Goal: Task Accomplishment & Management: Manage account settings

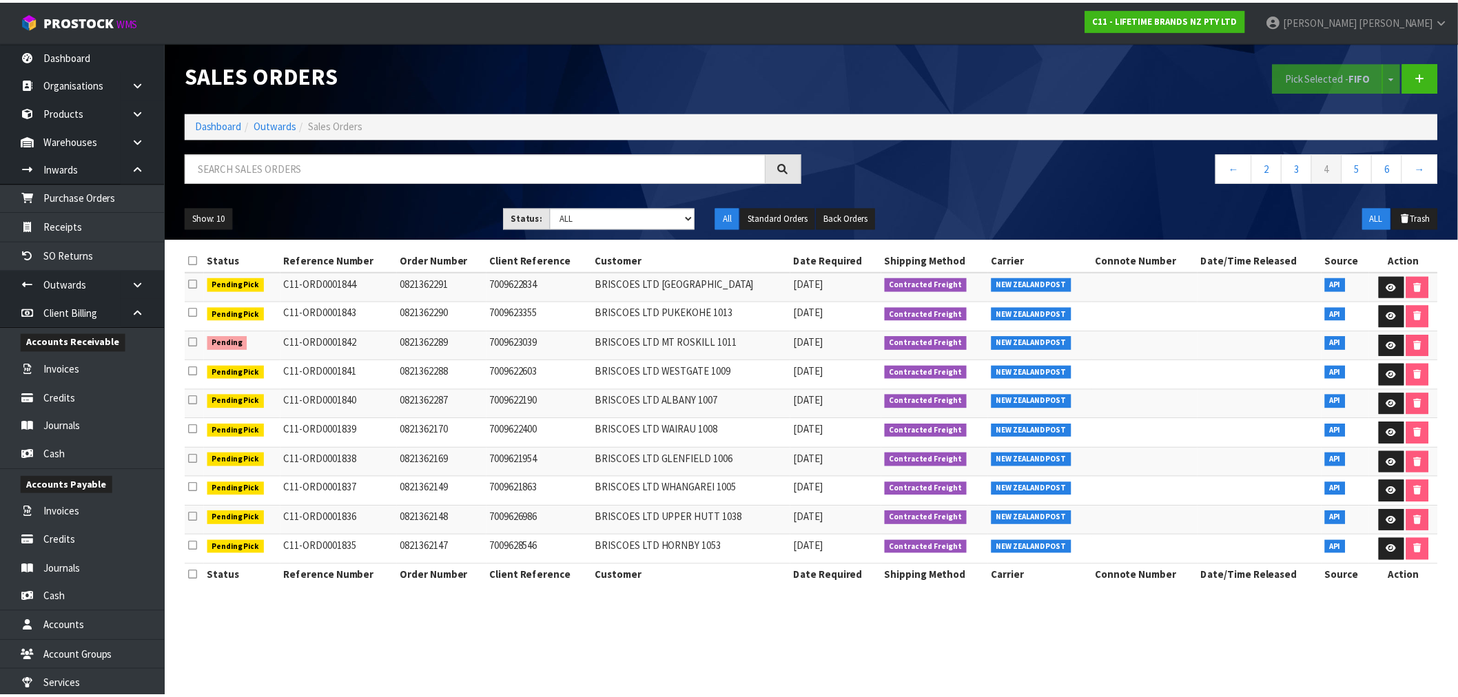
scroll to position [59, 0]
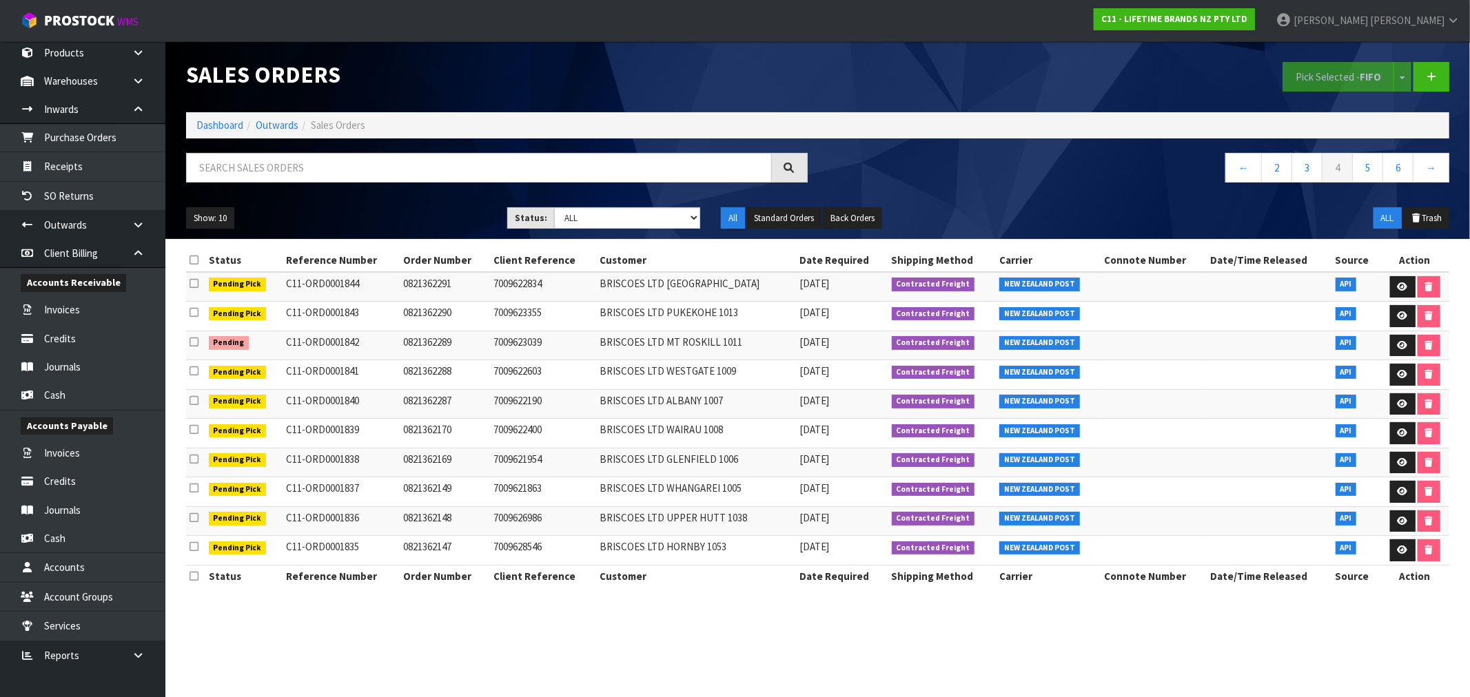
click at [176, 121] on div "Sales Orders Pick Selected - FIFO Split button! FIFO - First In First Out FEFO …" at bounding box center [818, 140] width 1284 height 198
click at [203, 125] on link "Dashboard" at bounding box center [219, 125] width 47 height 13
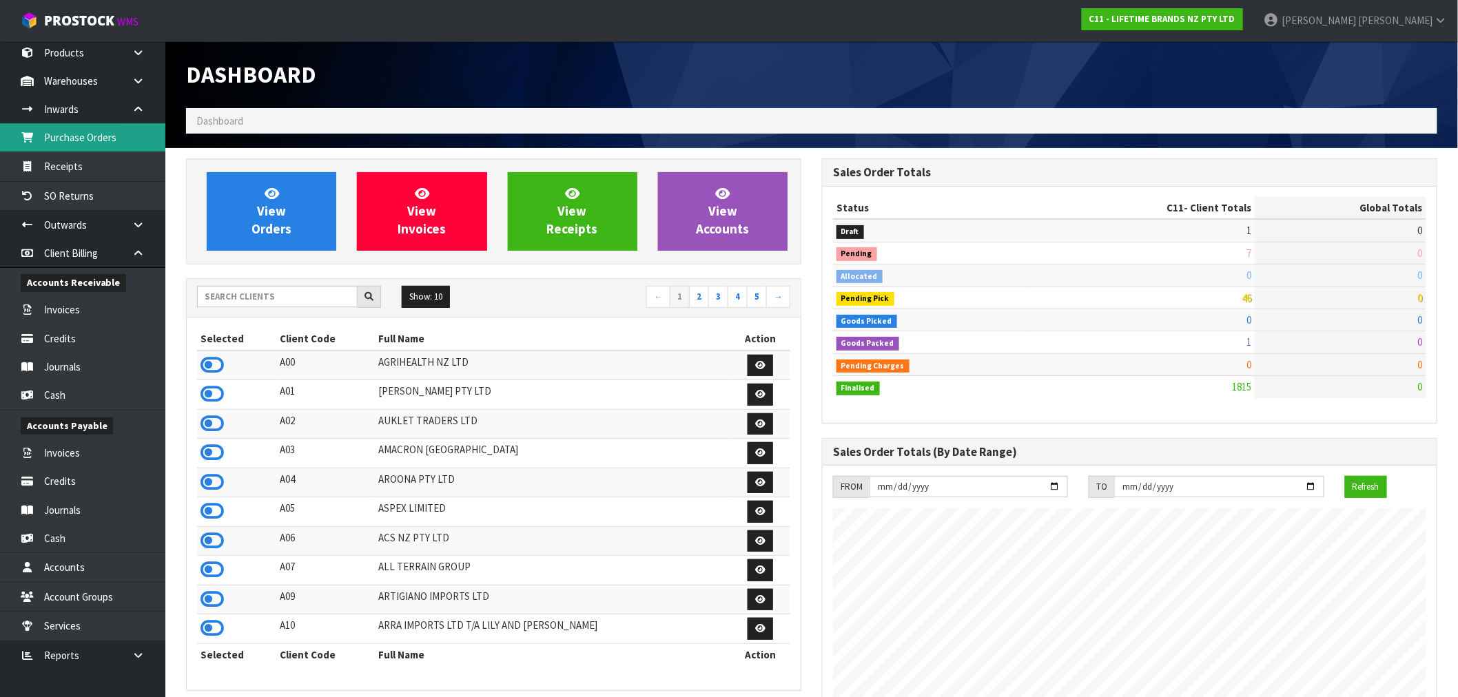
scroll to position [1044, 636]
click at [292, 285] on div "Show: 10 5 10 25 50 ← 1 2 3 4 5 →" at bounding box center [494, 298] width 614 height 39
click at [287, 300] on input "text" at bounding box center [277, 296] width 161 height 21
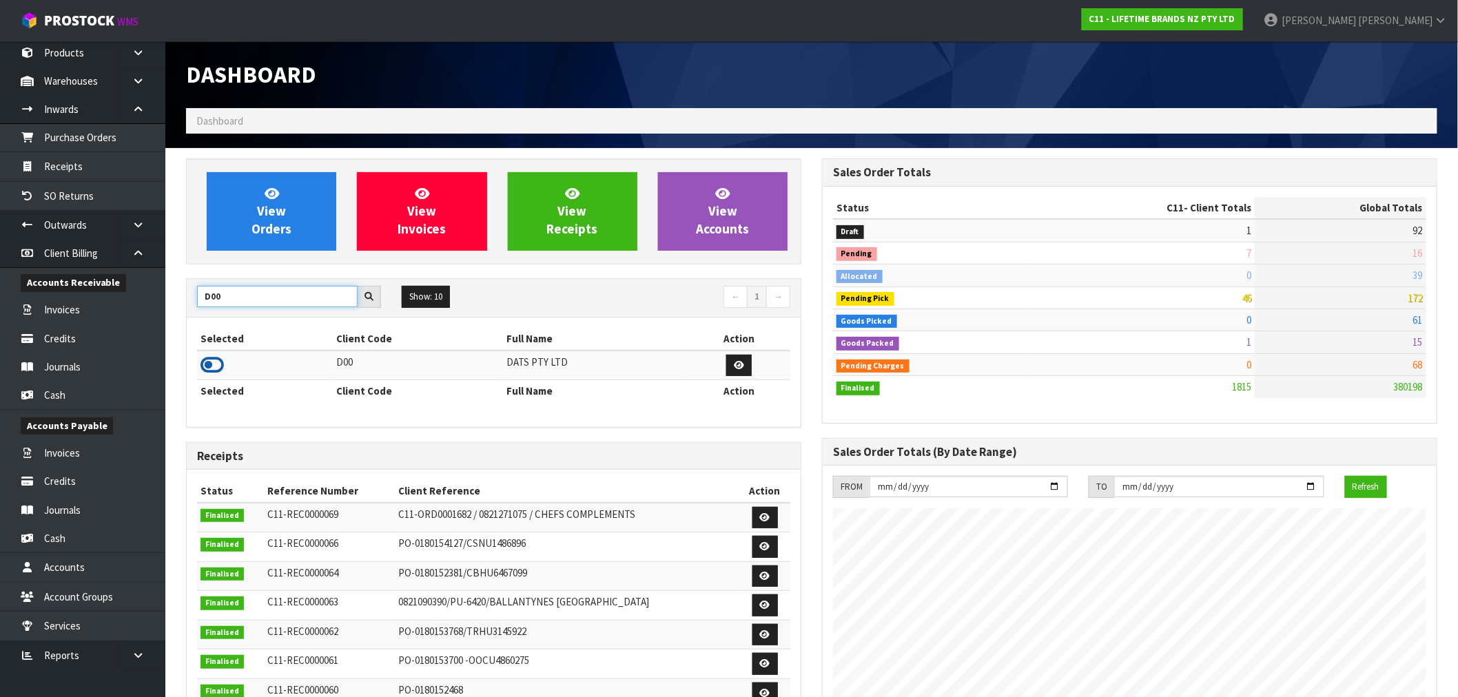
type input "D00"
click at [221, 356] on icon at bounding box center [212, 365] width 23 height 21
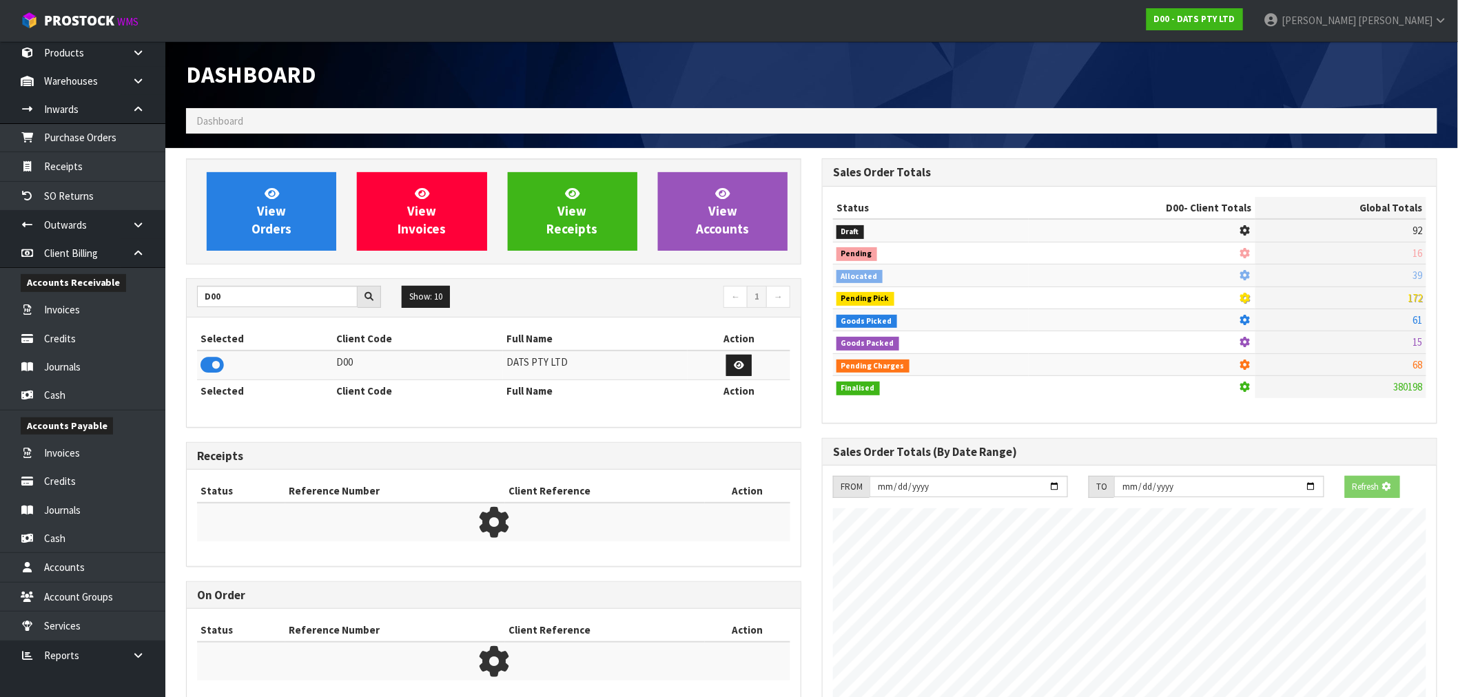
click at [265, 256] on div "View Orders View Invoices View Receipts View Accounts" at bounding box center [493, 212] width 615 height 106
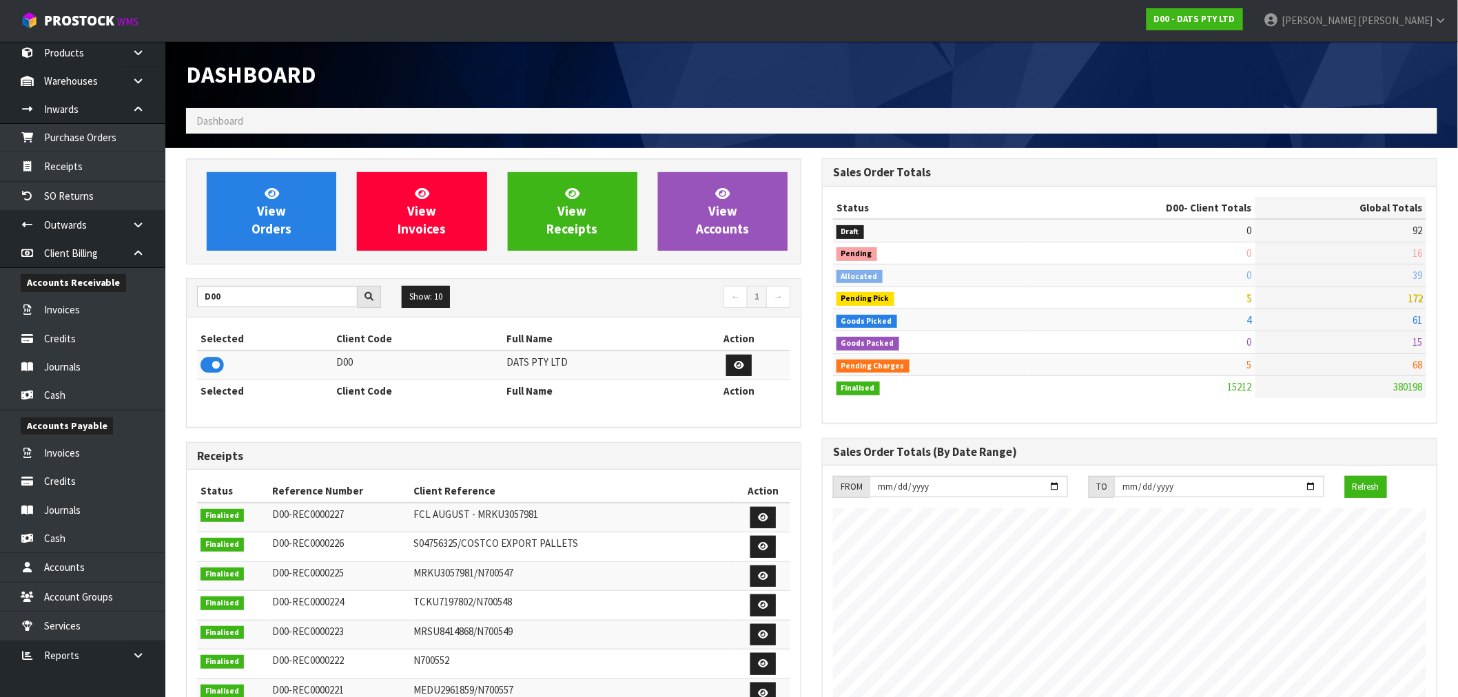
scroll to position [1044, 636]
click at [255, 247] on link "View Orders" at bounding box center [272, 211] width 130 height 79
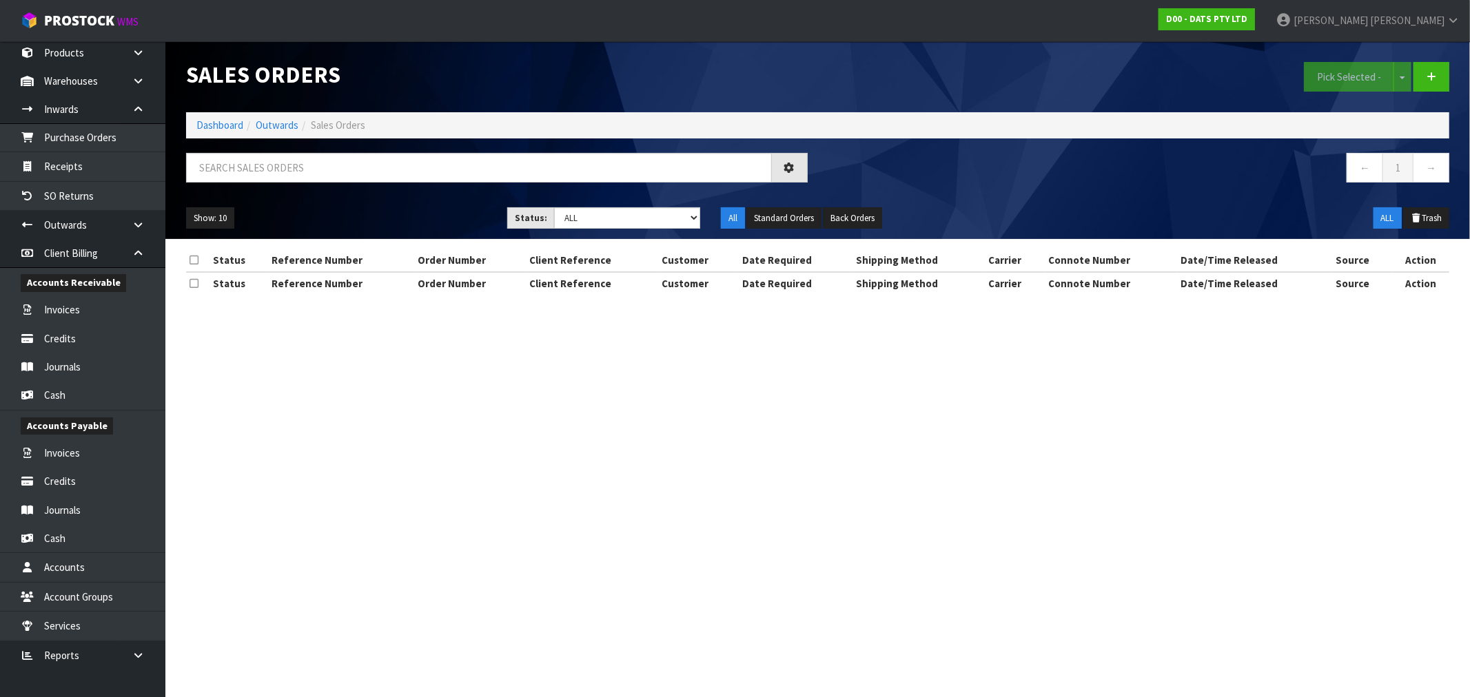
click at [269, 225] on ul "Show: 10 5 10 25 50" at bounding box center [336, 218] width 300 height 22
click at [279, 172] on input "text" at bounding box center [479, 168] width 586 height 30
type input "15712"
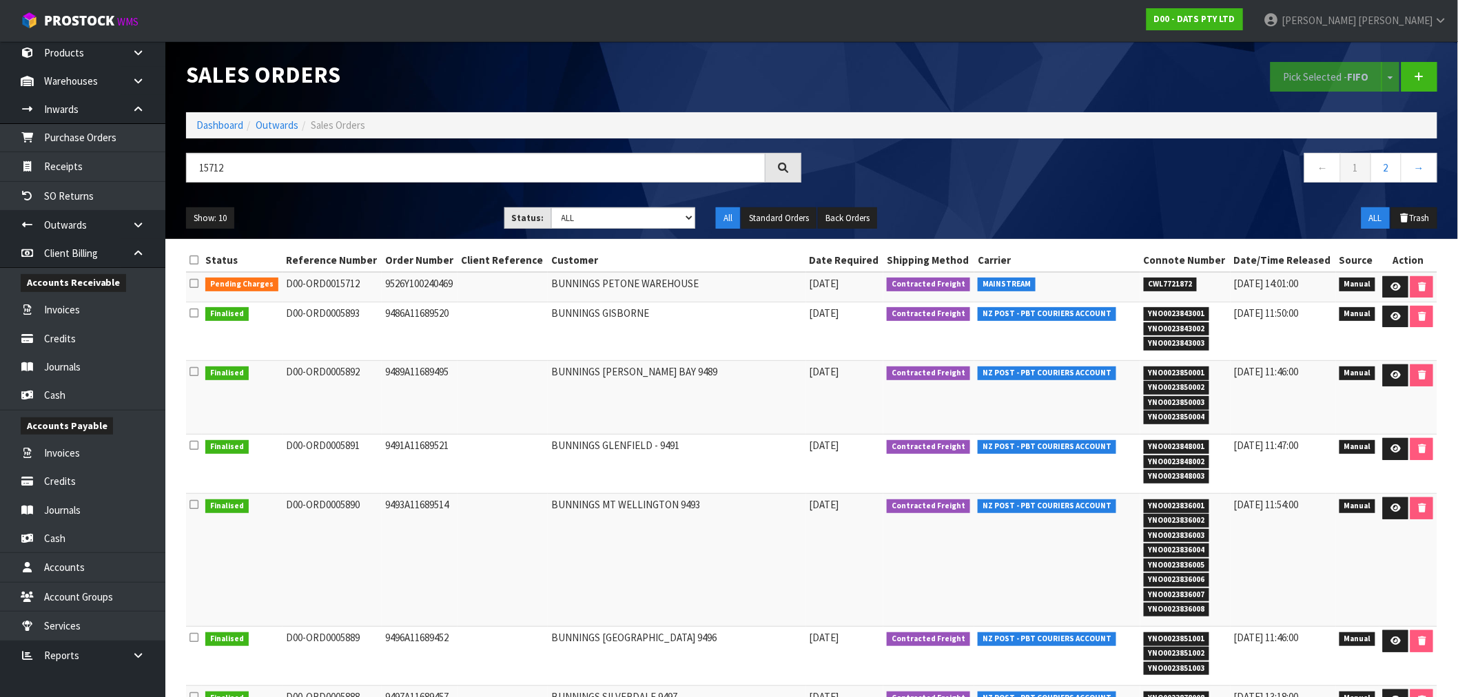
click at [355, 281] on td "D00-ORD0015712" at bounding box center [332, 287] width 99 height 30
click at [389, 281] on td "9526Y100240469" at bounding box center [420, 287] width 76 height 30
copy td "9526Y100240469"
click at [1395, 288] on icon at bounding box center [1396, 287] width 10 height 9
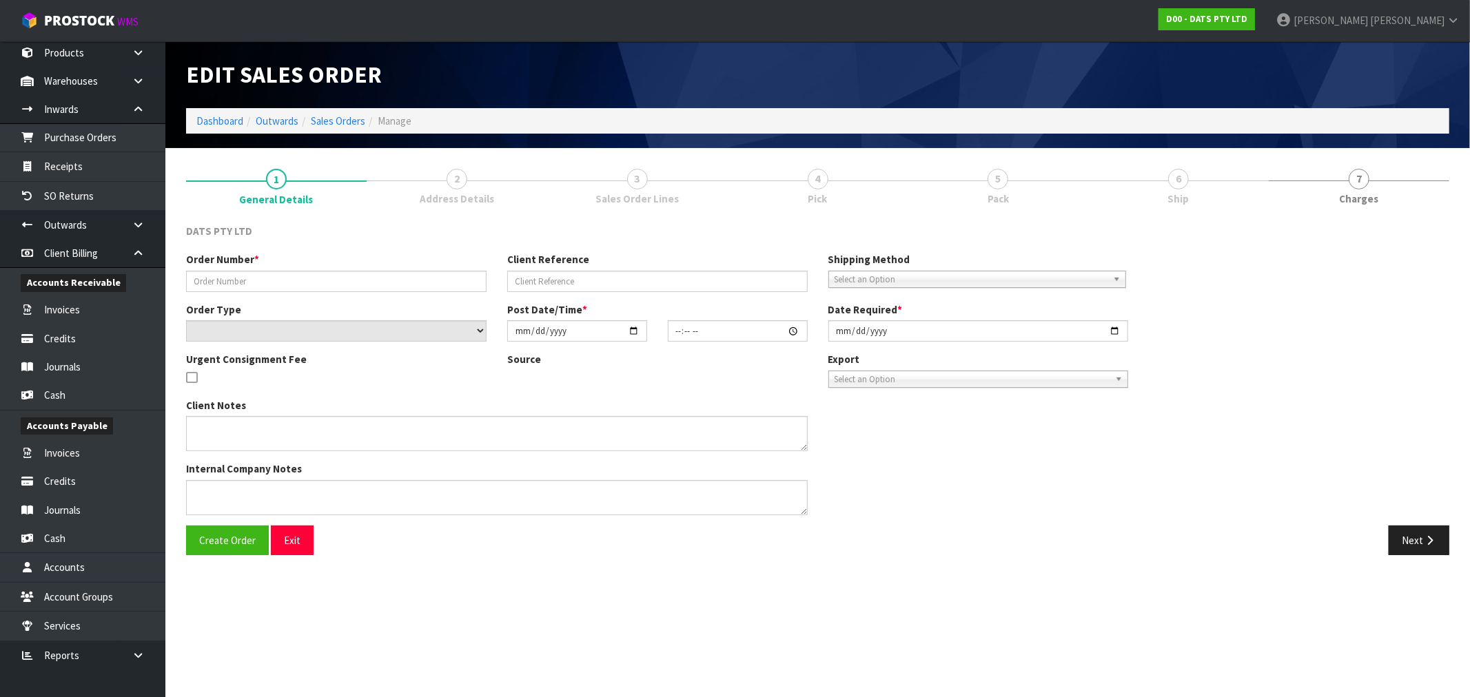
type input "9526Y100240469"
select select "number:0"
type input "[DATE]"
type input "11:13:00.000"
type input "[DATE]"
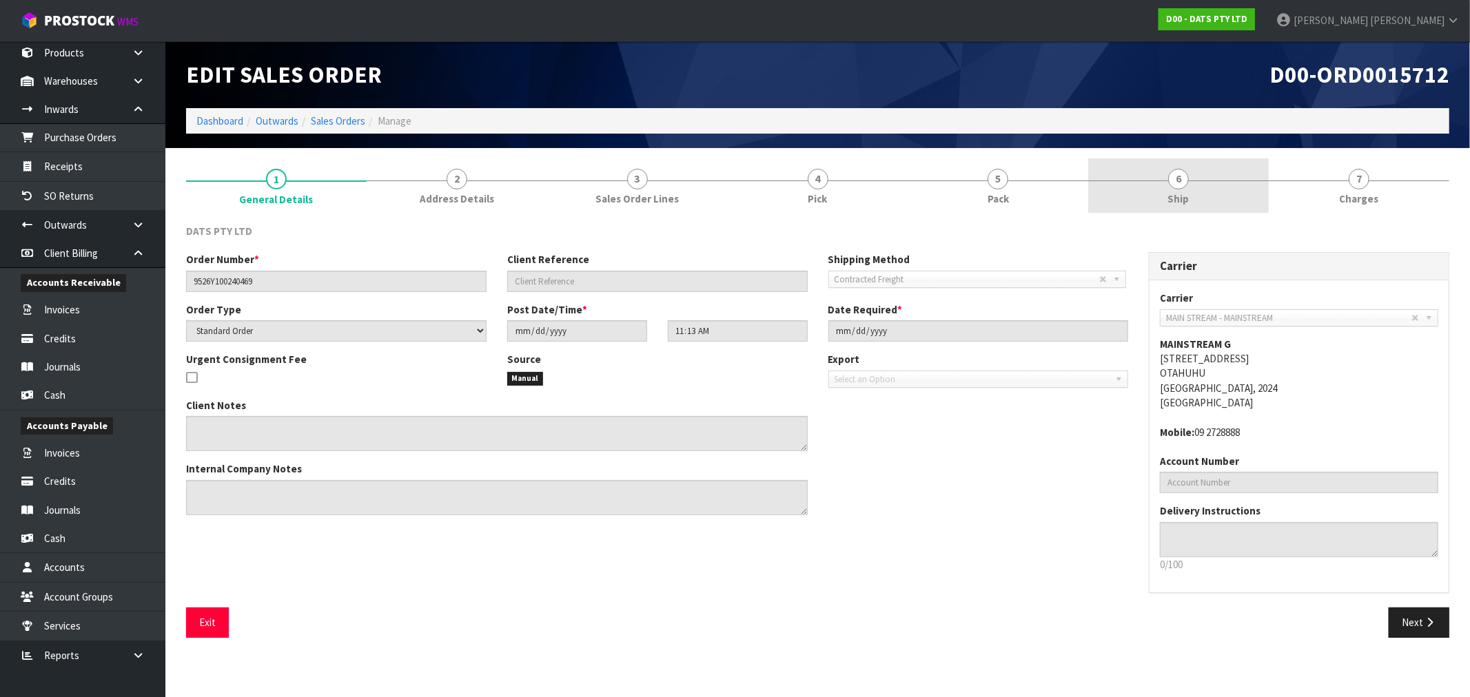
click at [1221, 181] on div at bounding box center [1178, 181] width 181 height 1
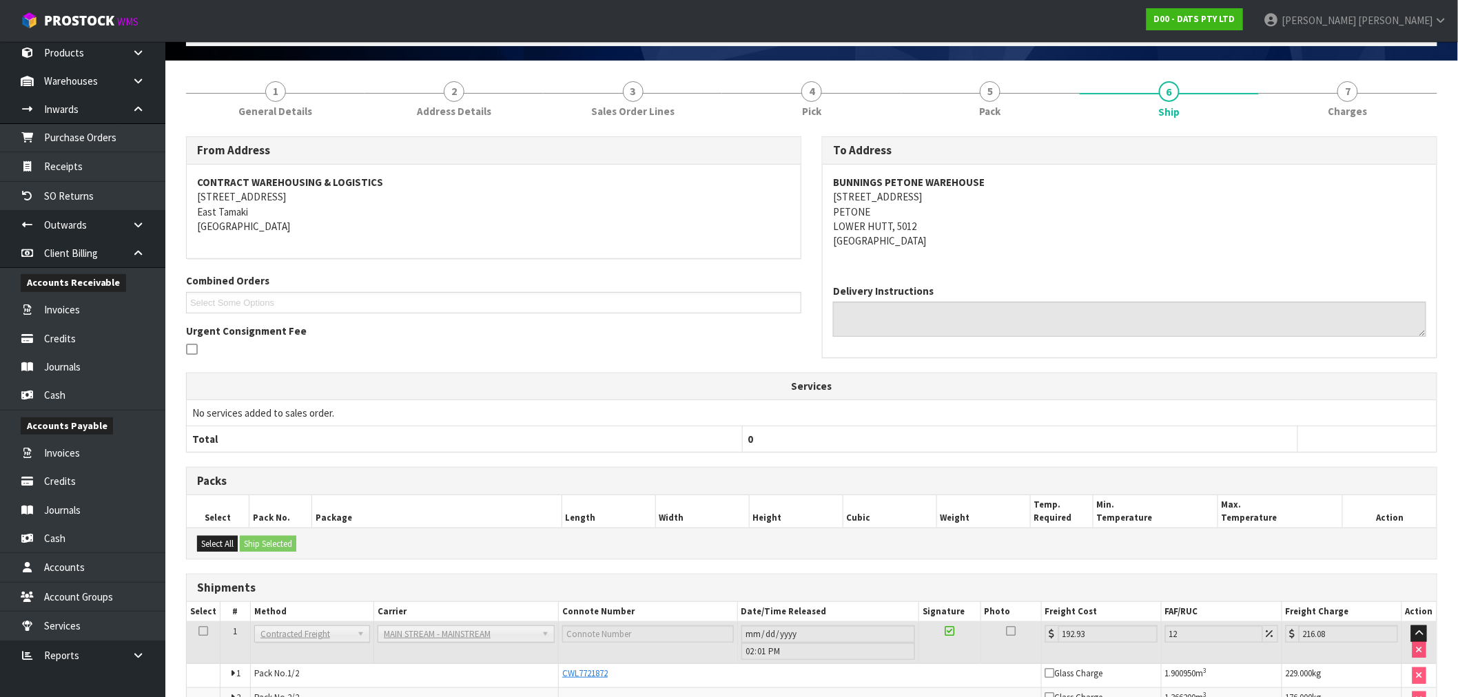
scroll to position [167, 0]
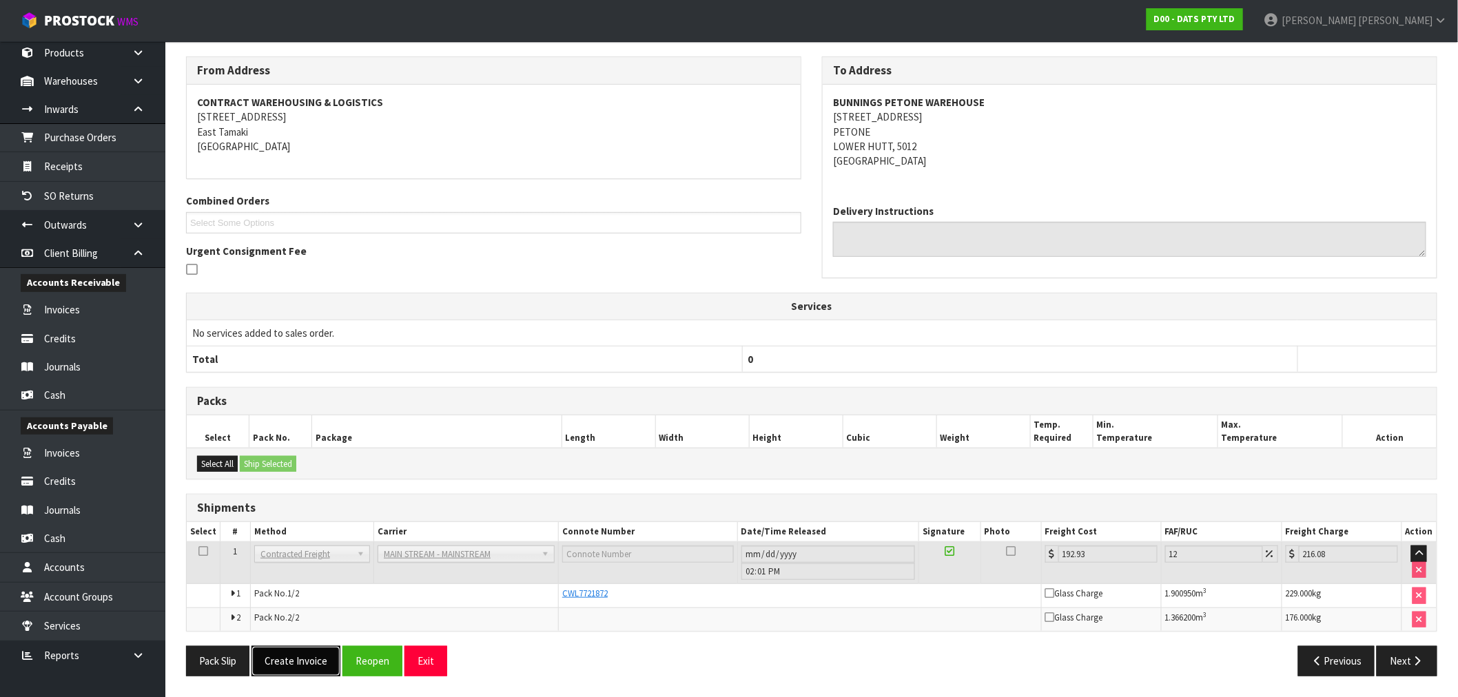
click at [322, 666] on button "Create Invoice" at bounding box center [296, 661] width 89 height 30
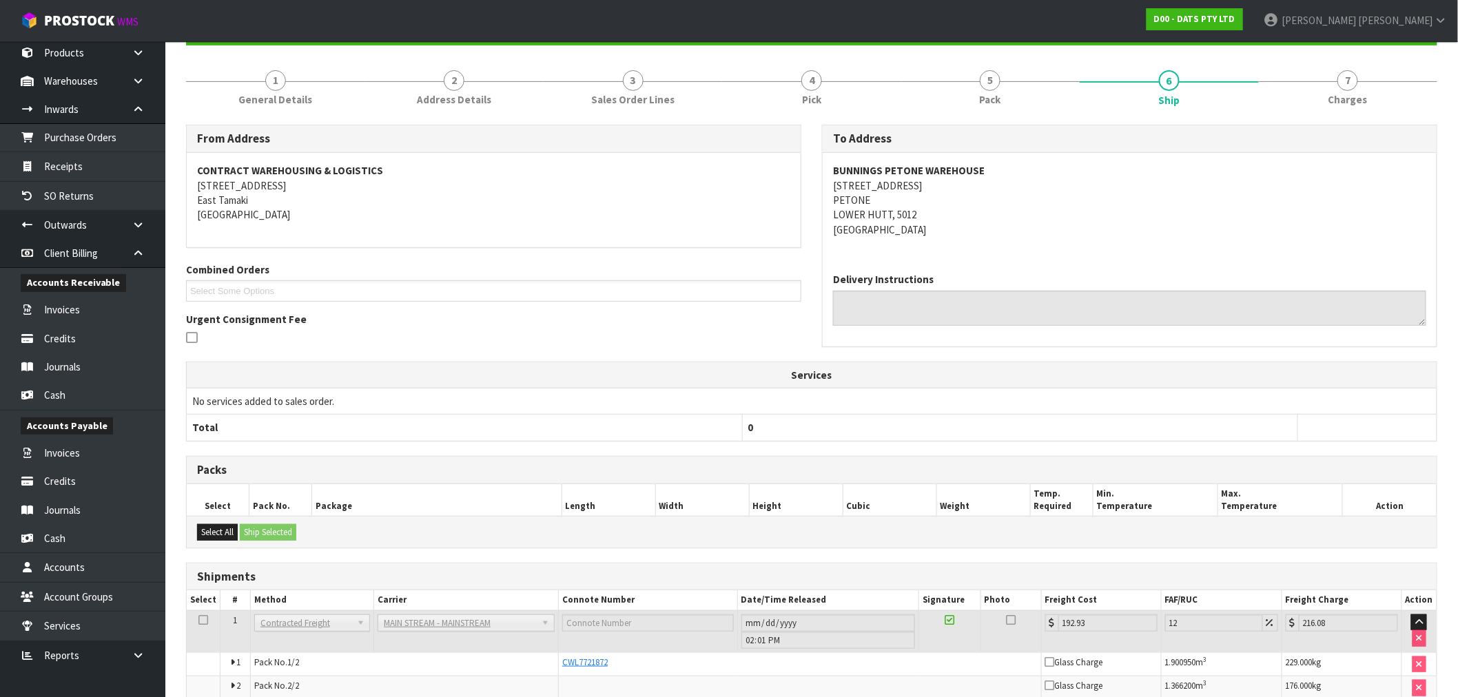
scroll to position [218, 0]
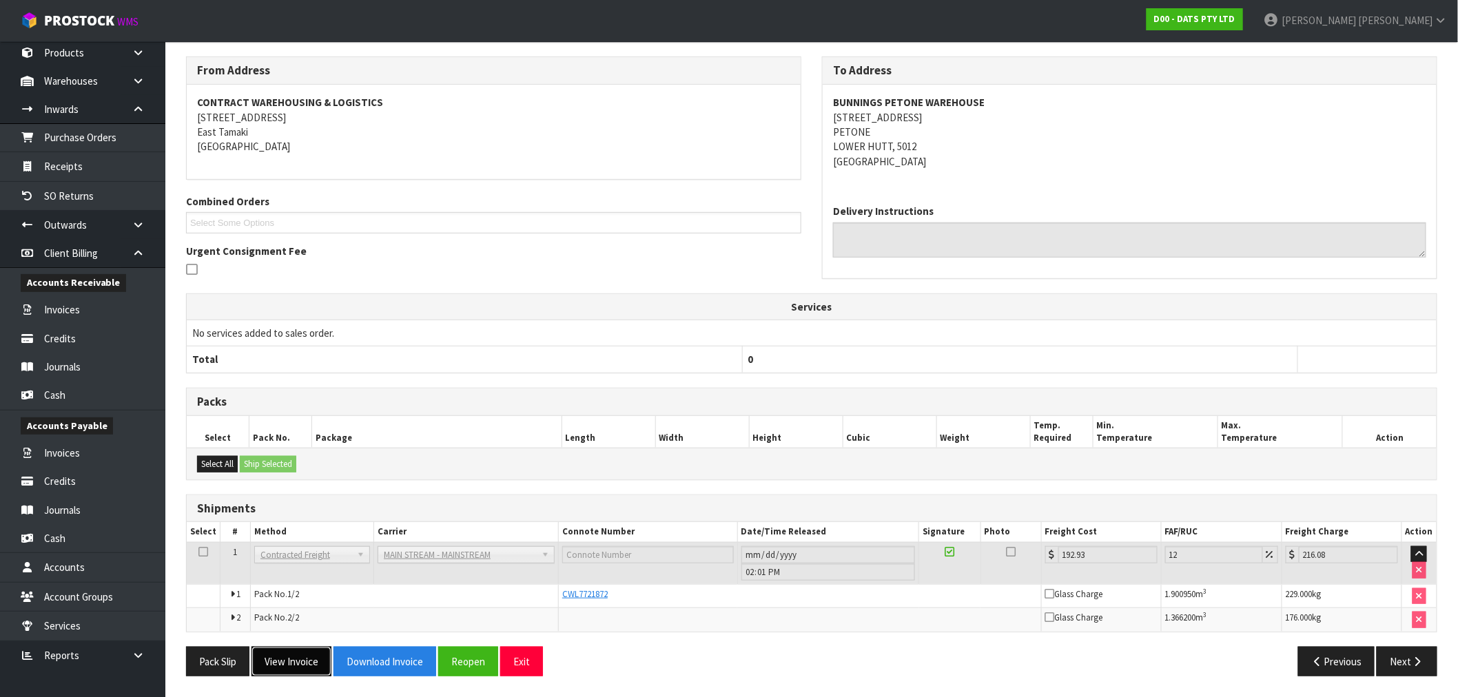
click at [306, 667] on button "View Invoice" at bounding box center [292, 662] width 80 height 30
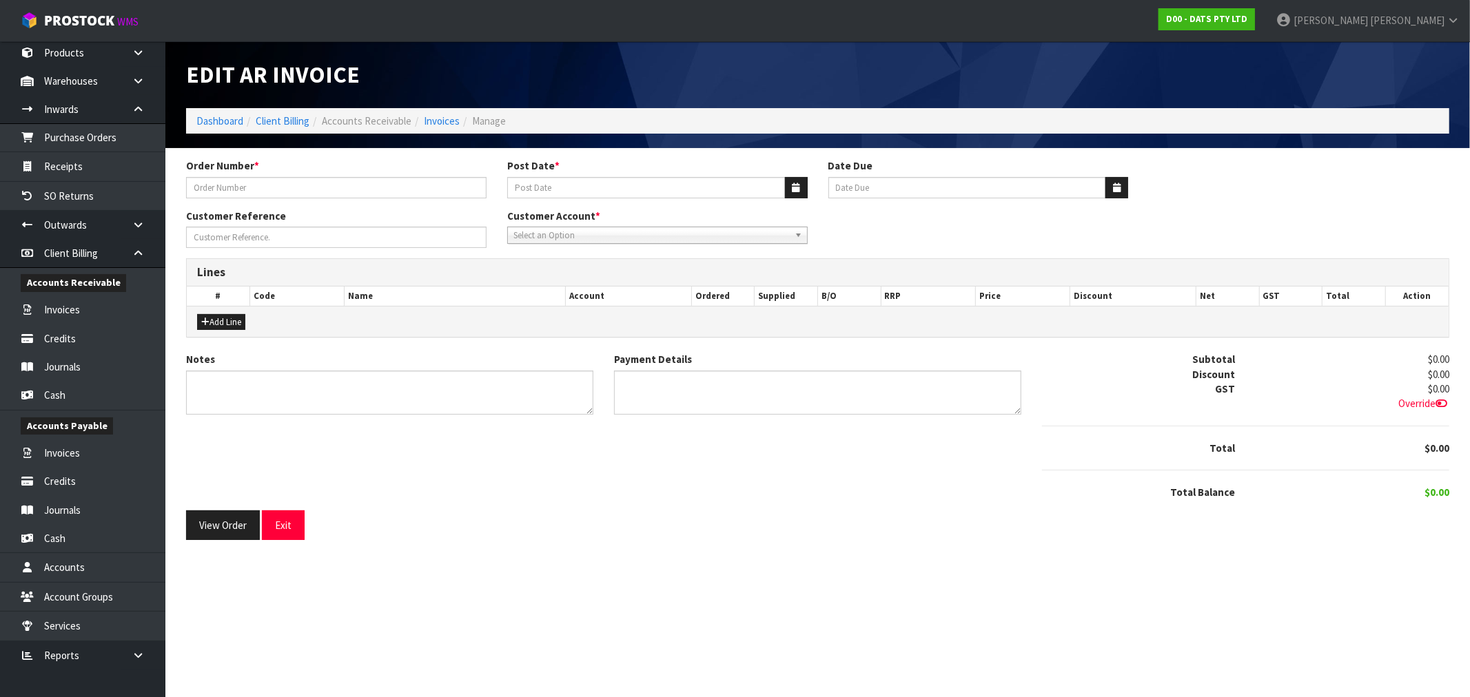
type input "9526Y100240469"
type input "[DATE]"
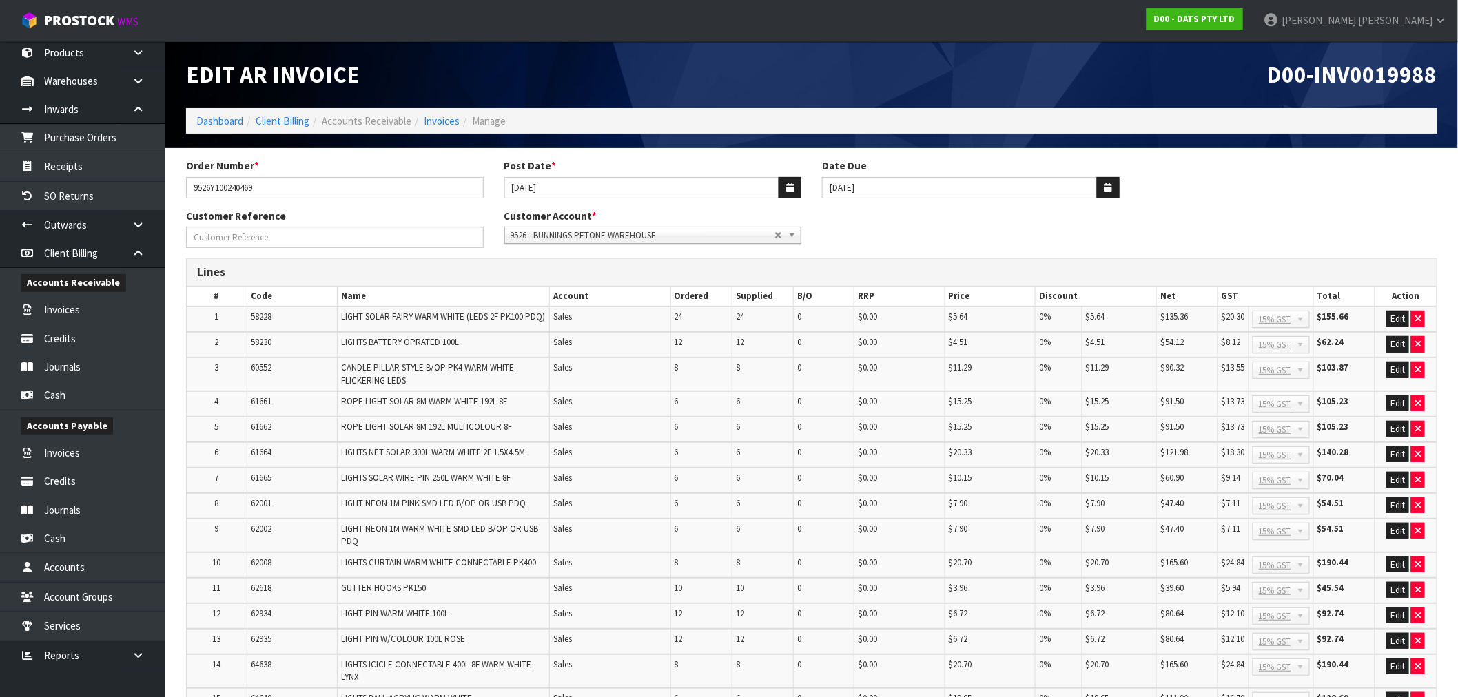
click at [1359, 73] on span "D00-INV0019988" at bounding box center [1352, 74] width 170 height 29
copy span "INV0019988"
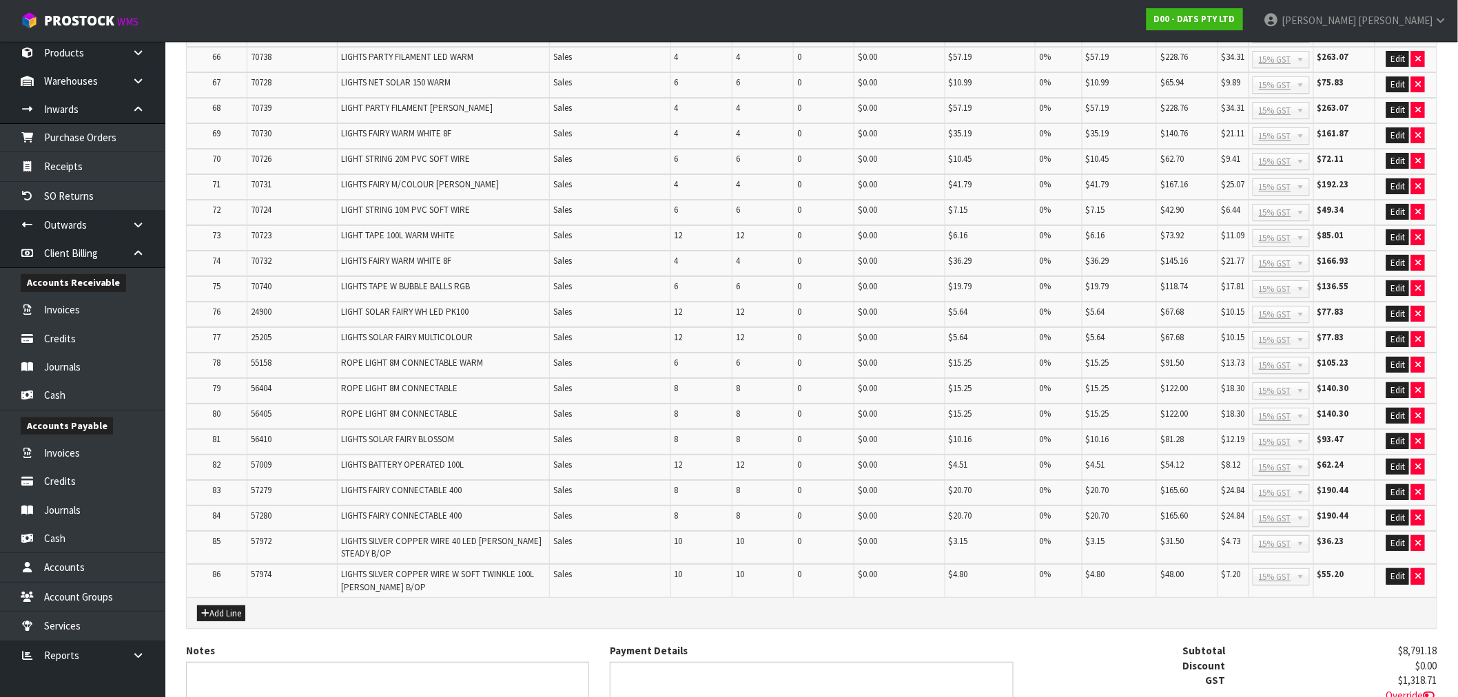
scroll to position [2183, 0]
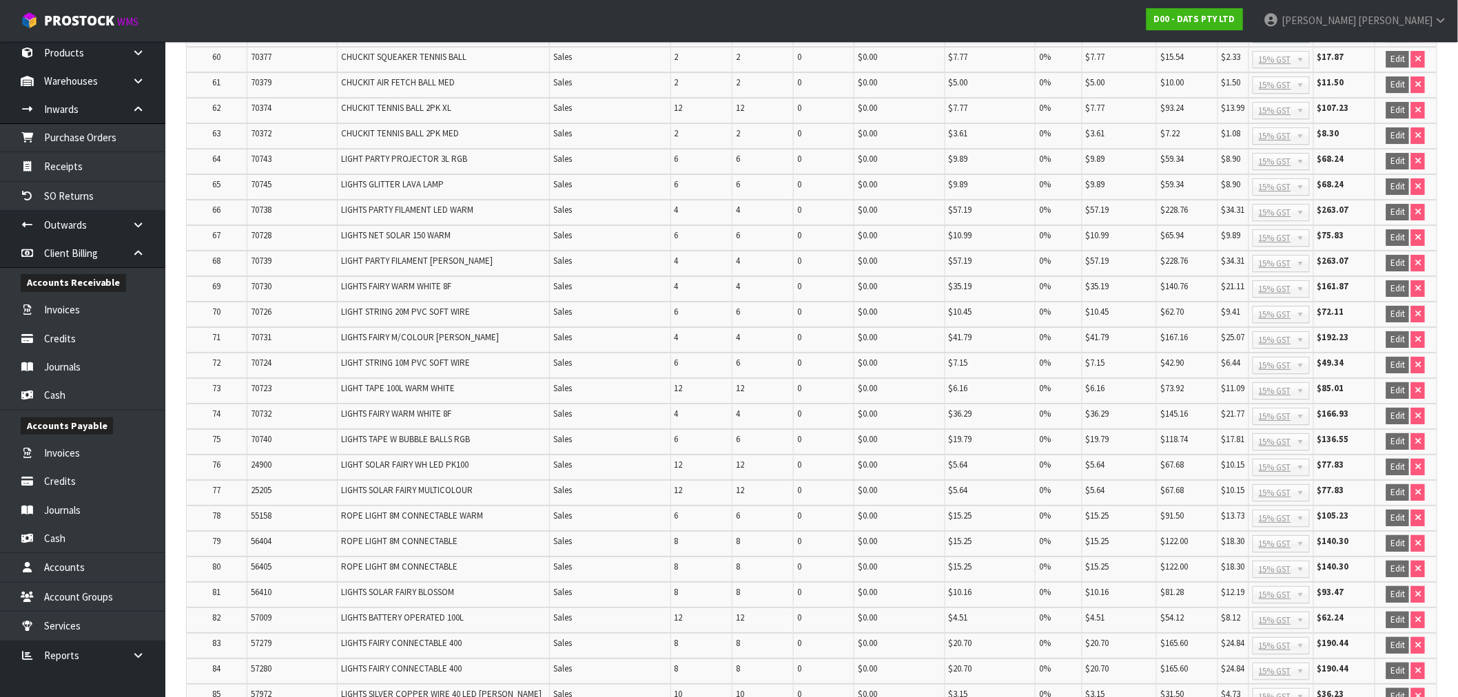
scroll to position [2188, 0]
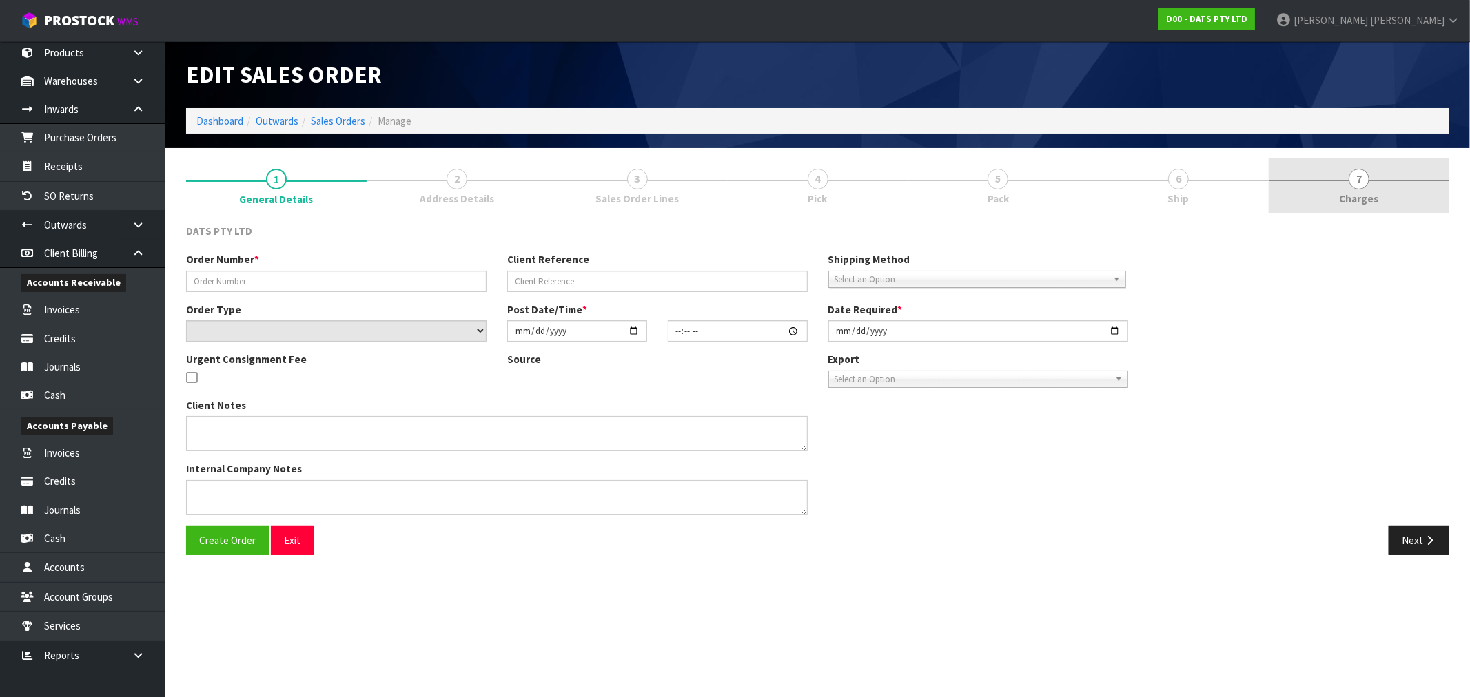
type input "9526Y100240469"
select select "number:0"
type input "[DATE]"
type input "11:13:00.000"
type input "[DATE]"
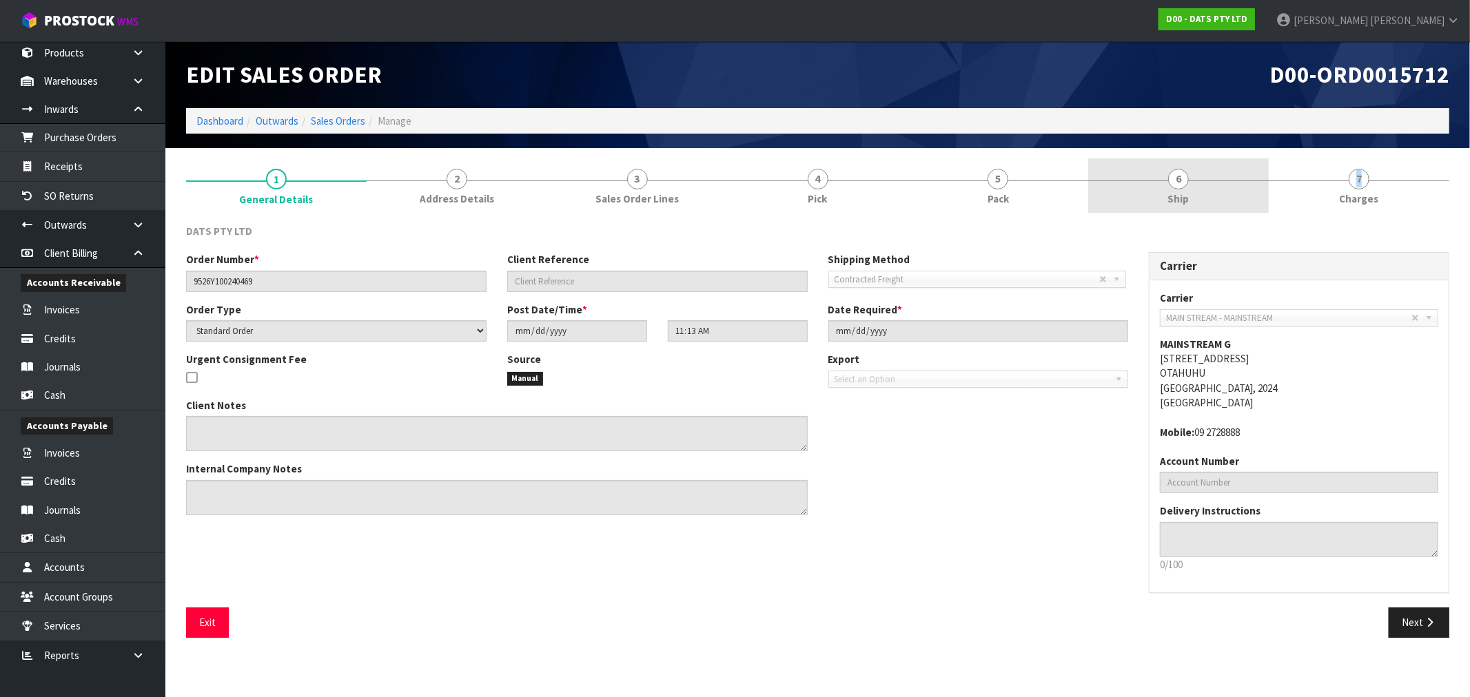
drag, startPoint x: 1354, startPoint y: 180, endPoint x: 1216, endPoint y: 182, distance: 138.5
click at [1246, 186] on ul "1 General Details 2 Address Details 3 Sales Order Lines 4 Pick 5 Pack 6 Ship 7 …" at bounding box center [817, 186] width 1263 height 55
click at [1200, 182] on link "6 Ship" at bounding box center [1178, 186] width 181 height 54
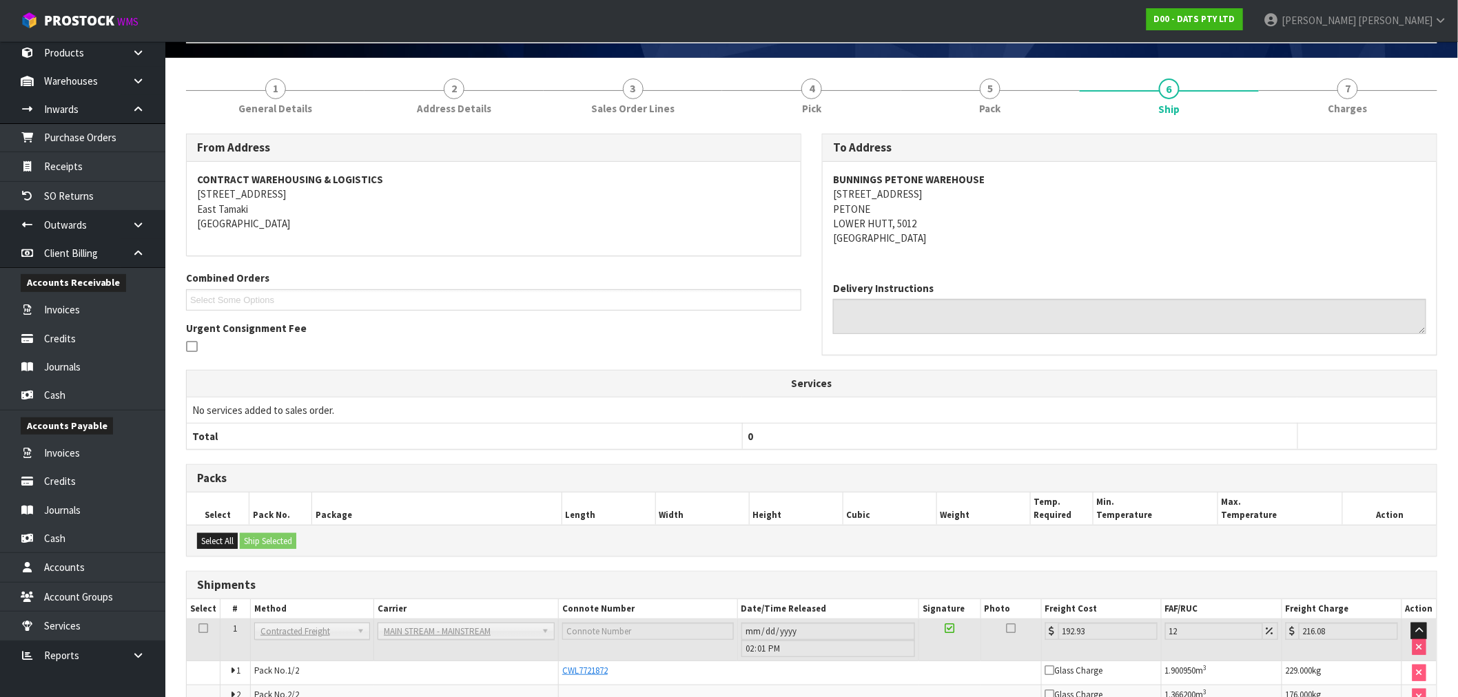
scroll to position [167, 0]
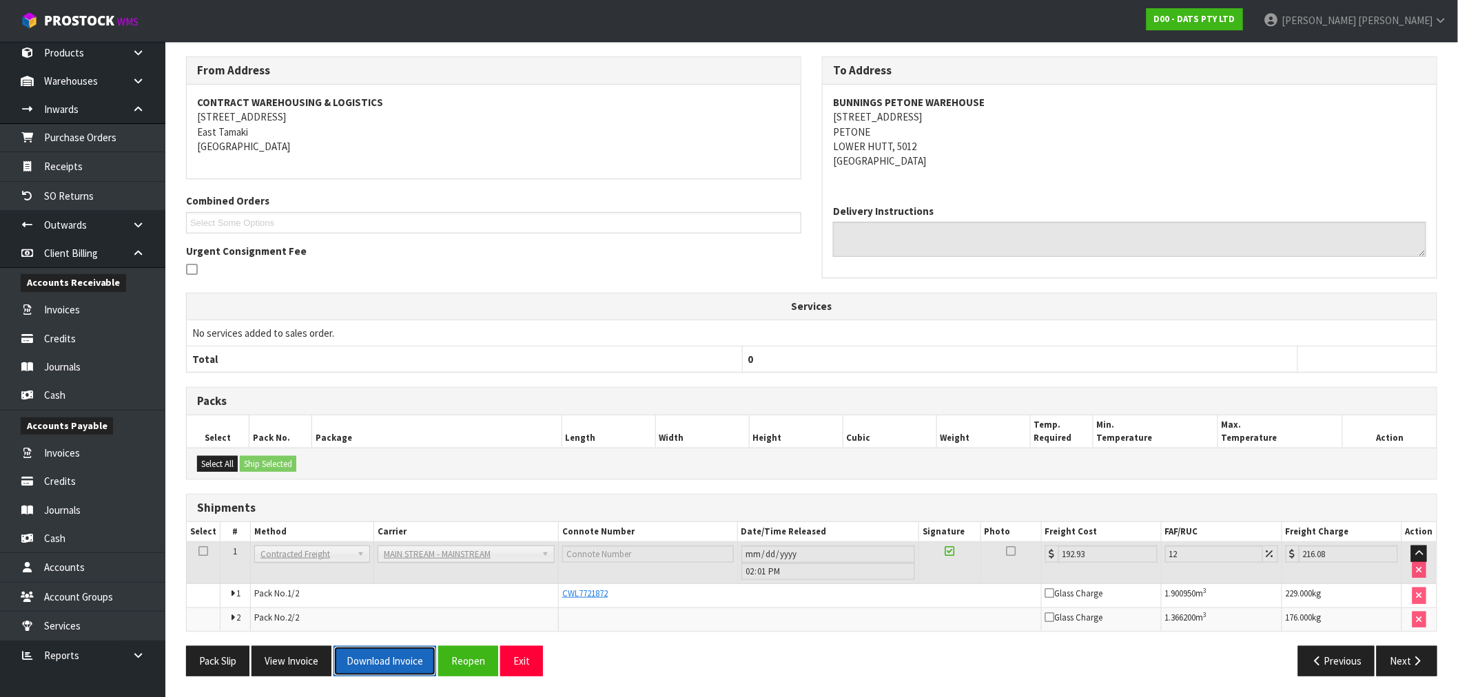
click at [384, 670] on button "Download Invoice" at bounding box center [385, 661] width 103 height 30
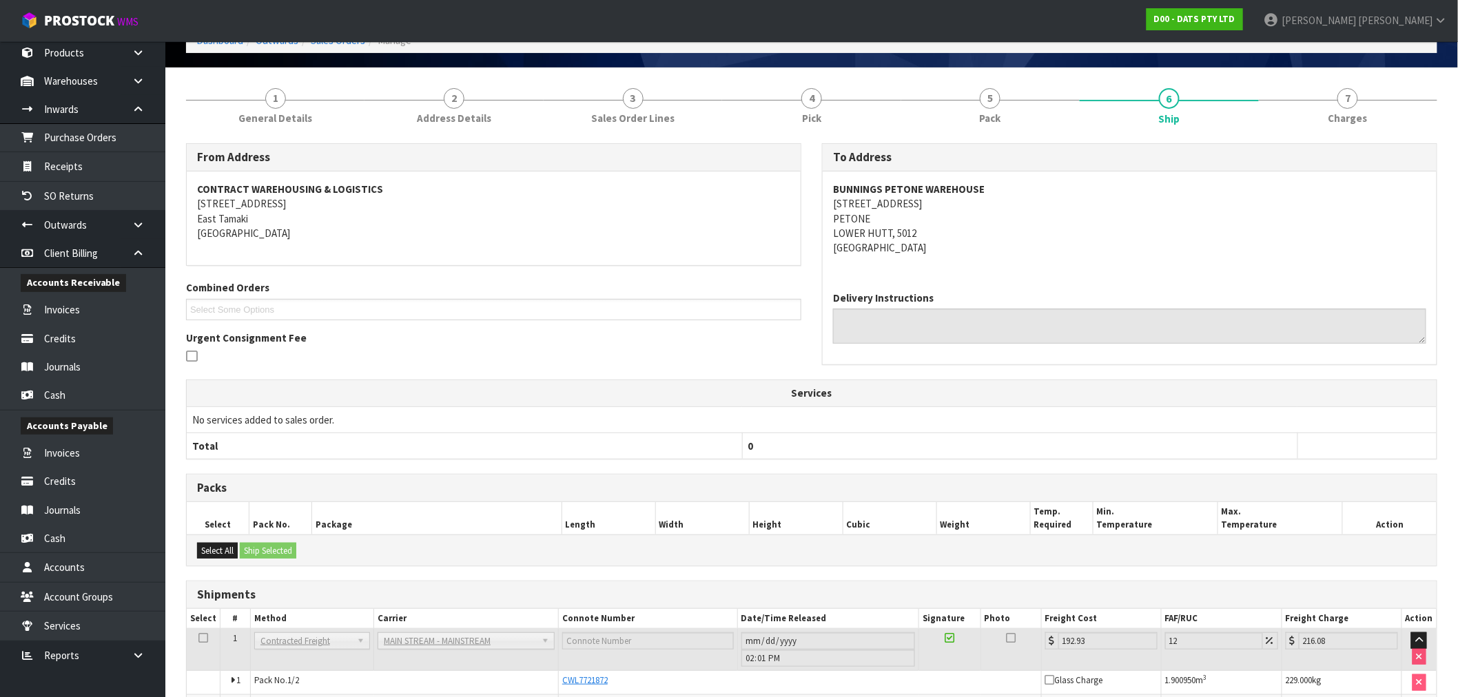
scroll to position [0, 0]
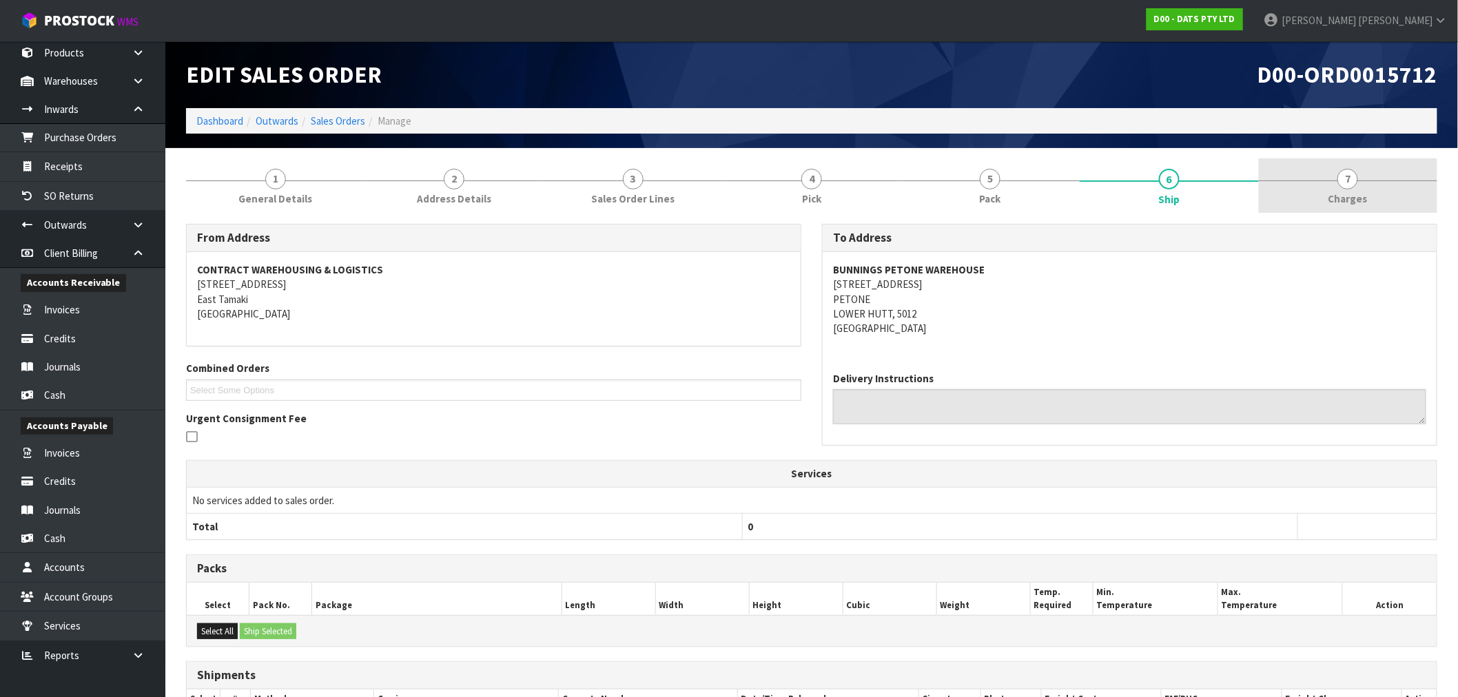
click at [1356, 188] on link "7 [GEOGRAPHIC_DATA]" at bounding box center [1348, 186] width 179 height 54
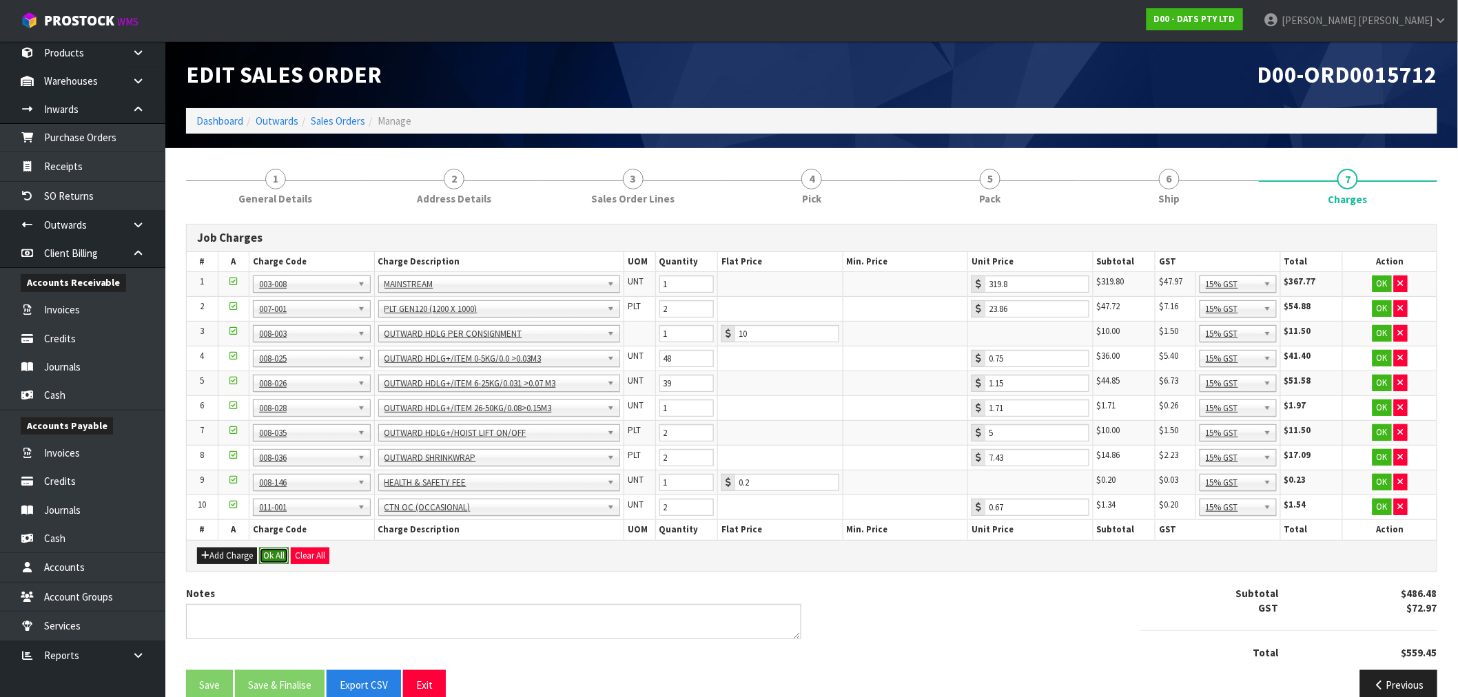
click at [279, 560] on button "Ok All" at bounding box center [274, 556] width 30 height 17
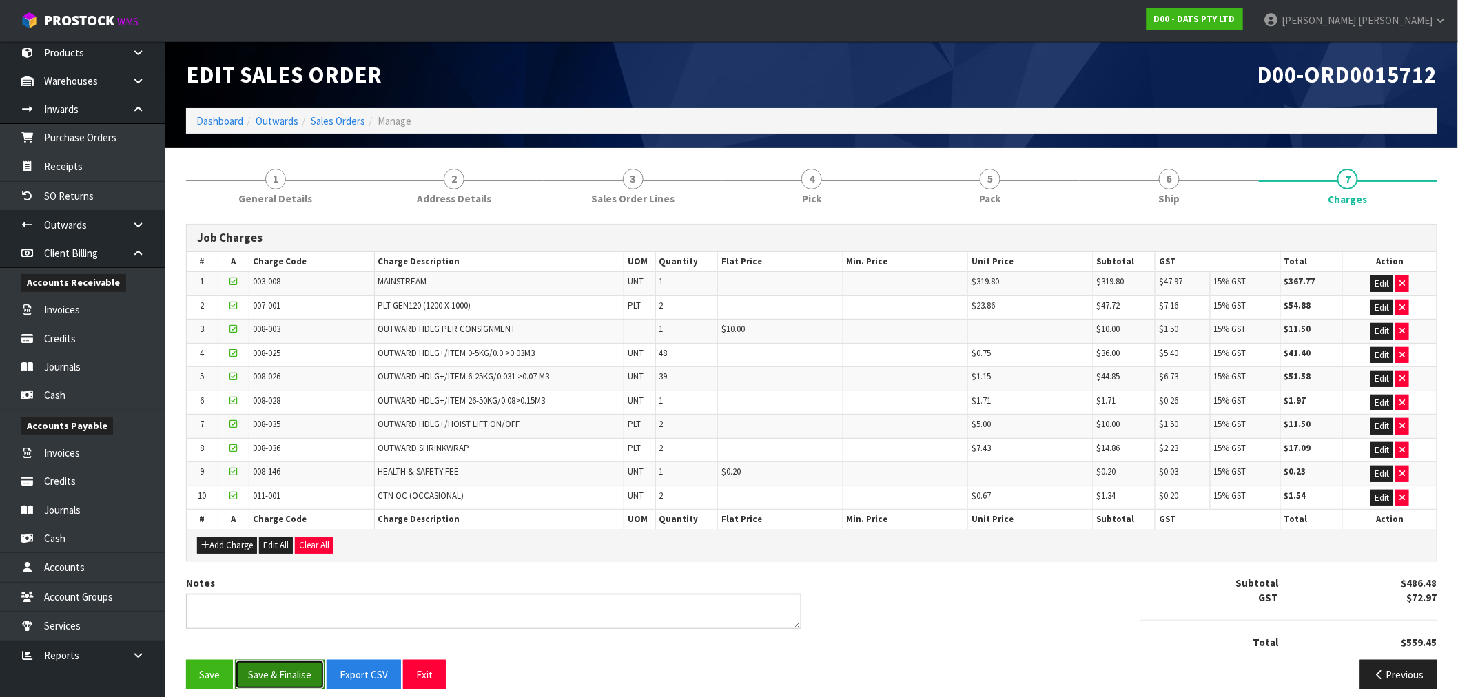
click at [277, 673] on button "Save & Finalise" at bounding box center [280, 675] width 90 height 30
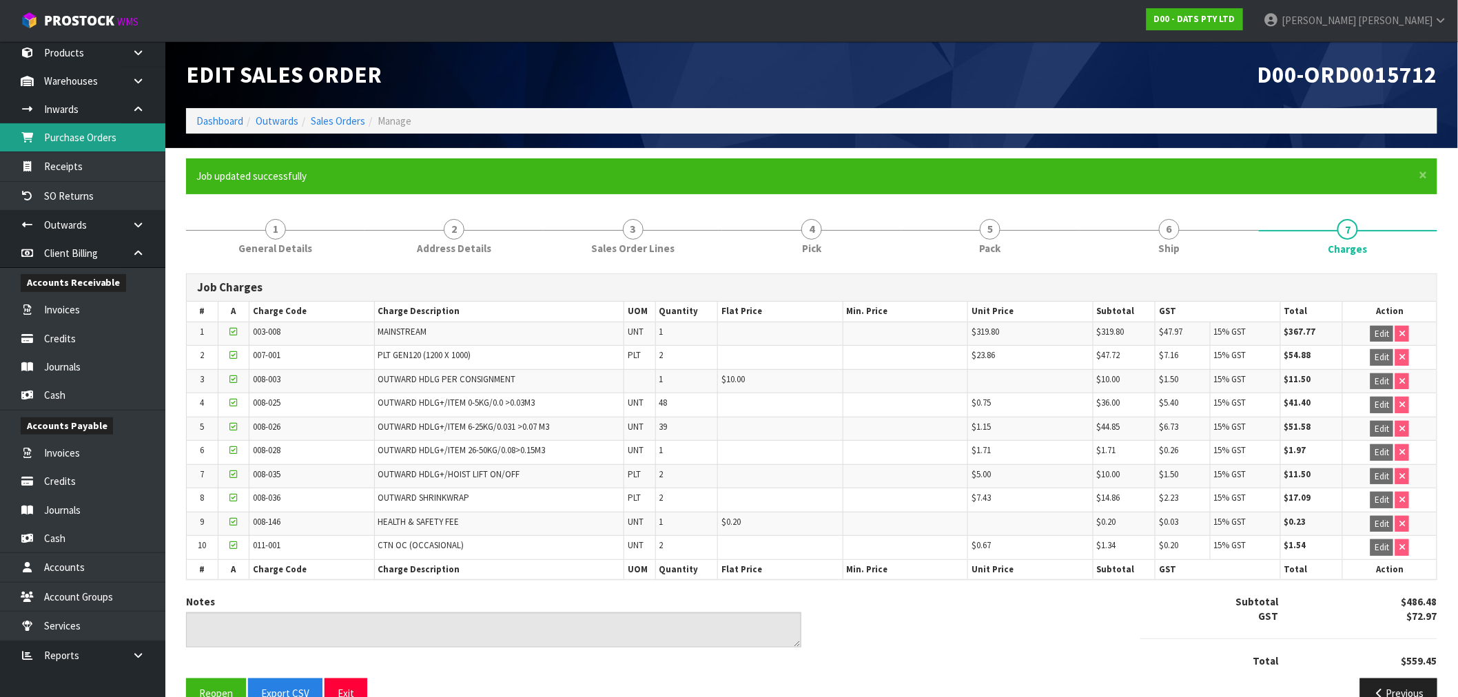
click at [74, 140] on link "Purchase Orders" at bounding box center [82, 137] width 165 height 28
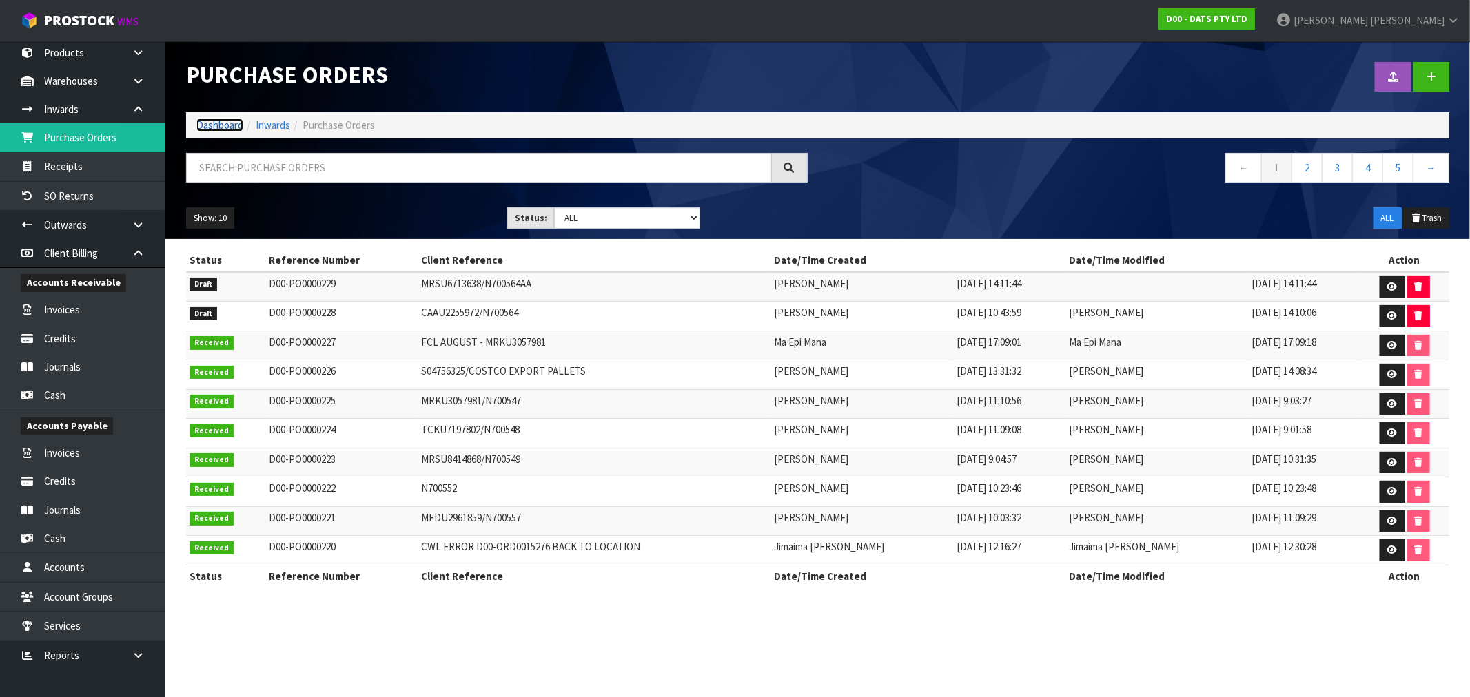
click at [222, 121] on link "Dashboard" at bounding box center [219, 125] width 47 height 13
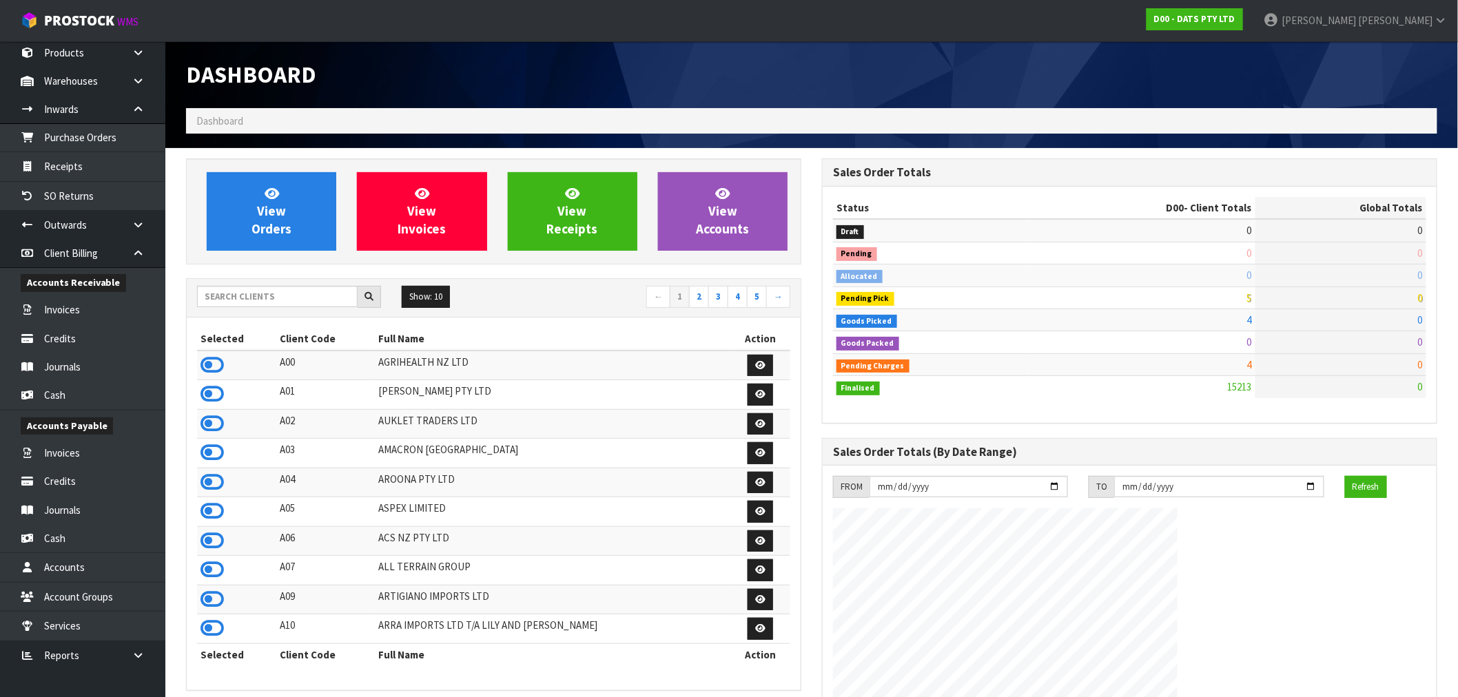
drag, startPoint x: 265, startPoint y: 283, endPoint x: 276, endPoint y: 305, distance: 25.3
click at [269, 289] on div "Show: 10 5 10 25 50 ← 1 2 3 4 5 →" at bounding box center [494, 298] width 614 height 39
click at [277, 308] on div "Show: 10 5 10 25 50 ← 1 2 3 4 5 →" at bounding box center [494, 298] width 614 height 24
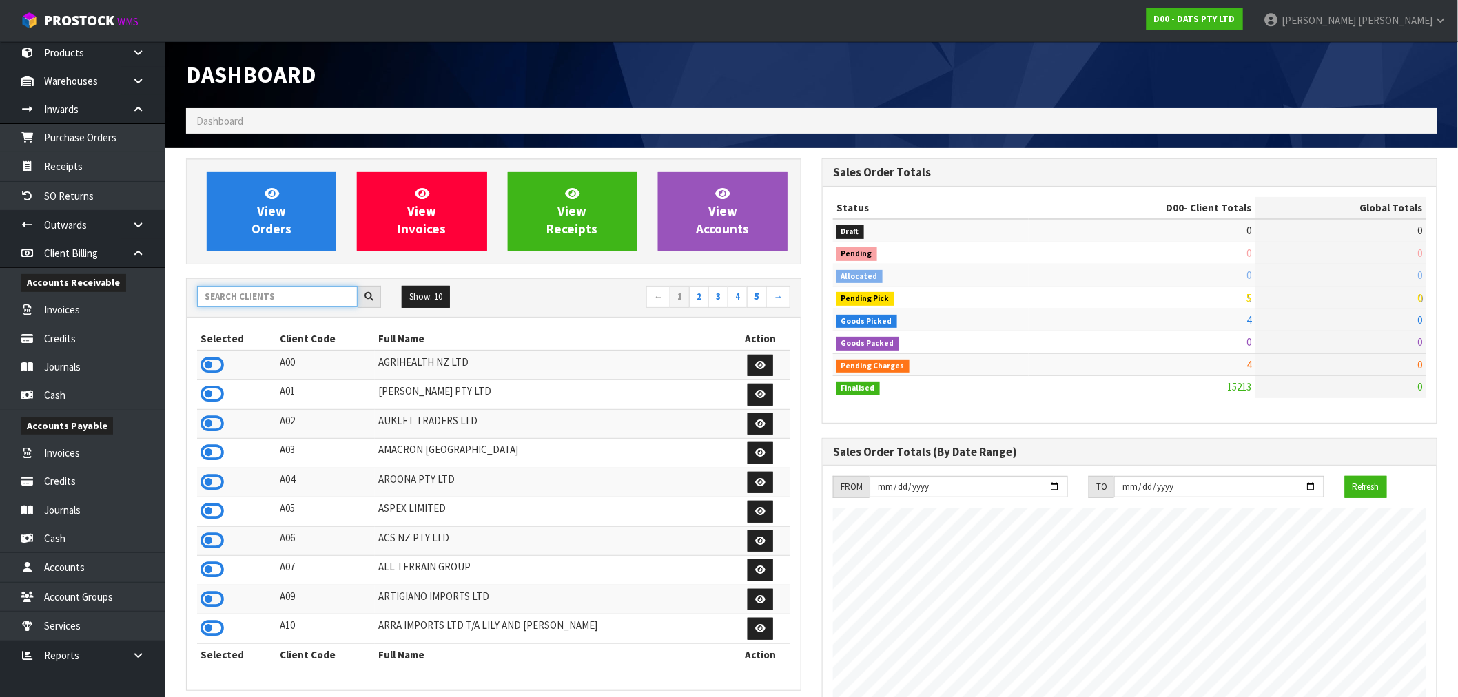
click at [276, 298] on input "text" at bounding box center [277, 296] width 161 height 21
type input "J01"
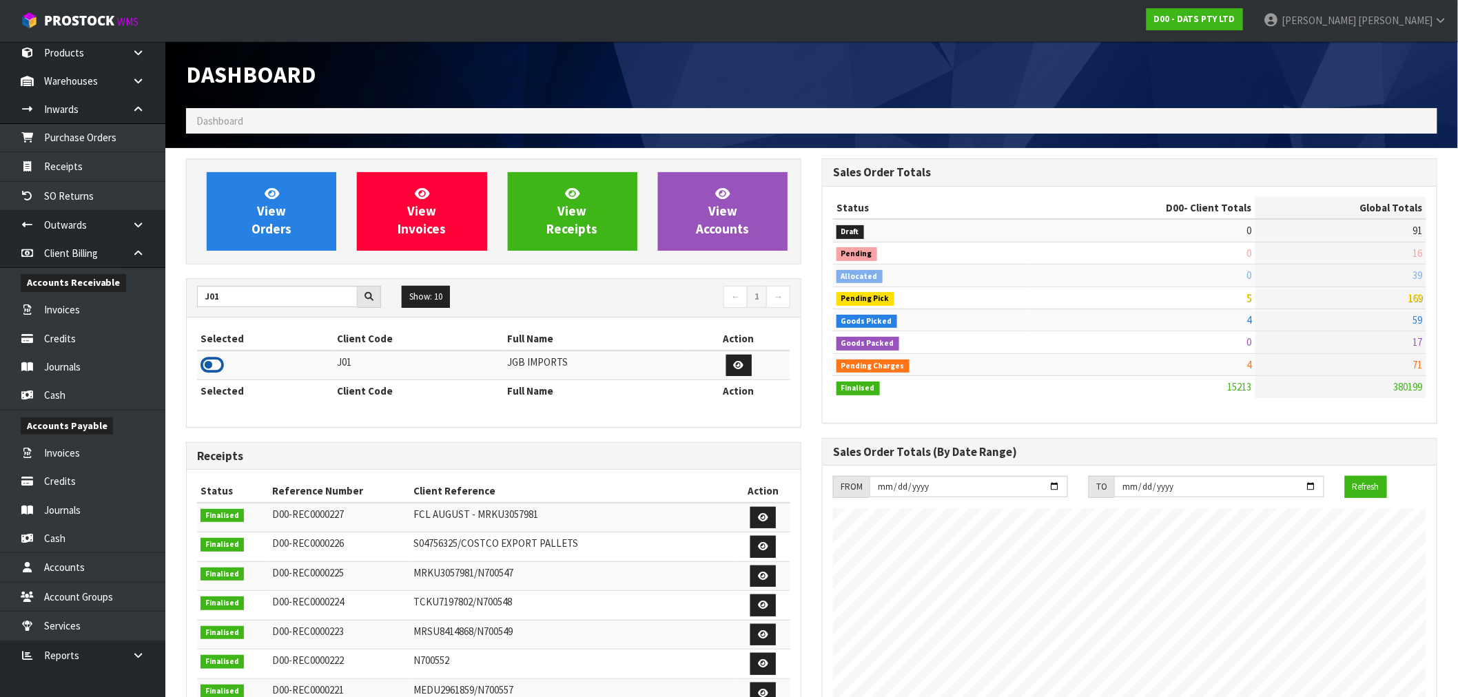
click at [203, 366] on icon at bounding box center [212, 365] width 23 height 21
click at [134, 90] on link at bounding box center [143, 81] width 44 height 28
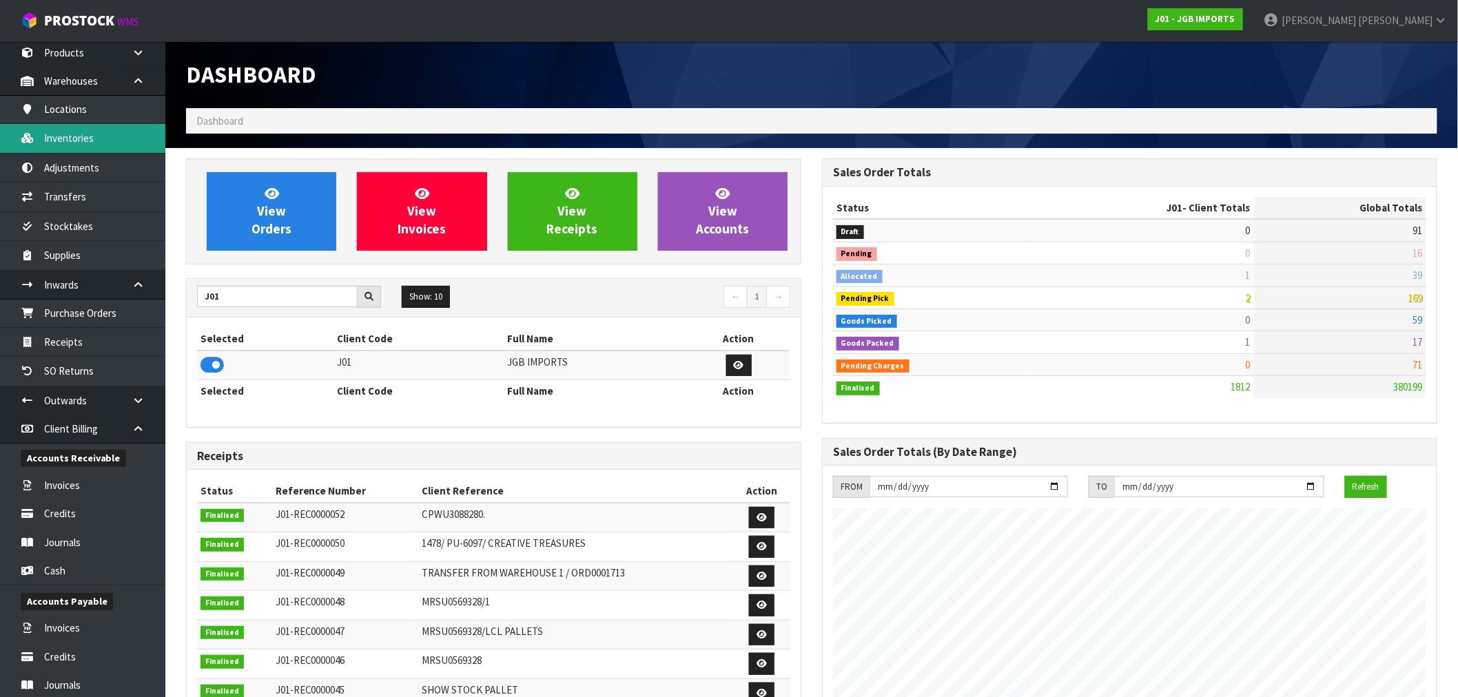
click at [105, 141] on link "Inventories" at bounding box center [82, 138] width 165 height 28
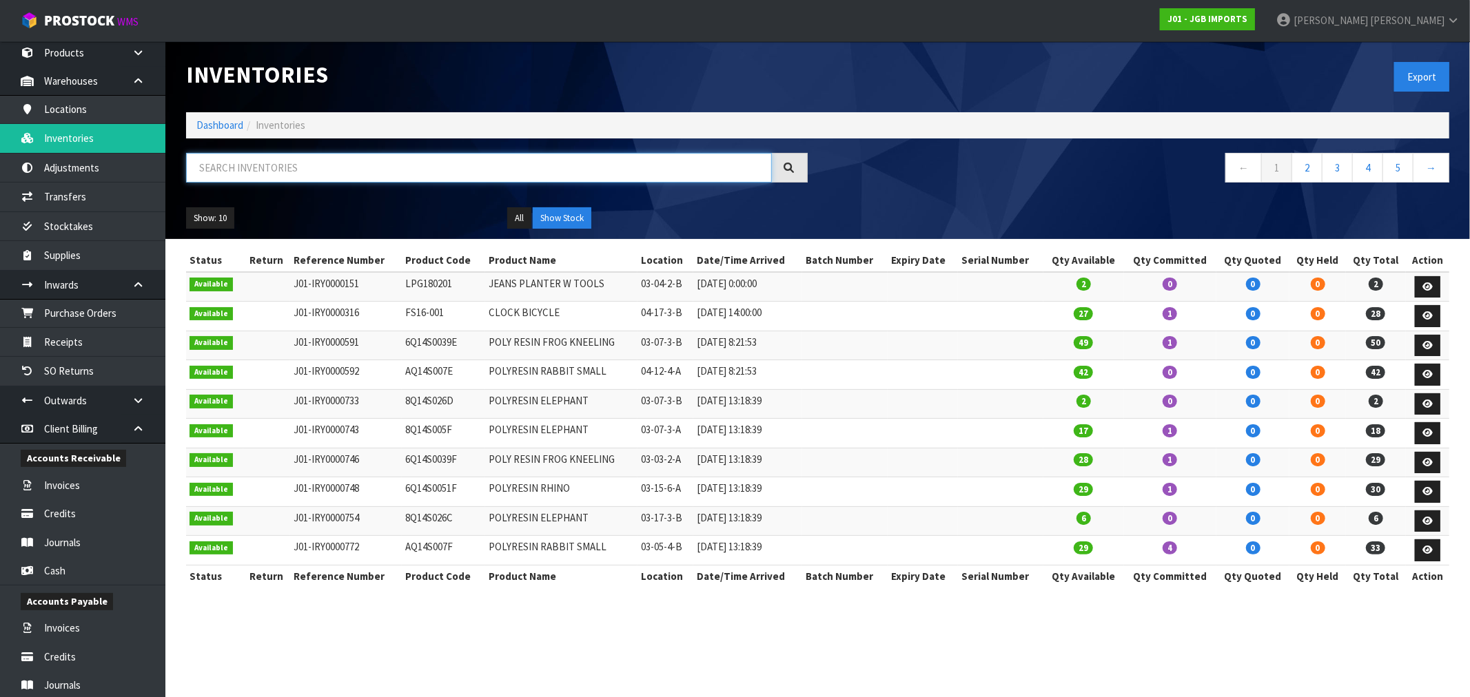
click at [324, 161] on input "text" at bounding box center [479, 168] width 586 height 30
paste input "5201"
type input "5201"
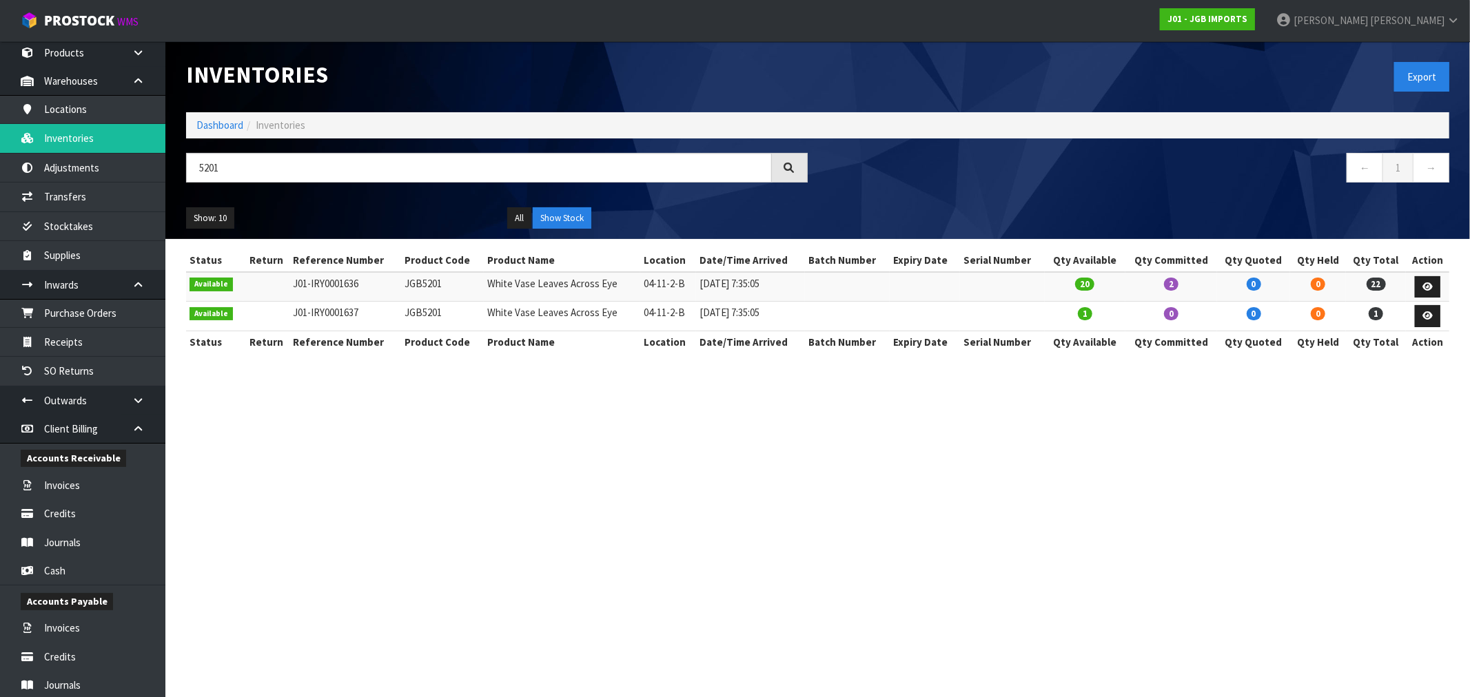
click at [221, 115] on ol "Dashboard Inventories" at bounding box center [817, 125] width 1263 height 26
click at [221, 119] on link "Dashboard" at bounding box center [219, 125] width 47 height 13
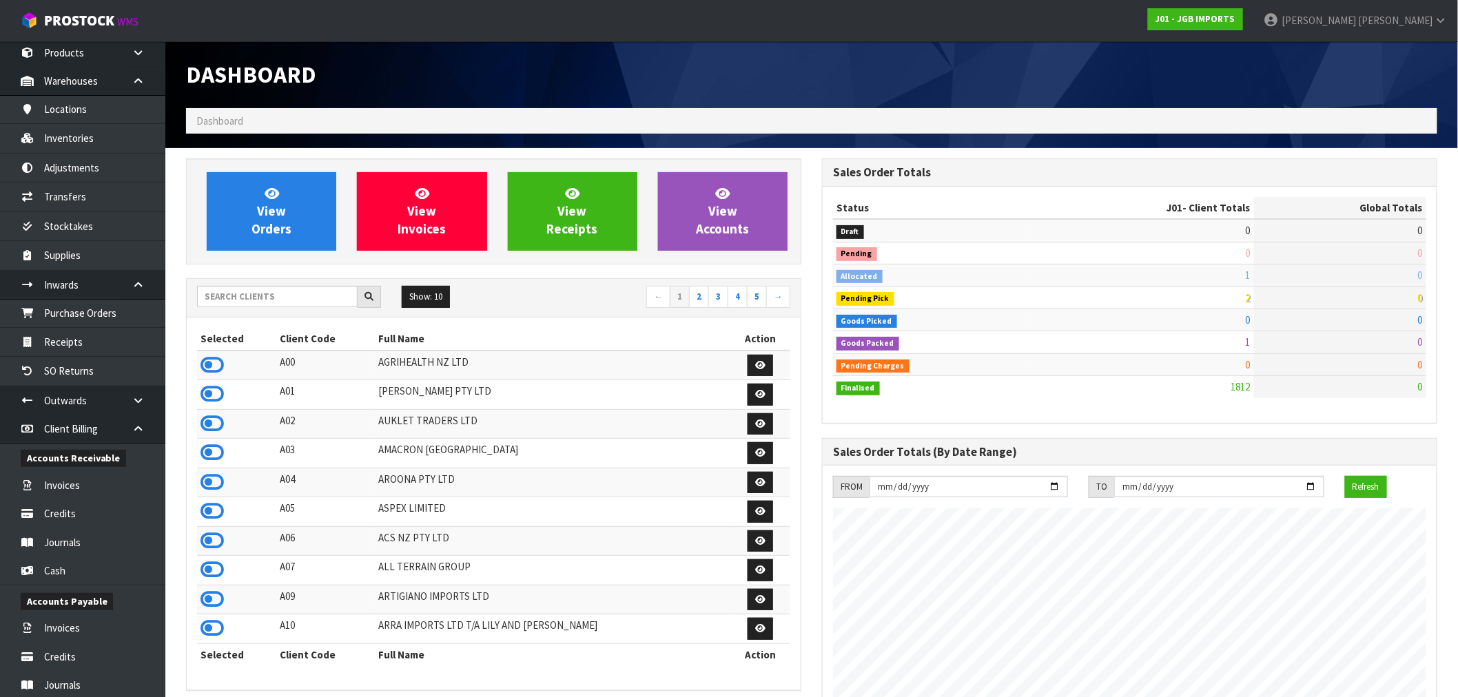
scroll to position [1044, 636]
click at [276, 205] on span "View Orders" at bounding box center [272, 211] width 40 height 52
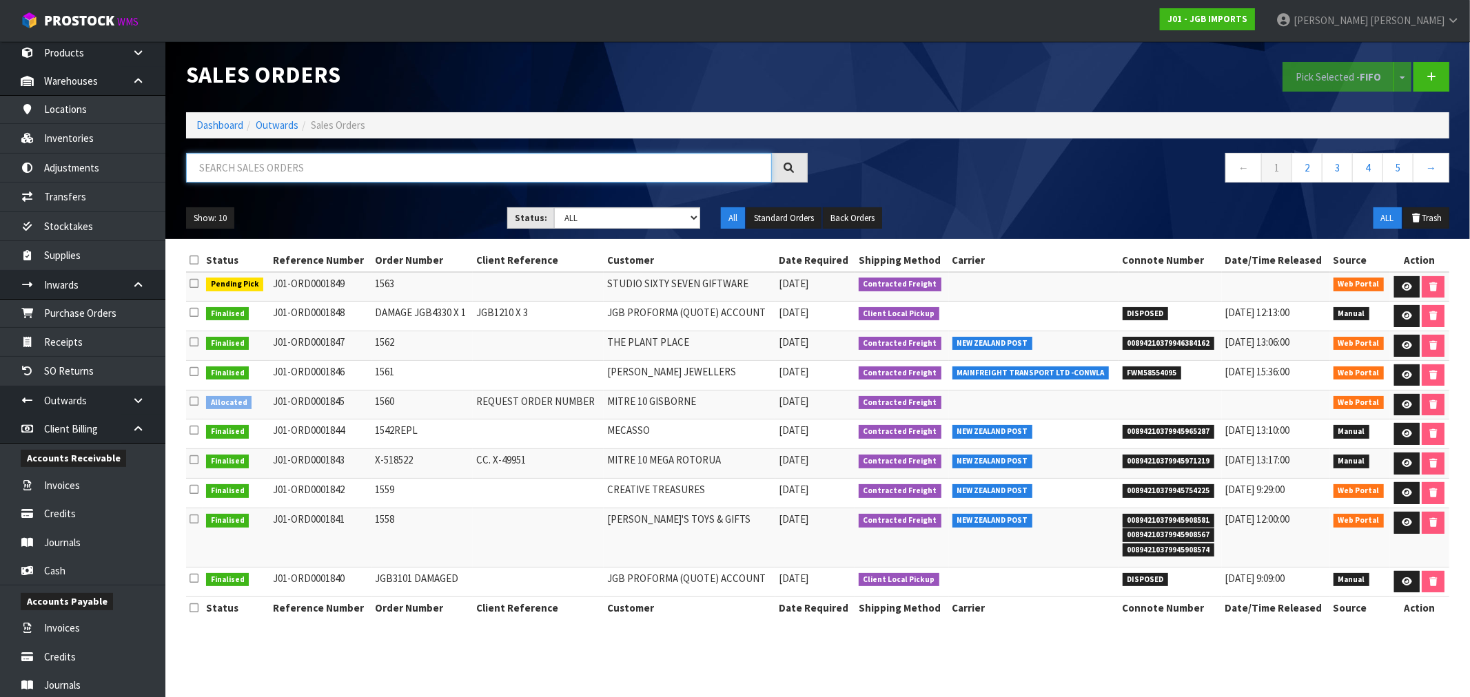
click at [305, 179] on input "text" at bounding box center [479, 168] width 586 height 30
drag, startPoint x: 1423, startPoint y: 79, endPoint x: 1369, endPoint y: 79, distance: 54.5
click at [1423, 79] on link at bounding box center [1432, 77] width 36 height 30
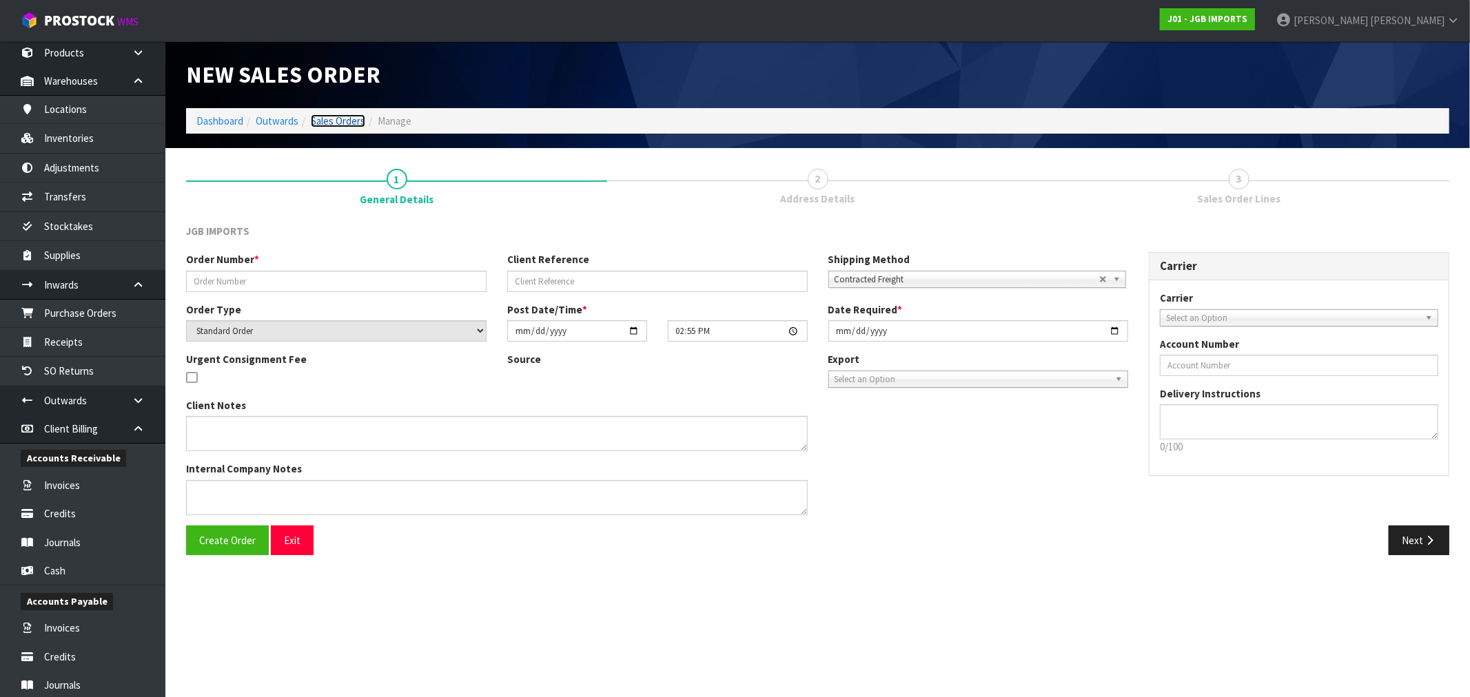
click at [324, 127] on link "Sales Orders" at bounding box center [338, 120] width 54 height 13
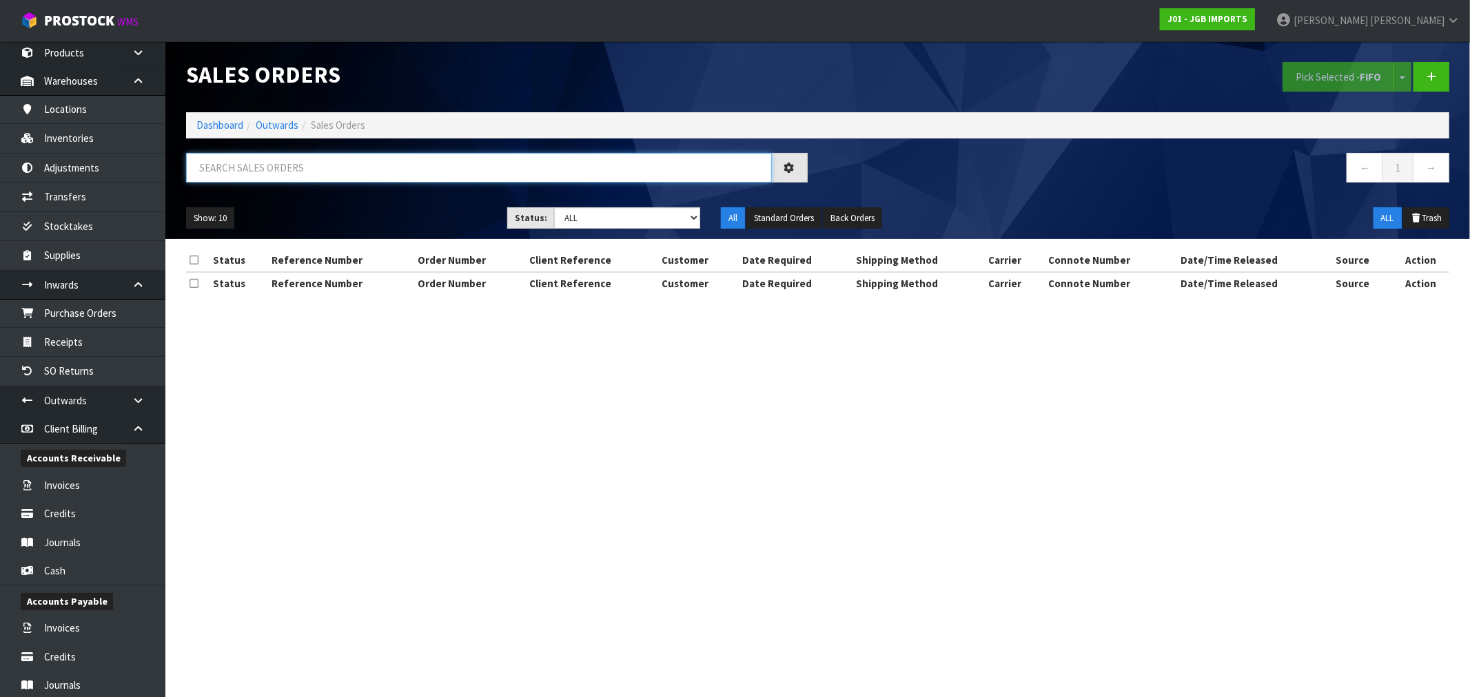
click at [373, 172] on input "text" at bounding box center [479, 168] width 586 height 30
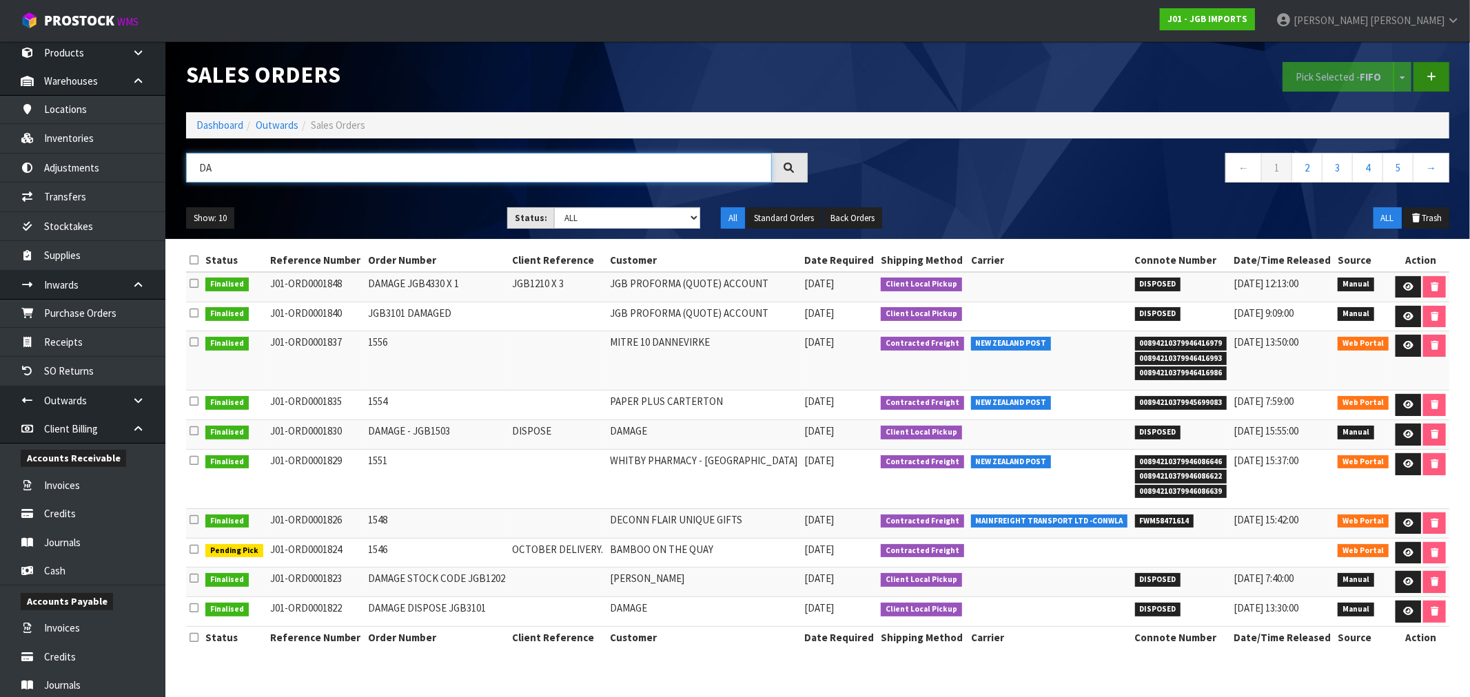
type input "DA"
click at [1432, 70] on link at bounding box center [1432, 77] width 36 height 30
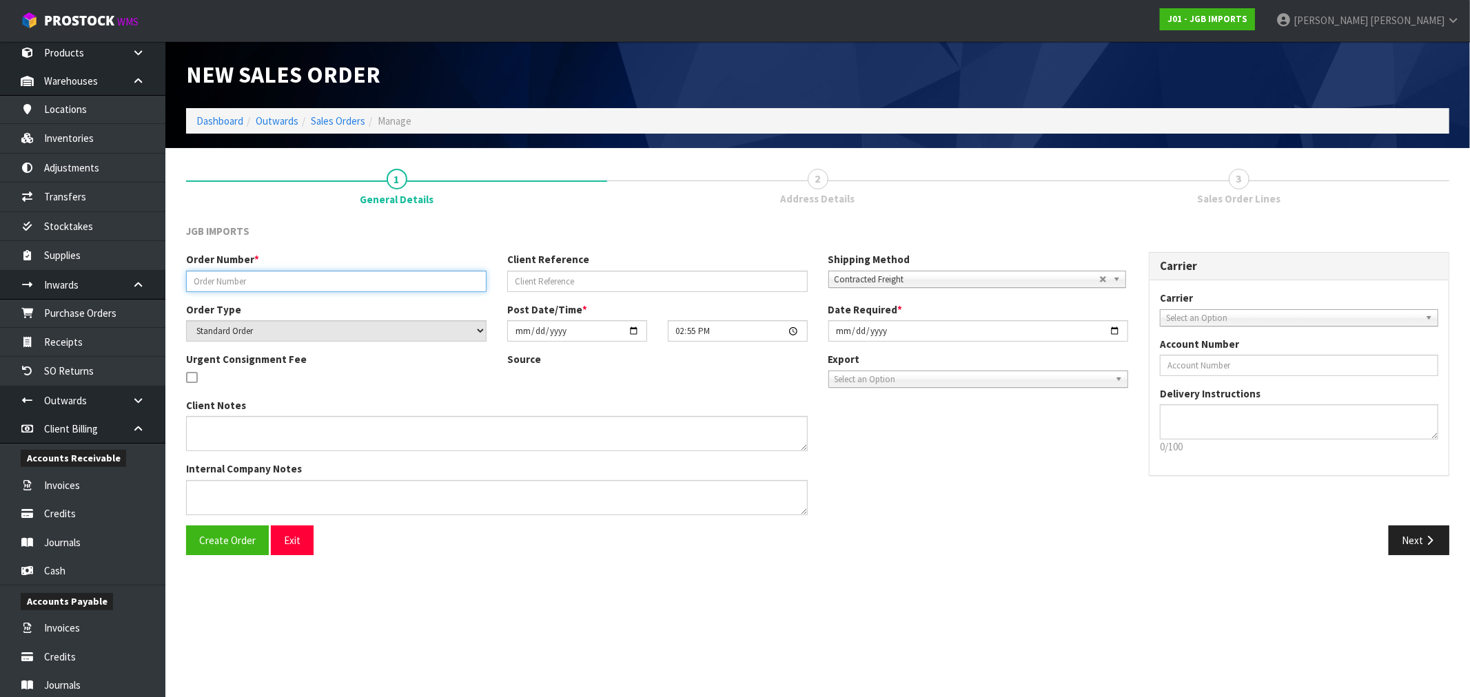
click at [329, 277] on input "text" at bounding box center [336, 281] width 300 height 21
click at [313, 277] on input "DAMAGE" at bounding box center [336, 281] width 300 height 21
paste input "JGB5201"
type input "DAMAGE JGB5201 X 1"
click at [982, 280] on span "Contracted Freight" at bounding box center [967, 280] width 265 height 17
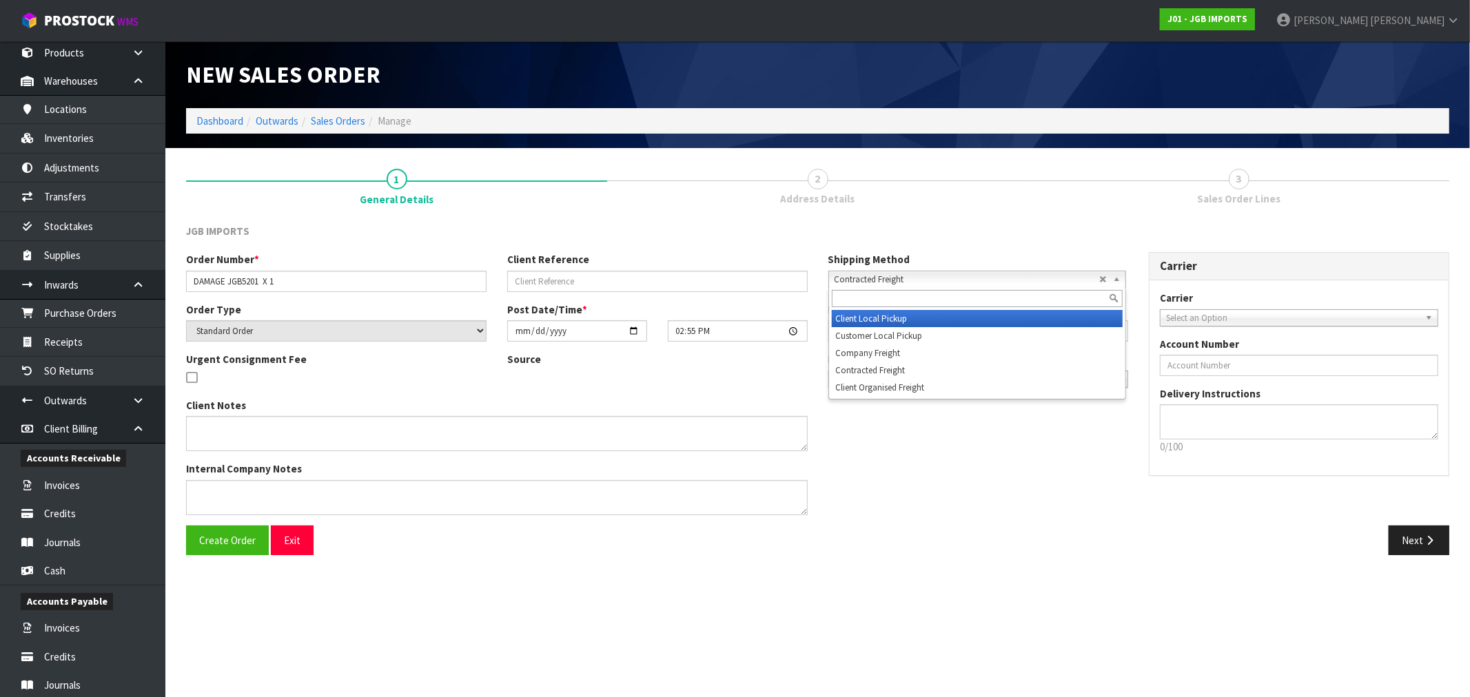
click at [913, 319] on li "Client Local Pickup" at bounding box center [977, 318] width 291 height 17
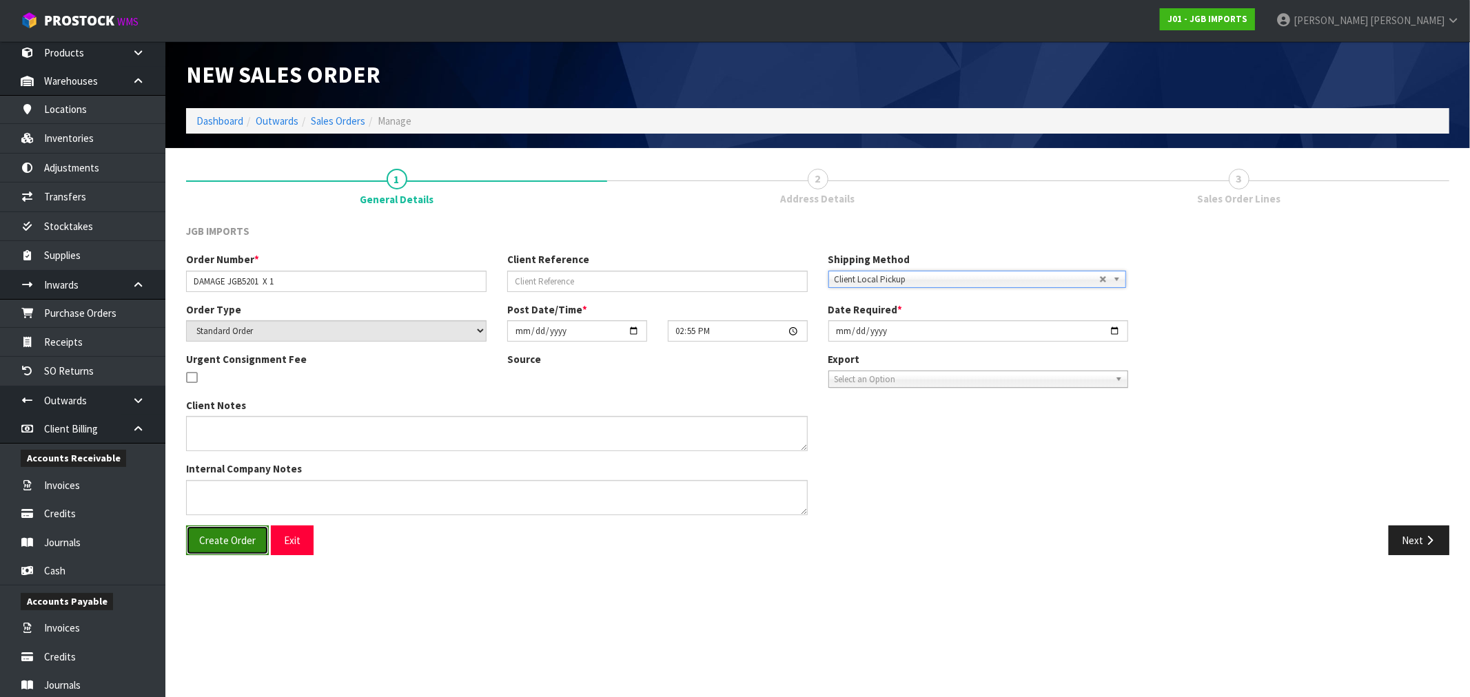
click at [232, 540] on span "Create Order" at bounding box center [227, 540] width 57 height 13
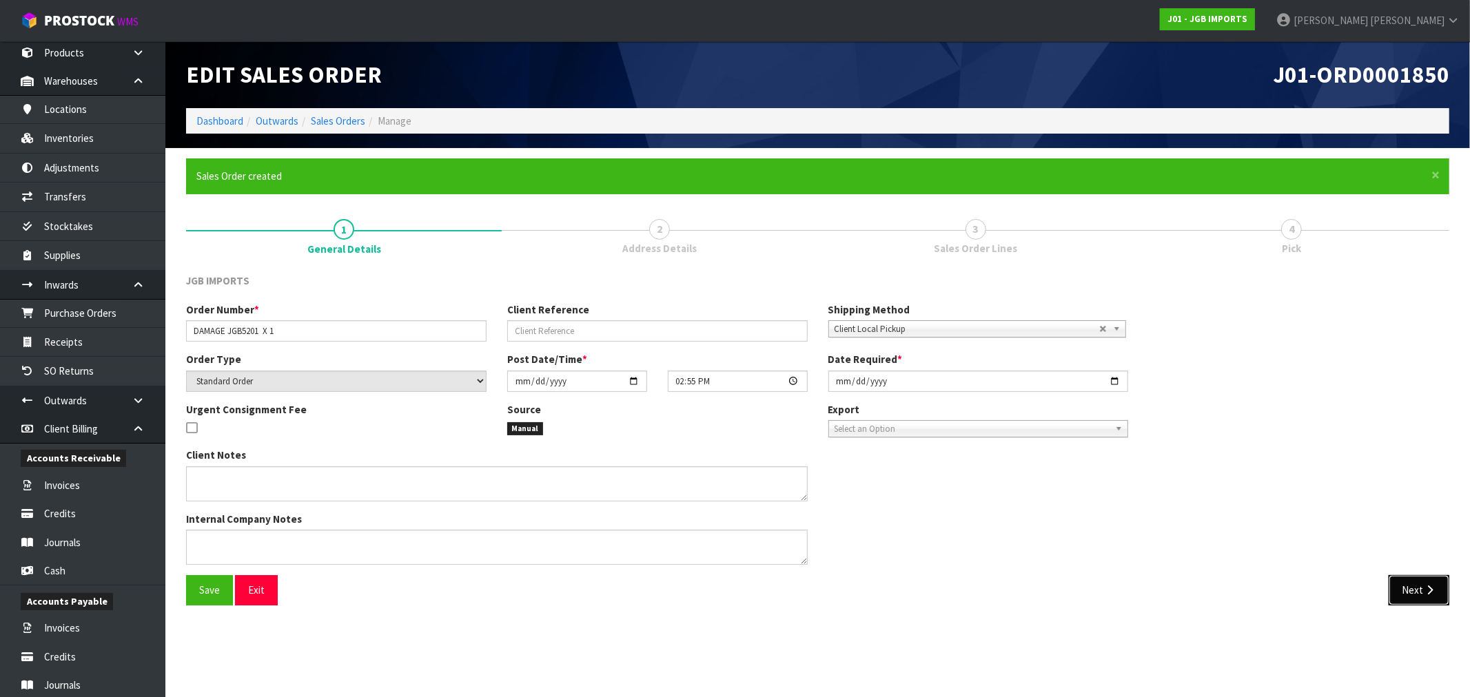
click at [1414, 581] on button "Next" at bounding box center [1419, 590] width 61 height 30
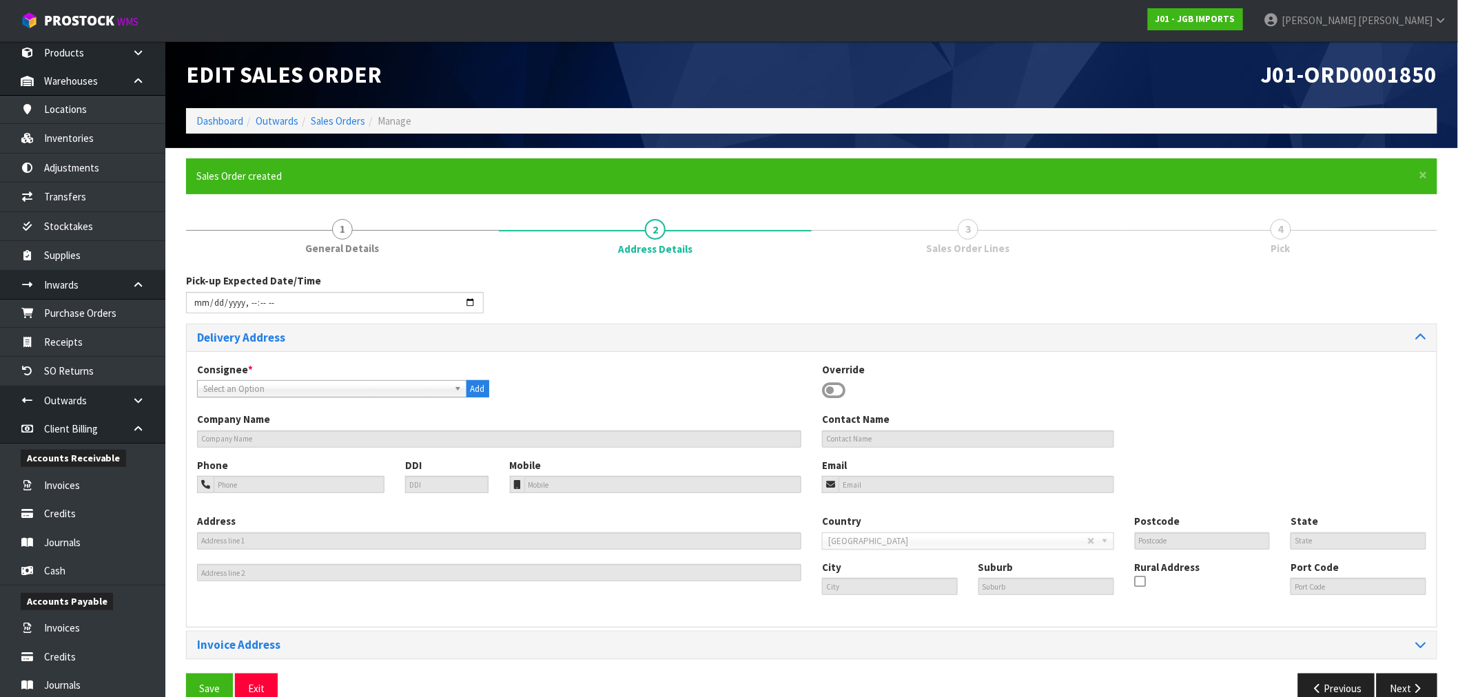
click at [415, 390] on span "Select an Option" at bounding box center [325, 389] width 245 height 17
type input "jgb"
type input "JGB PROFORMA (QUOTE) ACCOUNT"
type input "[STREET_ADDRESS]"
type input "2013"
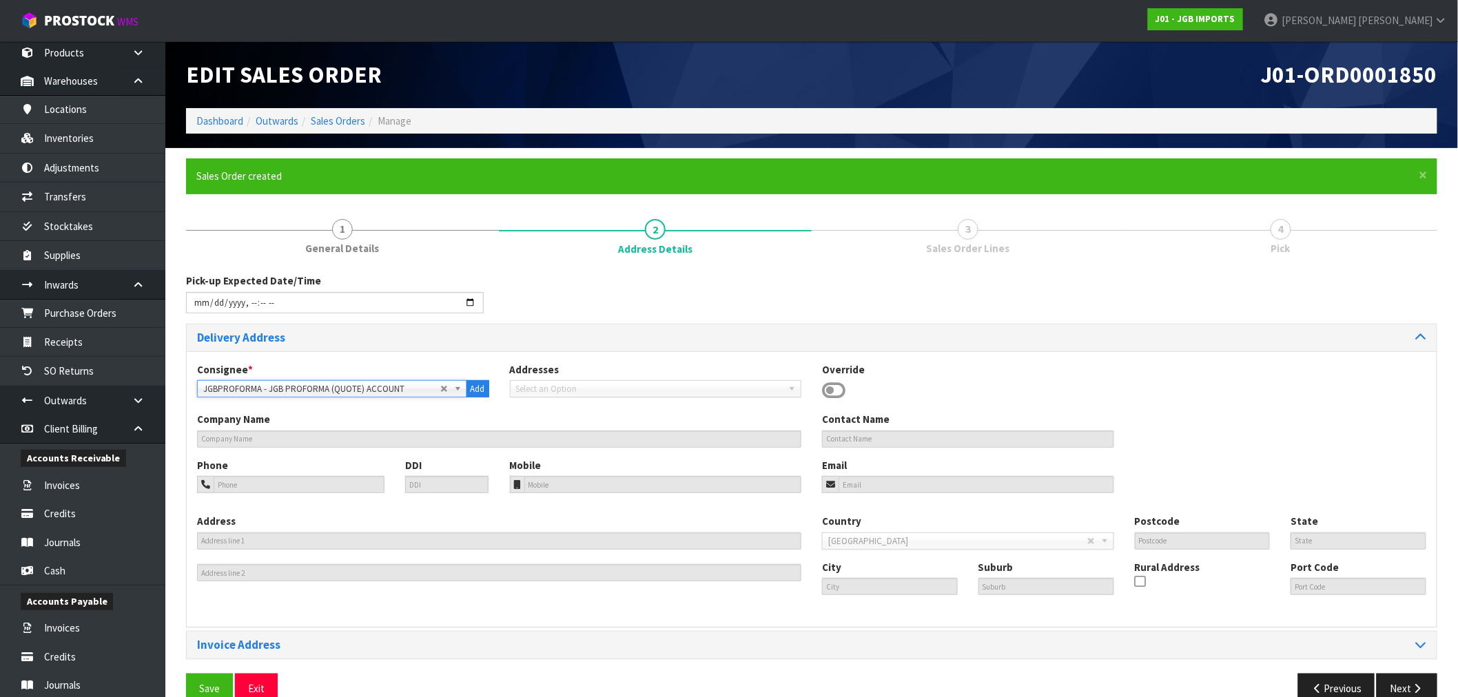
type input "AUK"
type input "[GEOGRAPHIC_DATA]"
type input "EAST TAMAKI"
type input "NZETM"
click at [217, 682] on button "Save" at bounding box center [209, 689] width 47 height 30
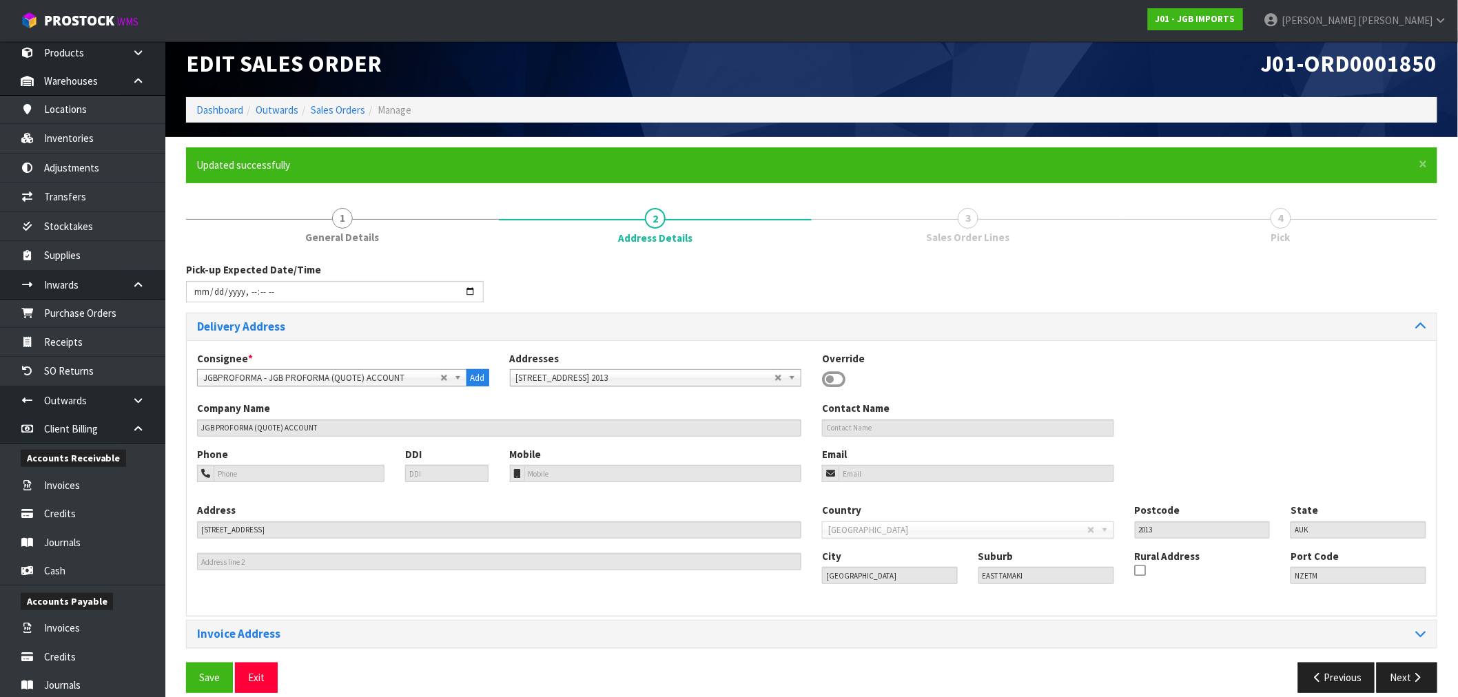
scroll to position [17, 0]
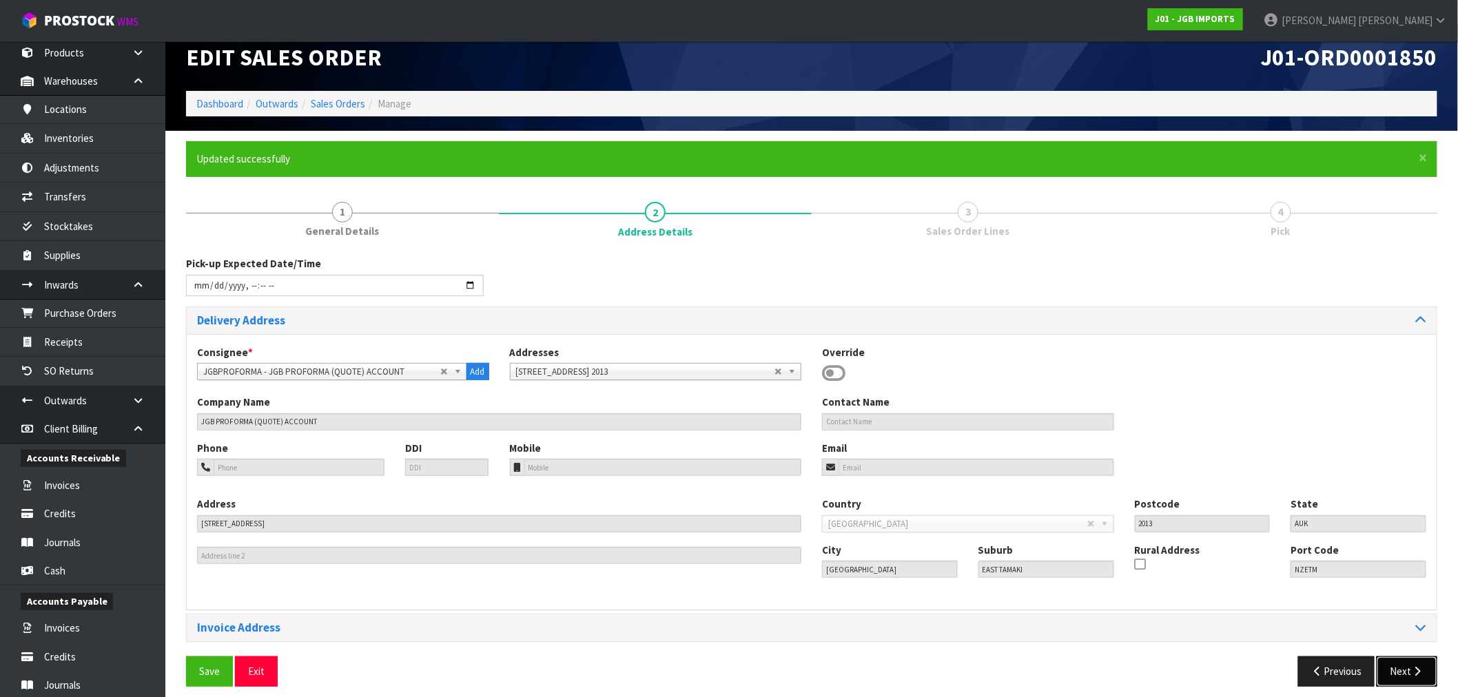
click at [1424, 675] on icon "button" at bounding box center [1418, 671] width 13 height 10
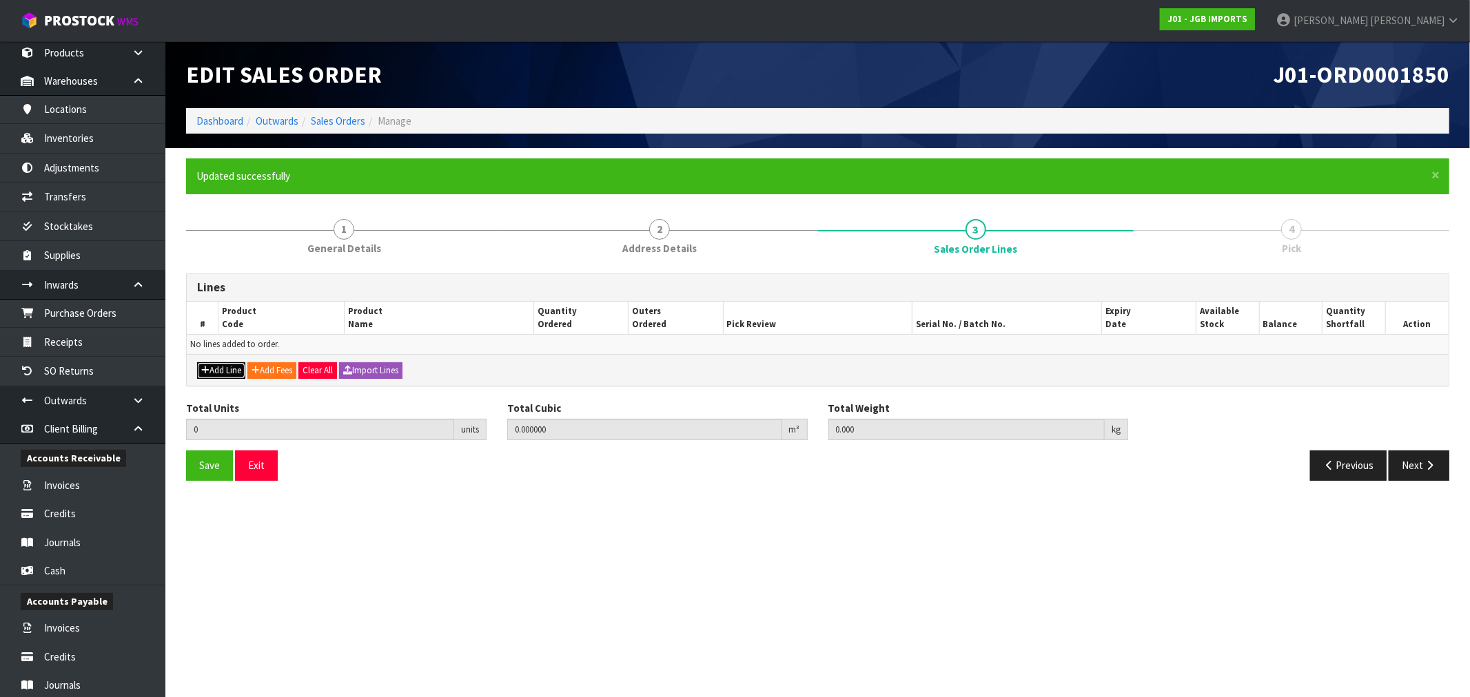
click at [227, 373] on button "Add Line" at bounding box center [221, 371] width 48 height 17
type input "0"
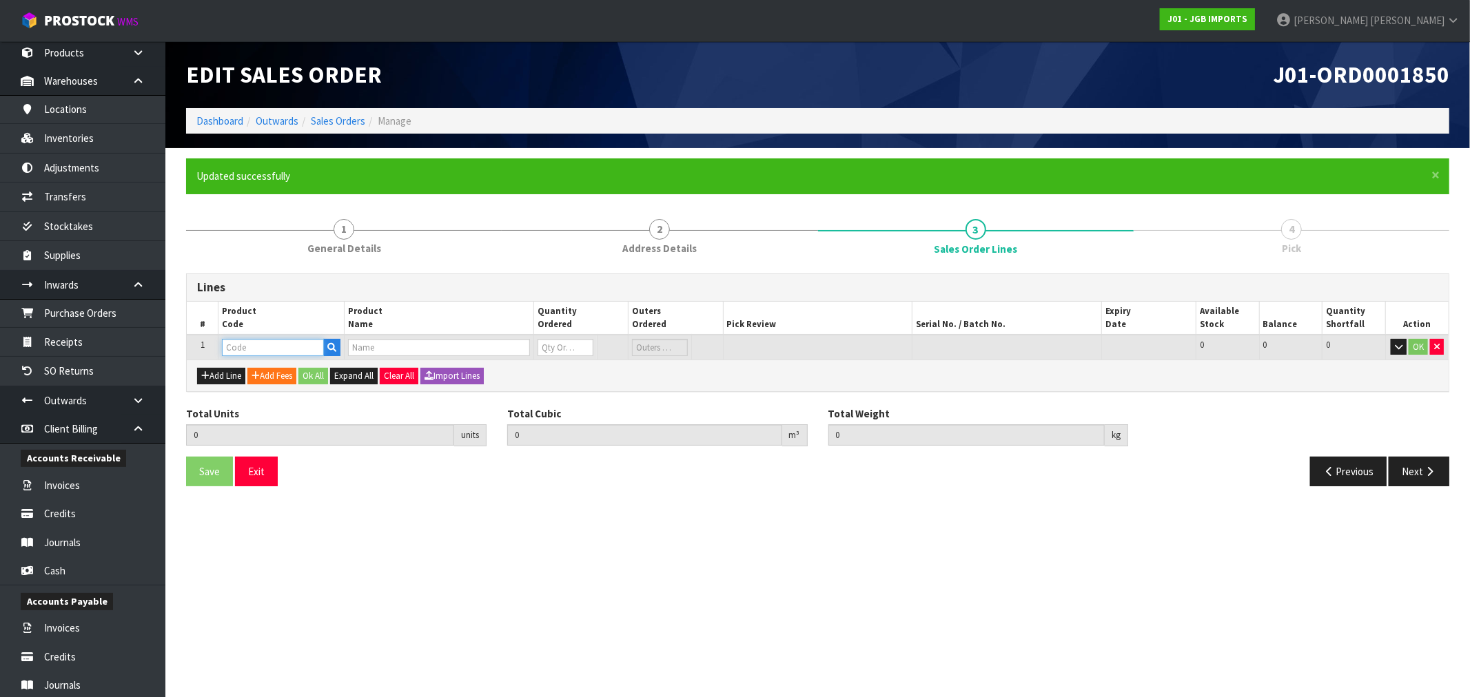
click at [258, 346] on input "text" at bounding box center [273, 347] width 102 height 17
click at [276, 340] on input "text" at bounding box center [273, 347] width 102 height 17
paste input "JGB5201"
type input "JGB5201"
type input "0.000000"
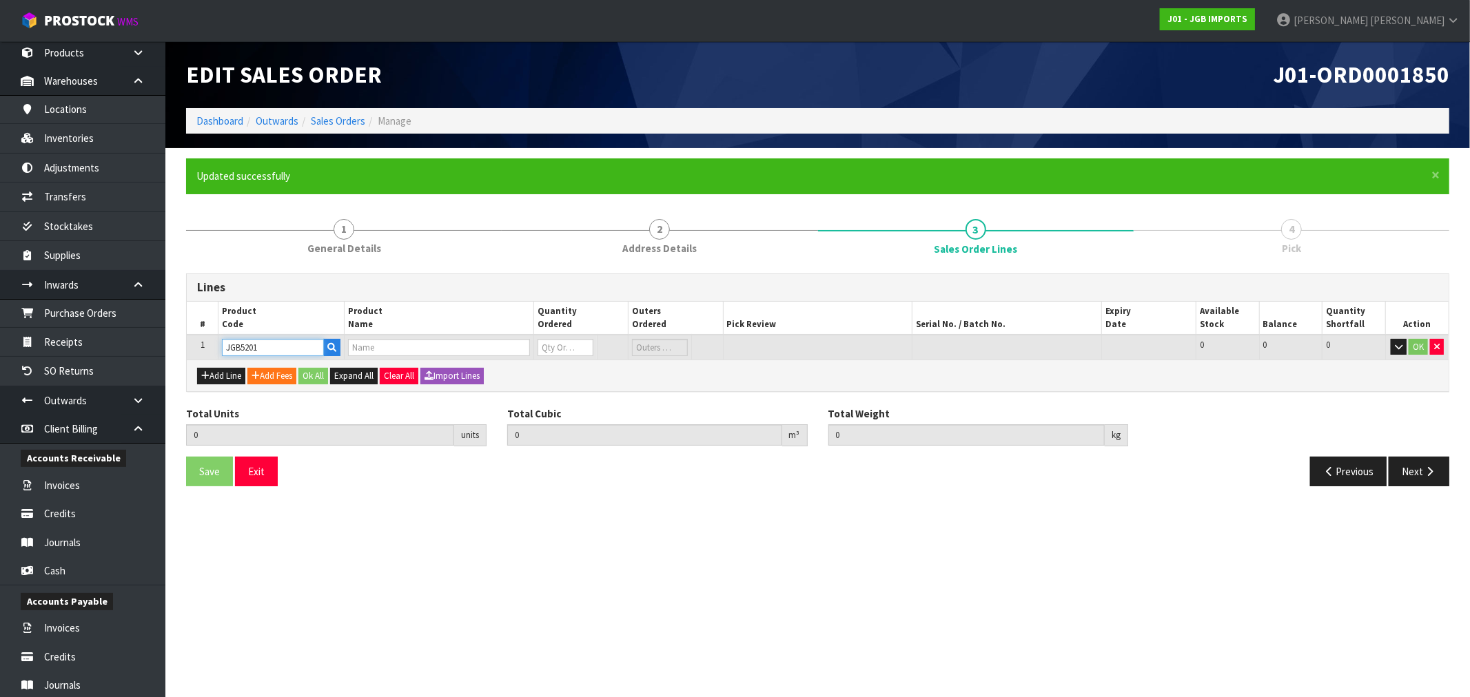
type input "0.000"
type input "White Vase Leaves Across Eye"
type input "0"
type input "JGB5201"
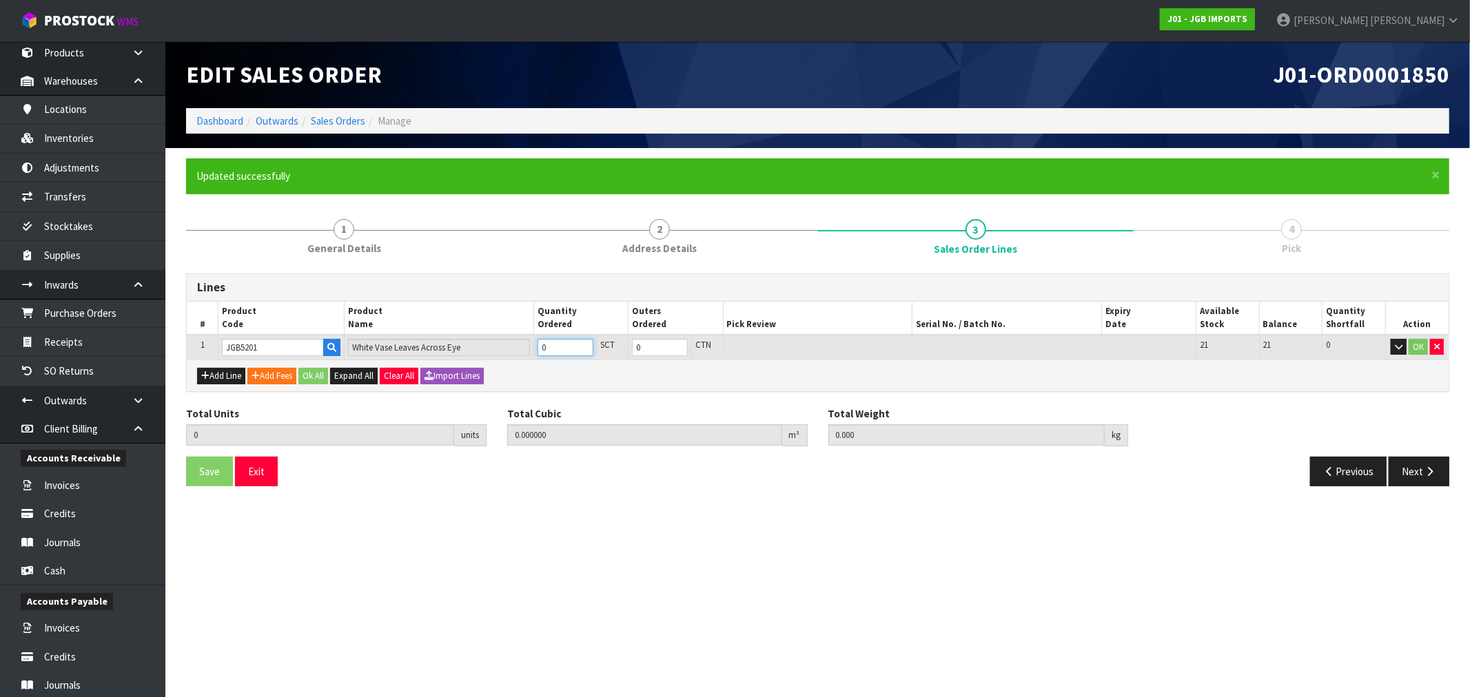
click at [556, 348] on input "0" at bounding box center [566, 347] width 56 height 17
type input "1"
type input "0.00528"
type input "0.9"
type input "1"
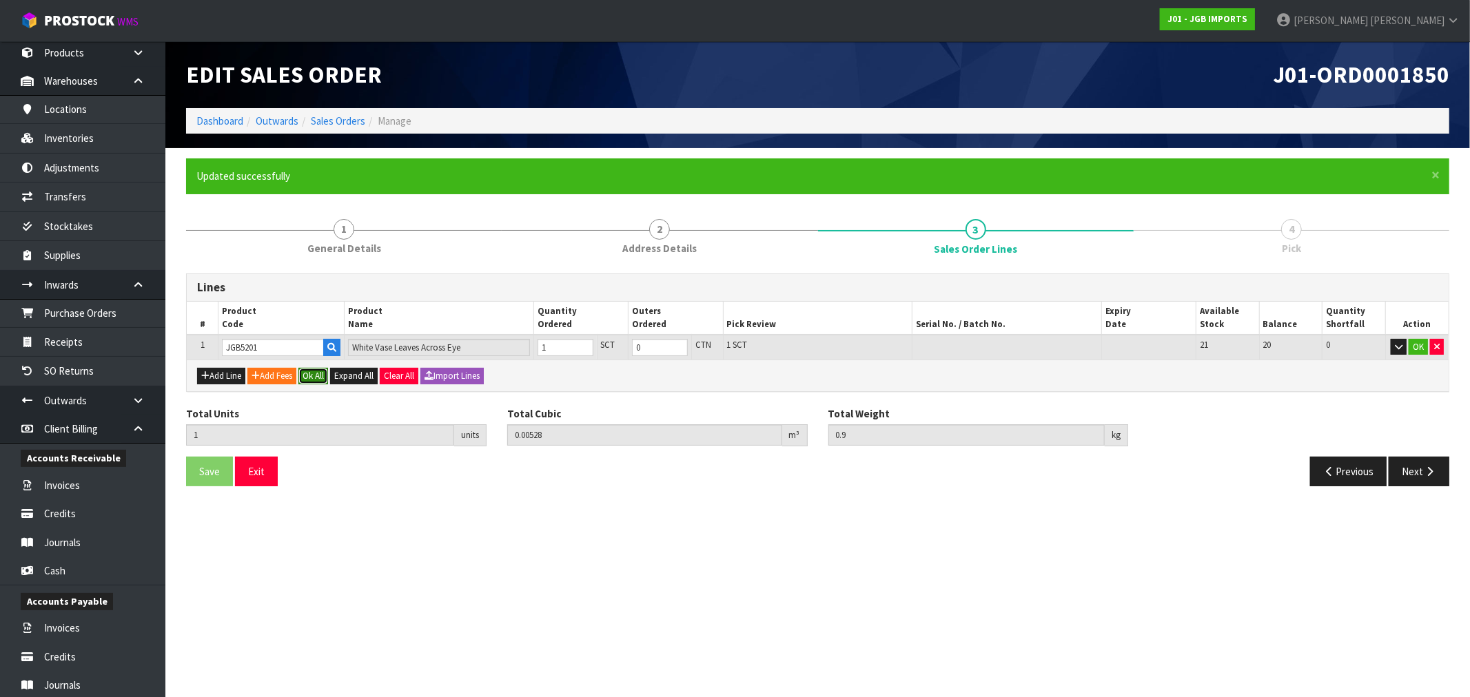
click at [325, 372] on button "Ok All" at bounding box center [313, 376] width 30 height 17
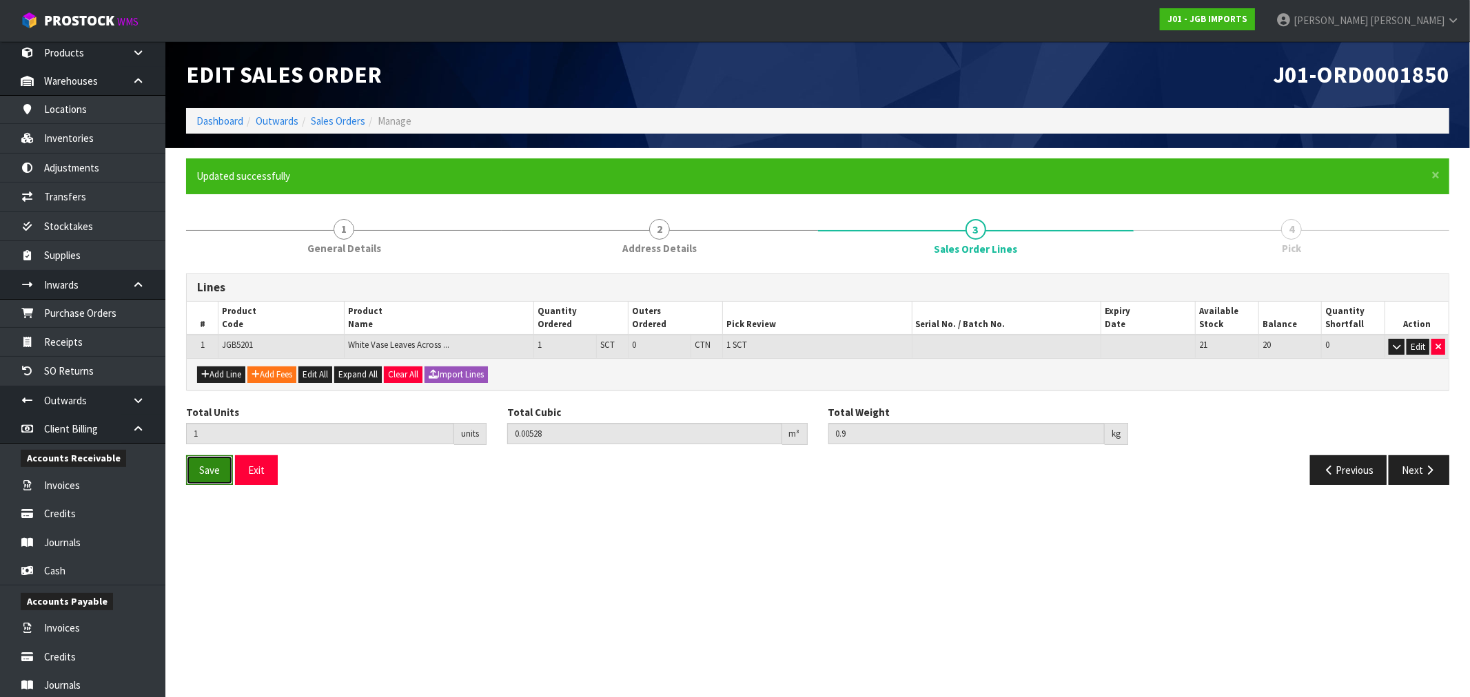
click at [214, 469] on span "Save" at bounding box center [209, 470] width 21 height 13
click at [1427, 464] on button "Next" at bounding box center [1419, 471] width 61 height 30
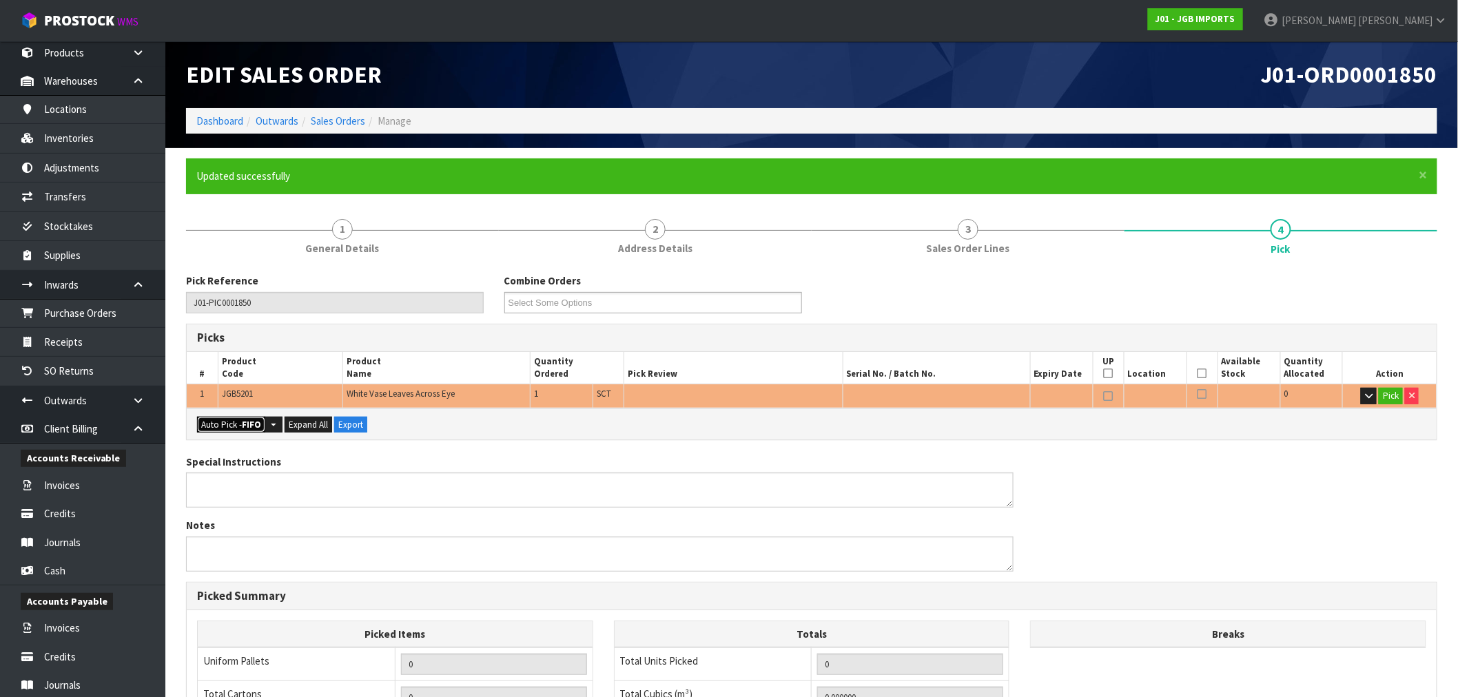
click at [255, 417] on button "Auto Pick - FIFO" at bounding box center [231, 425] width 68 height 17
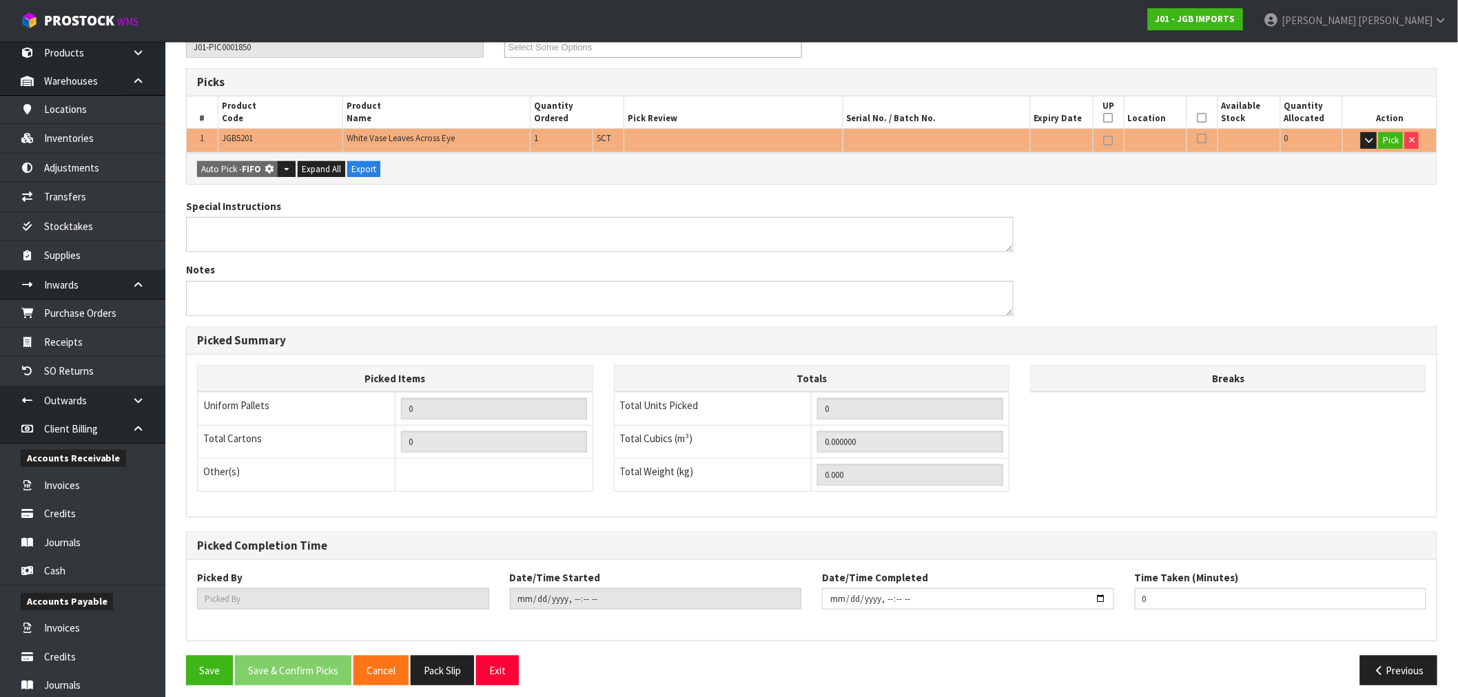
scroll to position [265, 0]
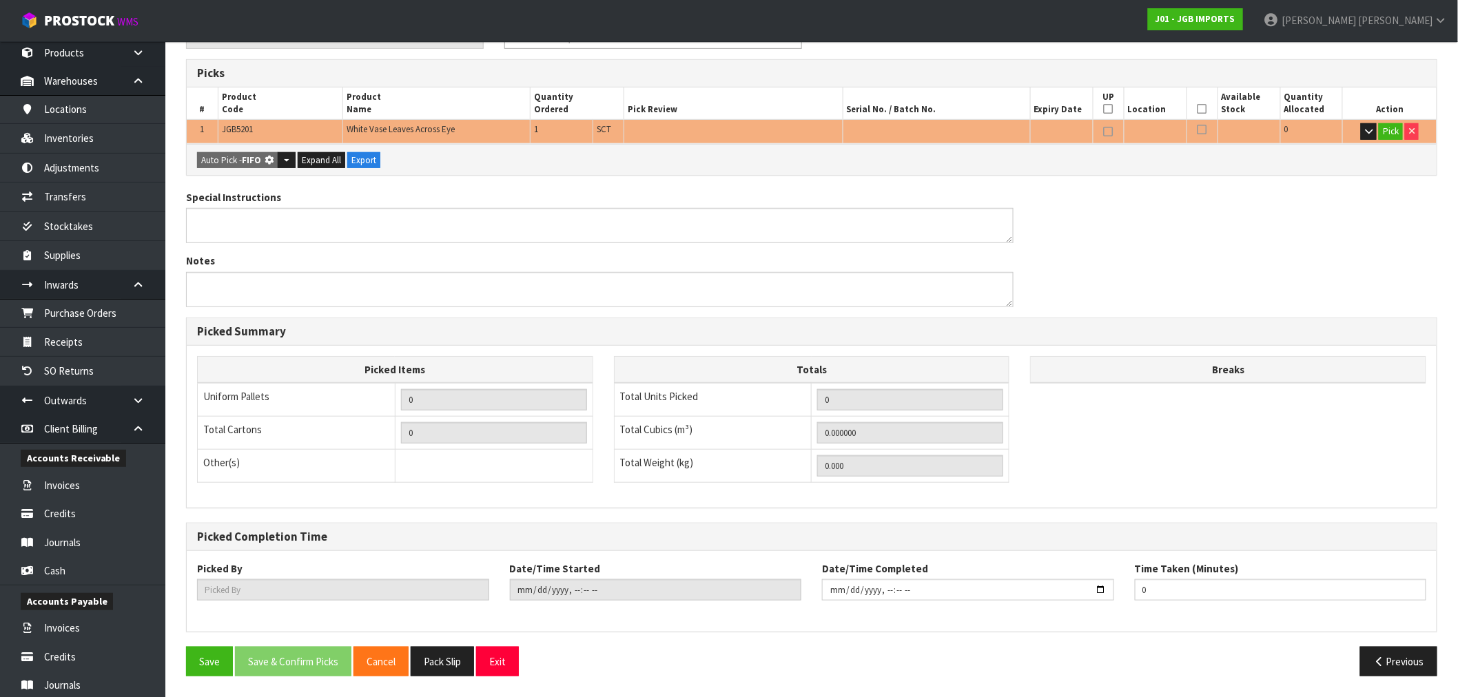
type input "Sub-carton x 1"
type input "1"
type input "0.005280"
type input "0.900"
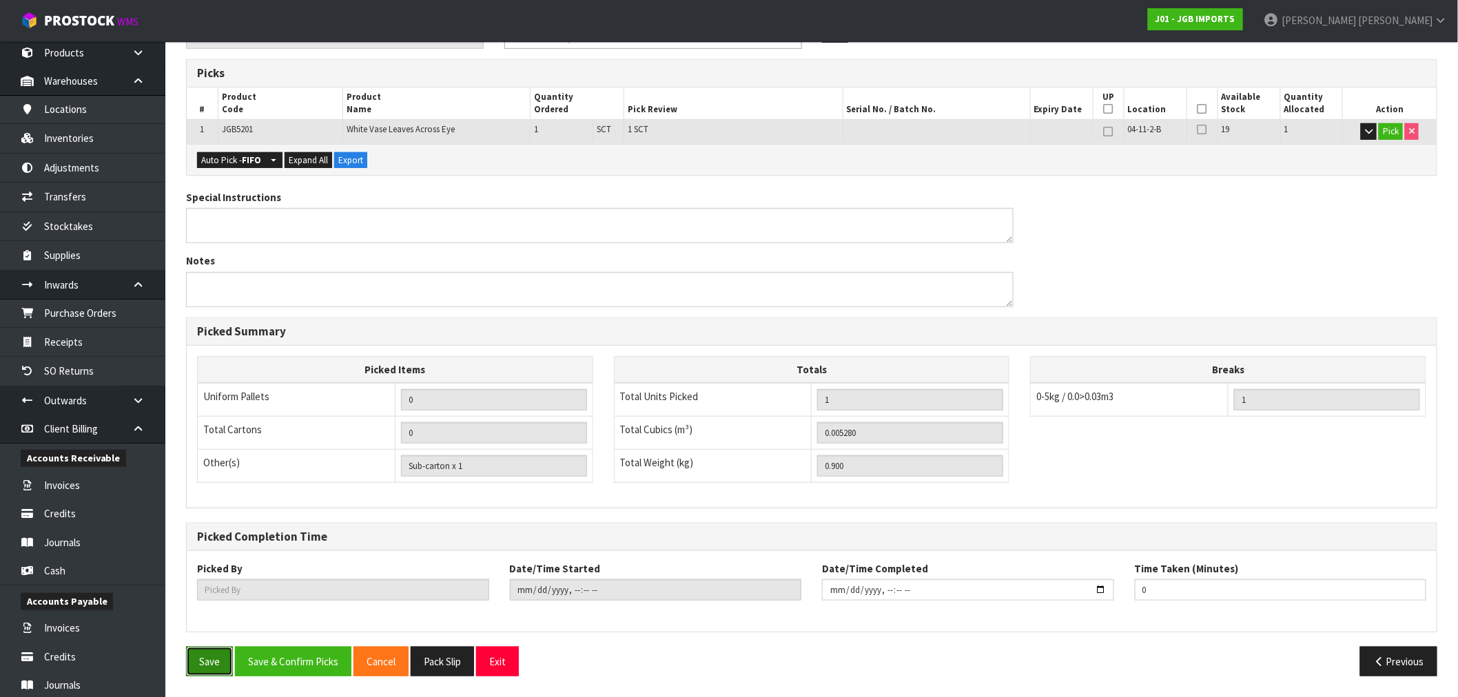
click at [210, 666] on button "Save" at bounding box center [209, 662] width 47 height 30
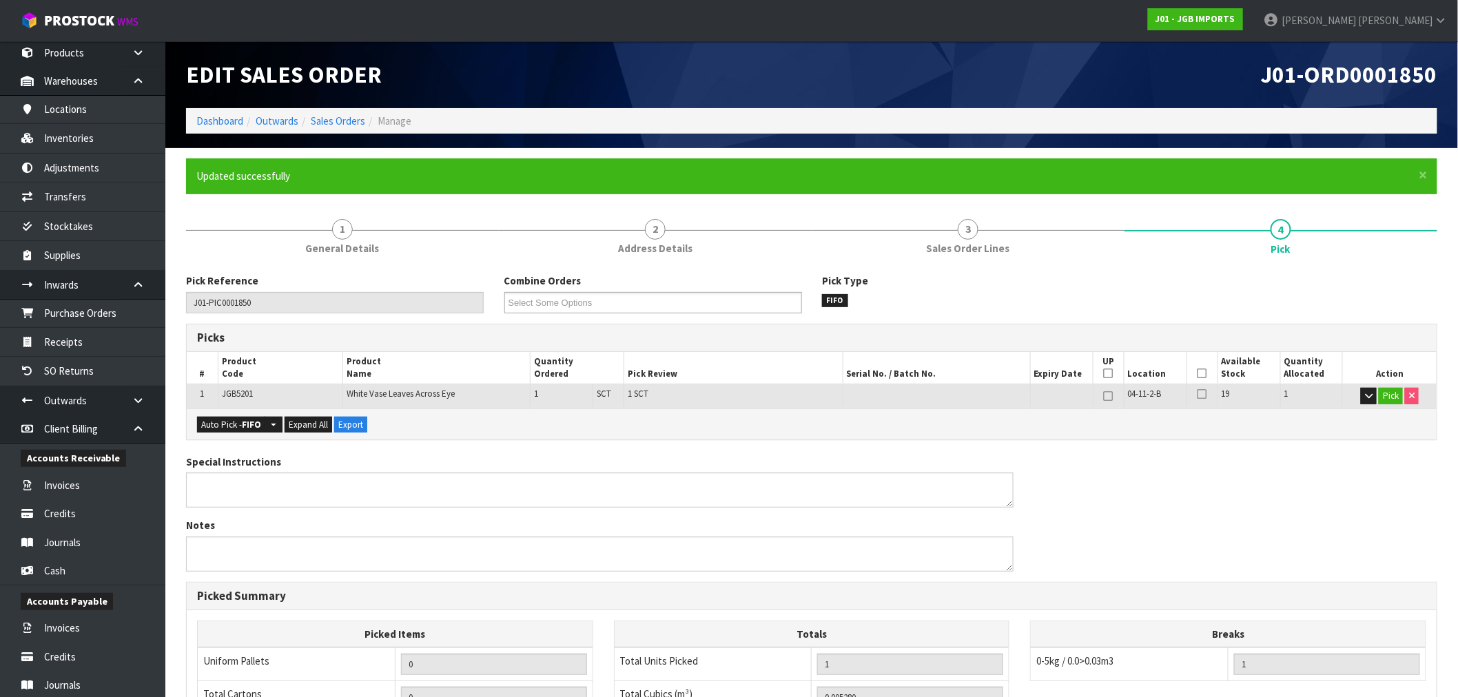
click at [202, 114] on li "Dashboard" at bounding box center [219, 121] width 47 height 14
click at [209, 123] on link "Dashboard" at bounding box center [219, 120] width 47 height 13
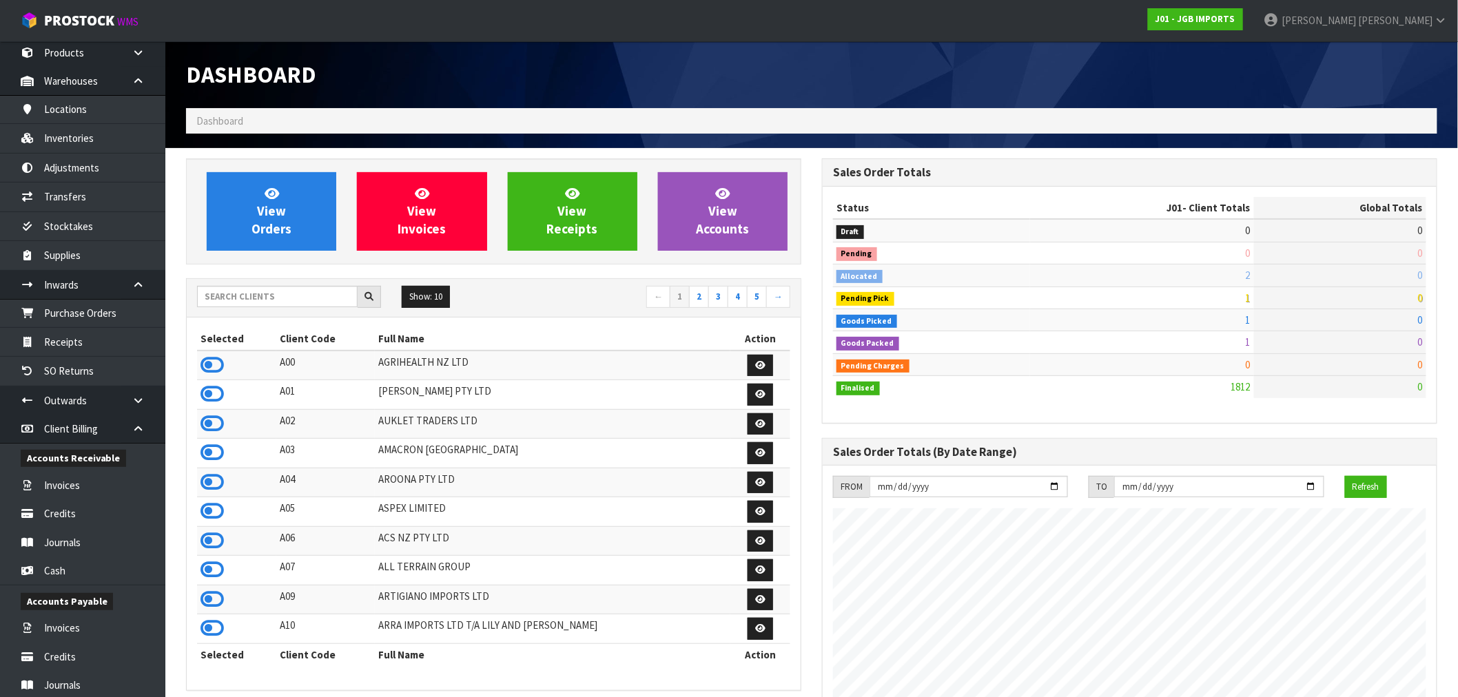
scroll to position [1044, 636]
click at [223, 293] on input "text" at bounding box center [277, 296] width 161 height 21
click at [218, 300] on input "C" at bounding box center [277, 296] width 161 height 21
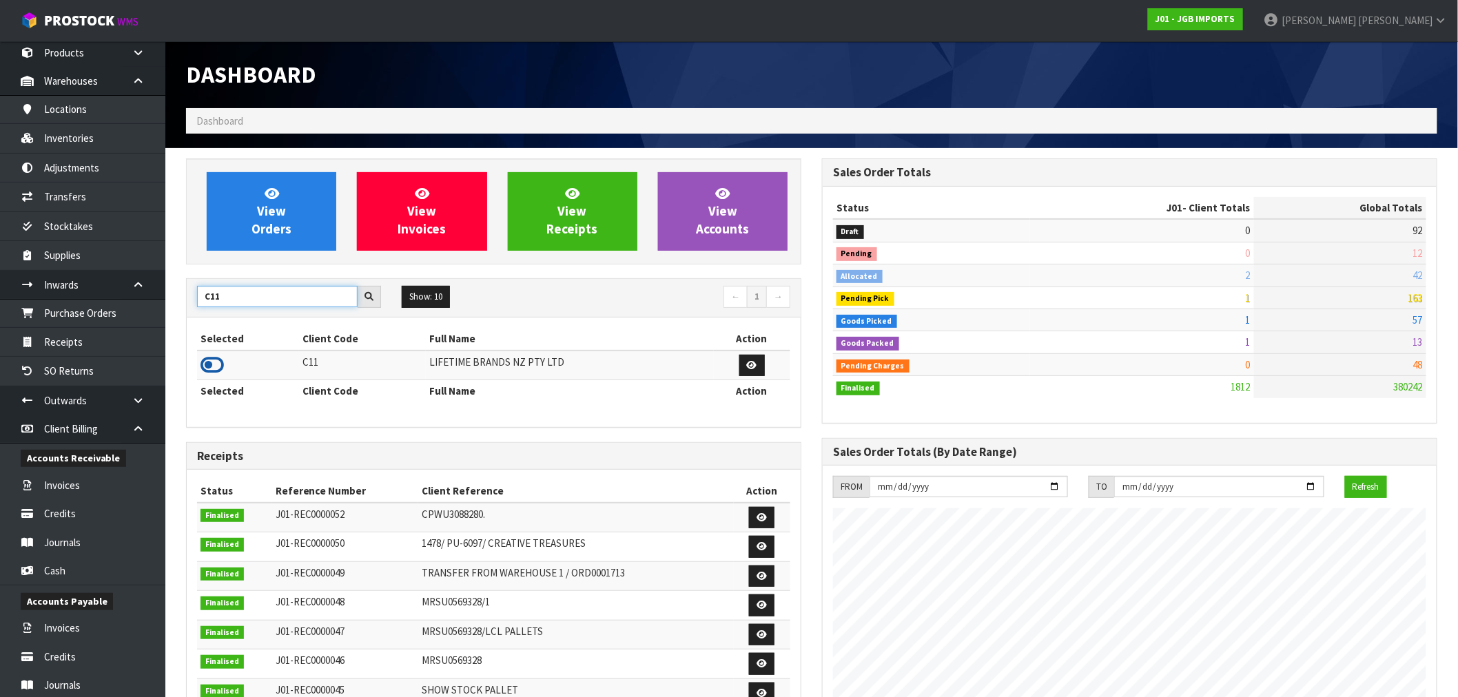
type input "C11"
click at [215, 372] on icon at bounding box center [212, 365] width 23 height 21
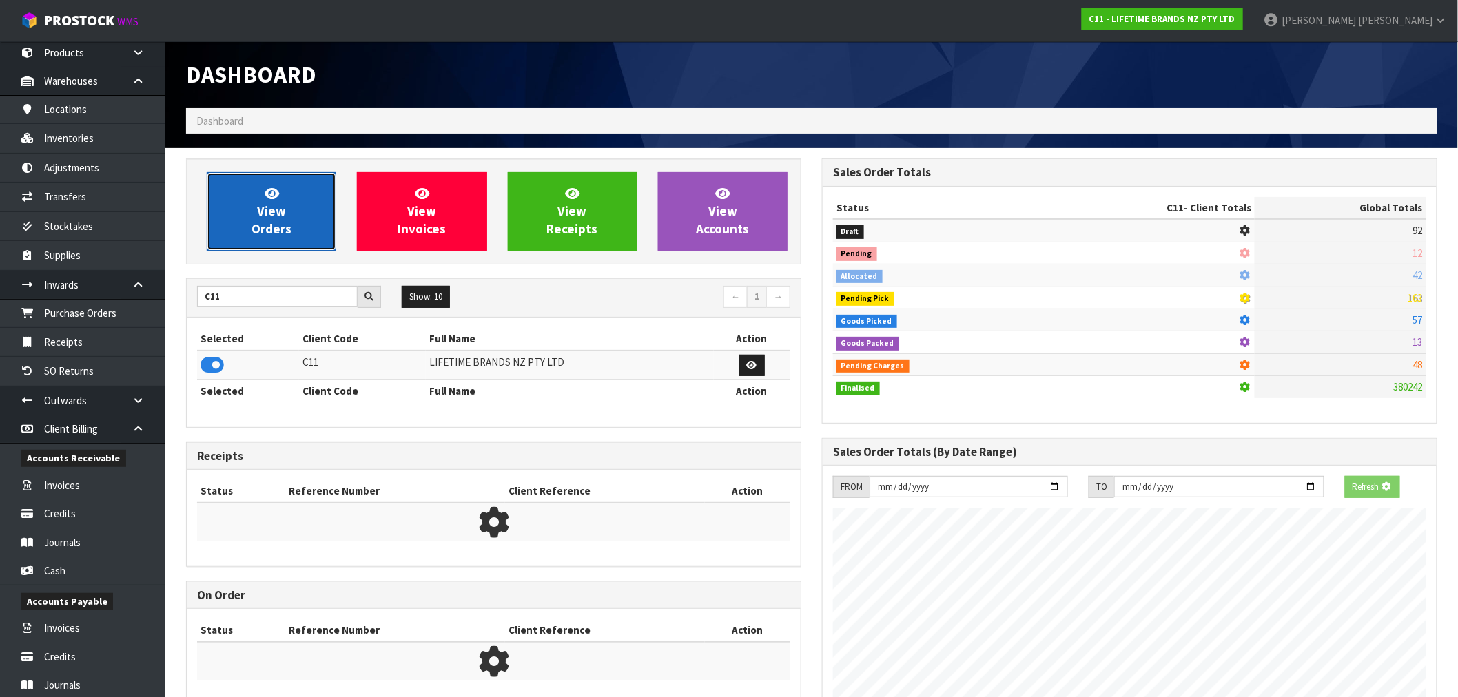
click at [255, 227] on span "View Orders" at bounding box center [272, 211] width 40 height 52
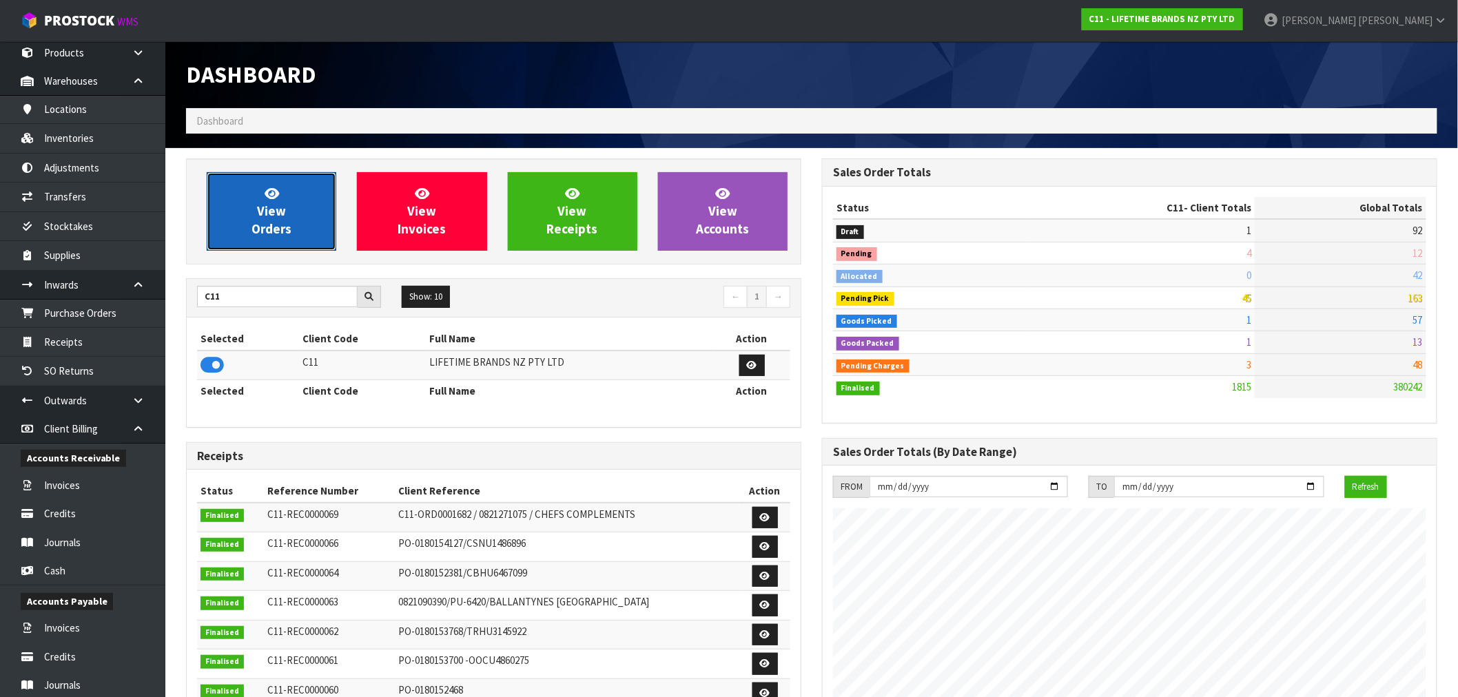
scroll to position [1044, 636]
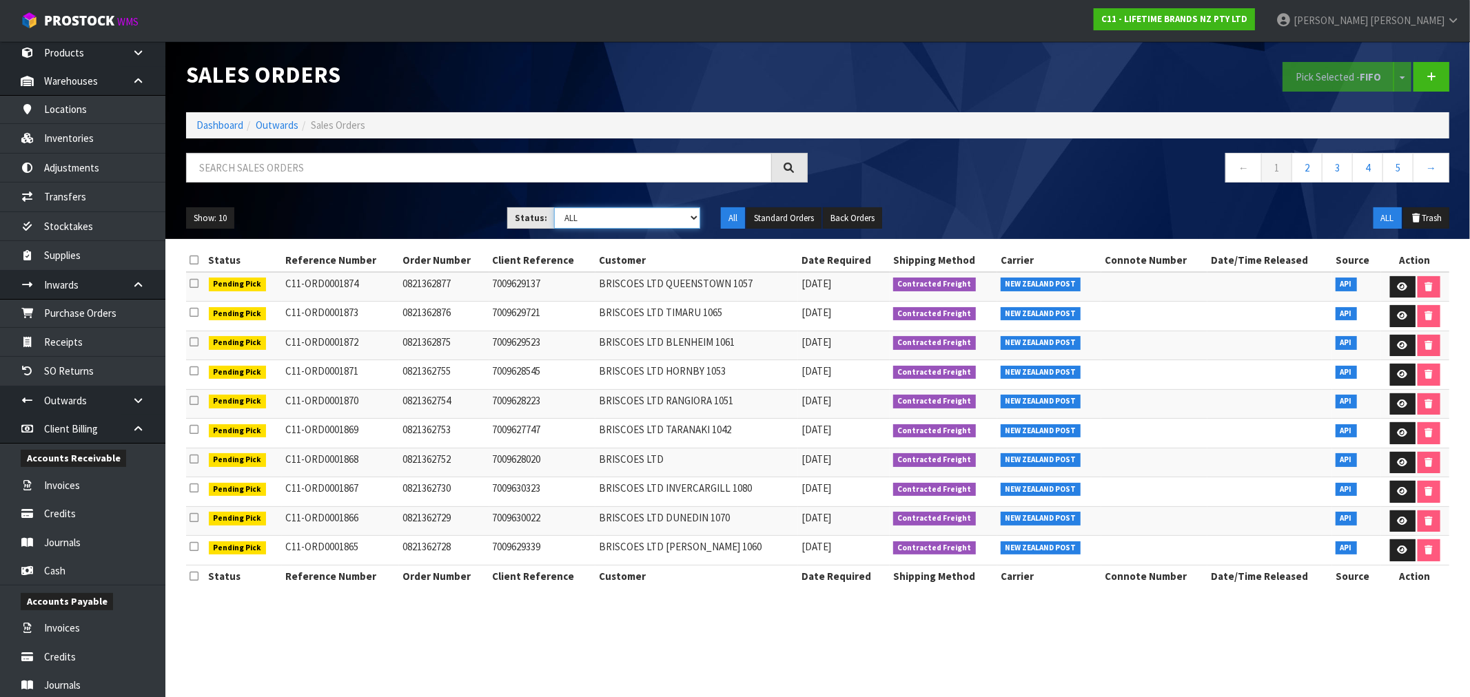
click at [595, 212] on select "Draft Pending Allocated Pending Pick Goods Picked Goods Packed Pending Charges …" at bounding box center [627, 217] width 146 height 21
select select "string:1"
click at [554, 207] on select "Draft Pending Allocated Pending Pick Goods Picked Goods Packed Pending Charges …" at bounding box center [627, 217] width 146 height 21
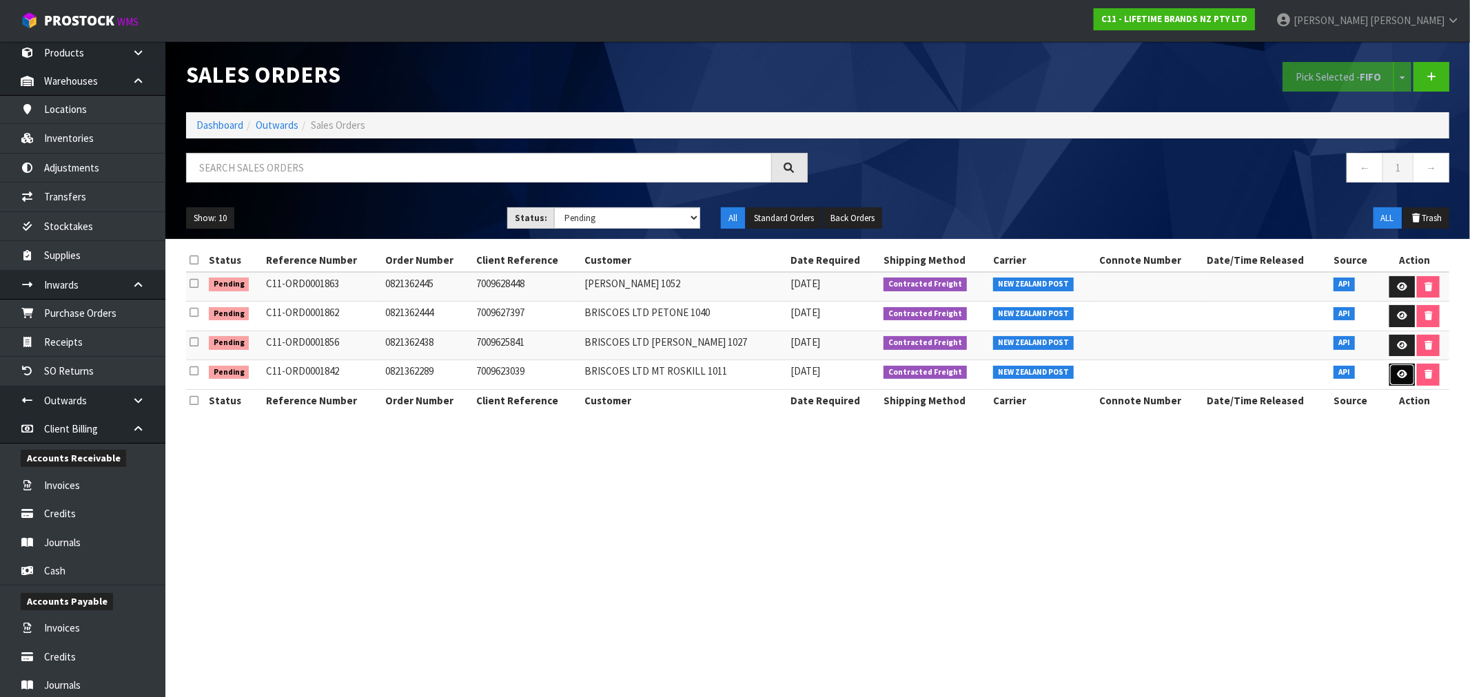
click at [1397, 373] on icon at bounding box center [1402, 374] width 10 height 9
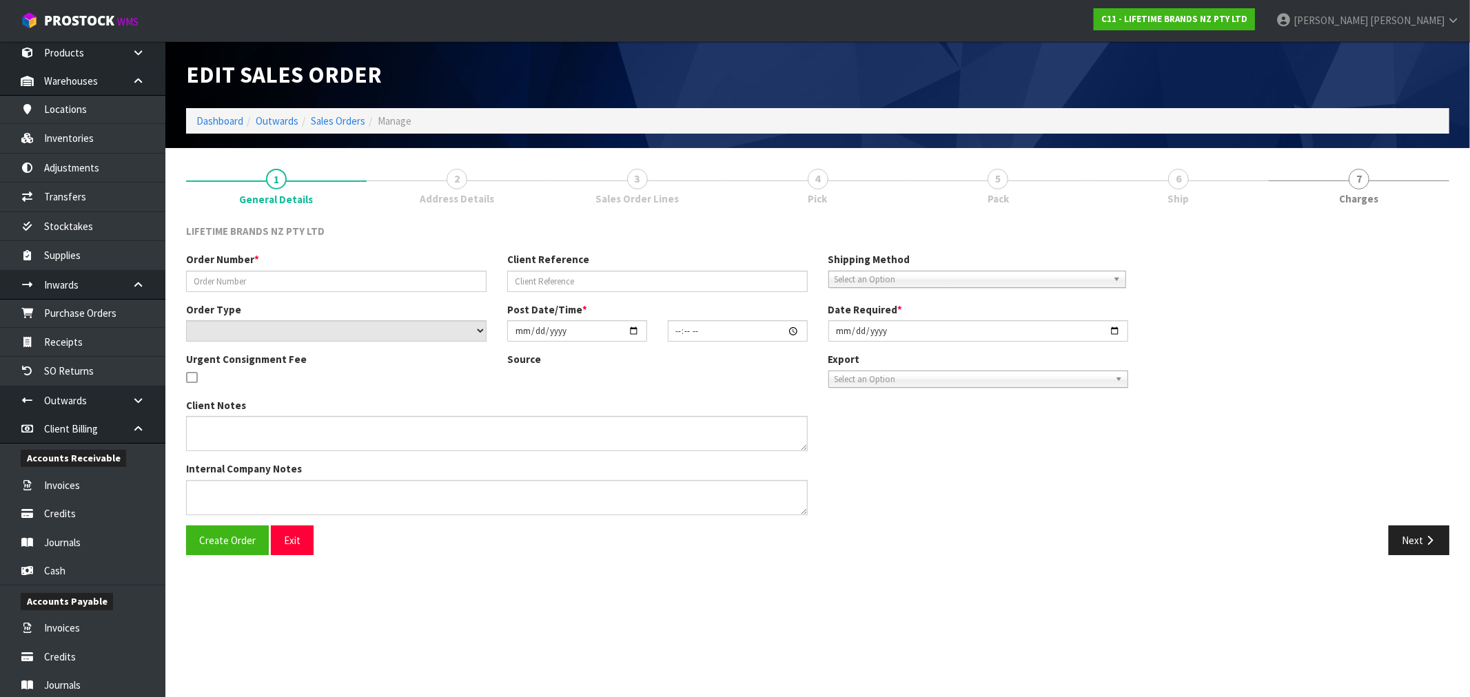
type input "0821362289"
type input "7009623039"
select select "number:0"
type input "[DATE]"
type input "10:48:58.000"
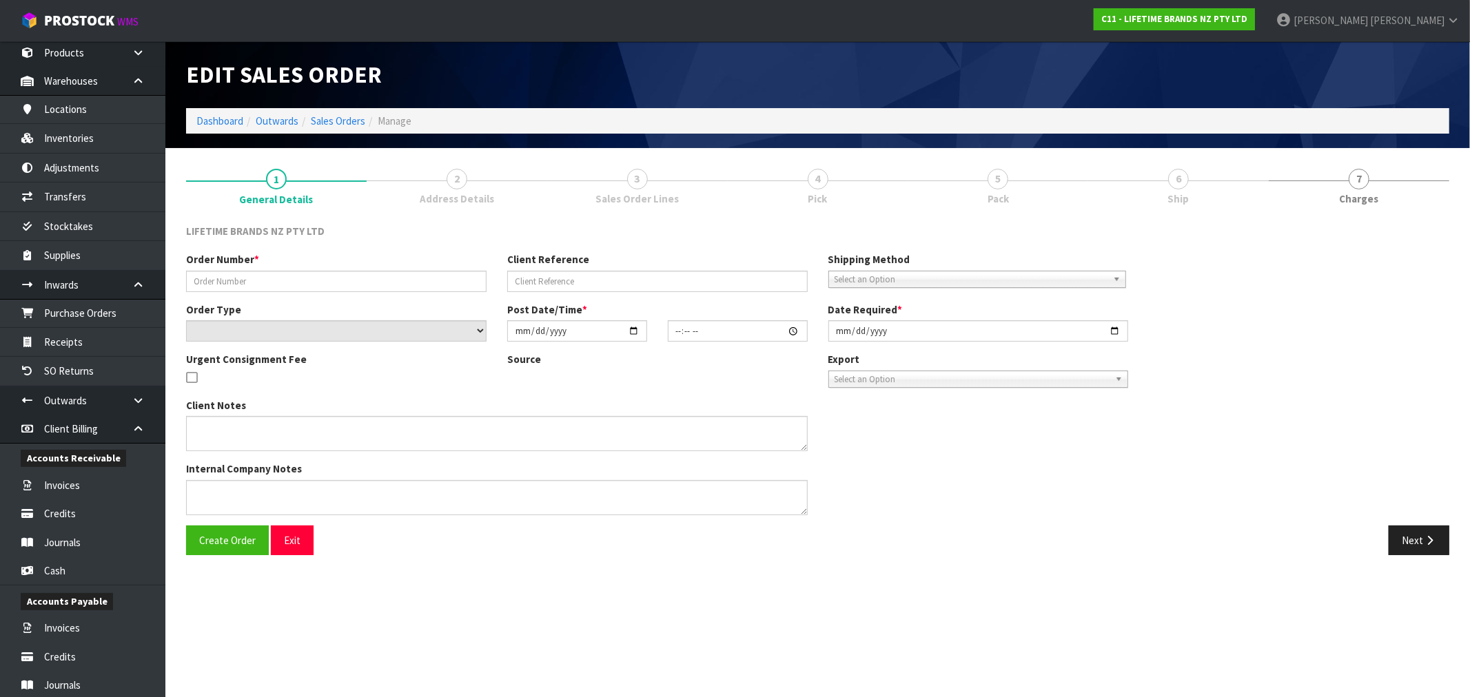
type input "[DATE]"
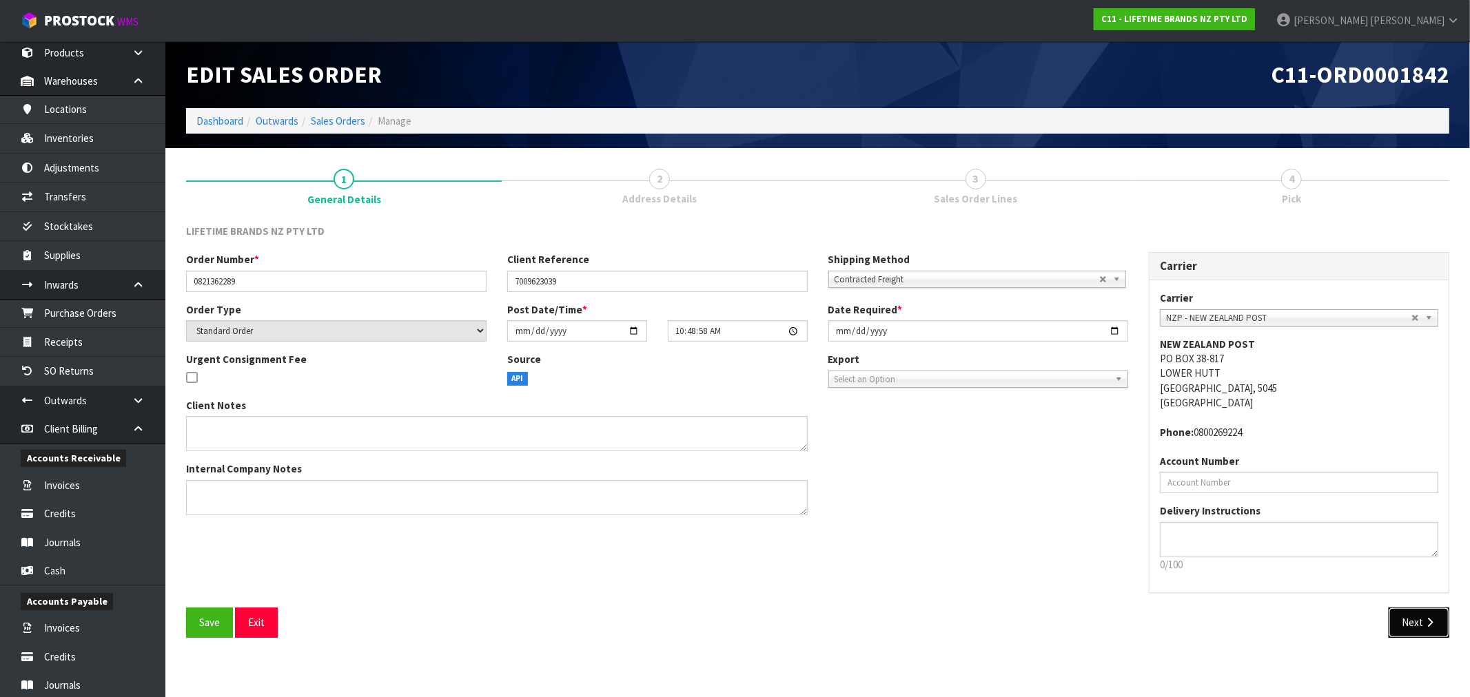
click at [1418, 618] on button "Next" at bounding box center [1419, 623] width 61 height 30
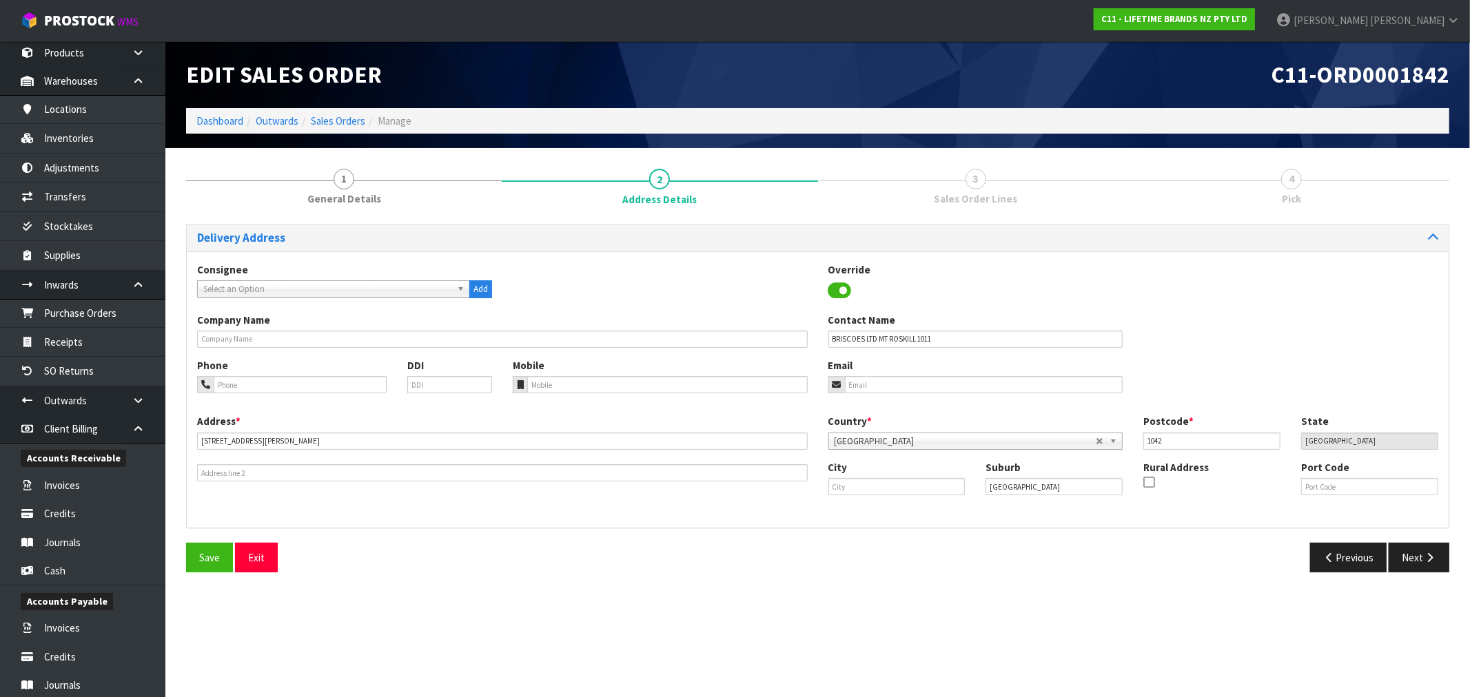
click at [1400, 573] on div "Save Exit Previous Next" at bounding box center [818, 563] width 1284 height 40
click at [1413, 556] on button "Next" at bounding box center [1419, 558] width 61 height 30
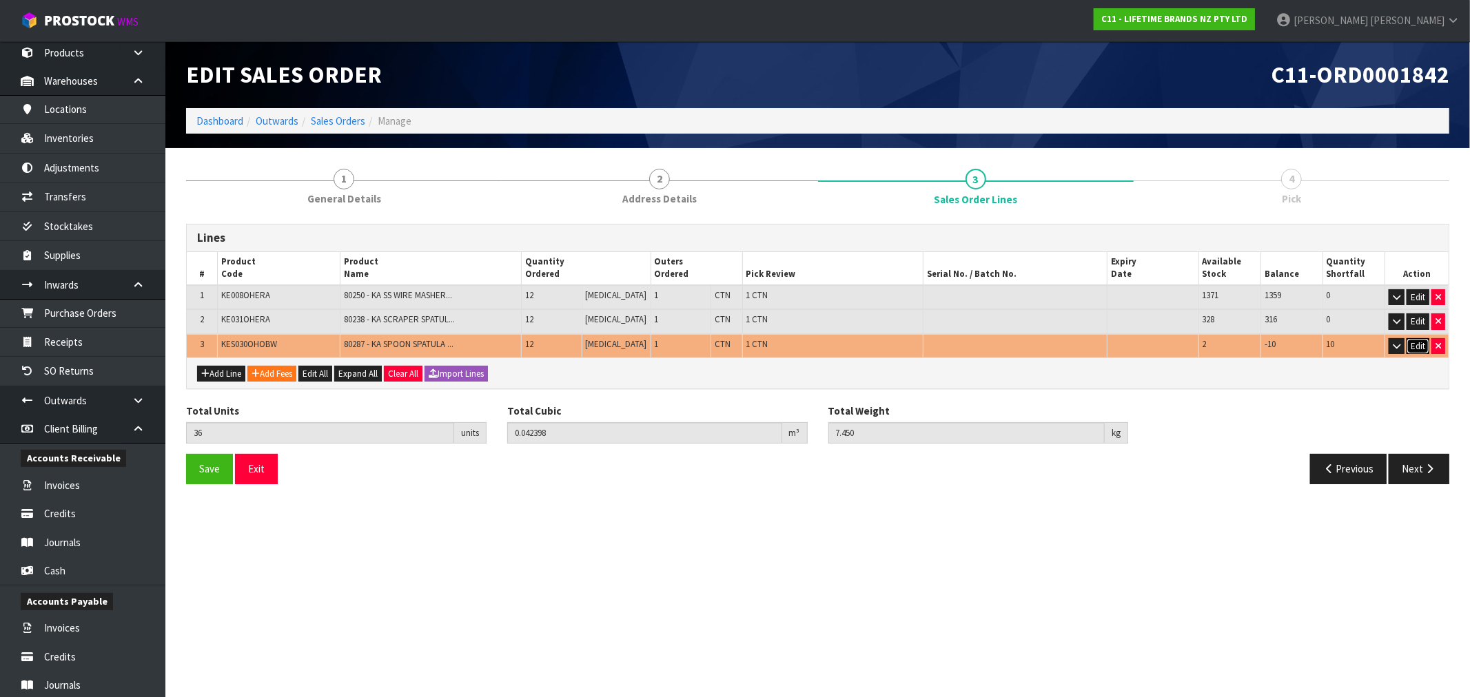
click at [1413, 343] on button "Edit" at bounding box center [1418, 346] width 23 height 17
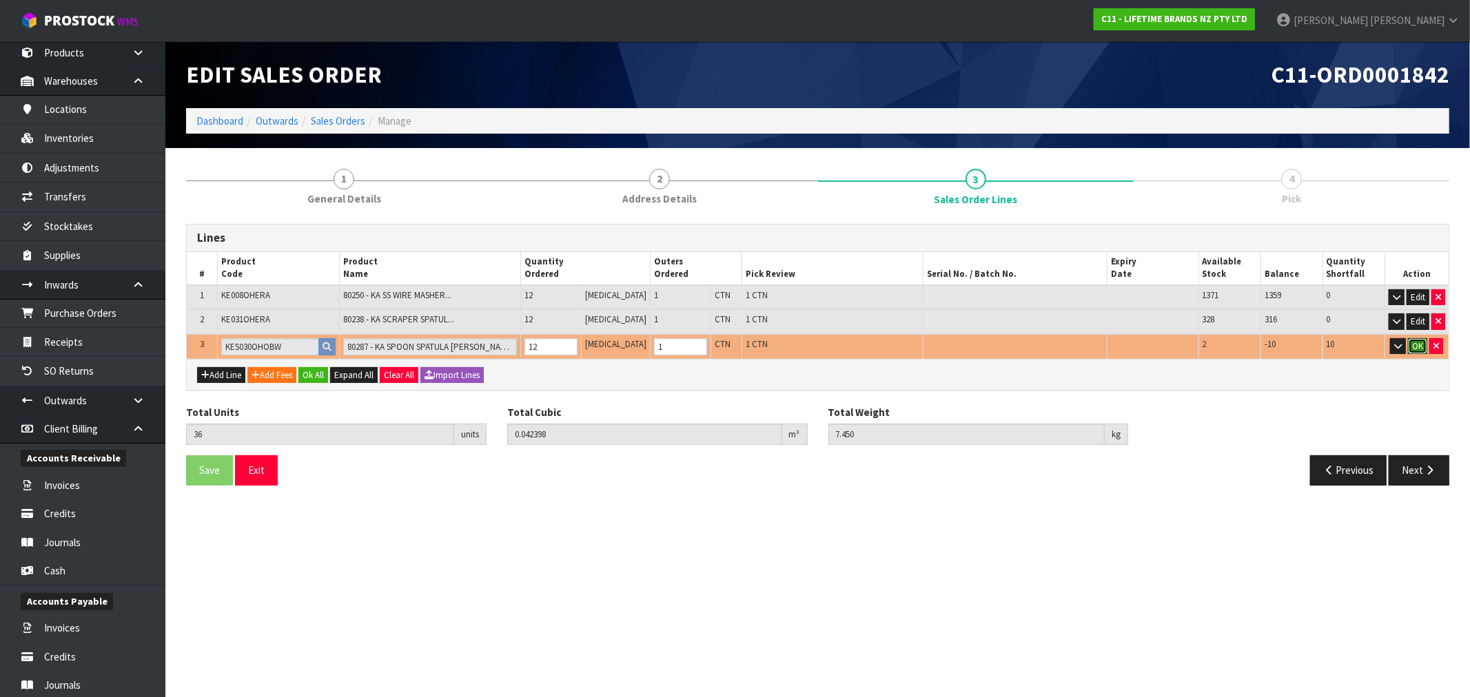
click at [1413, 343] on button "OK" at bounding box center [1417, 346] width 19 height 17
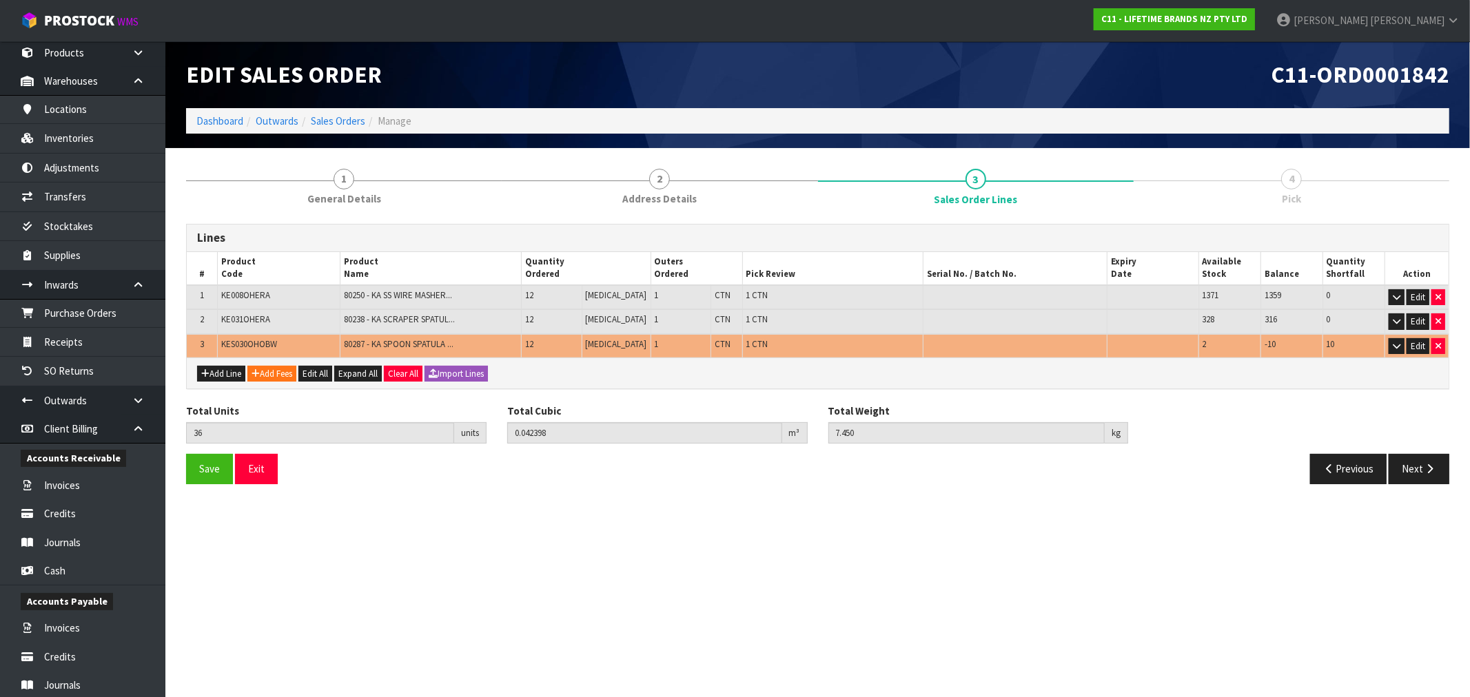
click at [250, 339] on span "KES030OHOBW" at bounding box center [249, 344] width 56 height 12
copy span "KES030OHOBW"
drag, startPoint x: 65, startPoint y: 141, endPoint x: 78, endPoint y: 136, distance: 13.1
click at [65, 141] on link "Inventories" at bounding box center [82, 138] width 165 height 28
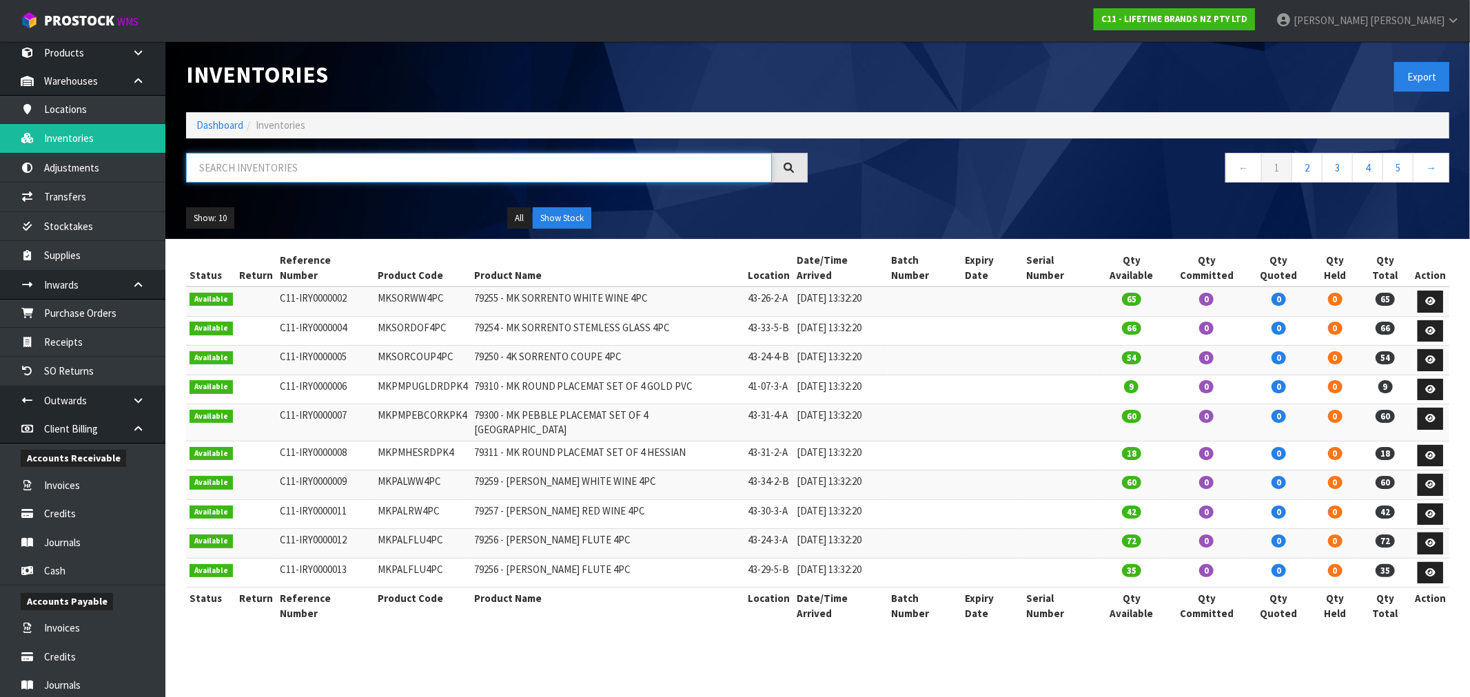
click at [222, 175] on input "text" at bounding box center [479, 168] width 586 height 30
paste input "KES030OHOBW"
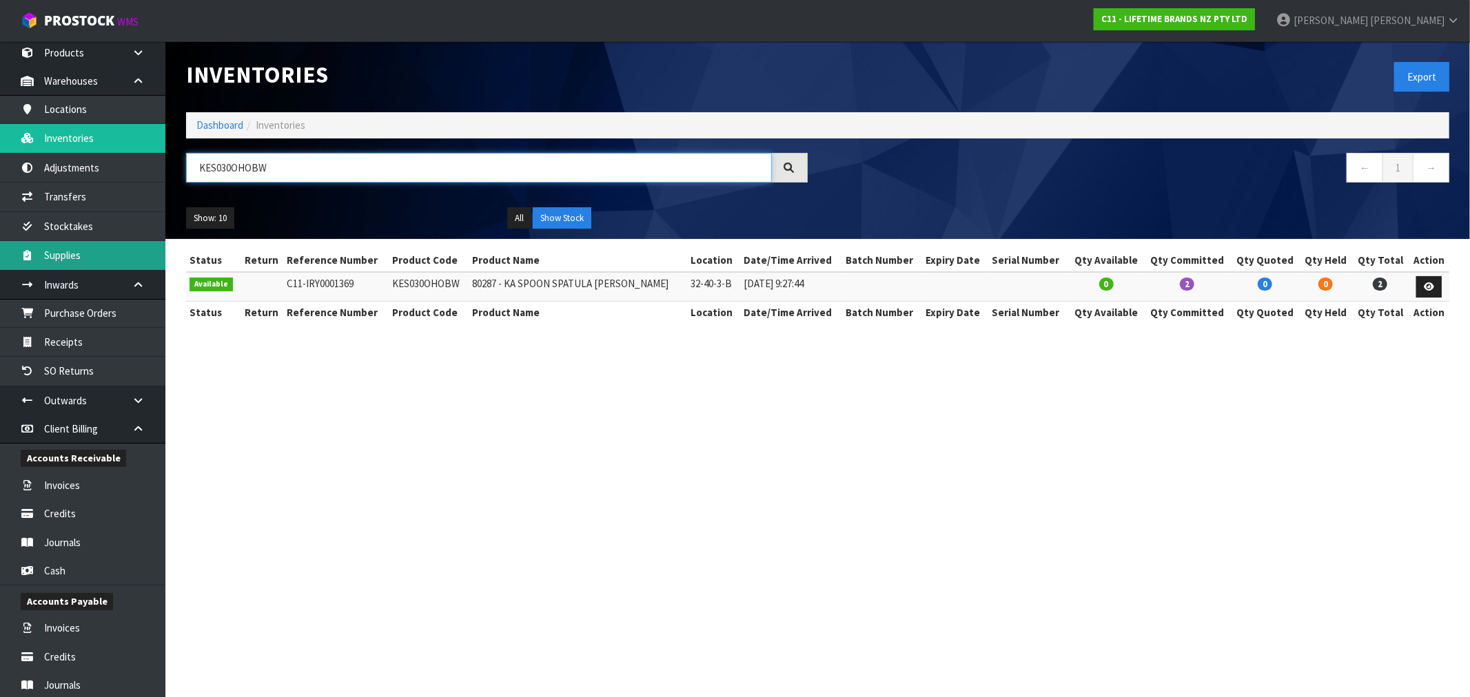
type input "KES030OHOBW"
click at [203, 125] on link "Dashboard" at bounding box center [219, 125] width 47 height 13
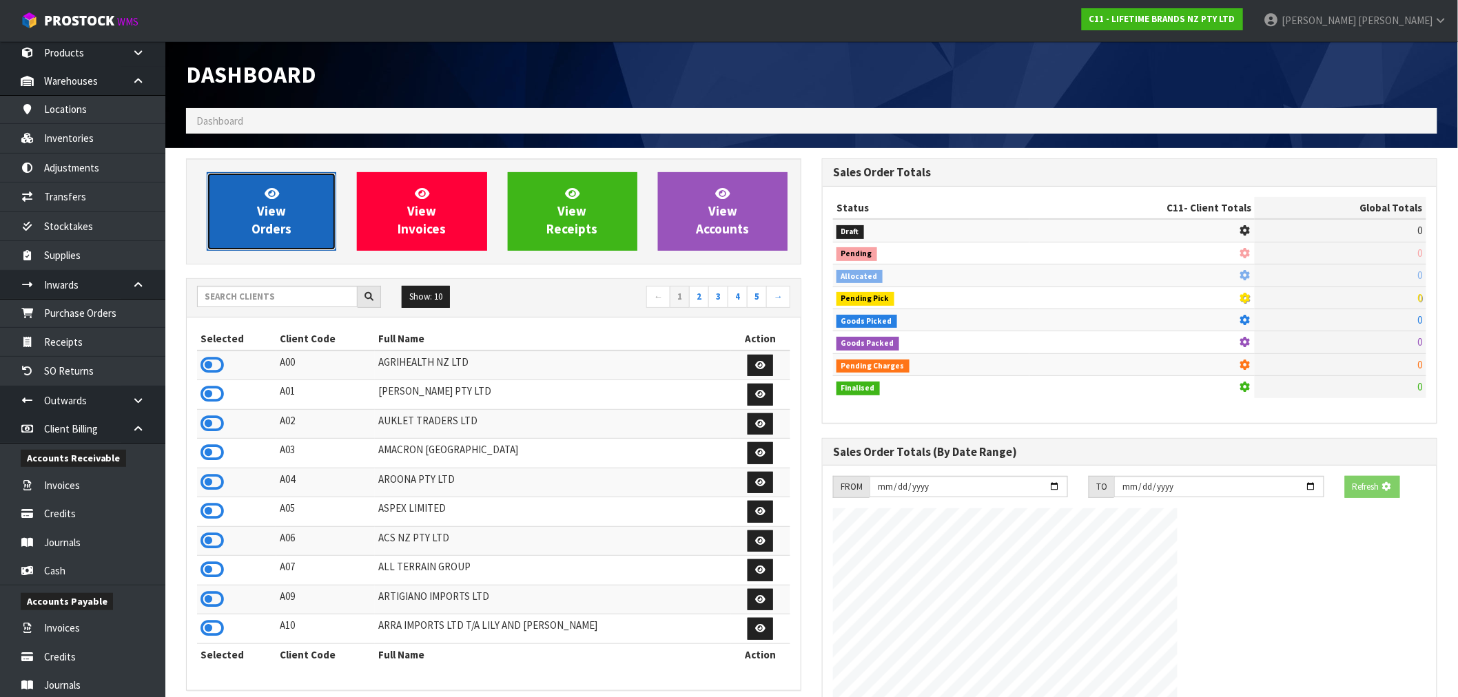
click at [287, 203] on link "View Orders" at bounding box center [272, 211] width 130 height 79
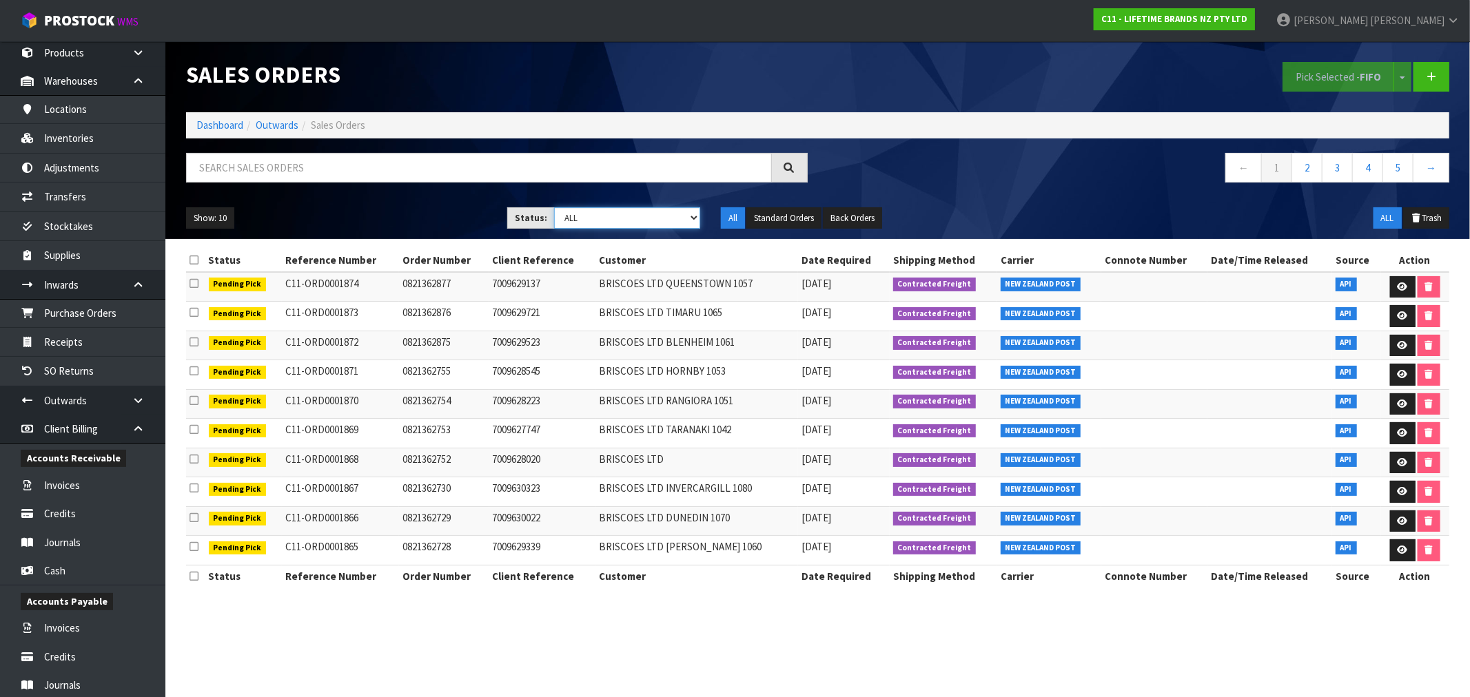
click at [635, 210] on select "Draft Pending Allocated Pending Pick Goods Picked Goods Packed Pending Charges …" at bounding box center [627, 217] width 146 height 21
select select "string:1"
click at [554, 207] on select "Draft Pending Allocated Pending Pick Goods Picked Goods Packed Pending Charges …" at bounding box center [627, 217] width 146 height 21
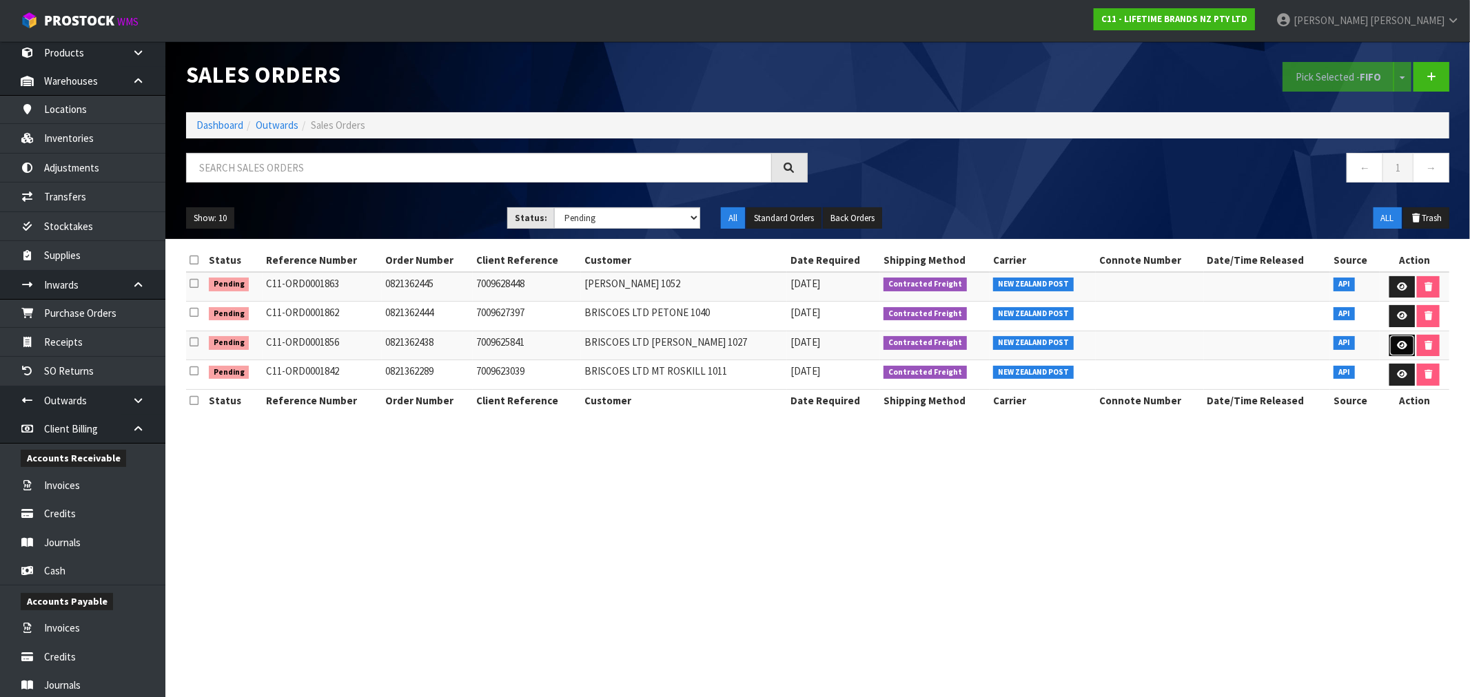
click at [1400, 345] on icon at bounding box center [1402, 345] width 10 height 9
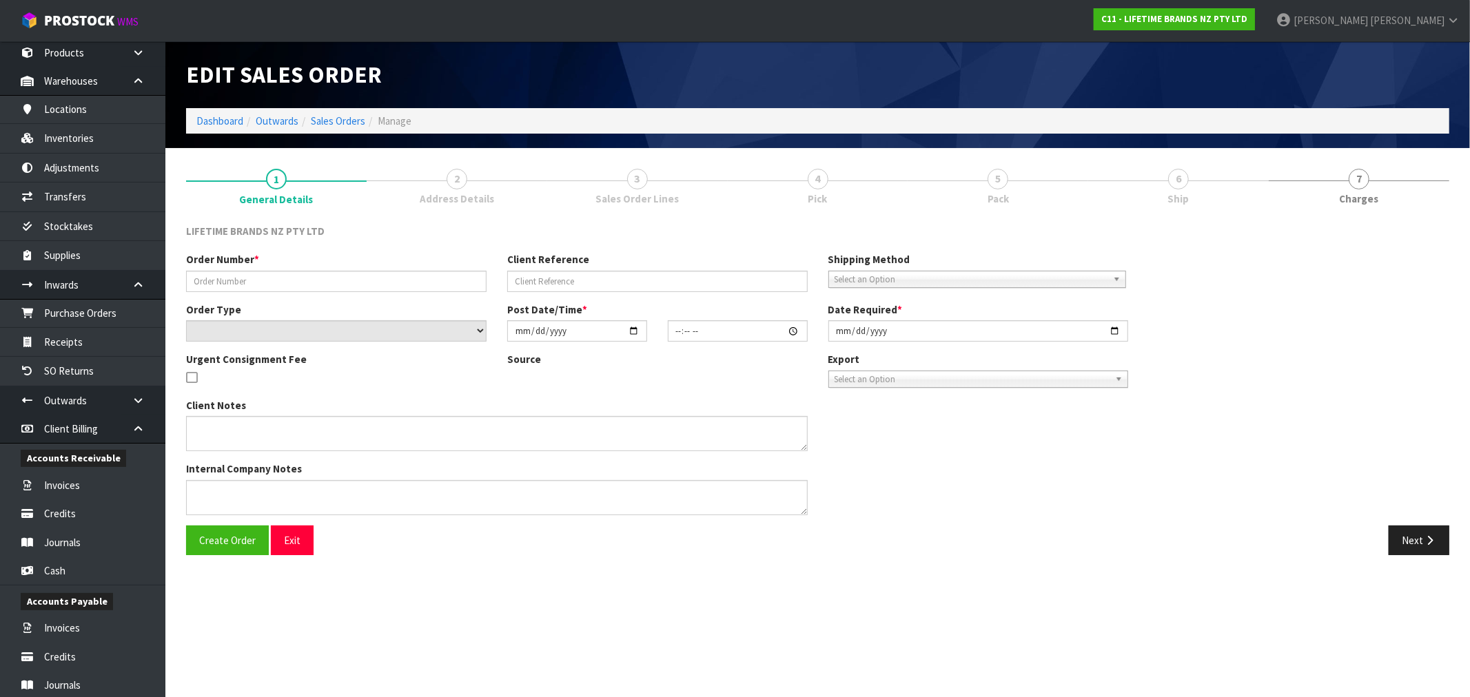
type input "0821362438"
type input "7009625841"
select select "number:0"
type input "[DATE]"
type input "11:38:53.000"
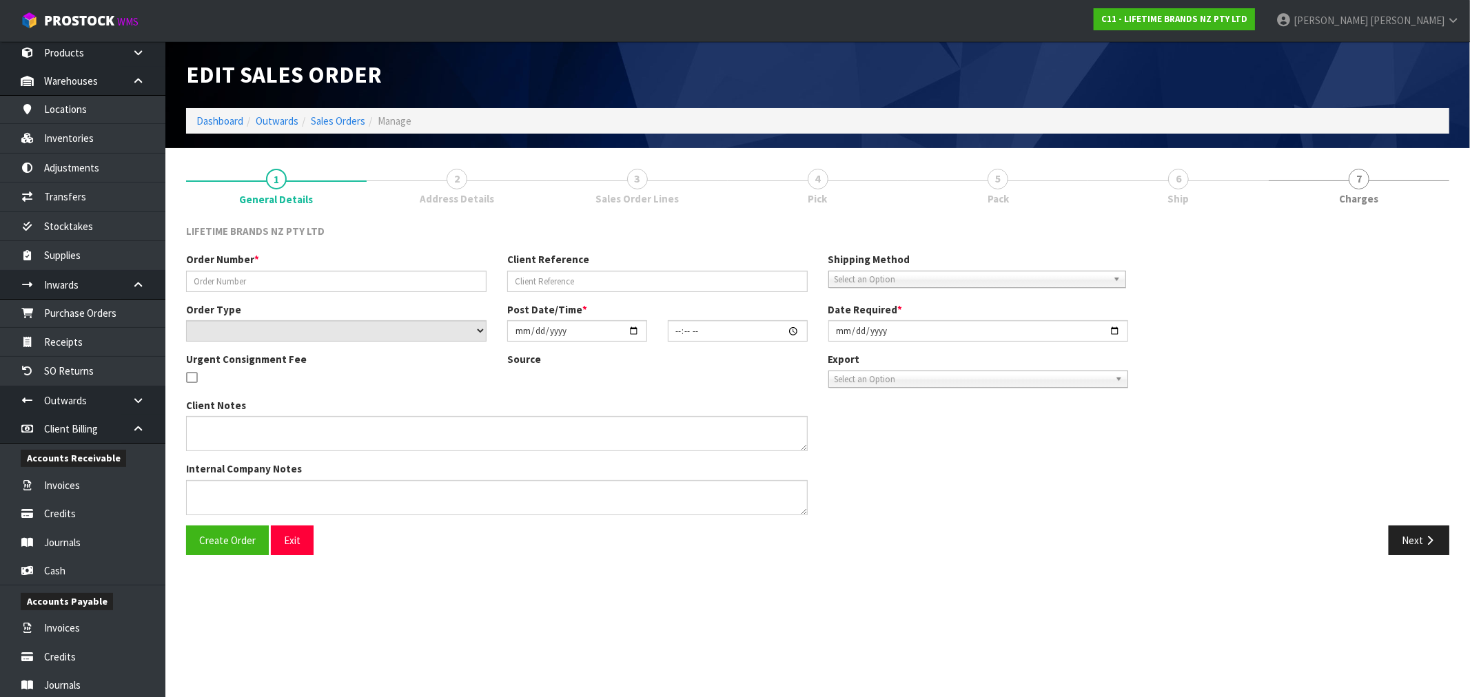
type input "[DATE]"
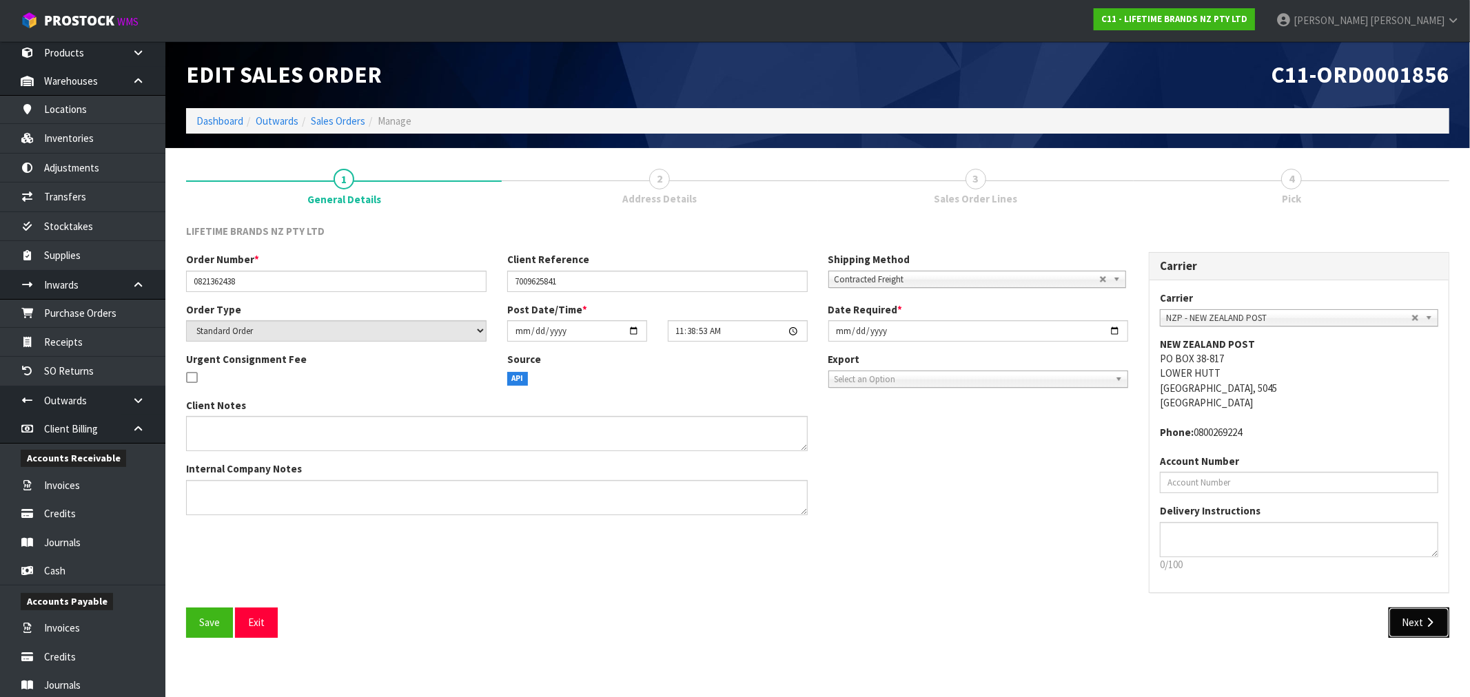
click at [1407, 617] on button "Next" at bounding box center [1419, 623] width 61 height 30
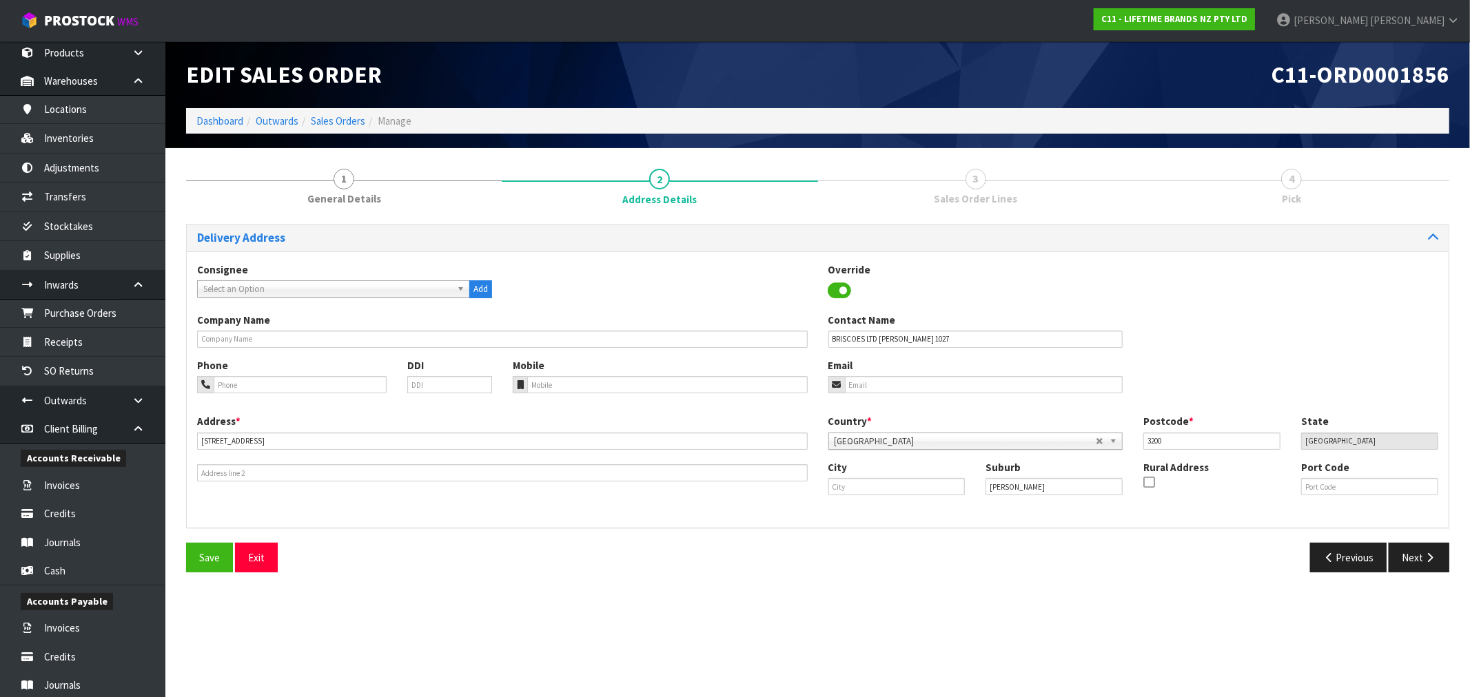
click at [1404, 575] on div "Save Exit Previous Next" at bounding box center [818, 563] width 1284 height 40
click at [1407, 562] on button "Next" at bounding box center [1419, 558] width 61 height 30
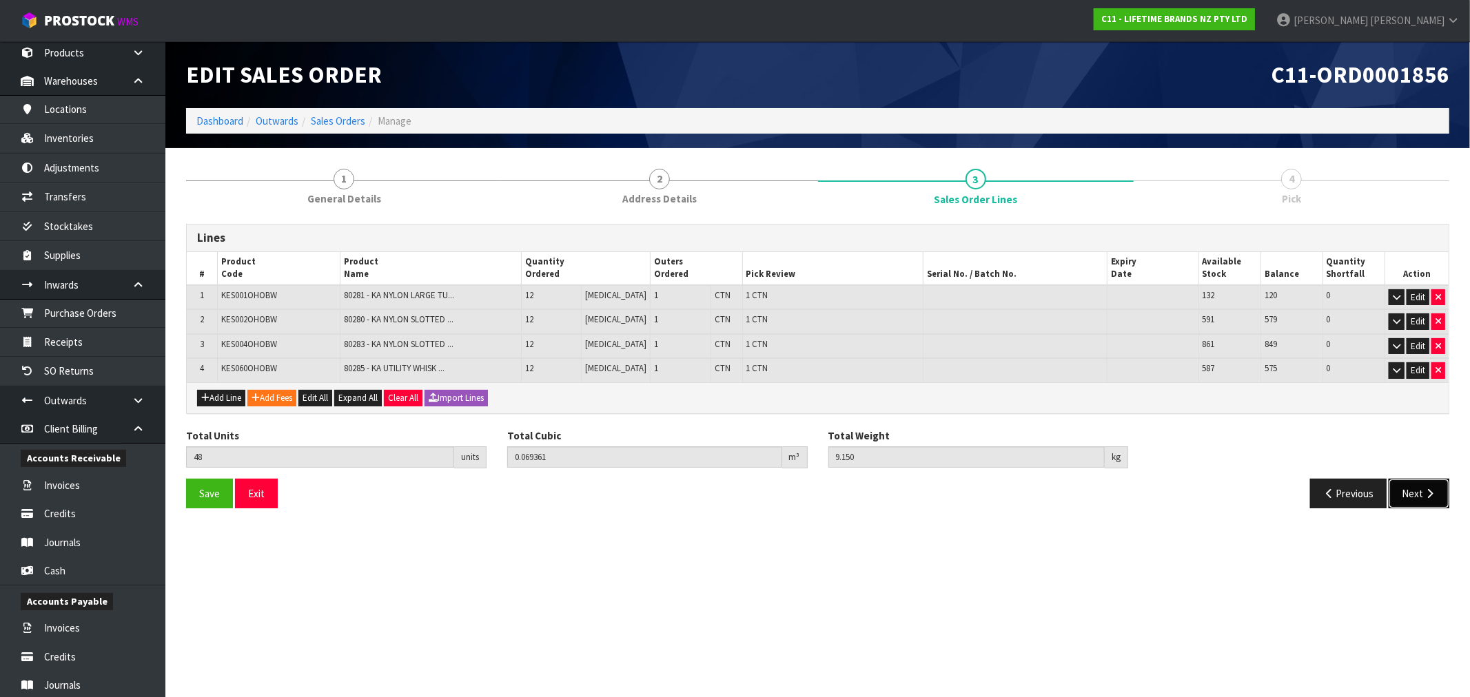
click at [1423, 494] on icon "button" at bounding box center [1429, 494] width 13 height 10
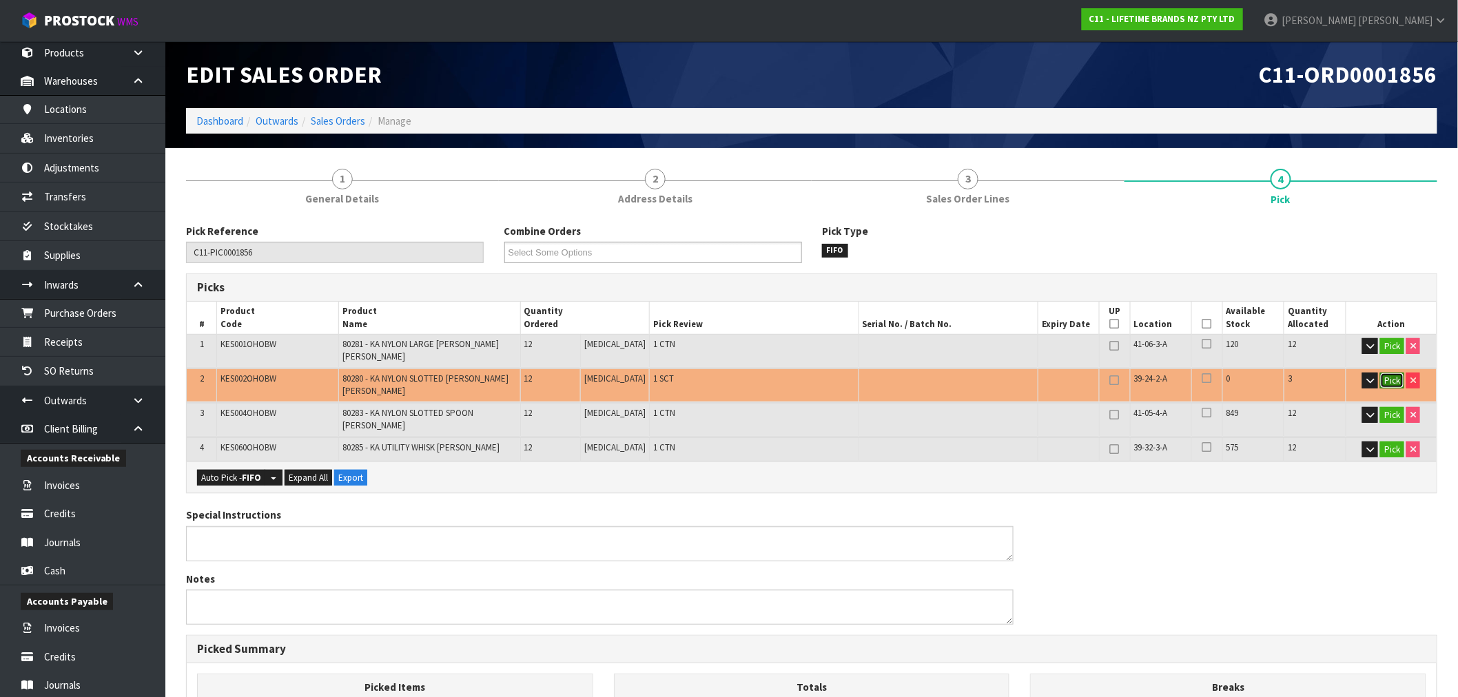
click at [1389, 373] on button "Pick" at bounding box center [1393, 381] width 24 height 17
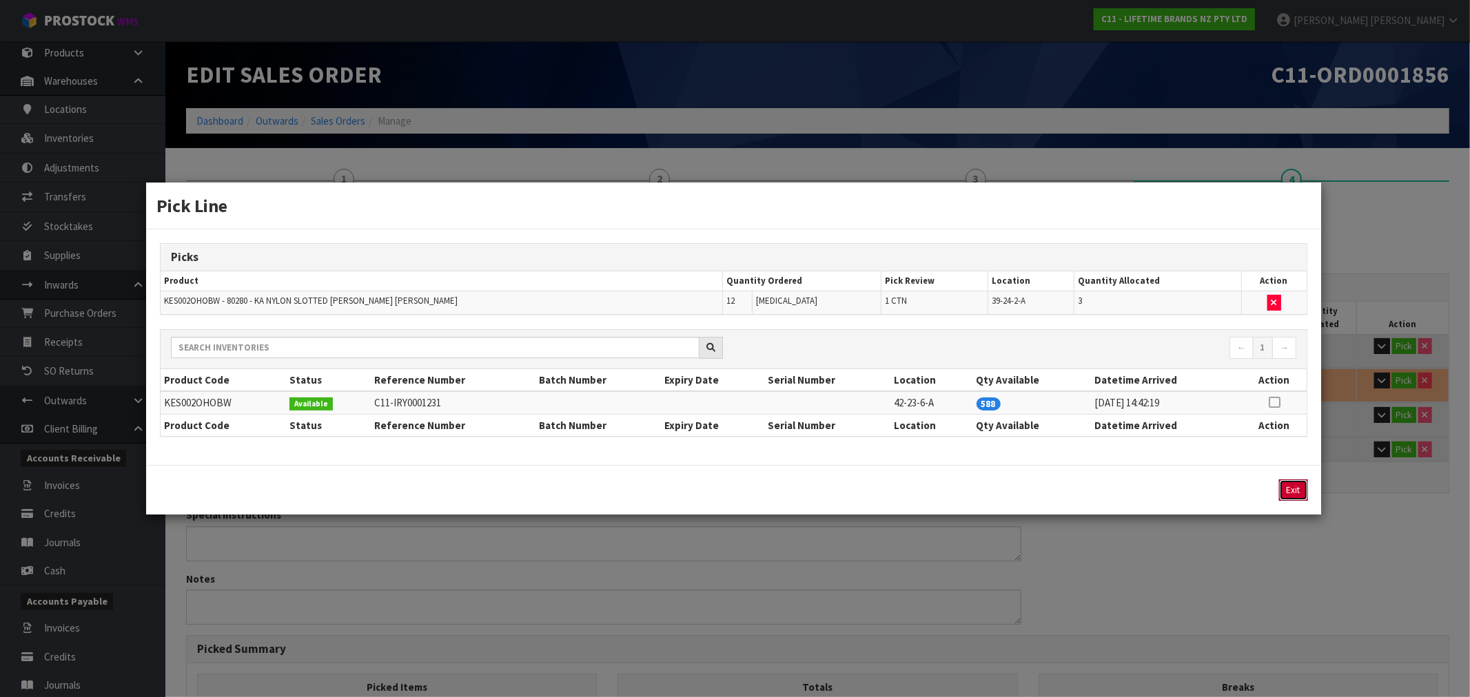
click at [1284, 492] on button "Exit" at bounding box center [1293, 490] width 29 height 21
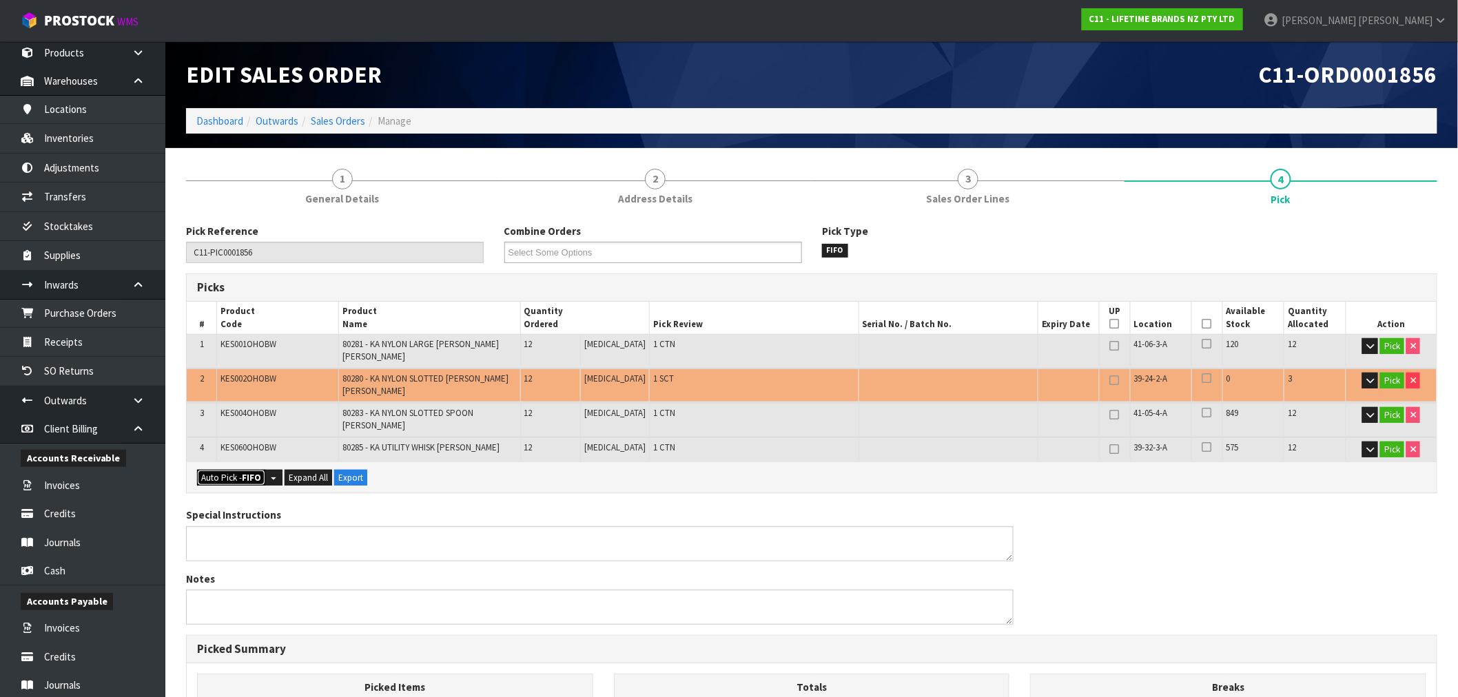
click at [236, 470] on button "Auto Pick - FIFO" at bounding box center [231, 478] width 68 height 17
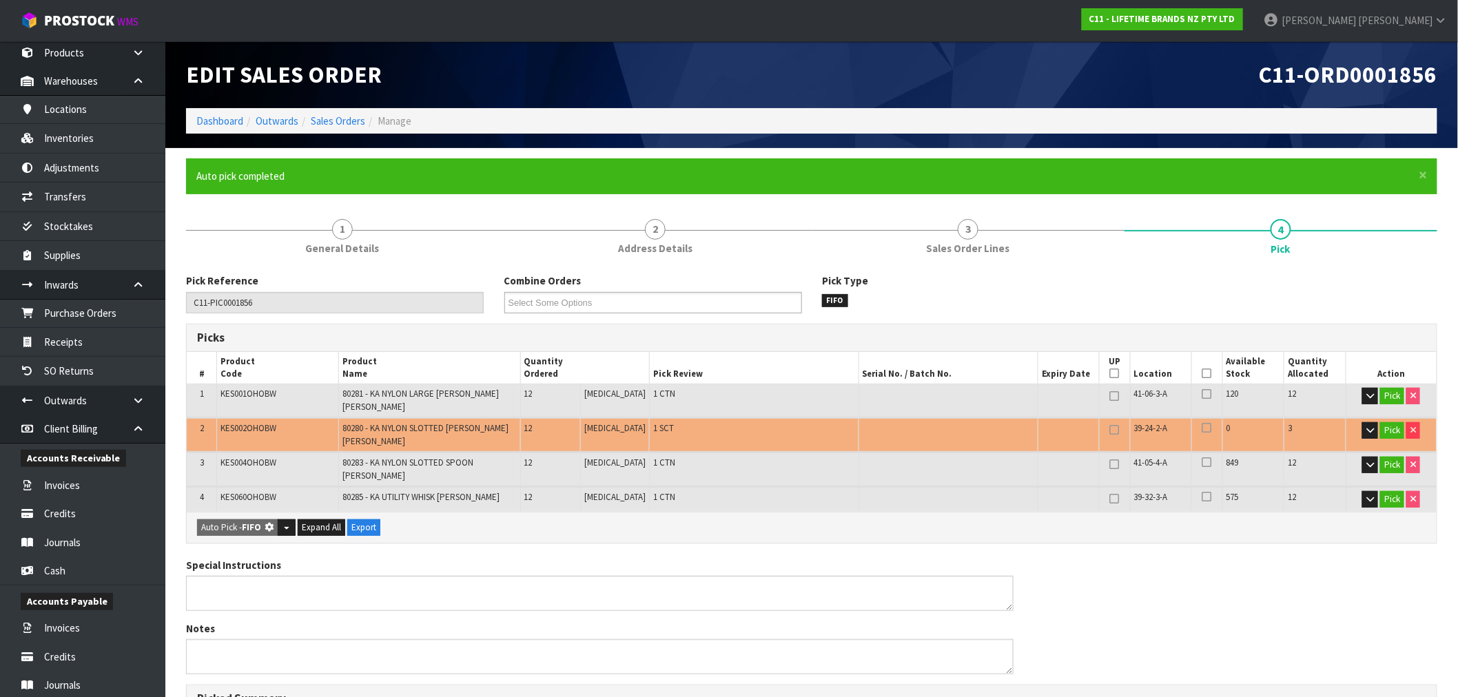
type input "3"
type input "Sub-carton x 4"
type input "48"
type input "0.065614"
type input "7.870"
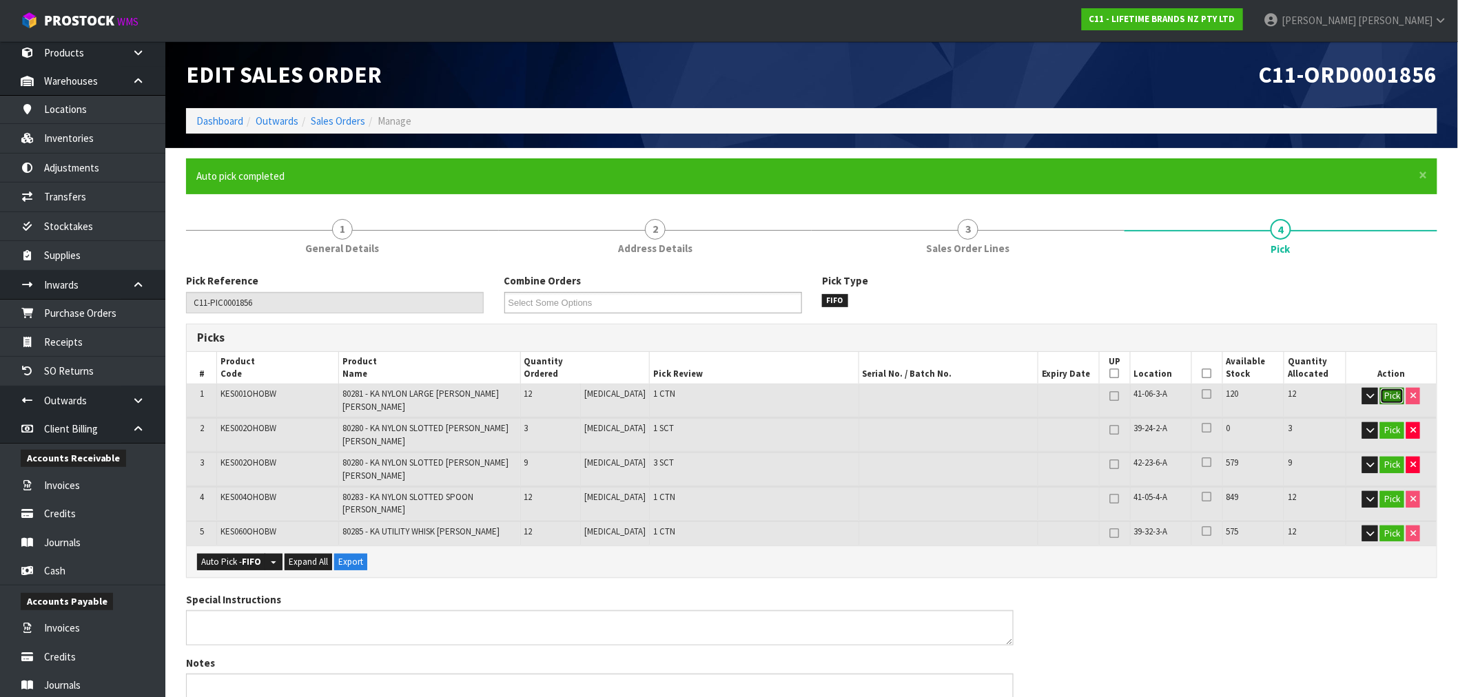
click at [1393, 402] on button "Pick" at bounding box center [1393, 396] width 24 height 17
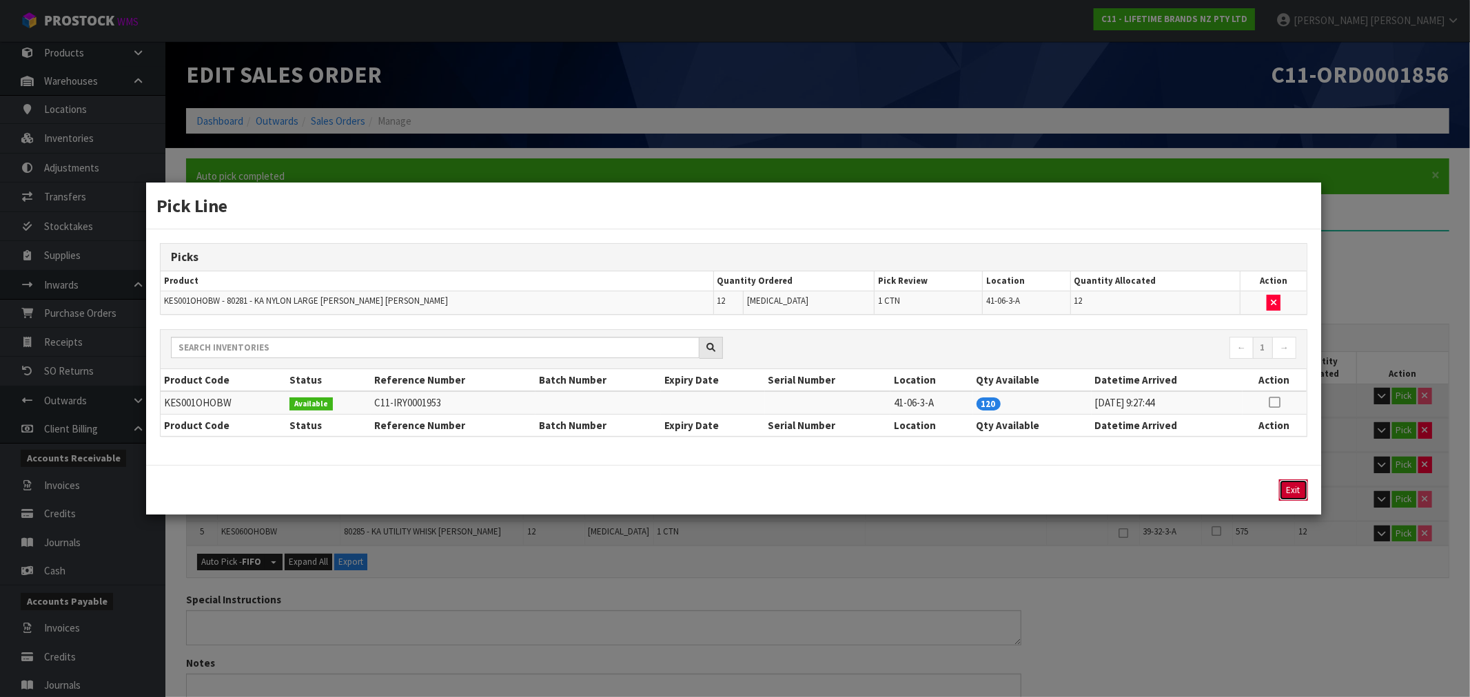
click at [1290, 492] on button "Exit" at bounding box center [1293, 490] width 29 height 21
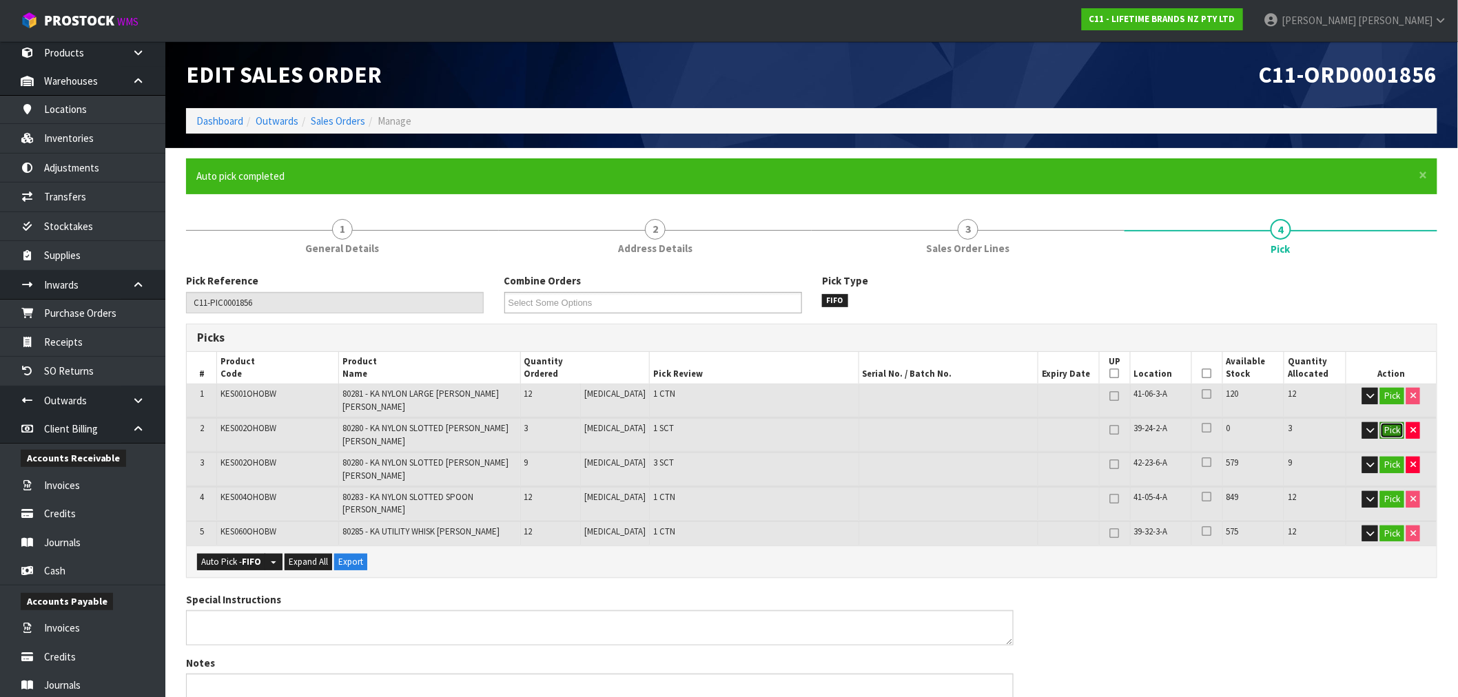
click at [1387, 424] on button "Pick" at bounding box center [1393, 430] width 24 height 17
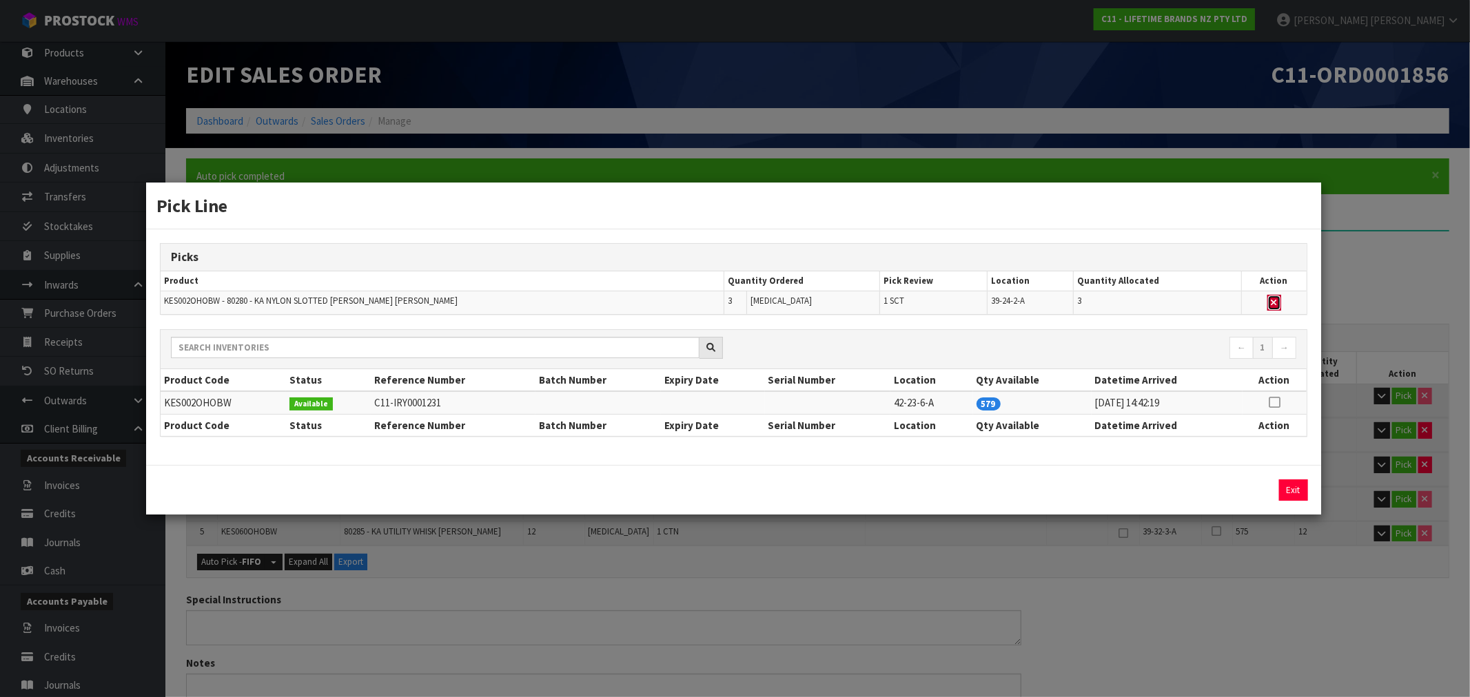
click at [1273, 298] on icon "button" at bounding box center [1275, 302] width 6 height 9
type input "Sub-carton x 3"
type input "45"
type input "0.062014"
type input "7.57"
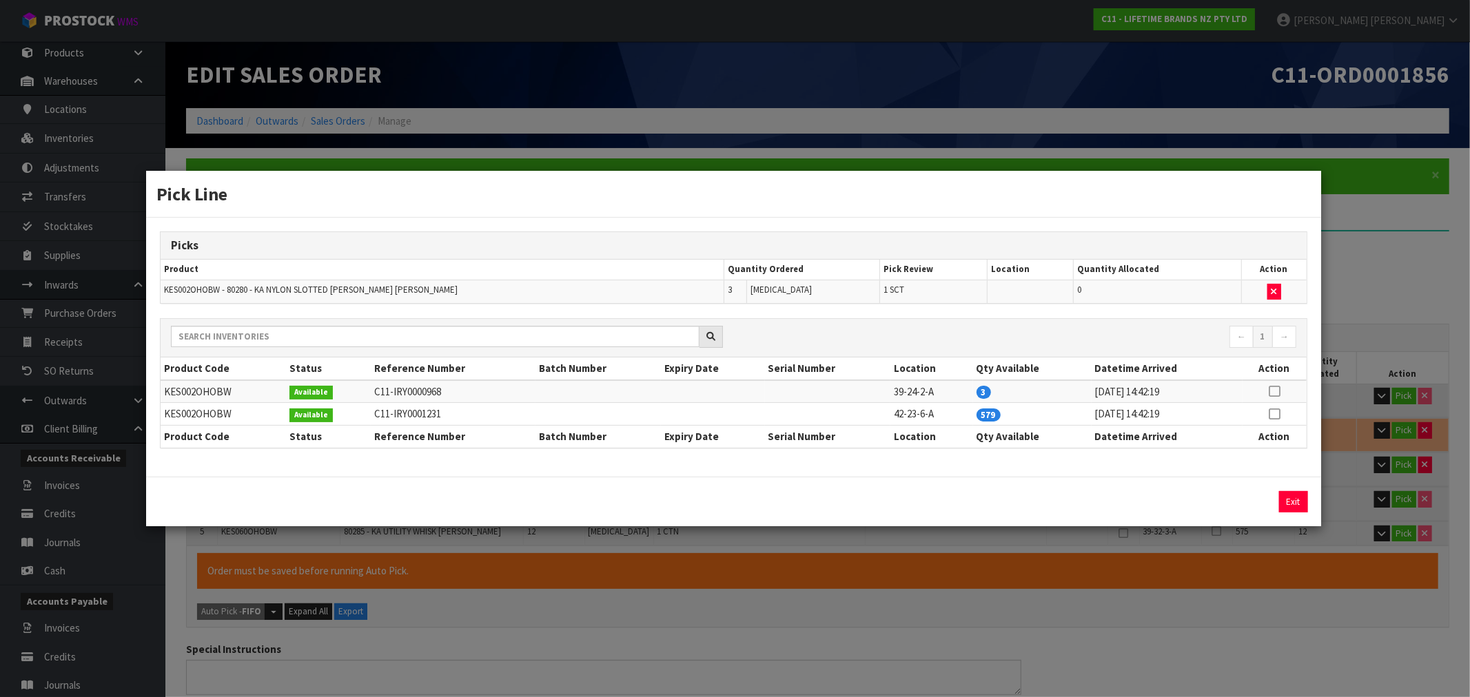
click at [1272, 414] on icon at bounding box center [1274, 414] width 11 height 1
click at [1242, 500] on button "Assign Pick" at bounding box center [1247, 501] width 57 height 21
type input "Sub-carton x 4"
type input "48"
type input "0.065614"
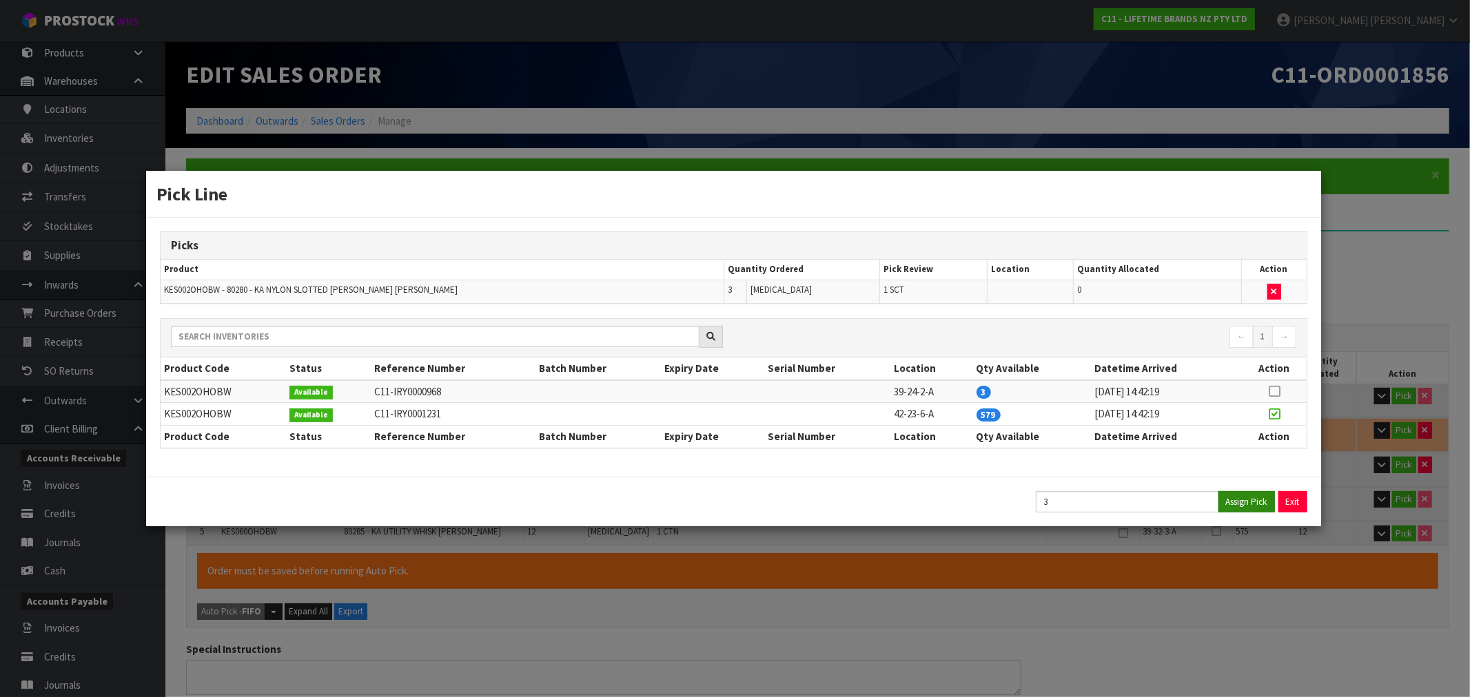
type input "7.87"
drag, startPoint x: 1290, startPoint y: 506, endPoint x: 1342, endPoint y: 495, distance: 53.5
click at [1292, 505] on button "Exit" at bounding box center [1293, 501] width 29 height 21
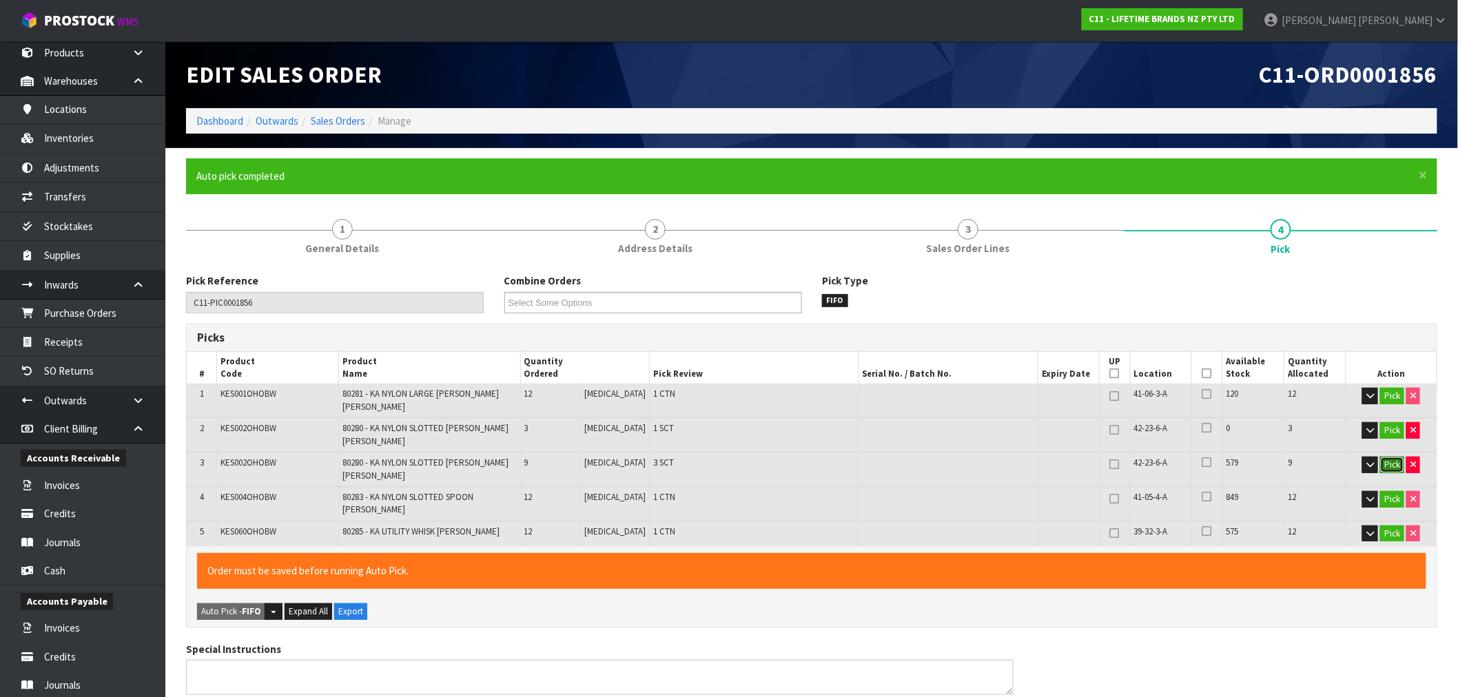
click at [1389, 457] on button "Pick" at bounding box center [1393, 465] width 24 height 17
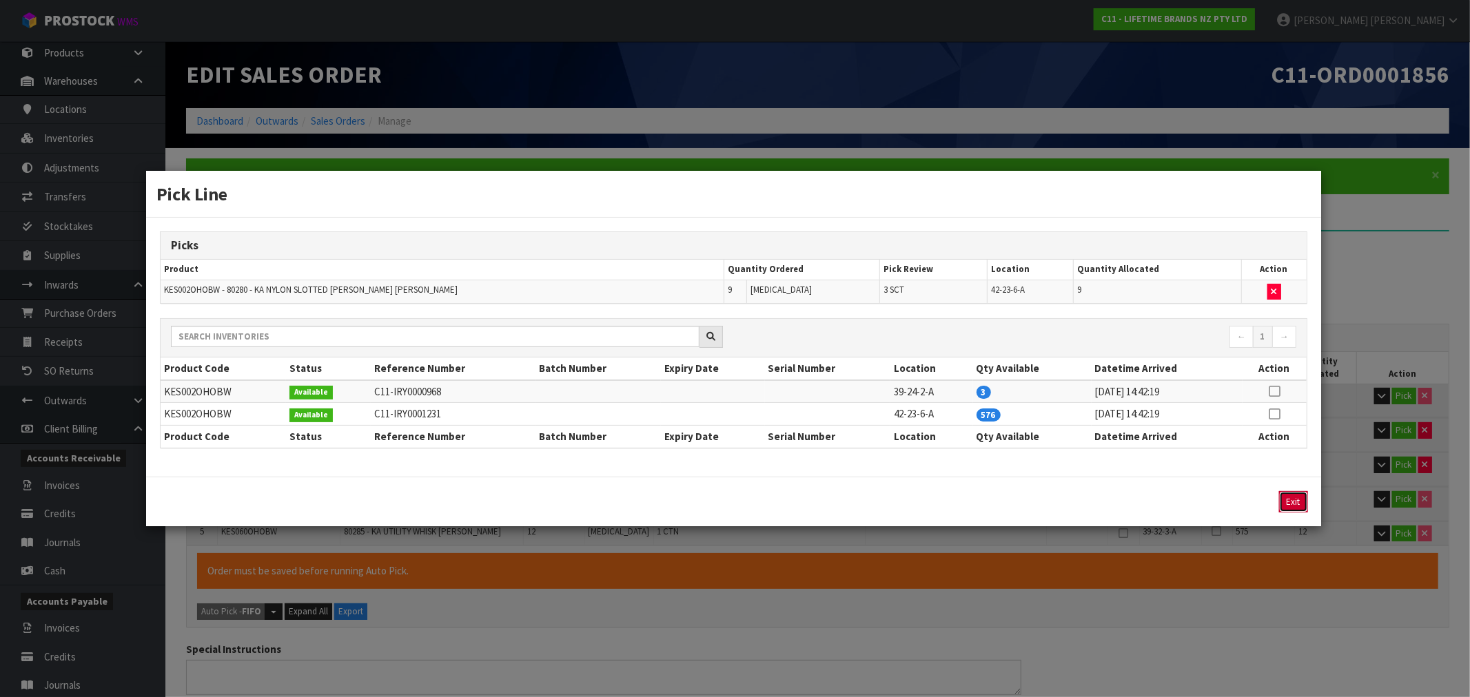
click at [1285, 491] on button "Exit" at bounding box center [1293, 501] width 29 height 21
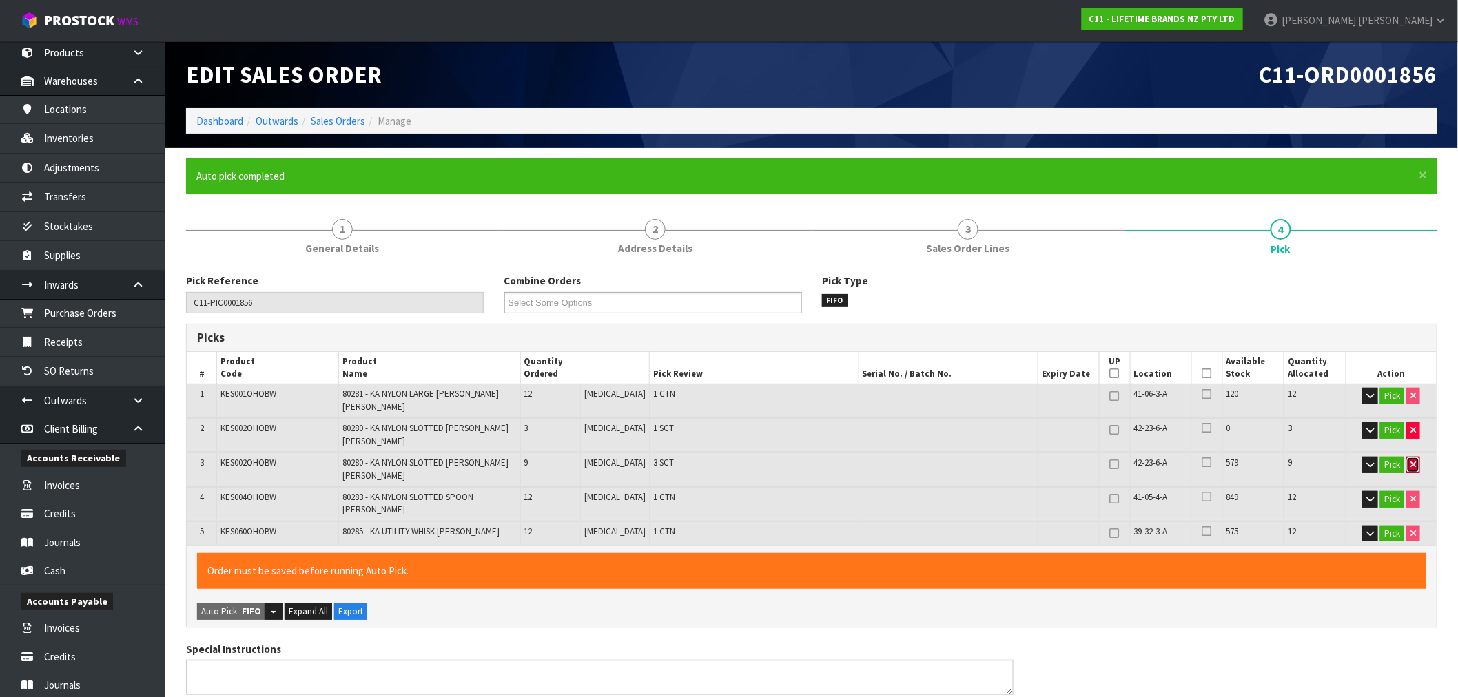
click at [1409, 457] on button "button" at bounding box center [1414, 465] width 14 height 17
type input "39"
type input "0.054814"
type input "6.97"
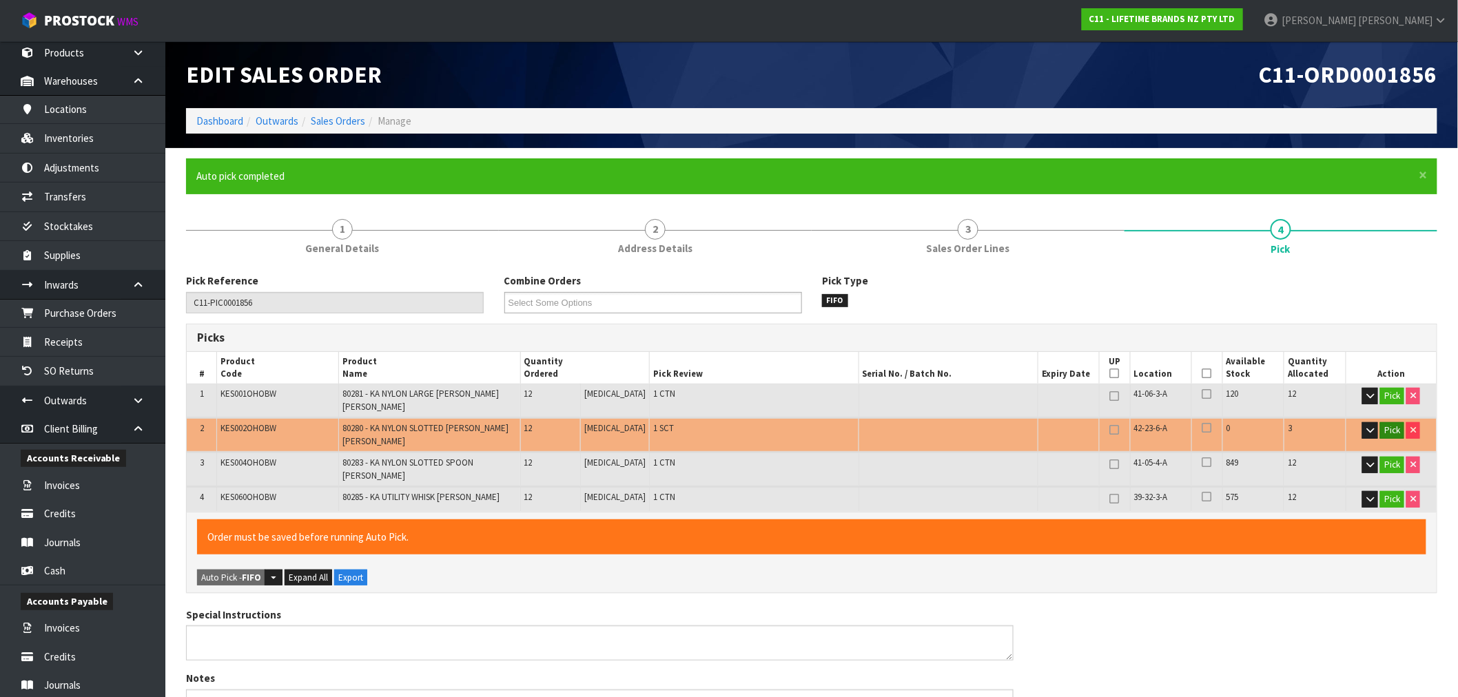
drag, startPoint x: 1395, startPoint y: 429, endPoint x: 1385, endPoint y: 426, distance: 10.2
click at [1394, 429] on td "Pick" at bounding box center [1391, 434] width 91 height 33
click at [1392, 422] on button "Pick" at bounding box center [1393, 430] width 24 height 17
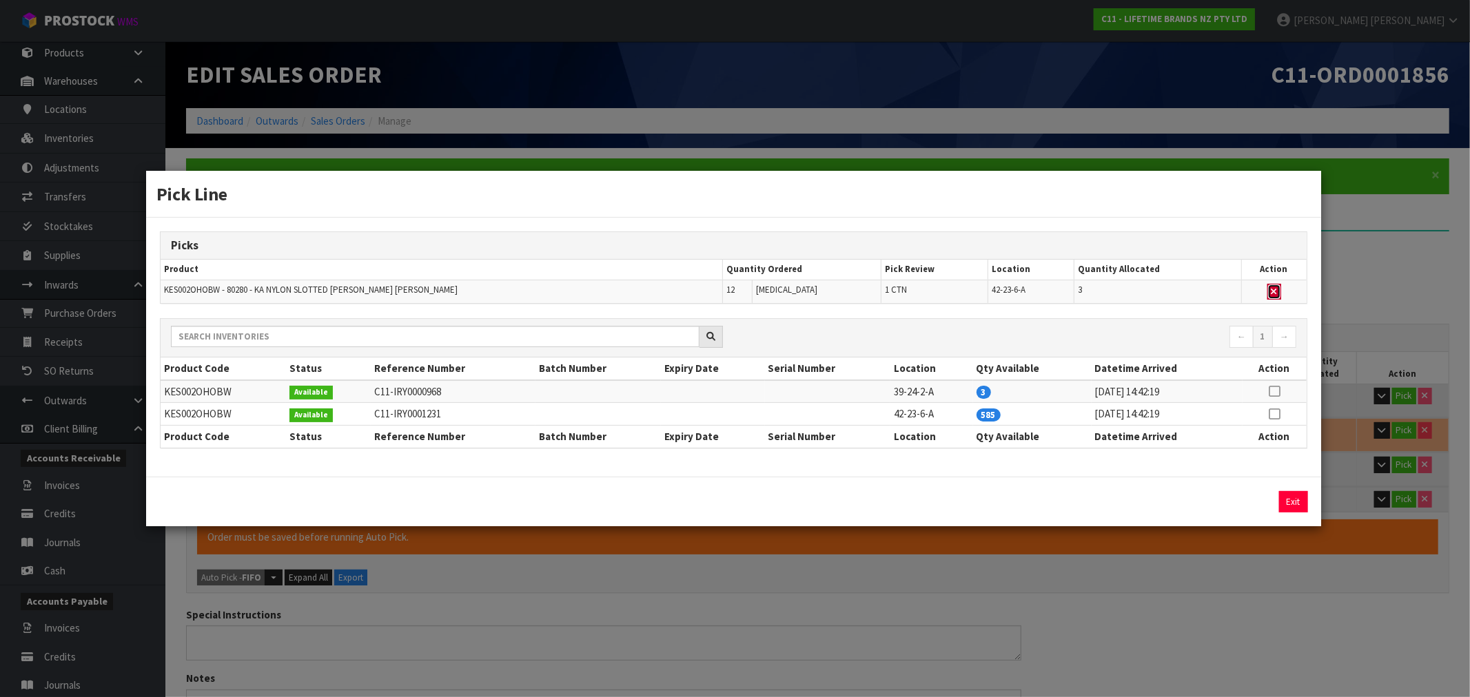
click at [1272, 295] on icon "button" at bounding box center [1275, 291] width 6 height 9
type input "Sub-carton x 3"
type input "36"
type input "0.051214"
type input "6.67"
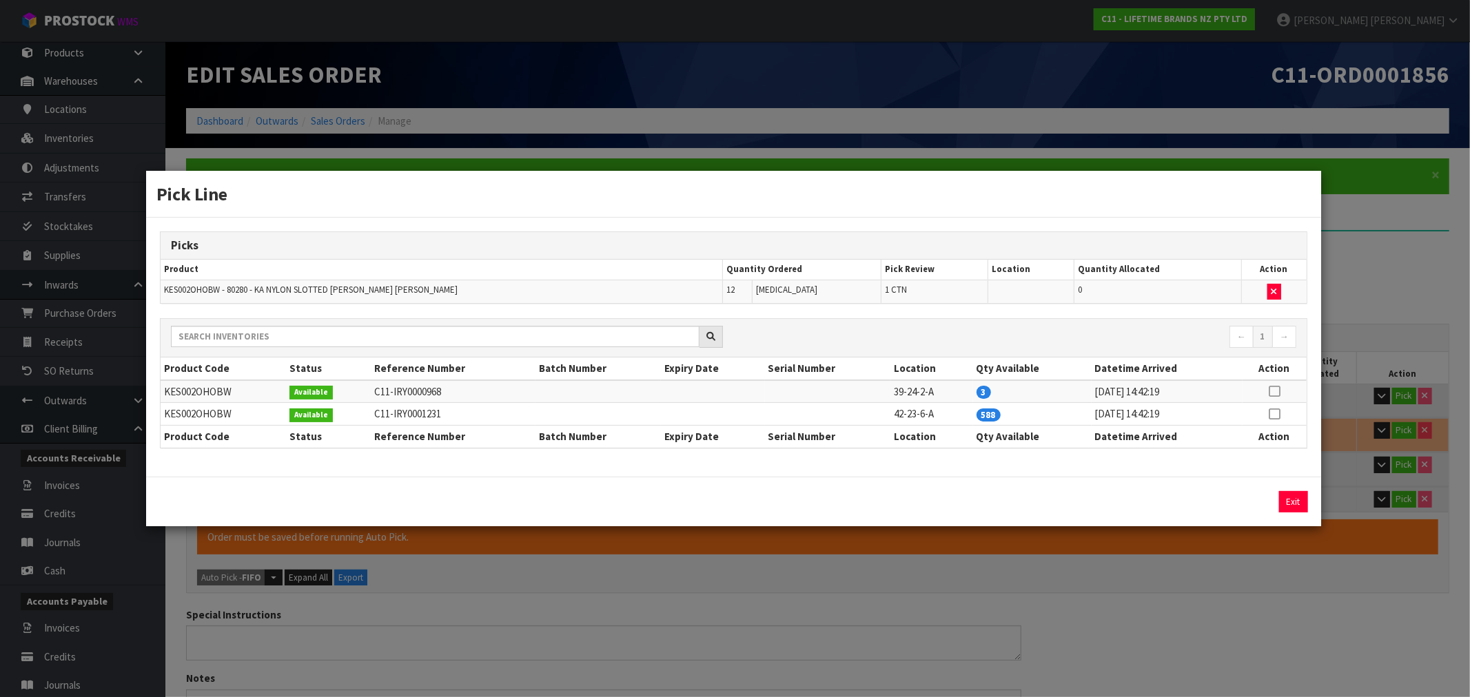
drag, startPoint x: 1275, startPoint y: 414, endPoint x: 1278, endPoint y: 424, distance: 10.7
click at [1275, 414] on icon at bounding box center [1274, 414] width 11 height 1
click at [1244, 512] on button "Assign Pick" at bounding box center [1247, 501] width 57 height 21
type input "4"
type input "48"
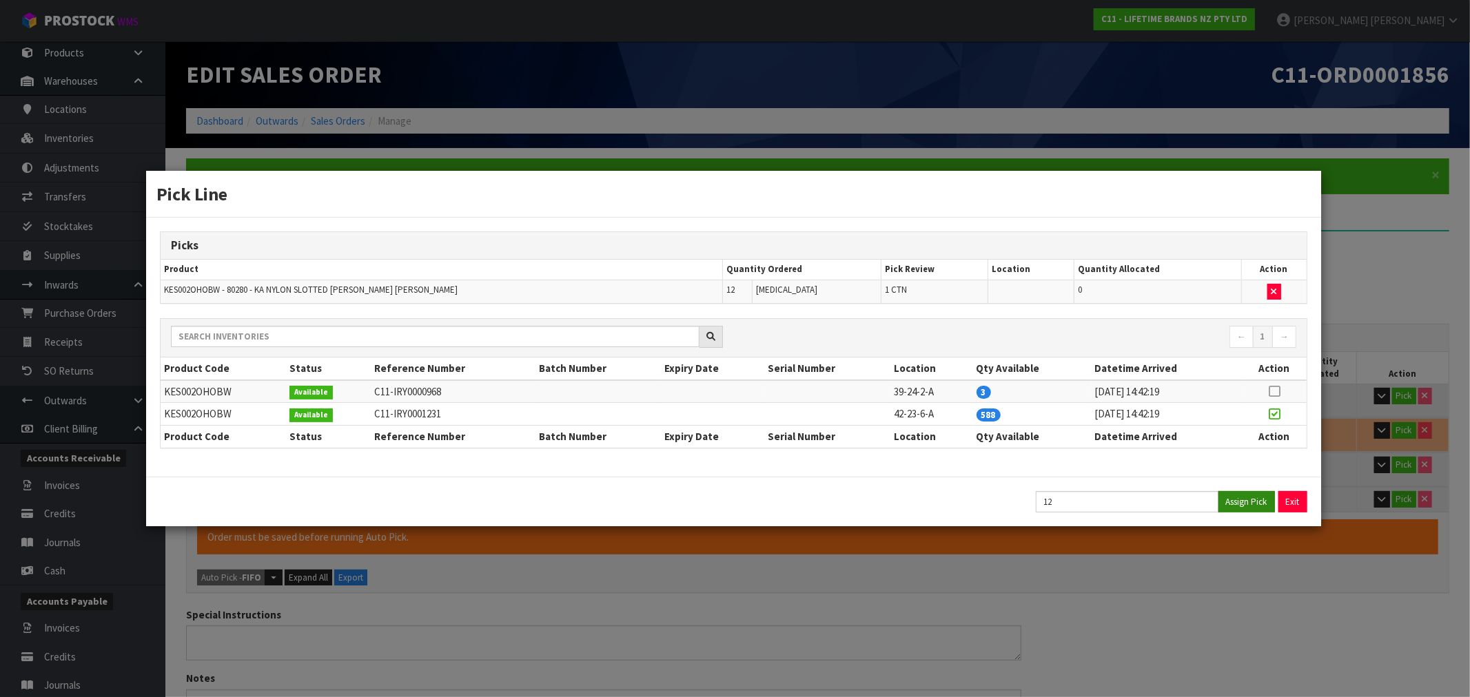
type input "0.069361"
type input "9.15"
click at [1294, 497] on button "Exit" at bounding box center [1293, 501] width 29 height 21
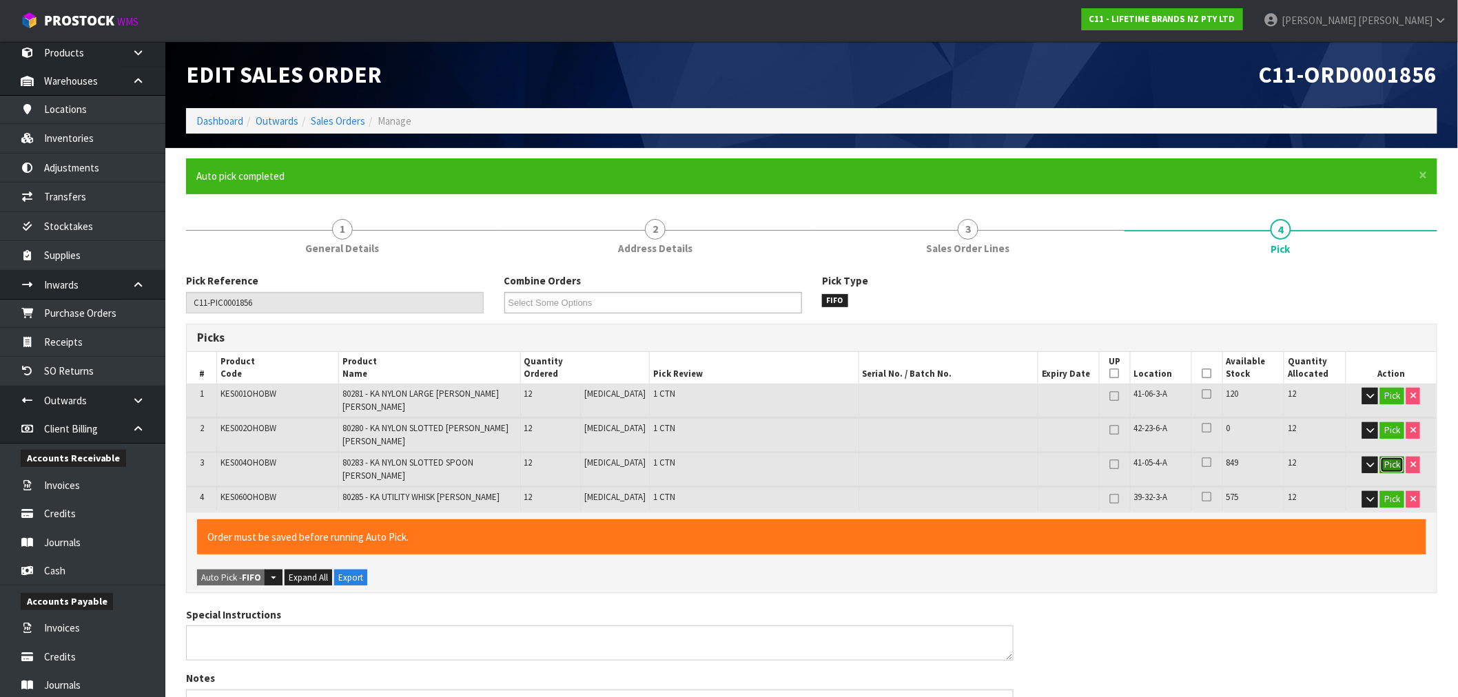
click at [1389, 457] on button "Pick" at bounding box center [1393, 465] width 24 height 17
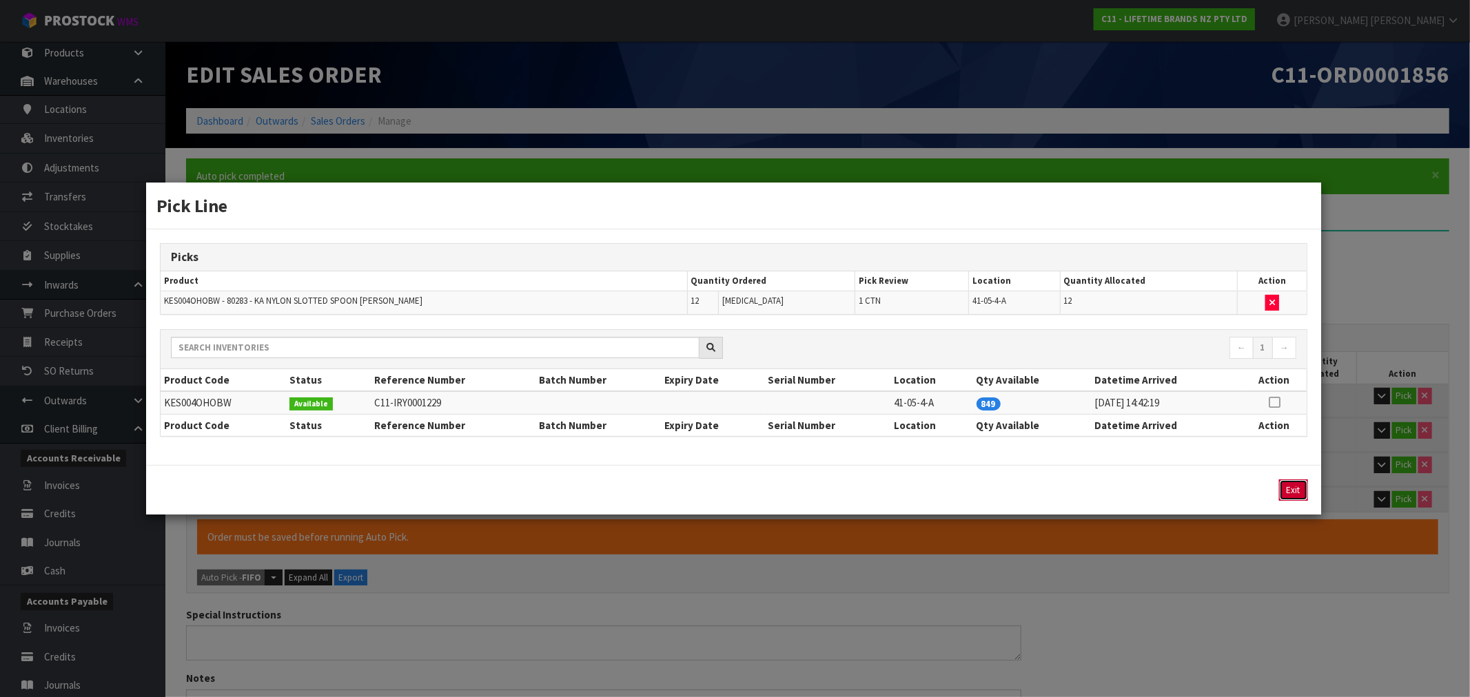
click at [1296, 492] on button "Exit" at bounding box center [1293, 490] width 29 height 21
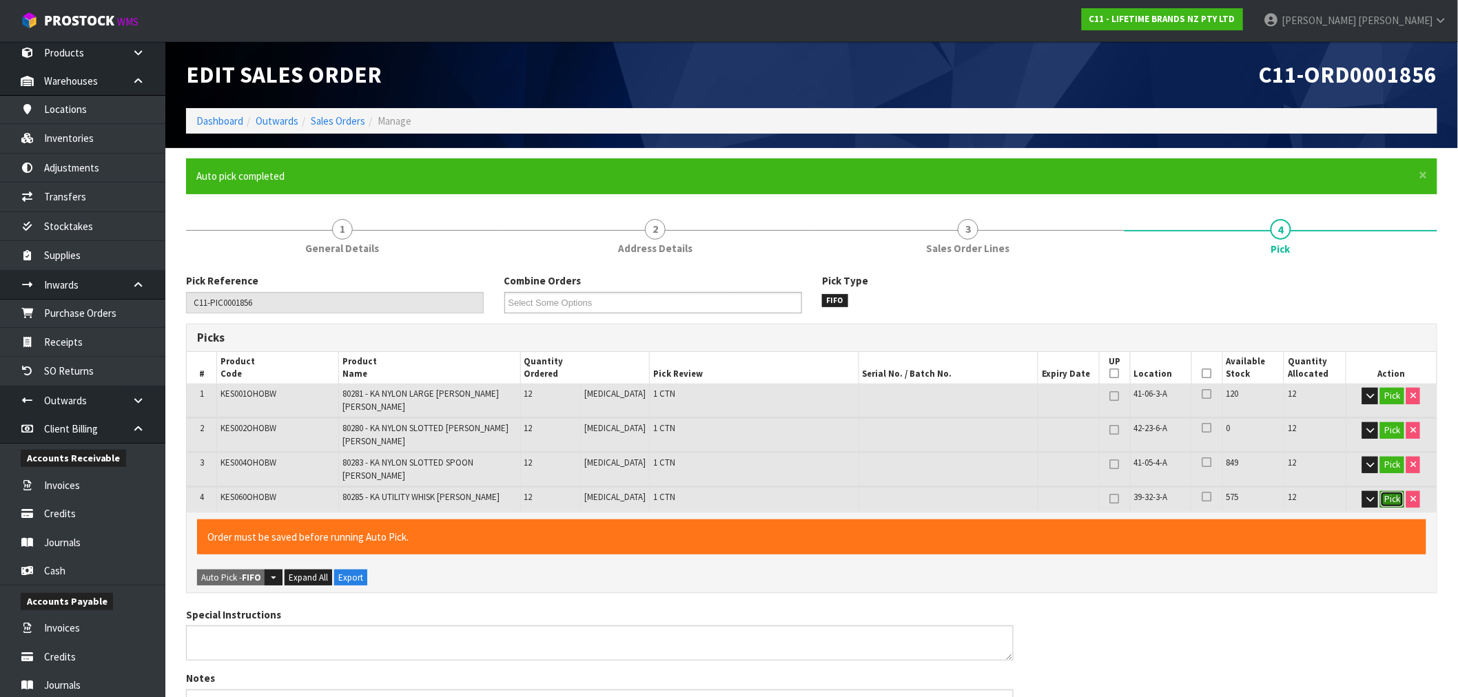
click at [1398, 491] on button "Pick" at bounding box center [1393, 499] width 24 height 17
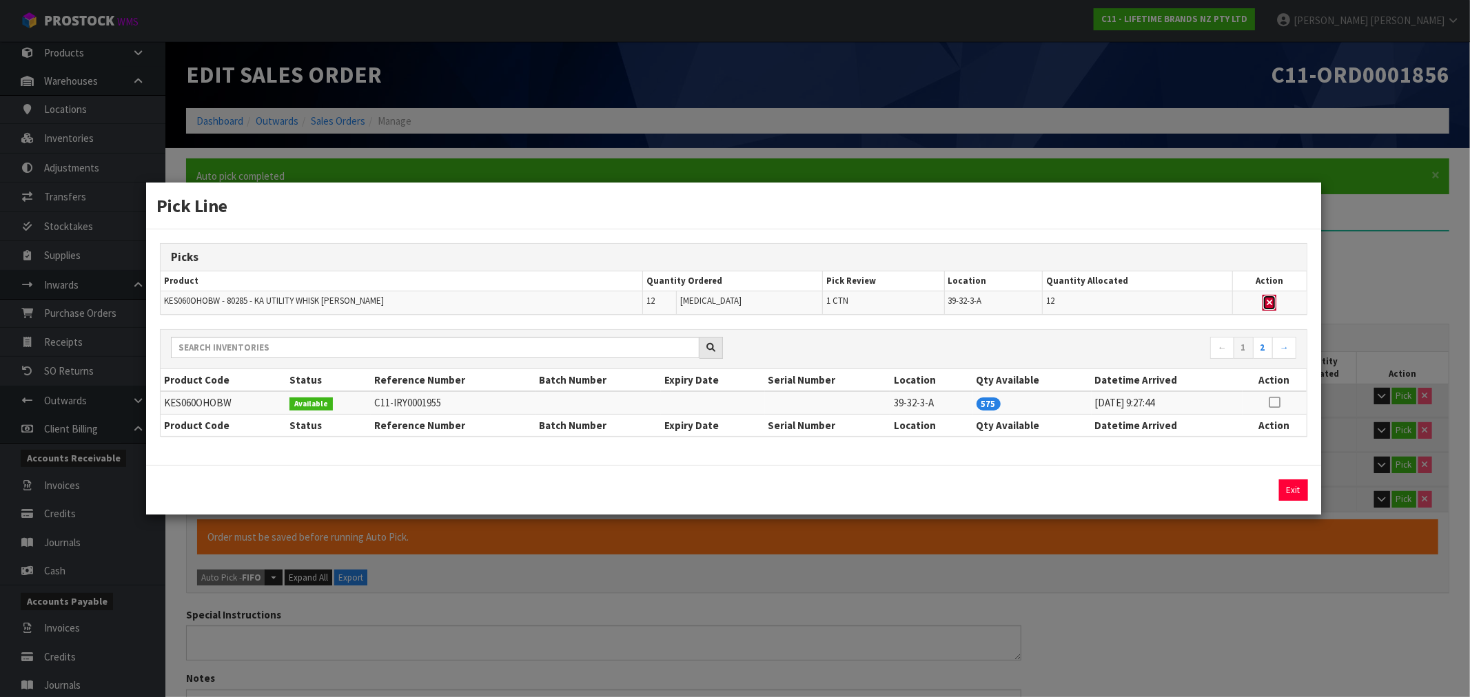
click at [1271, 303] on icon "button" at bounding box center [1270, 302] width 6 height 9
type input "3"
type input "36"
type input "0.050865"
type input "6.8"
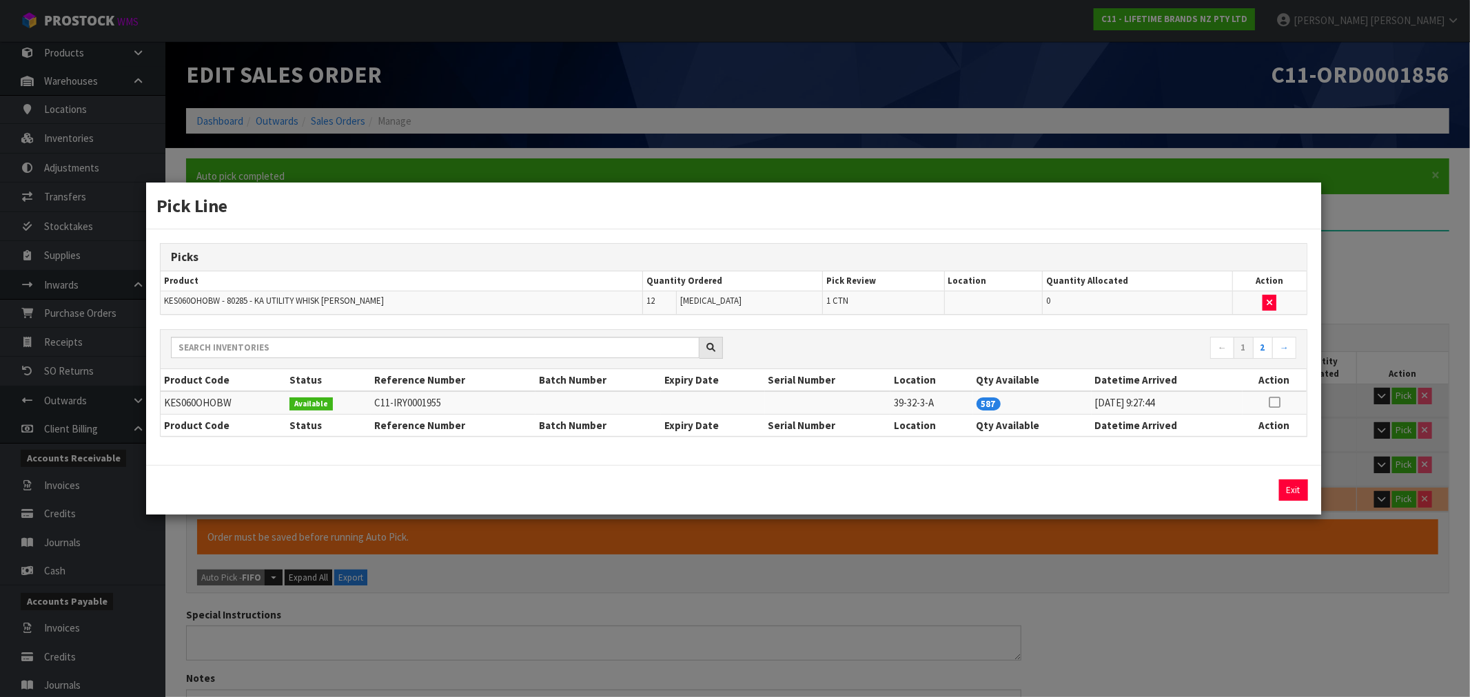
click at [1275, 403] on icon at bounding box center [1274, 403] width 11 height 1
click at [1256, 482] on div "12 Assign Pick Exit" at bounding box center [733, 490] width 1174 height 50
click at [1255, 485] on button "Assign Pick" at bounding box center [1247, 490] width 57 height 21
type input "4"
type input "48"
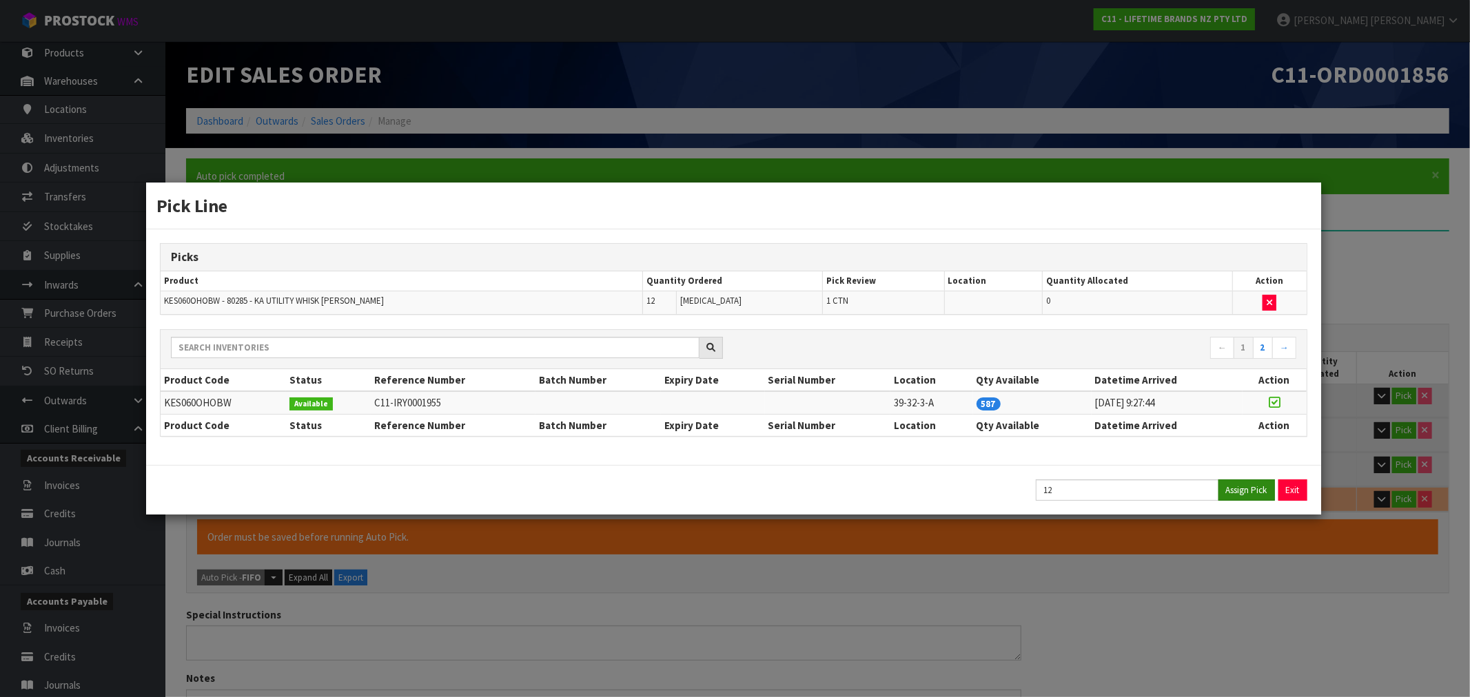
type input "0.069361"
type input "9.15"
click at [1300, 491] on button "Exit" at bounding box center [1293, 490] width 29 height 21
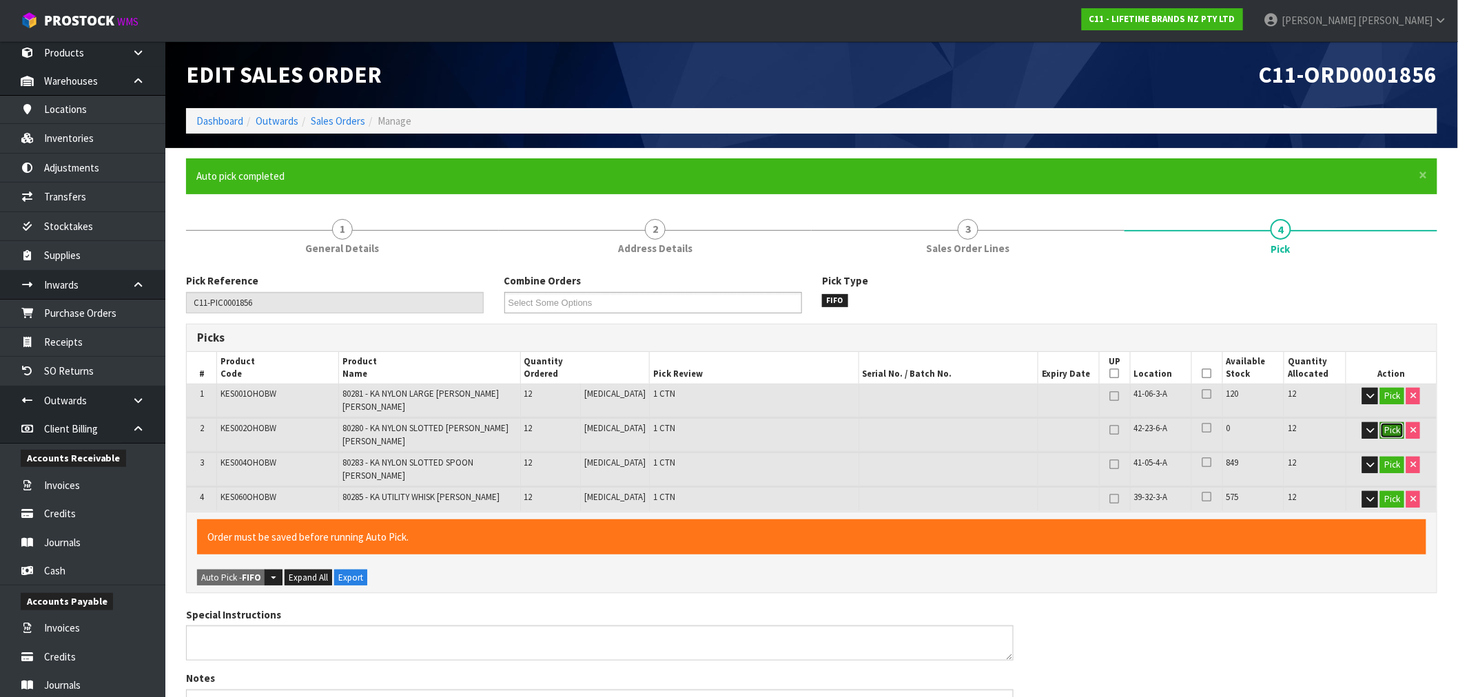
click at [1385, 425] on button "Pick" at bounding box center [1393, 430] width 24 height 17
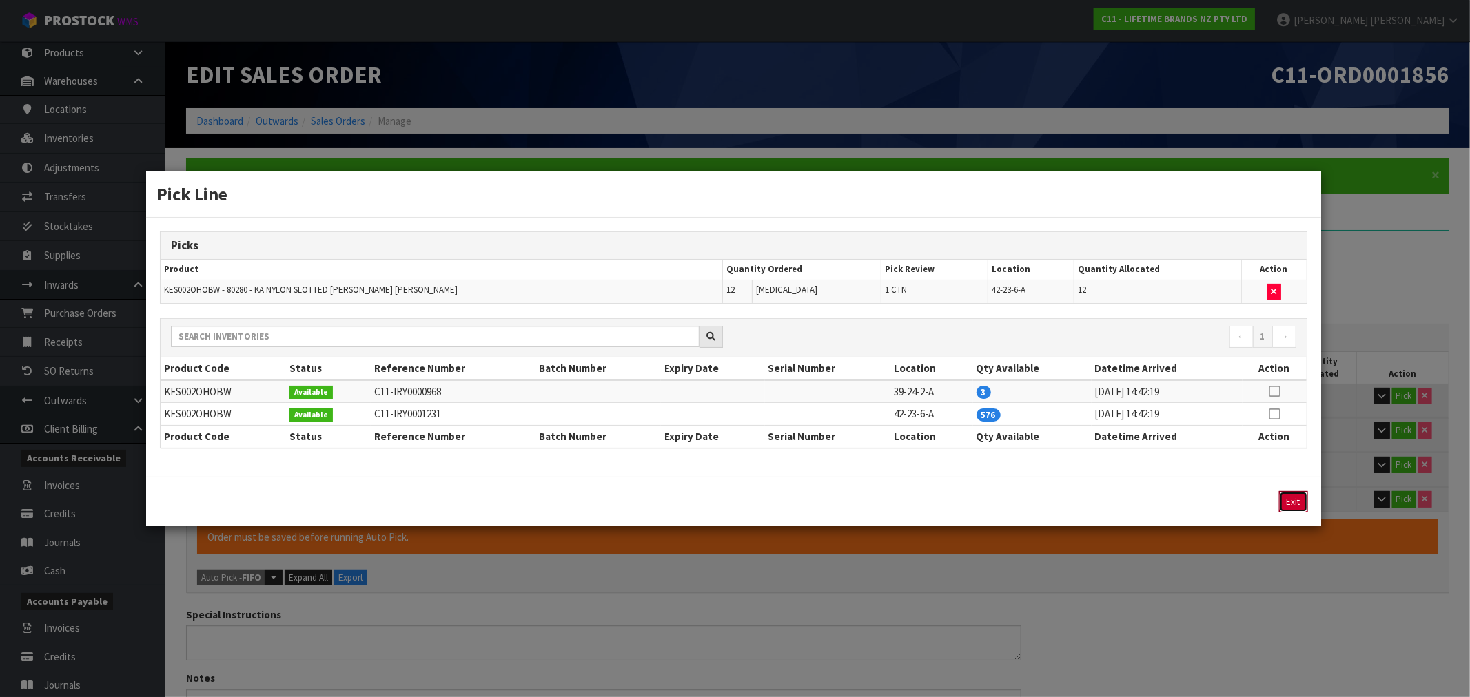
click at [1303, 502] on button "Exit" at bounding box center [1293, 501] width 29 height 21
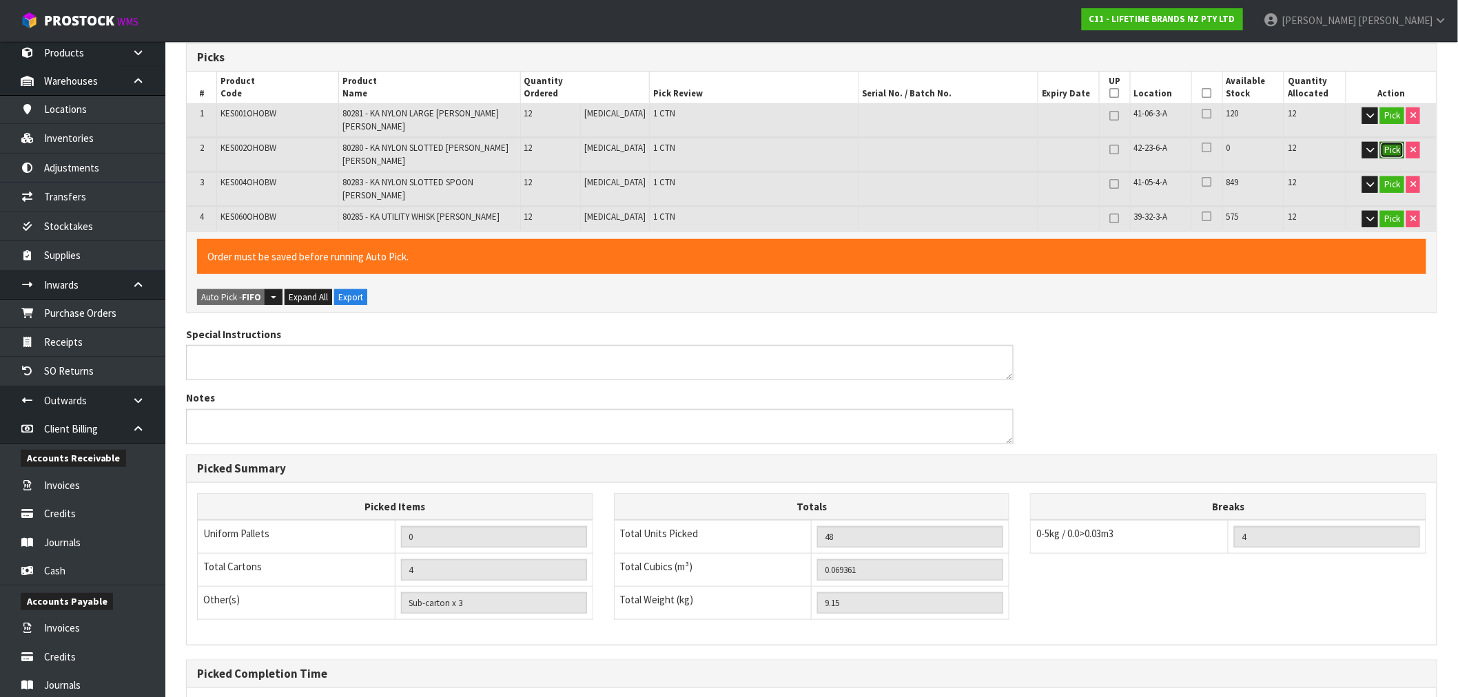
scroll to position [306, 0]
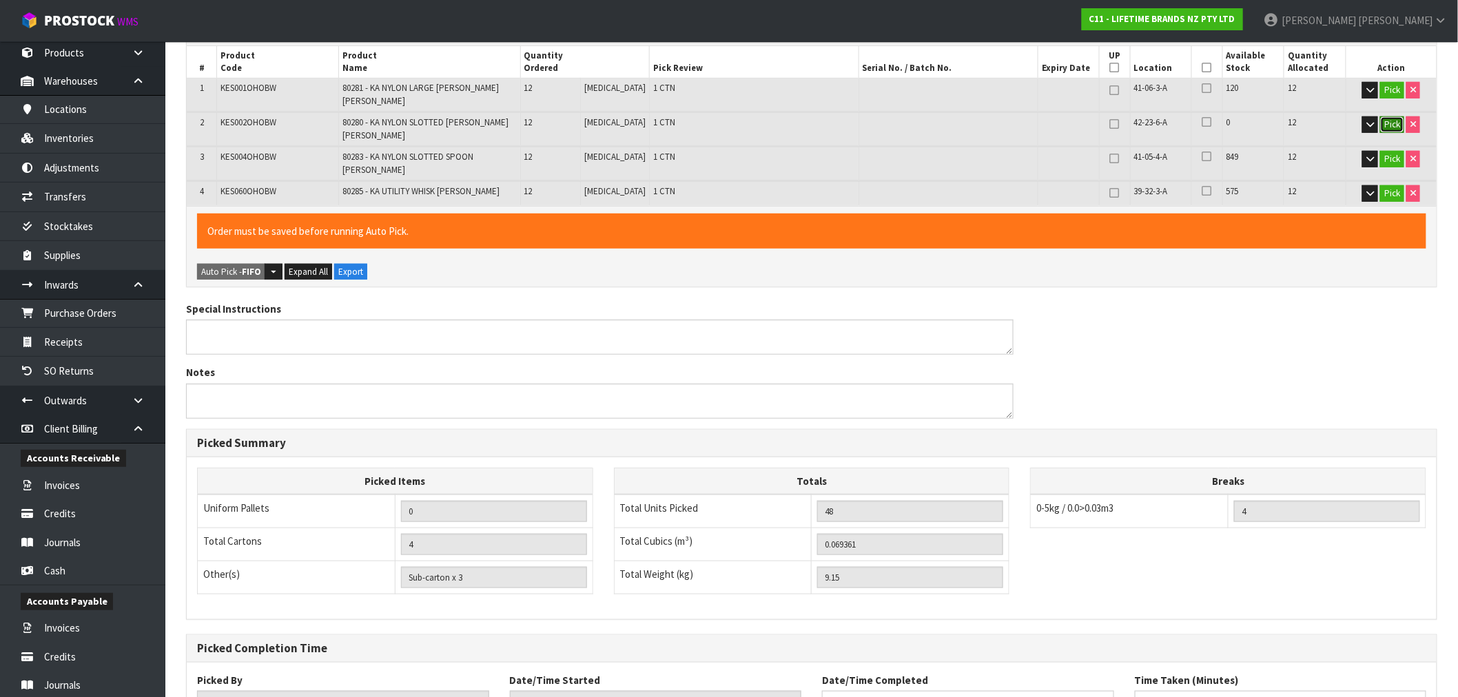
click at [1392, 116] on button "Pick" at bounding box center [1393, 124] width 24 height 17
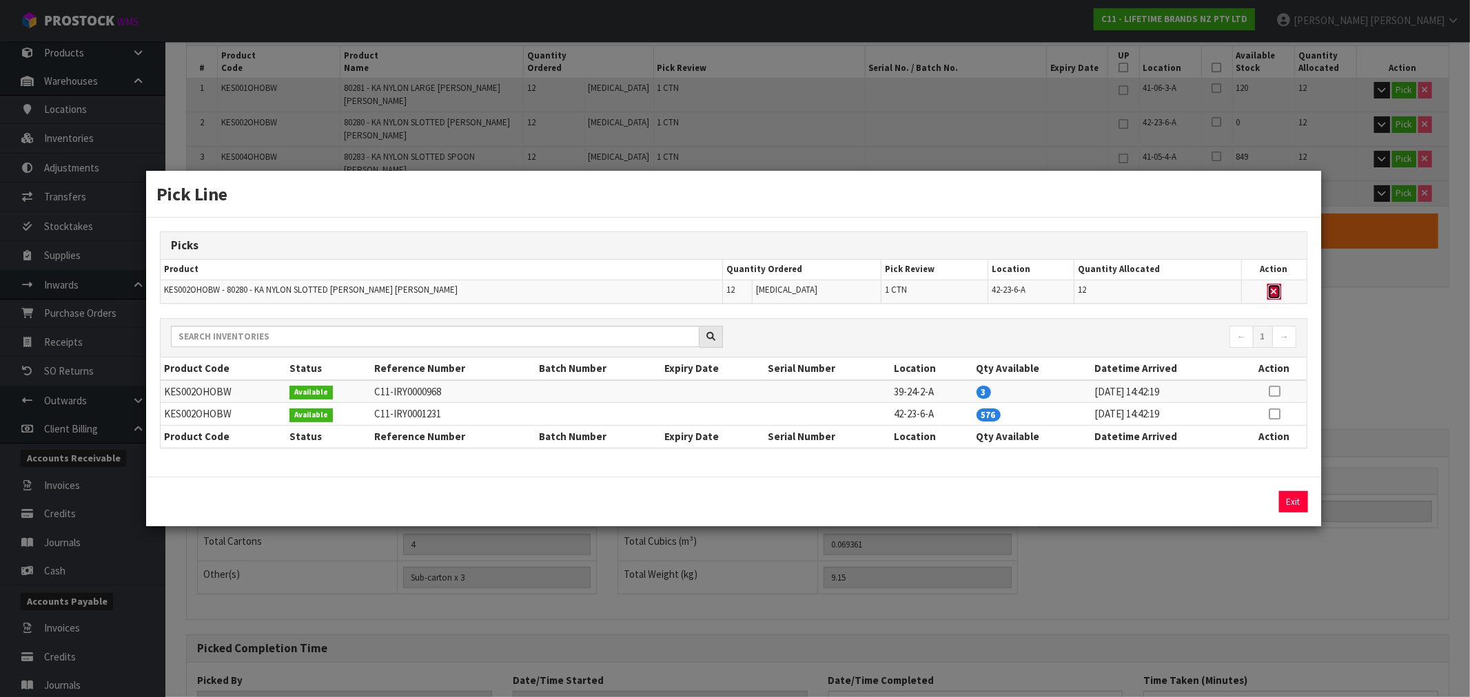
click at [1272, 291] on icon "button" at bounding box center [1275, 291] width 6 height 9
type input "3"
type input "36"
type input "0.051214"
type input "6.67"
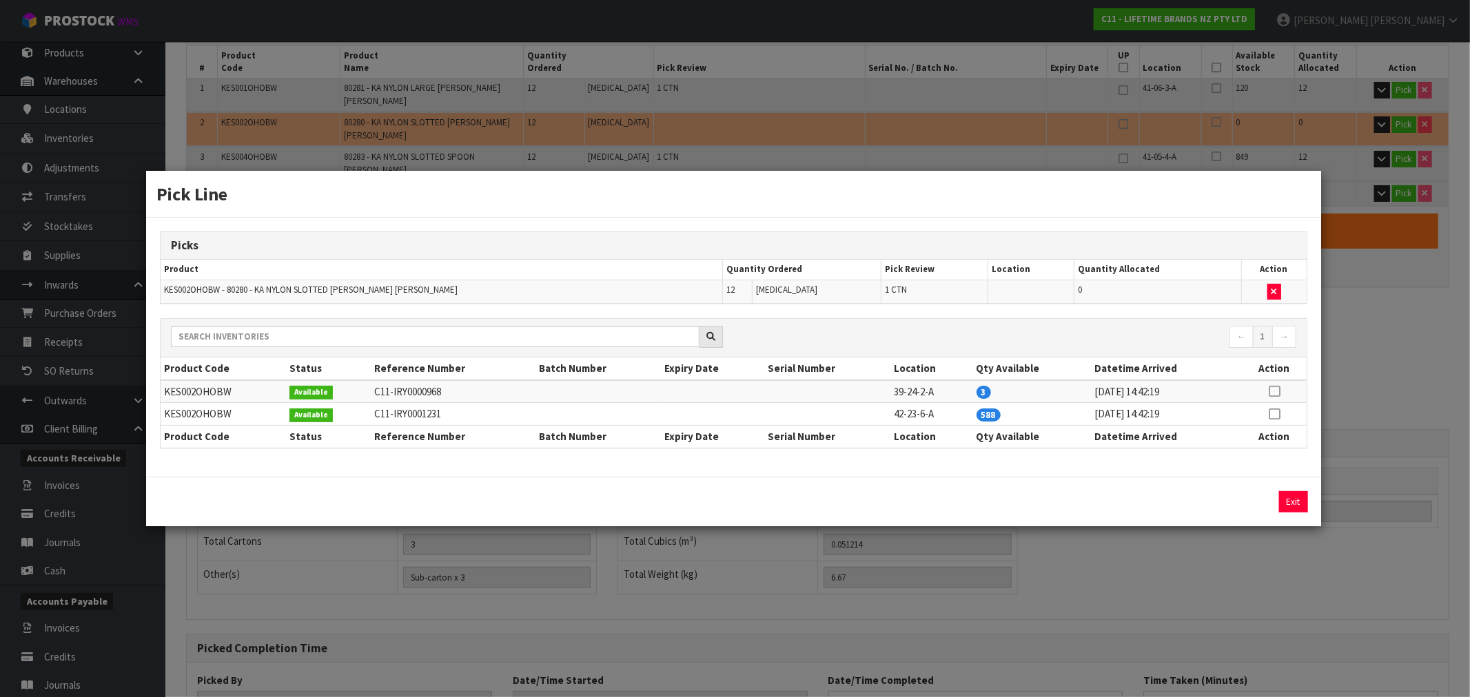
click at [1273, 414] on icon at bounding box center [1274, 414] width 11 height 1
click at [1234, 498] on button "Assign Pick" at bounding box center [1247, 501] width 57 height 21
type input "4"
type input "48"
type input "0.069361"
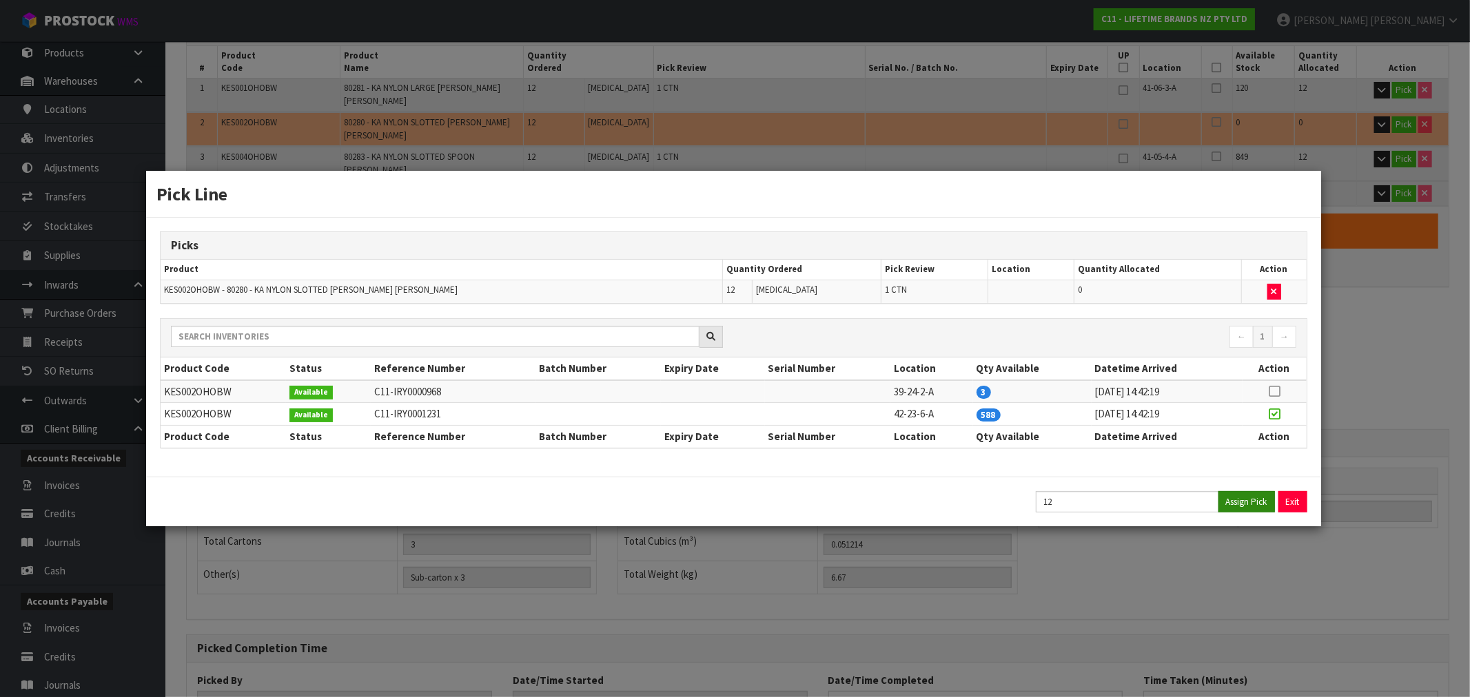
type input "9.15"
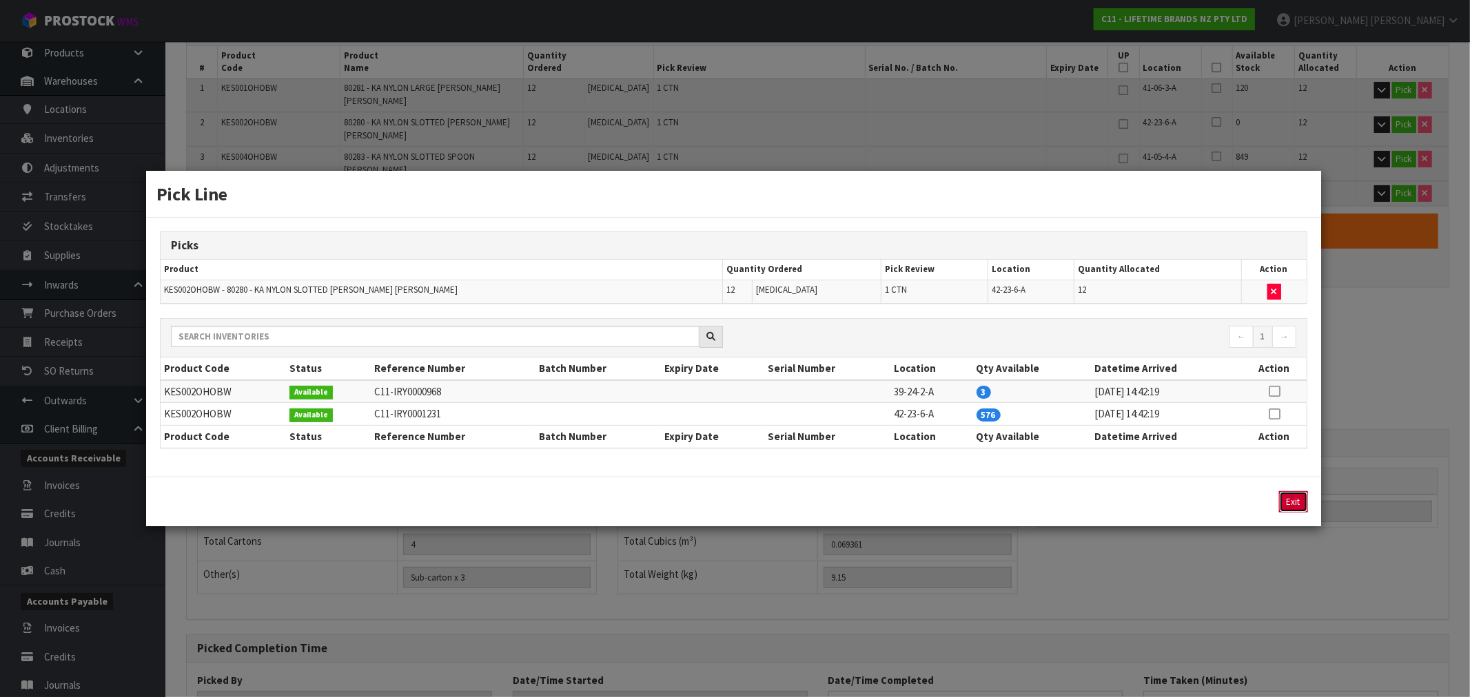
click at [1293, 505] on button "Exit" at bounding box center [1293, 501] width 29 height 21
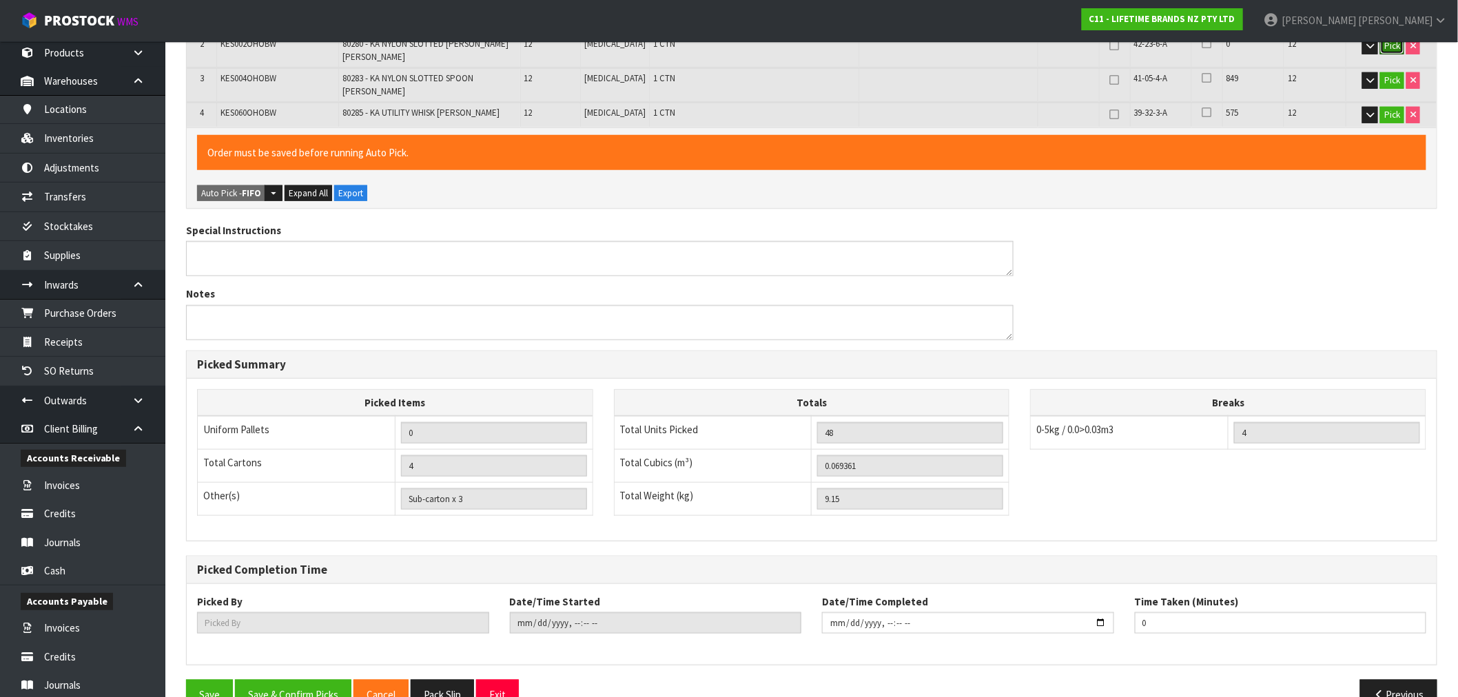
scroll to position [389, 0]
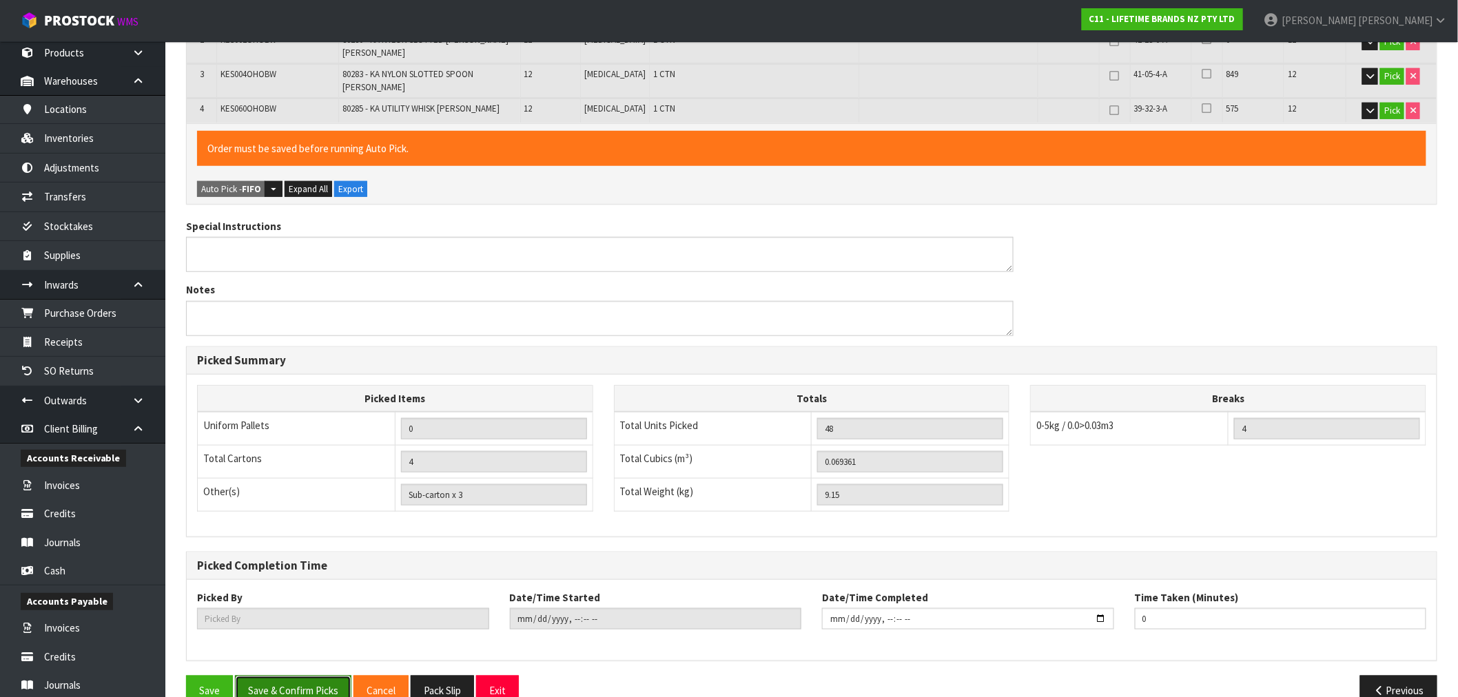
click at [309, 676] on button "Save & Confirm Picks" at bounding box center [293, 691] width 116 height 30
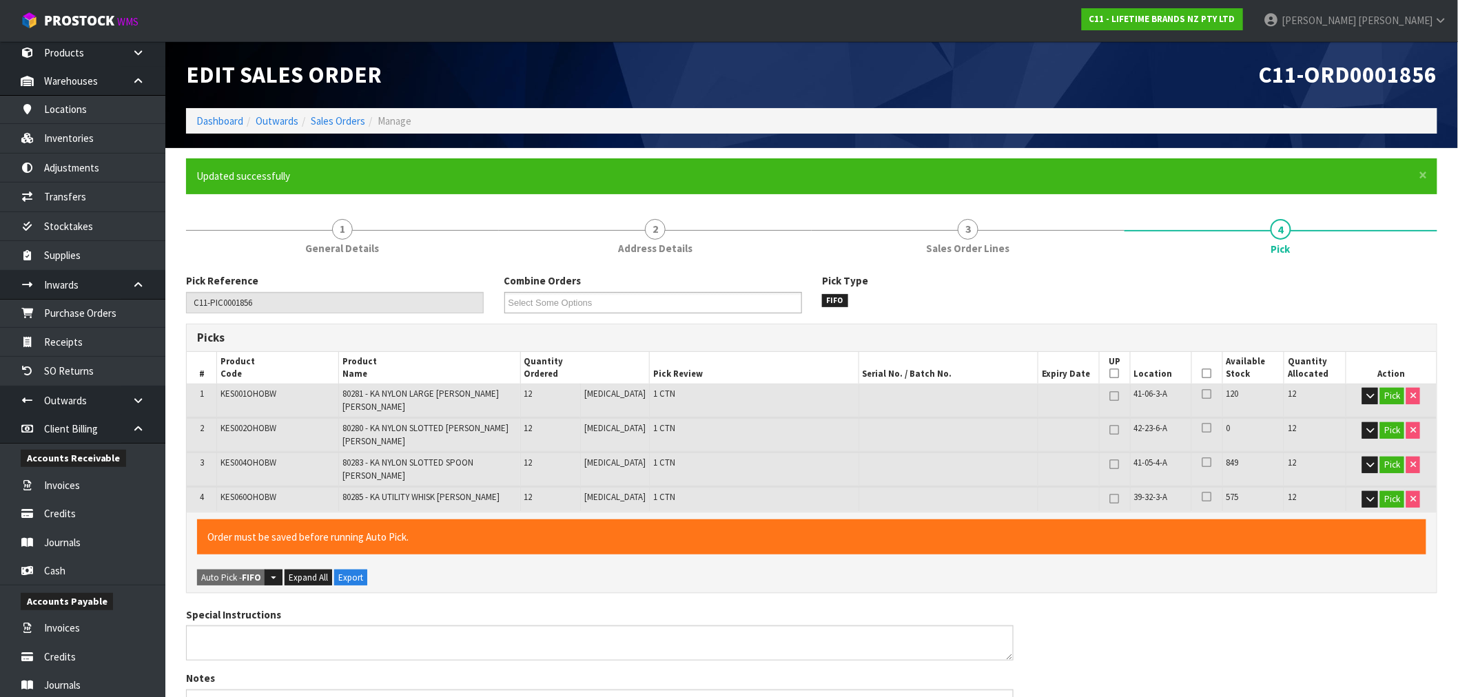
type input "Sub-carton x 0"
type input "[PERSON_NAME]"
type input "[DATE]T15:56:19"
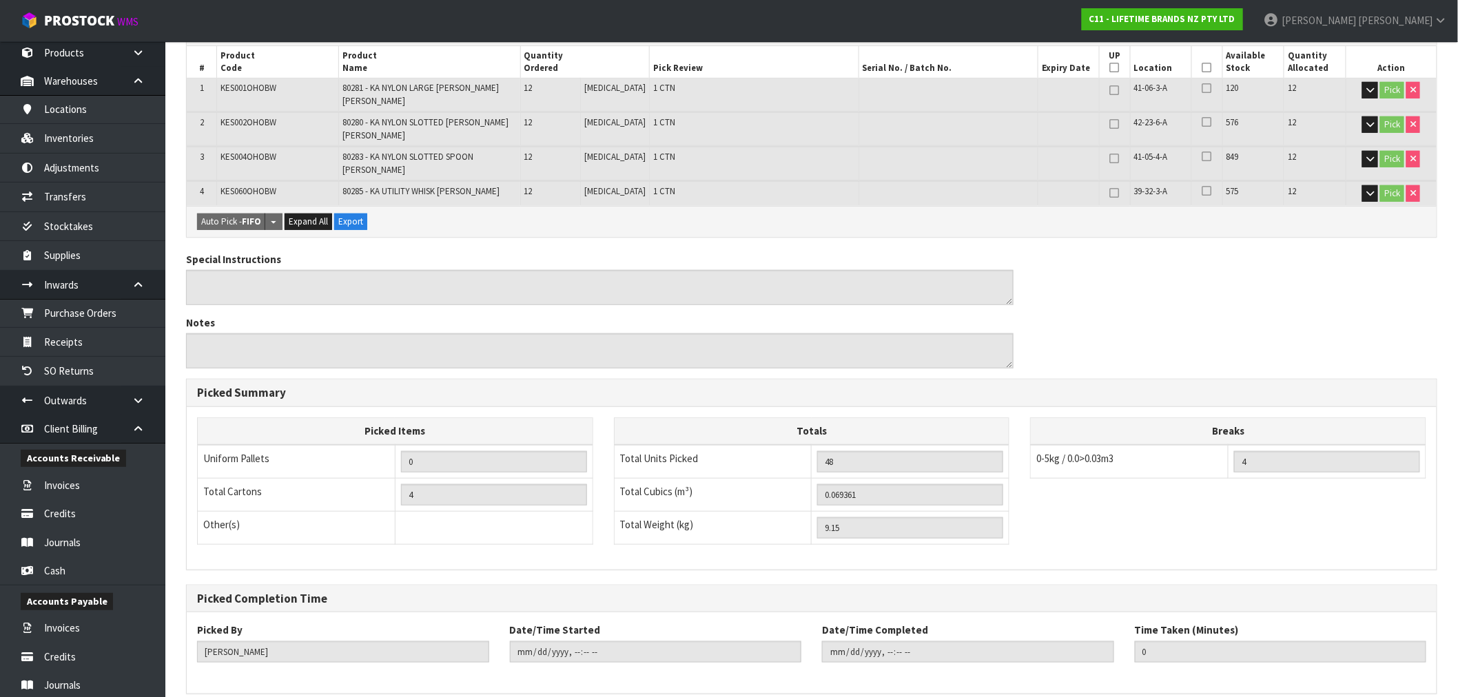
scroll to position [339, 0]
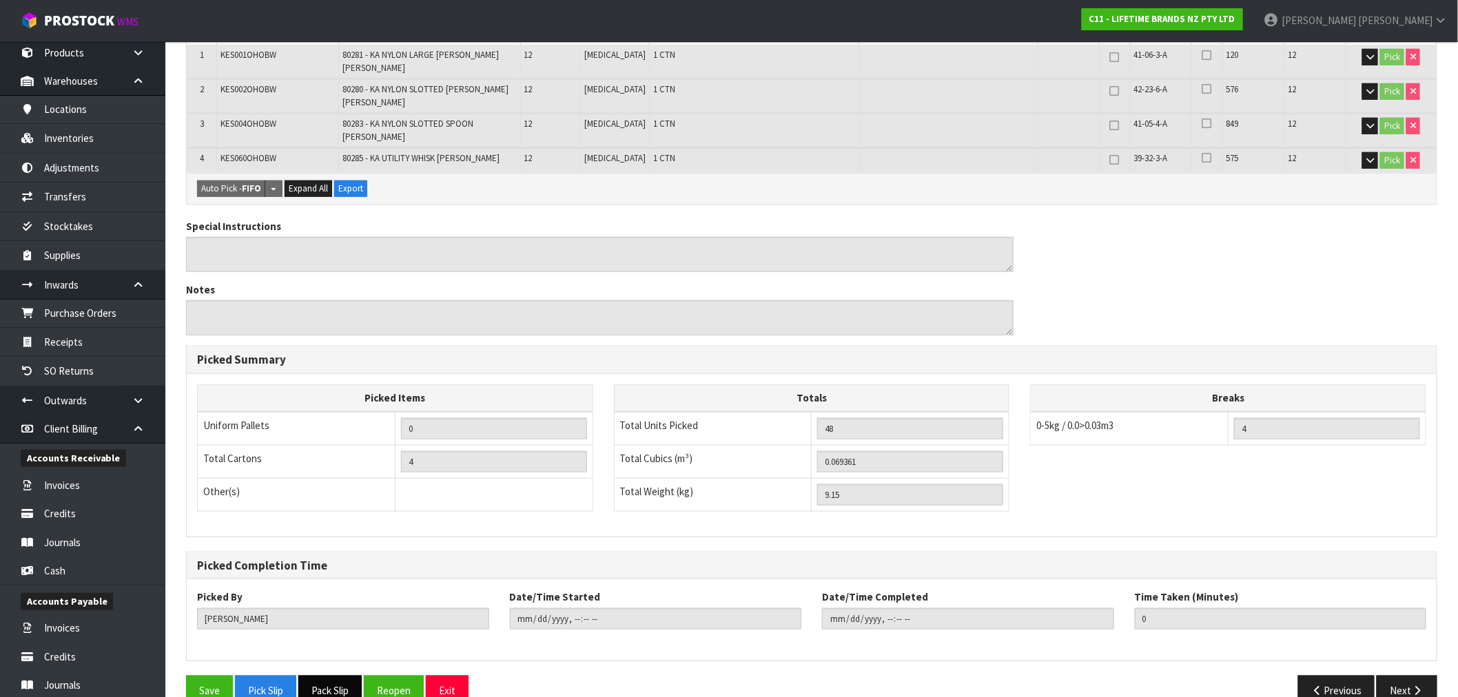
drag, startPoint x: 314, startPoint y: 665, endPoint x: 326, endPoint y: 660, distance: 12.9
click at [314, 676] on button "Pack Slip" at bounding box center [329, 691] width 63 height 30
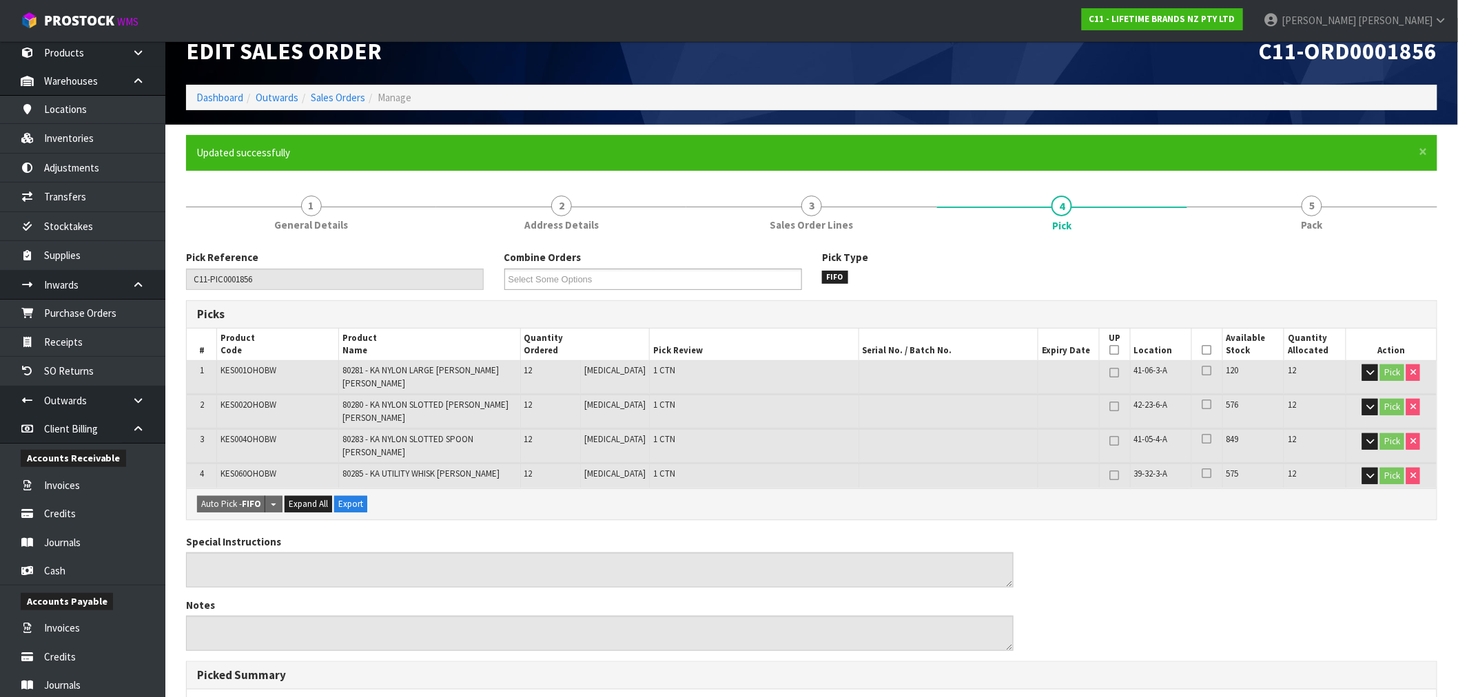
scroll to position [0, 0]
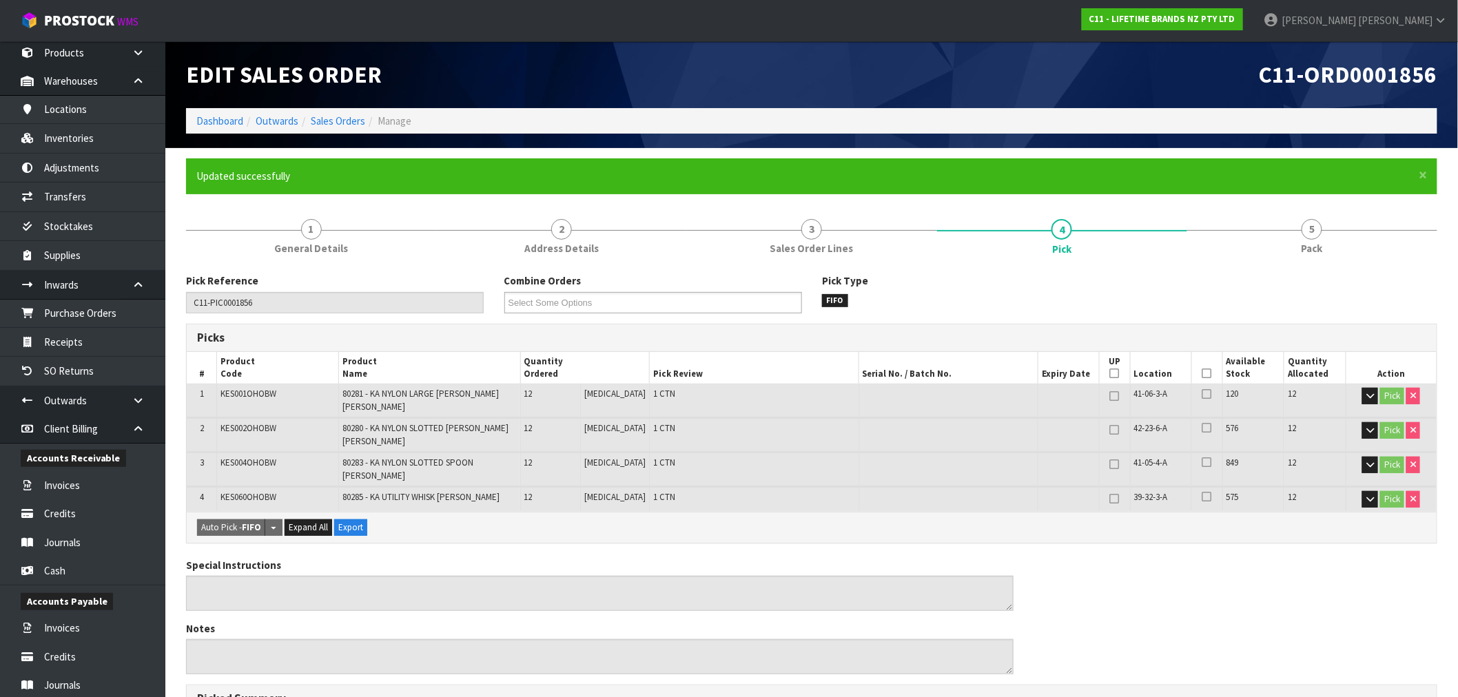
click at [334, 128] on li "Sales Orders" at bounding box center [331, 121] width 67 height 14
click at [332, 119] on link "Sales Orders" at bounding box center [338, 120] width 54 height 13
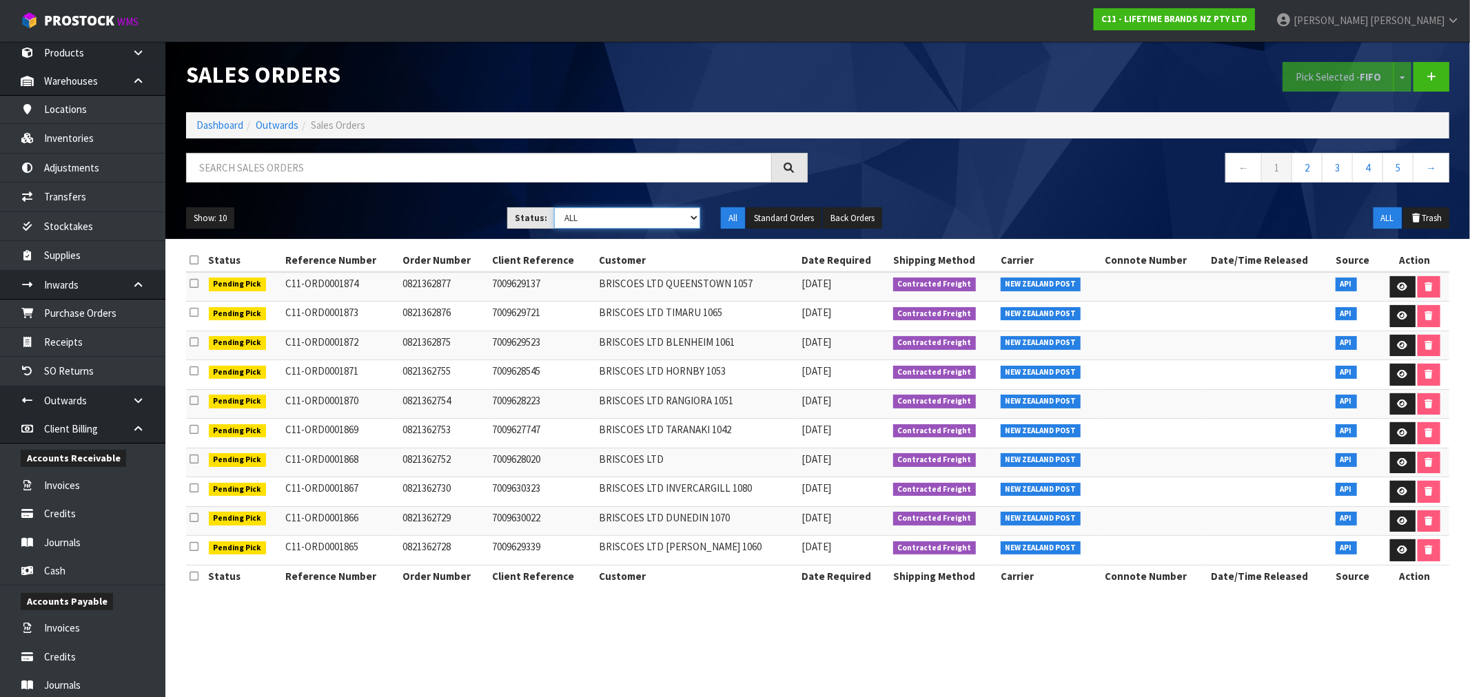
click at [640, 212] on select "Draft Pending Allocated Pending Pick Goods Picked Goods Packed Pending Charges …" at bounding box center [627, 217] width 146 height 21
select select "string:1"
click at [554, 207] on select "Draft Pending Allocated Pending Pick Goods Picked Goods Packed Pending Charges …" at bounding box center [627, 217] width 146 height 21
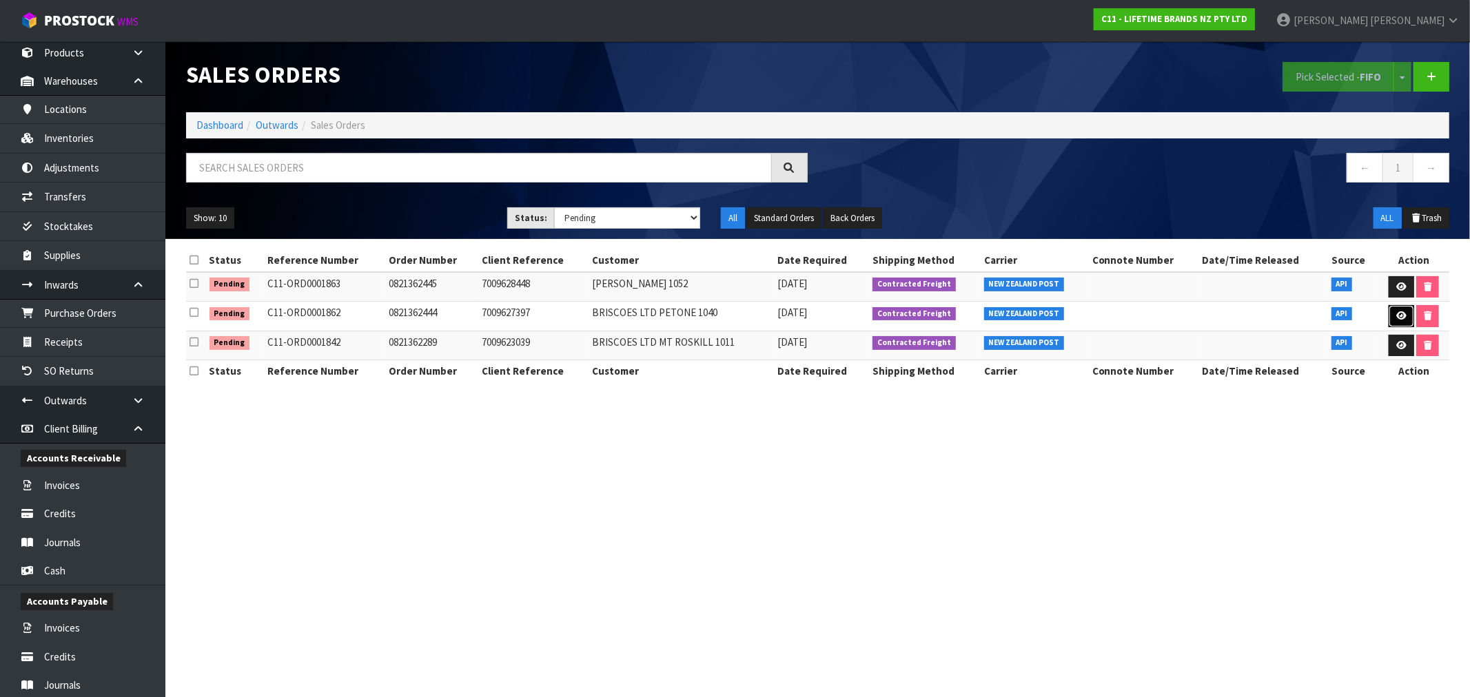
click at [1396, 311] on link at bounding box center [1402, 316] width 26 height 22
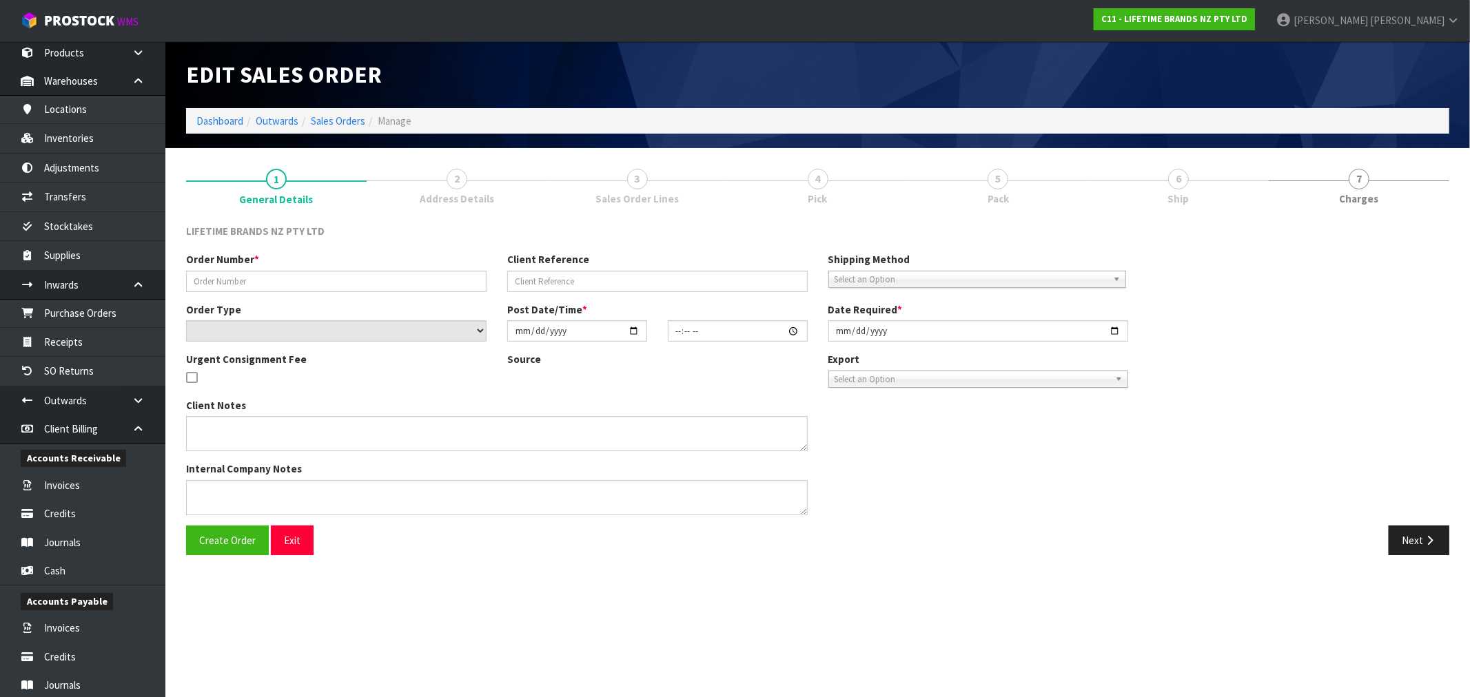
type input "0821362444"
type input "7009627397"
select select "number:0"
type input "[DATE]"
type input "11:58:53.000"
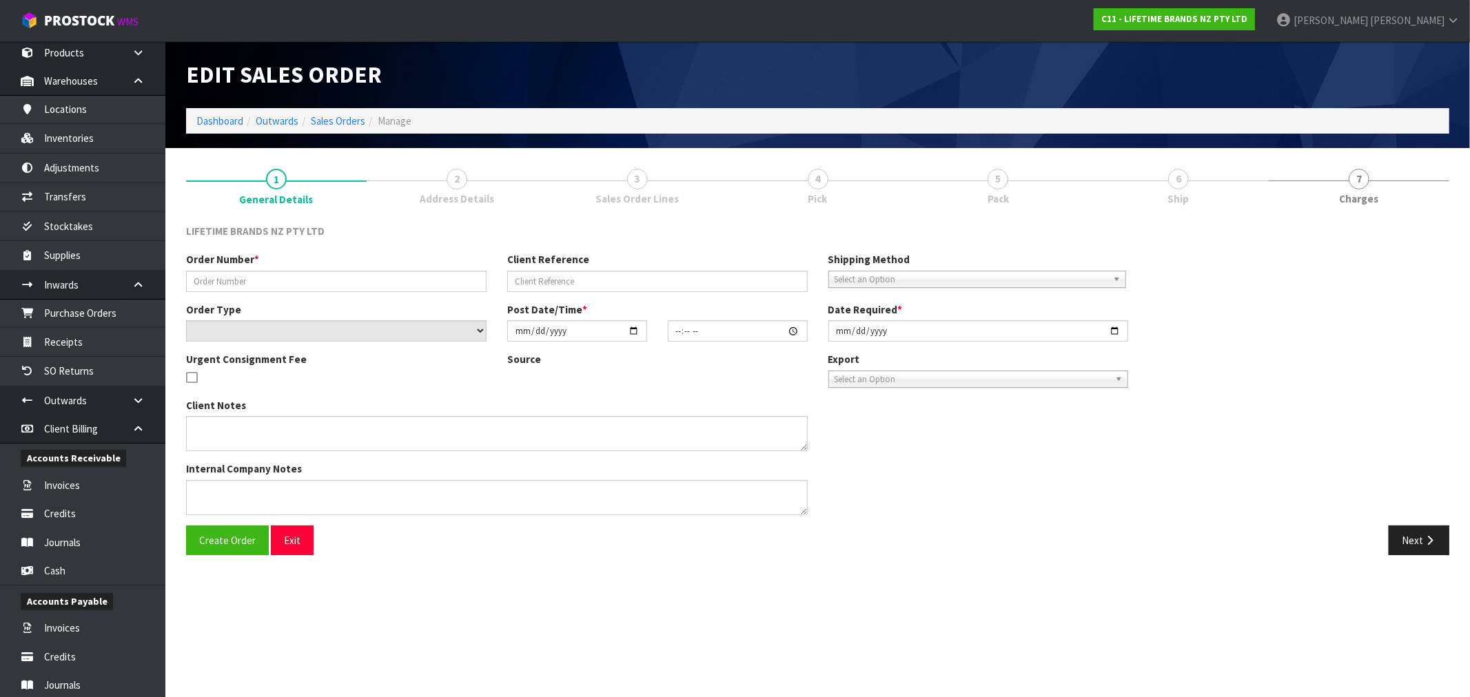
type input "[DATE]"
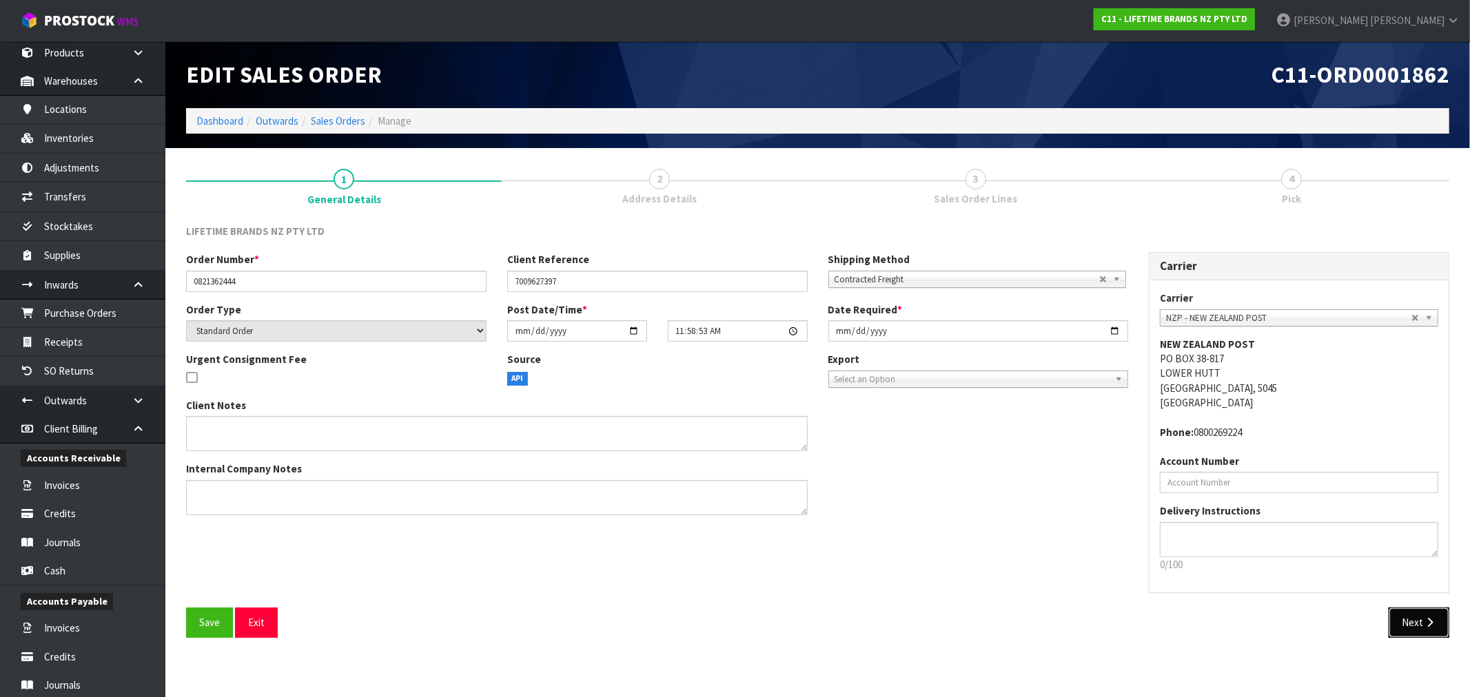
click at [1407, 623] on button "Next" at bounding box center [1419, 623] width 61 height 30
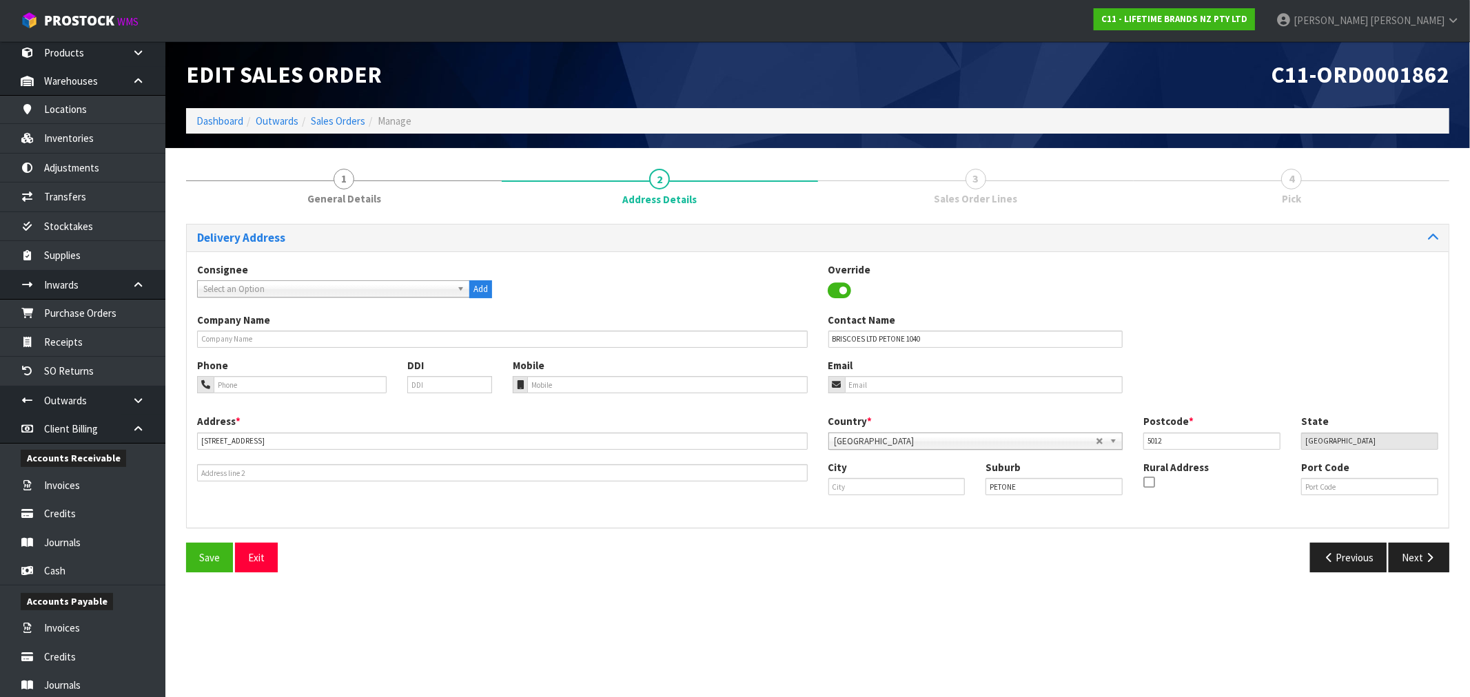
click at [1451, 560] on div "Previous Next" at bounding box center [1139, 558] width 642 height 30
click at [1430, 563] on button "Next" at bounding box center [1419, 558] width 61 height 30
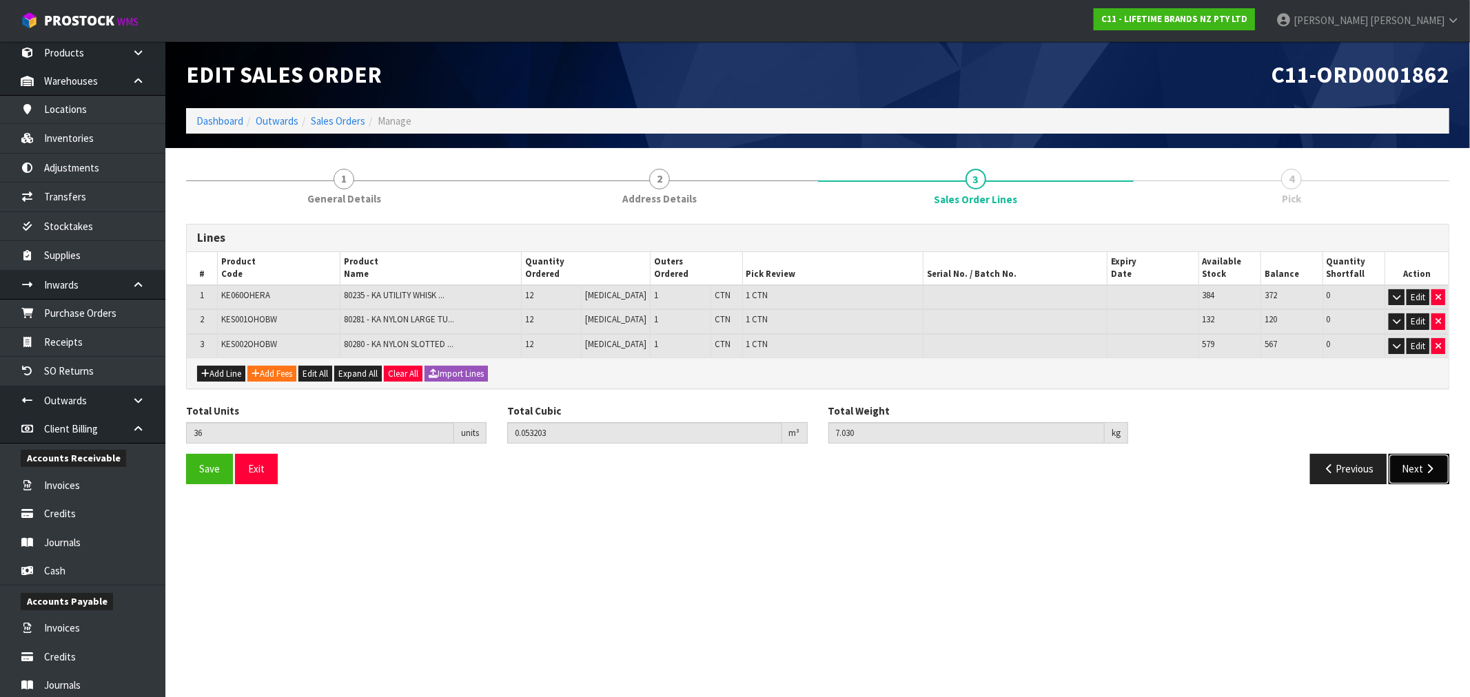
click at [1416, 474] on button "Next" at bounding box center [1419, 469] width 61 height 30
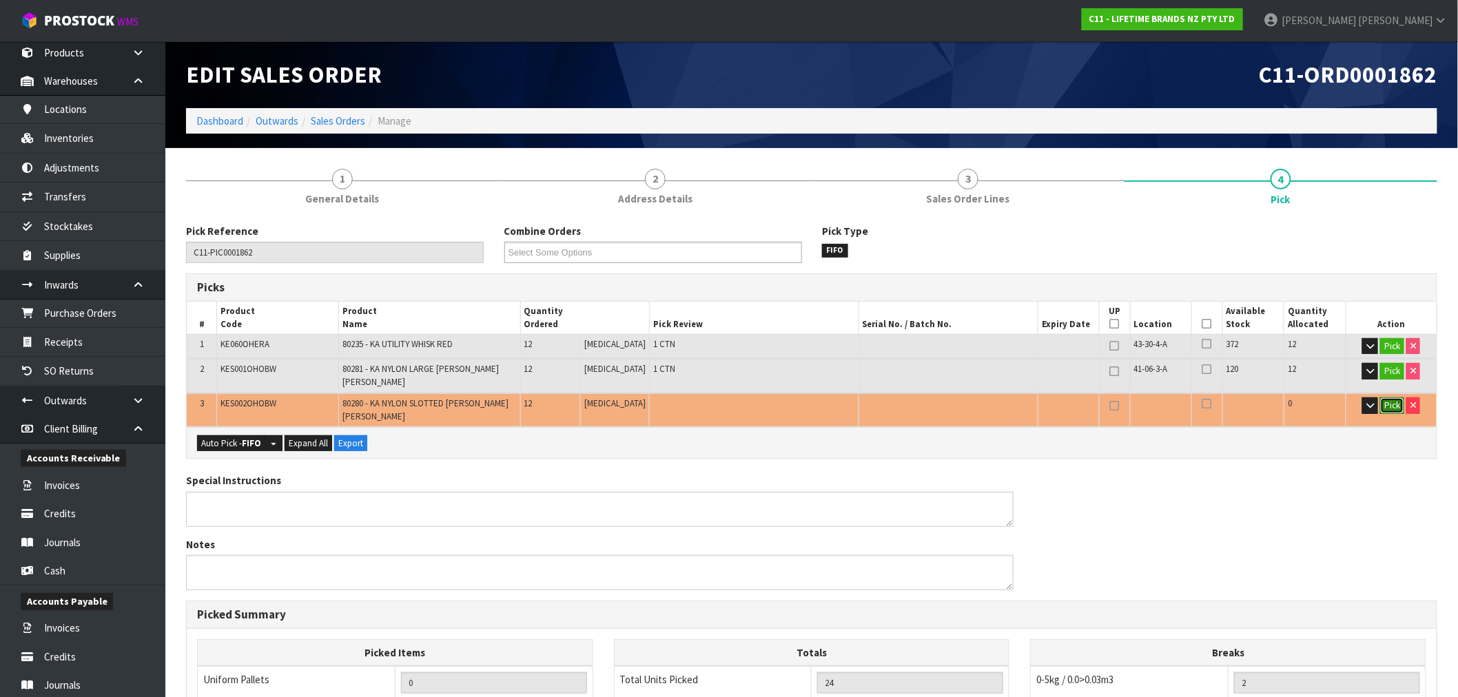
click at [1394, 398] on button "Pick" at bounding box center [1393, 406] width 24 height 17
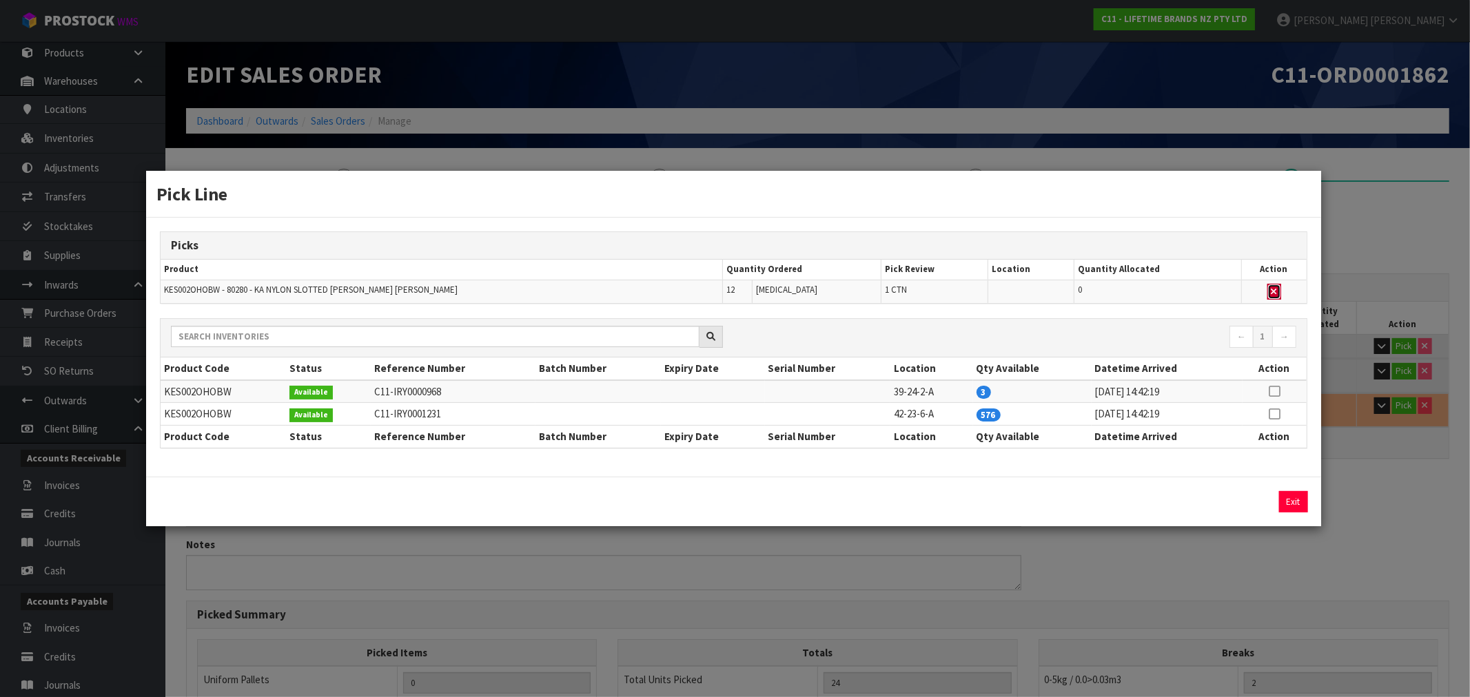
click at [1273, 289] on icon "button" at bounding box center [1275, 291] width 6 height 9
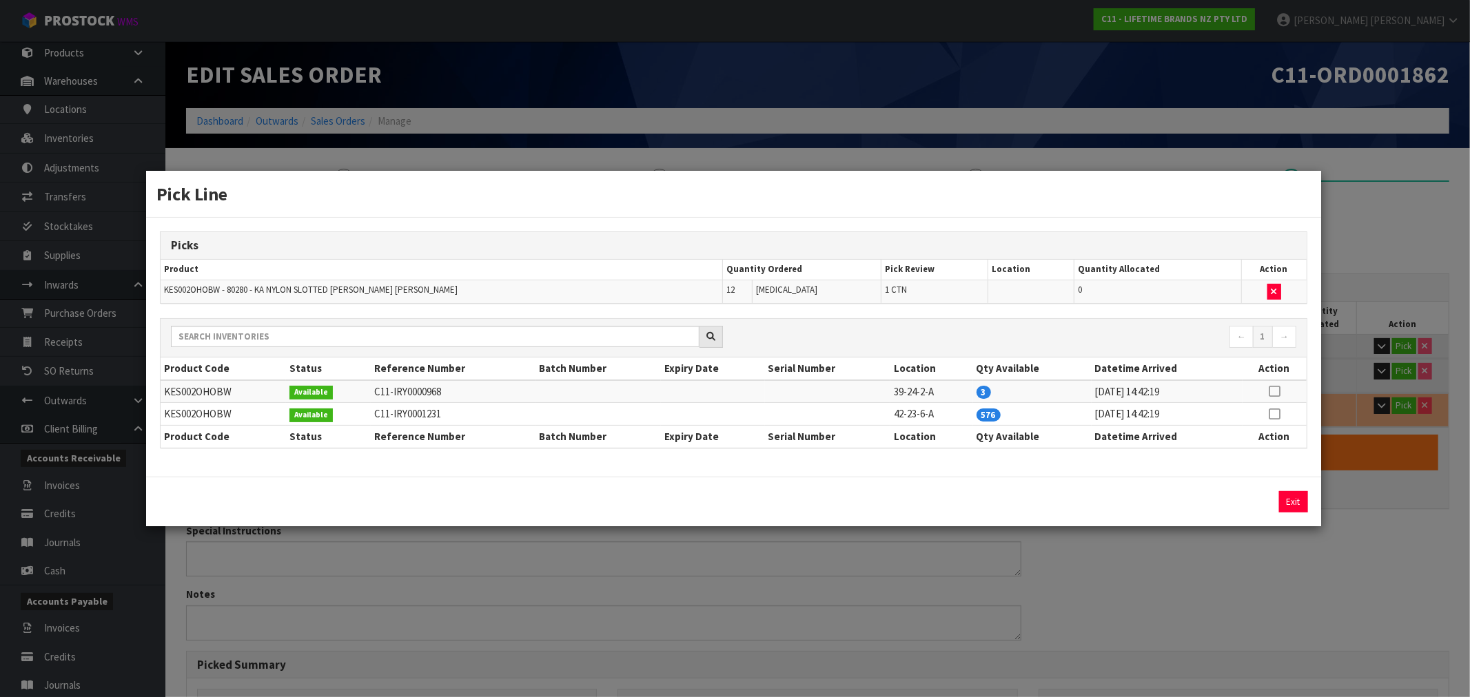
click at [1276, 414] on icon at bounding box center [1274, 414] width 11 height 1
click at [1243, 499] on button "Assign Pick" at bounding box center [1247, 501] width 57 height 21
type input "3"
type input "36"
type input "0.053203"
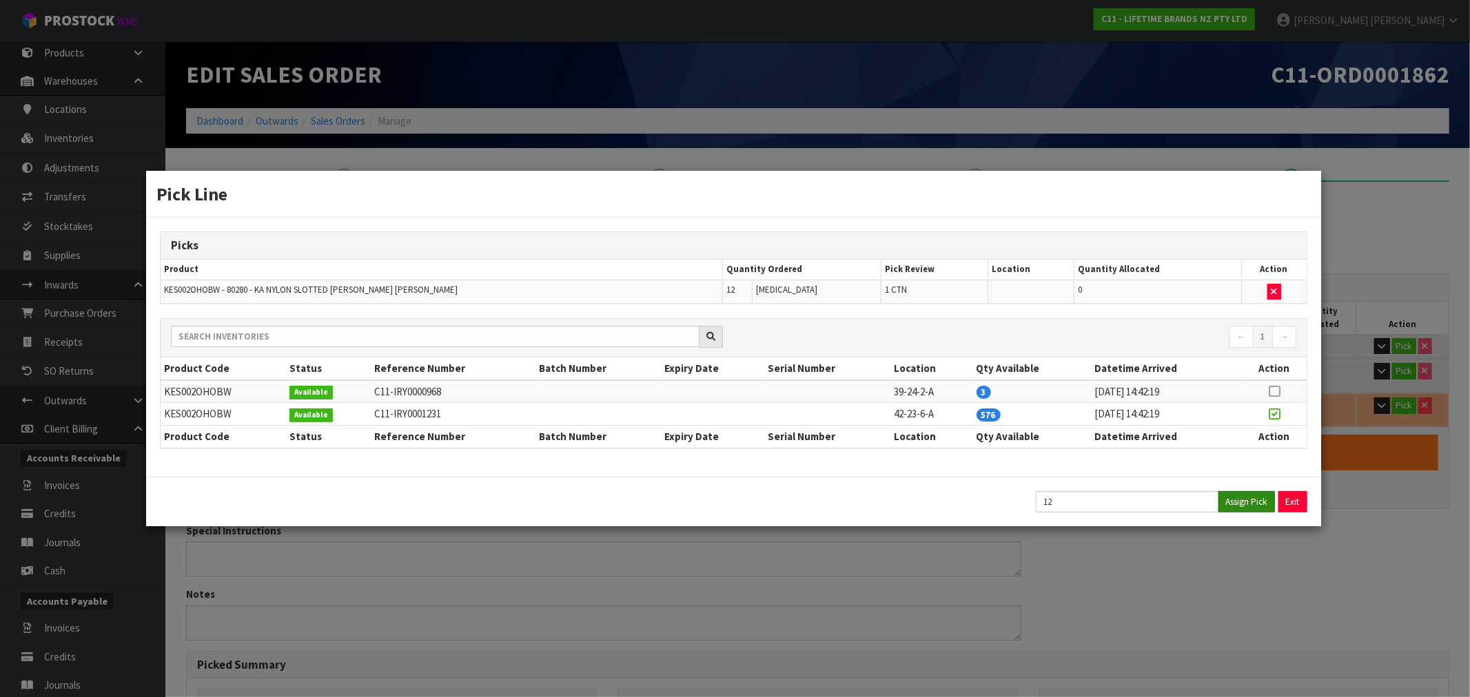
type input "7.03"
click at [1287, 501] on button "Exit" at bounding box center [1293, 501] width 29 height 21
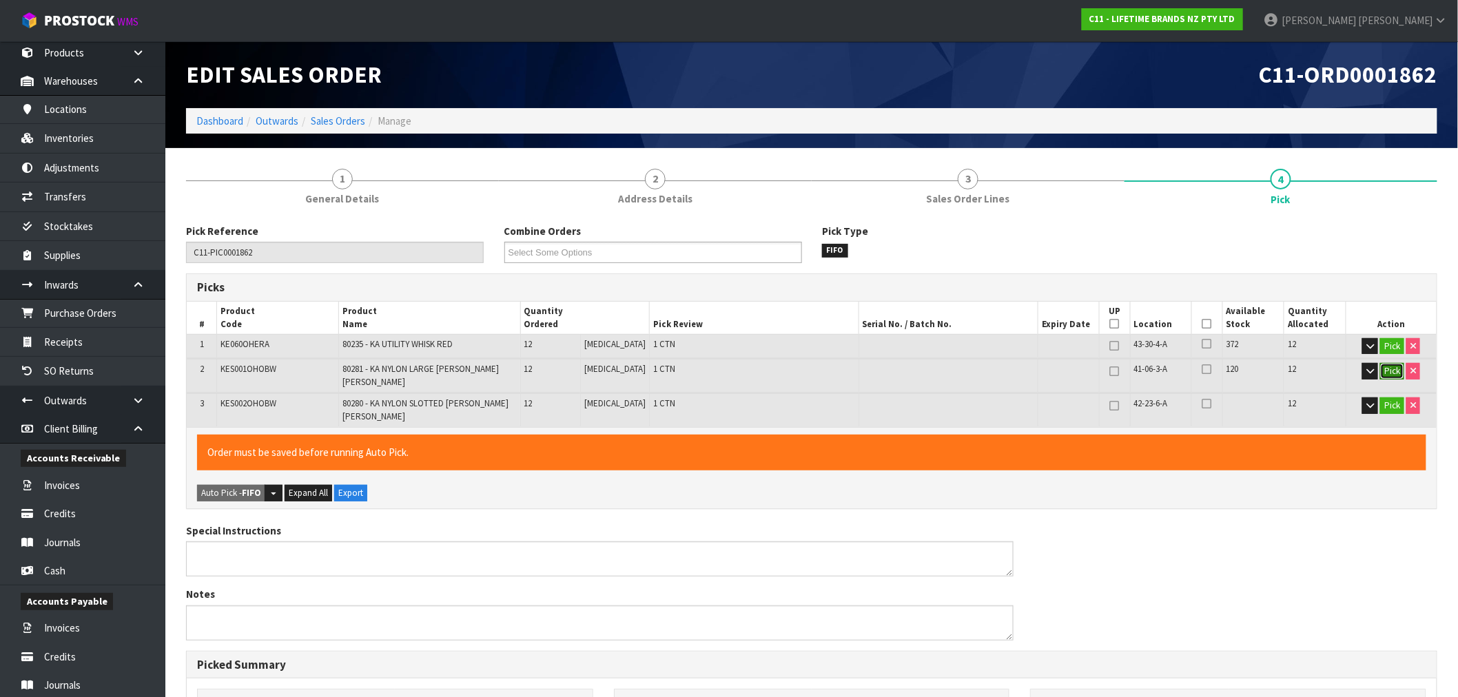
click at [1389, 366] on button "Pick" at bounding box center [1393, 371] width 24 height 17
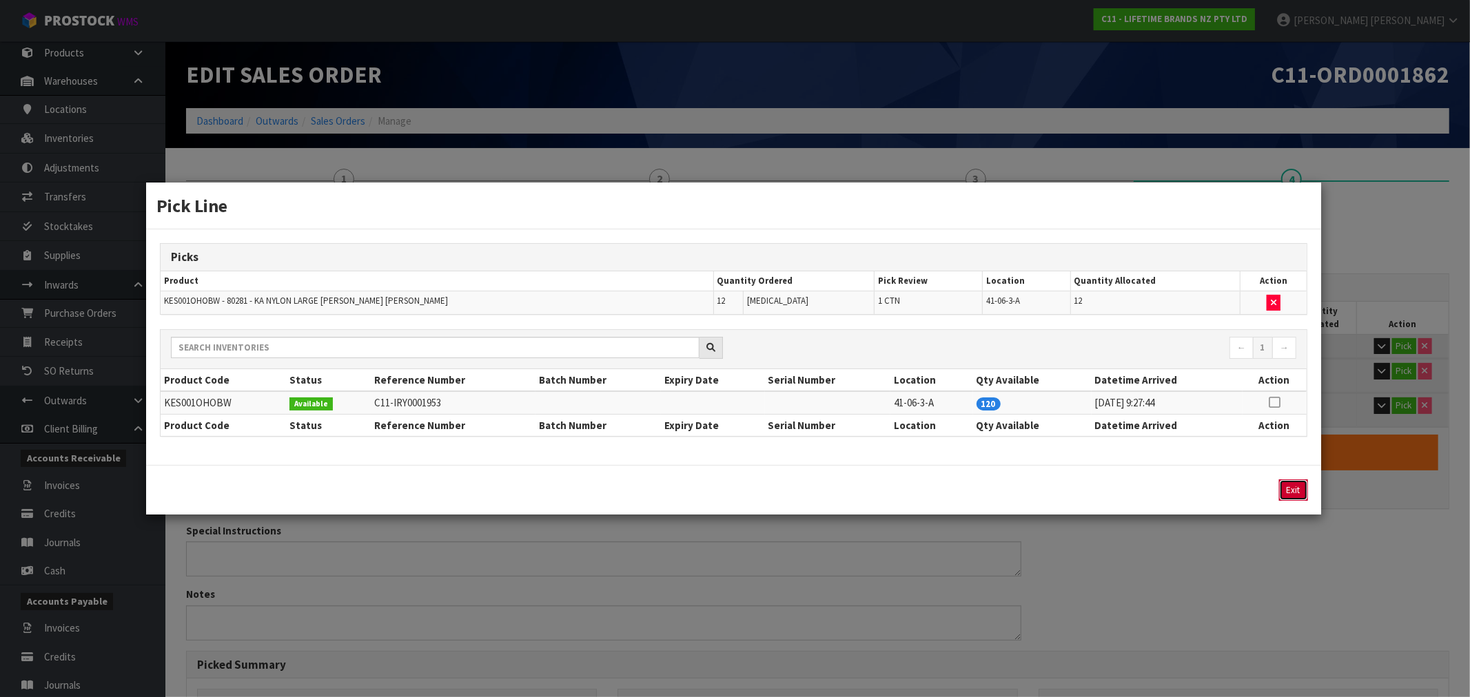
drag, startPoint x: 1297, startPoint y: 494, endPoint x: 1376, endPoint y: 405, distance: 118.7
click at [1297, 493] on button "Exit" at bounding box center [1293, 490] width 29 height 21
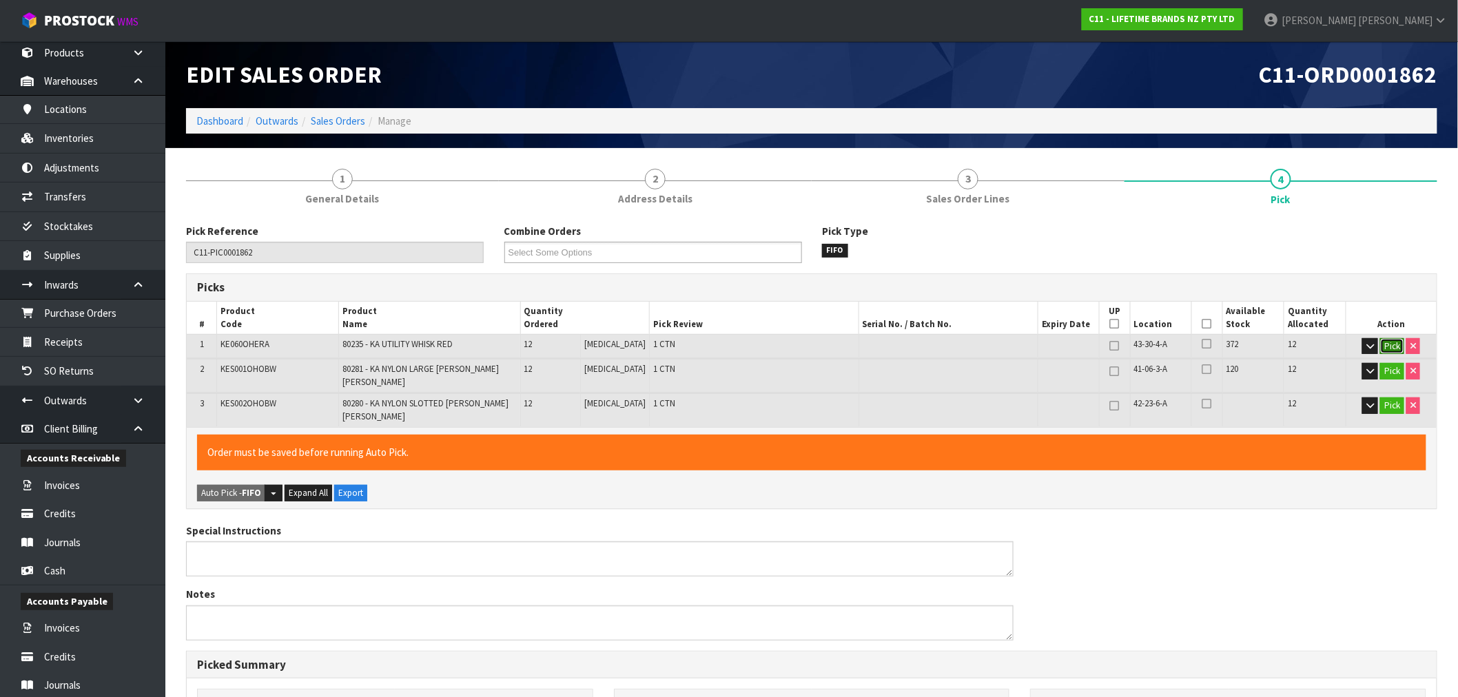
click at [1391, 353] on button "Pick" at bounding box center [1393, 346] width 24 height 17
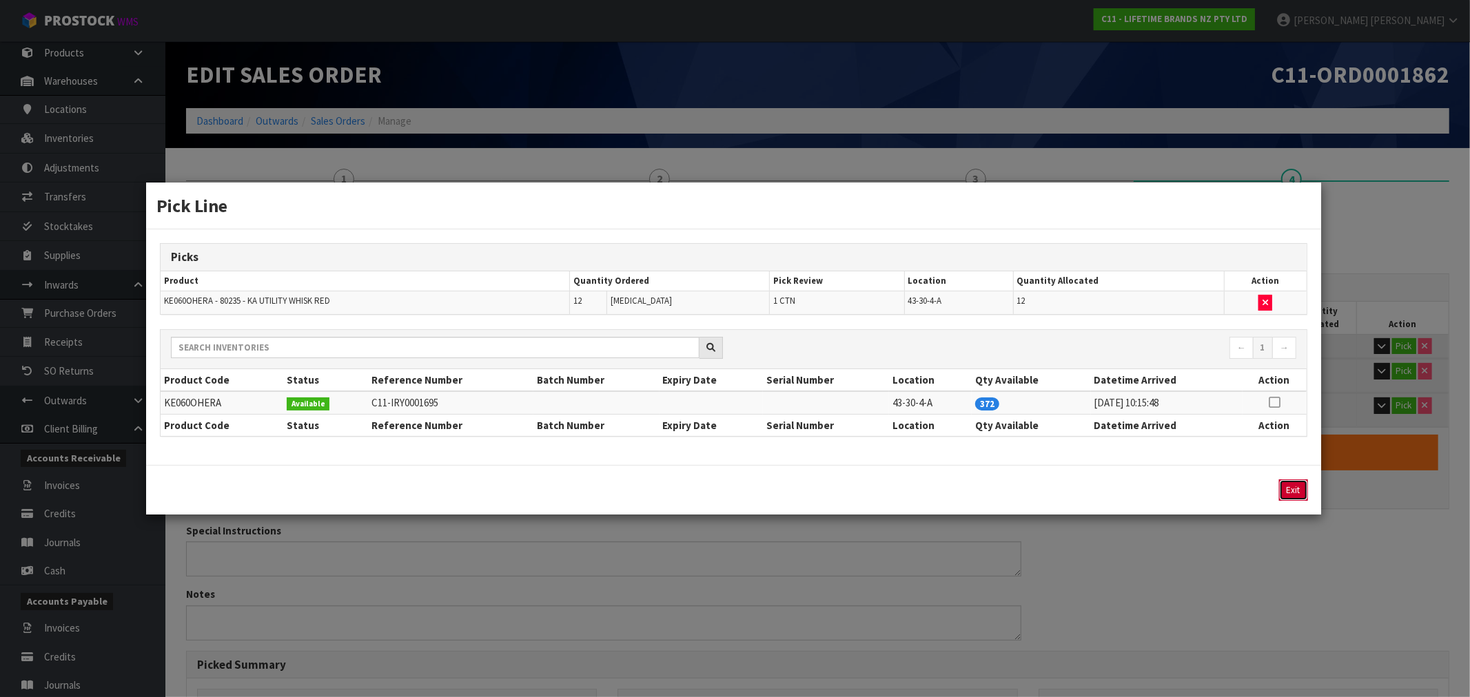
click at [1300, 490] on button "Exit" at bounding box center [1293, 490] width 29 height 21
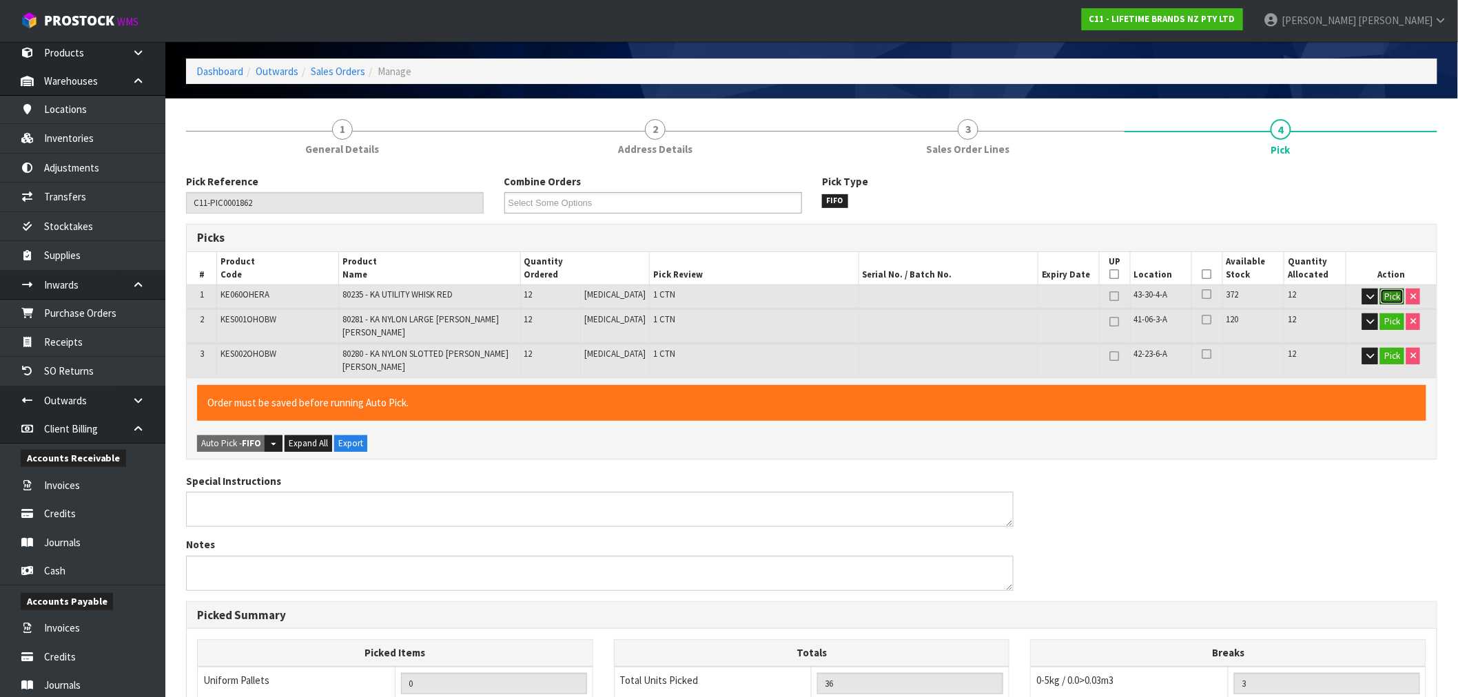
scroll to position [306, 0]
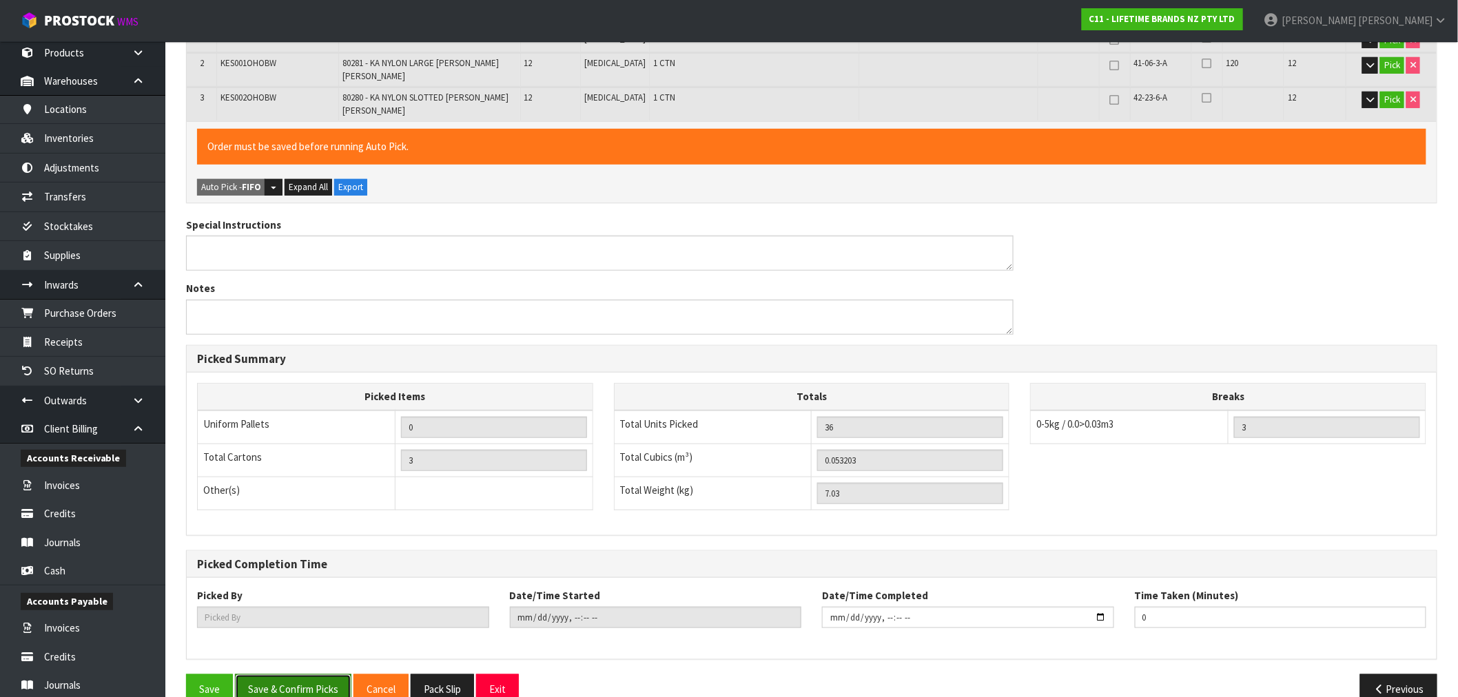
click at [320, 675] on button "Save & Confirm Picks" at bounding box center [293, 690] width 116 height 30
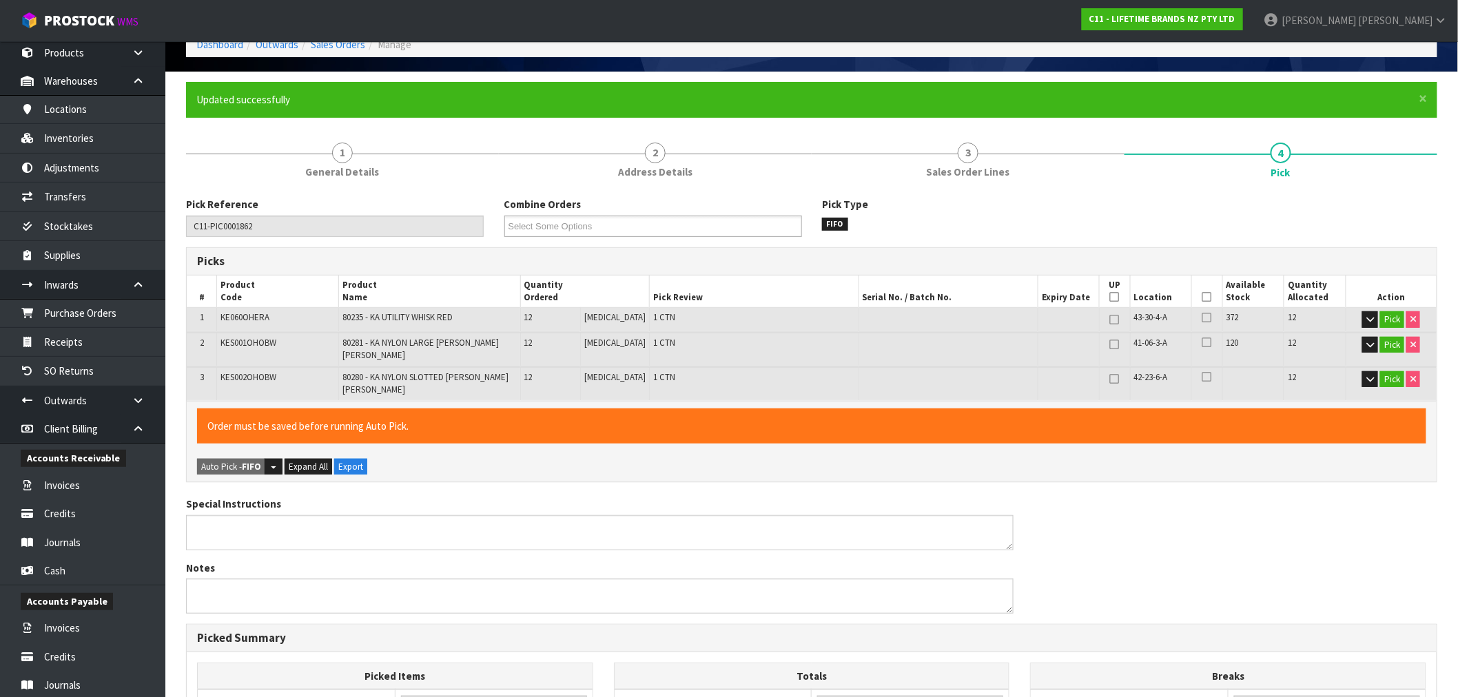
type input "[PERSON_NAME]"
type input "[DATE]T15:56:59"
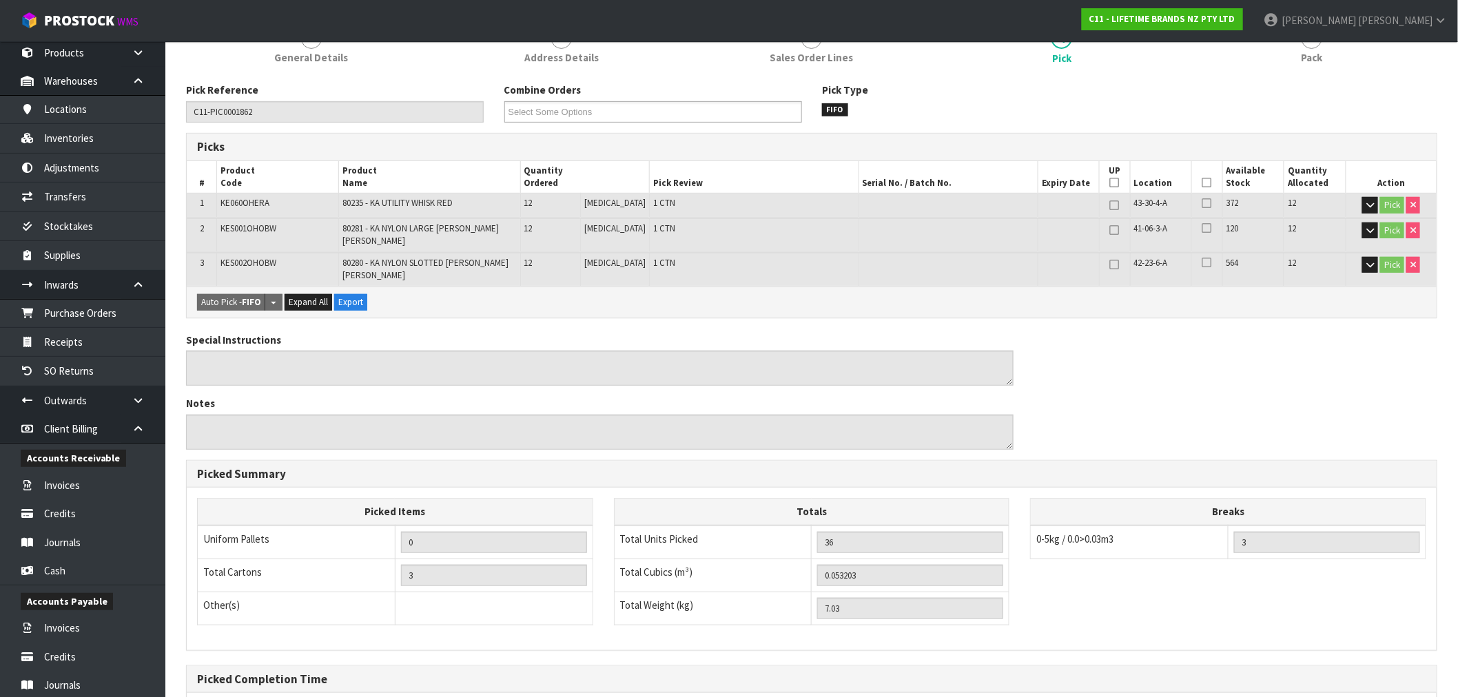
scroll to position [314, 0]
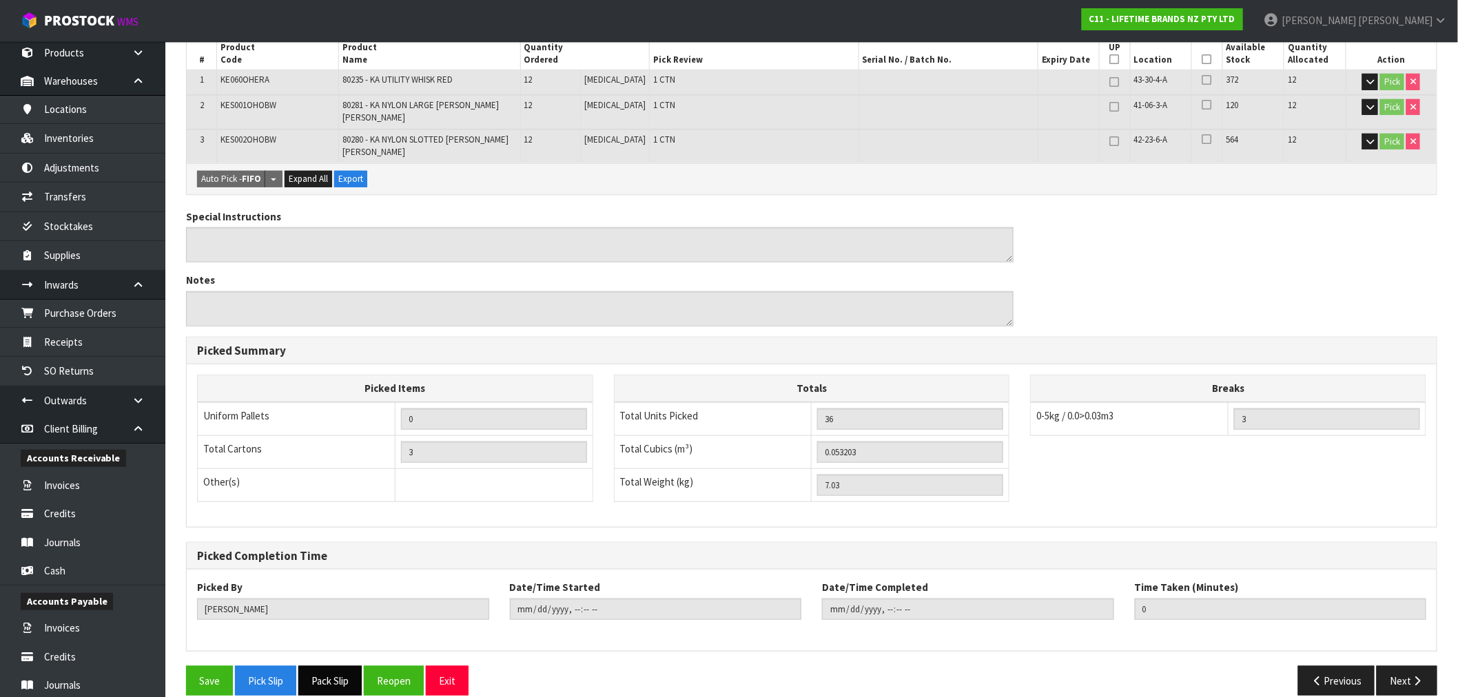
click at [347, 666] on button "Pack Slip" at bounding box center [329, 681] width 63 height 30
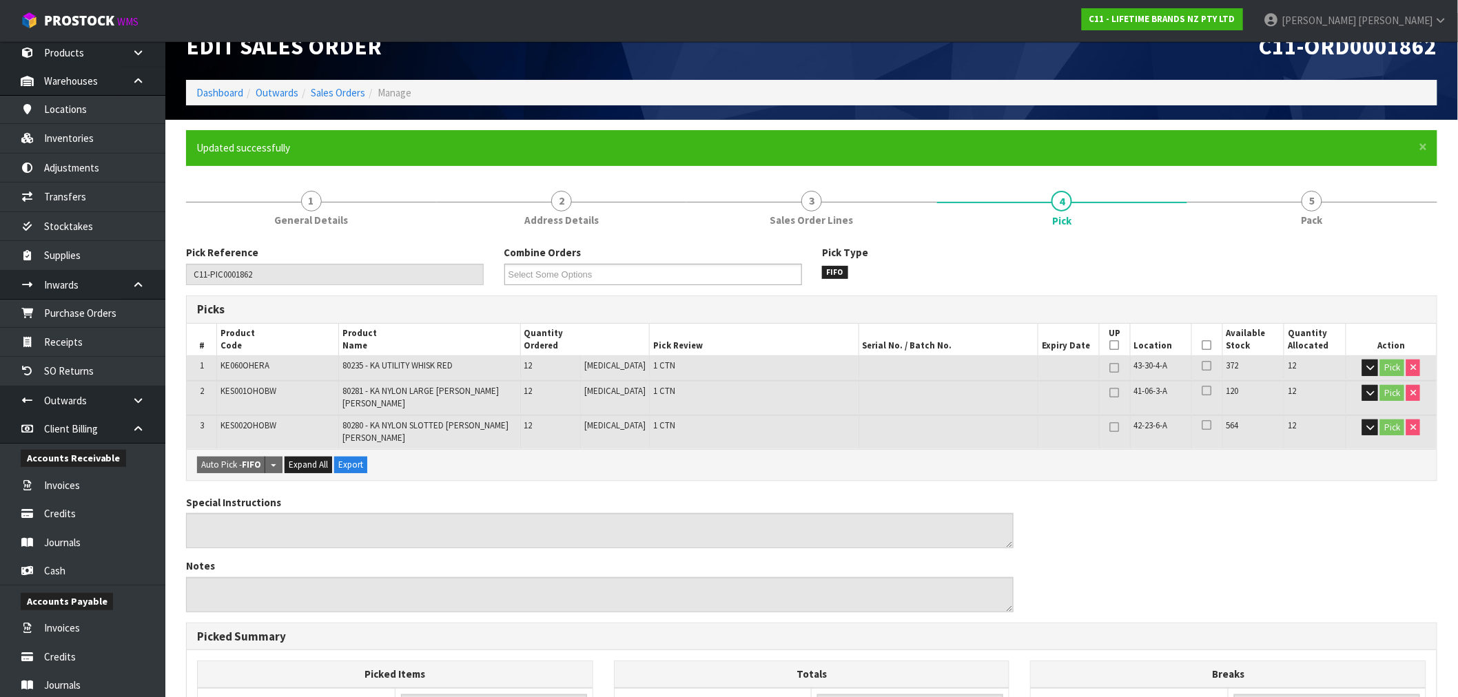
scroll to position [0, 0]
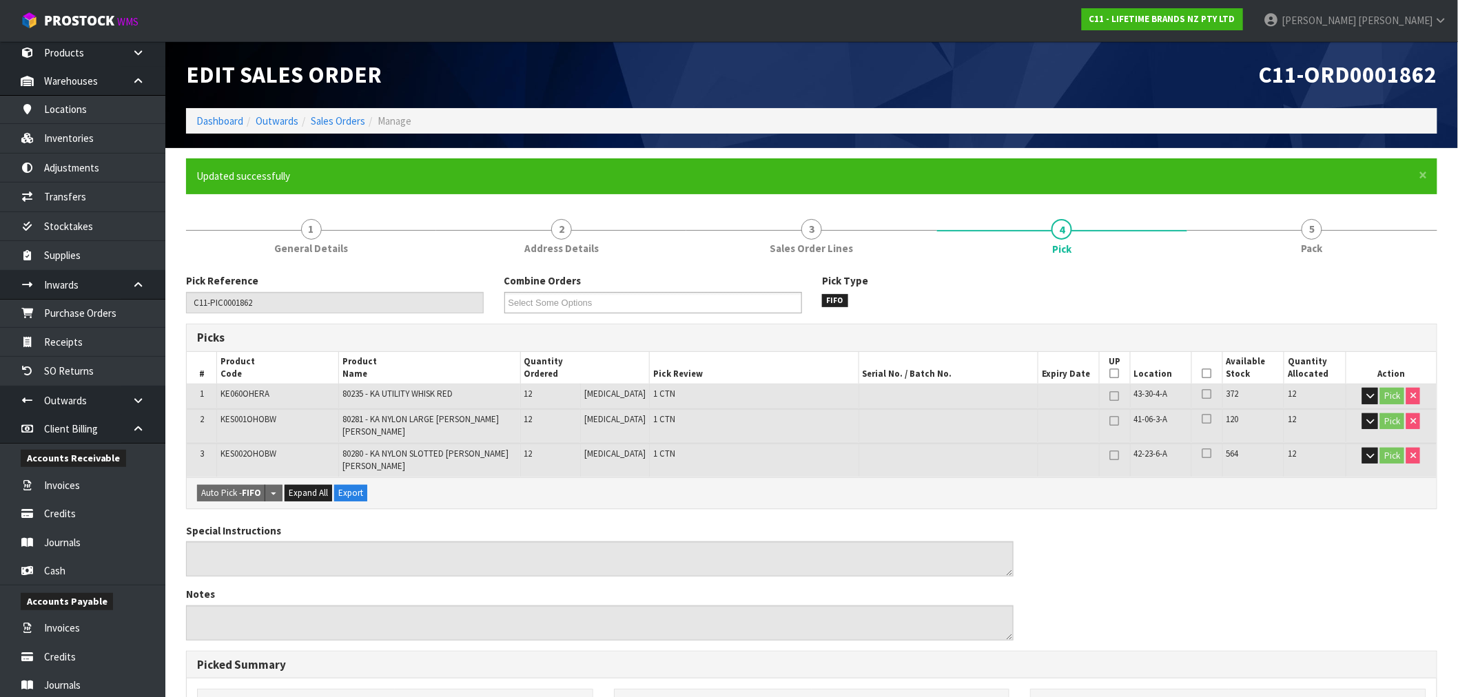
click at [354, 114] on li "Sales Orders" at bounding box center [331, 121] width 67 height 14
click at [354, 116] on link "Sales Orders" at bounding box center [338, 120] width 54 height 13
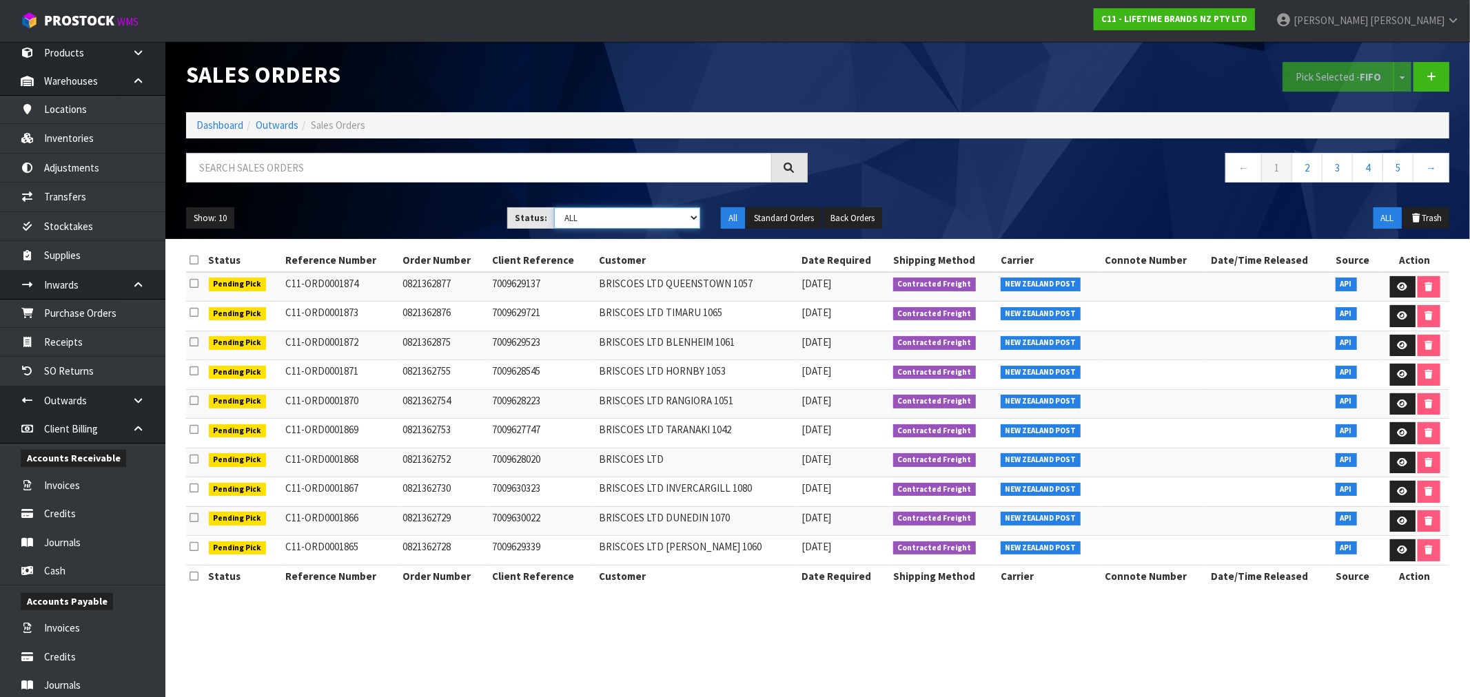
click at [669, 218] on select "Draft Pending Allocated Pending Pick Goods Picked Goods Packed Pending Charges …" at bounding box center [627, 217] width 146 height 21
select select "string:1"
click at [554, 207] on select "Draft Pending Allocated Pending Pick Goods Picked Goods Packed Pending Charges …" at bounding box center [627, 217] width 146 height 21
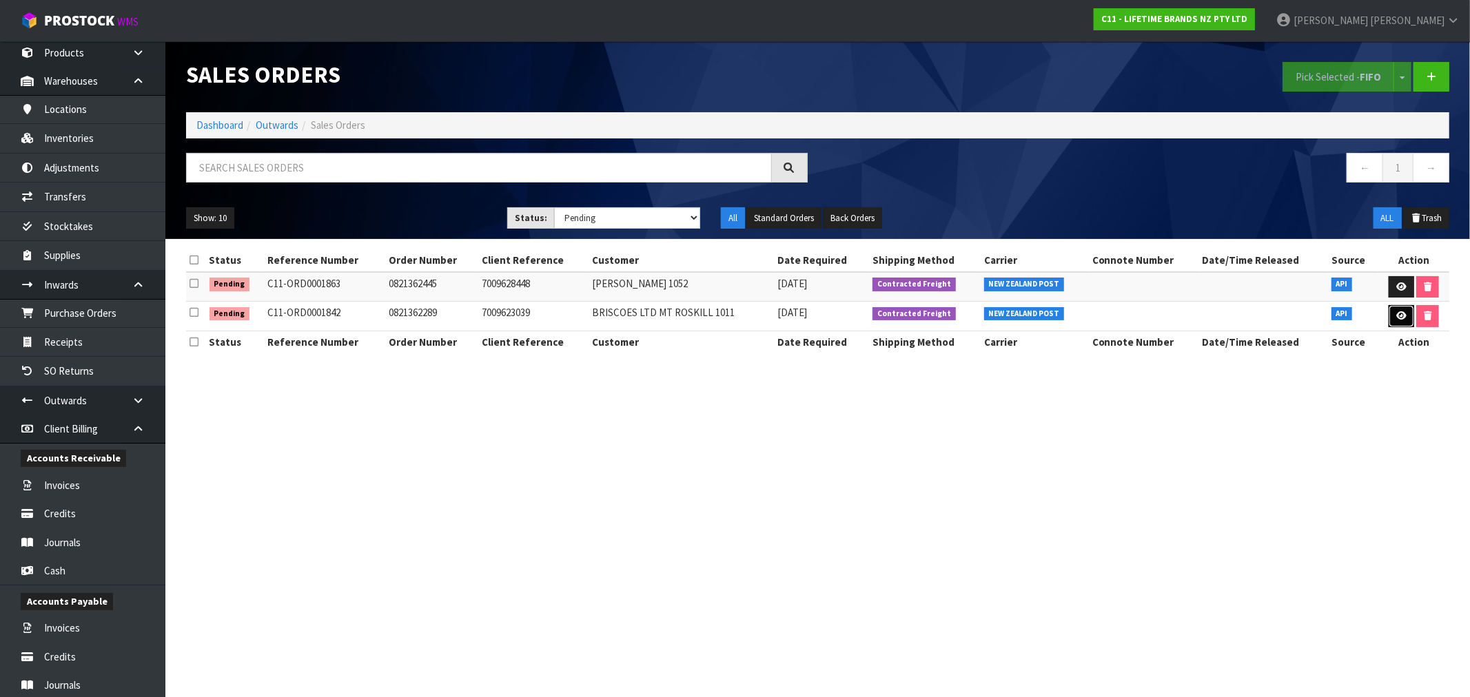
click at [1400, 312] on icon at bounding box center [1401, 316] width 10 height 9
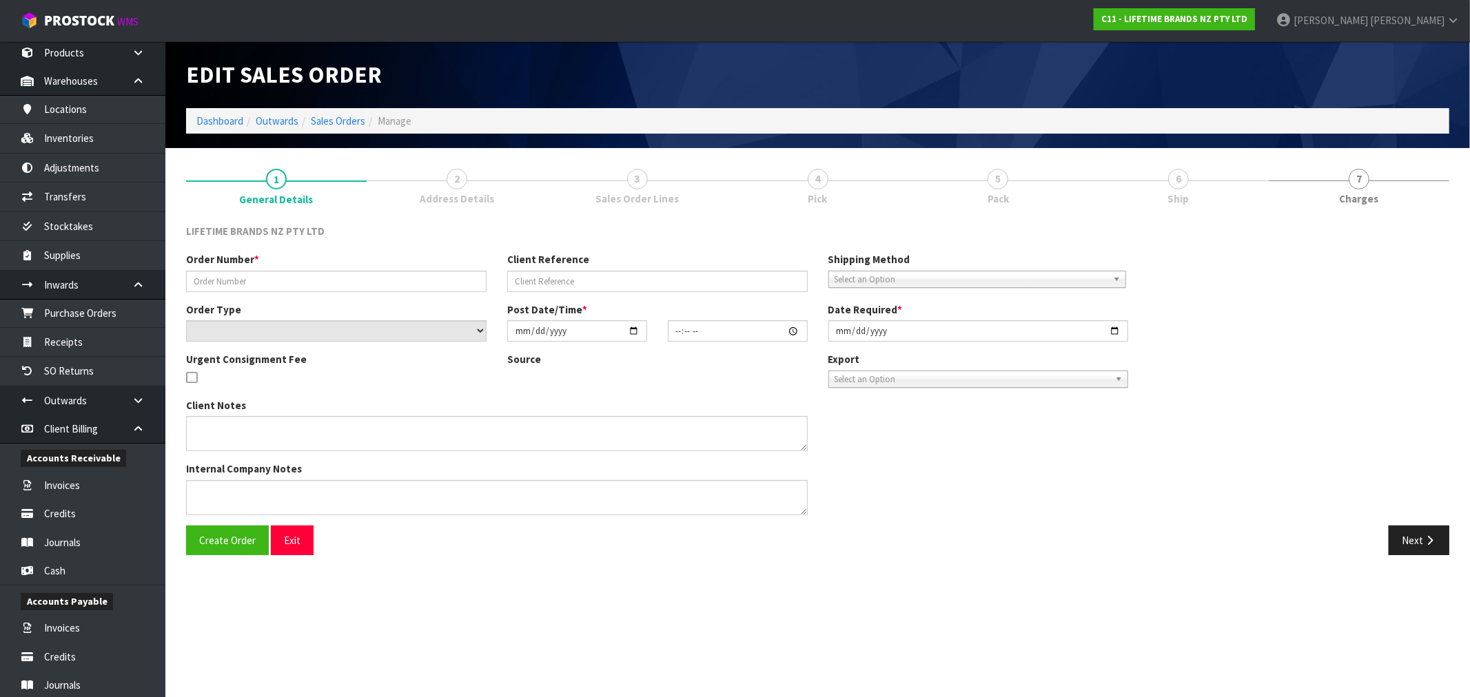
type input "0821362289"
type input "7009623039"
select select "number:0"
type input "[DATE]"
type input "10:48:58.000"
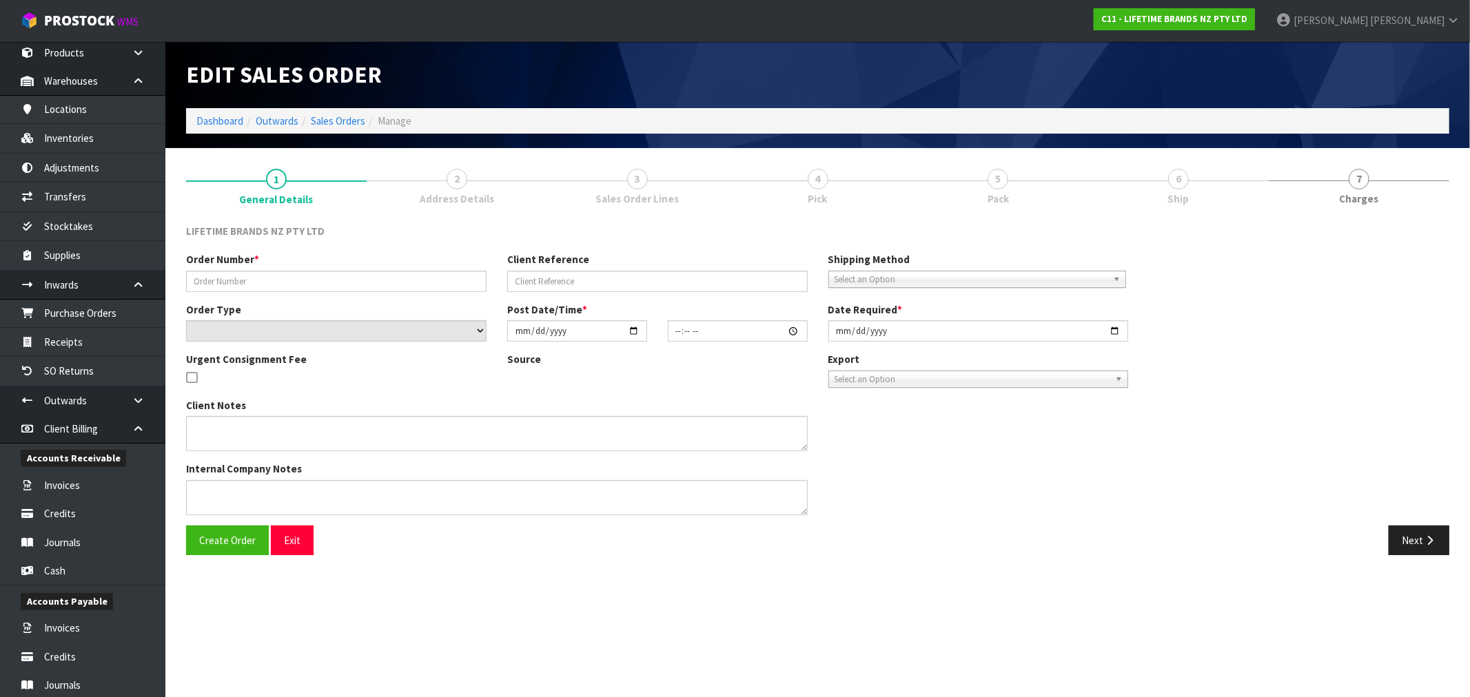
type input "[DATE]"
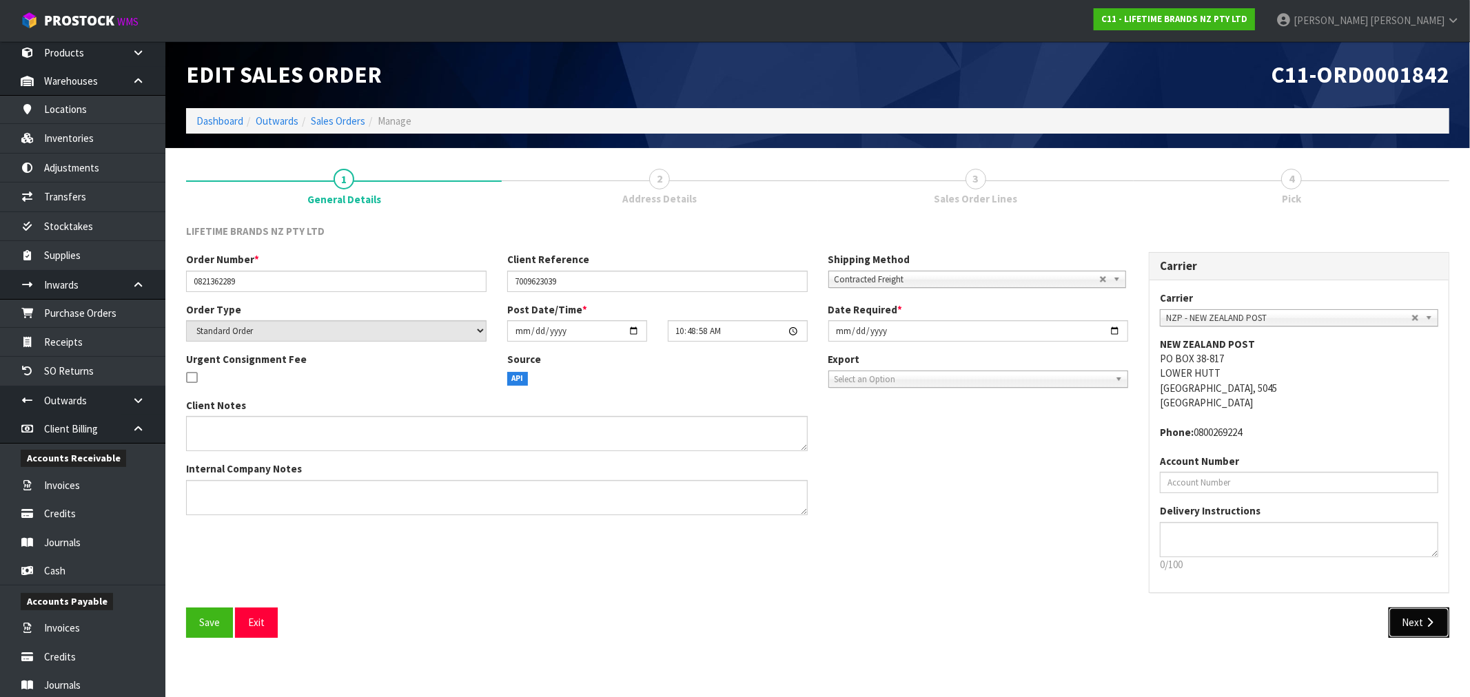
click at [1422, 611] on button "Next" at bounding box center [1419, 623] width 61 height 30
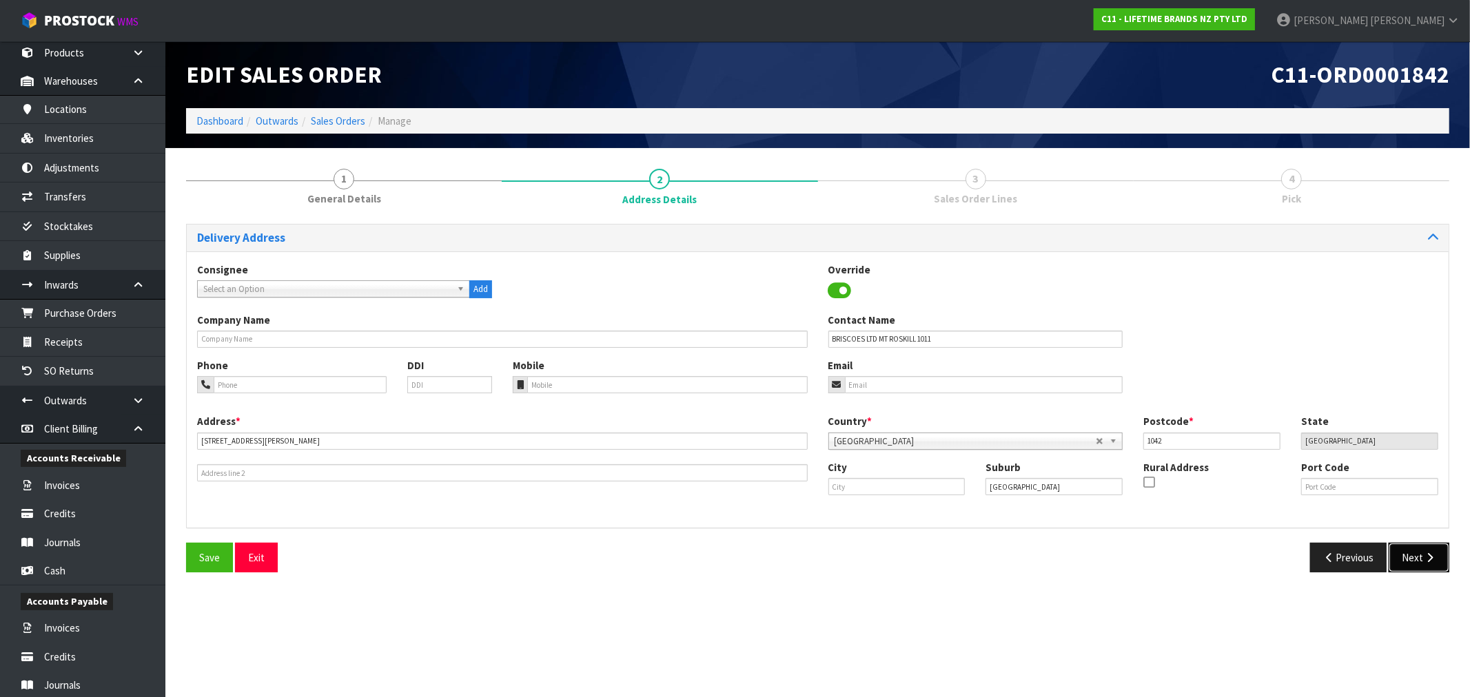
click at [1414, 561] on button "Next" at bounding box center [1419, 558] width 61 height 30
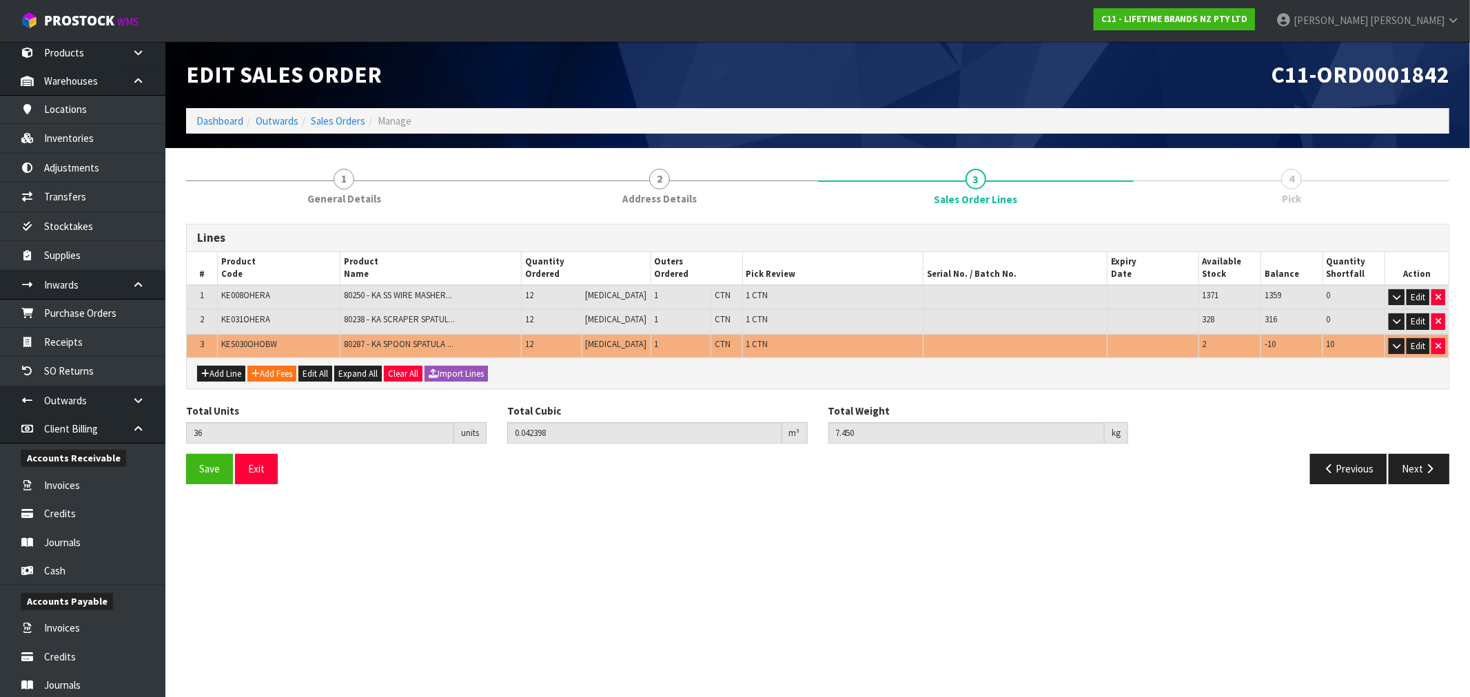
click at [1063, 482] on div "Save Exit Previous Next" at bounding box center [818, 474] width 1284 height 40
click at [1438, 470] on button "Next" at bounding box center [1419, 469] width 61 height 30
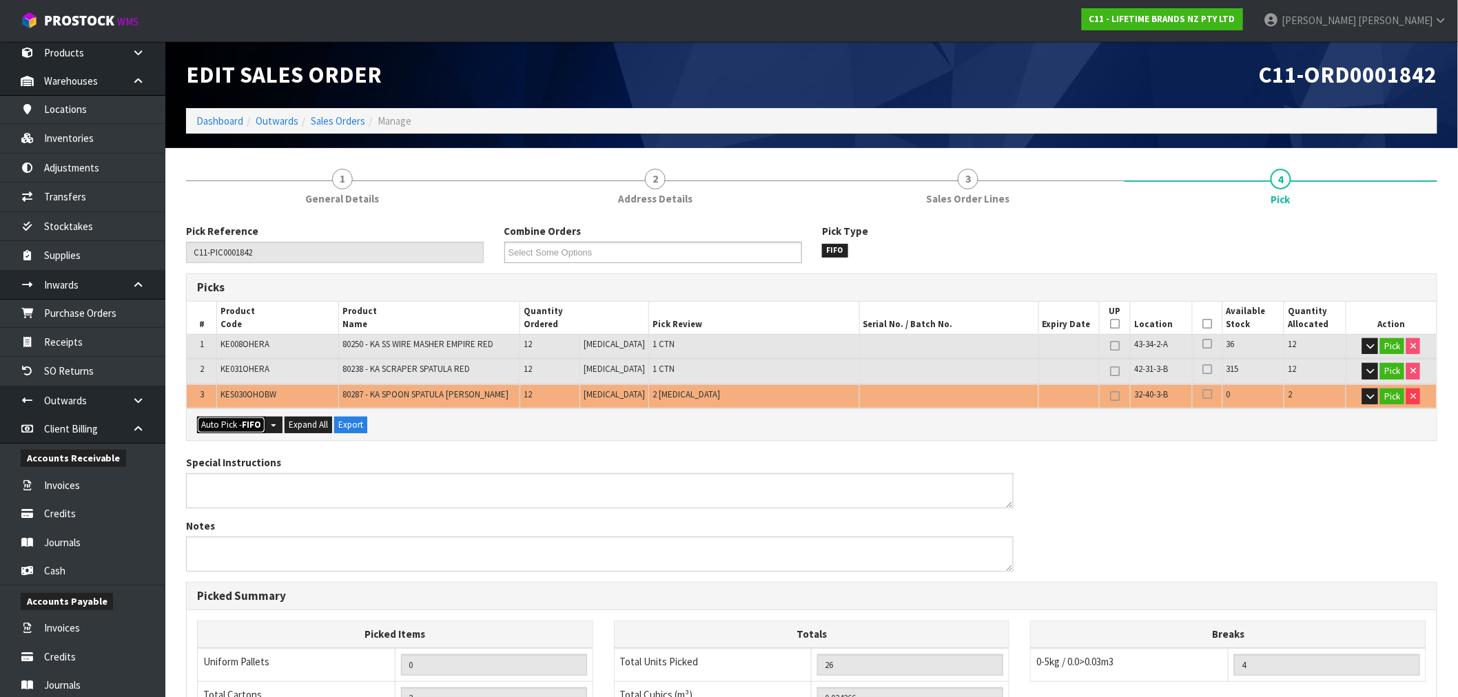
click at [207, 426] on button "Auto Pick - FIFO" at bounding box center [231, 425] width 68 height 17
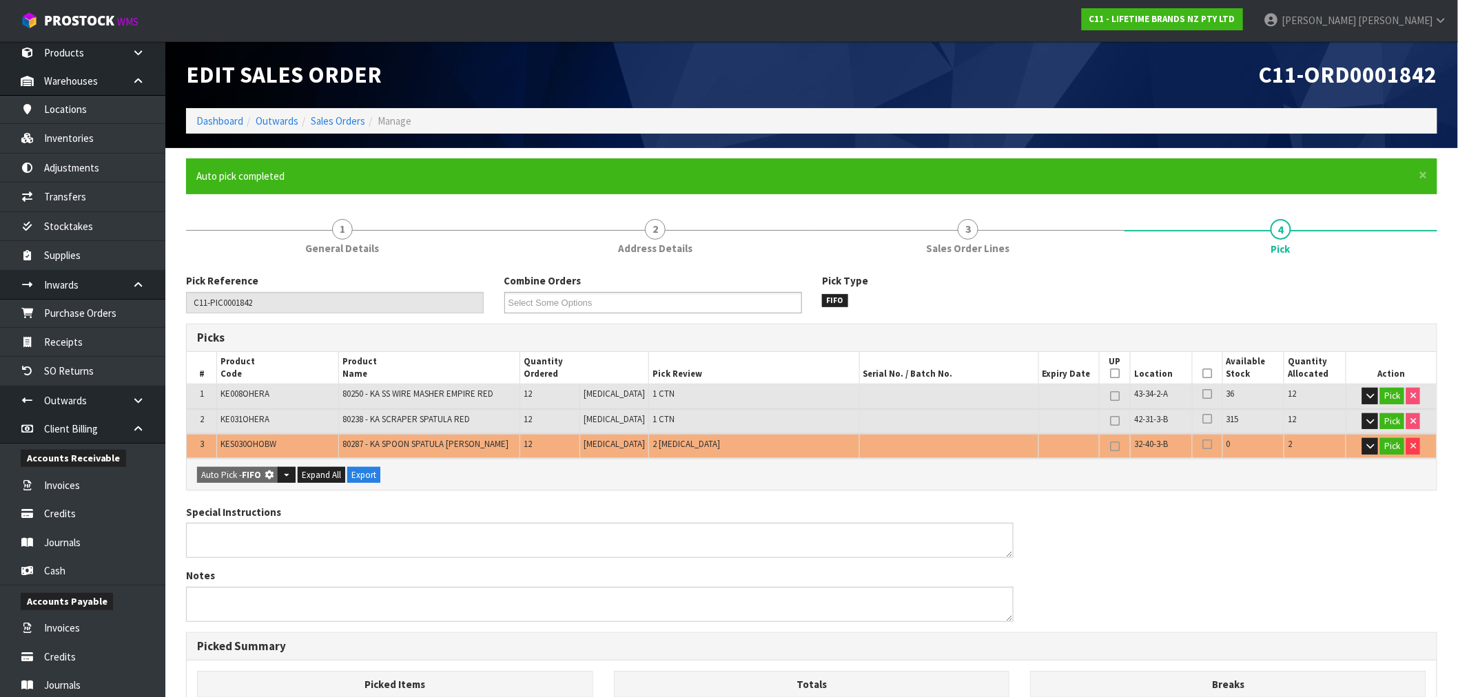
type input "2"
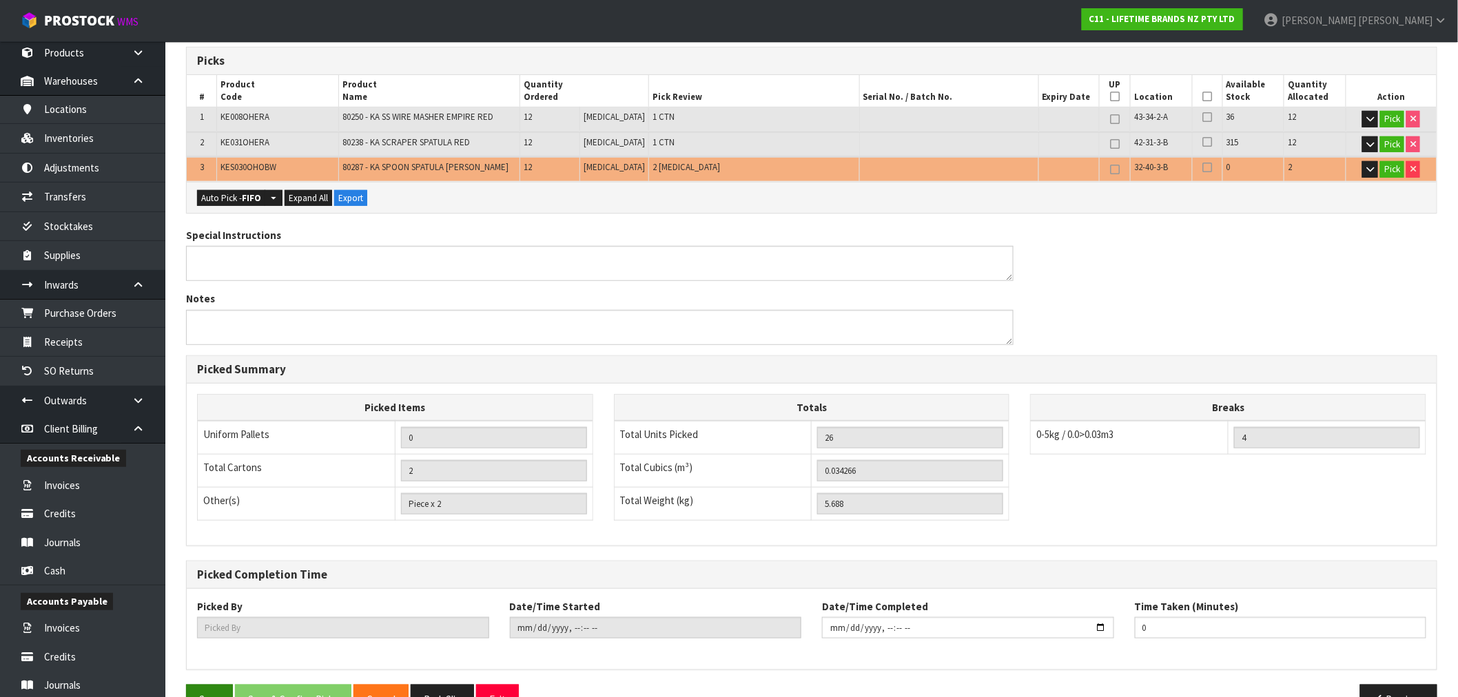
scroll to position [314, 0]
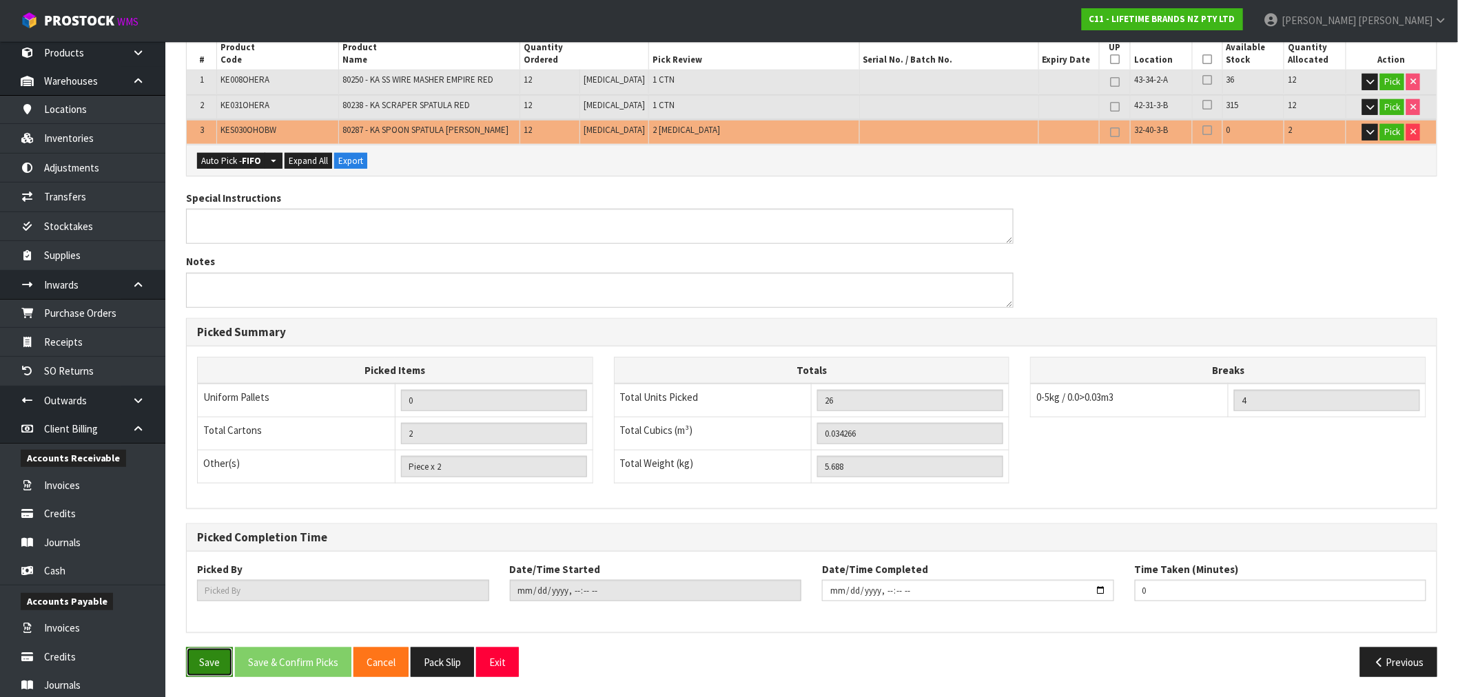
click at [208, 665] on button "Save" at bounding box center [209, 663] width 47 height 30
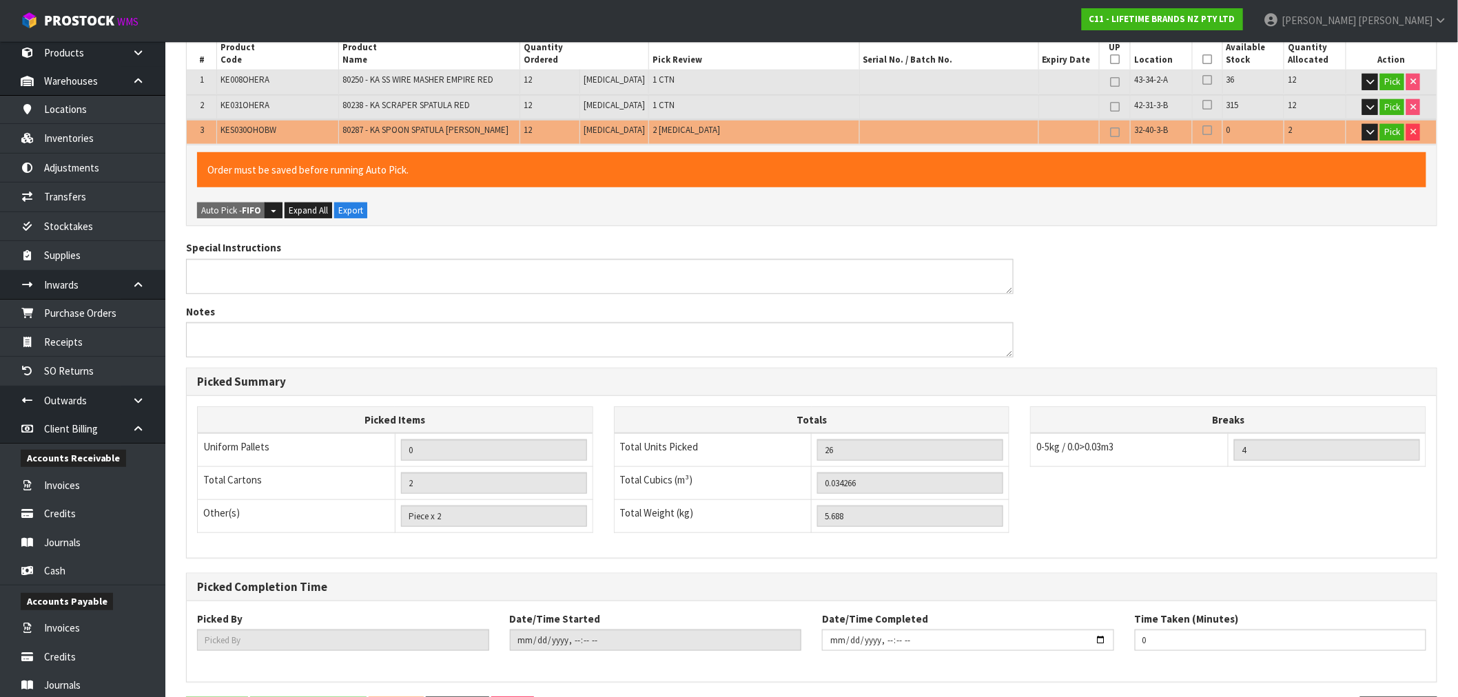
scroll to position [0, 0]
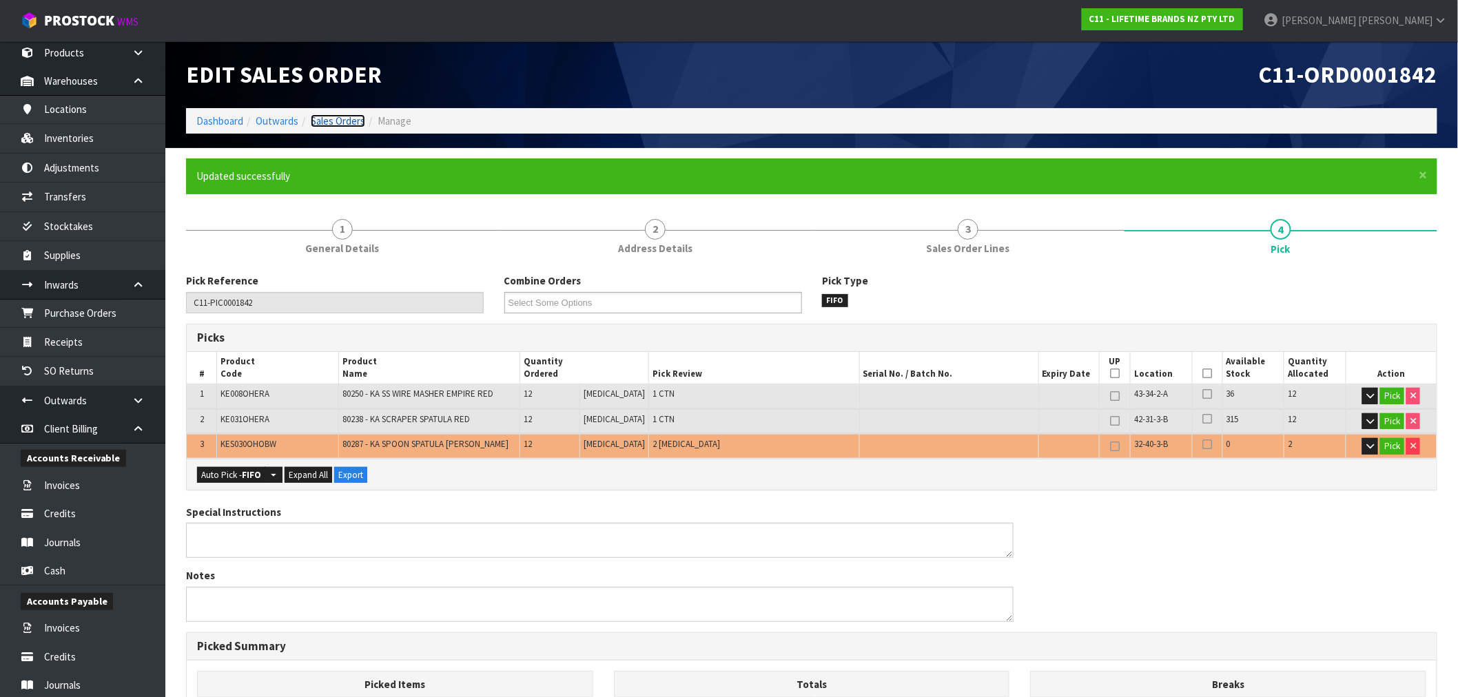
click at [329, 121] on link "Sales Orders" at bounding box center [338, 120] width 54 height 13
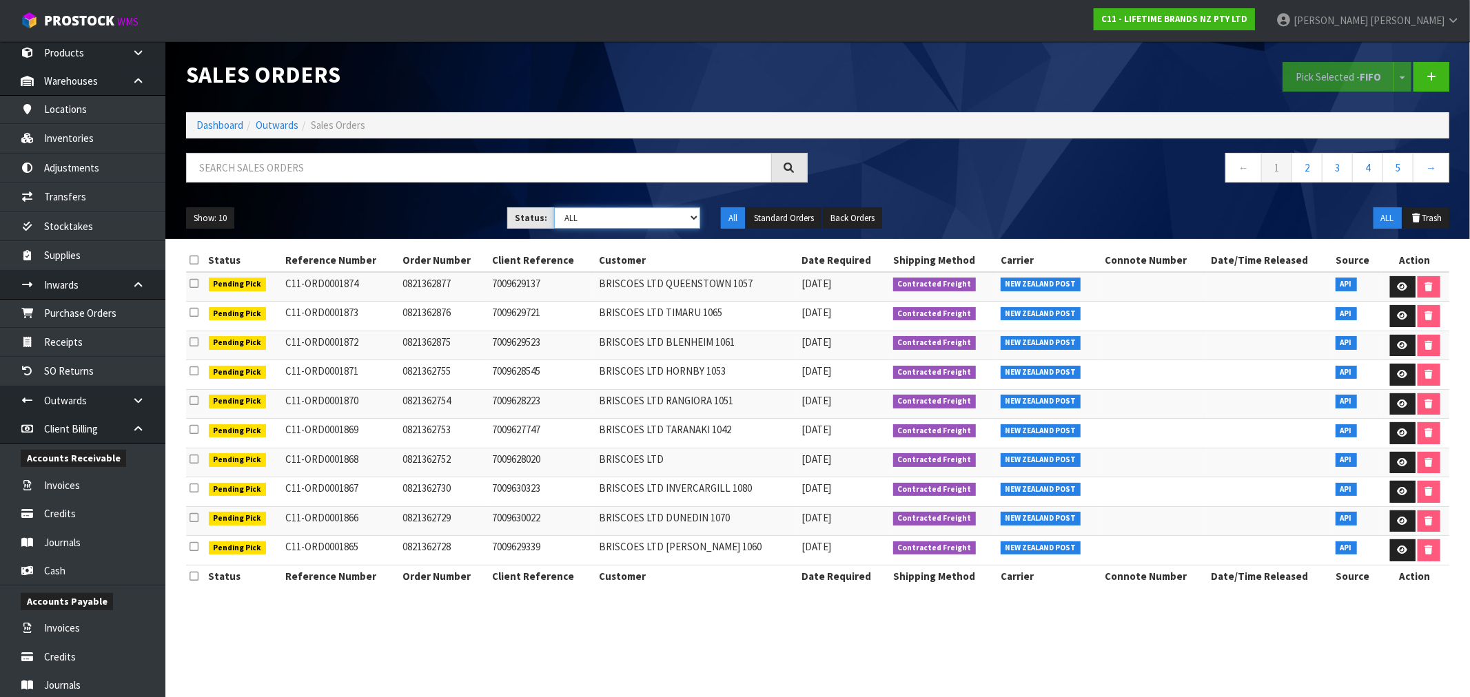
drag, startPoint x: 603, startPoint y: 210, endPoint x: 609, endPoint y: 215, distance: 7.8
click at [603, 210] on select "Draft Pending Allocated Pending Pick Goods Picked Goods Packed Pending Charges …" at bounding box center [627, 217] width 146 height 21
select select "string:1"
click at [554, 207] on select "Draft Pending Allocated Pending Pick Goods Picked Goods Packed Pending Charges …" at bounding box center [627, 217] width 146 height 21
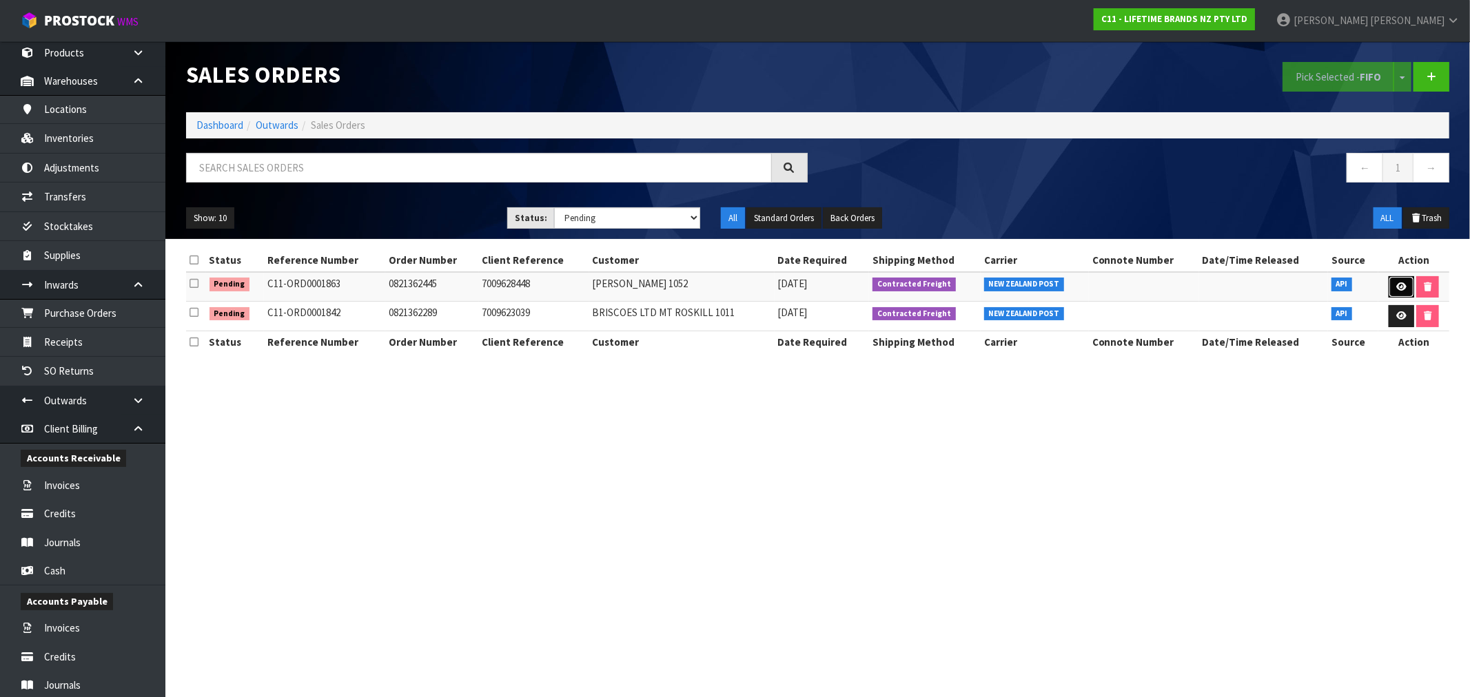
click at [1405, 285] on link at bounding box center [1402, 287] width 26 height 22
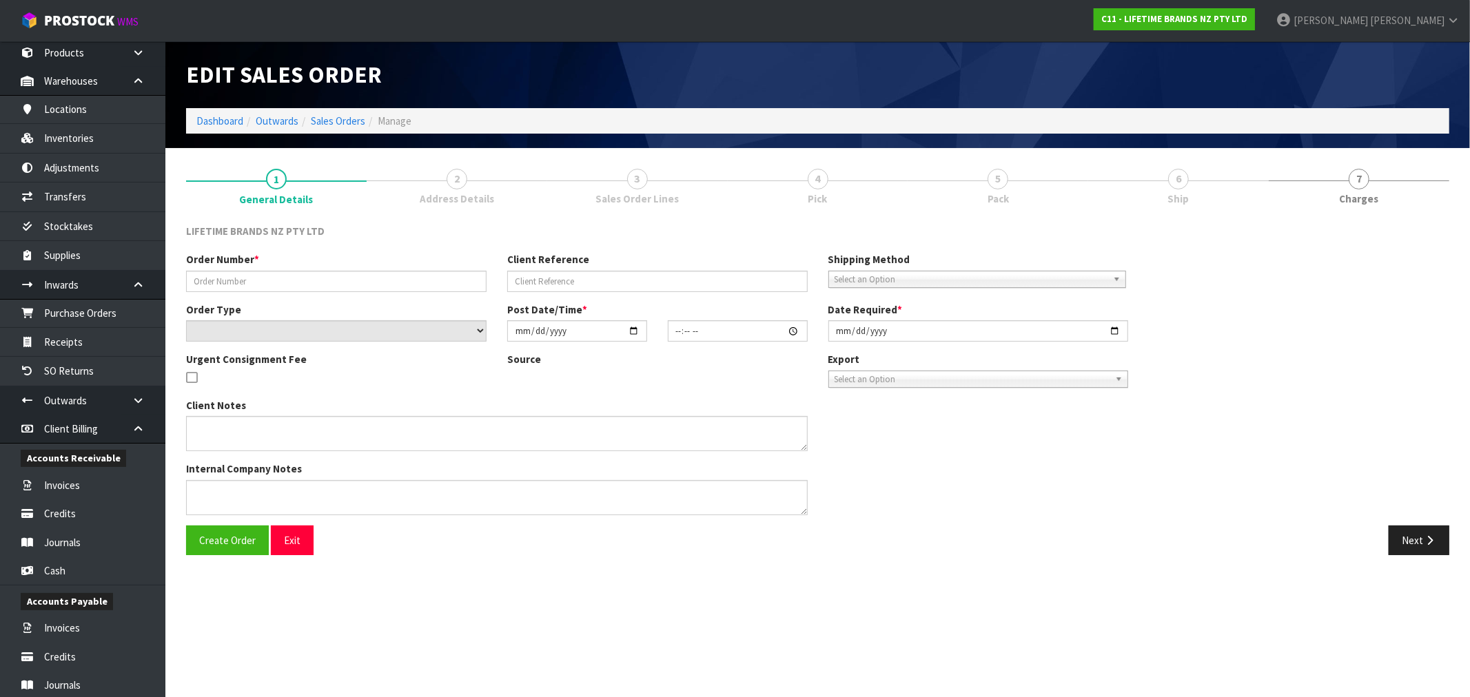
type input "0821362445"
type input "7009628448"
select select "number:0"
type input "[DATE]"
type input "11:58:54.000"
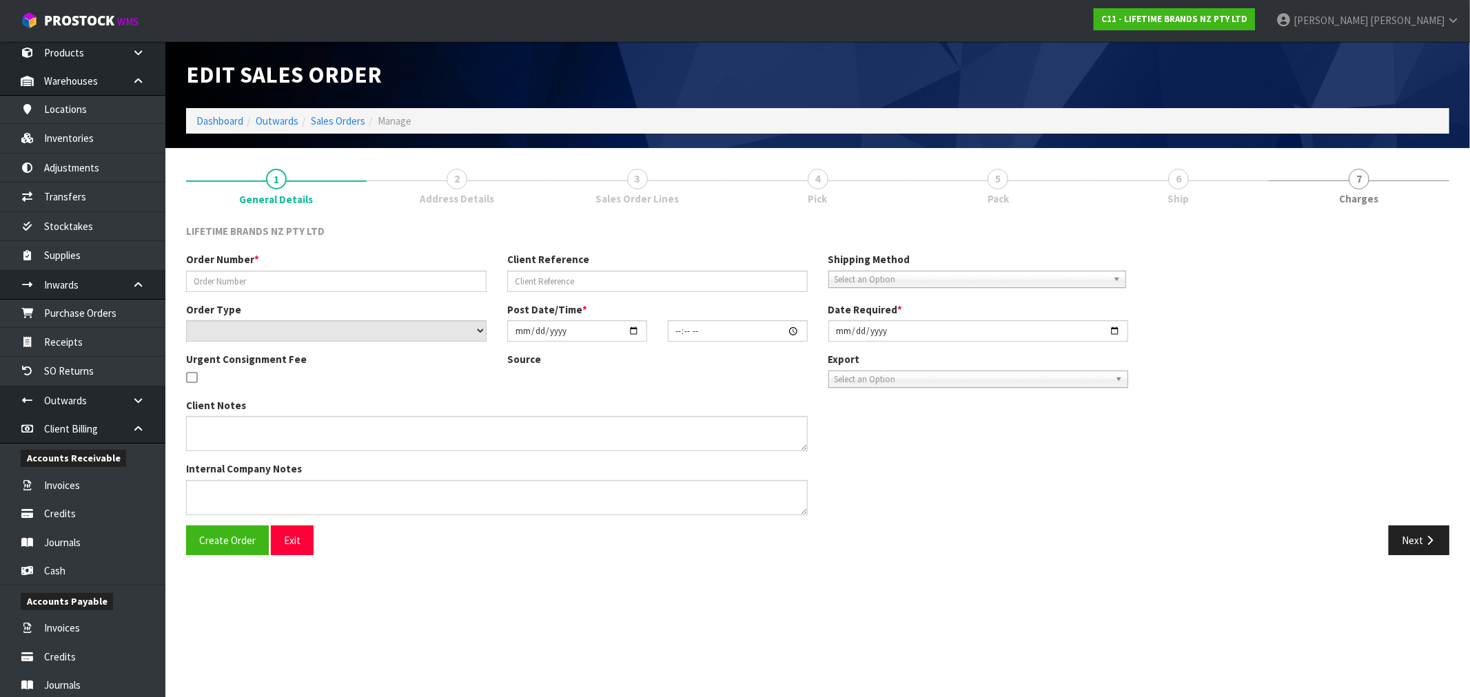
type input "[DATE]"
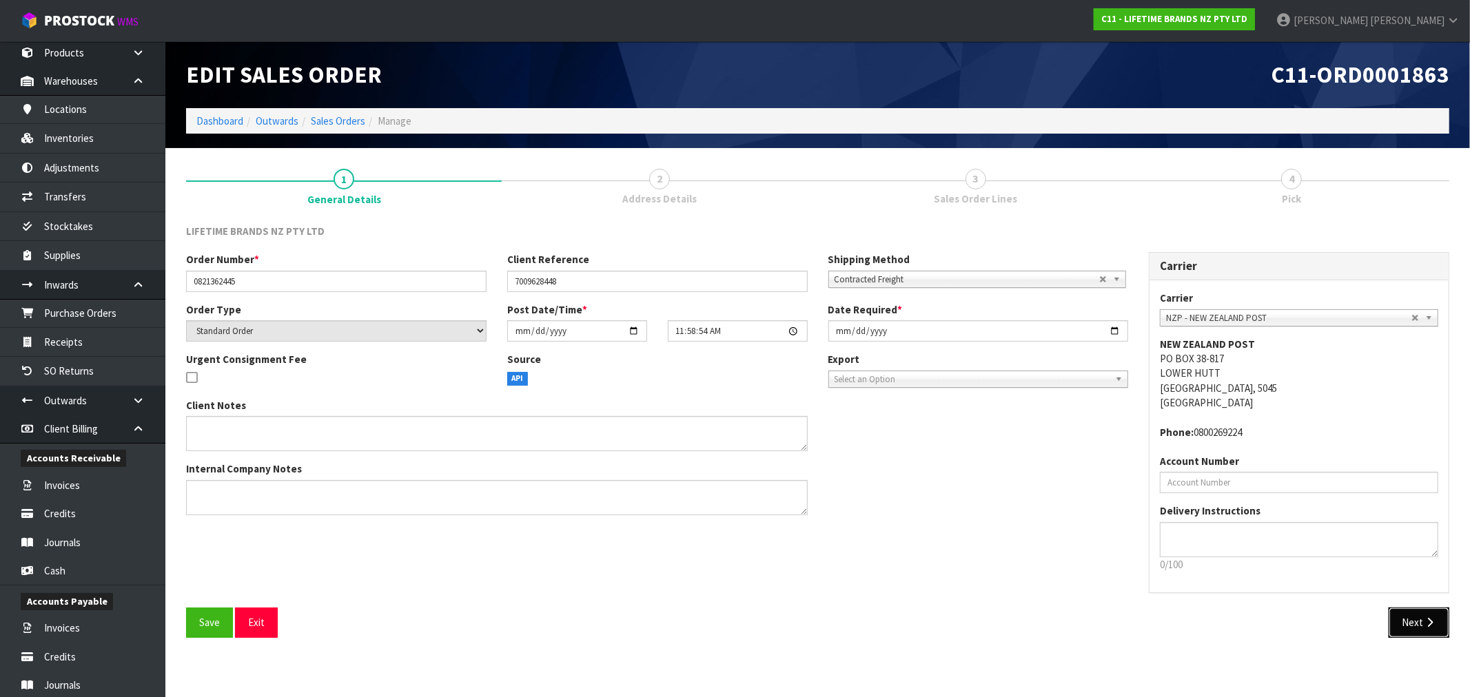
click at [1415, 625] on button "Next" at bounding box center [1419, 623] width 61 height 30
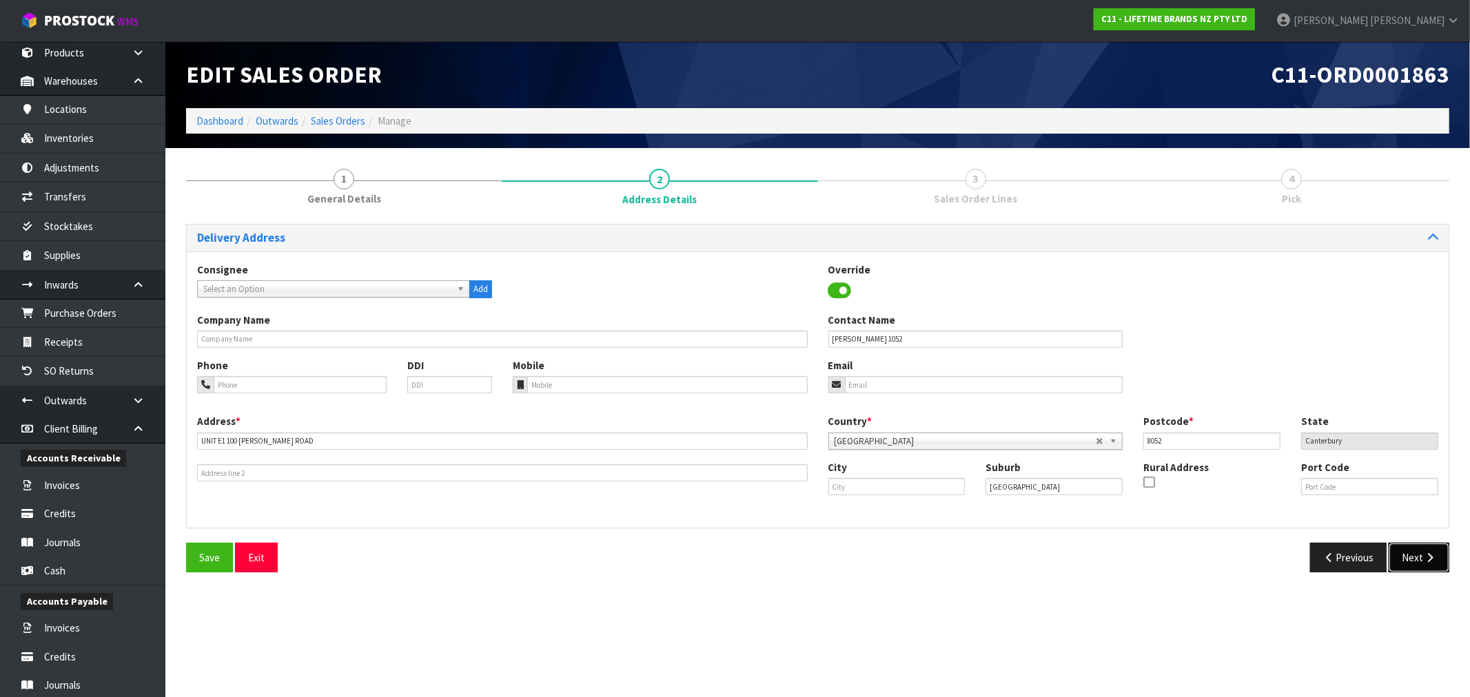
click at [1416, 559] on button "Next" at bounding box center [1419, 558] width 61 height 30
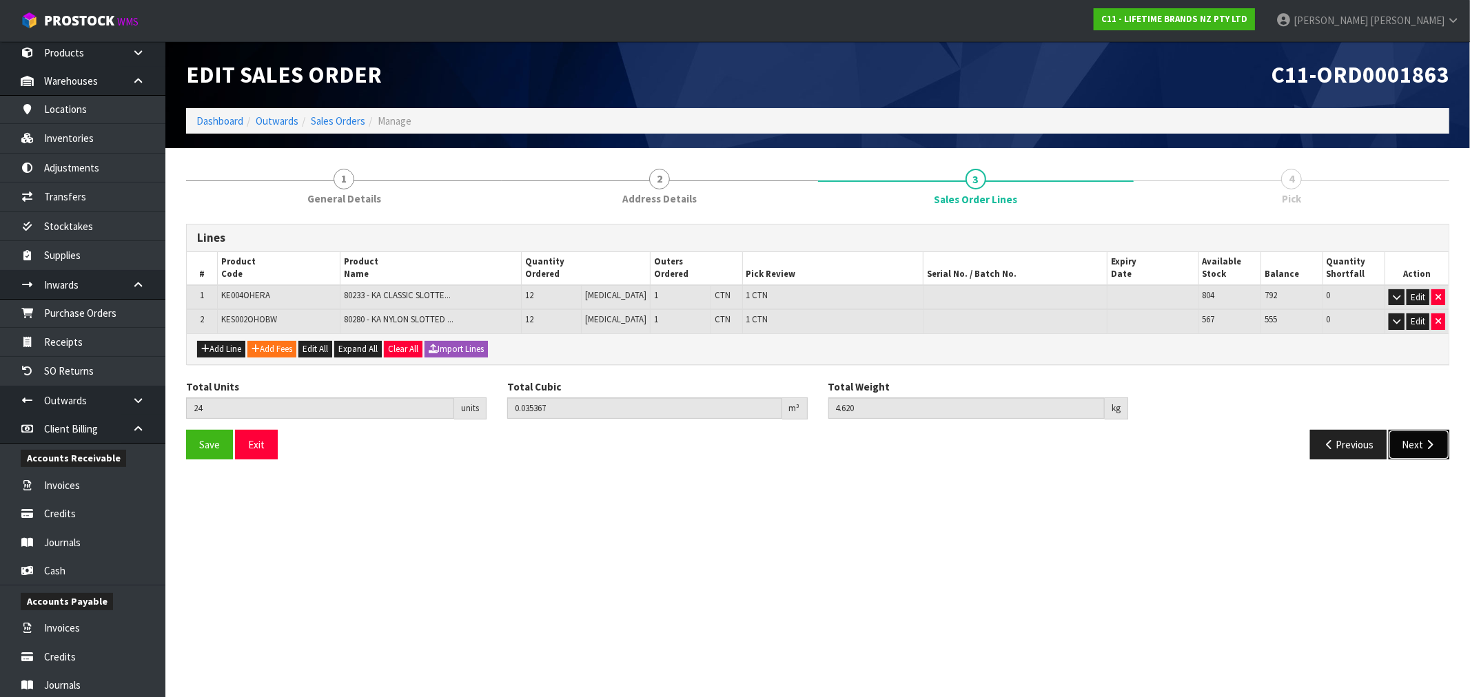
click at [1420, 438] on button "Next" at bounding box center [1419, 445] width 61 height 30
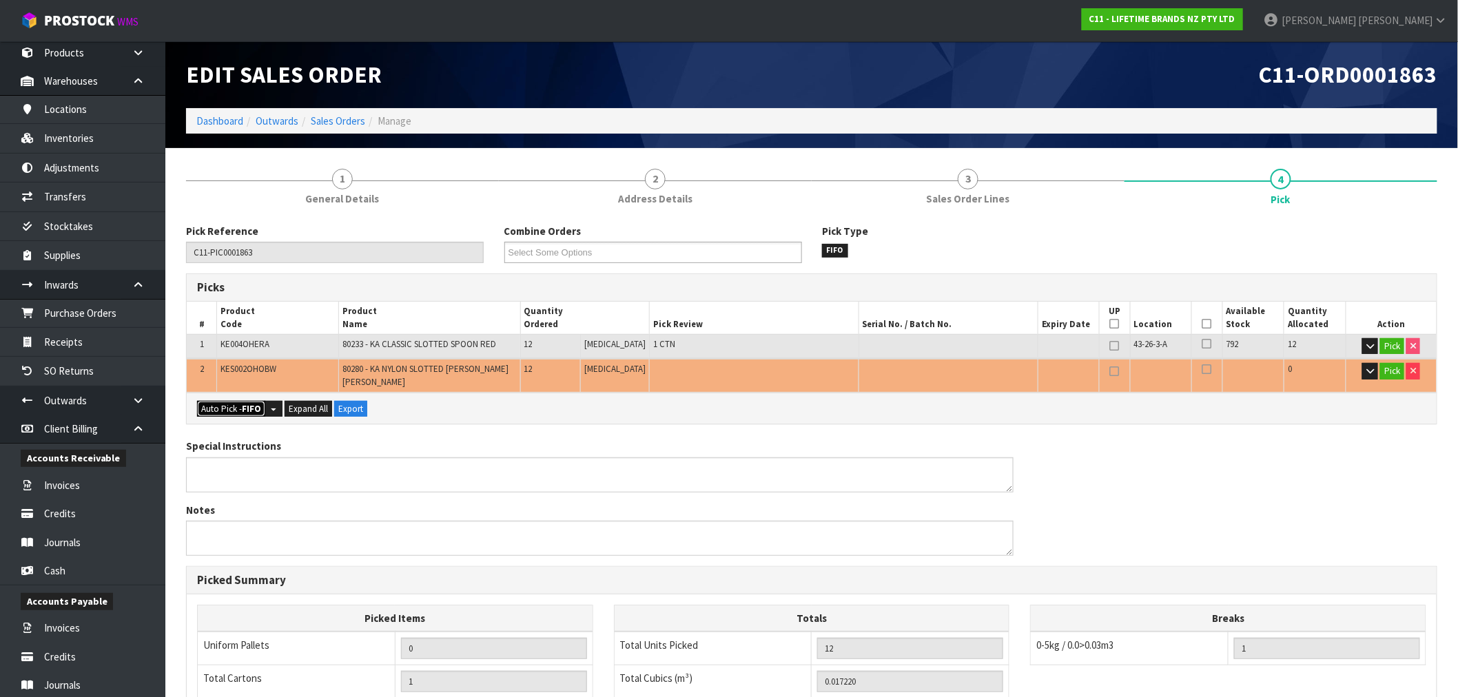
click at [240, 401] on button "Auto Pick - FIFO" at bounding box center [231, 409] width 68 height 17
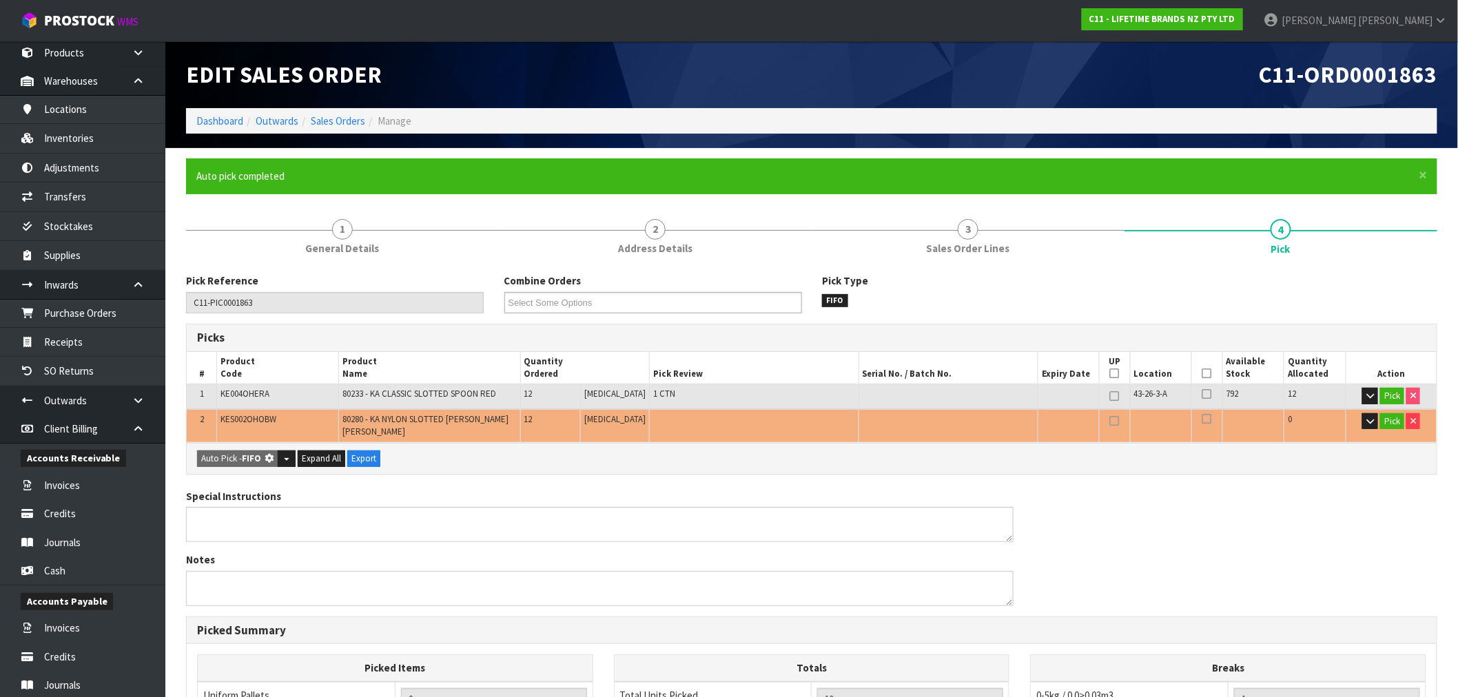
type input "1"
type input "Sub-carton x 4"
type input "24"
type input "0.031620"
type input "3.340"
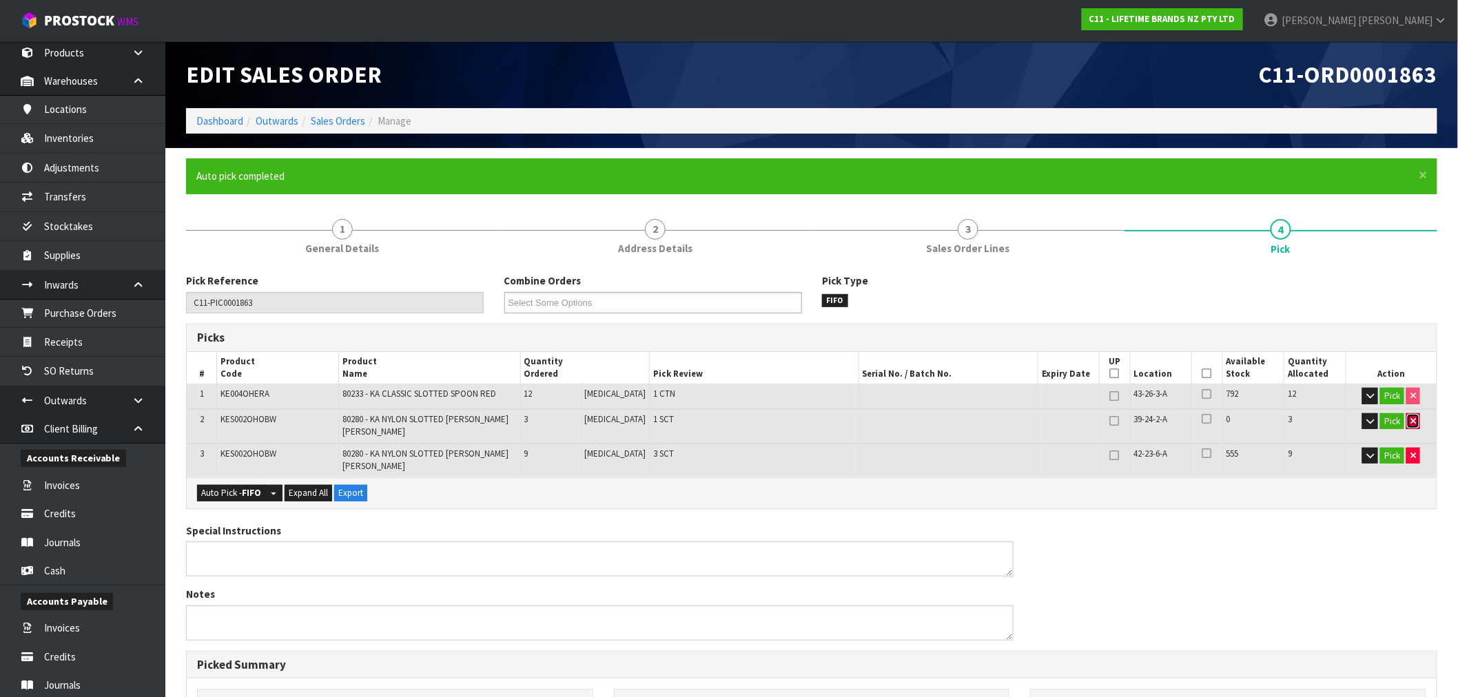
click at [1414, 422] on icon "button" at bounding box center [1414, 421] width 6 height 9
type input "21"
type input "0.02802"
type input "3.04"
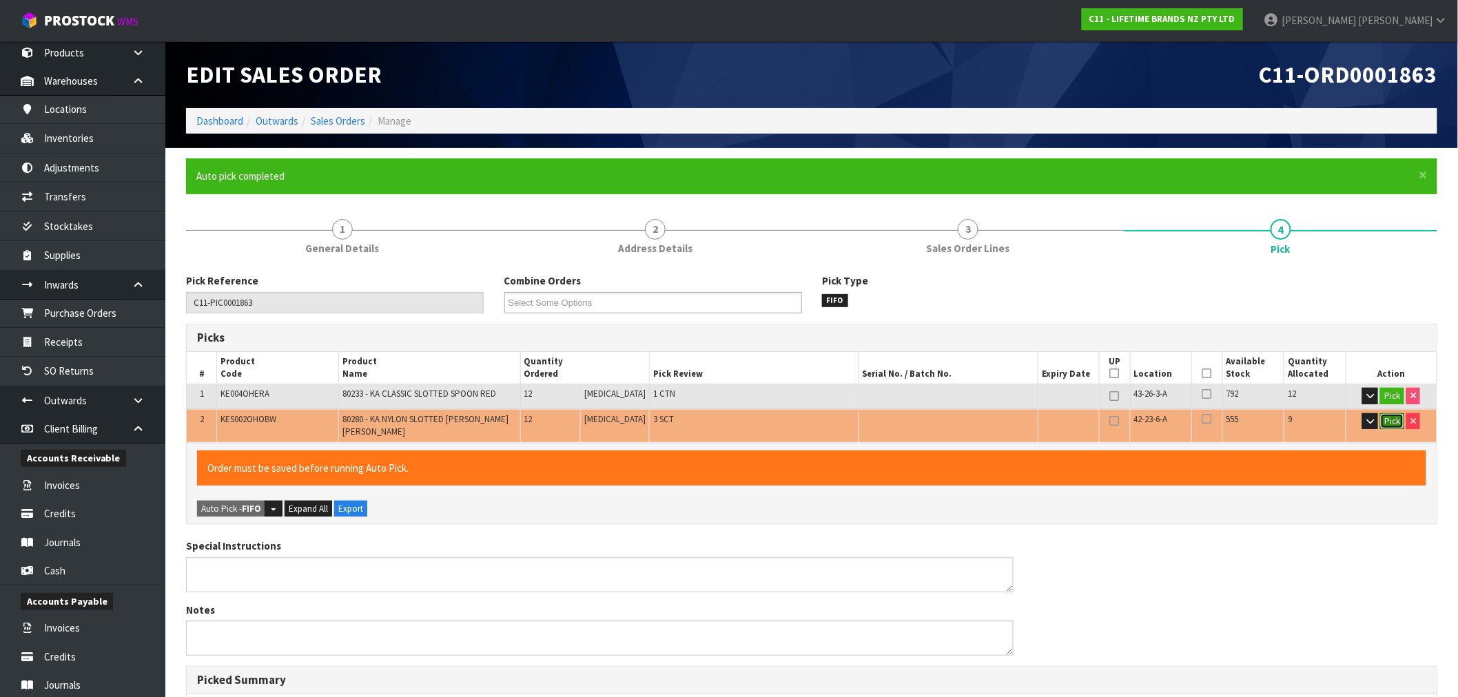
click at [1391, 416] on button "Pick" at bounding box center [1393, 422] width 24 height 17
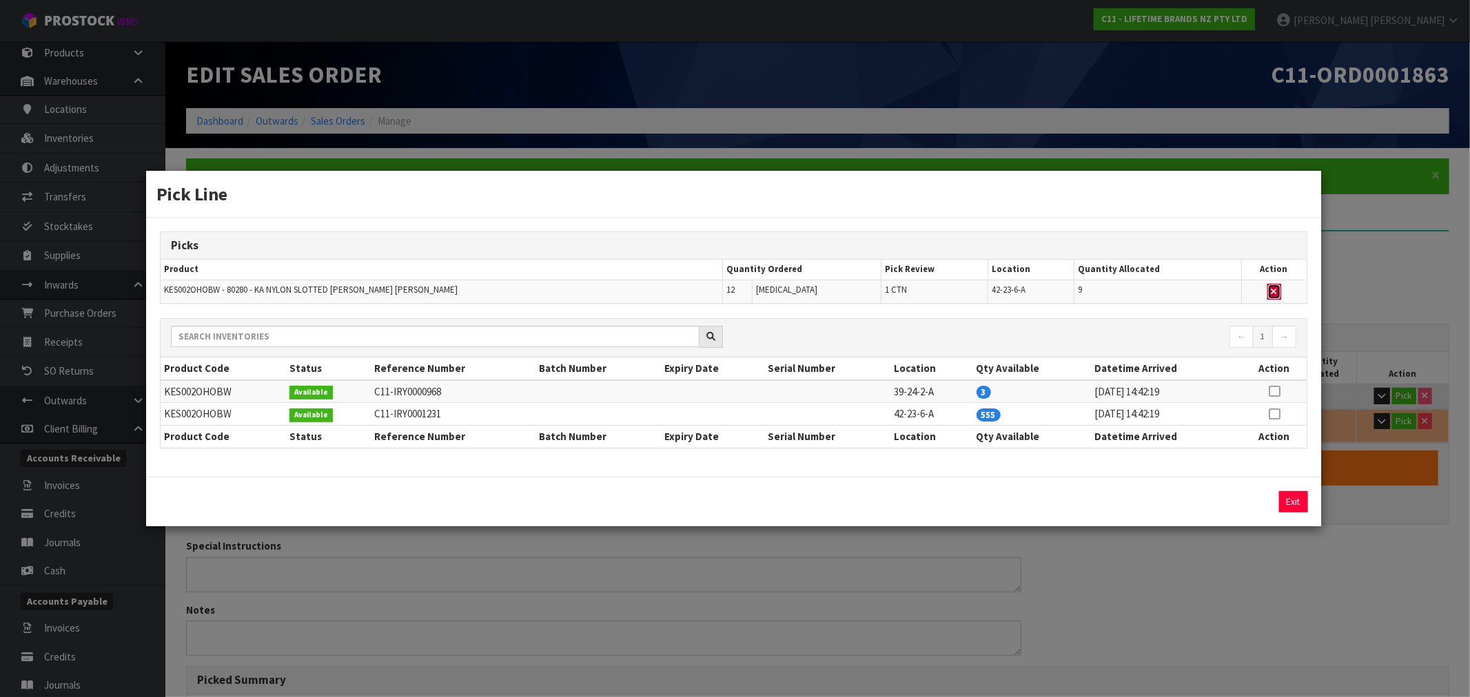
click at [1272, 292] on icon "button" at bounding box center [1275, 291] width 6 height 9
type input "Sub-carton x 1"
type input "12"
type input "0.01722"
type input "2.14"
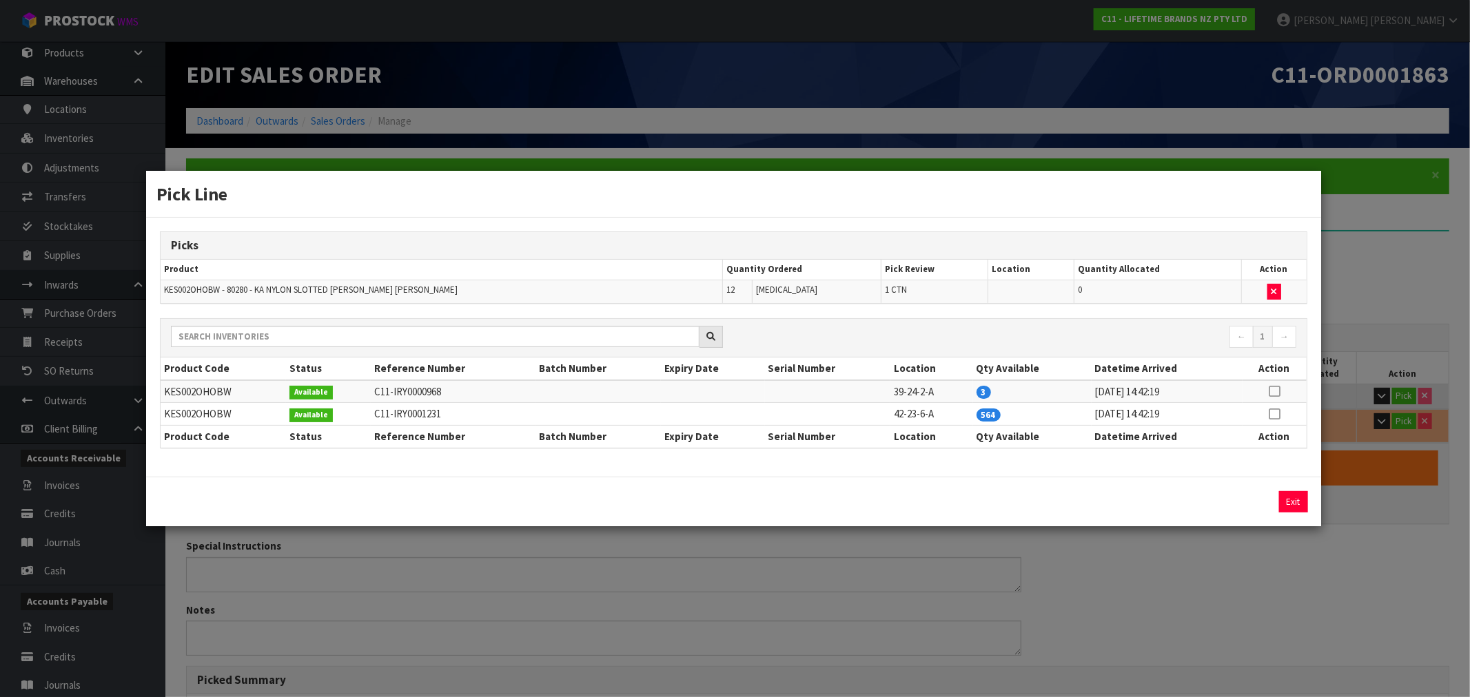
click at [1272, 421] on td at bounding box center [1275, 414] width 64 height 23
click at [1276, 414] on icon at bounding box center [1274, 414] width 11 height 1
click at [1252, 499] on button "Assign Pick" at bounding box center [1247, 501] width 57 height 21
type input "2"
type input "24"
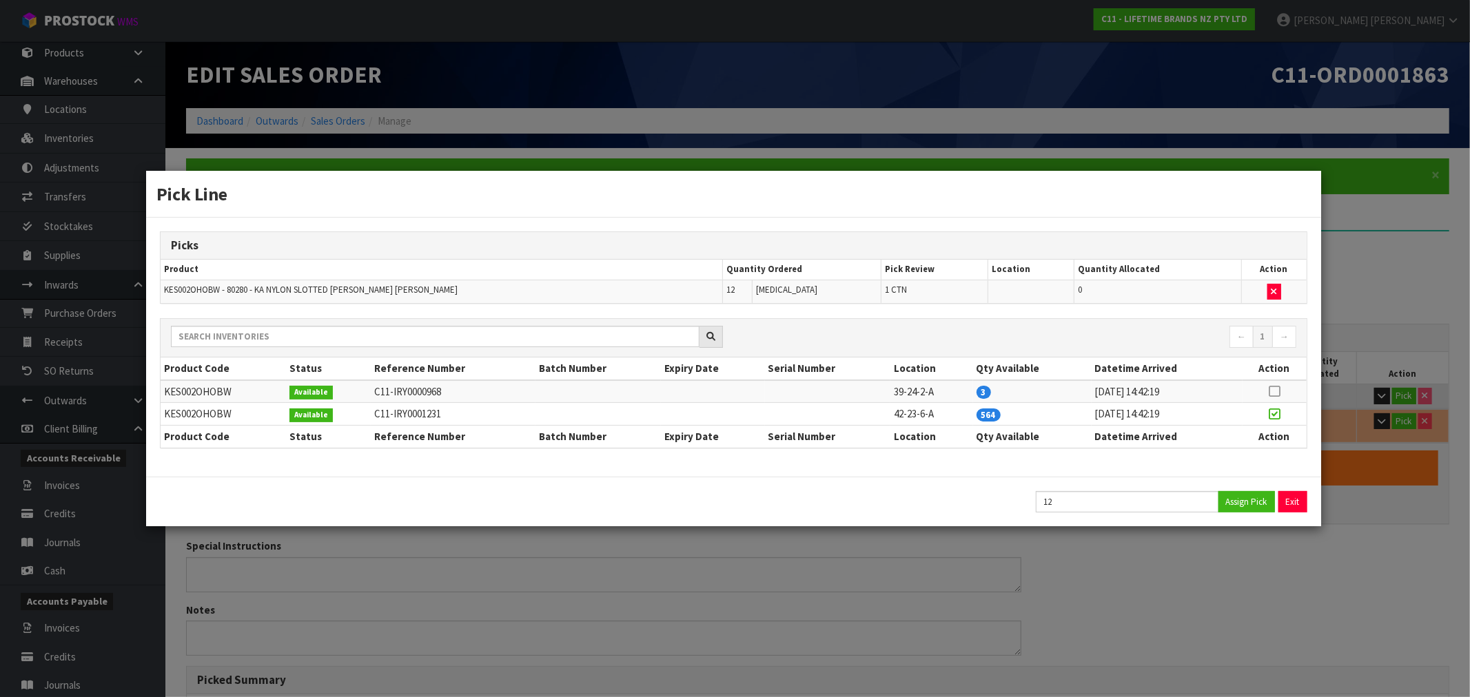
type input "0.035367"
type input "4.62"
click at [1291, 507] on button "Exit" at bounding box center [1293, 501] width 29 height 21
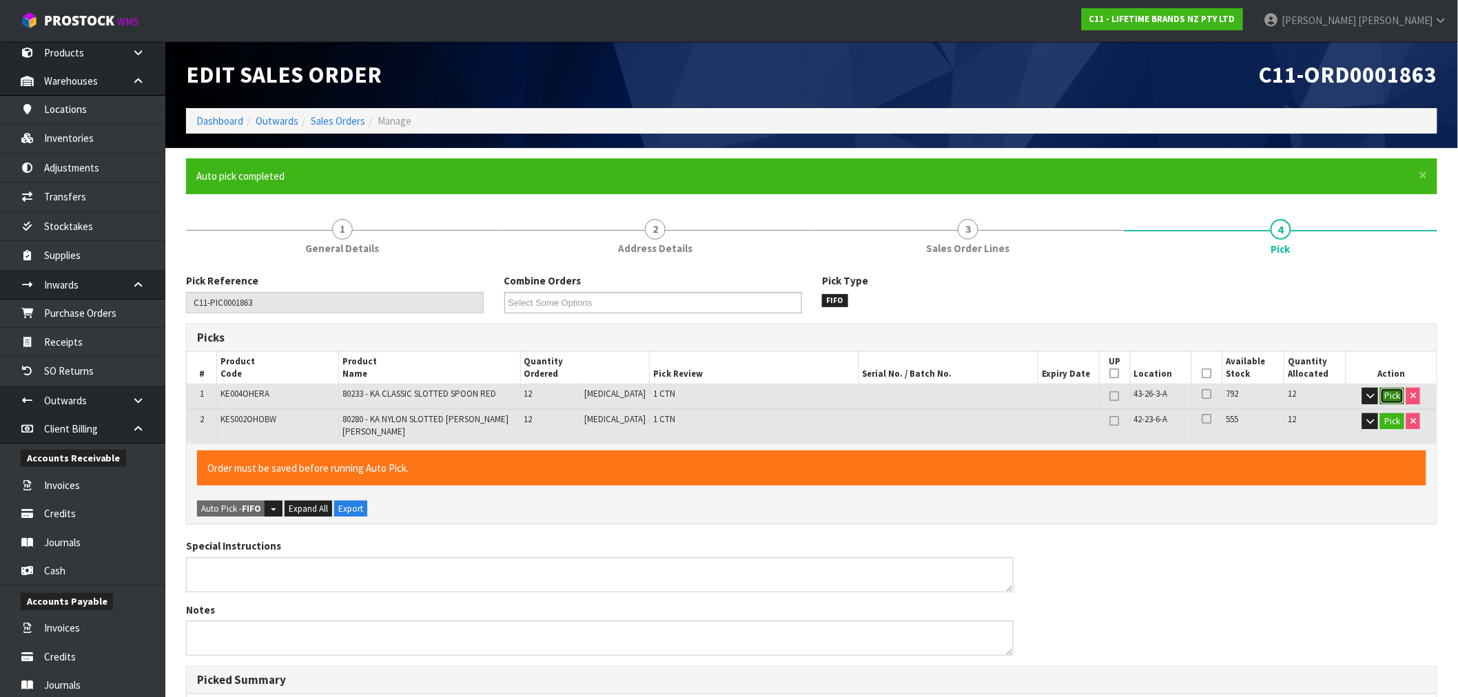
click at [1382, 396] on button "Pick" at bounding box center [1393, 396] width 24 height 17
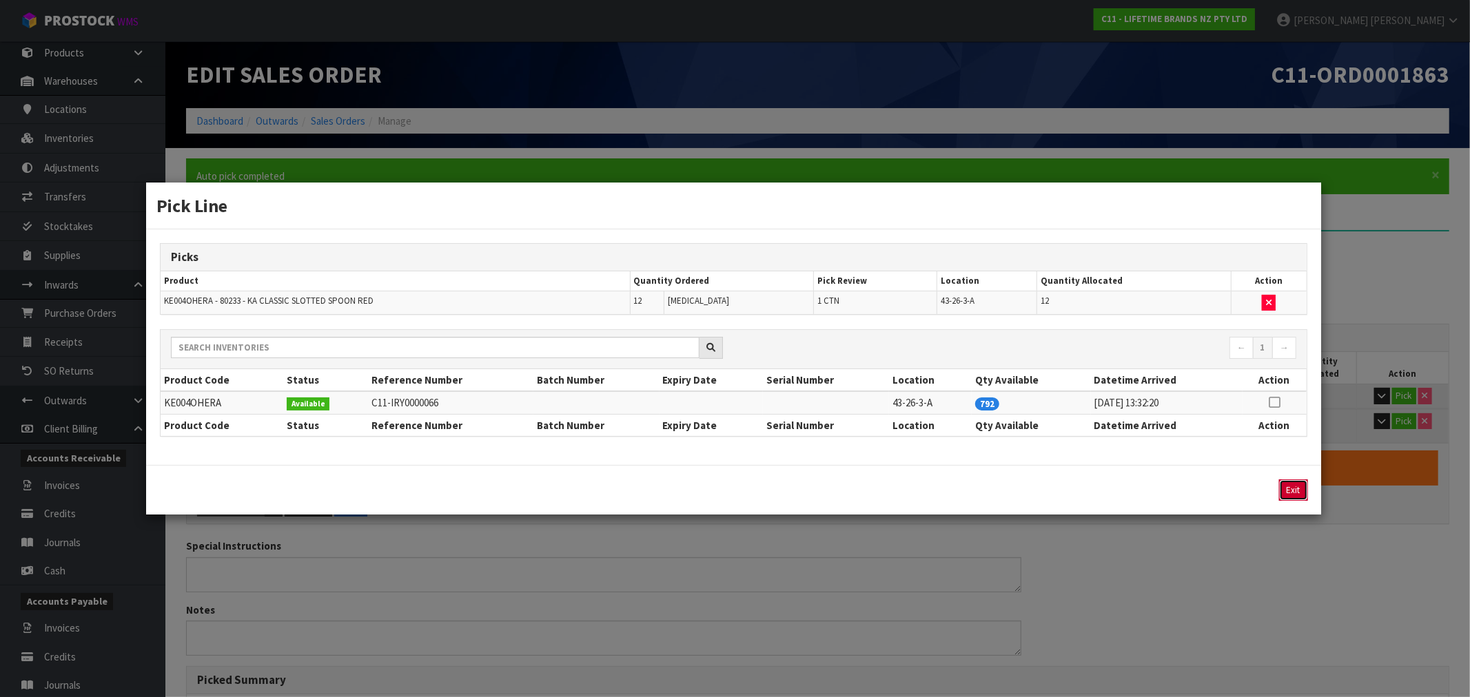
click at [1294, 487] on button "Exit" at bounding box center [1293, 490] width 29 height 21
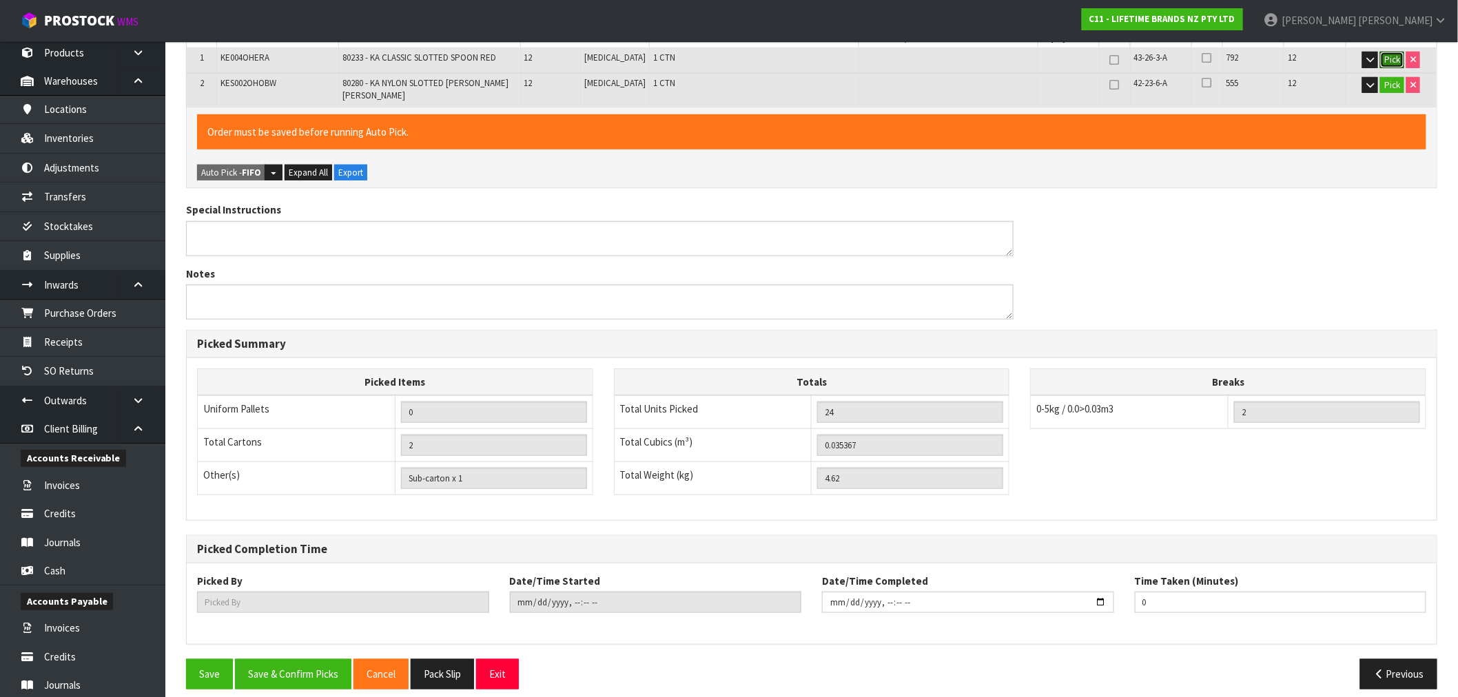
scroll to position [340, 0]
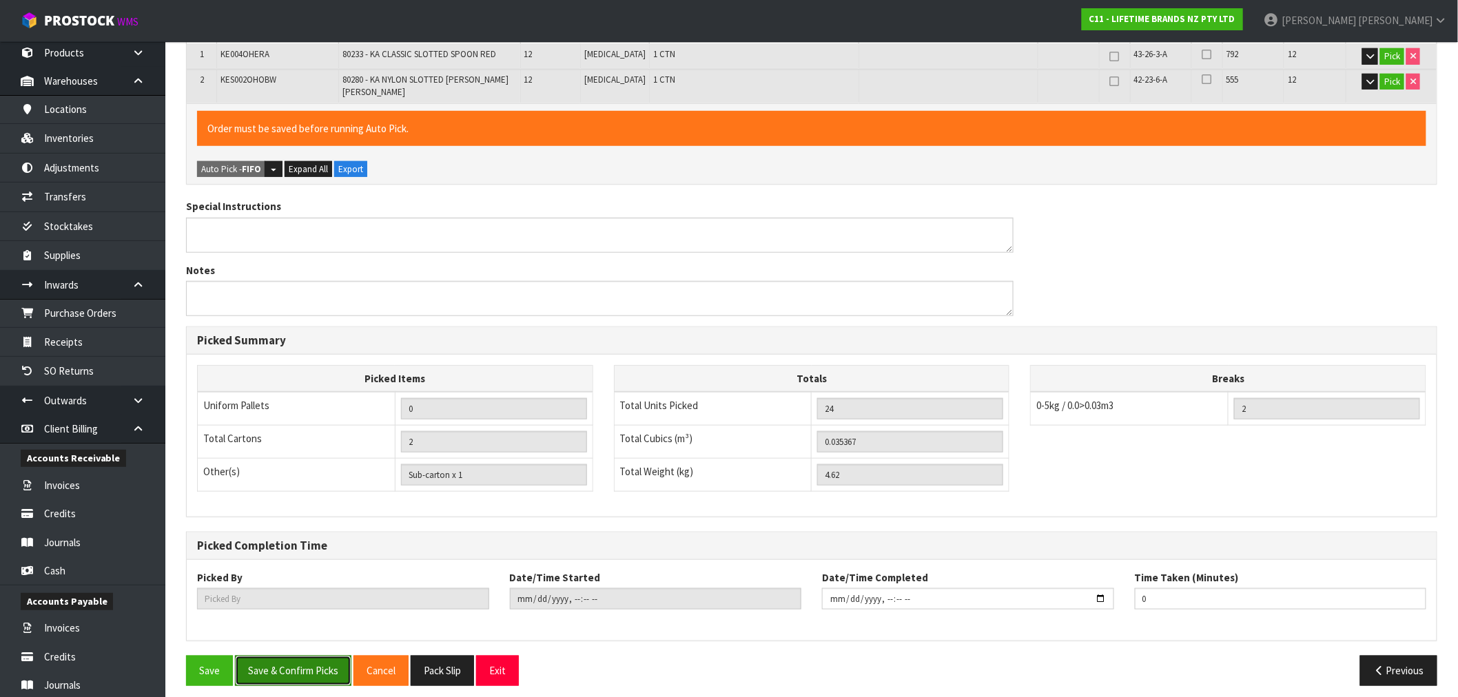
click at [334, 656] on button "Save & Confirm Picks" at bounding box center [293, 671] width 116 height 30
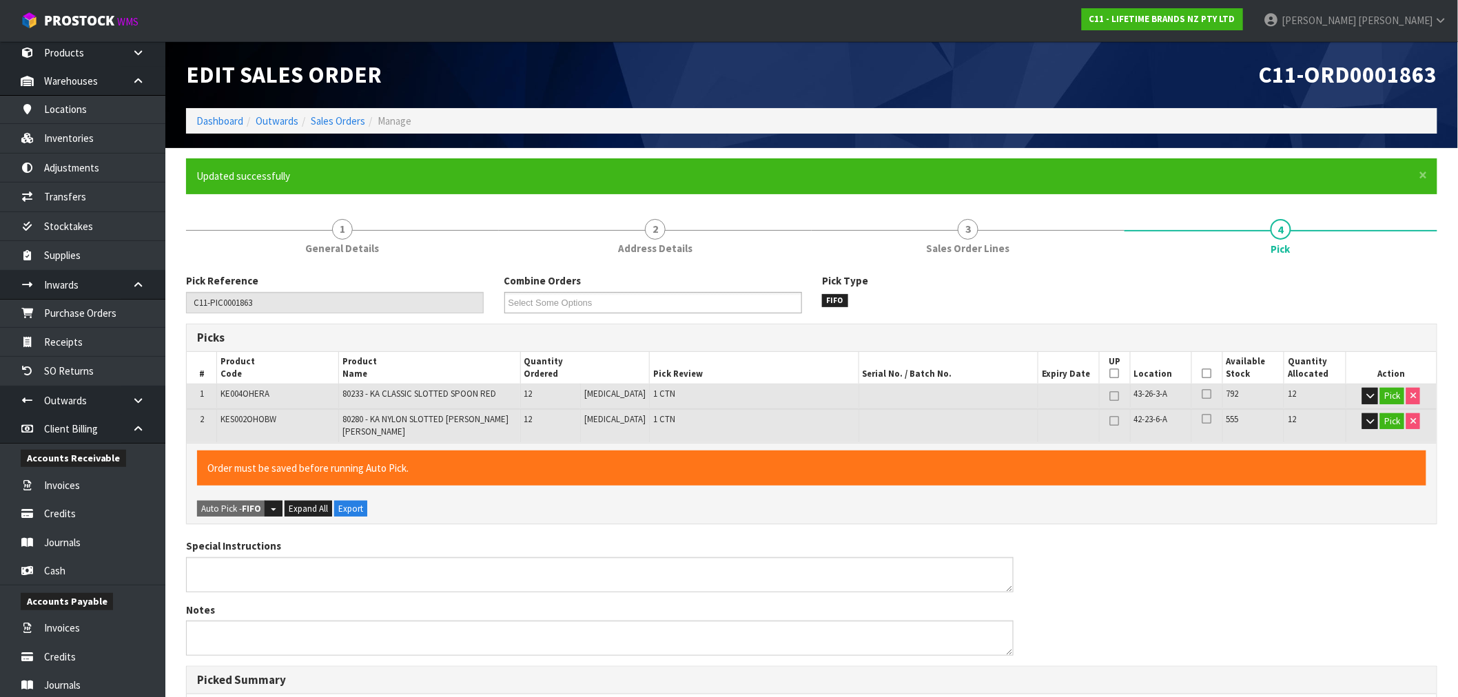
type input "Sub-carton x 0"
type input "[PERSON_NAME]"
type input "[DATE]T15:58:13"
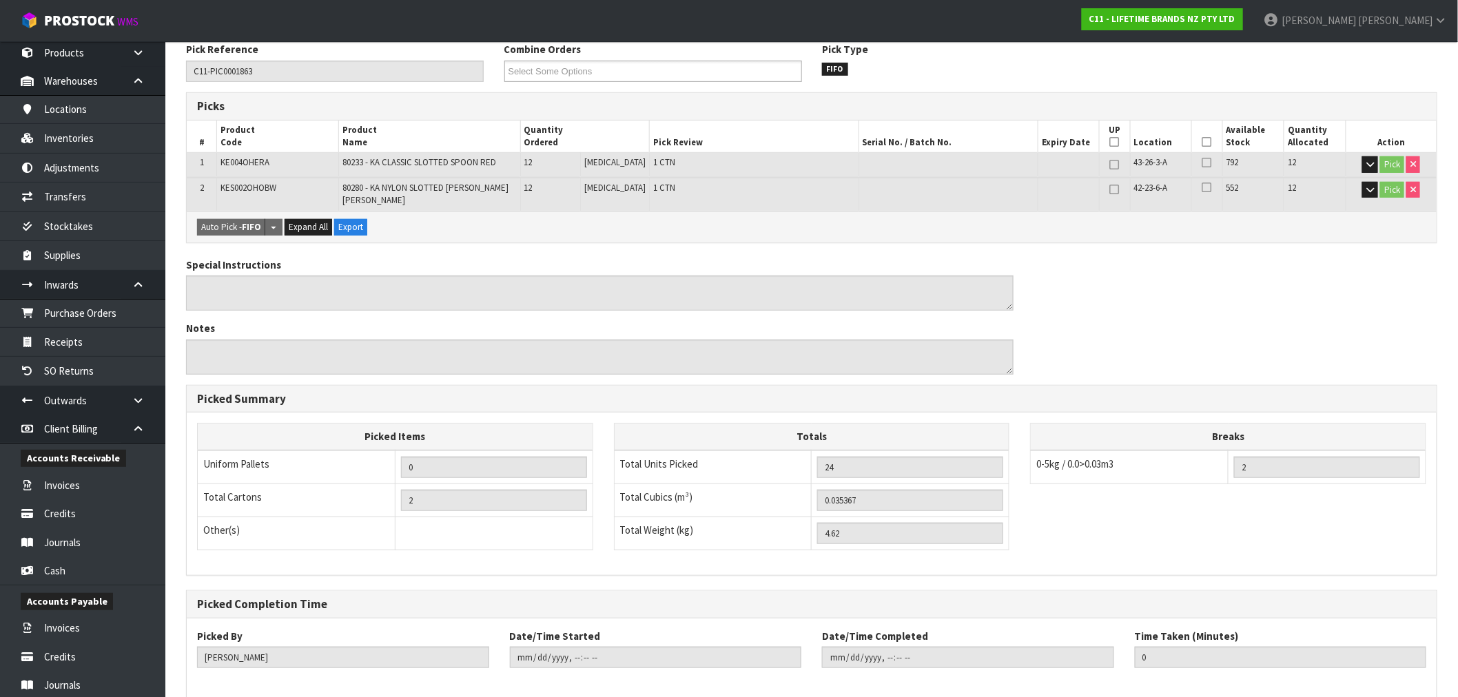
scroll to position [289, 0]
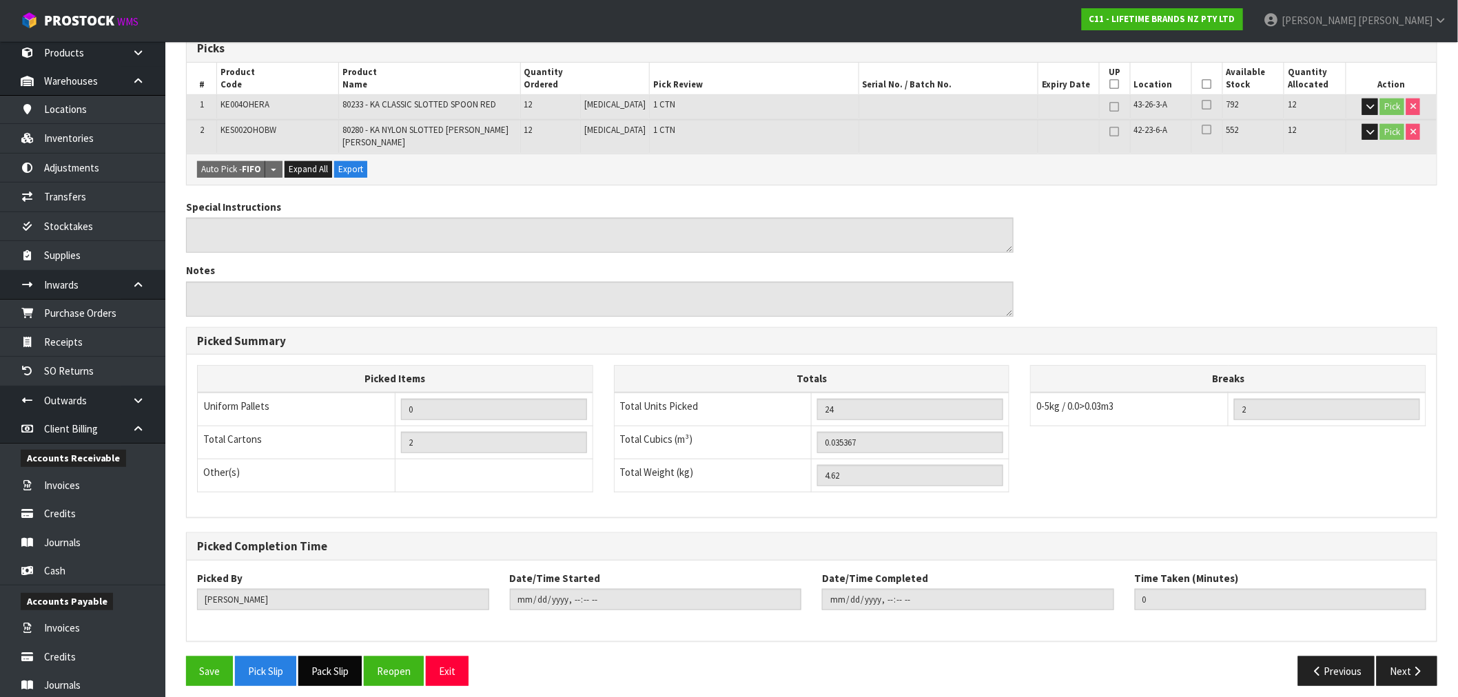
click at [341, 657] on button "Pack Slip" at bounding box center [329, 672] width 63 height 30
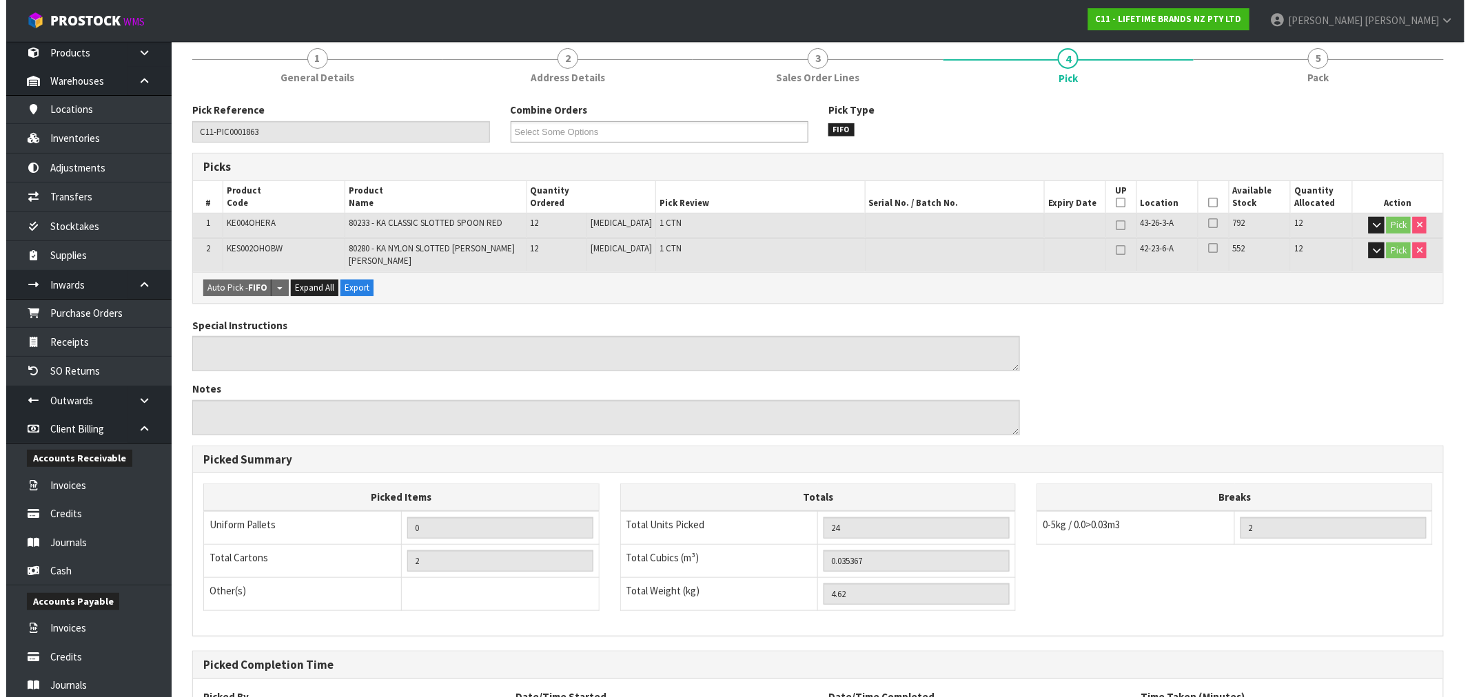
scroll to position [0, 0]
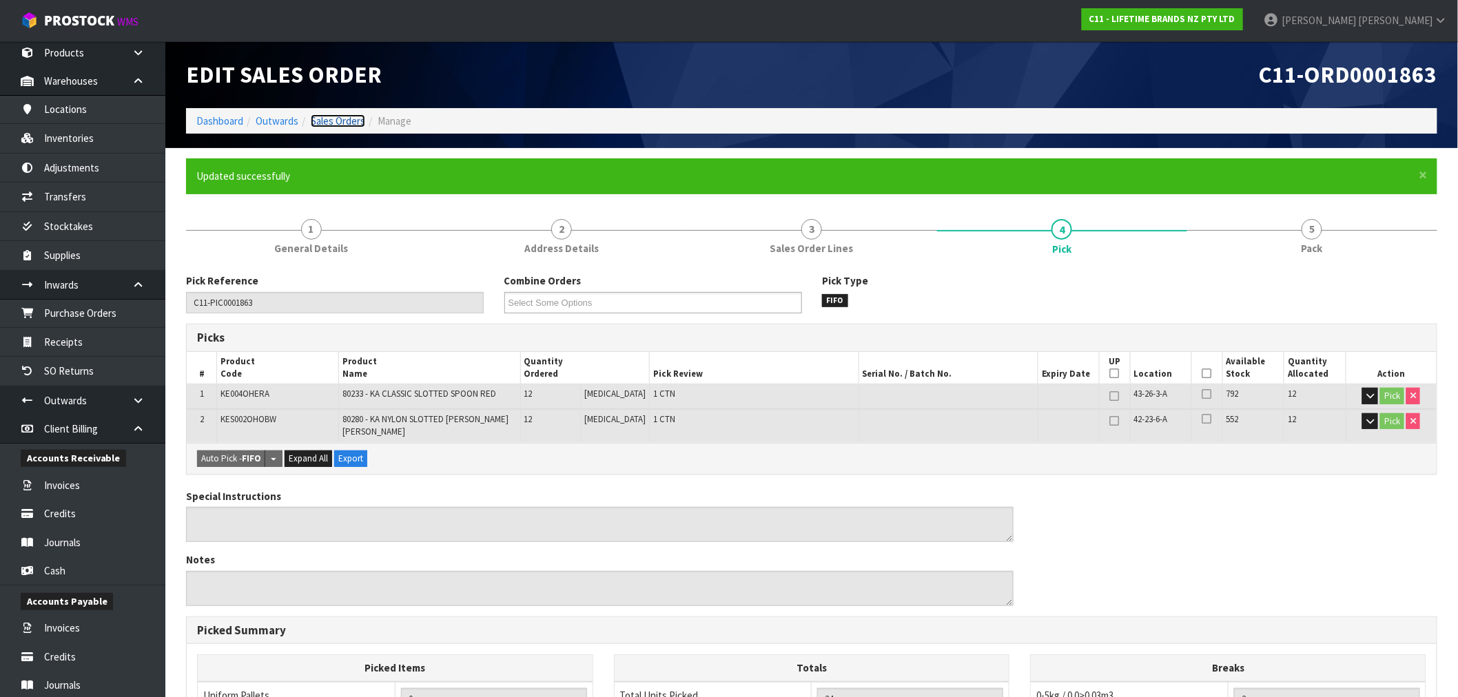
click at [342, 127] on link "Sales Orders" at bounding box center [338, 120] width 54 height 13
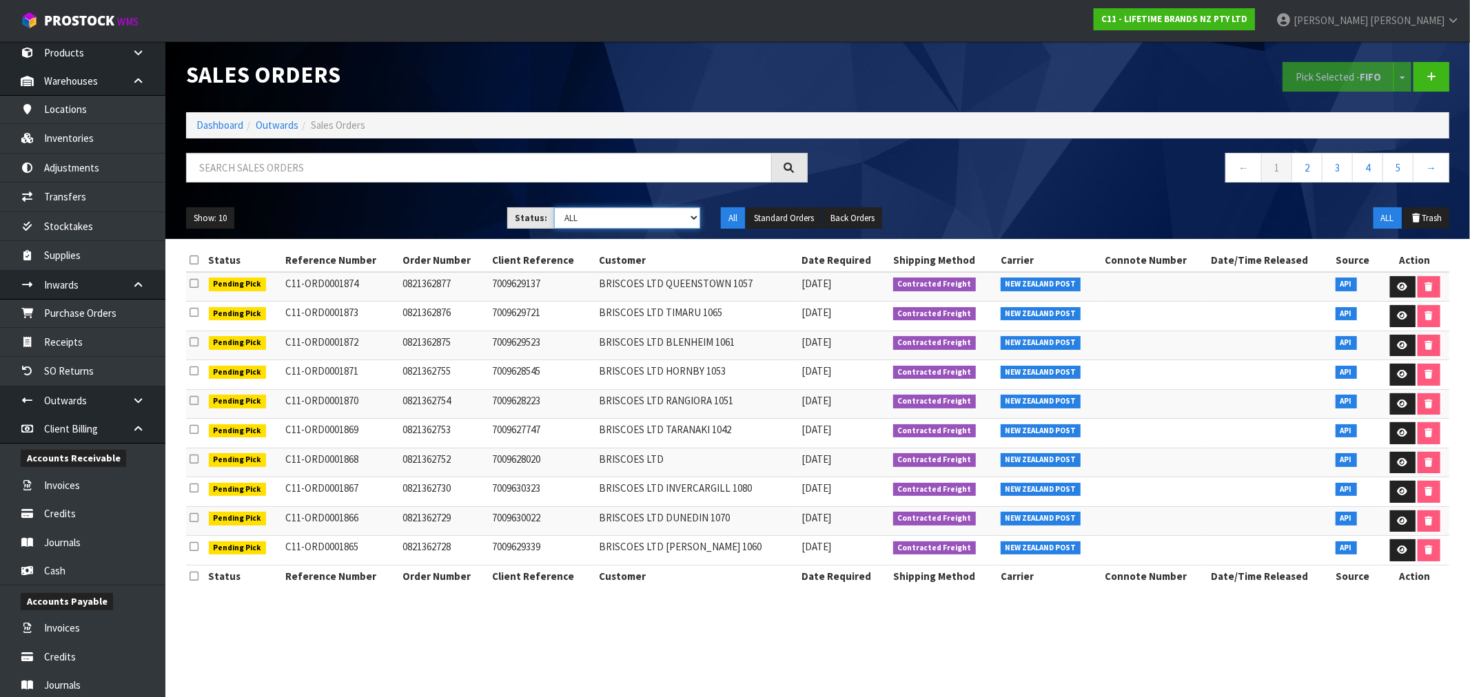
click at [619, 210] on select "Draft Pending Allocated Pending Pick Goods Picked Goods Packed Pending Charges …" at bounding box center [627, 217] width 146 height 21
click at [554, 207] on select "Draft Pending Allocated Pending Pick Goods Picked Goods Packed Pending Charges …" at bounding box center [627, 217] width 146 height 21
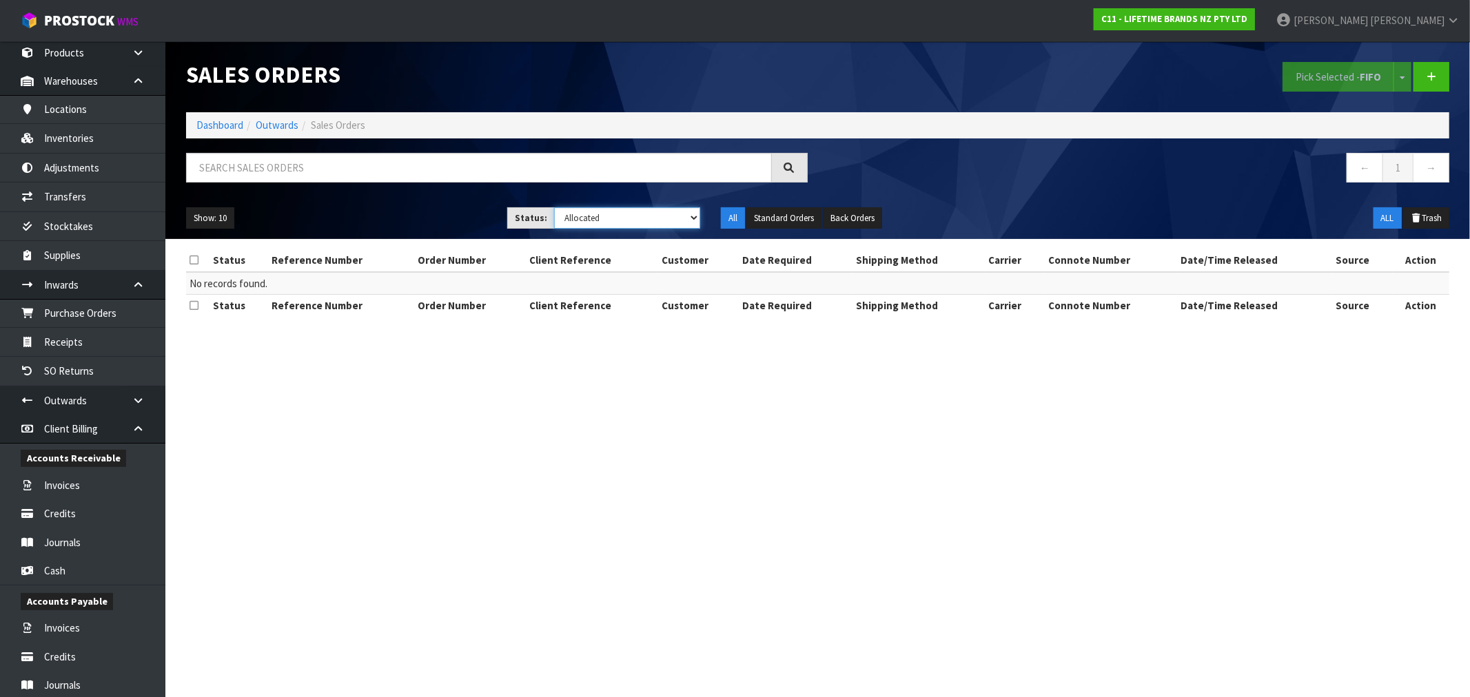
click at [594, 222] on select "Draft Pending Allocated Pending Pick Goods Picked Goods Packed Pending Charges …" at bounding box center [627, 217] width 146 height 21
select select "string:1"
click at [554, 207] on select "Draft Pending Allocated Pending Pick Goods Picked Goods Packed Pending Charges …" at bounding box center [627, 217] width 146 height 21
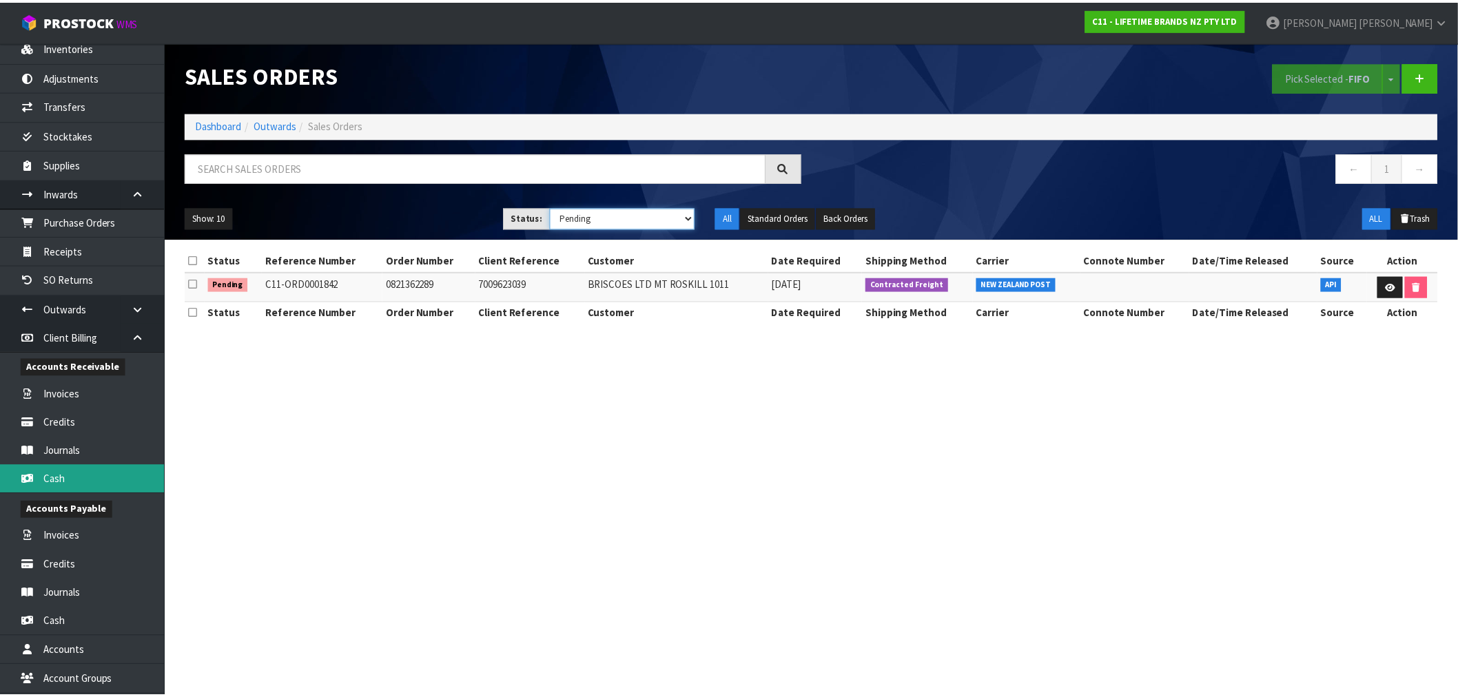
scroll to position [235, 0]
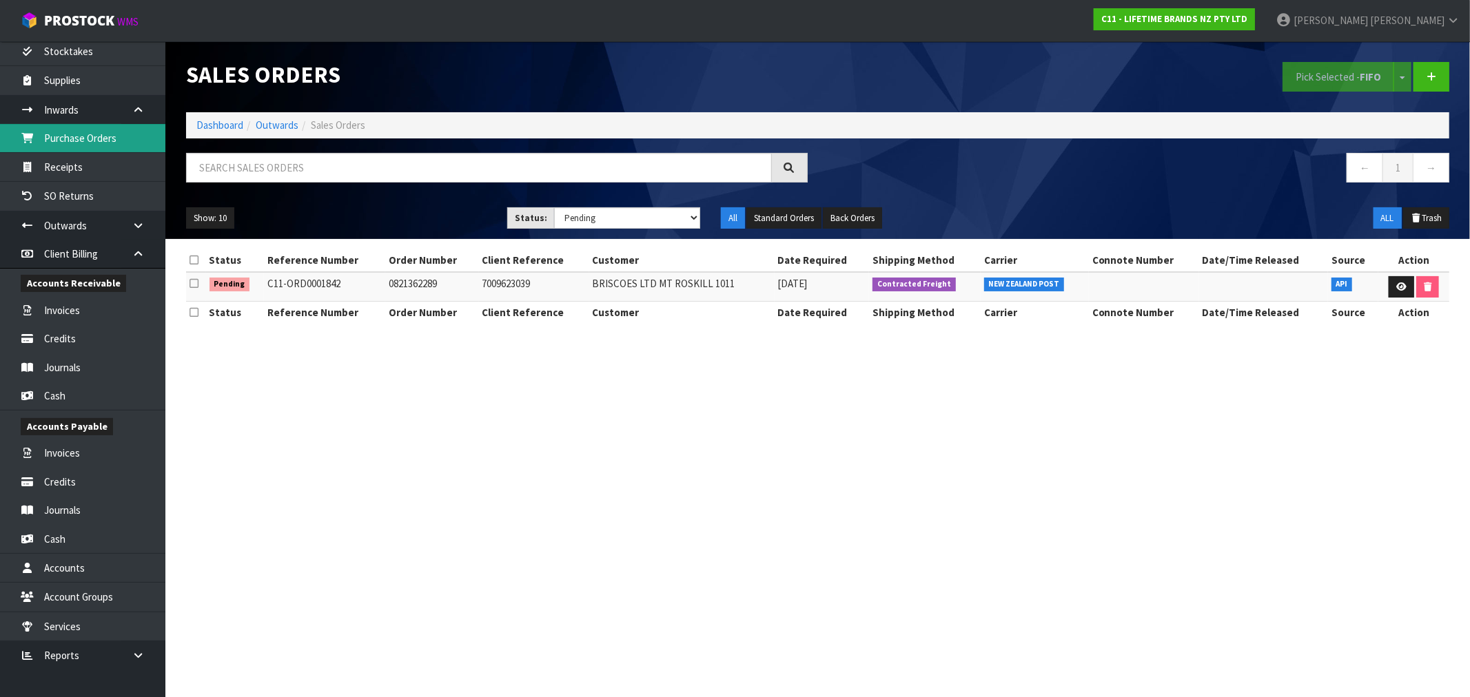
click at [91, 136] on link "Purchase Orders" at bounding box center [82, 138] width 165 height 28
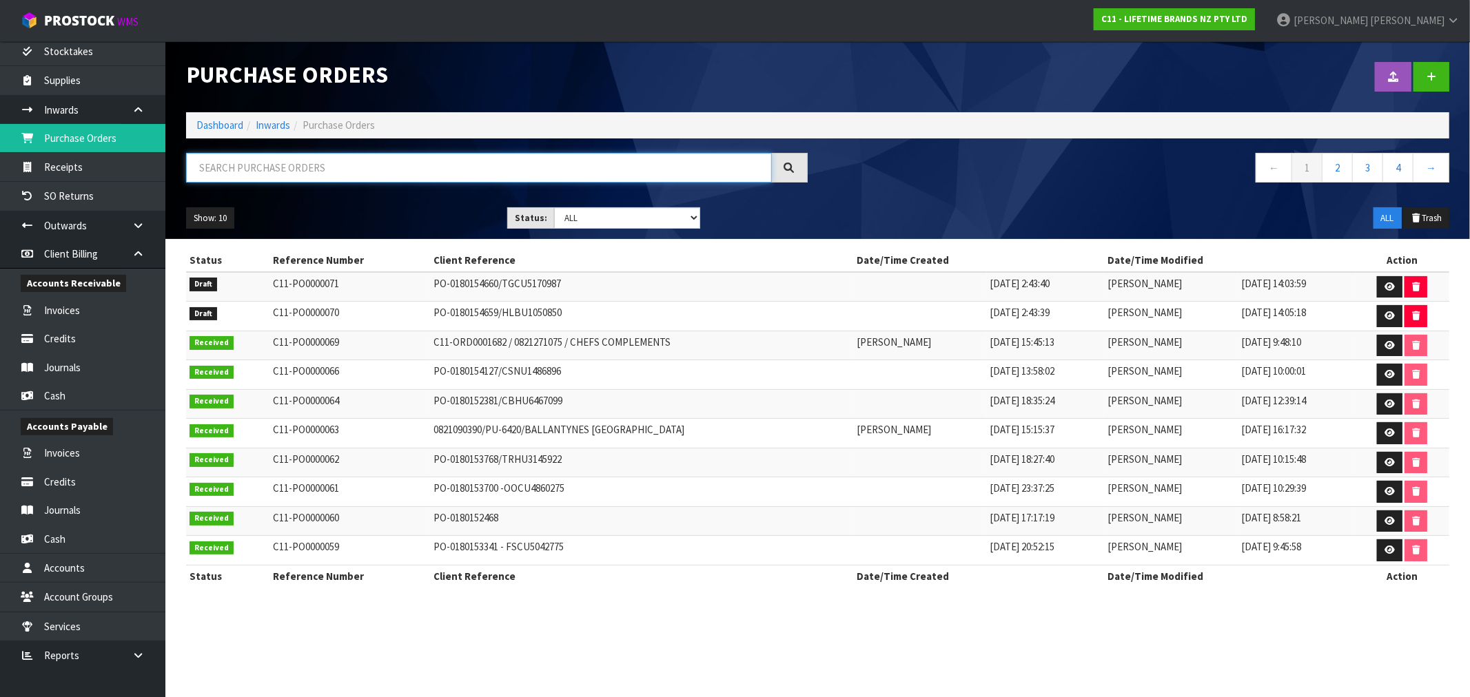
click at [340, 169] on input "text" at bounding box center [479, 168] width 586 height 30
paste input "KES030OHOBW"
type input "KES030OHOBW"
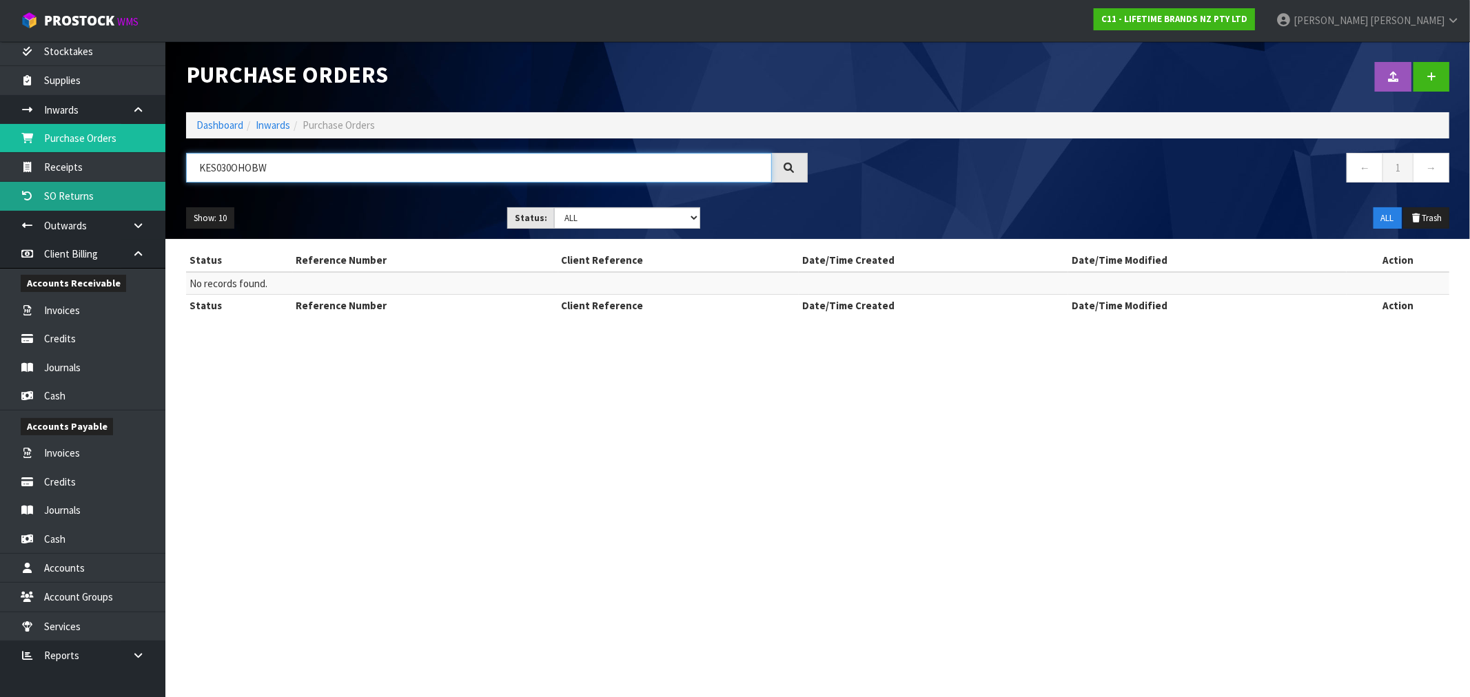
drag, startPoint x: 340, startPoint y: 169, endPoint x: 32, endPoint y: 182, distance: 308.4
click at [47, 182] on body "Toggle navigation ProStock WMS C11 - LIFETIME BRANDS NZ PTY LTD [PERSON_NAME] L…" at bounding box center [735, 348] width 1470 height 697
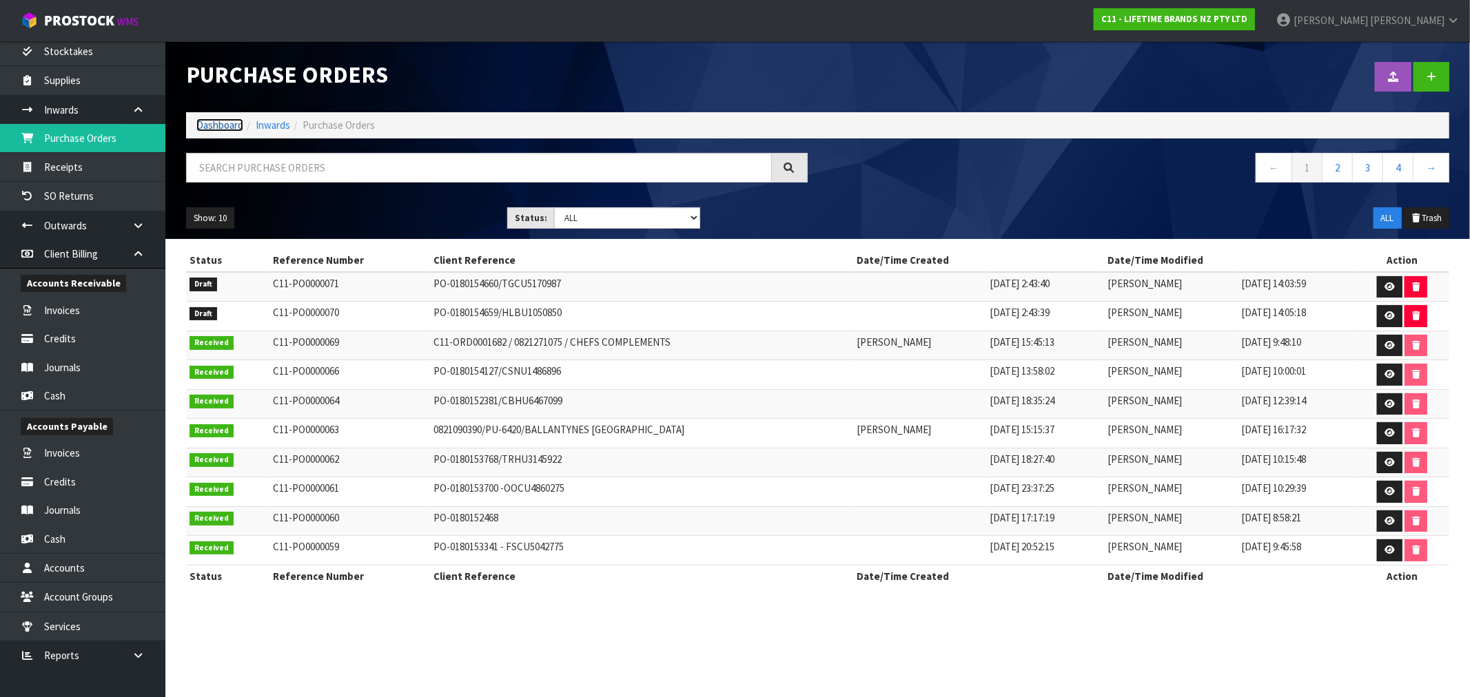
click at [209, 124] on link "Dashboard" at bounding box center [219, 125] width 47 height 13
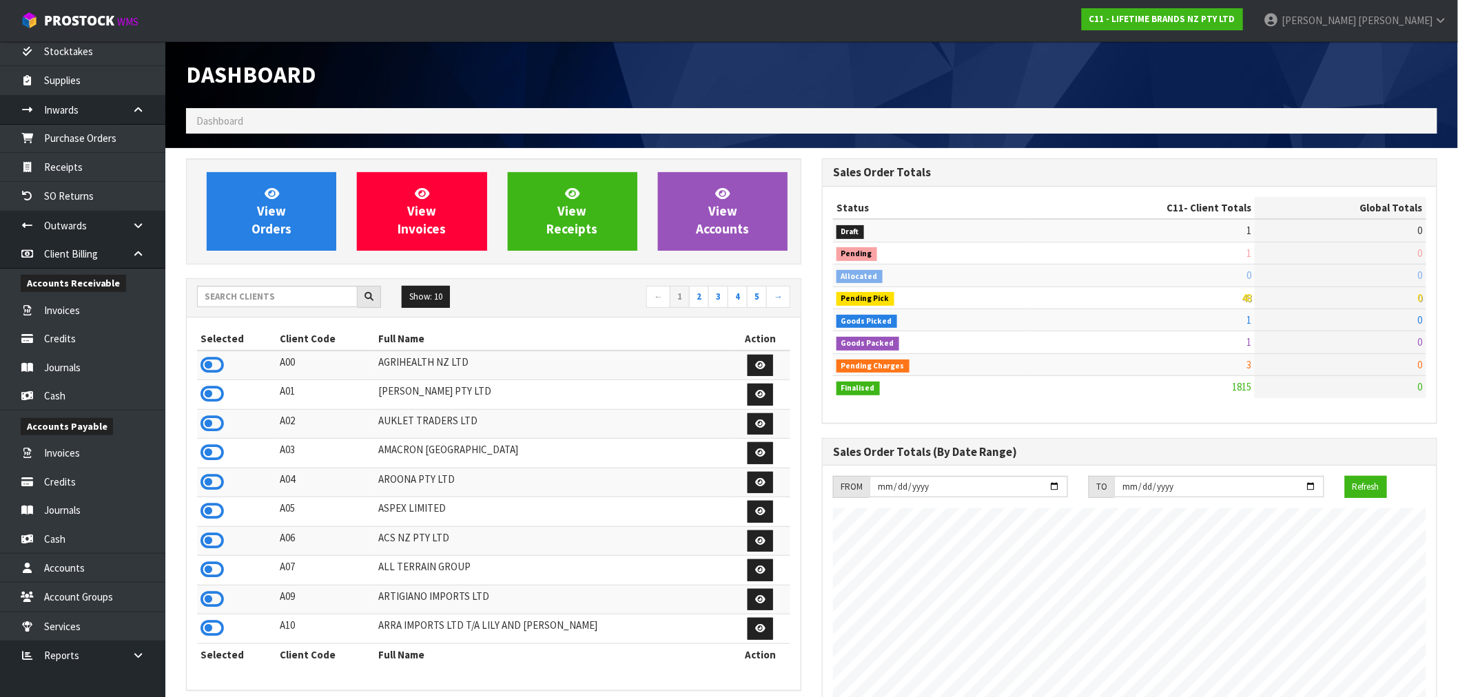
scroll to position [1044, 636]
click at [276, 287] on input "text" at bounding box center [277, 296] width 161 height 21
click at [283, 224] on span "View Orders" at bounding box center [272, 211] width 40 height 52
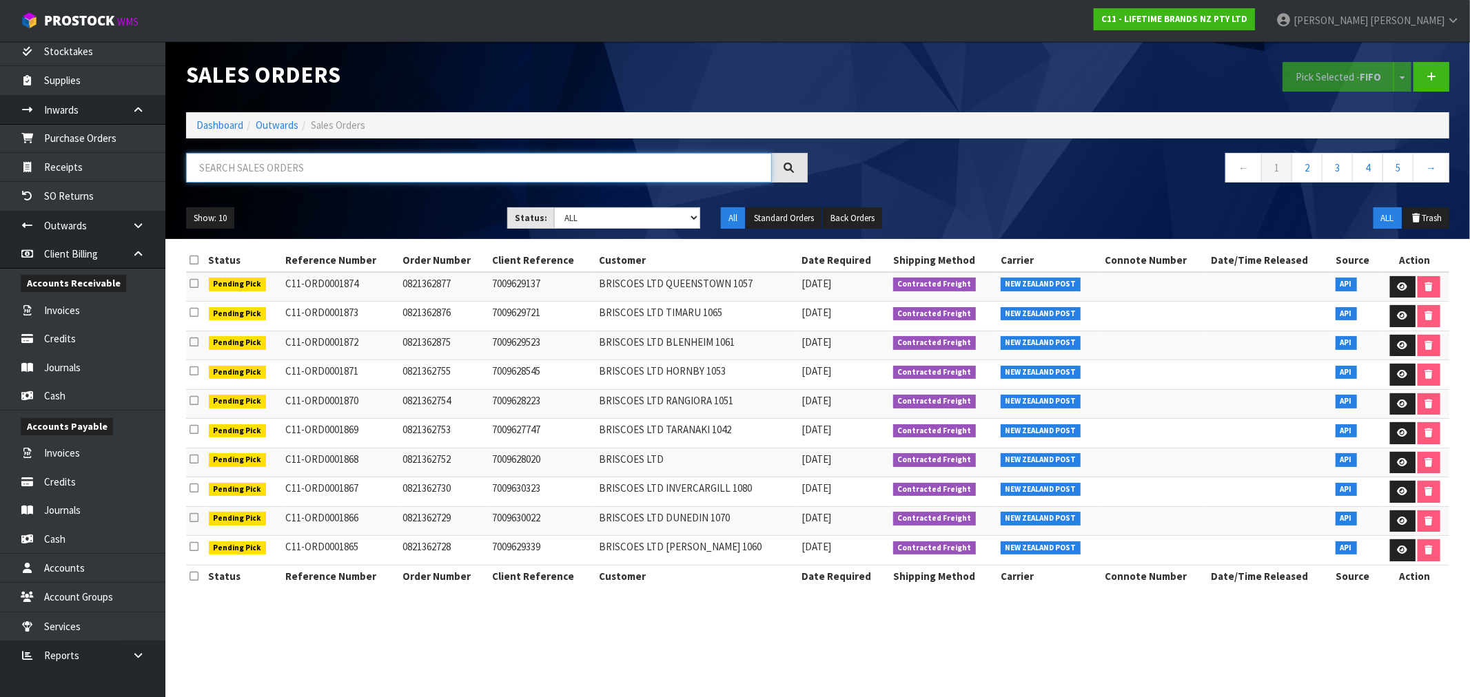
click at [422, 168] on input "text" at bounding box center [479, 168] width 586 height 30
type input "1856"
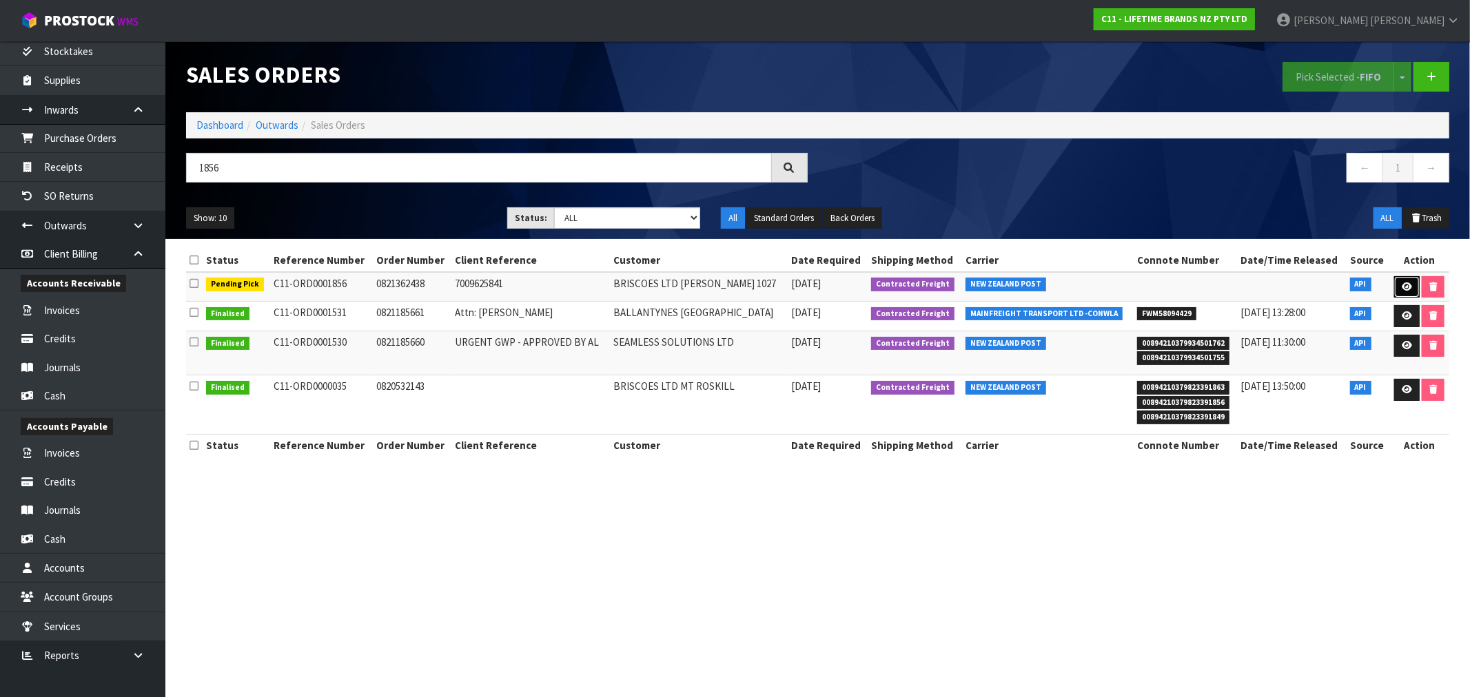
click at [1403, 284] on icon at bounding box center [1407, 287] width 10 height 9
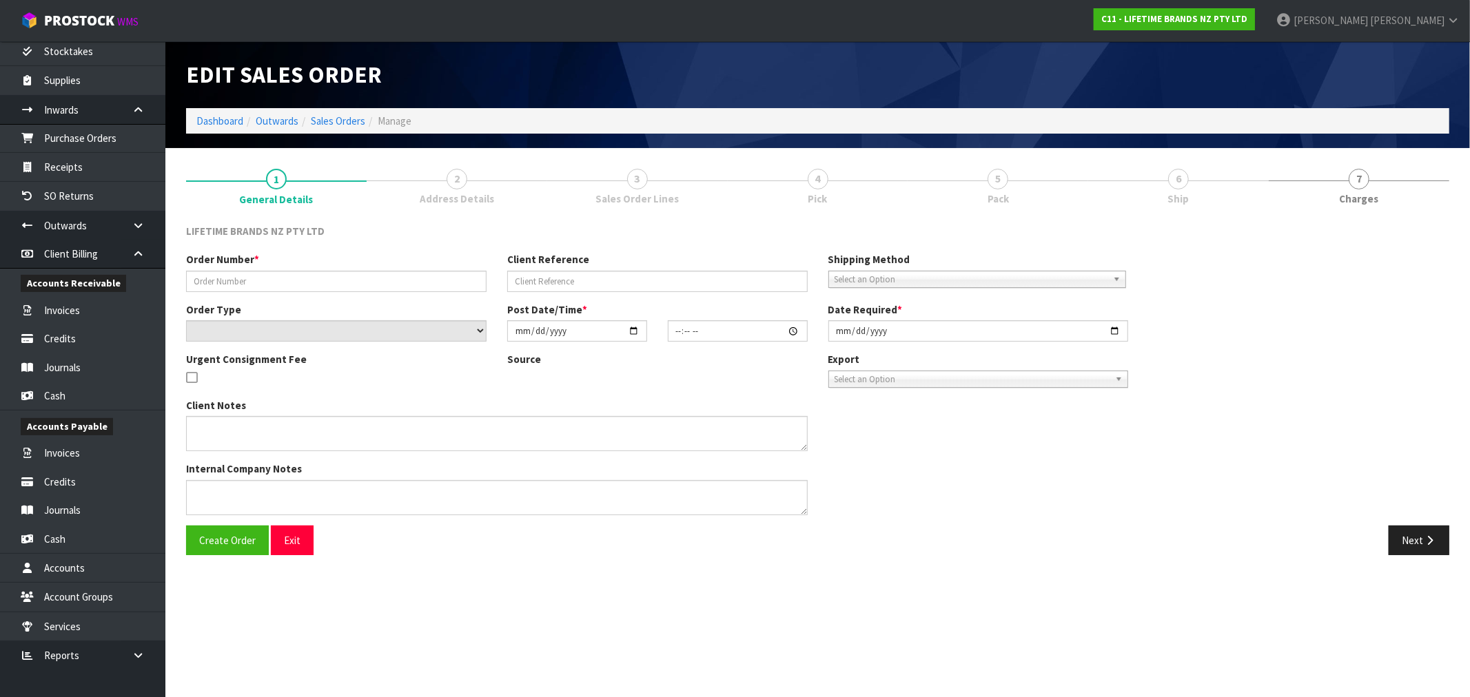
type input "0821362438"
type input "7009625841"
select select "number:0"
type input "[DATE]"
type input "11:38:53.000"
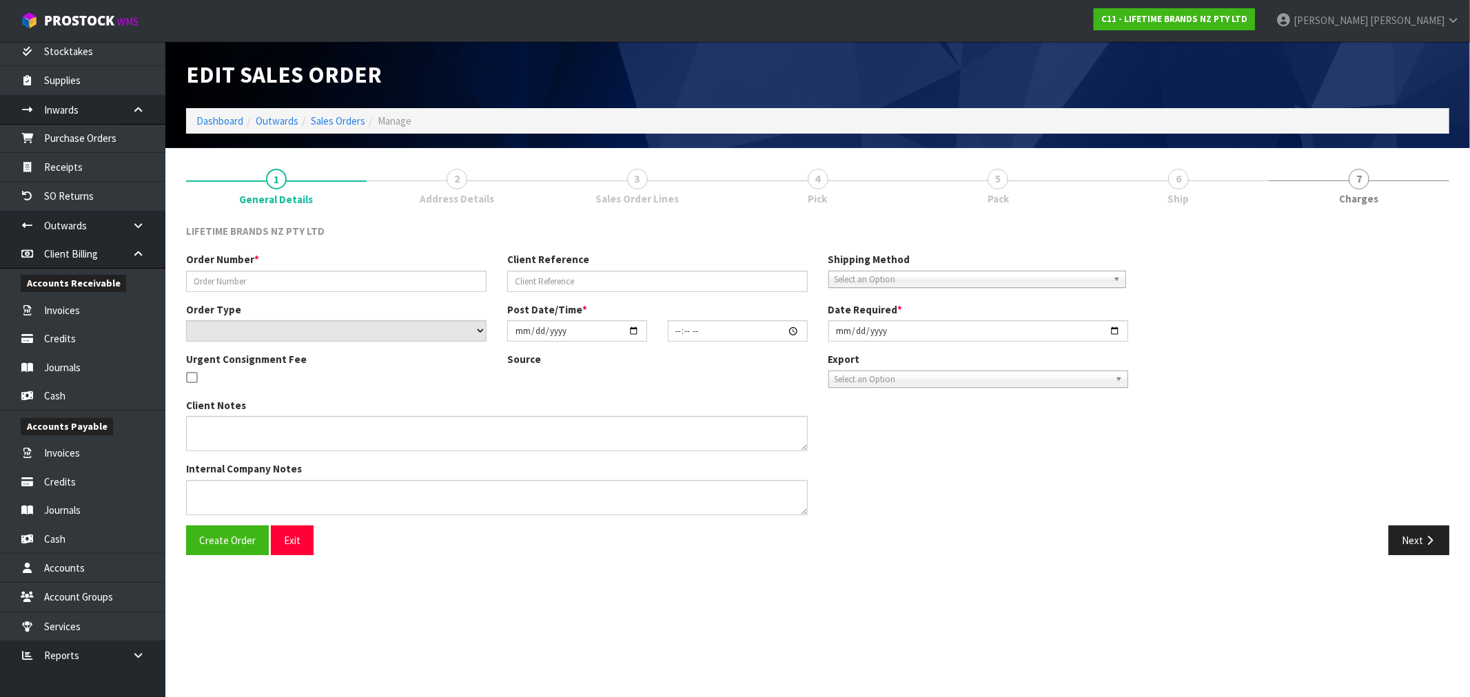
type input "[DATE]"
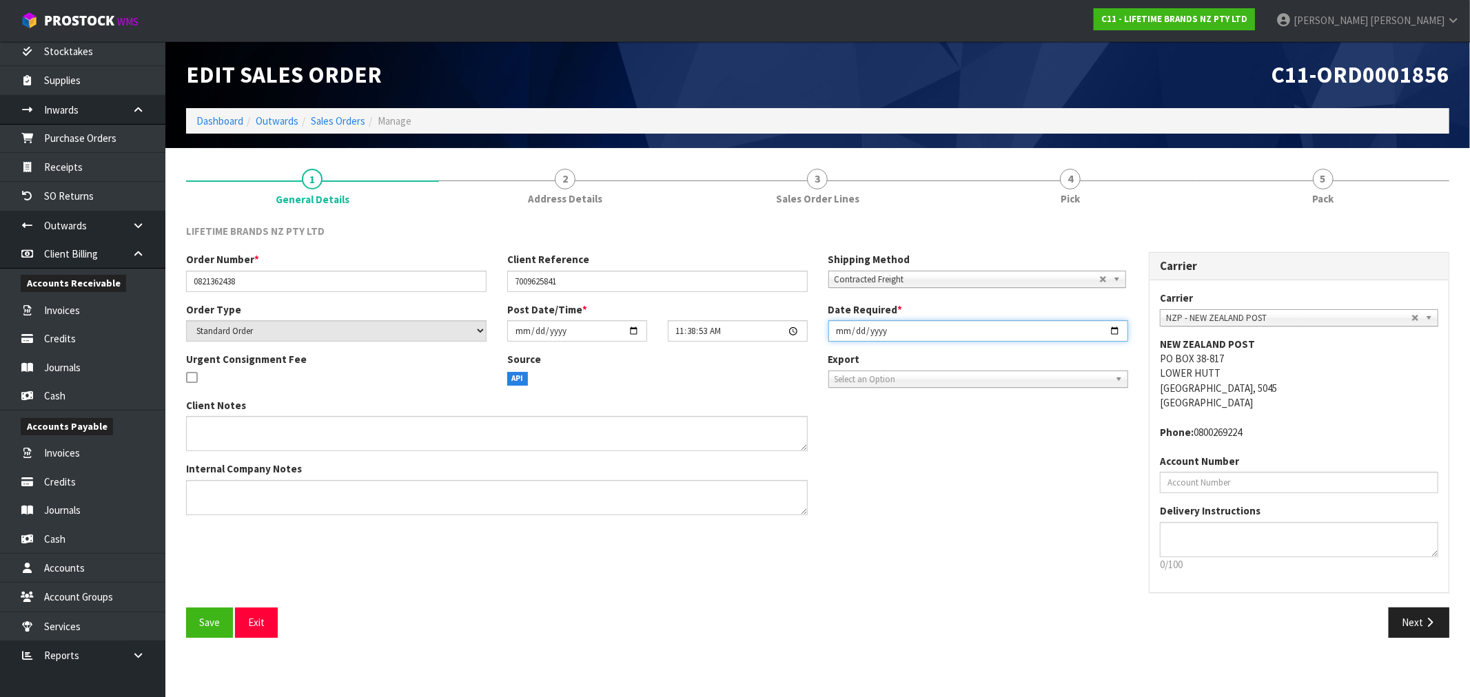
click at [838, 332] on input "[DATE]" at bounding box center [978, 330] width 300 height 21
type input "[DATE]"
click at [186, 608] on button "Save" at bounding box center [209, 623] width 47 height 30
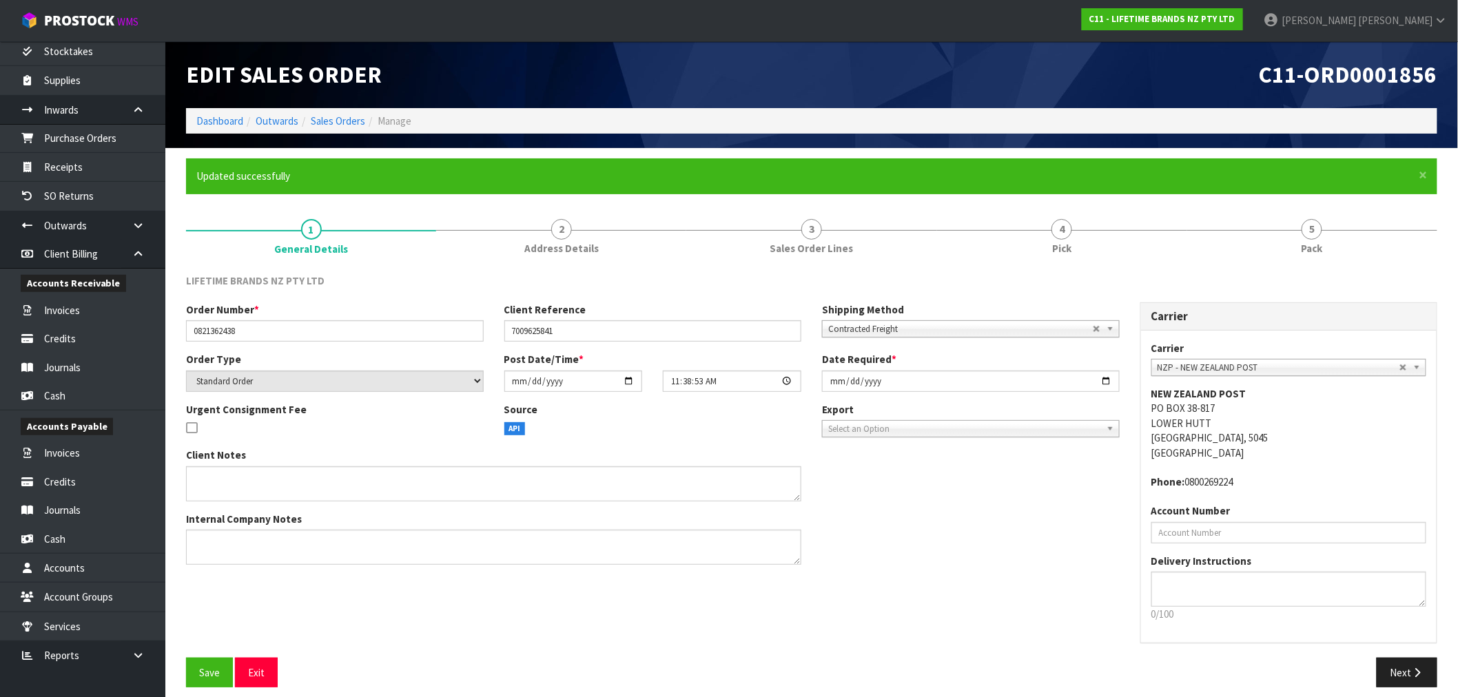
click at [325, 129] on ol "Dashboard Outwards Sales Orders Manage" at bounding box center [812, 121] width 1252 height 26
click at [333, 123] on link "Sales Orders" at bounding box center [338, 120] width 54 height 13
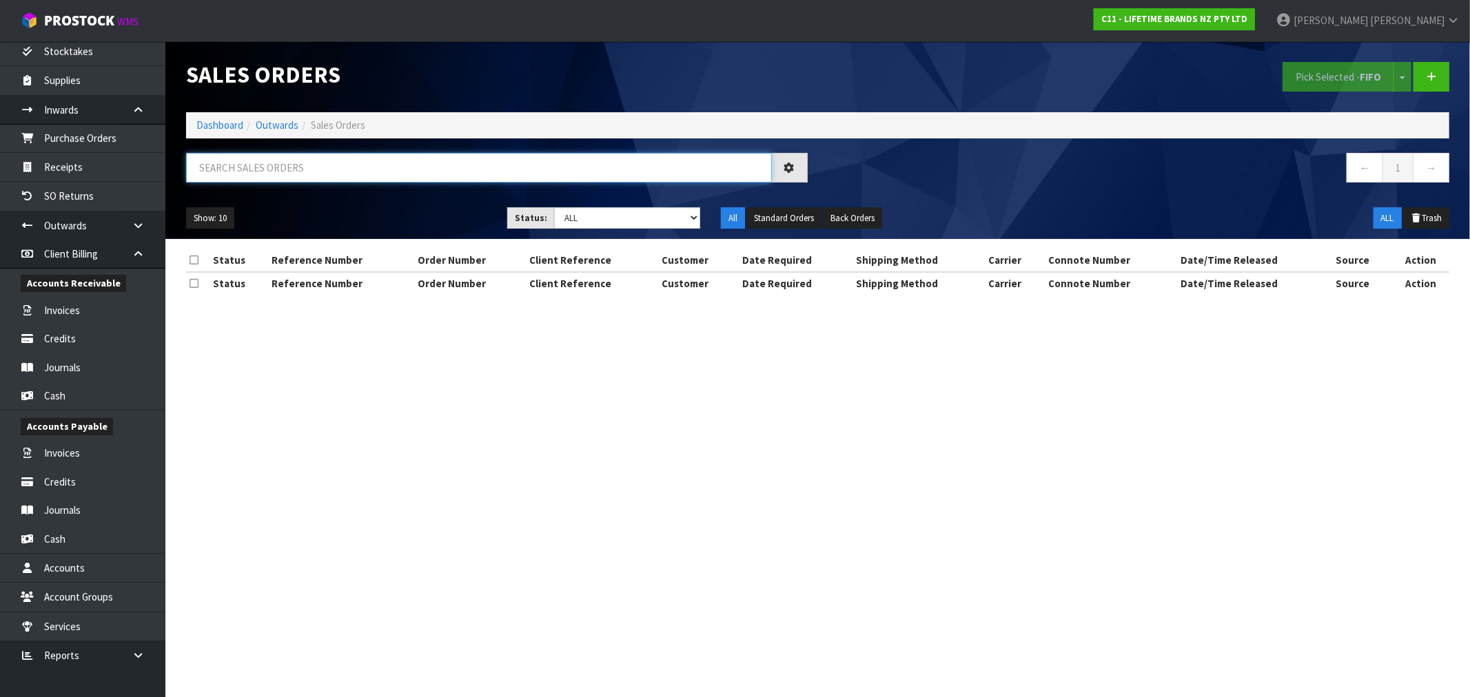
click at [361, 169] on input "text" at bounding box center [479, 168] width 586 height 30
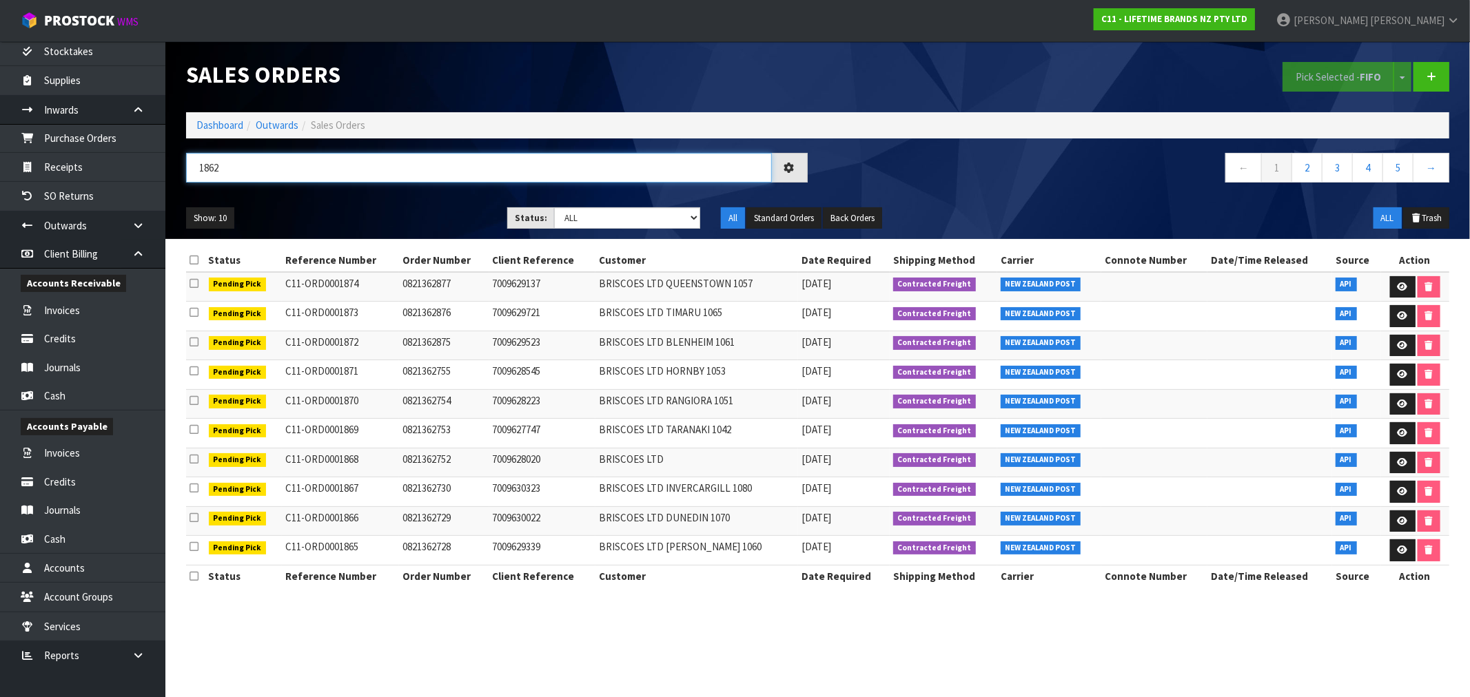
type input "1862"
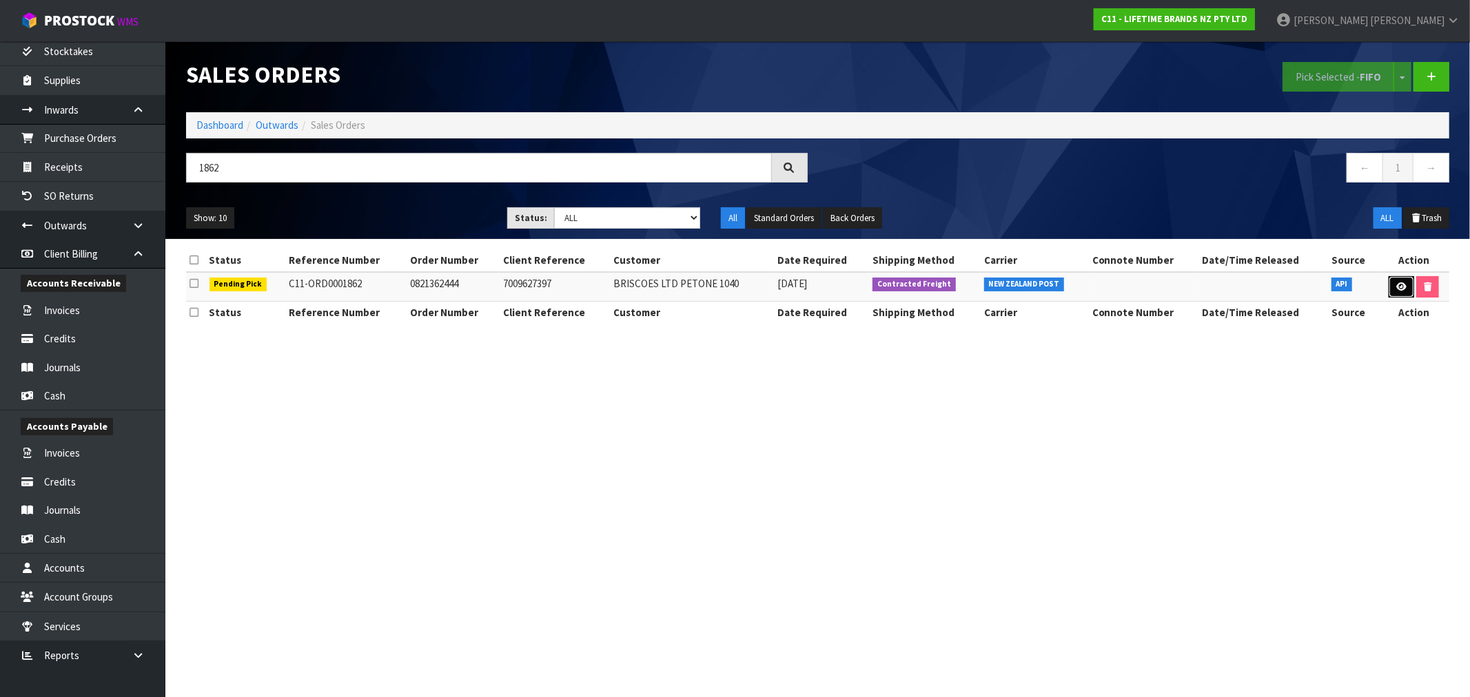
click at [1403, 292] on link at bounding box center [1402, 287] width 26 height 22
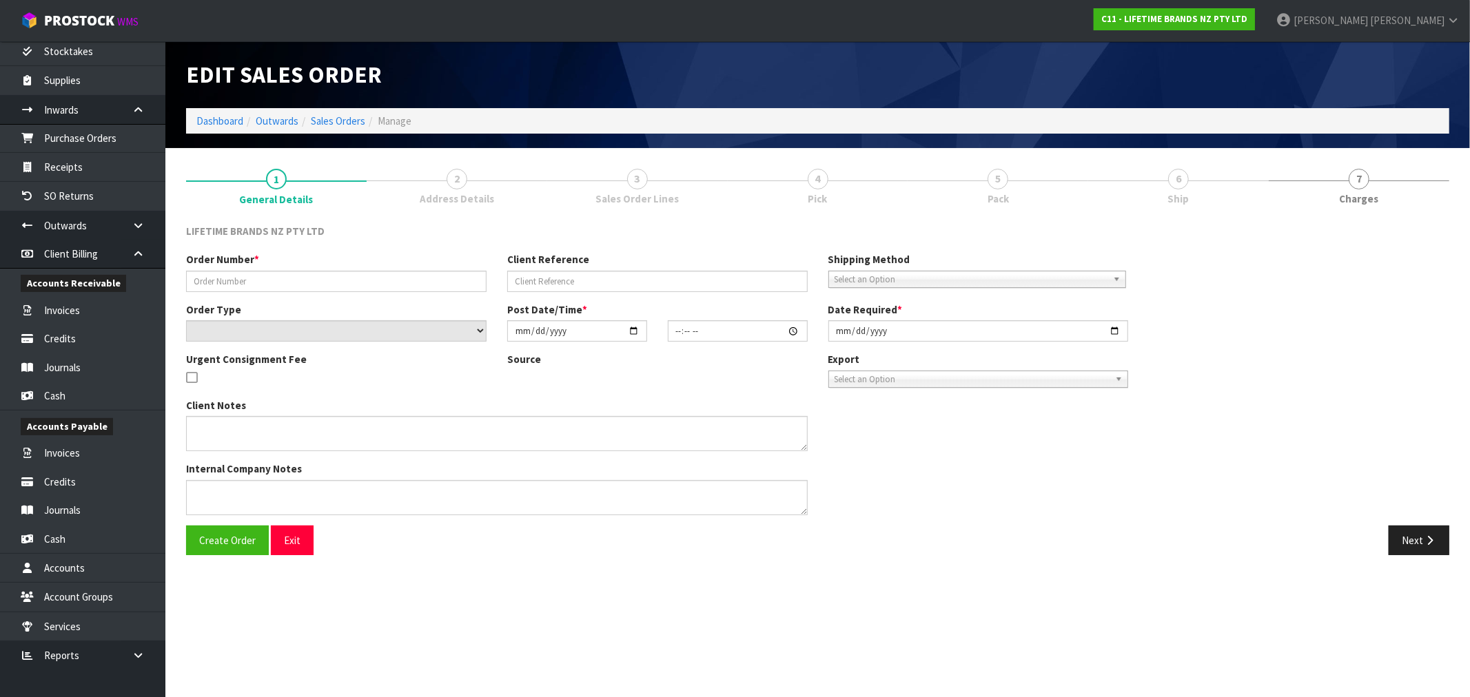
type input "0821362444"
type input "7009627397"
select select "number:0"
type input "[DATE]"
type input "11:58:53.000"
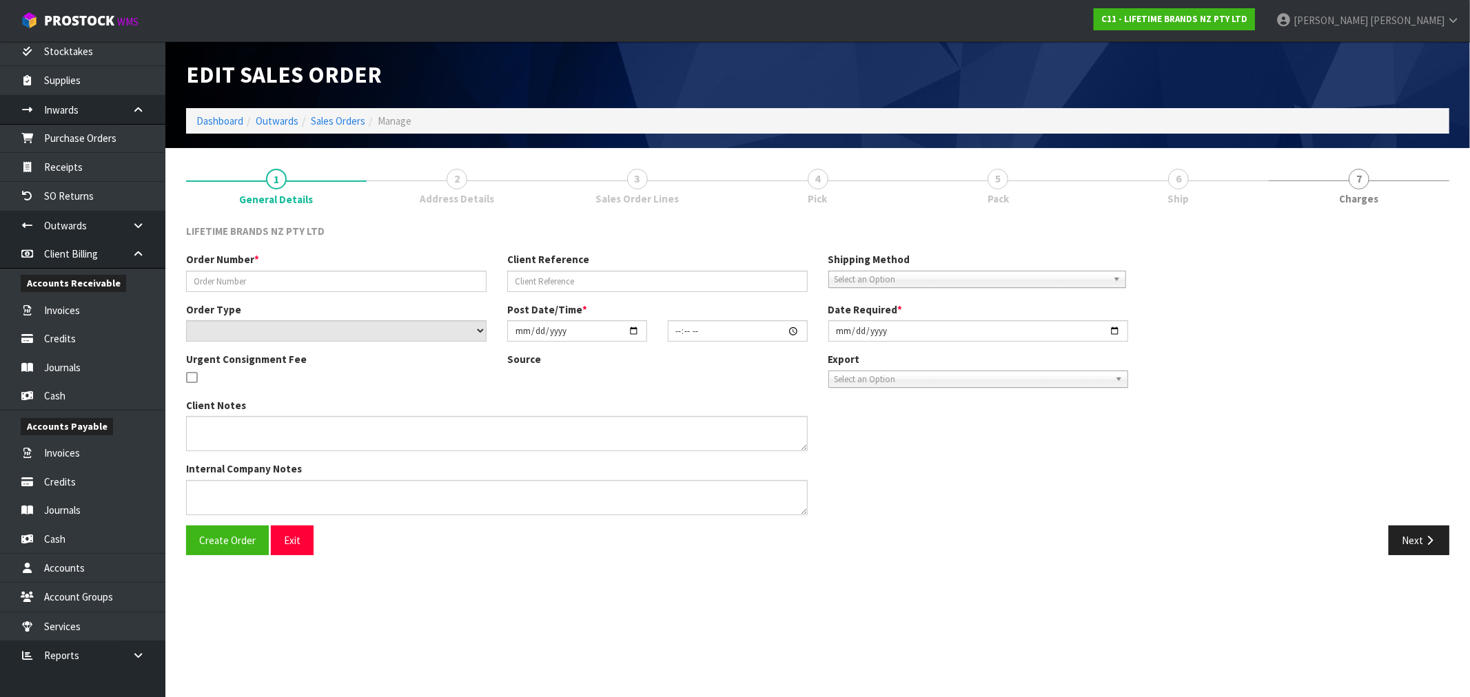
type input "[DATE]"
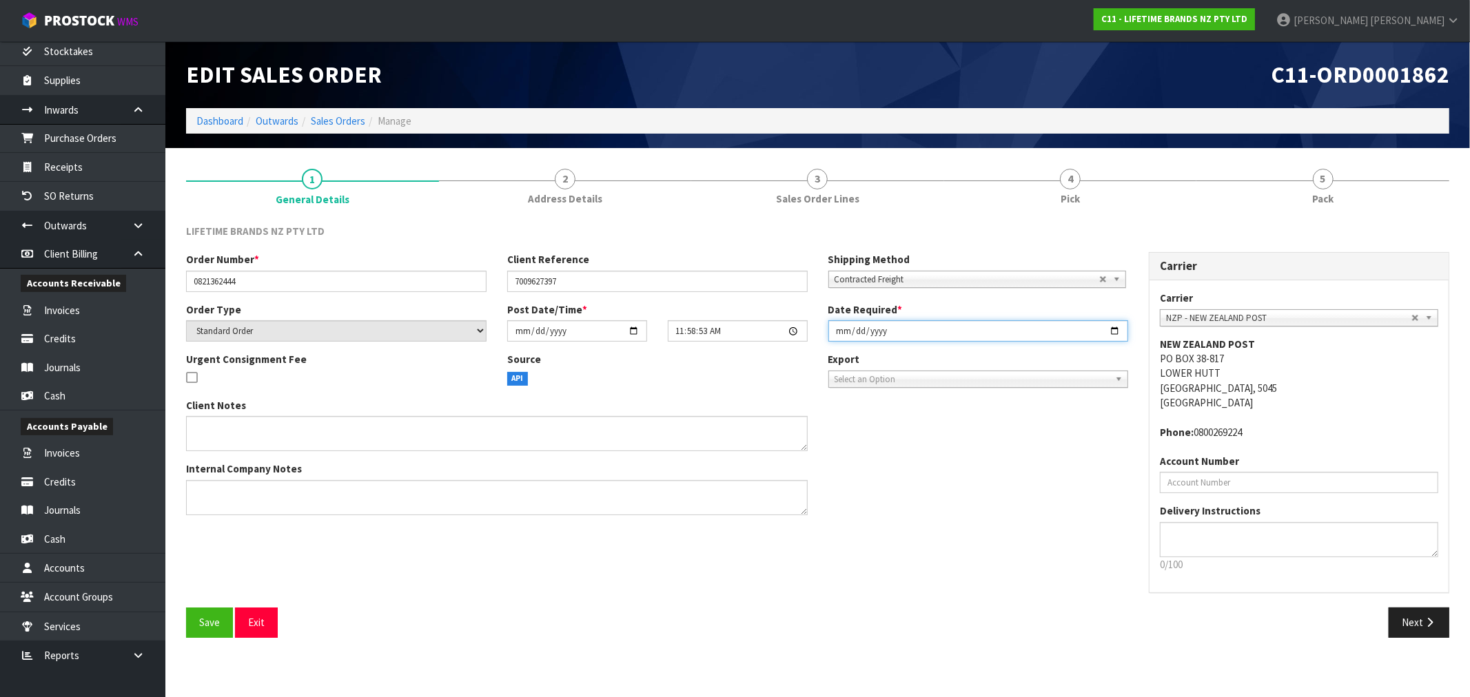
click at [835, 338] on input "[DATE]" at bounding box center [978, 330] width 300 height 21
type input "[DATE]"
click at [186, 608] on button "Save" at bounding box center [209, 623] width 47 height 30
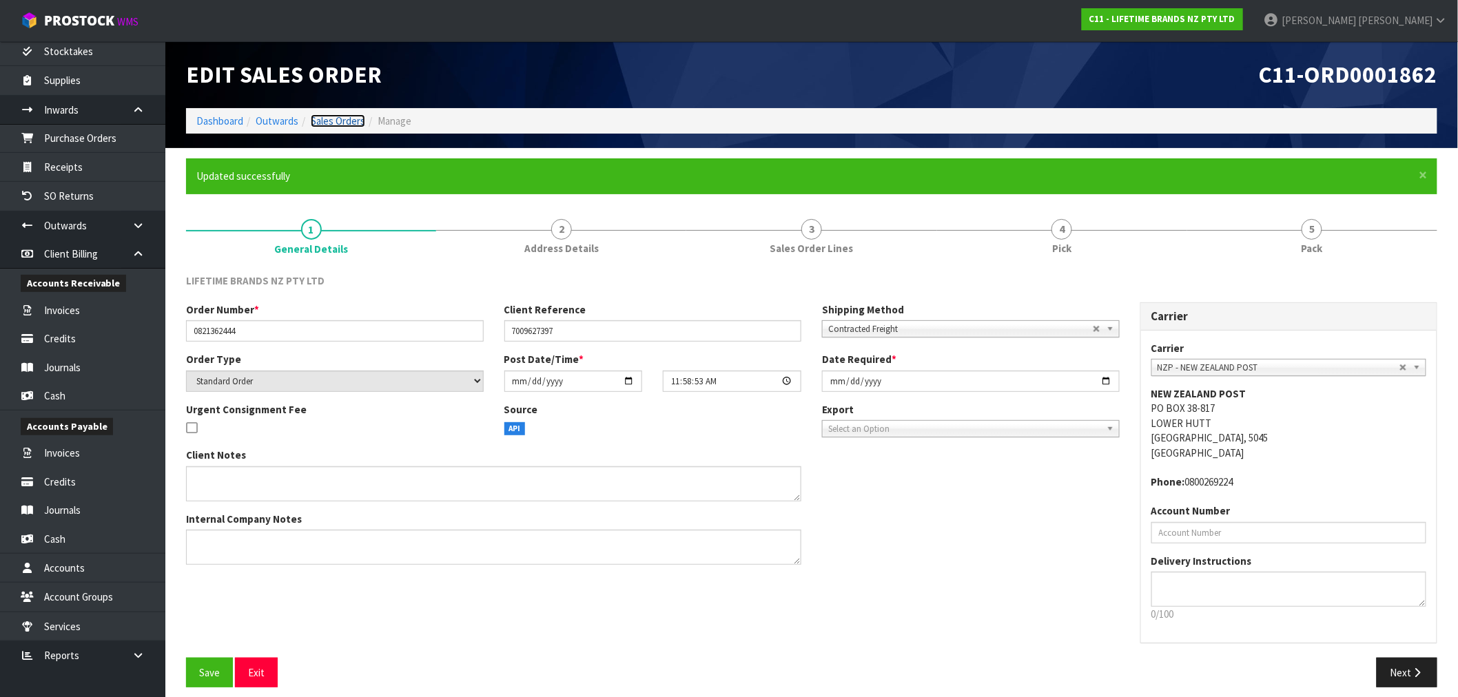
click at [327, 118] on link "Sales Orders" at bounding box center [338, 120] width 54 height 13
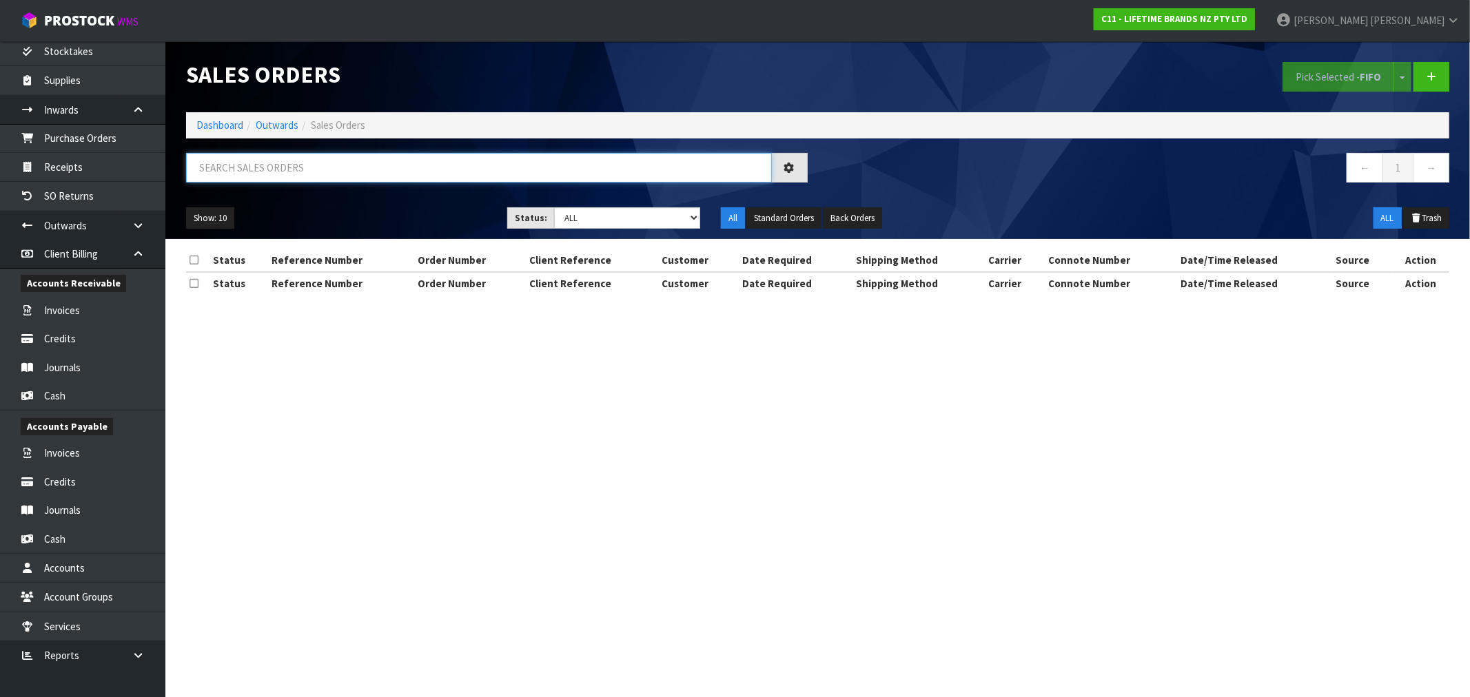
click at [307, 164] on input "text" at bounding box center [479, 168] width 586 height 30
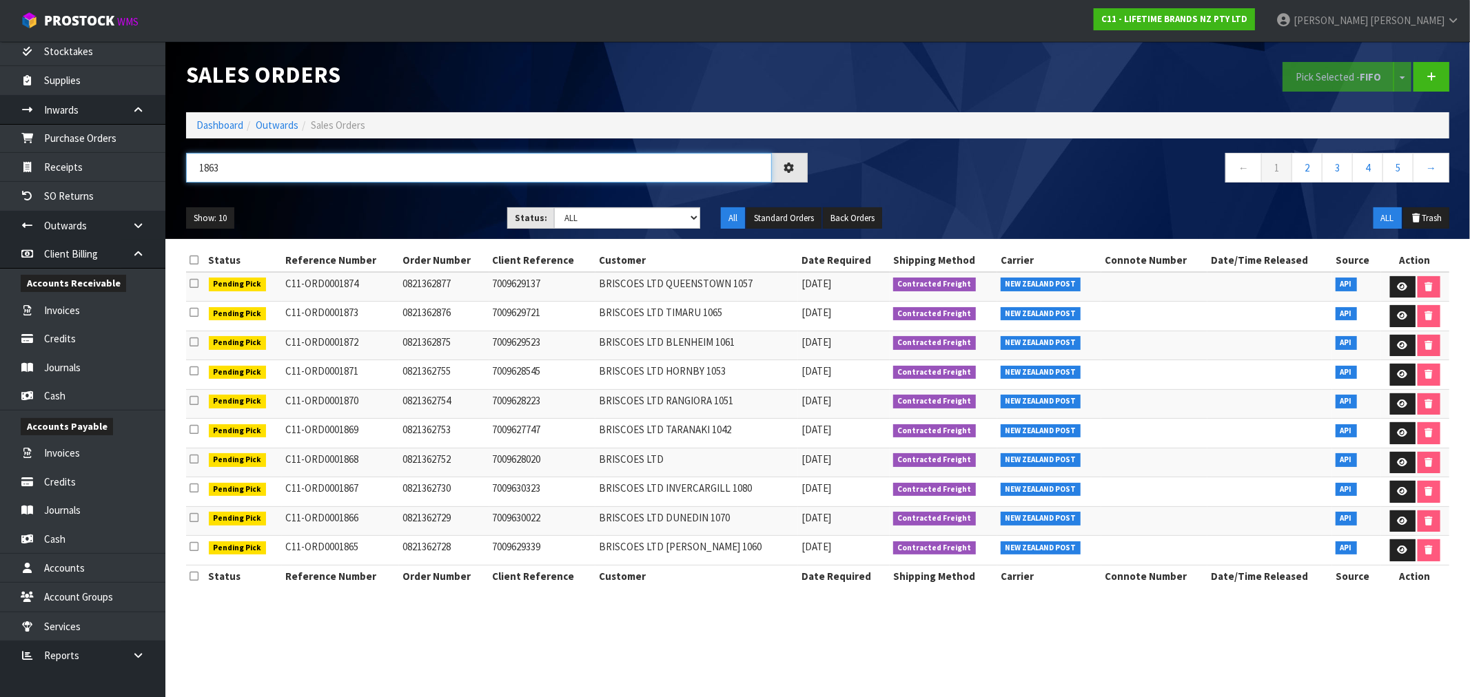
type input "1863"
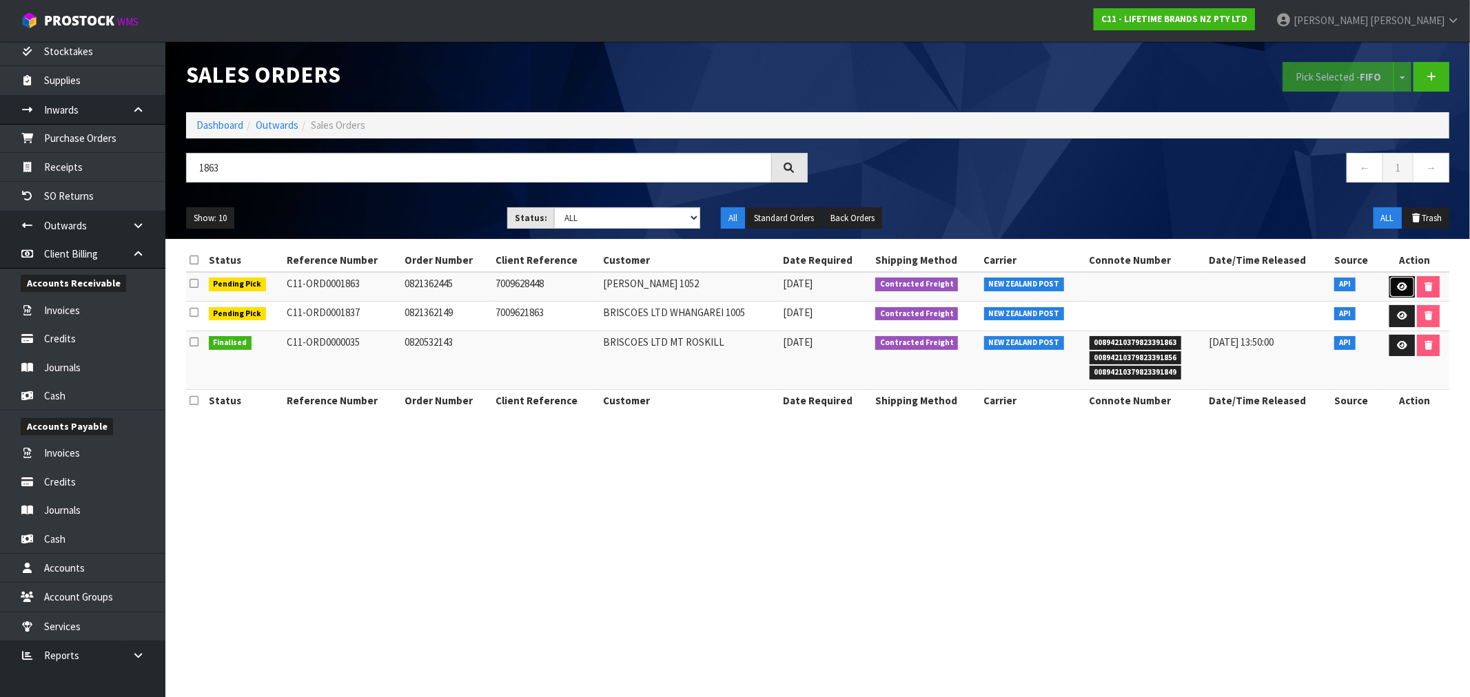
click at [1397, 289] on icon at bounding box center [1402, 287] width 10 height 9
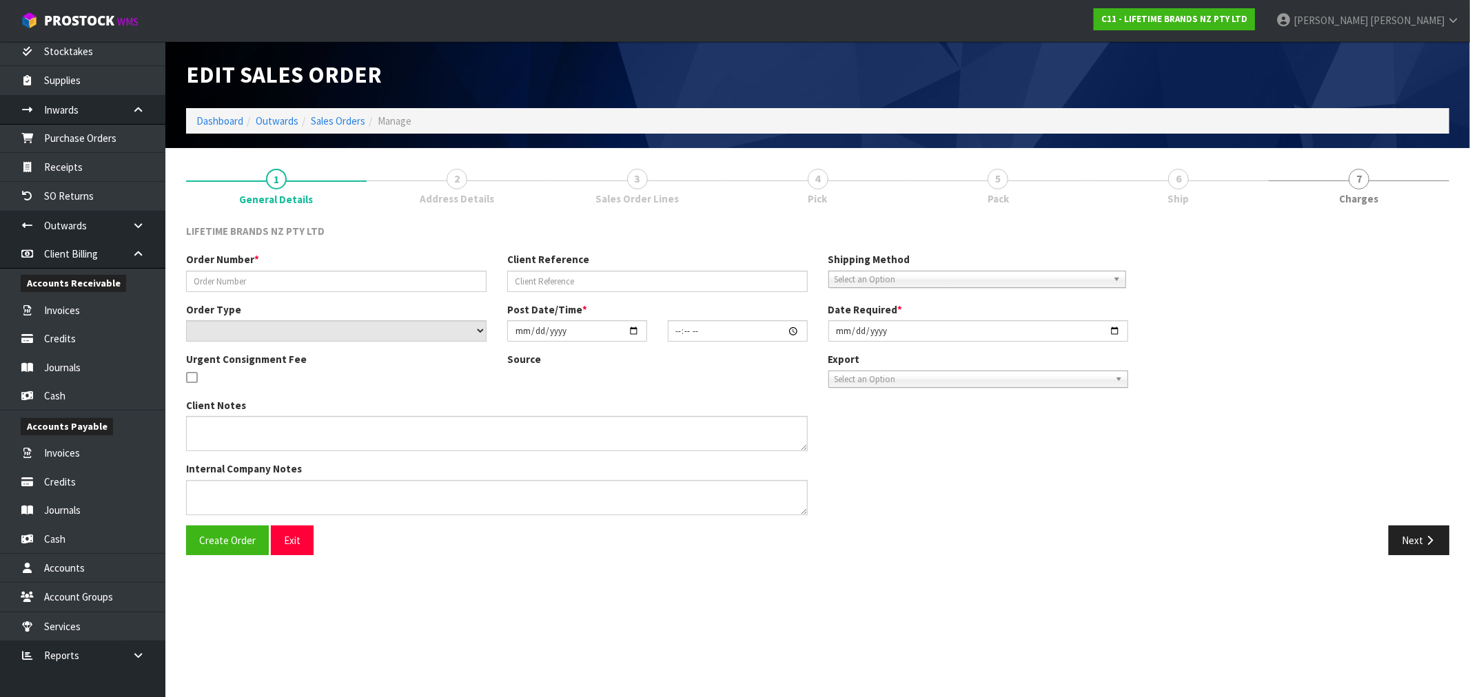
type input "0821362445"
type input "7009628448"
select select "number:0"
type input "[DATE]"
type input "11:58:54.000"
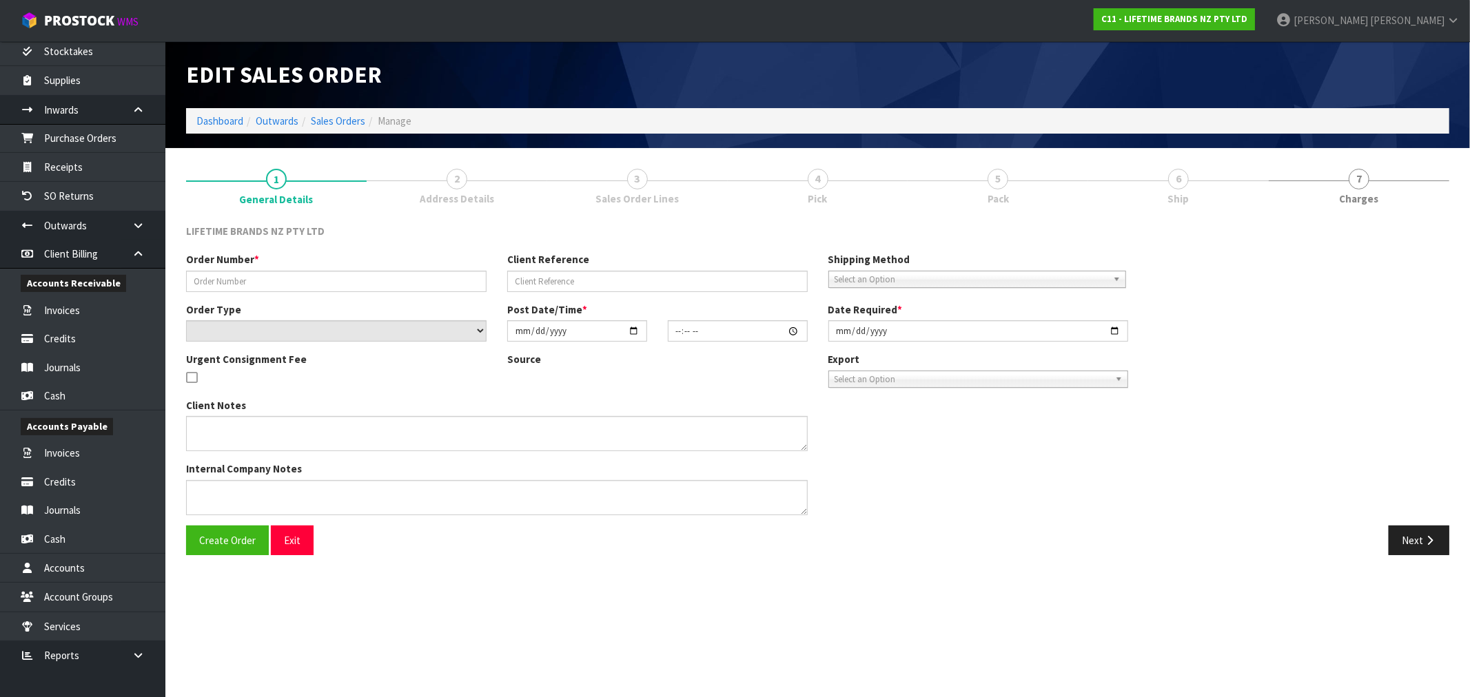
type input "[DATE]"
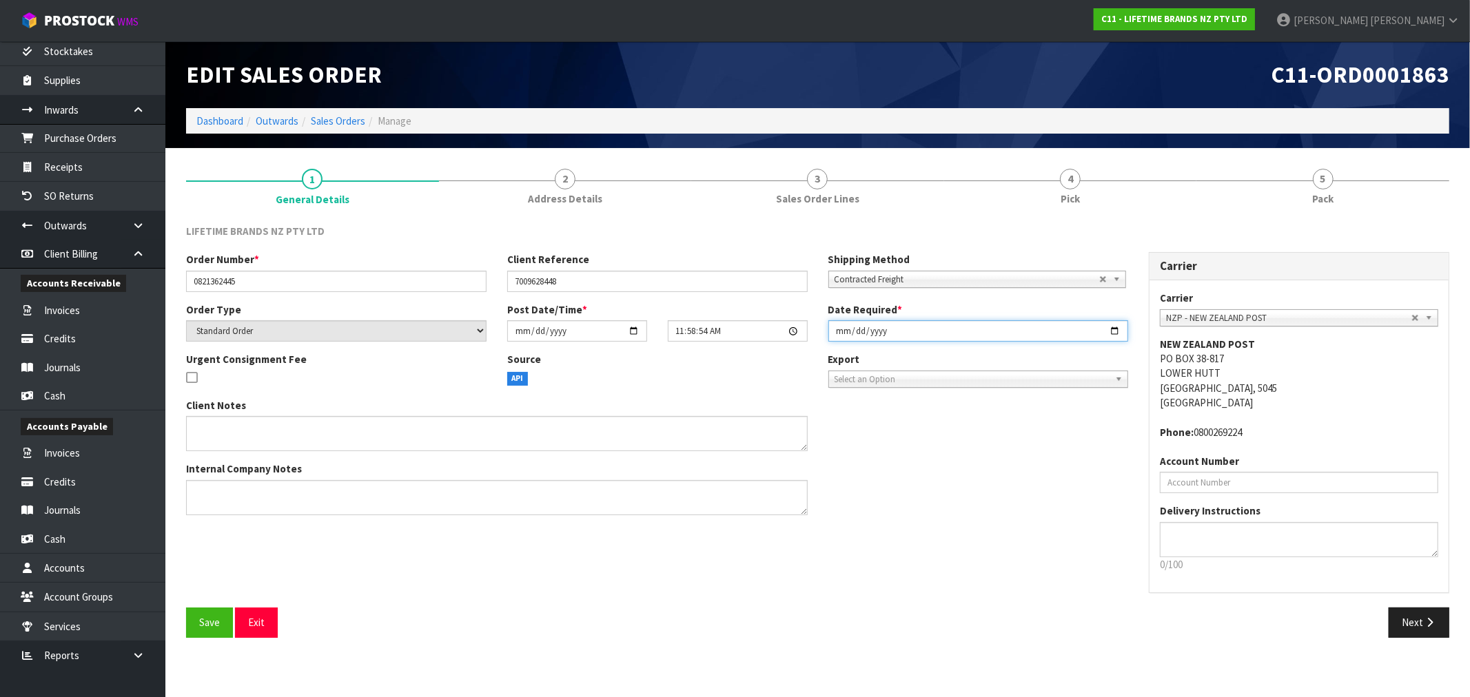
click at [837, 340] on input "[DATE]" at bounding box center [978, 330] width 300 height 21
type input "[DATE]"
click at [186, 608] on button "Save" at bounding box center [209, 623] width 47 height 30
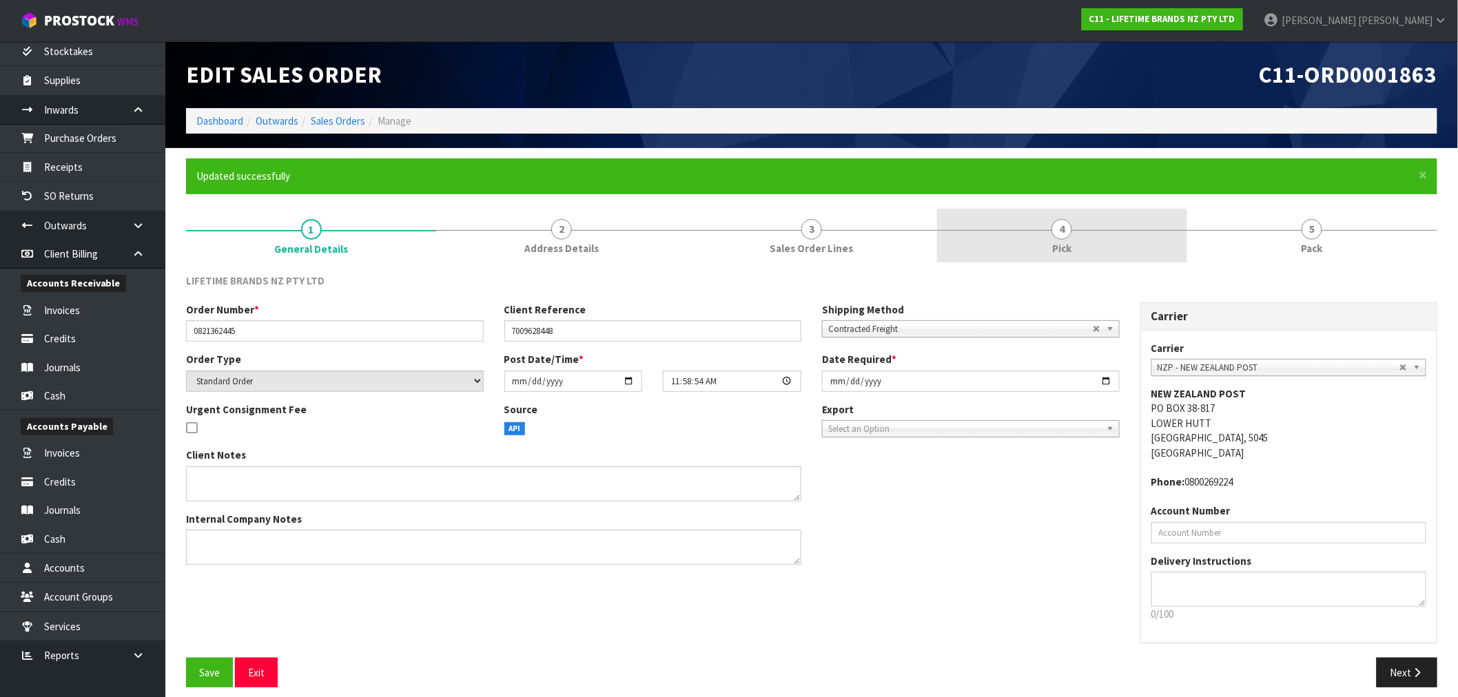
click at [1029, 245] on link "4 Pick" at bounding box center [1062, 236] width 250 height 54
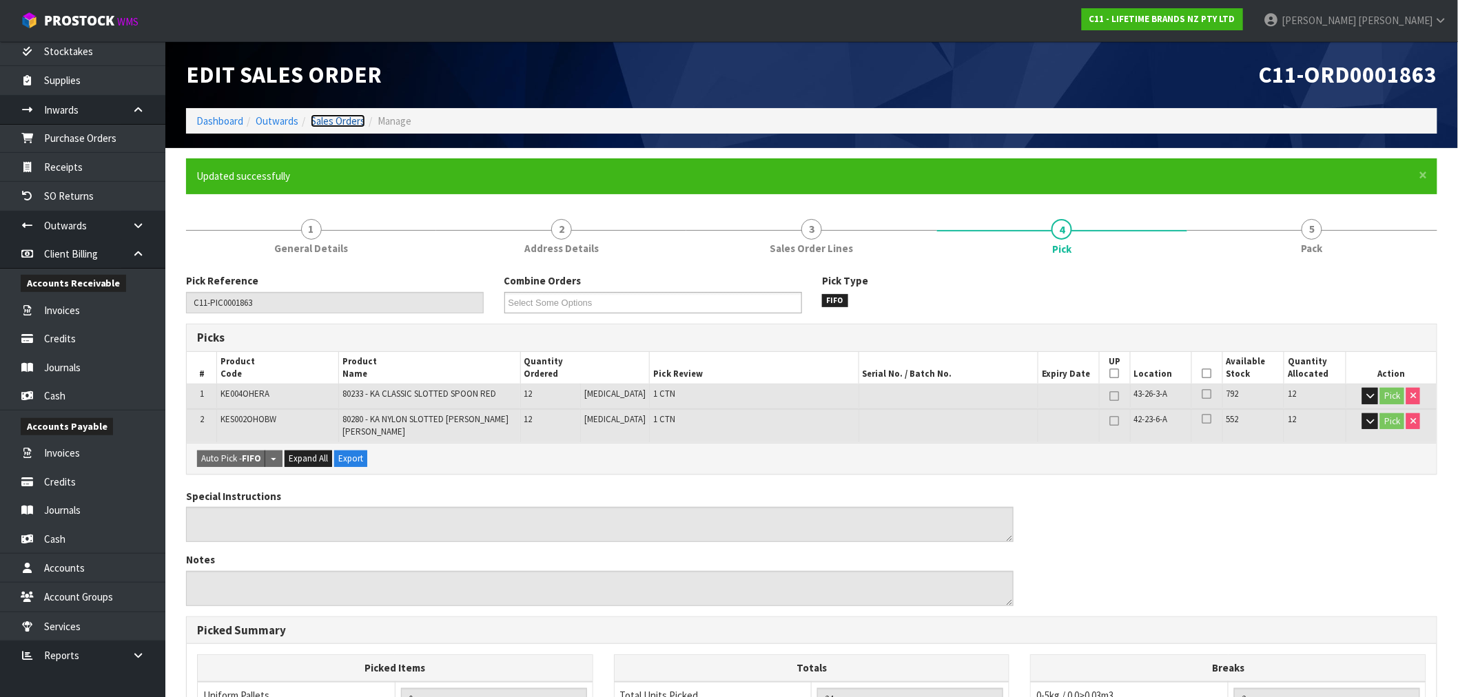
click at [352, 119] on link "Sales Orders" at bounding box center [338, 120] width 54 height 13
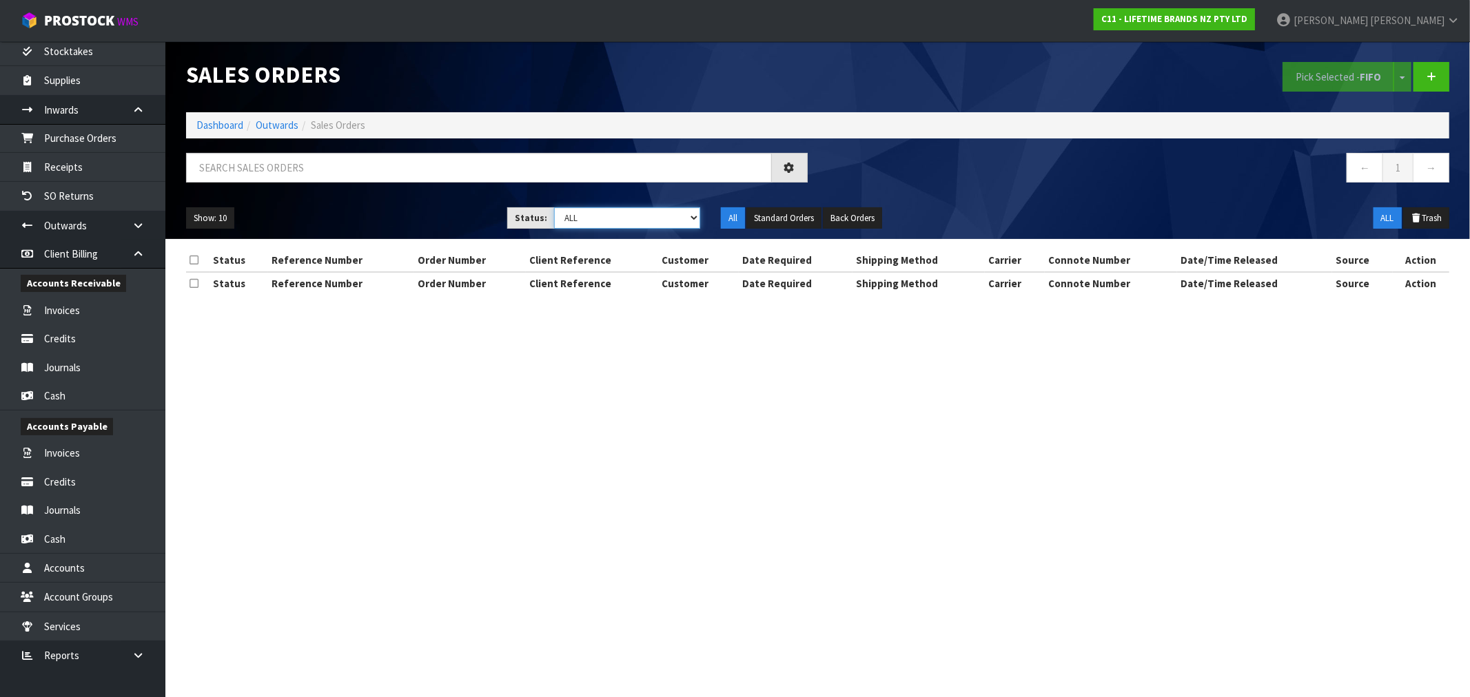
drag, startPoint x: 589, startPoint y: 218, endPoint x: 600, endPoint y: 225, distance: 13.6
click at [589, 218] on select "Draft Pending Allocated Pending Pick Goods Picked Goods Packed Pending Charges …" at bounding box center [627, 217] width 146 height 21
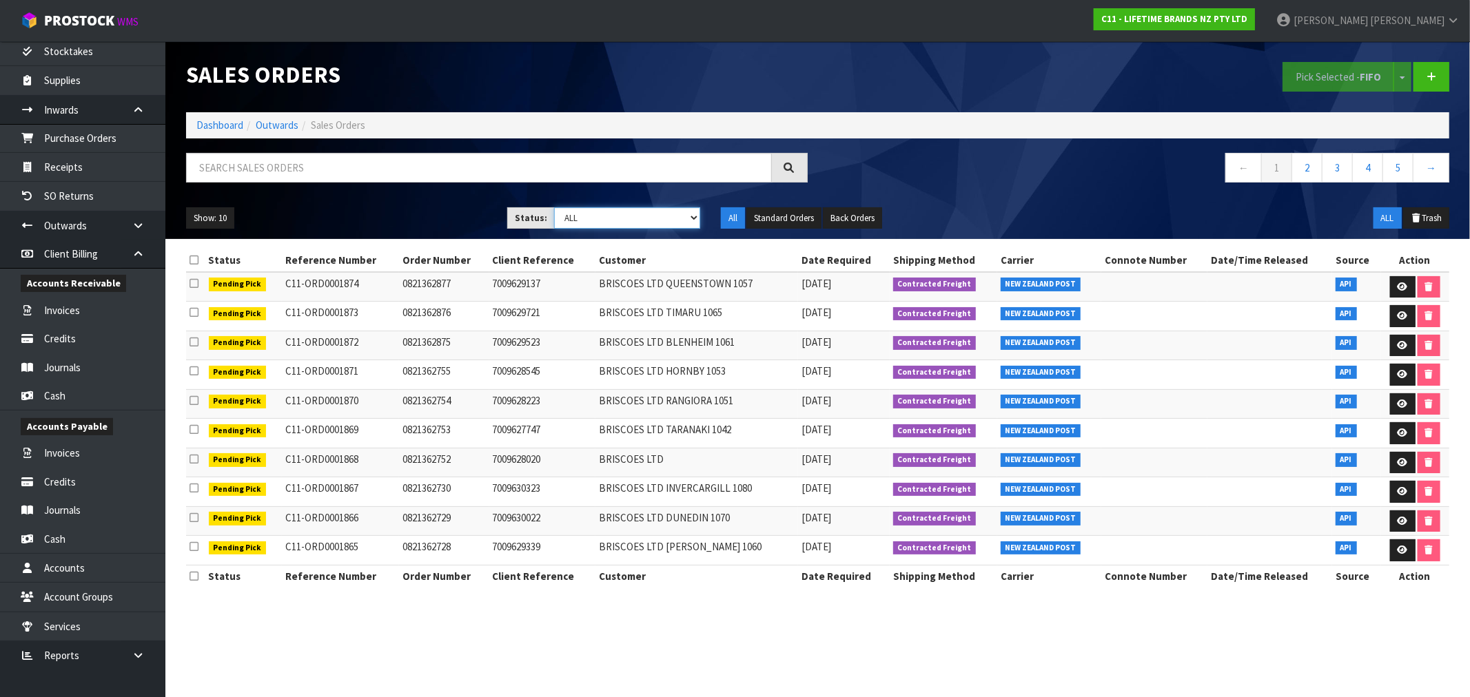
select select "string:1"
click at [554, 207] on select "Draft Pending Allocated Pending Pick Goods Picked Goods Packed Pending Charges …" at bounding box center [627, 217] width 146 height 21
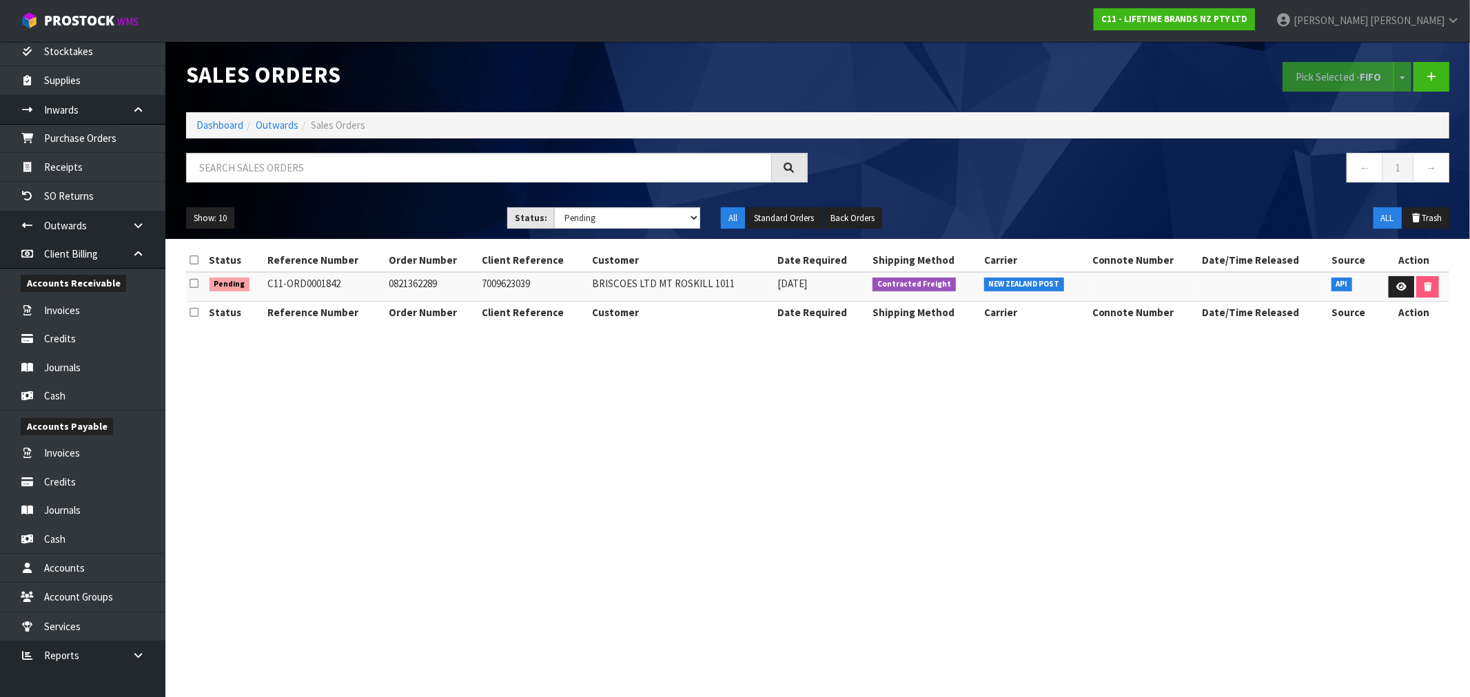
drag, startPoint x: 347, startPoint y: 286, endPoint x: 267, endPoint y: 285, distance: 79.3
click at [267, 285] on td "C11-ORD0001842" at bounding box center [324, 287] width 121 height 30
click at [408, 284] on td "0821362289" at bounding box center [431, 287] width 93 height 30
copy td "0821362289"
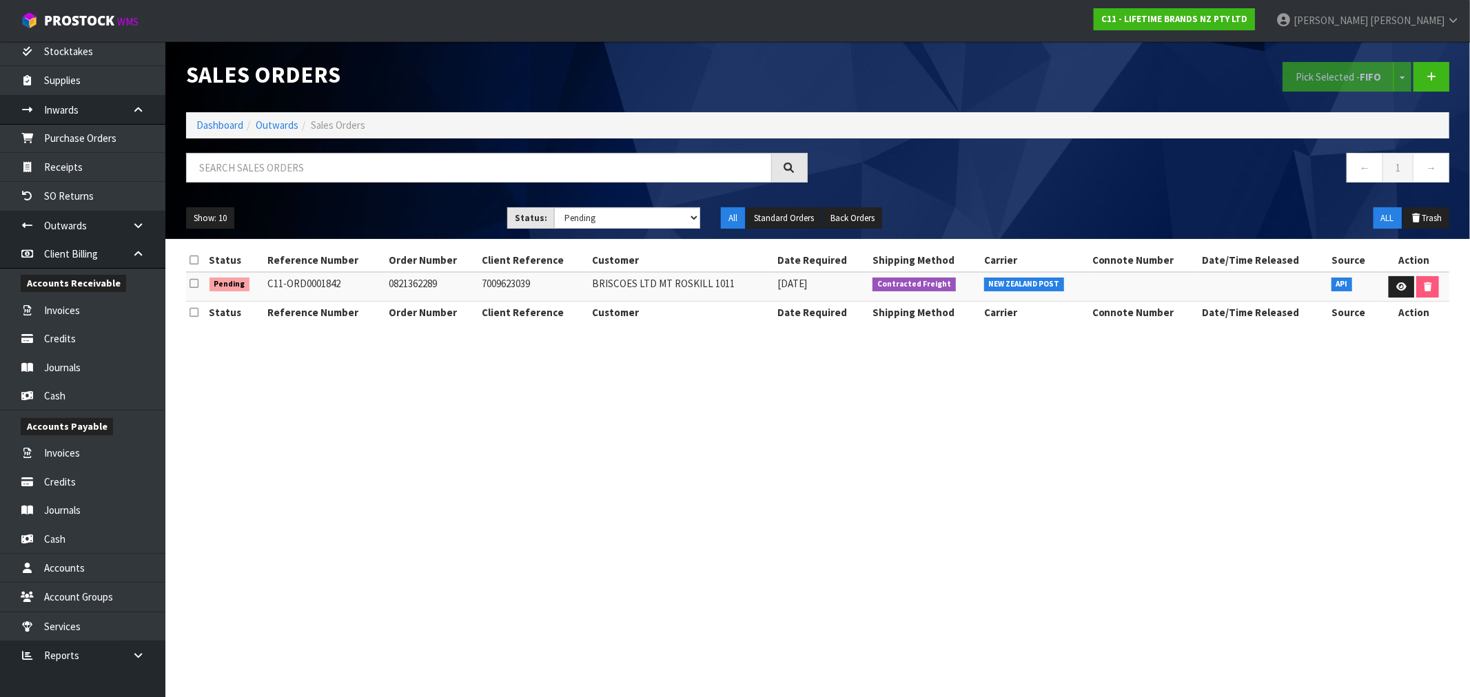
drag, startPoint x: 354, startPoint y: 290, endPoint x: 269, endPoint y: 281, distance: 84.6
click at [269, 281] on td "C11-ORD0001842" at bounding box center [324, 287] width 121 height 30
copy td "C11-ORD0001842"
click at [1403, 287] on icon at bounding box center [1401, 287] width 10 height 9
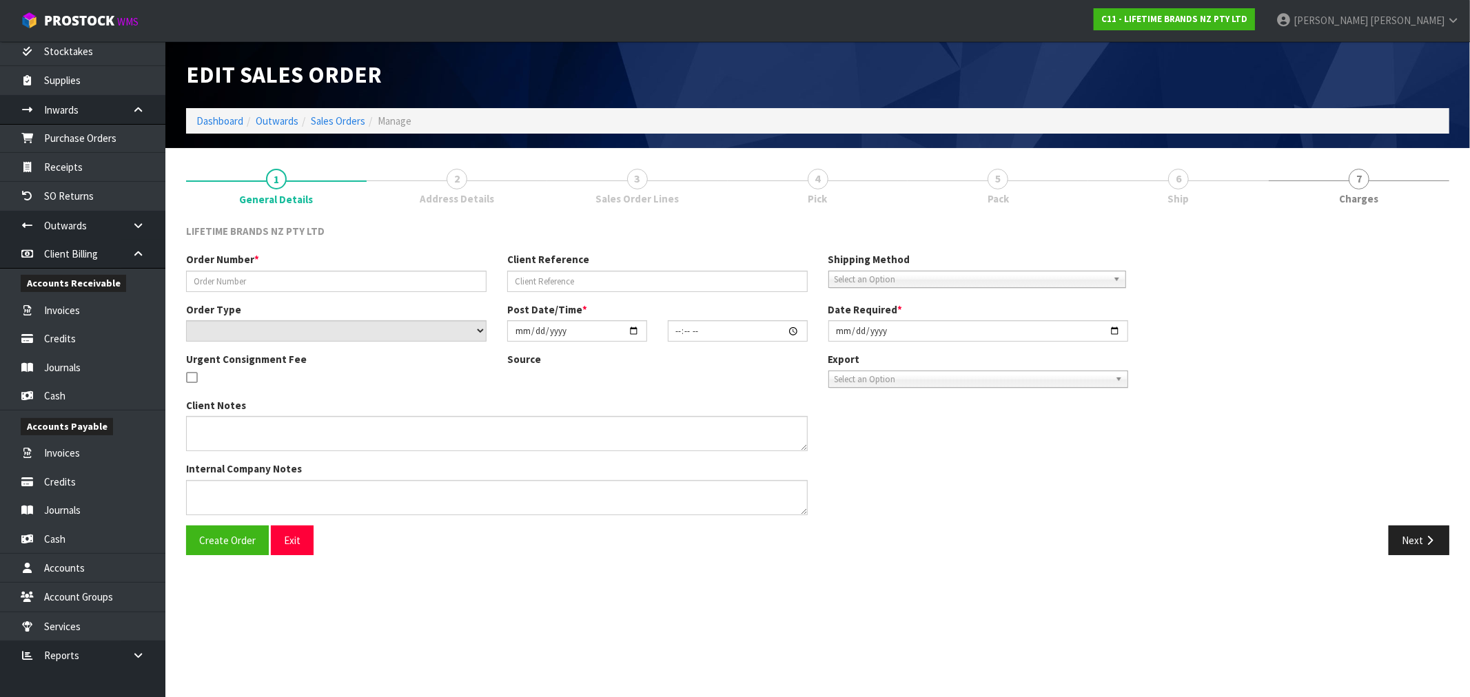
type input "0821362289"
type input "7009623039"
select select "number:0"
type input "[DATE]"
type input "10:48:58.000"
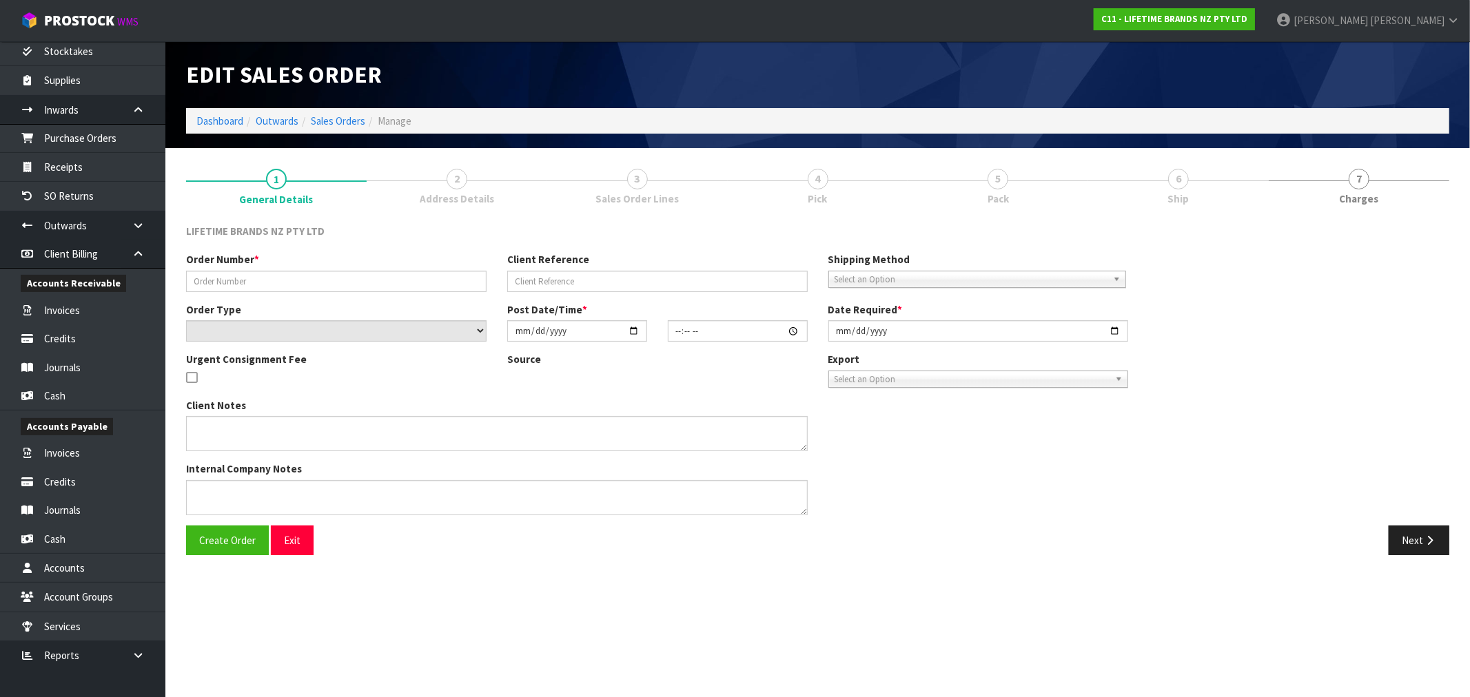
type input "[DATE]"
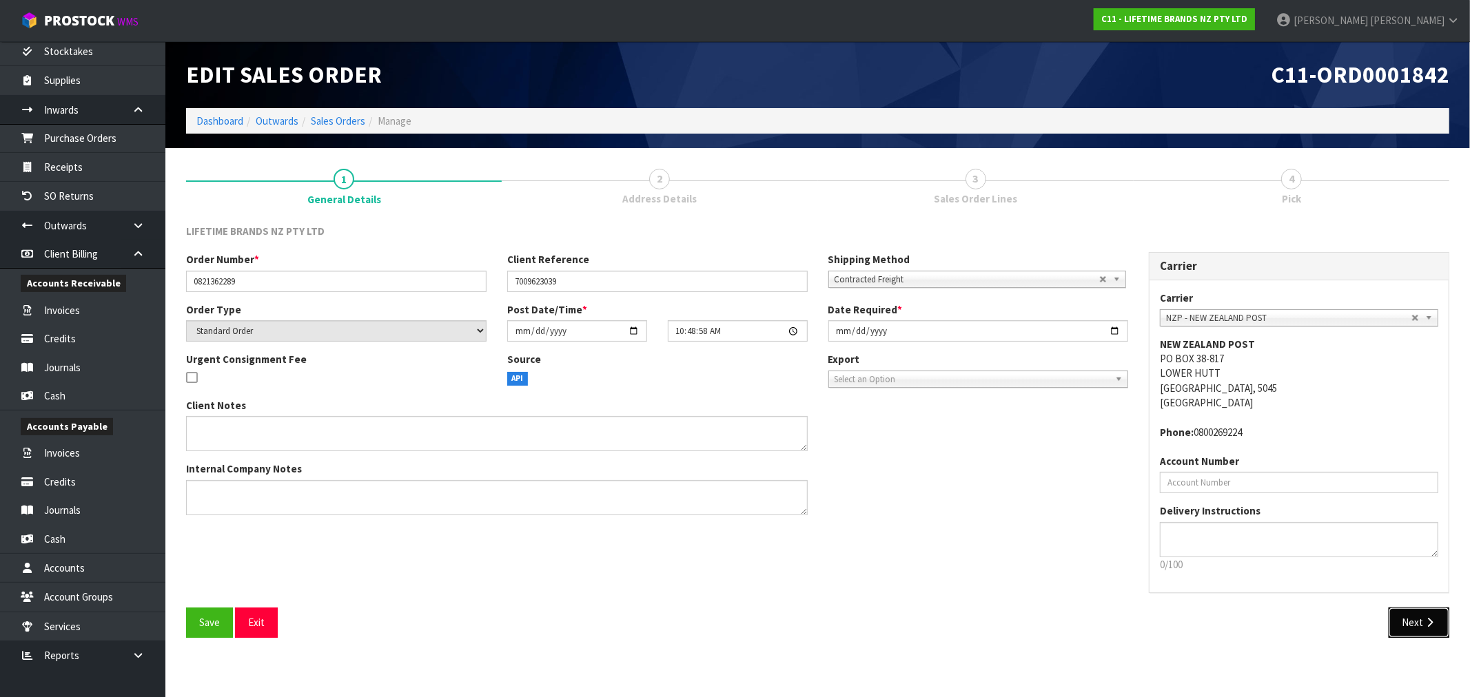
click at [1420, 622] on button "Next" at bounding box center [1419, 623] width 61 height 30
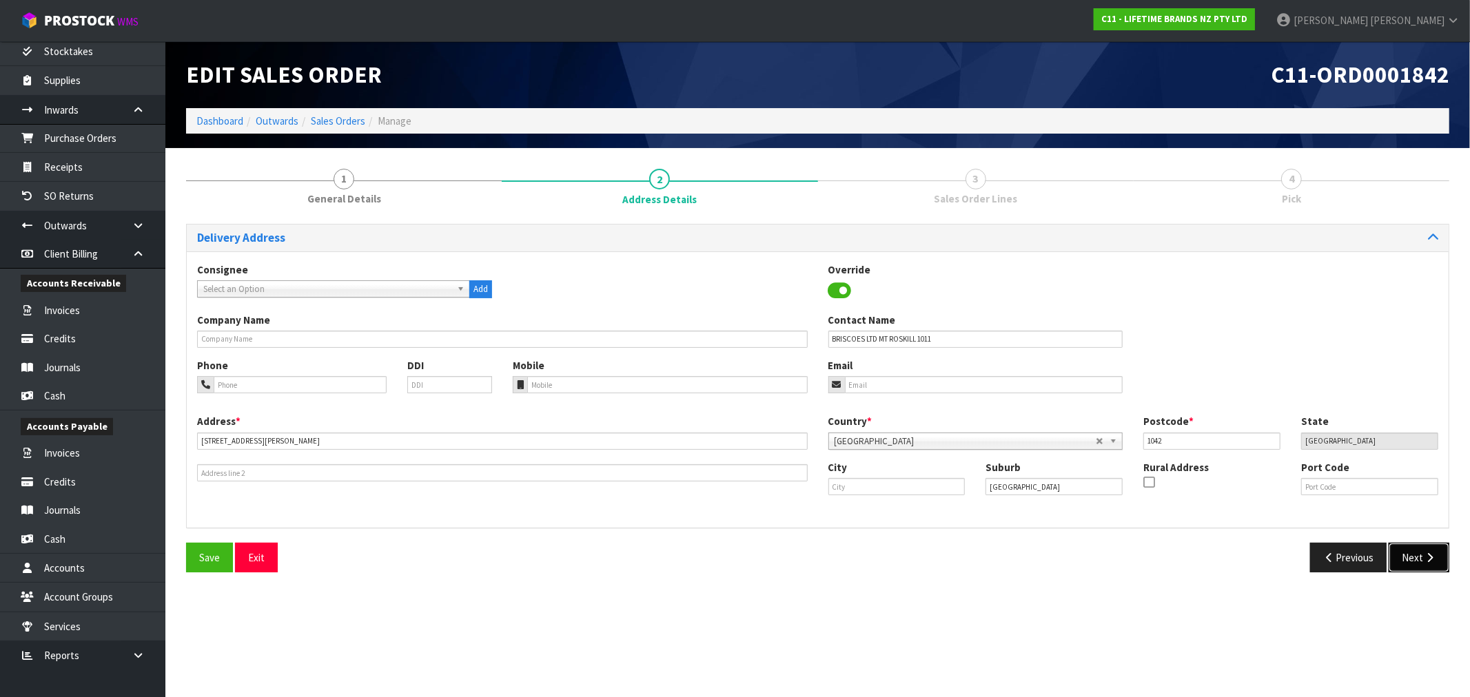
click at [1435, 548] on button "Next" at bounding box center [1419, 558] width 61 height 30
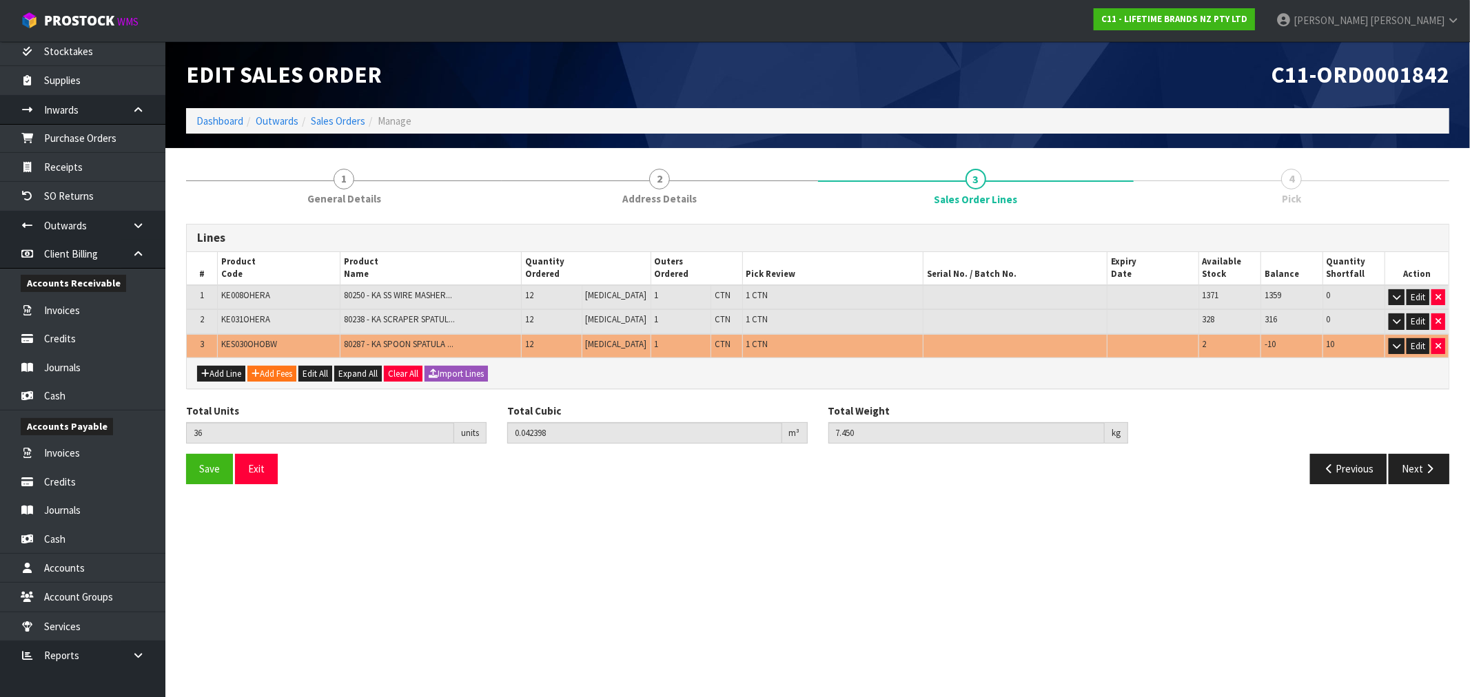
click at [241, 339] on span "KES030OHOBW" at bounding box center [249, 344] width 56 height 12
copy span "KES030OHOBW"
click at [215, 117] on link "Dashboard" at bounding box center [219, 120] width 47 height 13
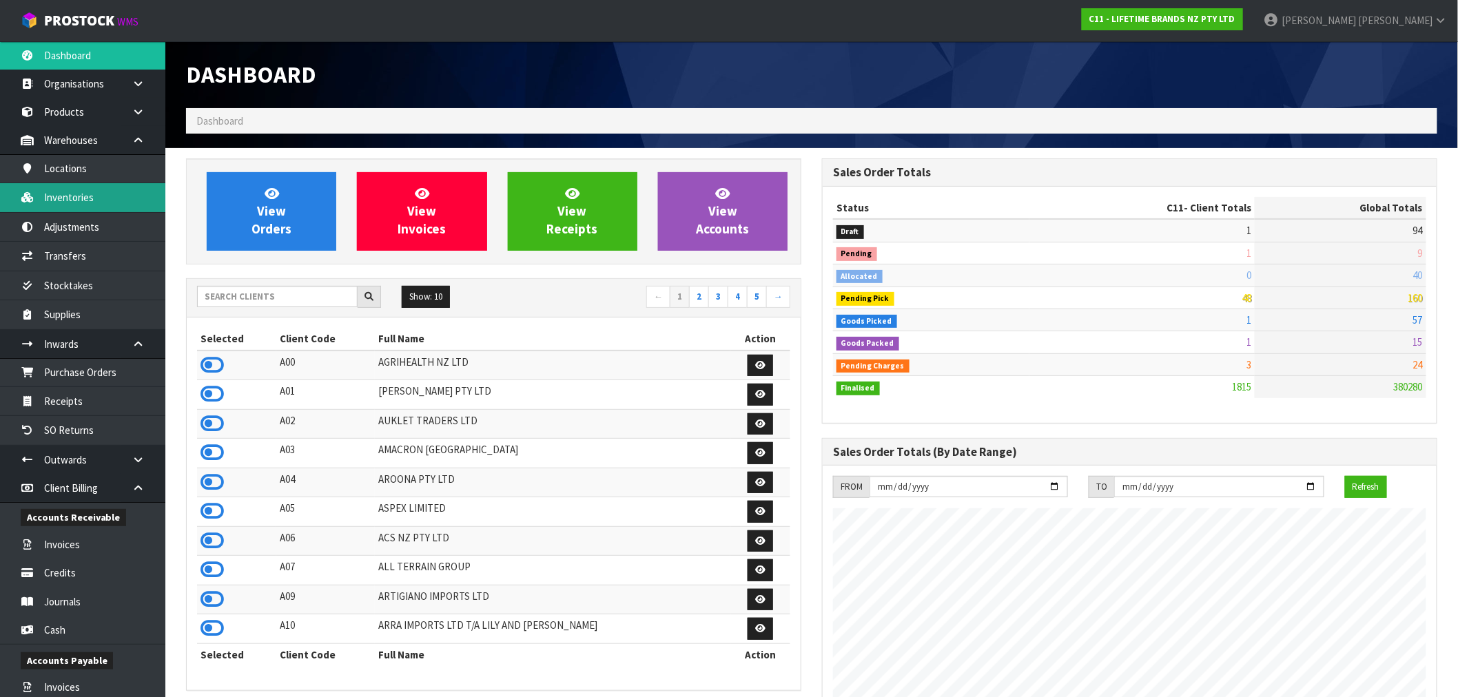
drag, startPoint x: 59, startPoint y: 198, endPoint x: 176, endPoint y: 202, distance: 117.2
click at [60, 197] on link "Inventories" at bounding box center [82, 197] width 165 height 28
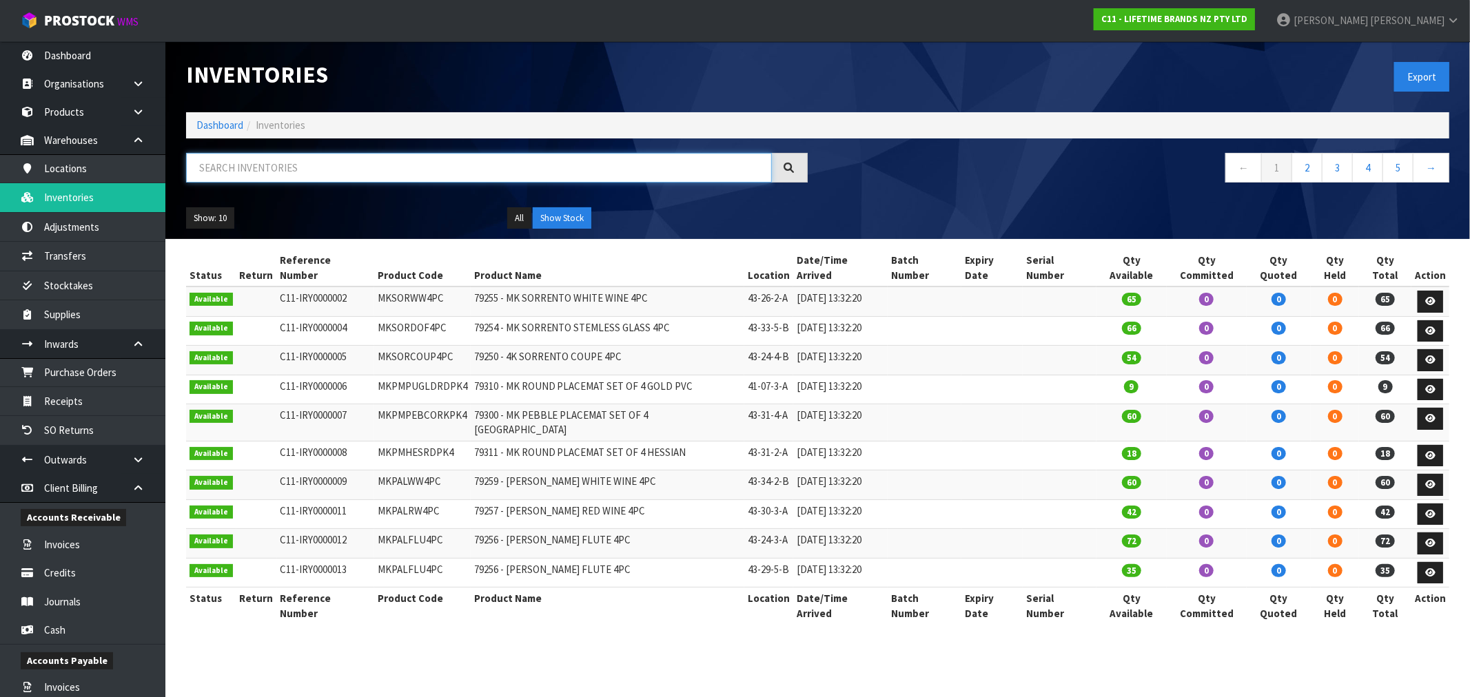
click at [280, 174] on input "text" at bounding box center [479, 168] width 586 height 30
paste input "KES030OHOBW"
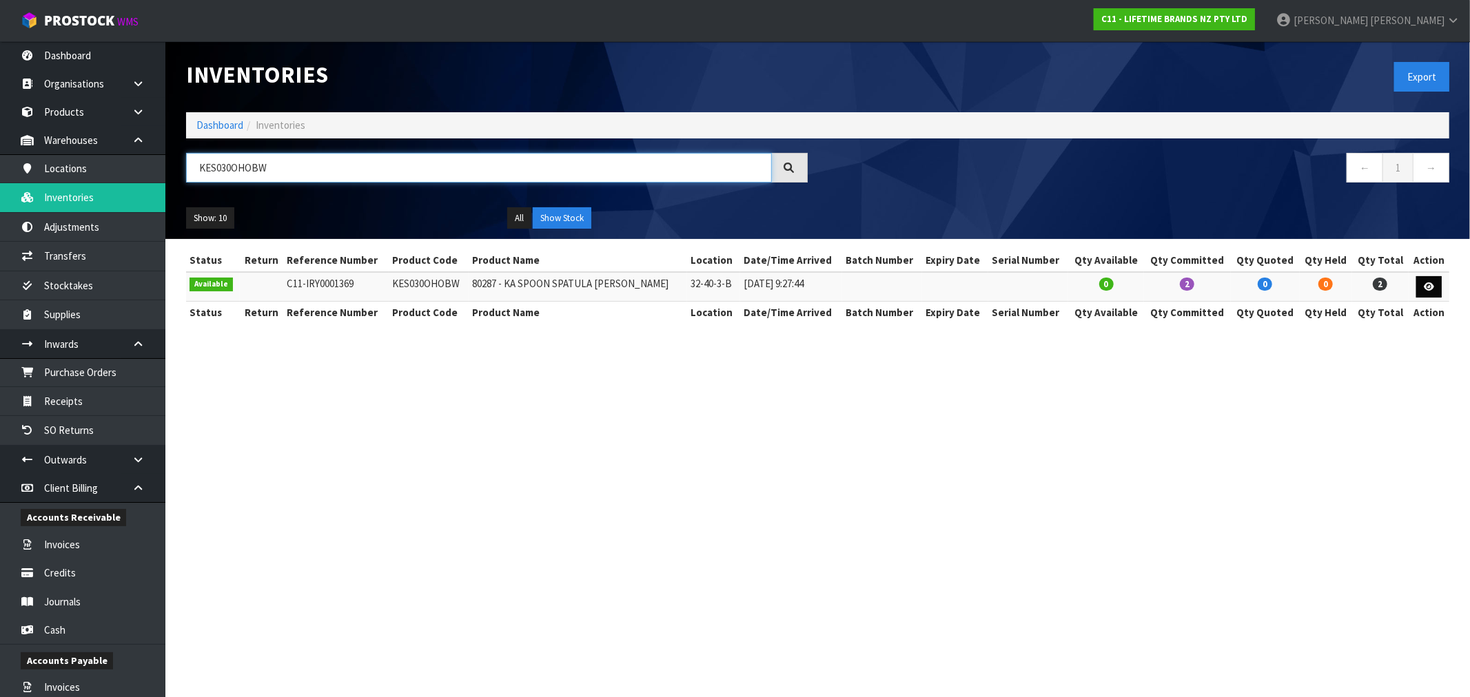
type input "KES030OHOBW"
click at [1424, 286] on icon at bounding box center [1429, 287] width 10 height 9
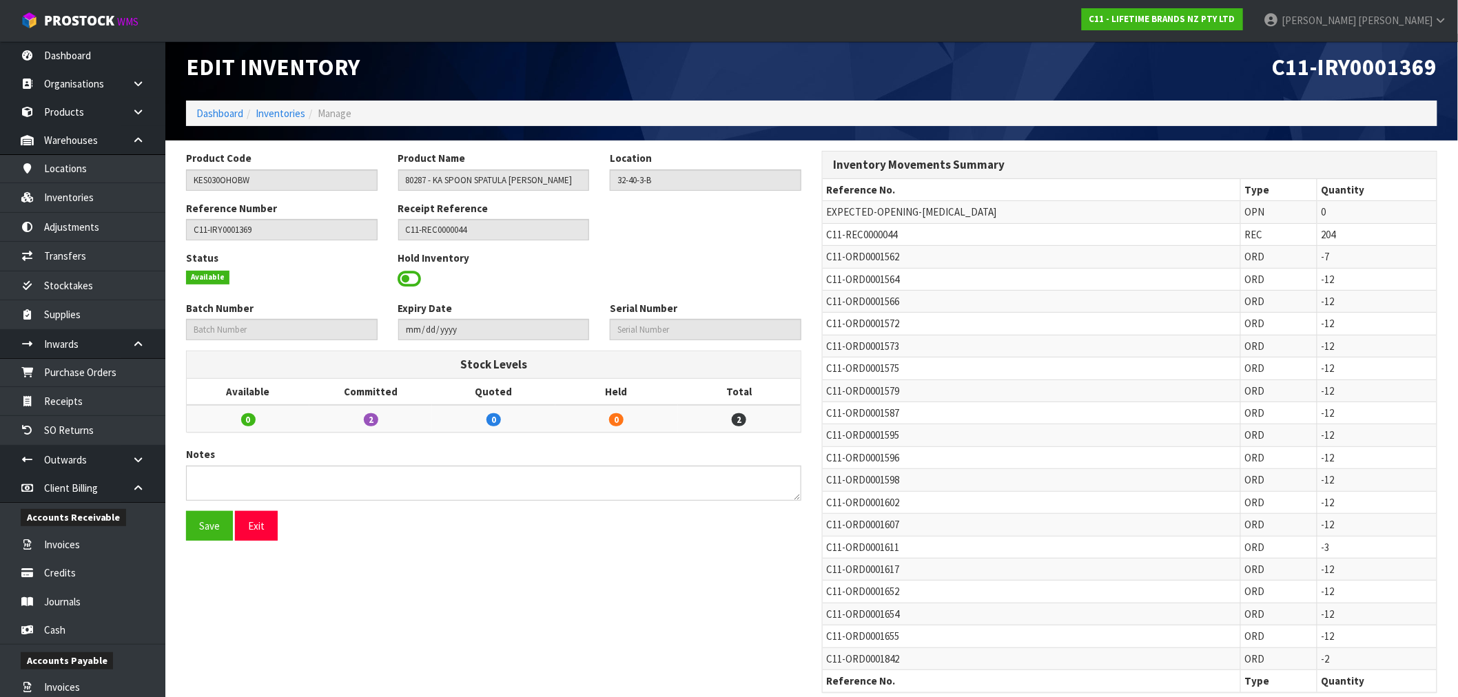
scroll to position [30, 0]
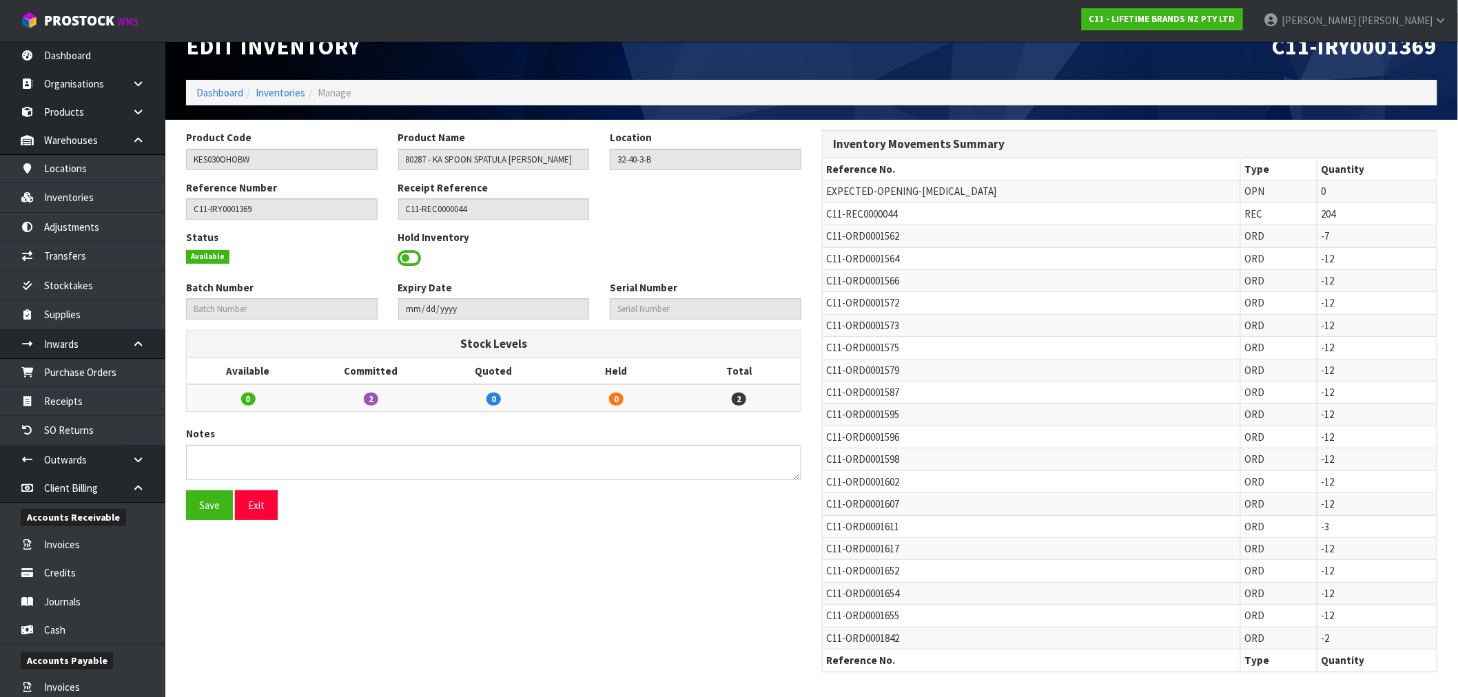
click at [892, 618] on span "C11-ORD0001655" at bounding box center [862, 615] width 73 height 13
copy span "ORD0001655"
click at [242, 90] on ol "Dashboard Inventories Manage" at bounding box center [812, 93] width 1252 height 26
click at [225, 86] on link "Dashboard" at bounding box center [219, 92] width 47 height 13
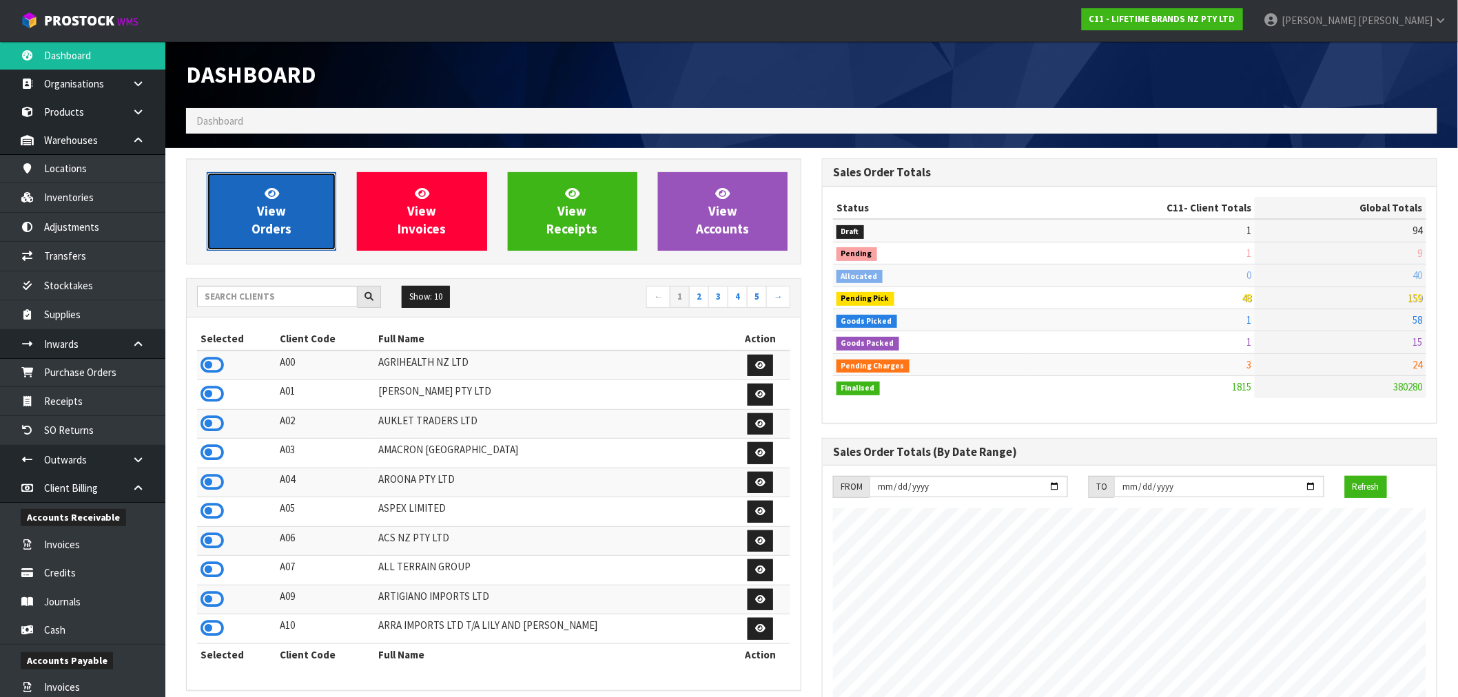
click at [271, 225] on span "View Orders" at bounding box center [272, 211] width 40 height 52
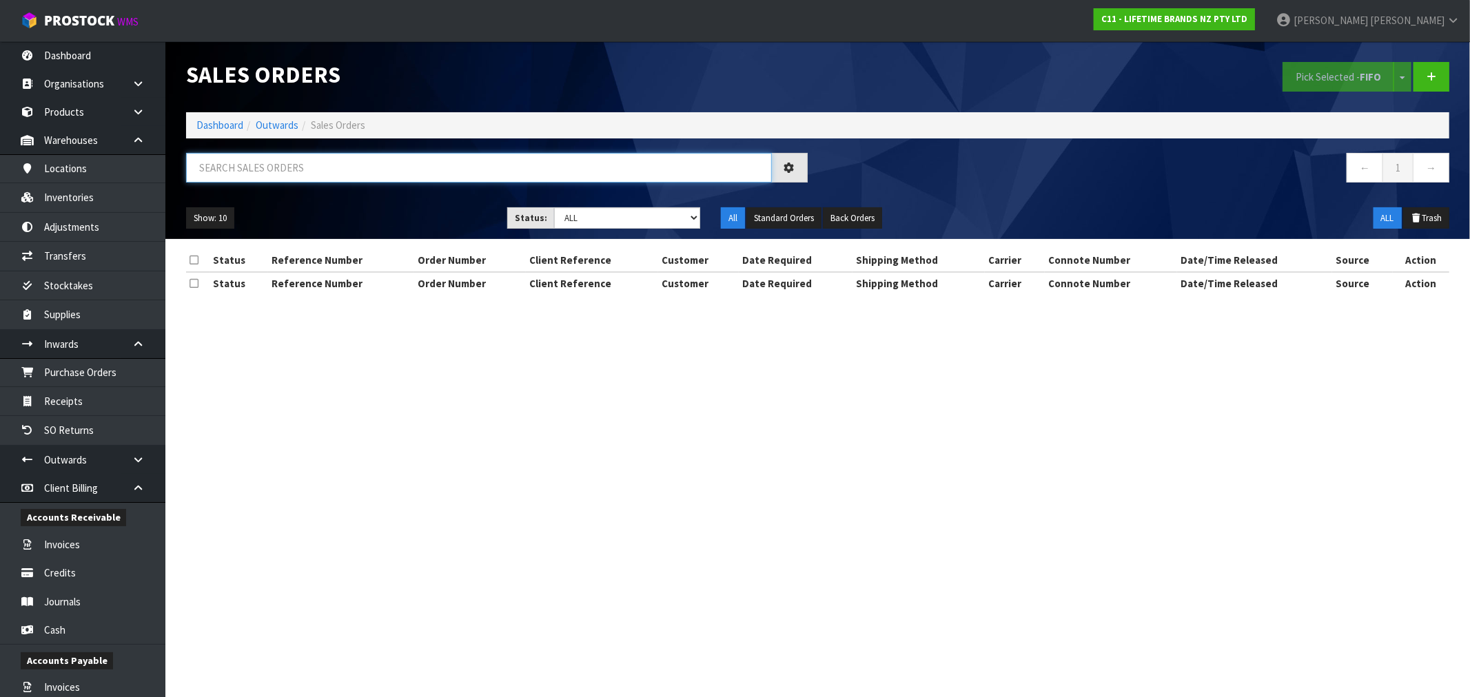
click at [340, 179] on input "text" at bounding box center [479, 168] width 586 height 30
paste input "ORD0001655"
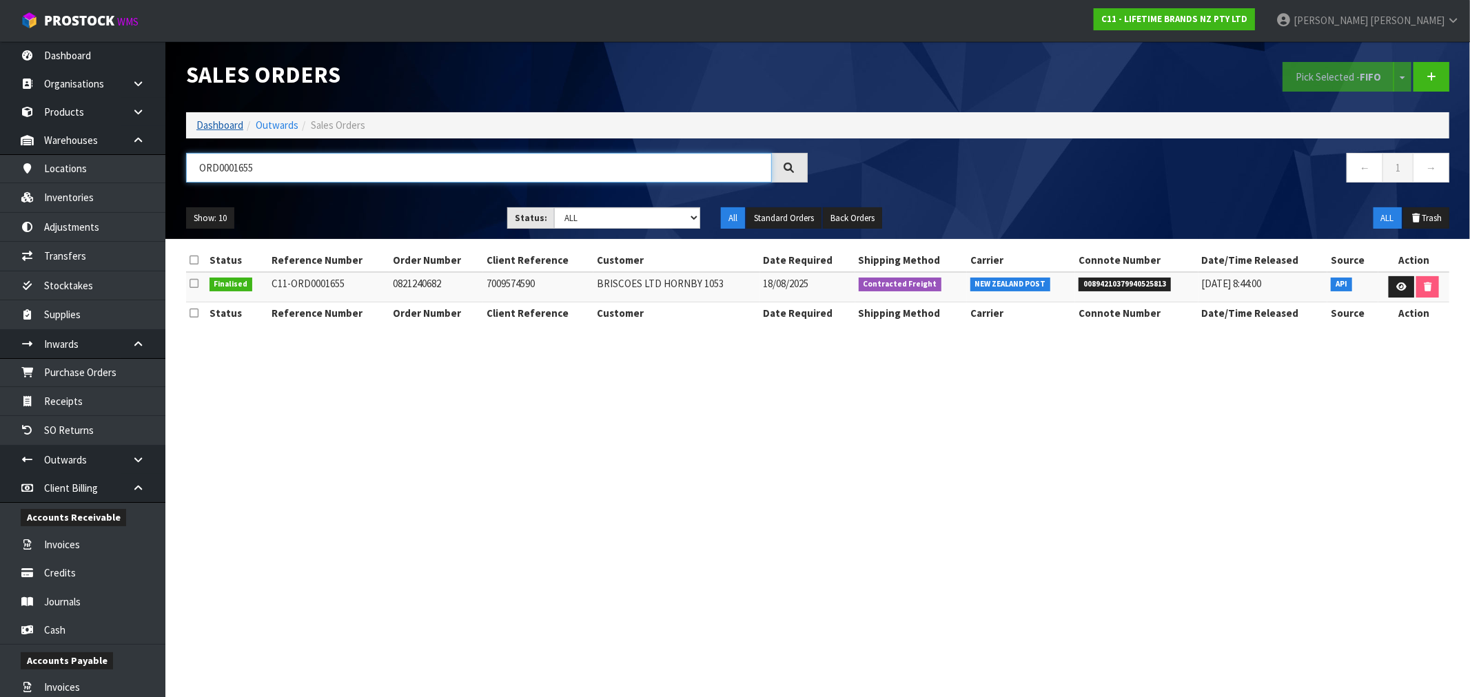
type input "ORD0001655"
click at [216, 126] on link "Dashboard" at bounding box center [219, 125] width 47 height 13
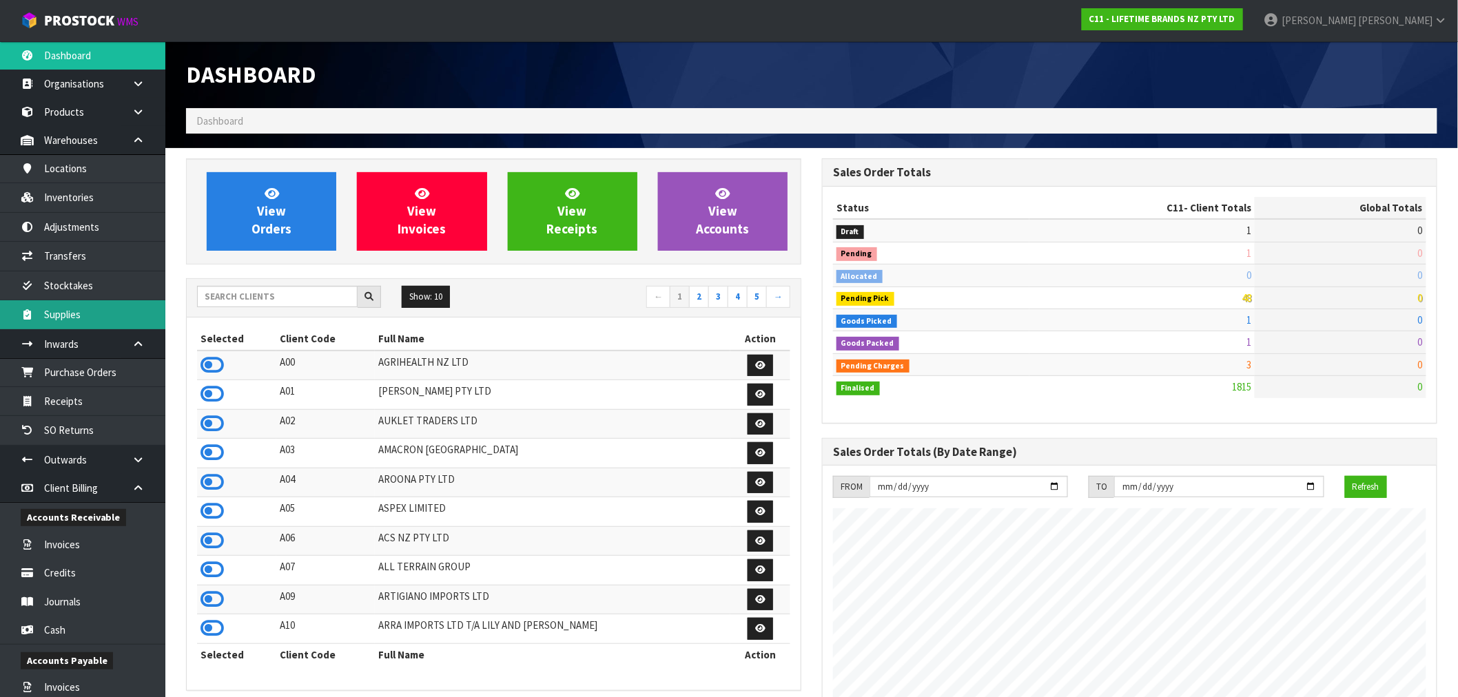
scroll to position [1044, 636]
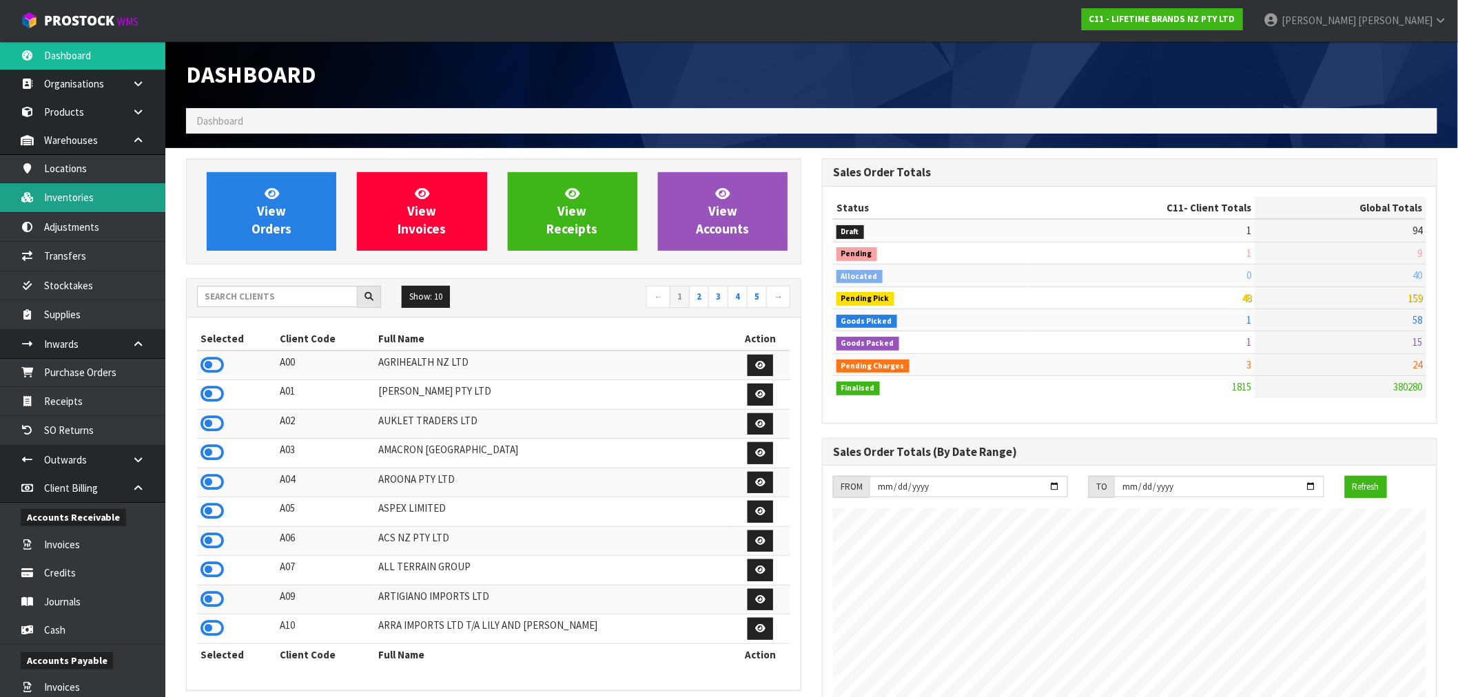
click at [78, 197] on link "Inventories" at bounding box center [82, 197] width 165 height 28
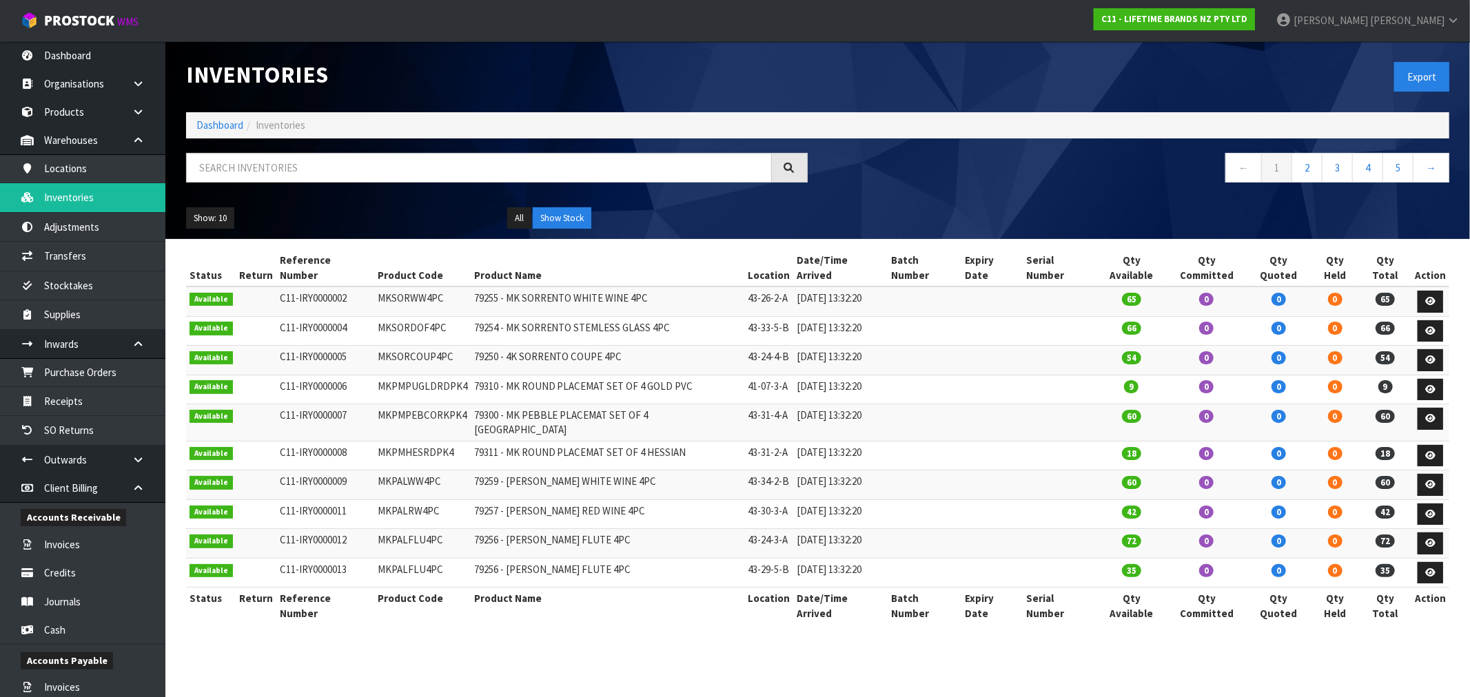
click at [292, 183] on div at bounding box center [497, 173] width 642 height 40
click at [292, 169] on input "text" at bounding box center [479, 168] width 586 height 30
paste input "KES030OHOBW"
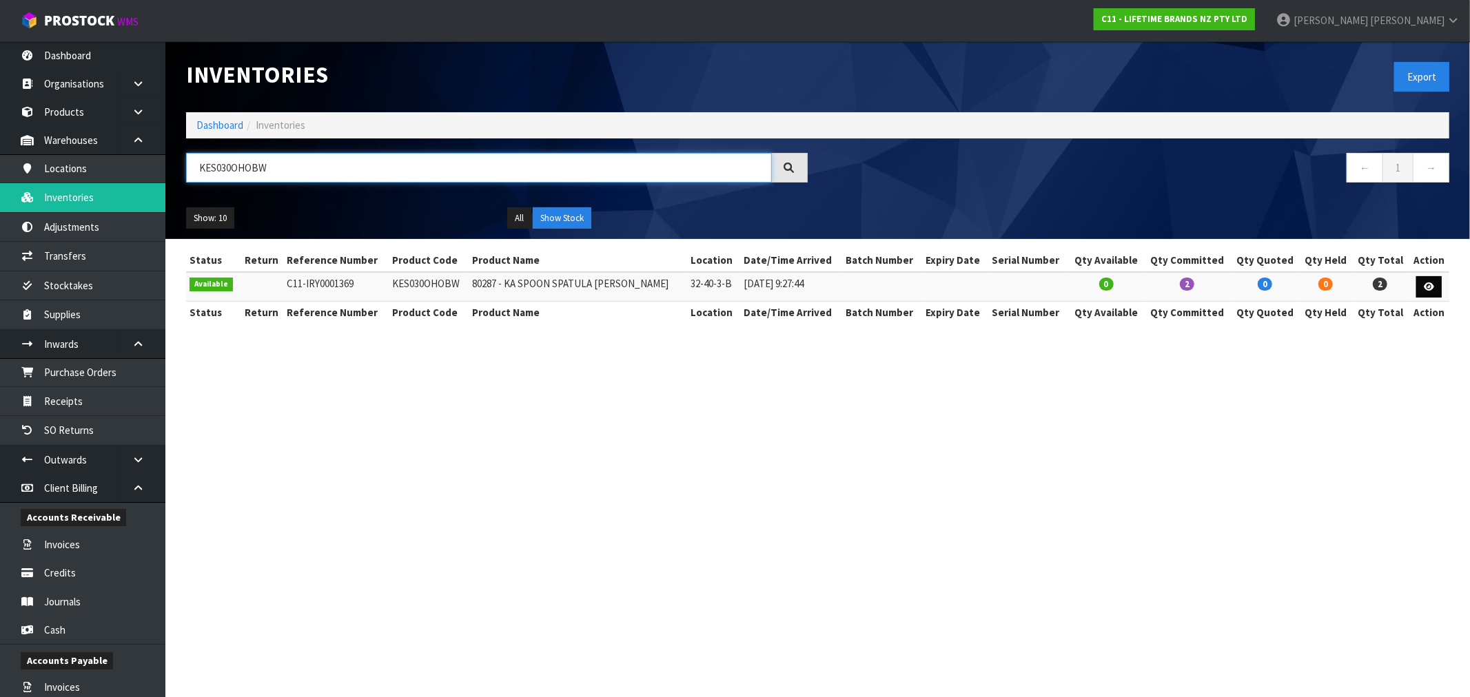
type input "KES030OHOBW"
click at [1429, 281] on link at bounding box center [1429, 287] width 26 height 22
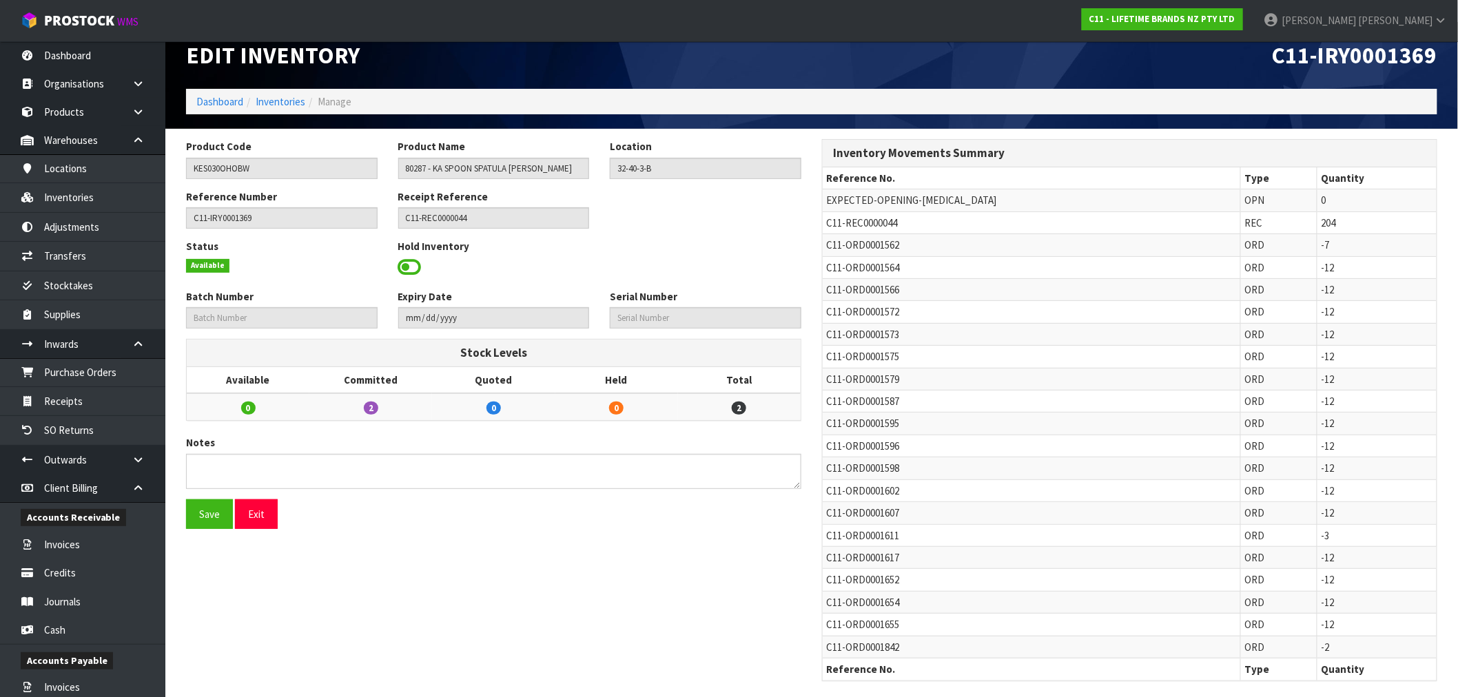
scroll to position [30, 0]
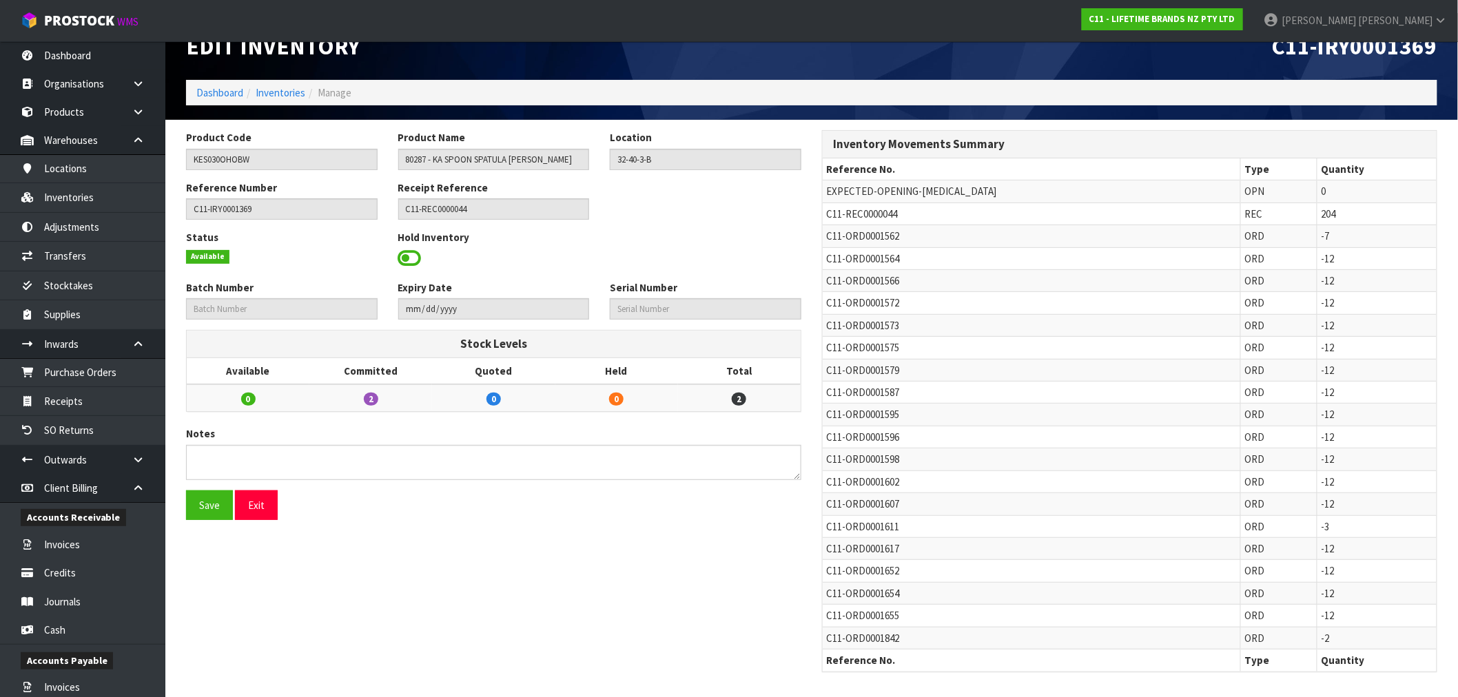
click at [839, 635] on span "C11-ORD0001842" at bounding box center [862, 638] width 73 height 13
click at [886, 636] on span "C11-ORD0001842" at bounding box center [862, 638] width 73 height 13
copy span "ORD0001842"
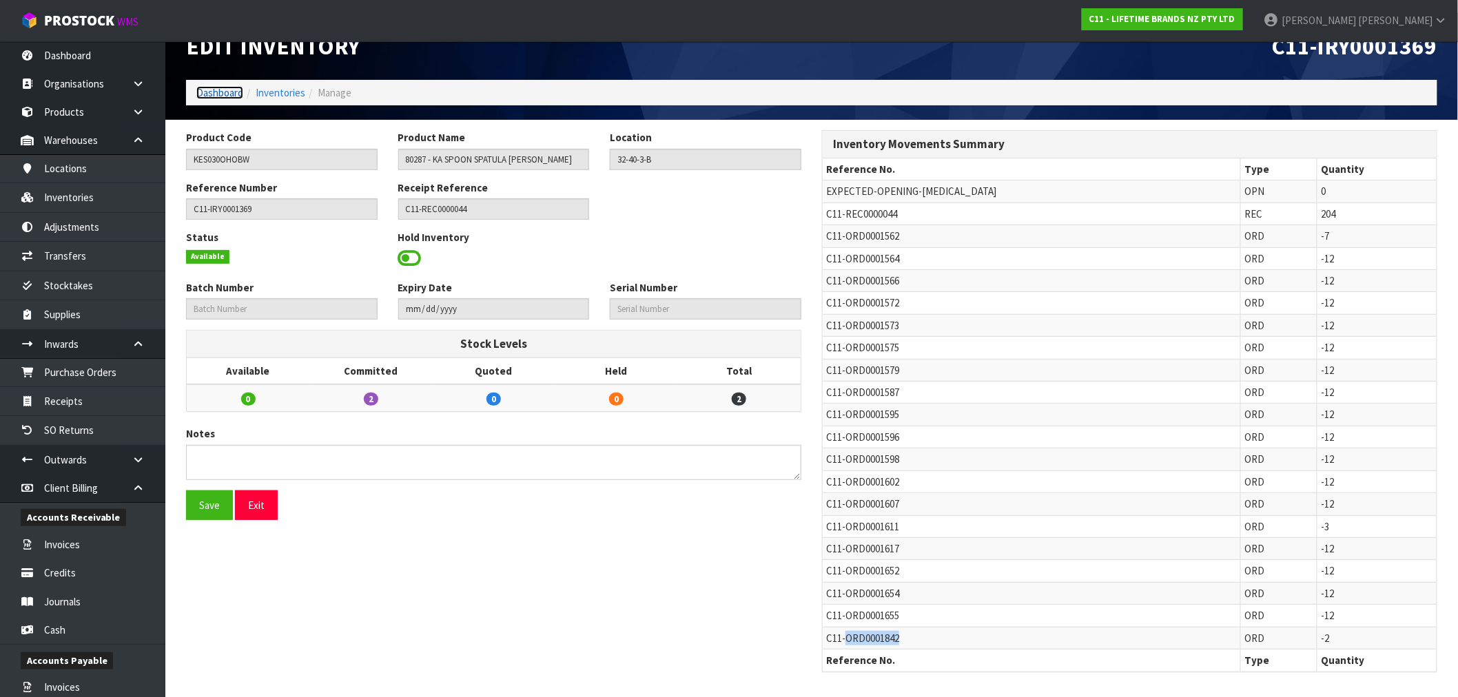
click at [224, 92] on link "Dashboard" at bounding box center [219, 92] width 47 height 13
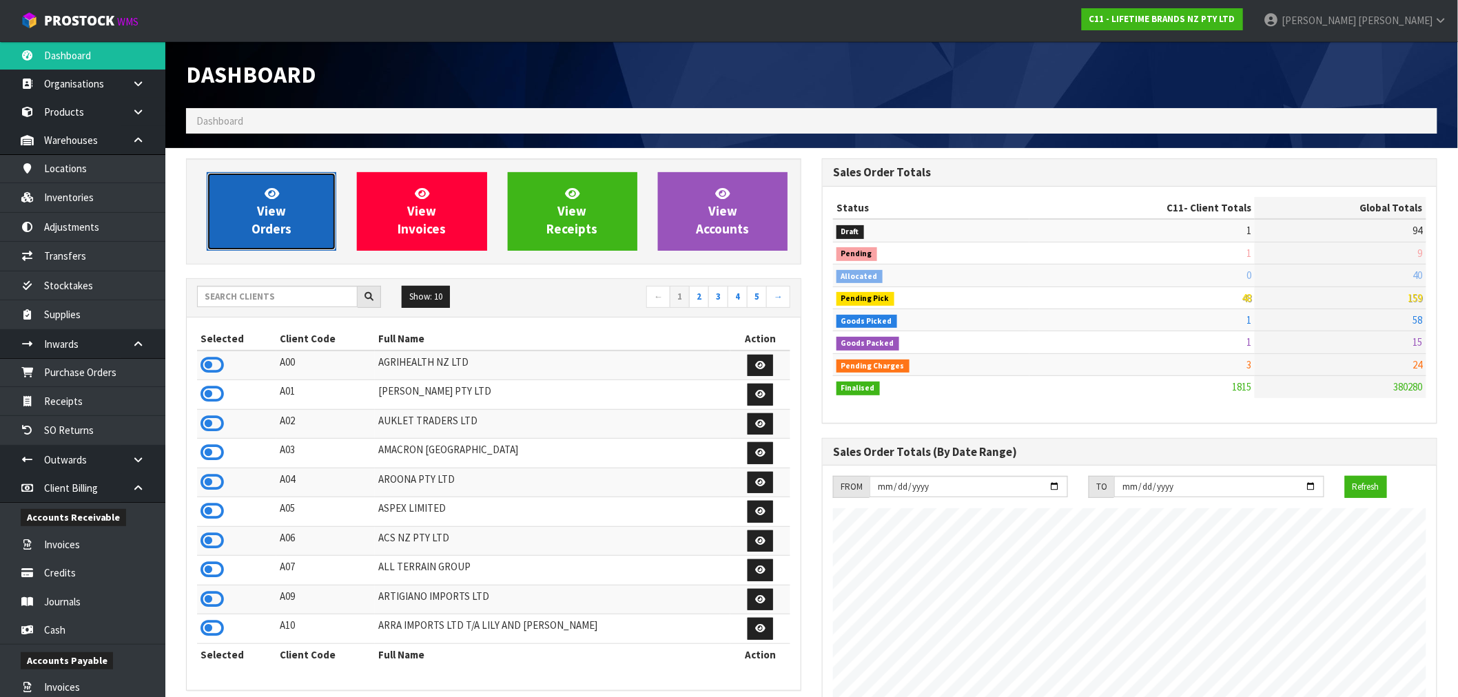
click at [264, 215] on span "View Orders" at bounding box center [272, 211] width 40 height 52
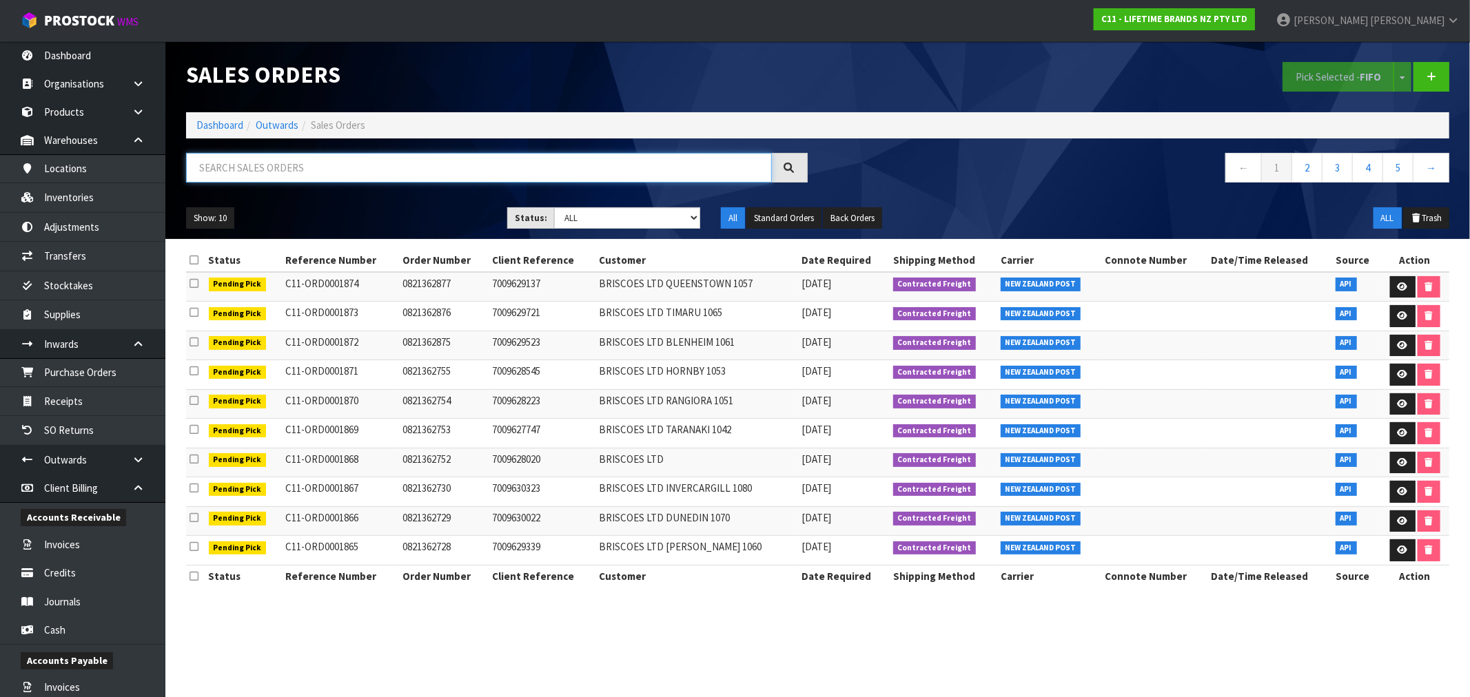
click at [405, 174] on input "text" at bounding box center [479, 168] width 586 height 30
paste input "ORD0001842"
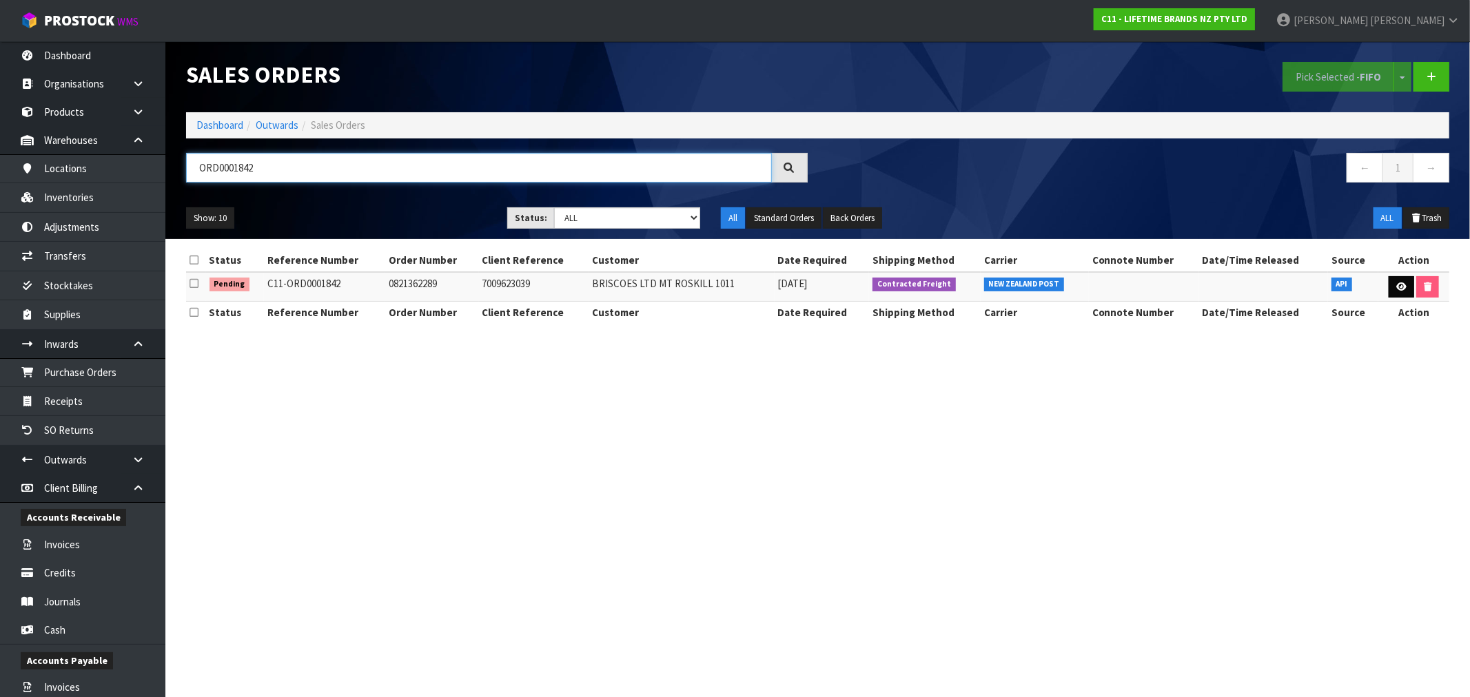
type input "ORD0001842"
click at [1403, 287] on icon at bounding box center [1401, 287] width 10 height 9
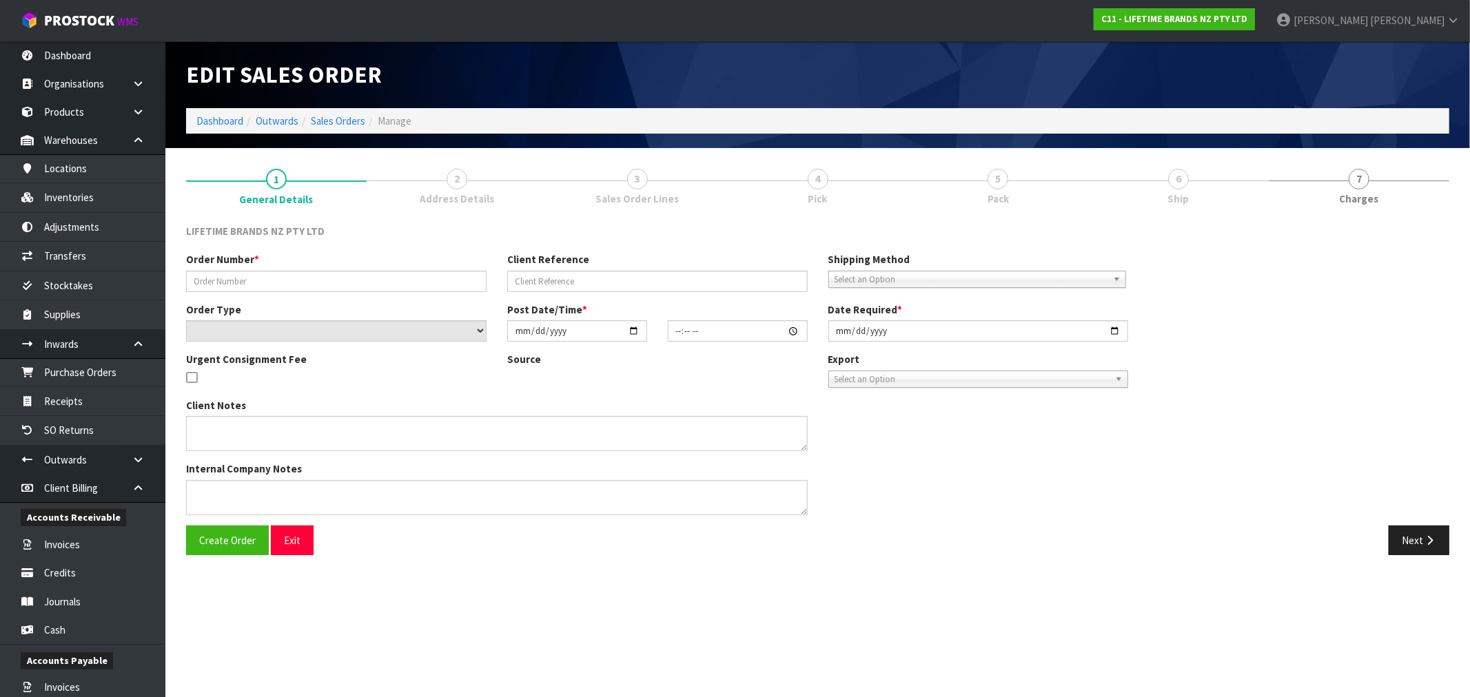
type input "0821362289"
type input "7009623039"
select select "number:0"
type input "[DATE]"
type input "10:48:58.000"
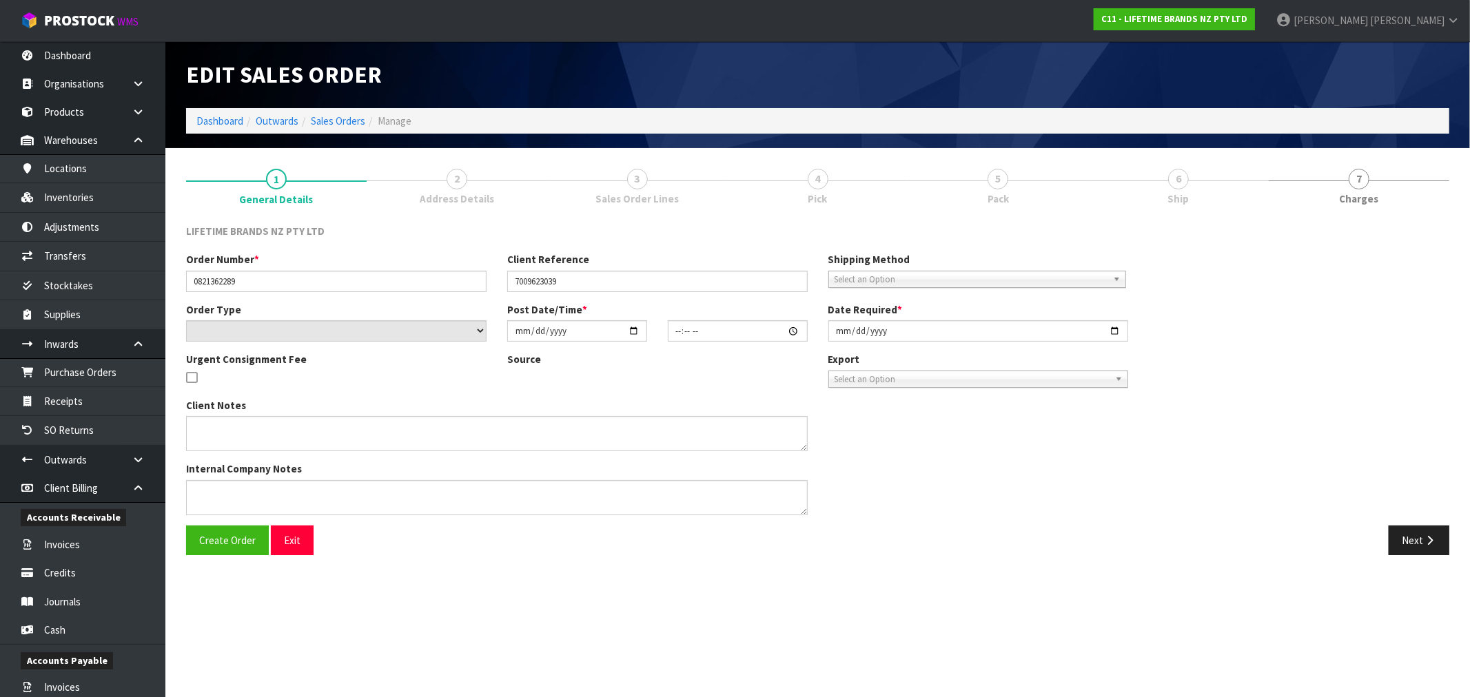
type input "[DATE]"
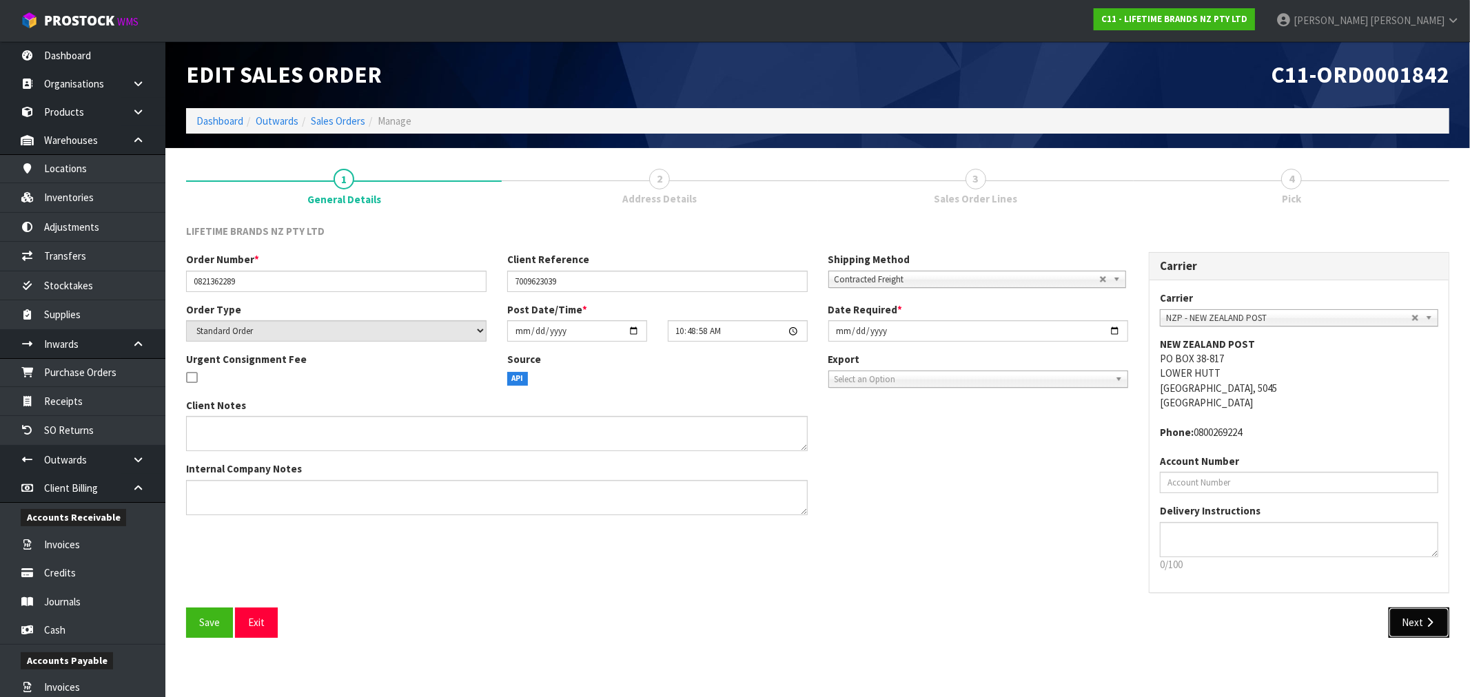
click at [1422, 620] on button "Next" at bounding box center [1419, 623] width 61 height 30
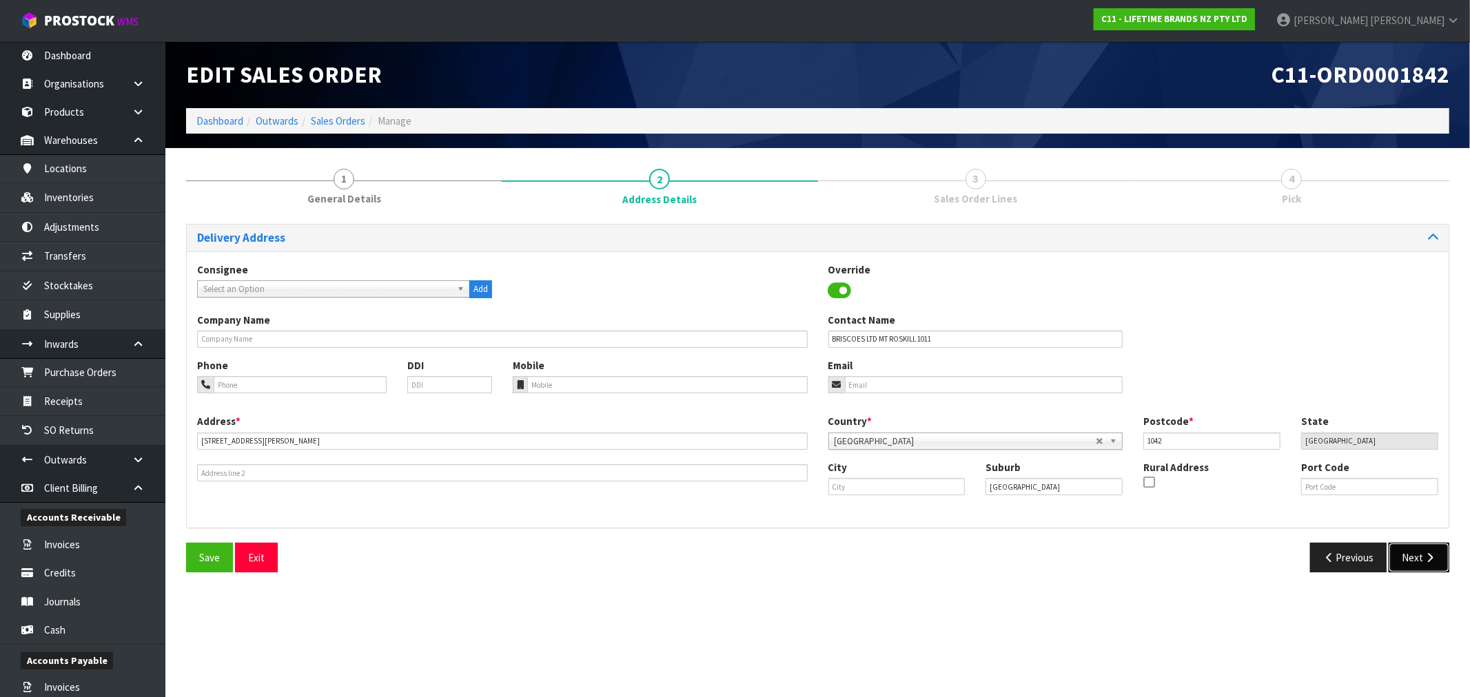
click at [1412, 553] on button "Next" at bounding box center [1419, 558] width 61 height 30
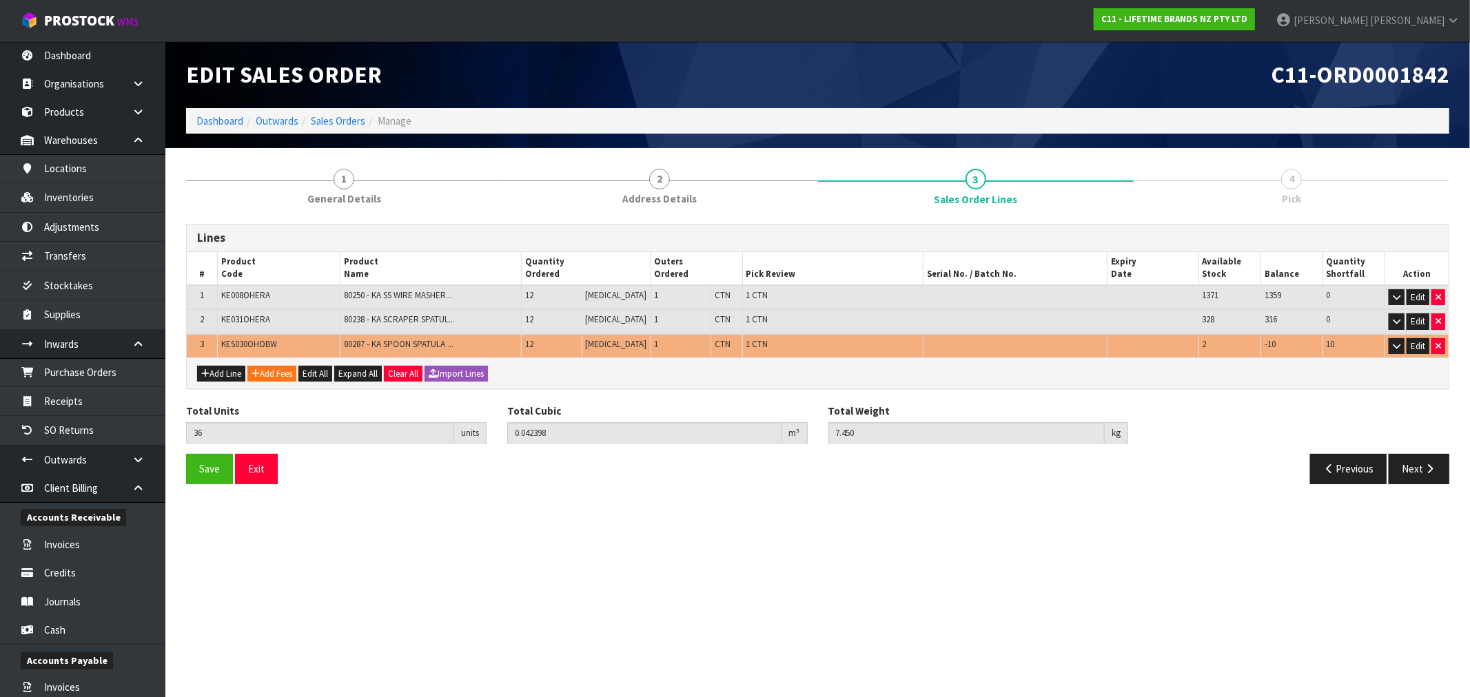
click at [274, 347] on td "KES030OHOBW" at bounding box center [278, 346] width 123 height 24
copy span "KES030OHOBW"
click at [698, 83] on h1 "Edit Sales Order" at bounding box center [497, 75] width 622 height 26
drag, startPoint x: 477, startPoint y: 345, endPoint x: 347, endPoint y: 345, distance: 129.6
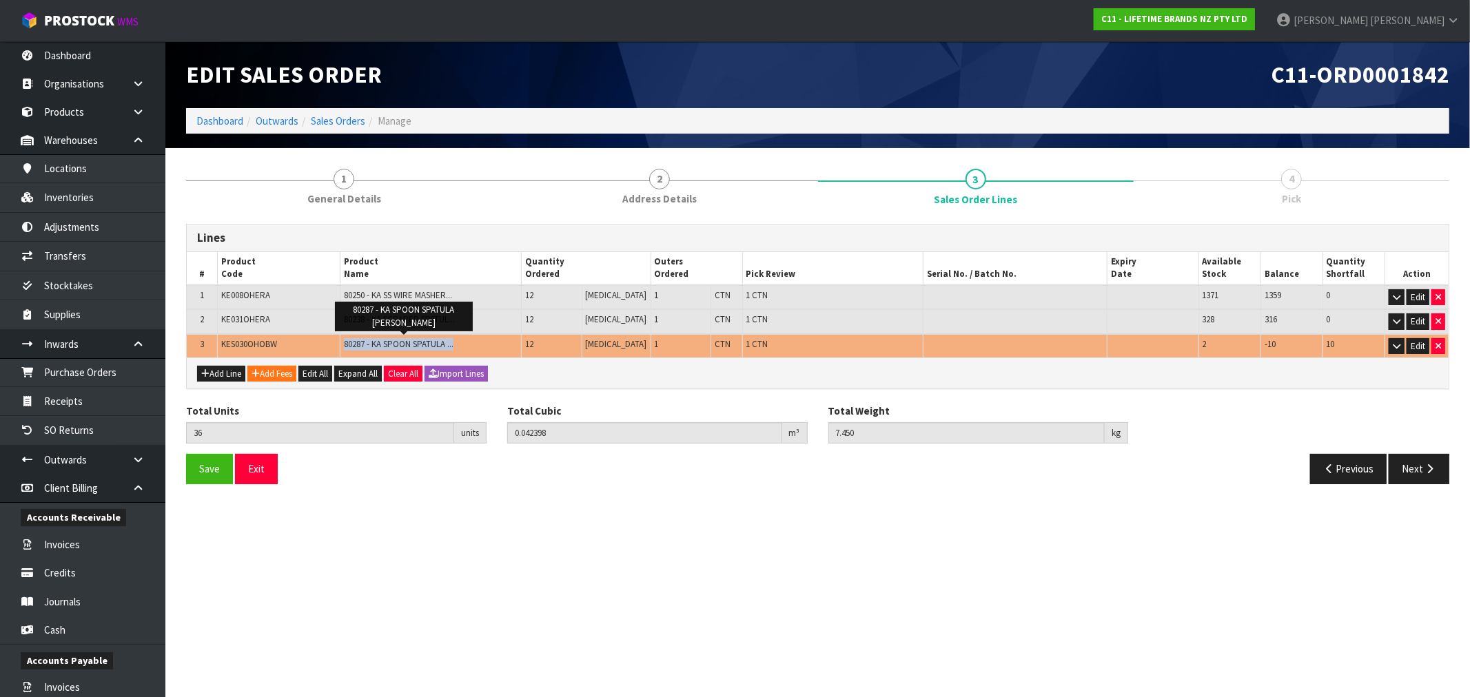
click at [347, 345] on td "80287 - KA SPOON SPATULA ... 80287 - KA SPOON SPATULA [PERSON_NAME]" at bounding box center [430, 346] width 181 height 24
click at [565, 607] on section "Edit Sales Order C11-ORD0001842 Dashboard Outwards Sales Orders Manage 1 Genera…" at bounding box center [735, 348] width 1470 height 697
drag, startPoint x: 380, startPoint y: 340, endPoint x: 369, endPoint y: 341, distance: 11.1
click at [380, 340] on span "80287 - KA SPOON SPATULA ..." at bounding box center [399, 344] width 110 height 12
click at [256, 343] on span "KES030OHOBW" at bounding box center [249, 344] width 56 height 12
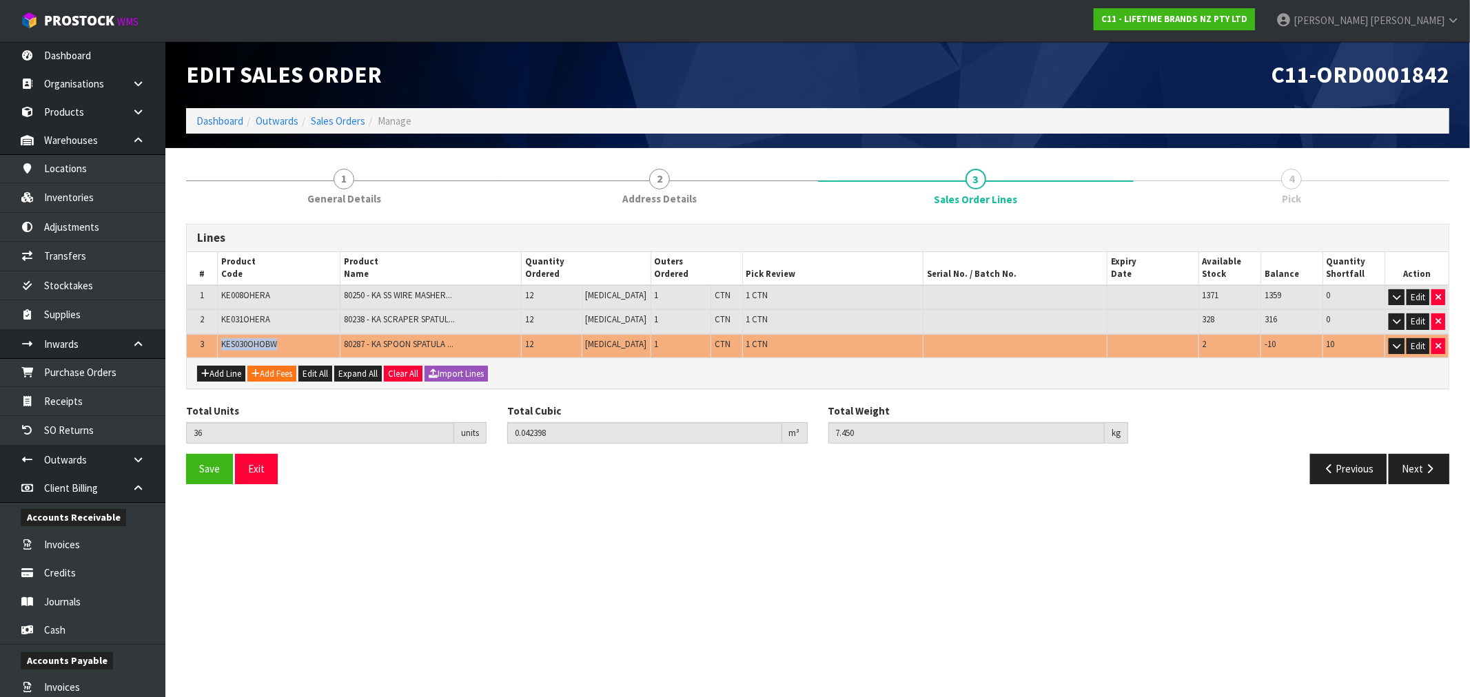
click at [256, 343] on span "KES030OHOBW" at bounding box center [249, 344] width 56 height 12
copy tr "KES030OHOBW"
click at [212, 119] on link "Dashboard" at bounding box center [219, 120] width 47 height 13
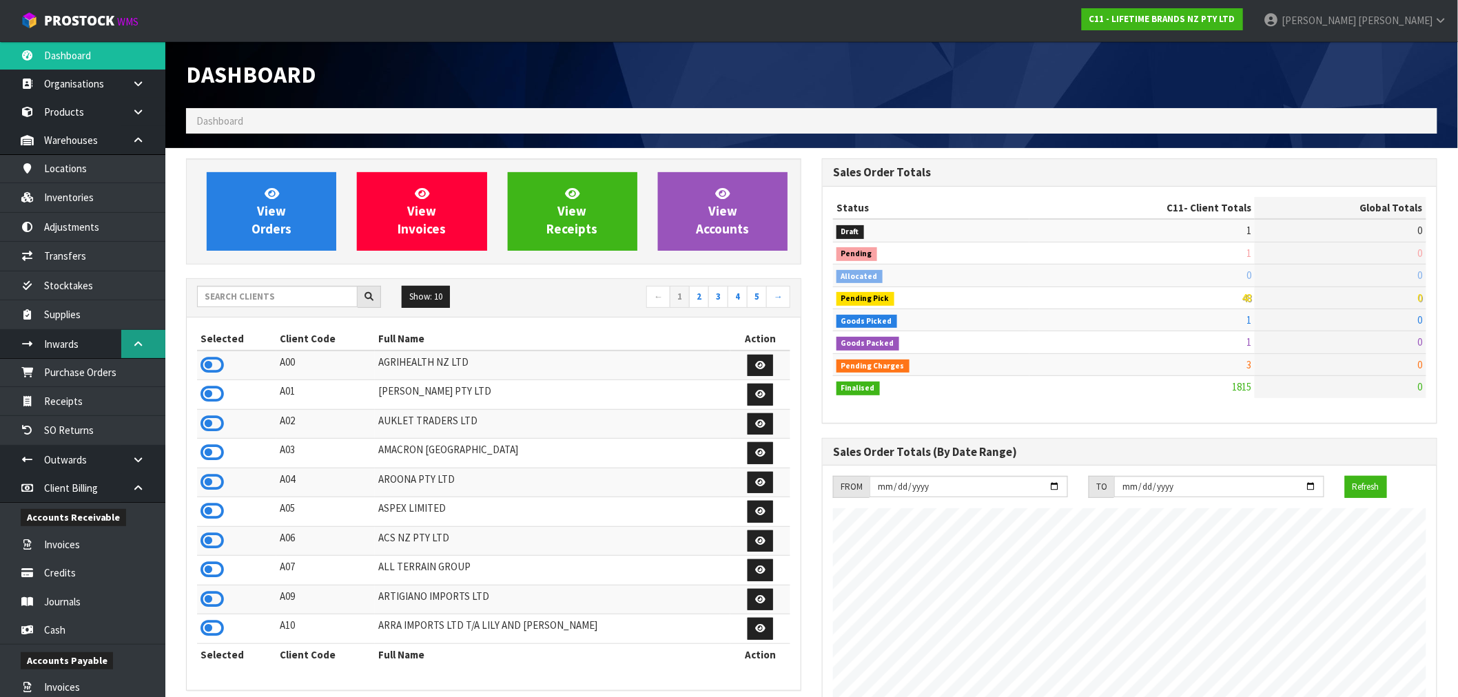
scroll to position [1044, 636]
click at [74, 200] on link "Inventories" at bounding box center [82, 197] width 165 height 28
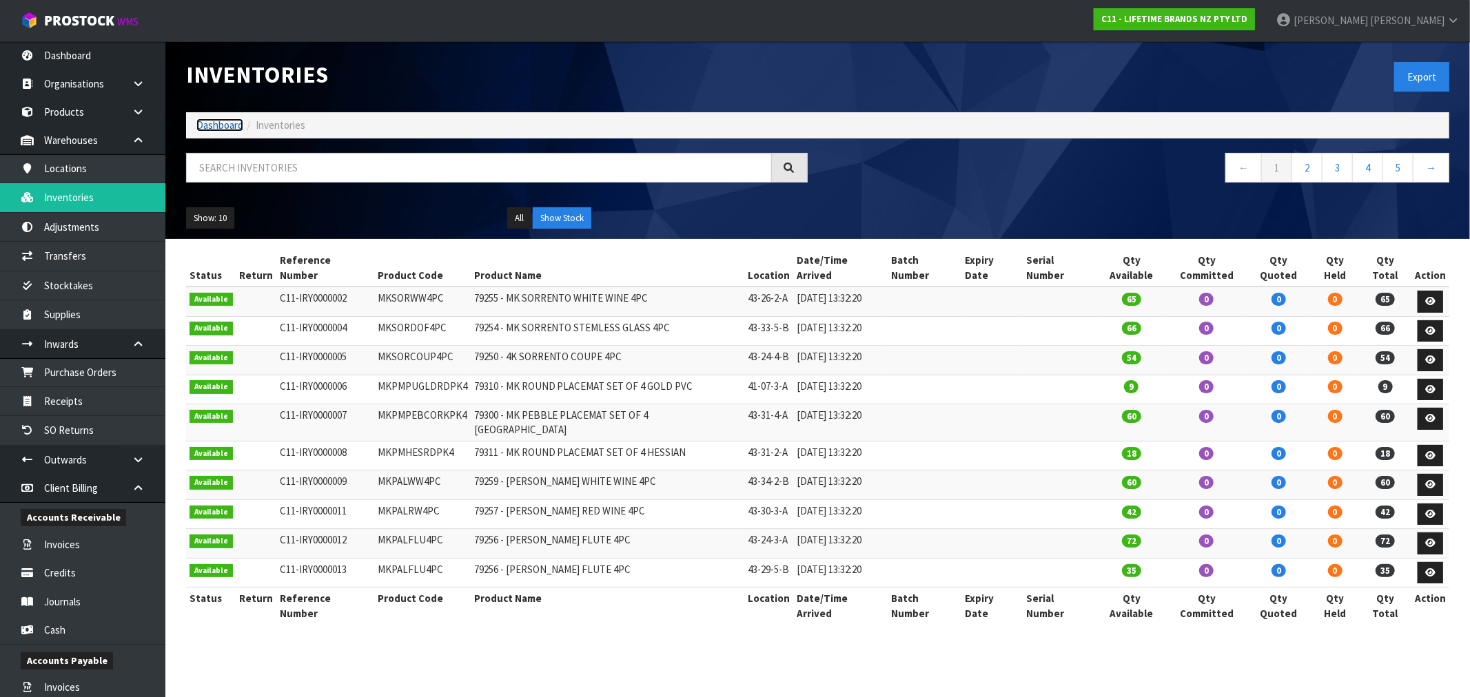
click at [198, 129] on link "Dashboard" at bounding box center [219, 125] width 47 height 13
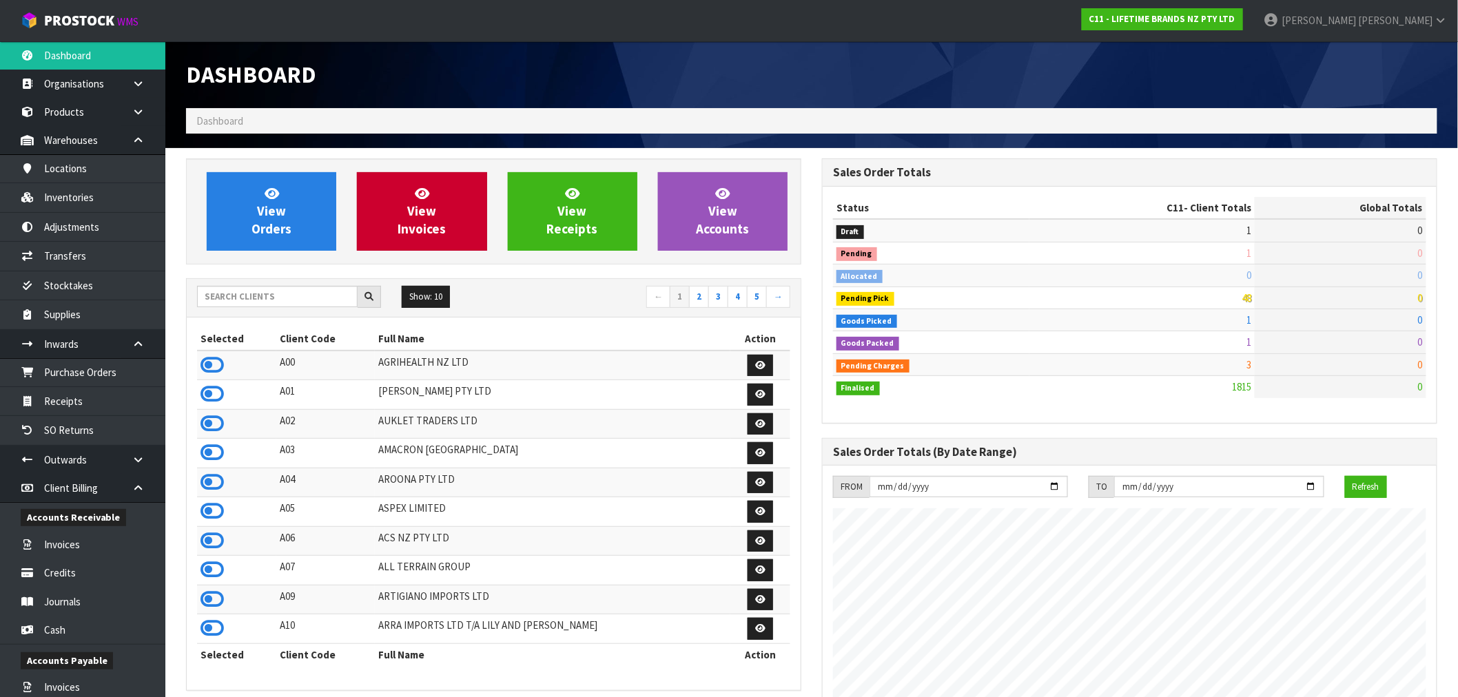
scroll to position [1044, 636]
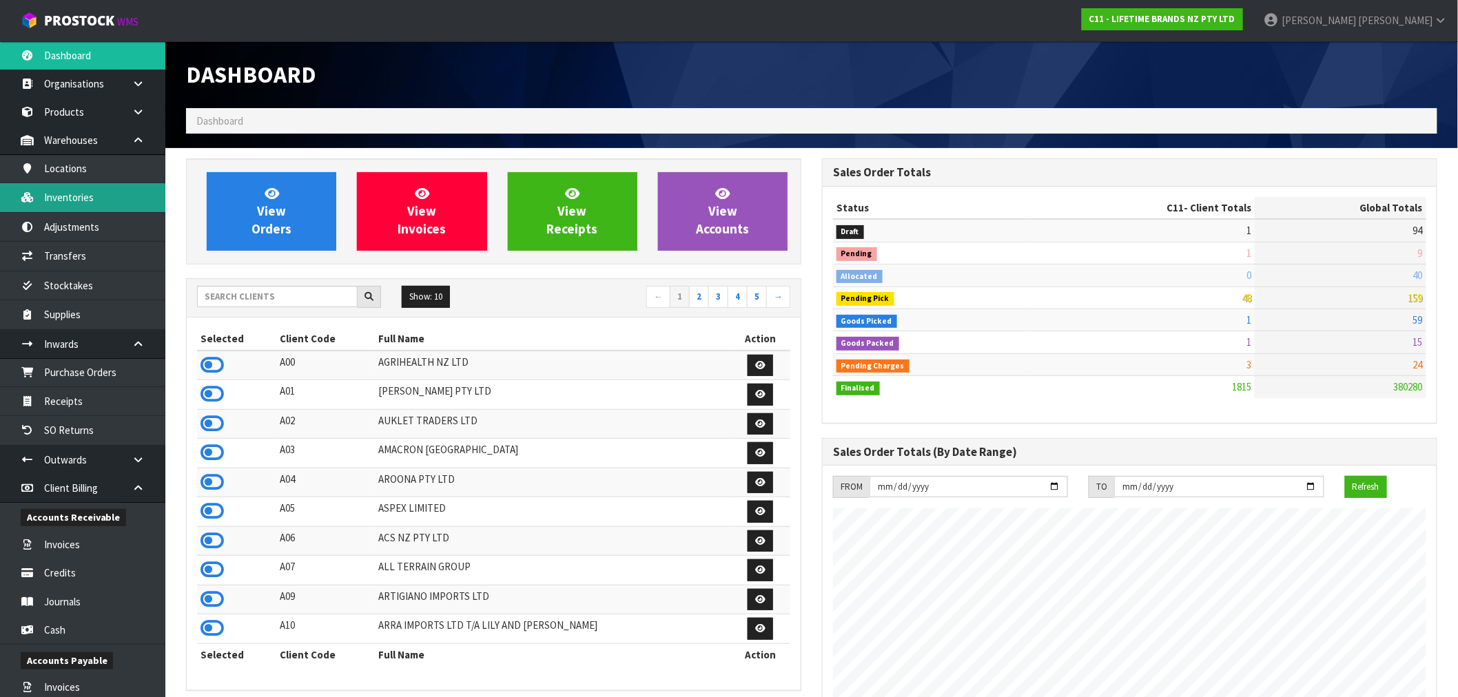
click at [74, 200] on link "Inventories" at bounding box center [82, 197] width 165 height 28
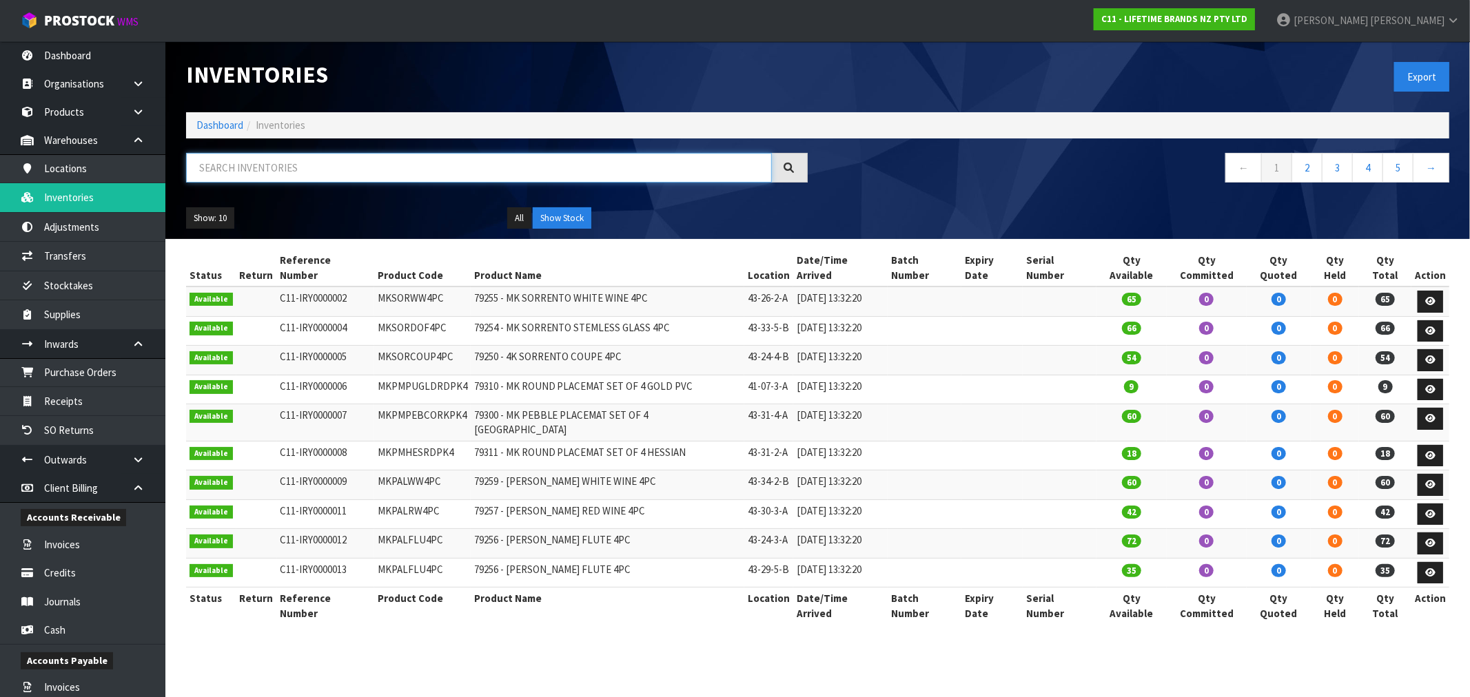
click at [272, 175] on input "text" at bounding box center [479, 168] width 586 height 30
paste input "ORD0001842"
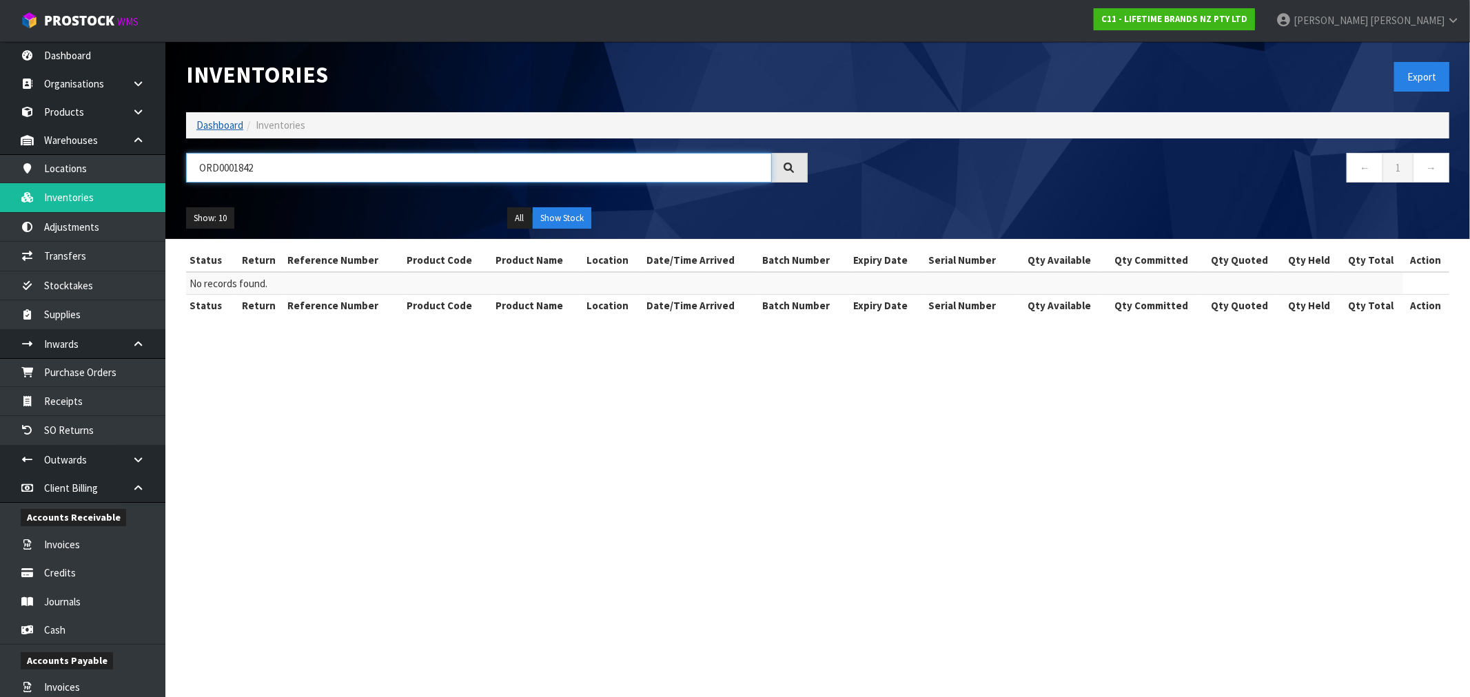
type input "ORD0001842"
click at [204, 122] on link "Dashboard" at bounding box center [219, 125] width 47 height 13
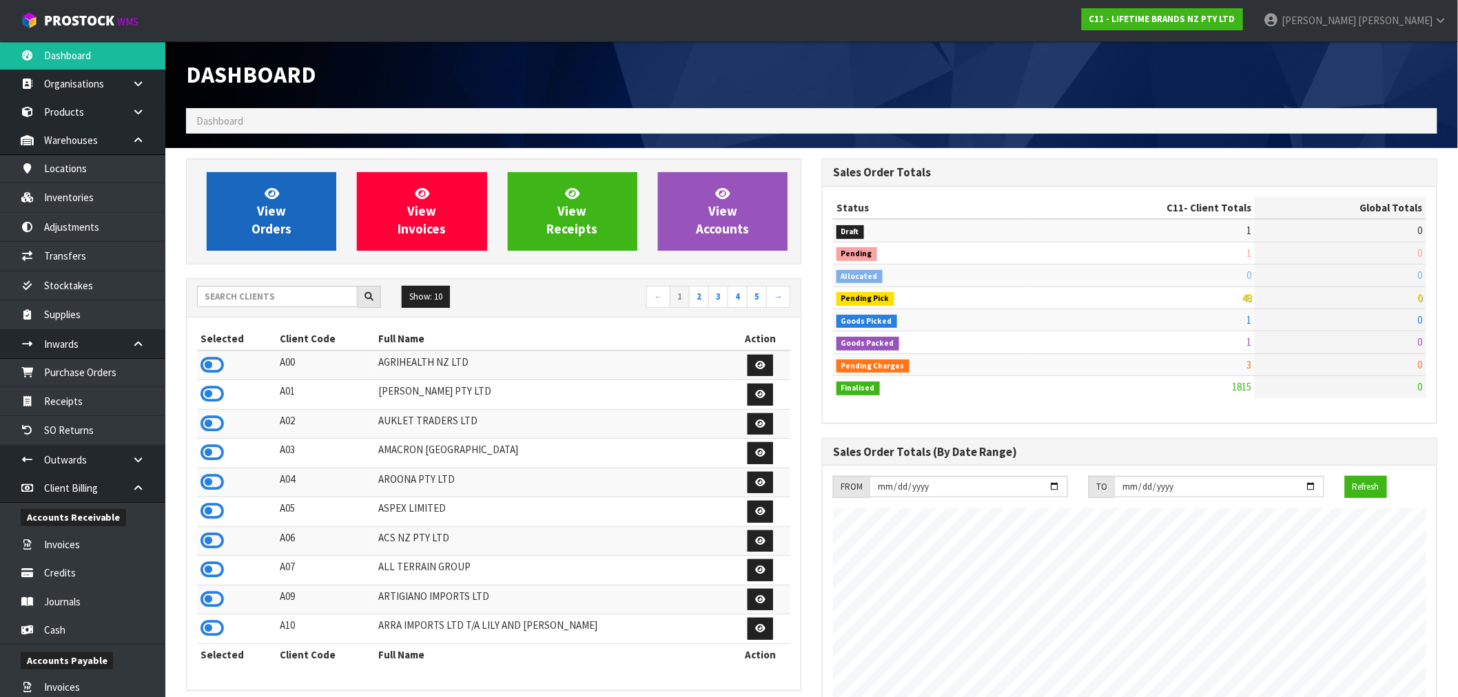
scroll to position [1044, 636]
click at [259, 218] on span "View Orders" at bounding box center [272, 211] width 40 height 52
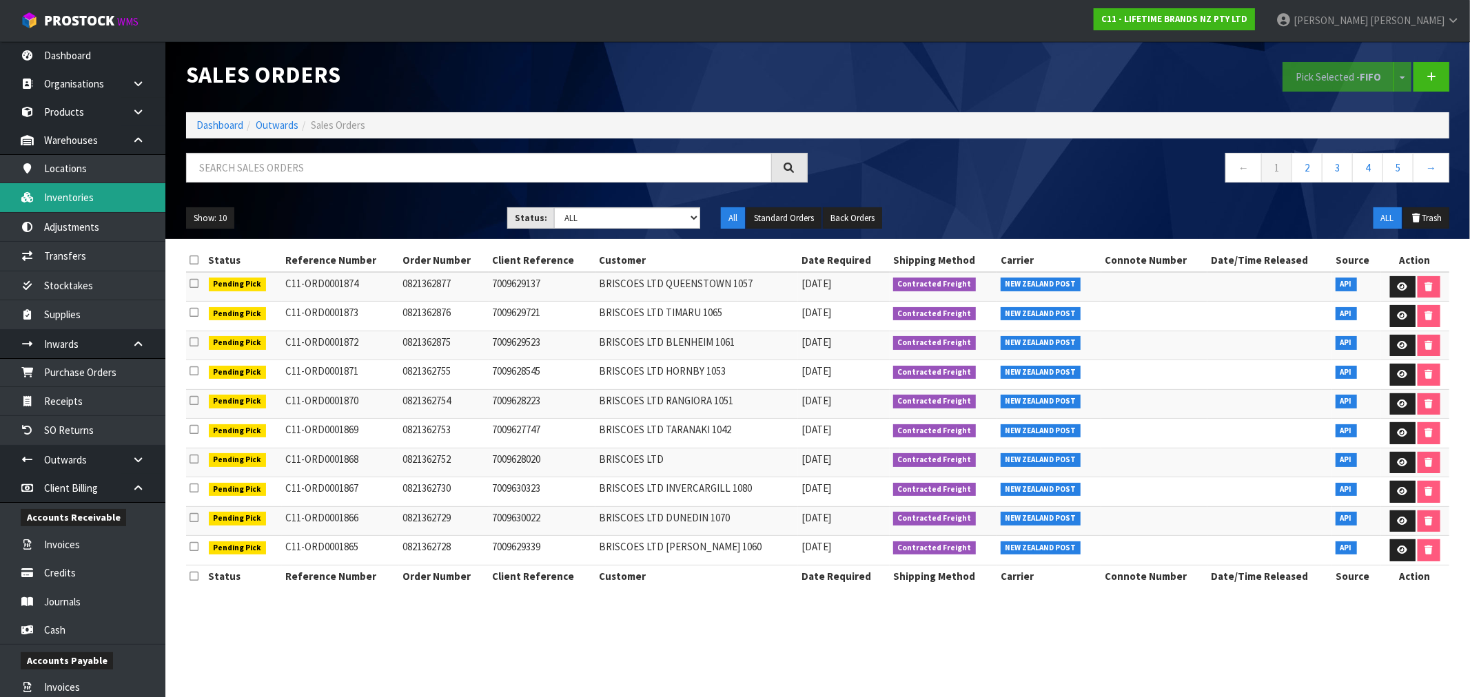
drag, startPoint x: 98, startPoint y: 193, endPoint x: 288, endPoint y: 148, distance: 195.4
click at [98, 193] on link "Inventories" at bounding box center [82, 197] width 165 height 28
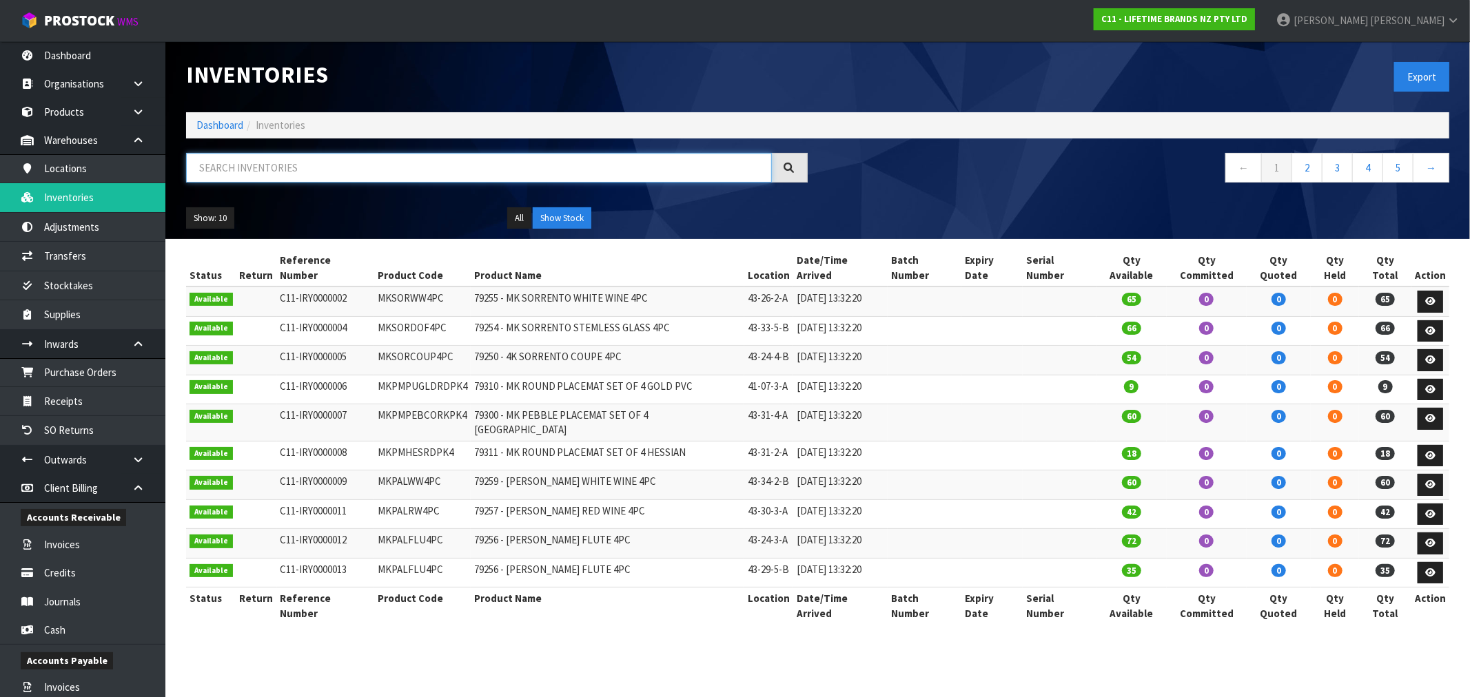
click at [283, 166] on input "text" at bounding box center [479, 168] width 586 height 30
paste input "KES030OHOBW"
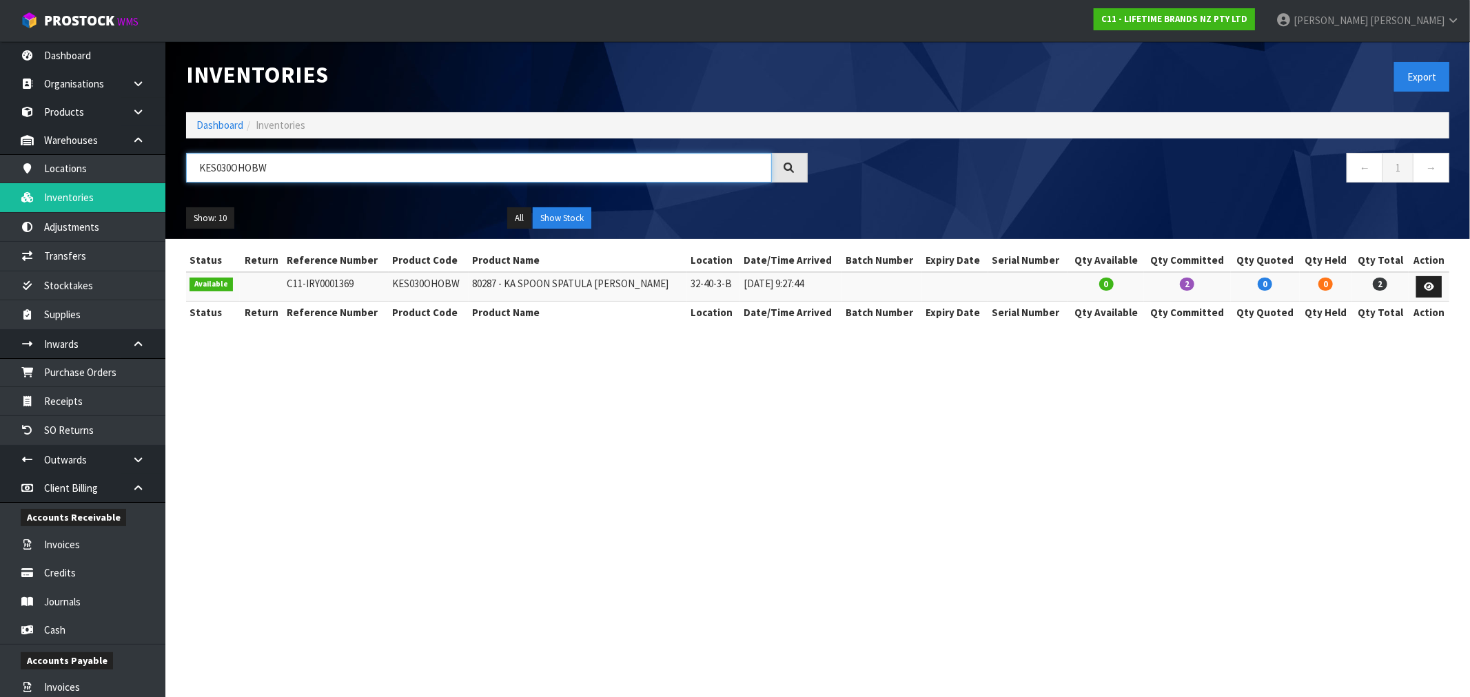
type input "KES030OHOBW"
click at [532, 473] on section "Inventories Export Dashboard Inventories KES030OHOBW ← 1 → Show: 10 5 10 25 50 …" at bounding box center [735, 348] width 1470 height 697
click at [207, 123] on link "Dashboard" at bounding box center [219, 125] width 47 height 13
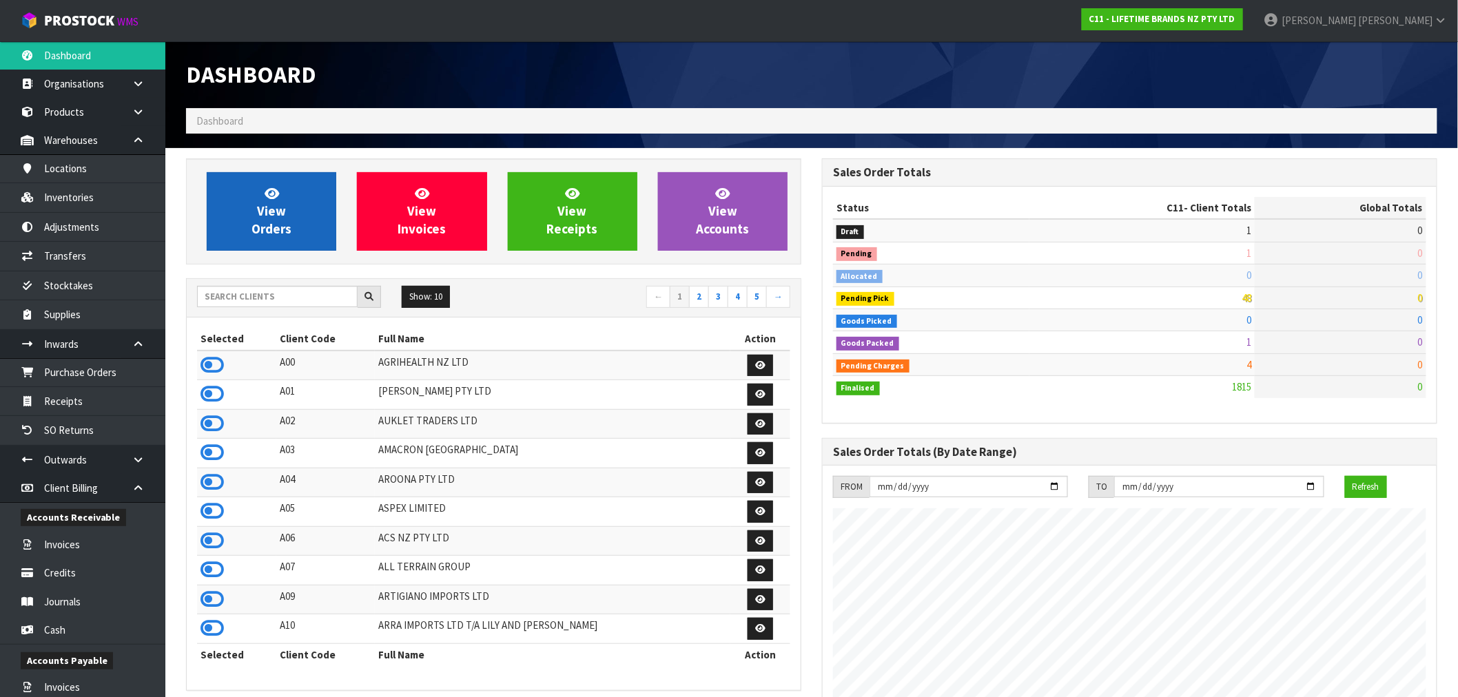
scroll to position [1044, 636]
click at [248, 227] on link "View Orders" at bounding box center [272, 211] width 130 height 79
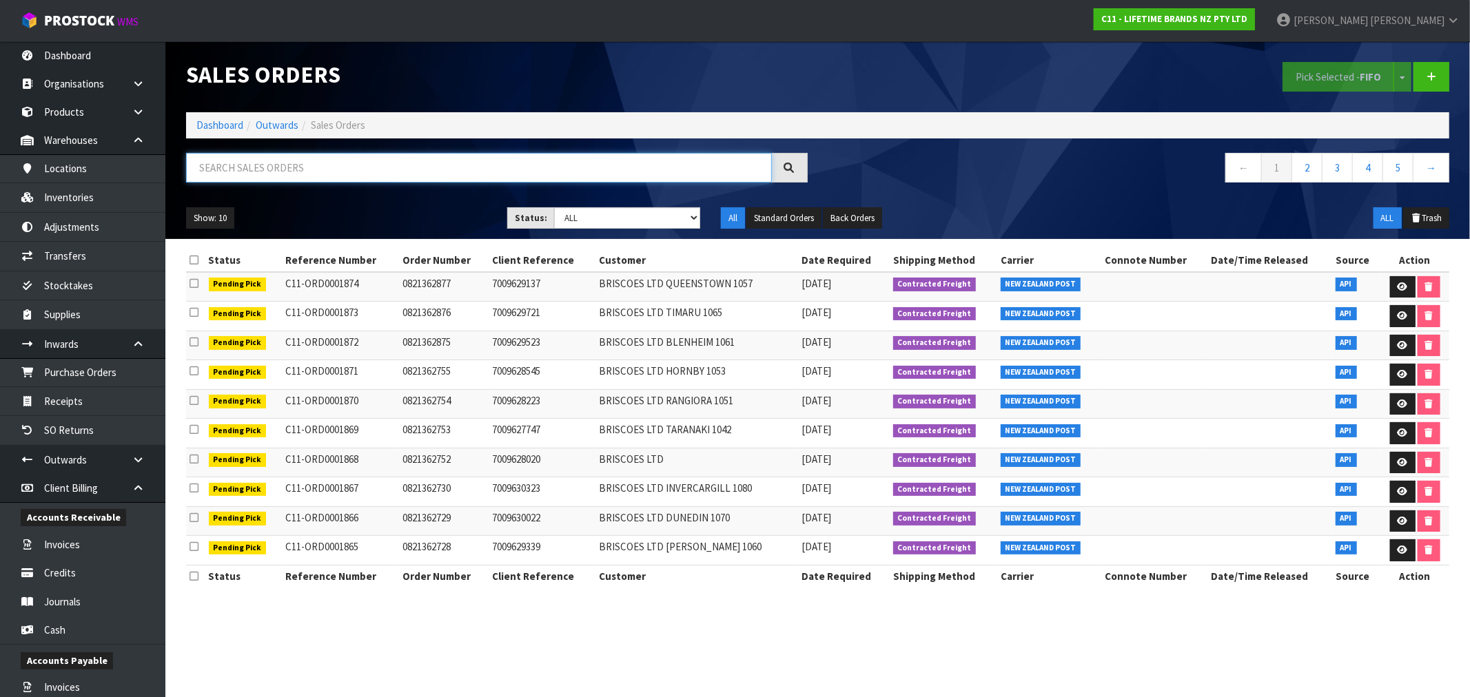
click at [314, 162] on input "text" at bounding box center [479, 168] width 586 height 30
type input "1842"
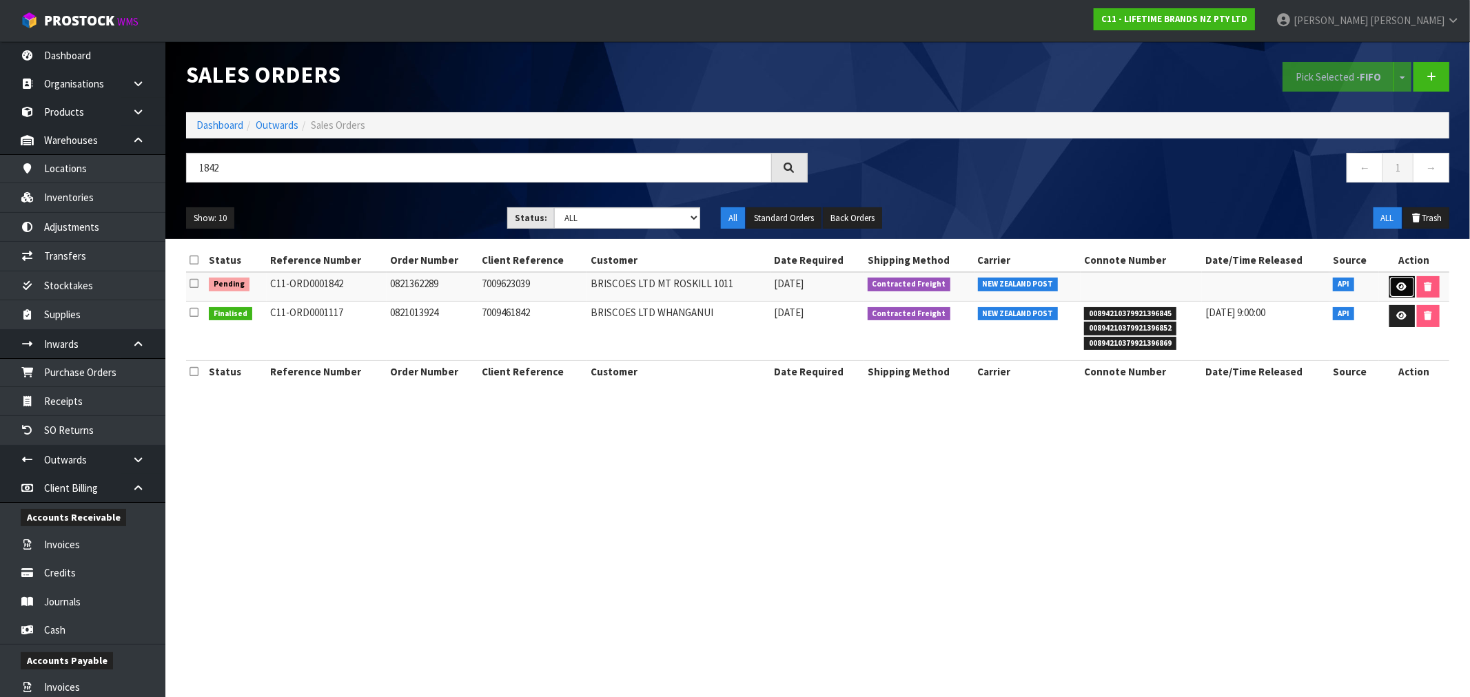
click at [1404, 285] on icon at bounding box center [1402, 287] width 10 height 9
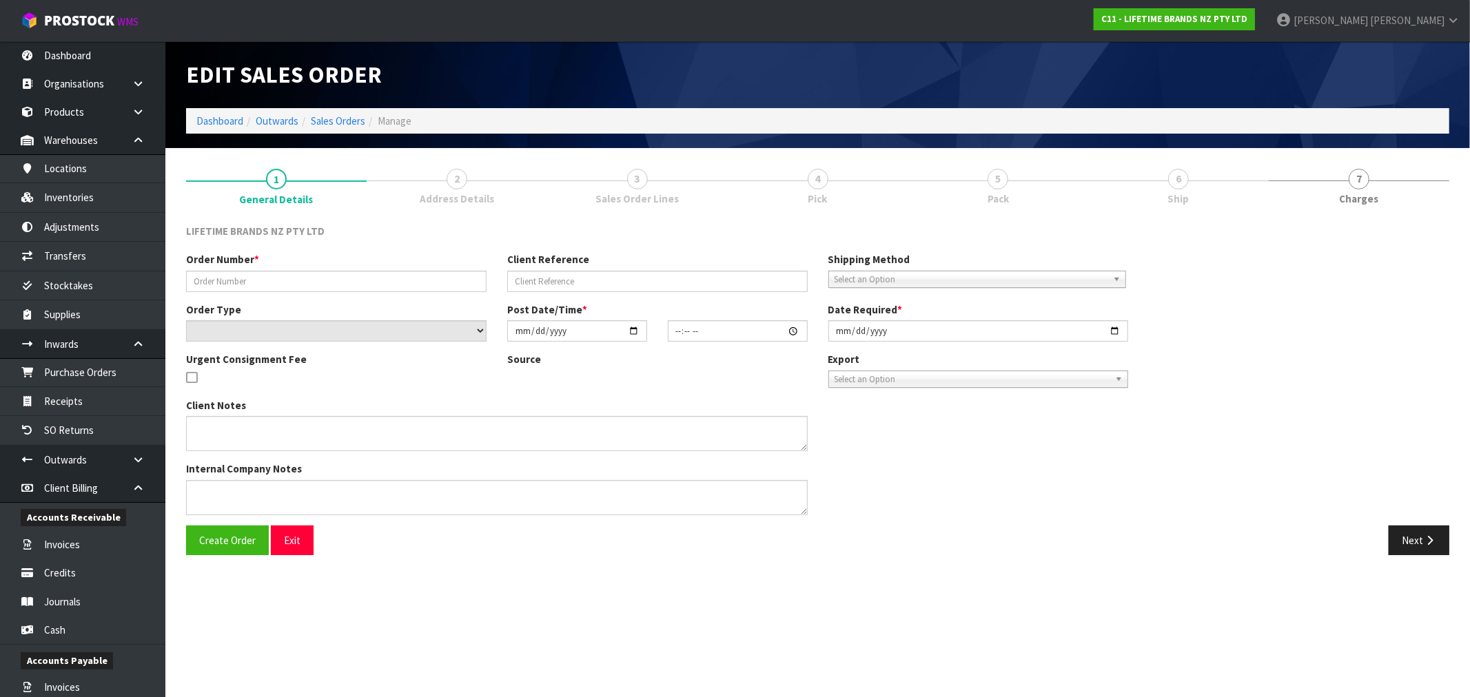
type input "0821362289"
type input "7009623039"
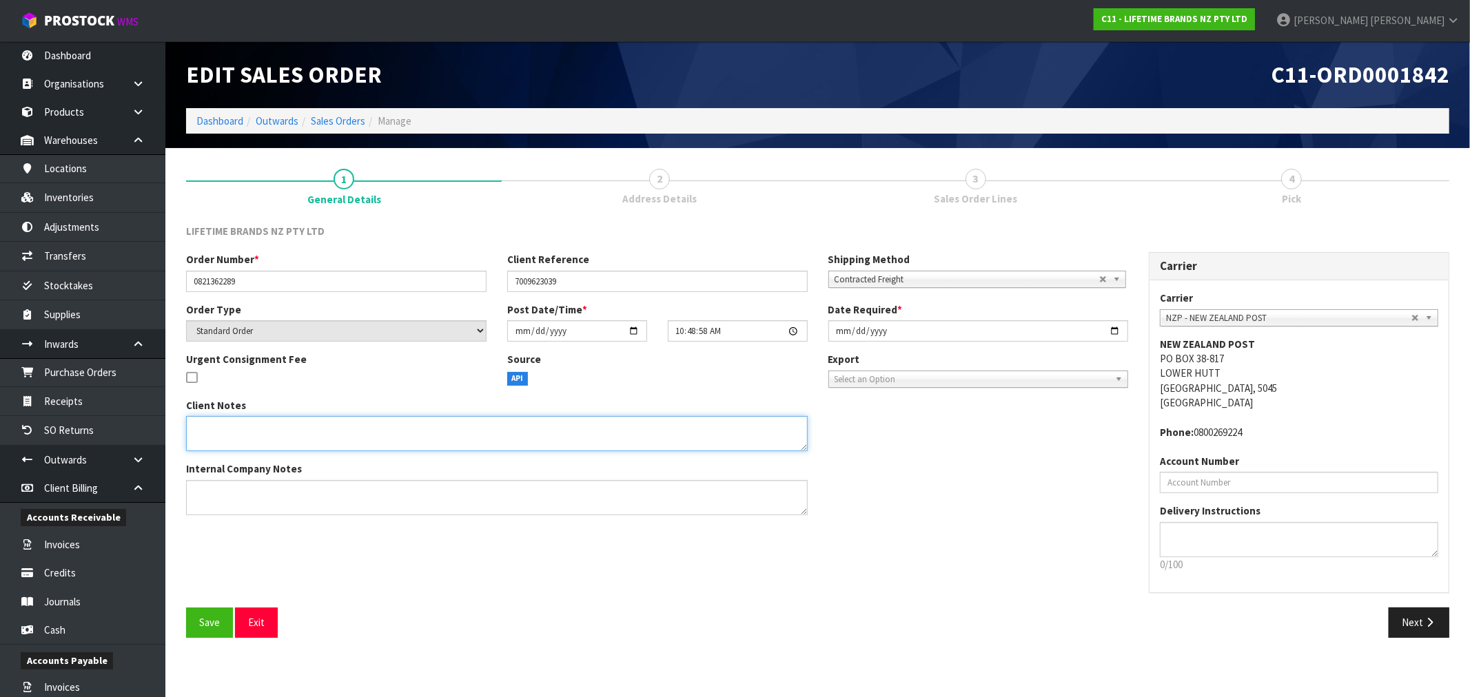
click at [261, 433] on textarea at bounding box center [497, 433] width 622 height 35
click at [1403, 633] on button "Next" at bounding box center [1419, 623] width 61 height 30
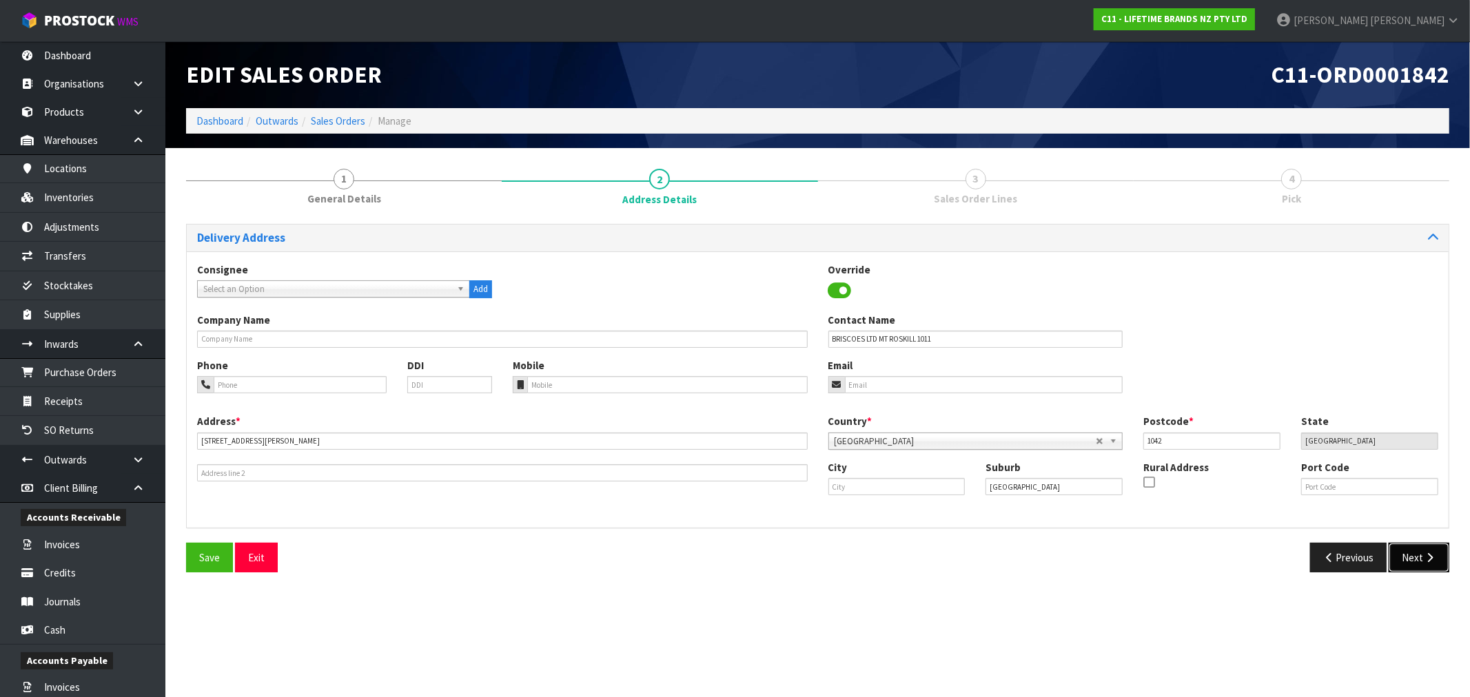
click at [1420, 560] on button "Next" at bounding box center [1419, 558] width 61 height 30
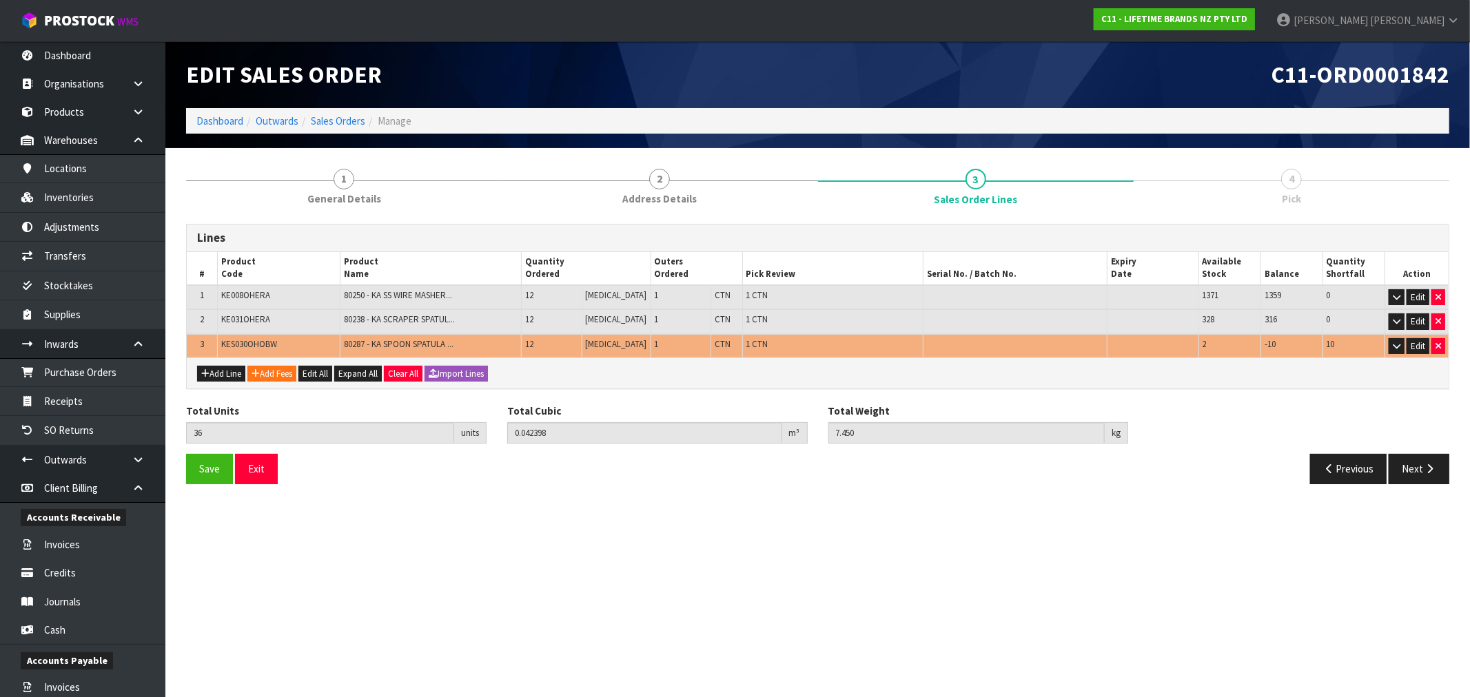
click at [259, 352] on td "KES030OHOBW" at bounding box center [278, 346] width 123 height 24
click at [258, 342] on span "KES030OHOBW" at bounding box center [249, 344] width 56 height 12
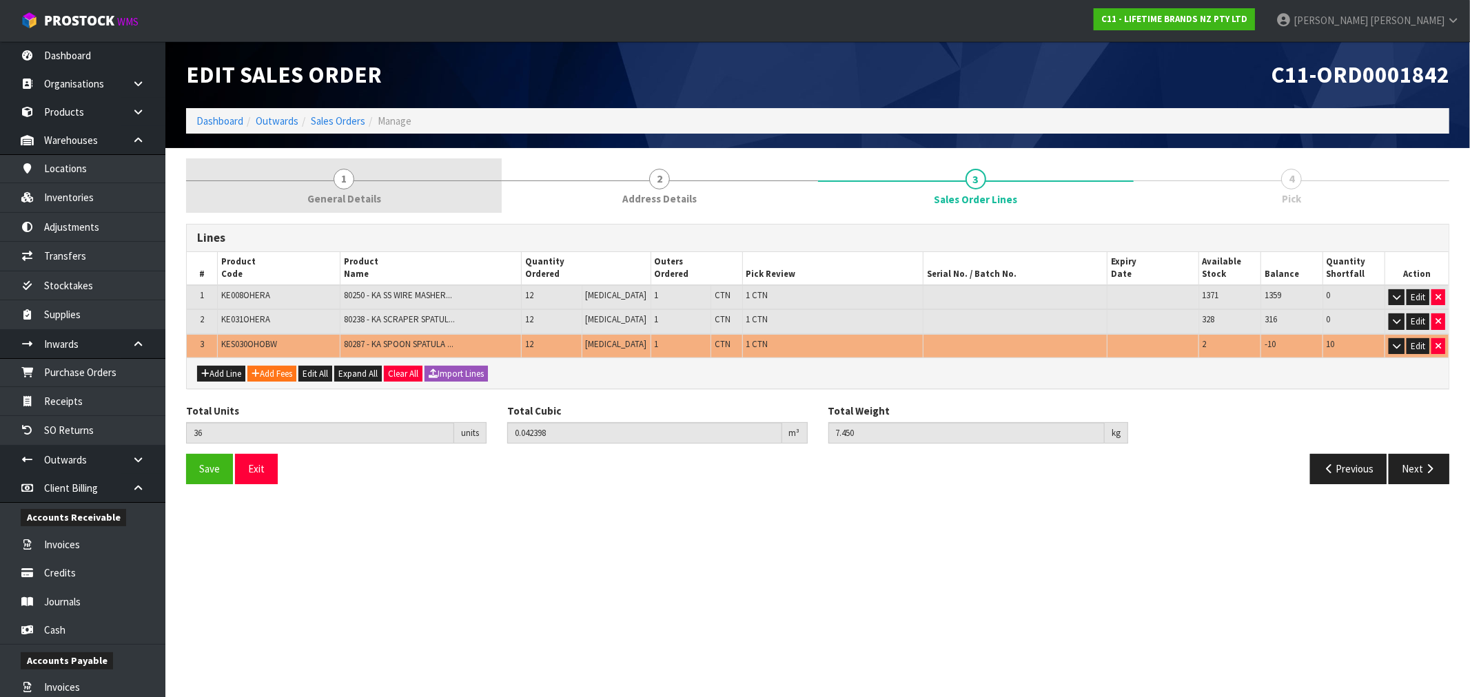
click at [343, 170] on span "1" at bounding box center [344, 179] width 21 height 21
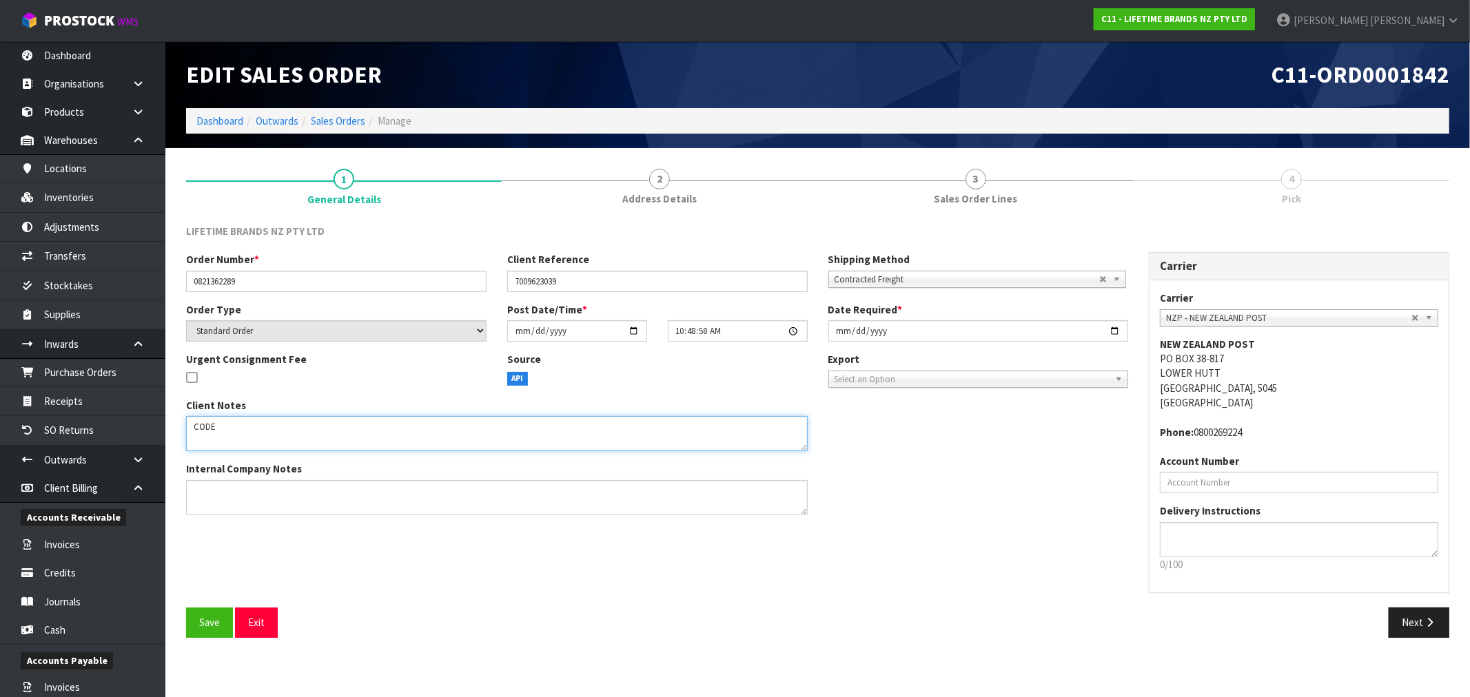
click at [246, 431] on textarea at bounding box center [497, 433] width 622 height 35
paste textarea "KES030OHOBW"
click at [214, 429] on textarea at bounding box center [497, 433] width 622 height 35
click at [355, 418] on textarea at bounding box center [497, 433] width 622 height 35
click at [204, 629] on span "Save" at bounding box center [209, 622] width 21 height 13
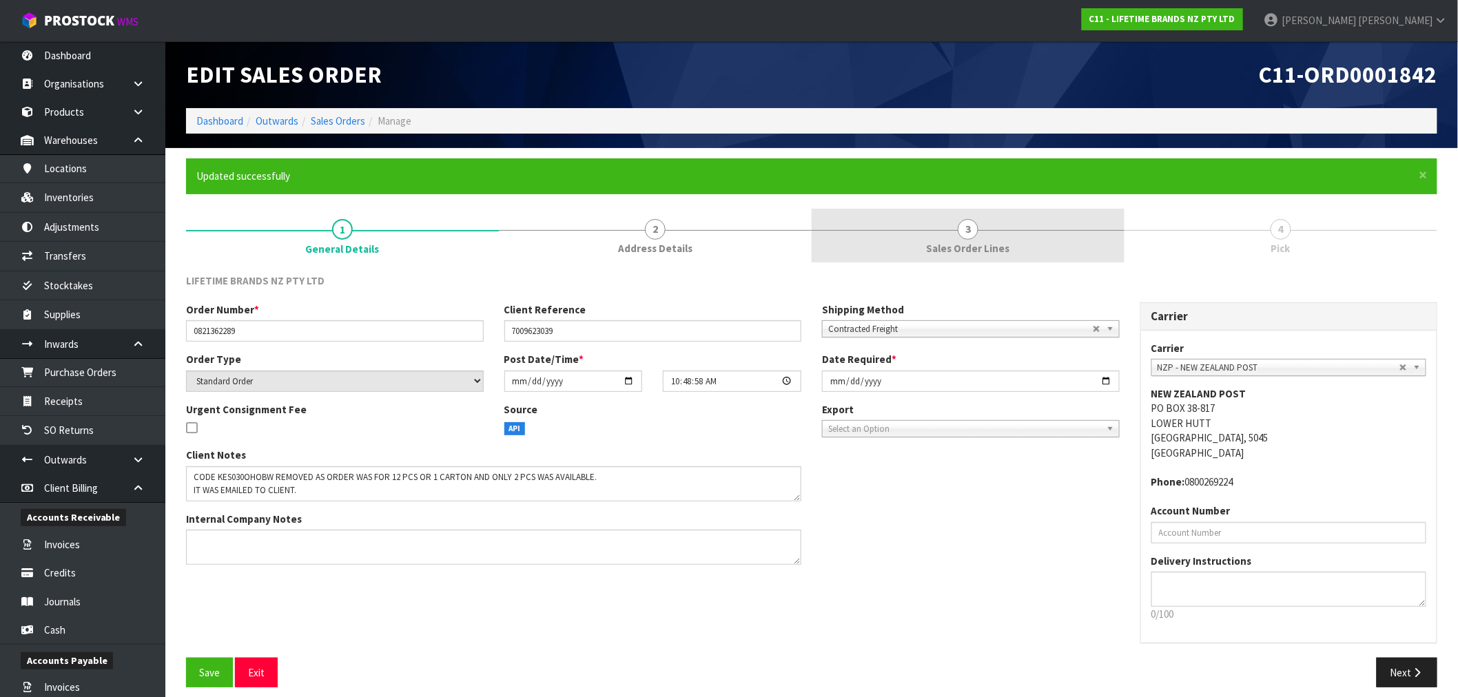
click at [921, 252] on link "3 Sales Order Lines" at bounding box center [968, 236] width 313 height 54
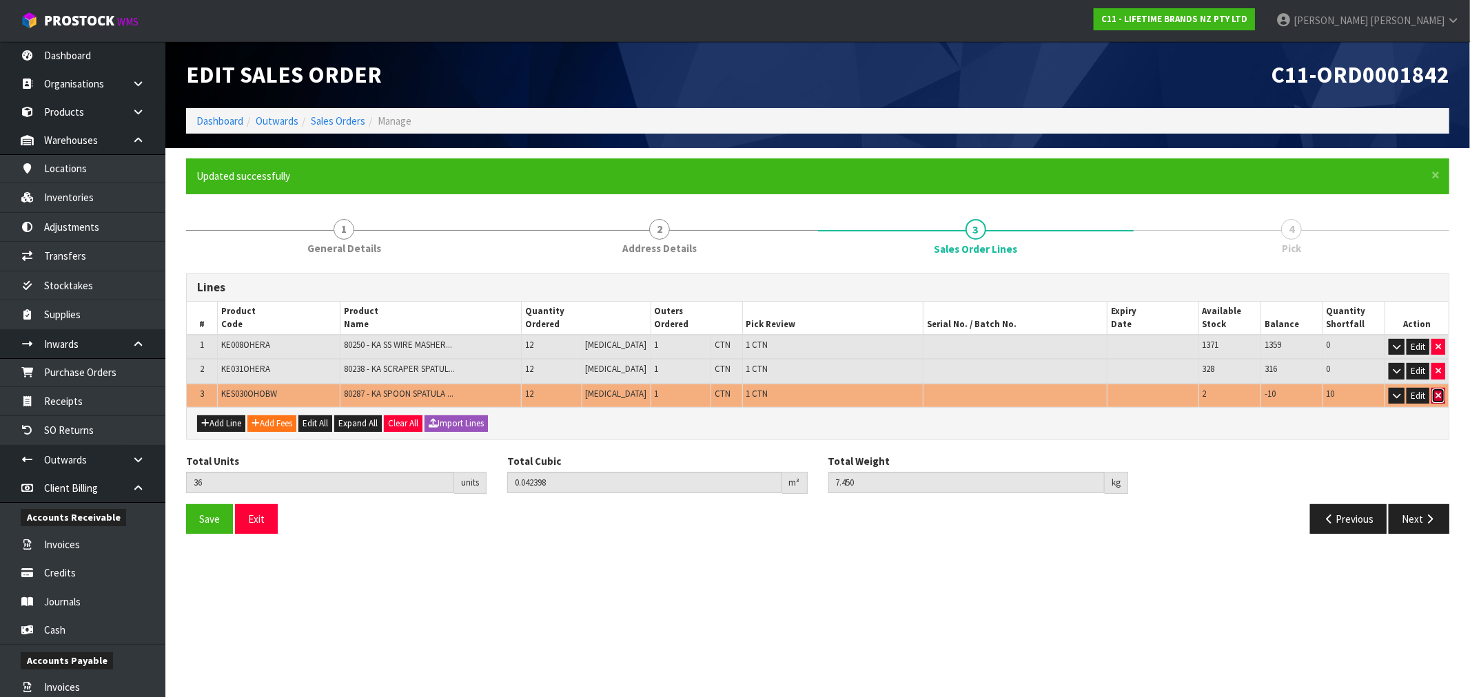
click at [1436, 397] on icon "button" at bounding box center [1439, 395] width 6 height 9
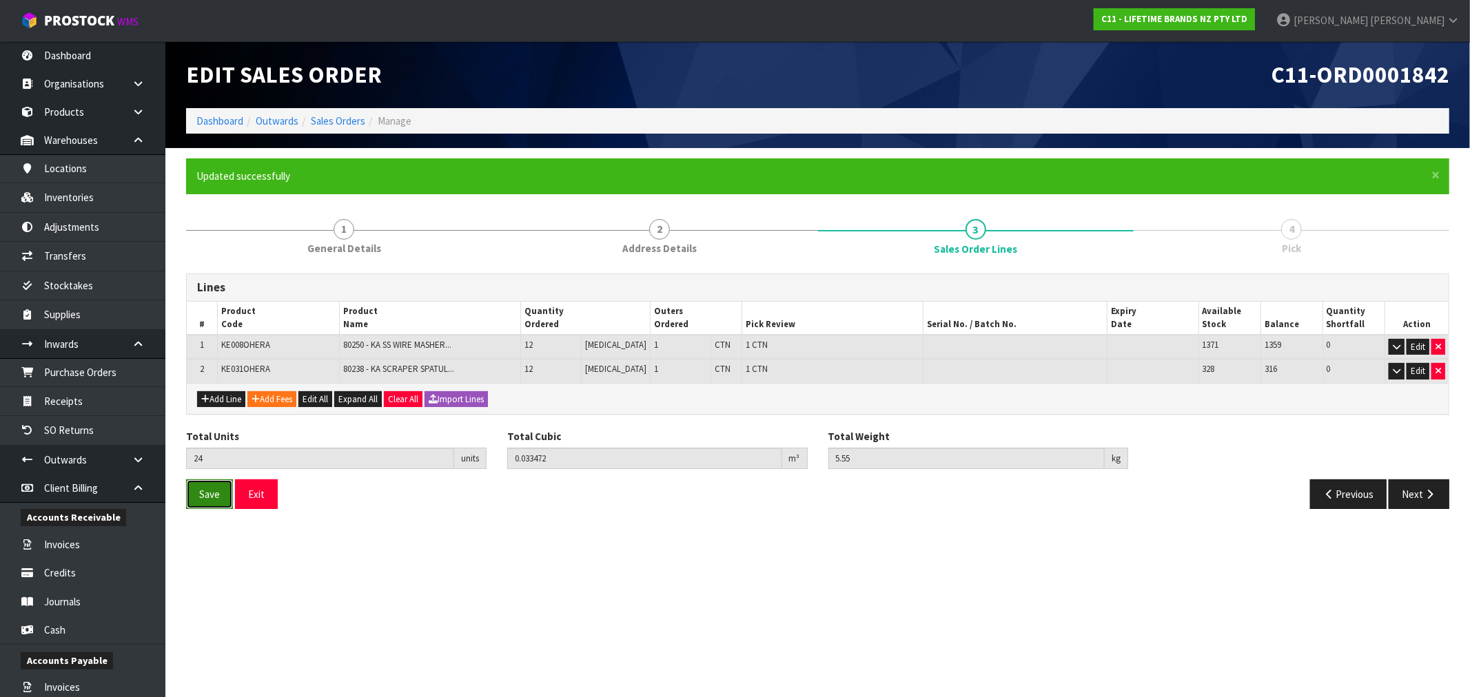
click at [203, 501] on button "Save" at bounding box center [209, 495] width 47 height 30
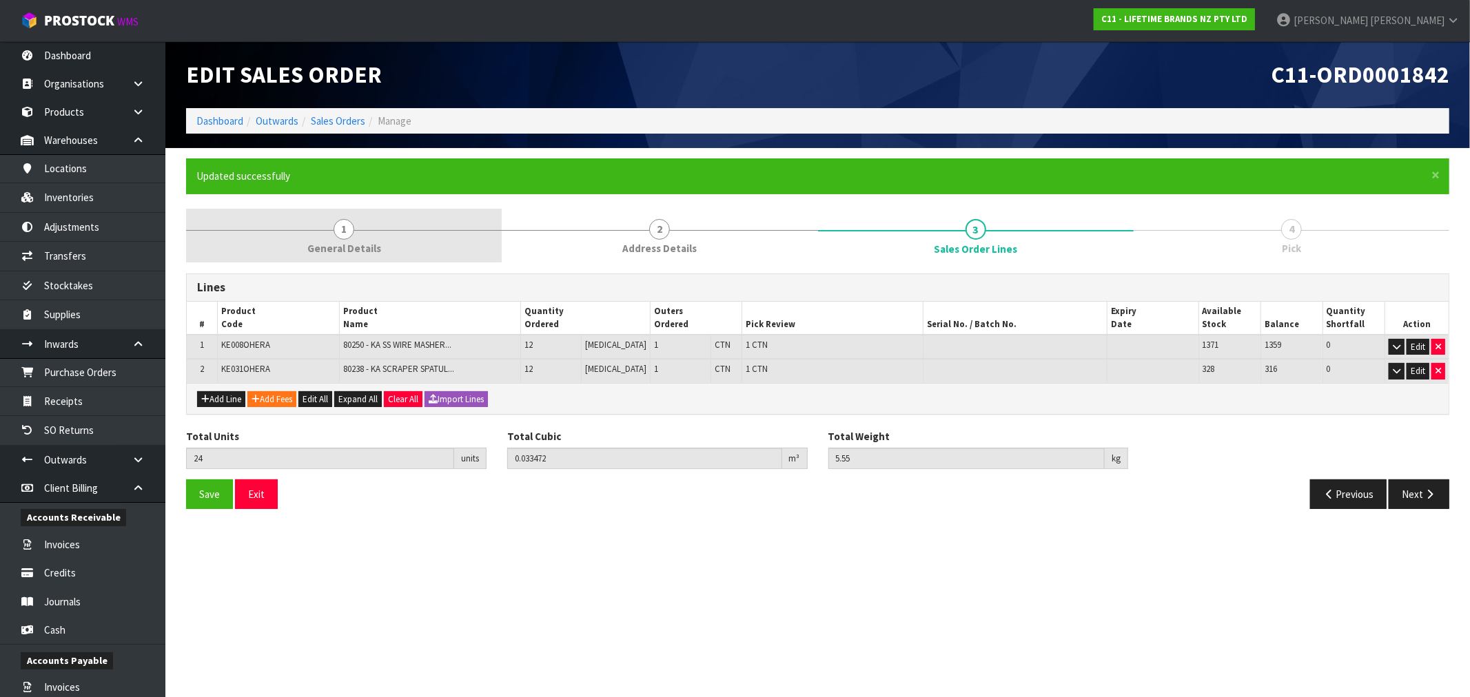
click at [408, 228] on link "1 General Details" at bounding box center [344, 236] width 316 height 54
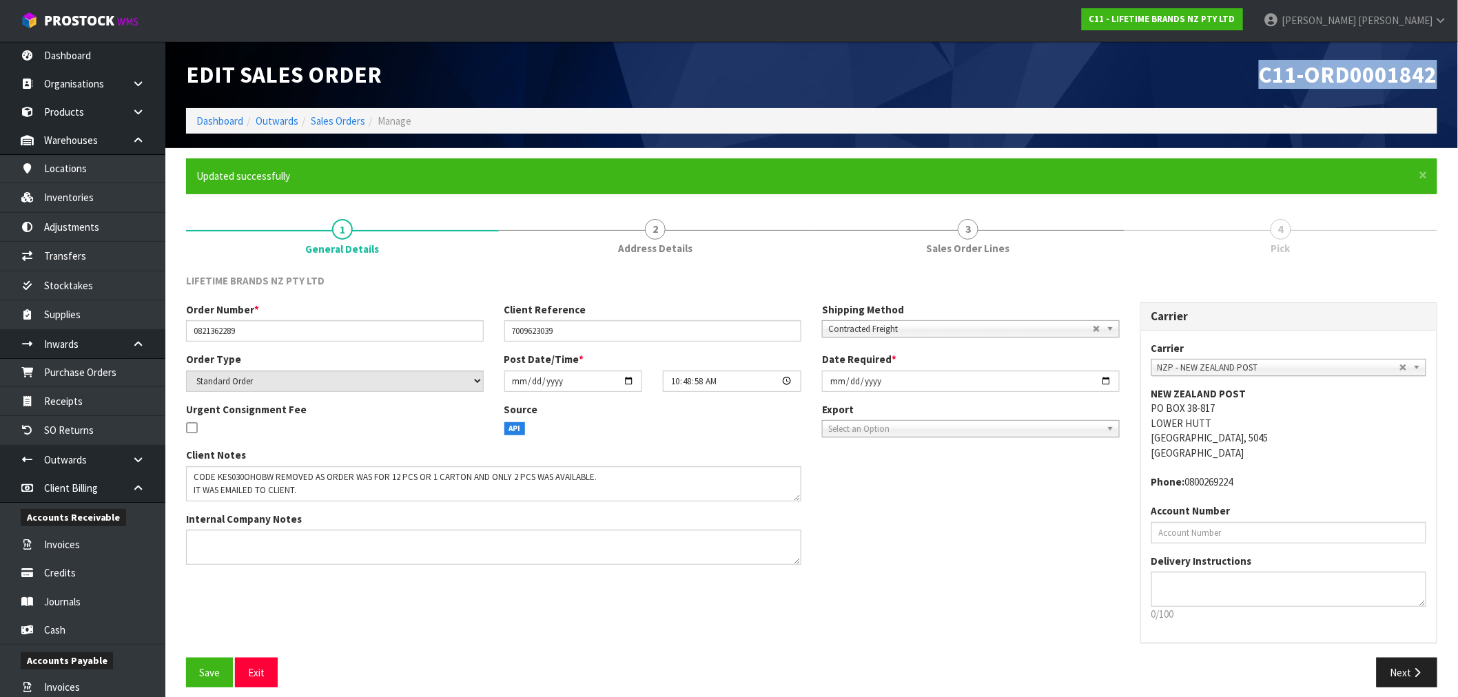
drag, startPoint x: 1443, startPoint y: 79, endPoint x: 1232, endPoint y: 83, distance: 210.2
click at [1258, 83] on div "C11-ORD0001842" at bounding box center [1130, 74] width 636 height 67
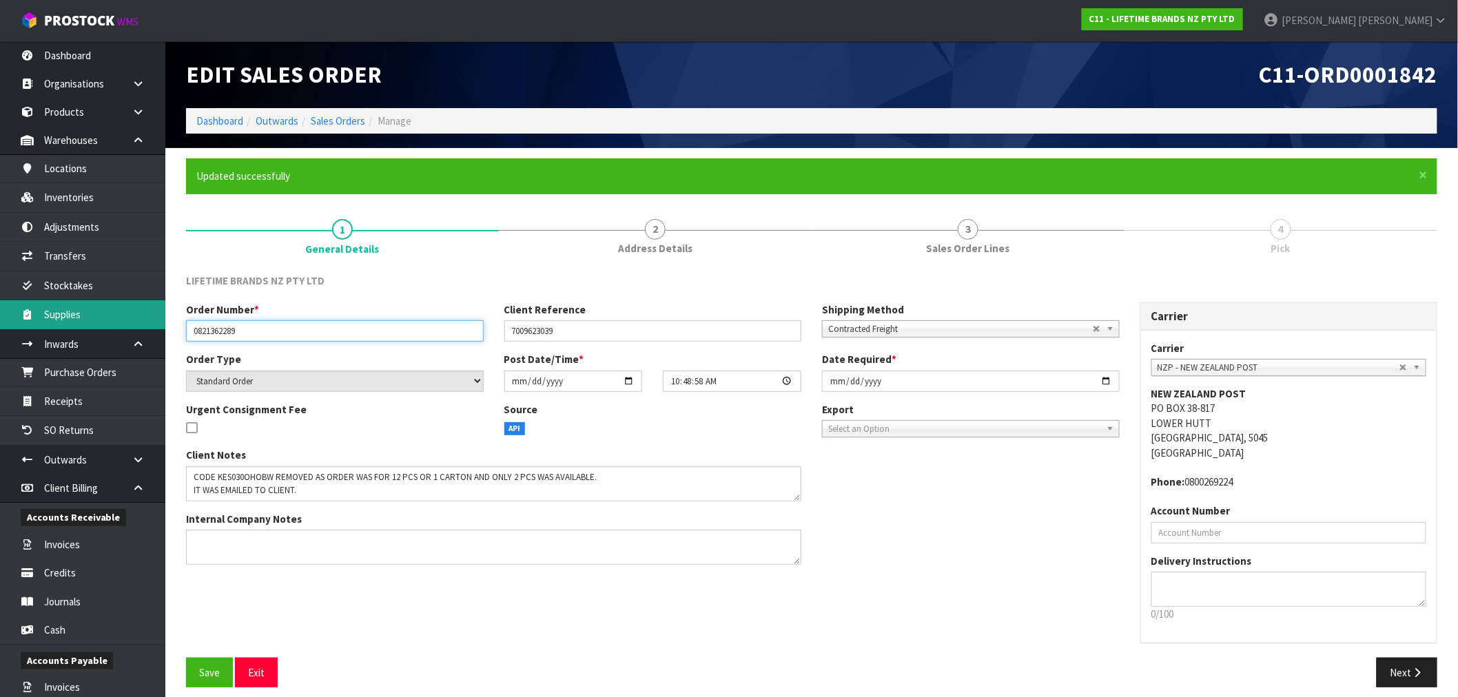
drag, startPoint x: 214, startPoint y: 334, endPoint x: 131, endPoint y: 324, distance: 84.0
click at [167, 331] on section "× Close Updated successfully 1 General Details 2 Address Details 3 Sales Order …" at bounding box center [811, 428] width 1293 height 560
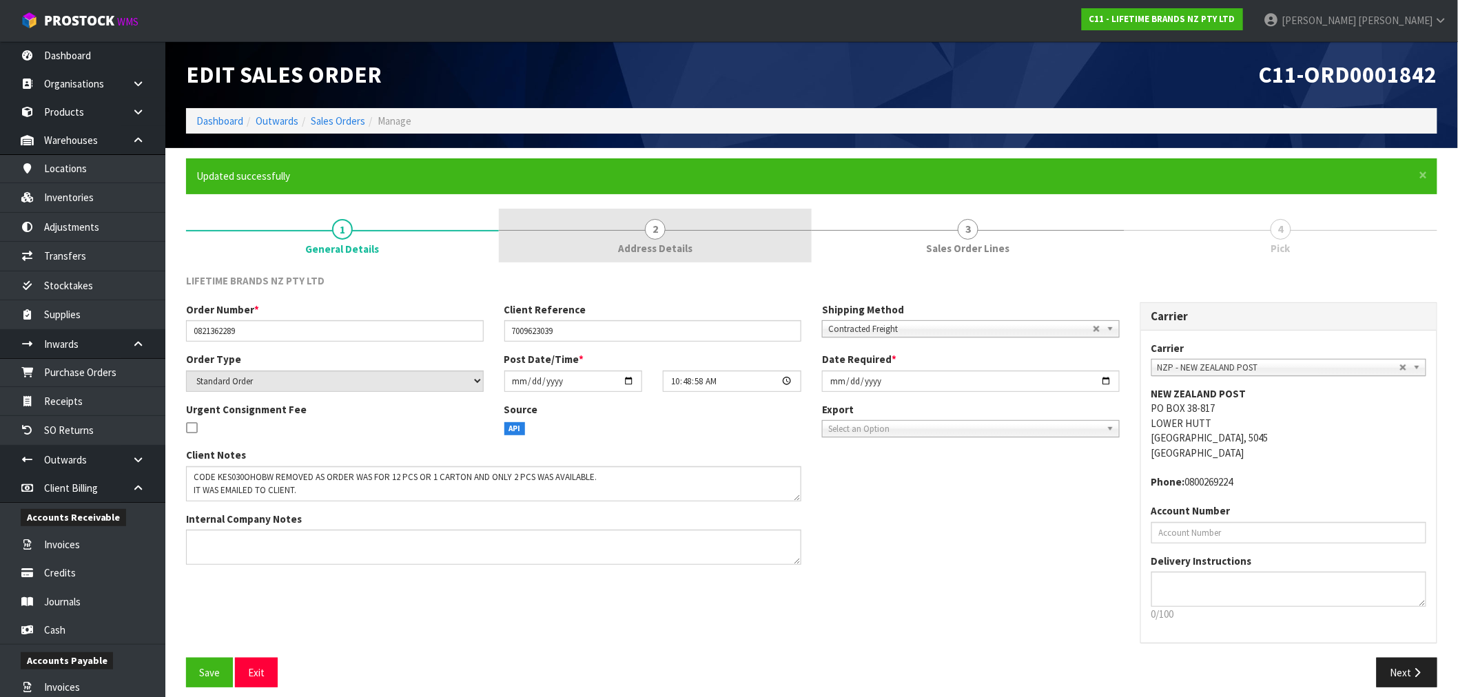
drag, startPoint x: 676, startPoint y: 241, endPoint x: 593, endPoint y: 261, distance: 84.9
click at [676, 241] on span "Address Details" at bounding box center [655, 248] width 74 height 14
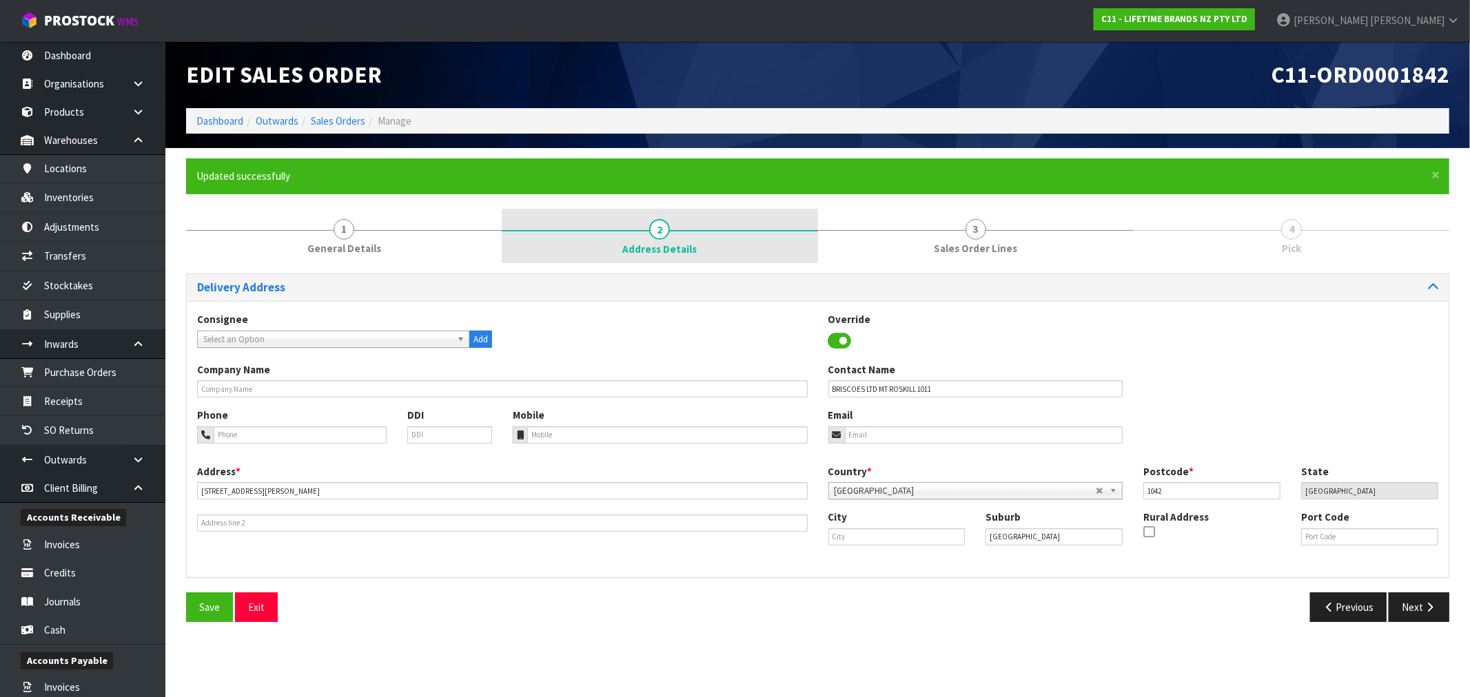
click at [725, 229] on link "2 Address Details" at bounding box center [660, 236] width 316 height 55
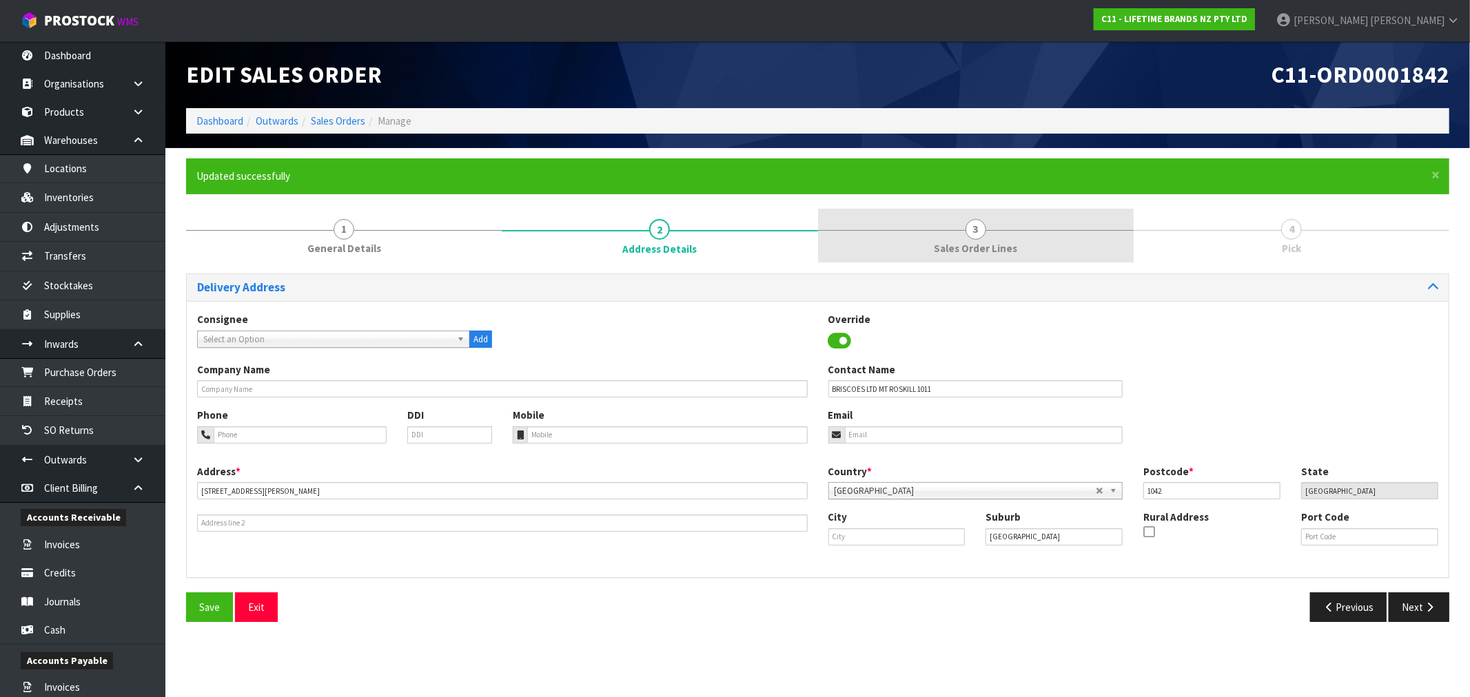
click at [988, 238] on link "3 Sales Order Lines" at bounding box center [976, 236] width 316 height 54
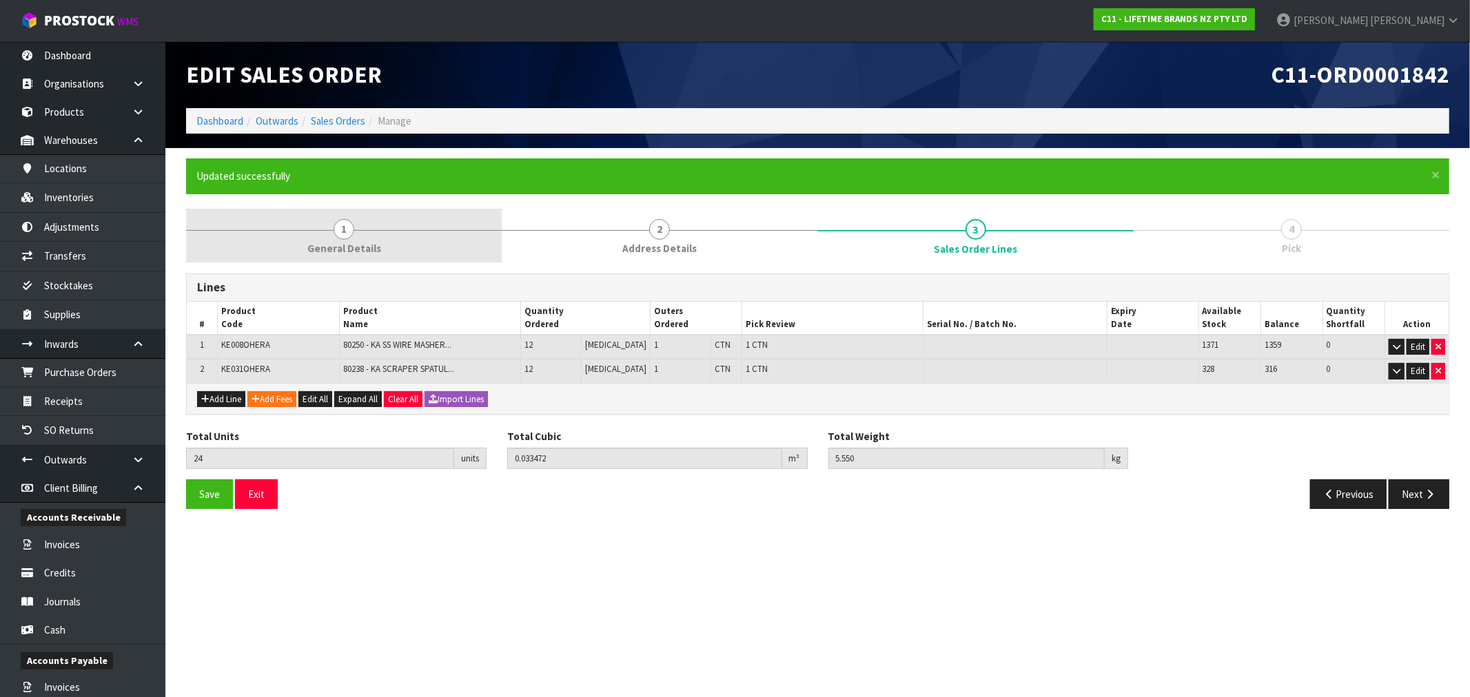
click at [324, 243] on span "General Details" at bounding box center [344, 248] width 74 height 14
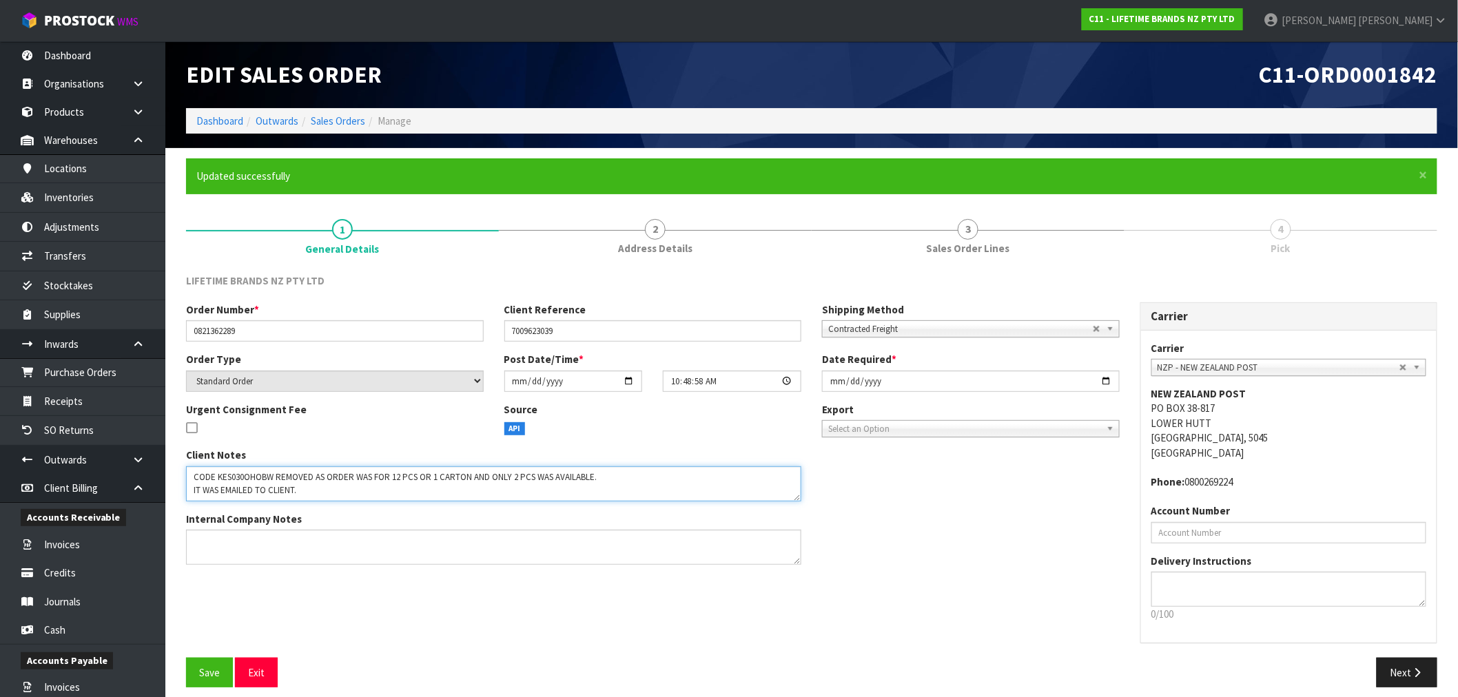
click at [242, 467] on textarea at bounding box center [493, 484] width 615 height 35
drag, startPoint x: 259, startPoint y: 327, endPoint x: 125, endPoint y: 332, distance: 134.5
click at [159, 332] on body "Toggle navigation ProStock WMS C11 - LIFETIME BRANDS NZ PTY LTD [PERSON_NAME] L…" at bounding box center [729, 348] width 1458 height 697
click at [346, 122] on link "Sales Orders" at bounding box center [338, 120] width 54 height 13
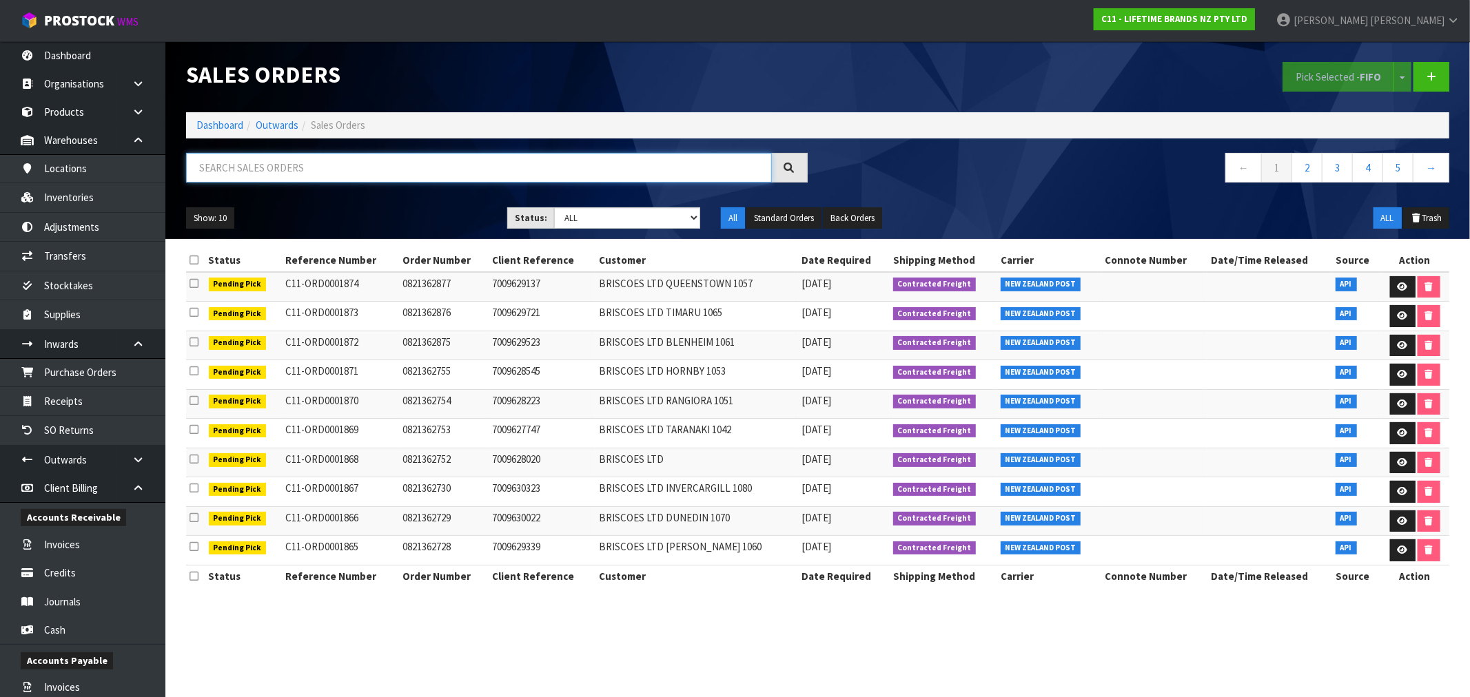
click at [292, 170] on input "text" at bounding box center [479, 168] width 586 height 30
paste input "0821362289"
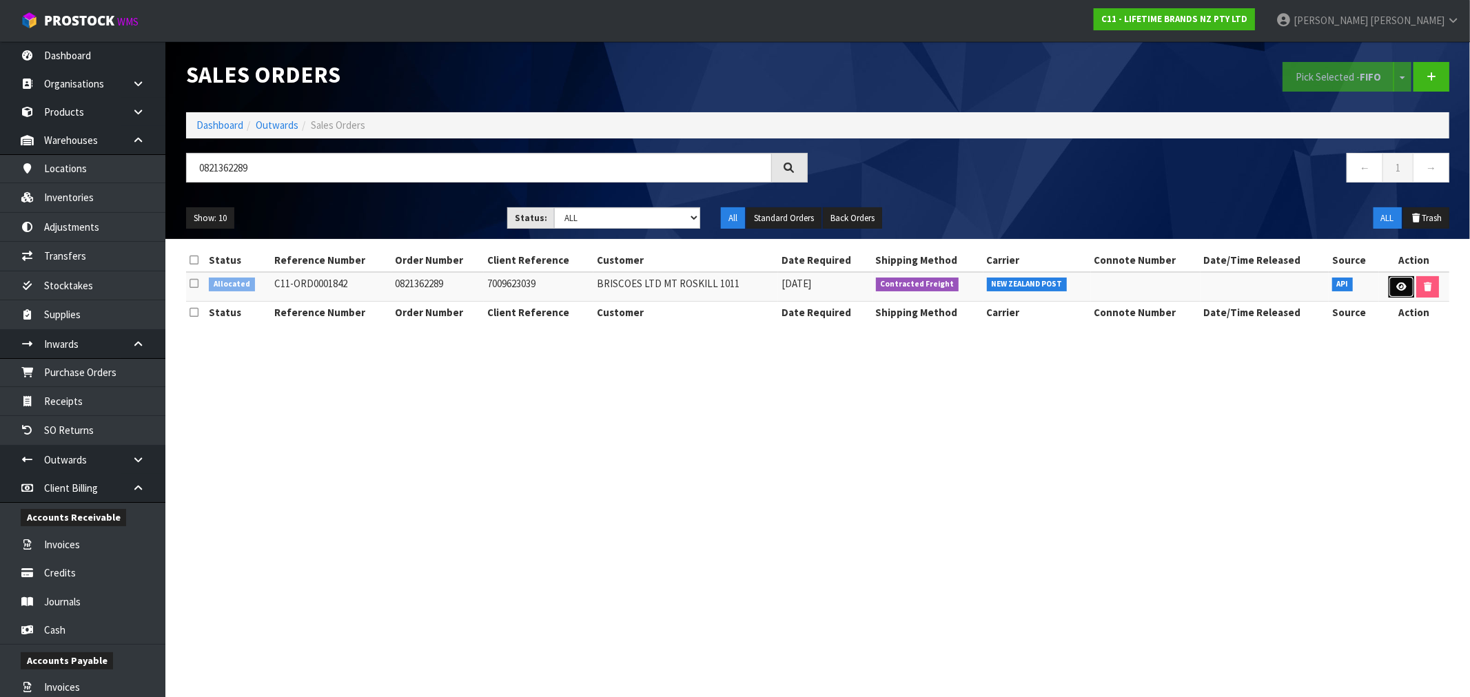
click at [1397, 288] on icon at bounding box center [1401, 287] width 10 height 9
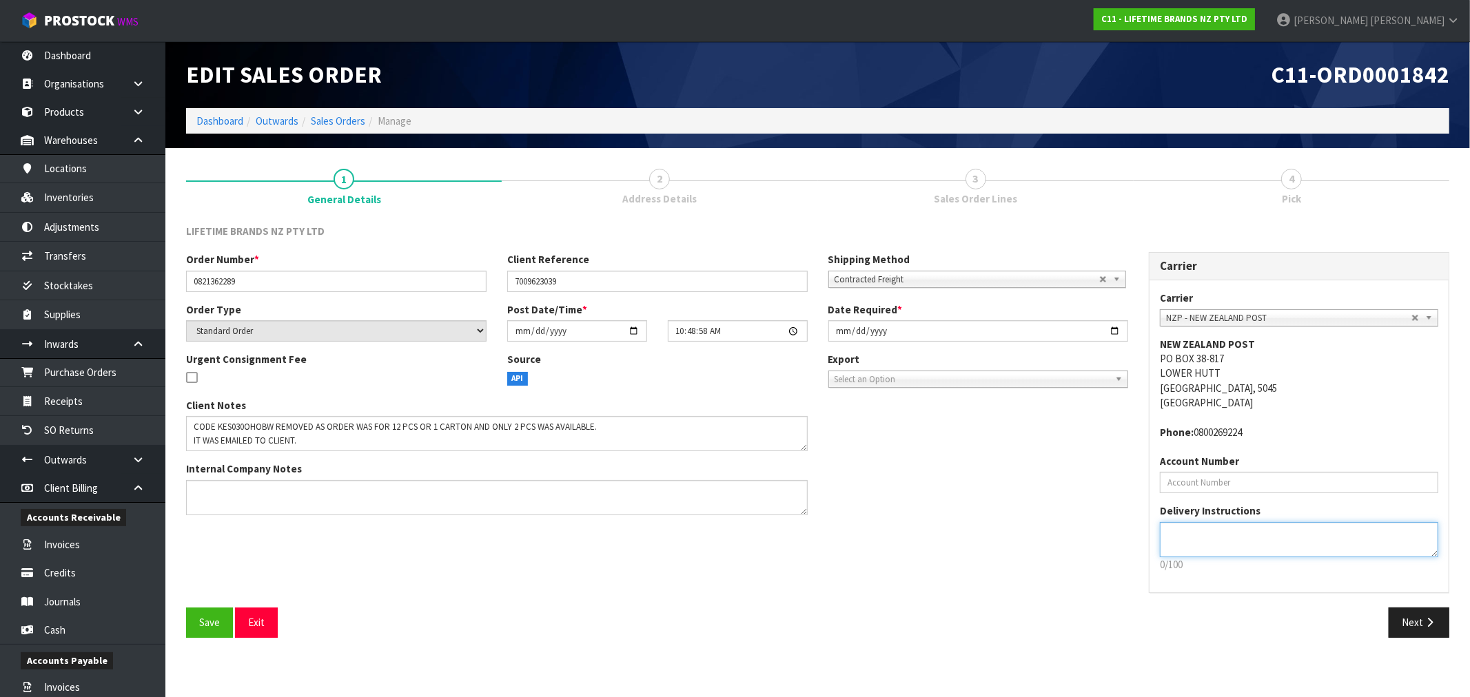
click at [1416, 552] on textarea at bounding box center [1299, 539] width 278 height 35
click at [1430, 626] on icon "button" at bounding box center [1429, 623] width 13 height 10
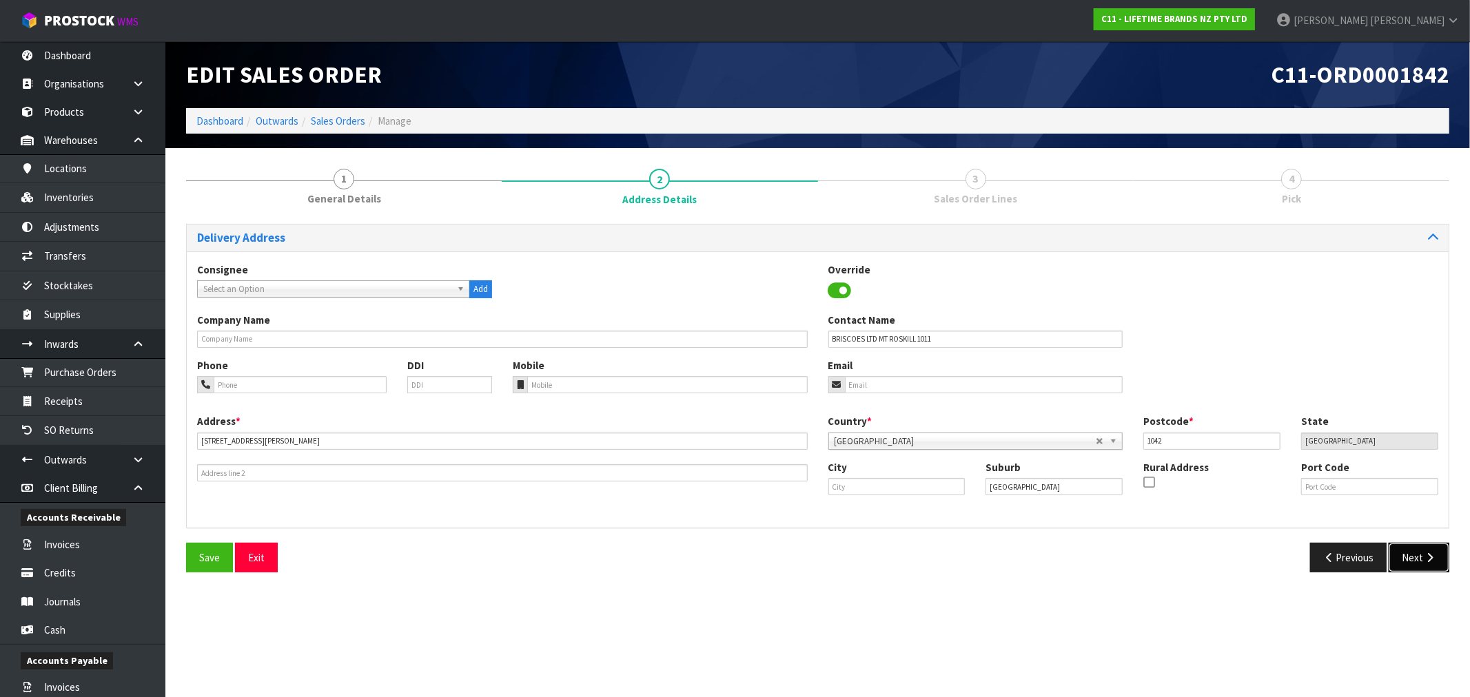
click at [1414, 559] on button "Next" at bounding box center [1419, 558] width 61 height 30
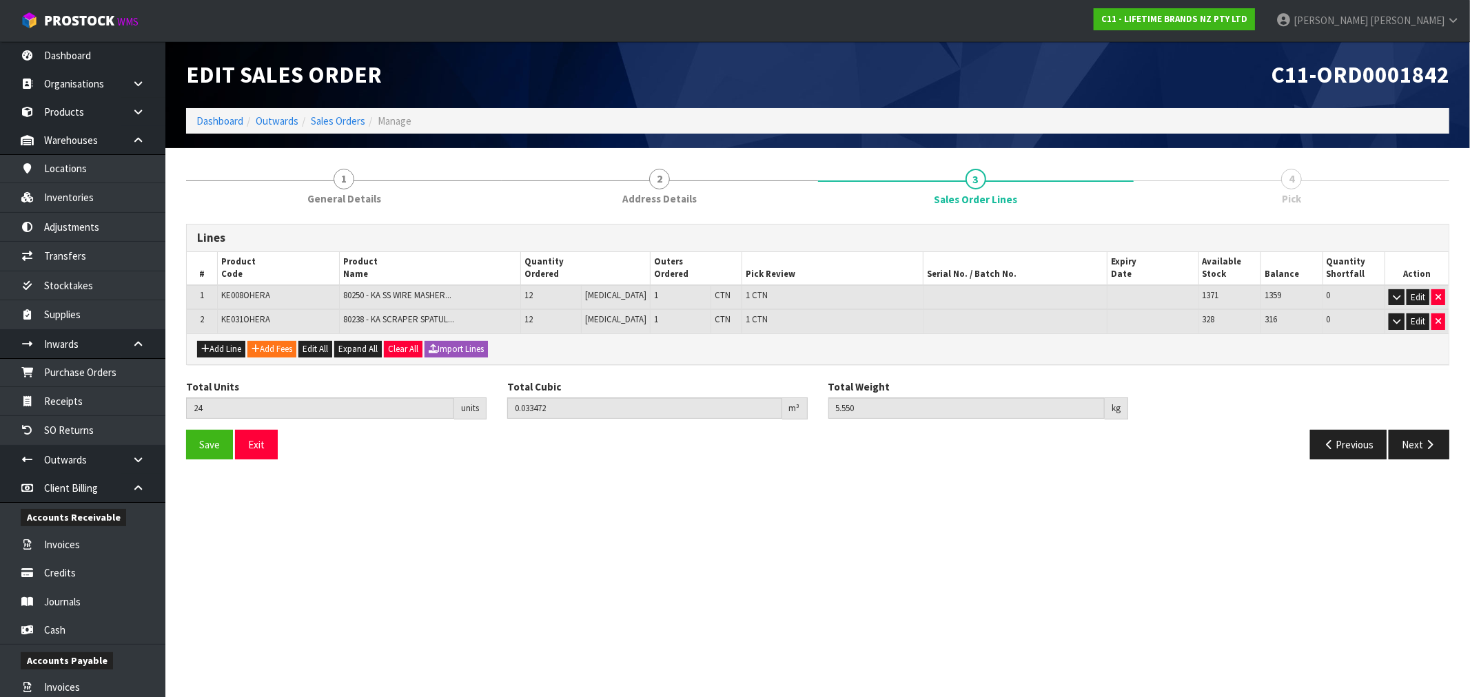
click at [1413, 425] on div "Total Units 24 units Total Cubic 0.033472 m³ Total Weight 5.550 kg" at bounding box center [818, 405] width 1284 height 50
click at [1431, 445] on icon "button" at bounding box center [1429, 445] width 13 height 10
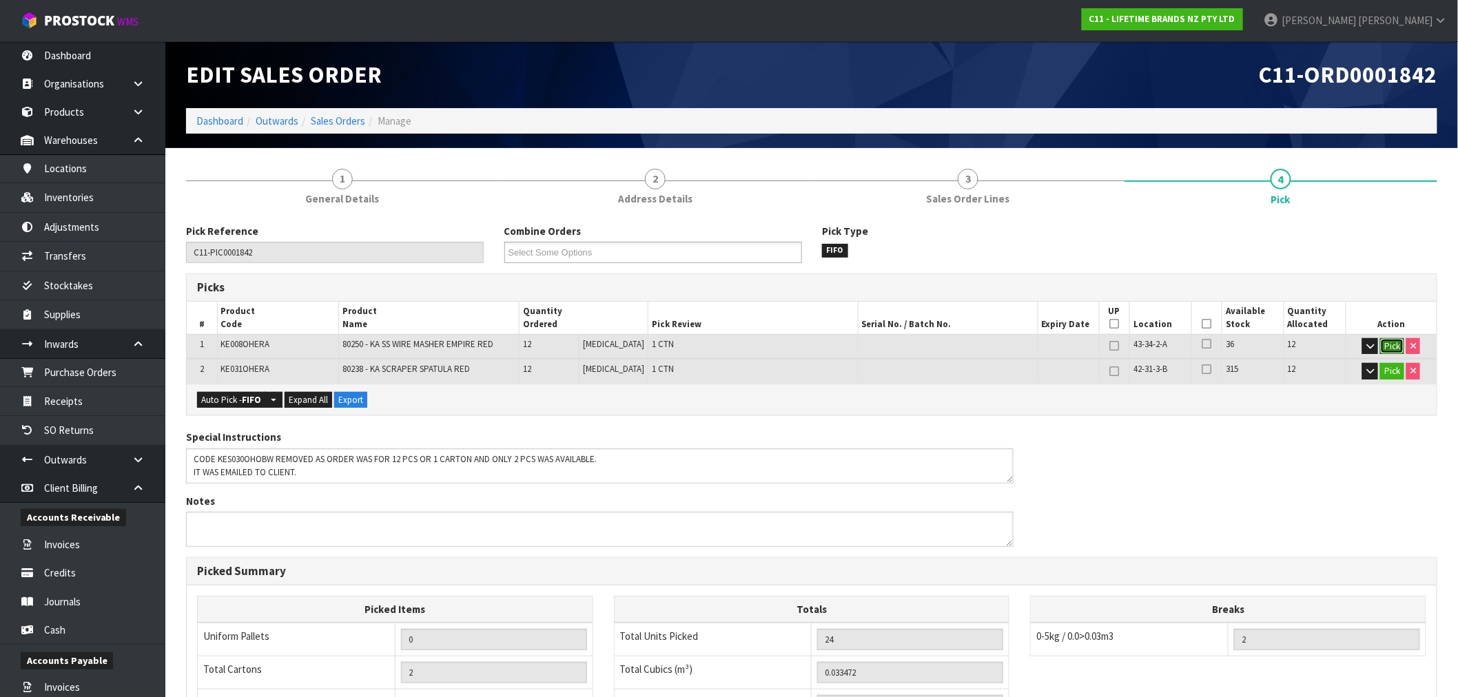
click at [1388, 345] on button "Pick" at bounding box center [1393, 346] width 24 height 17
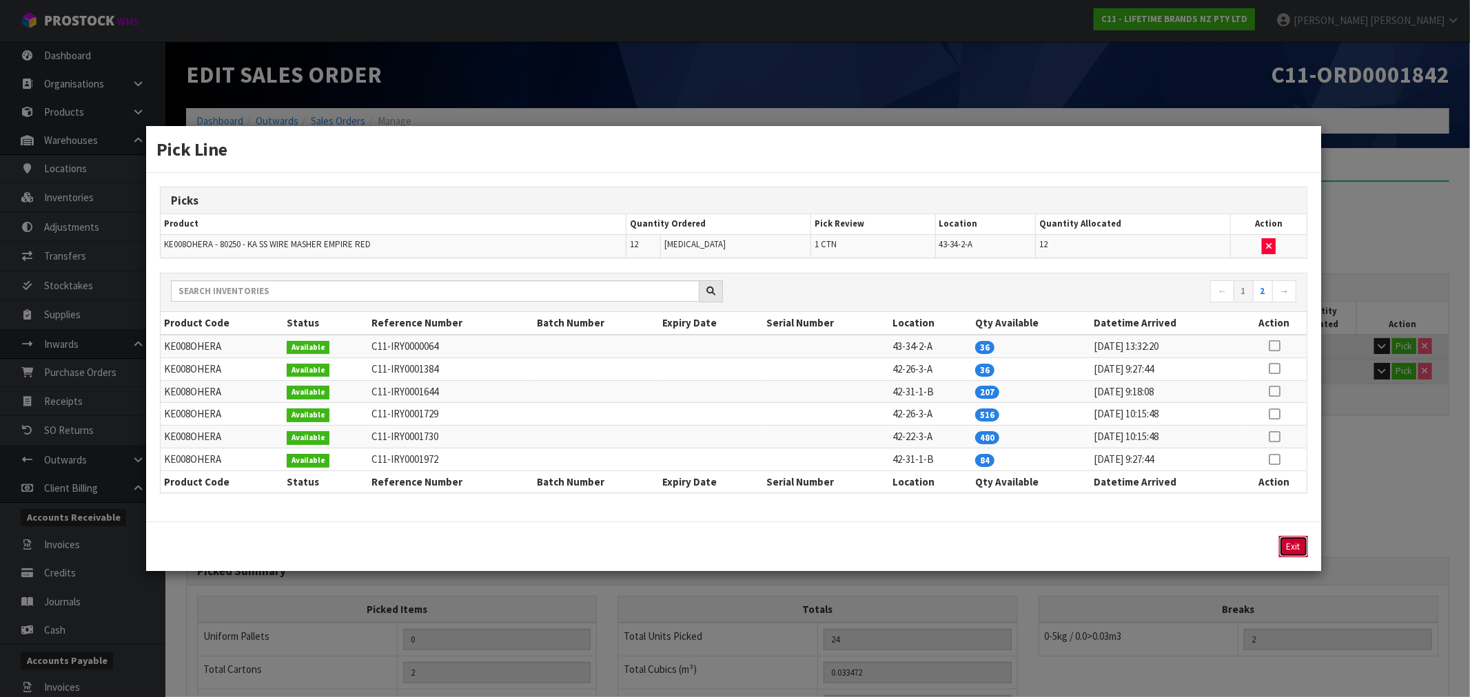
click at [1292, 548] on button "Exit" at bounding box center [1293, 546] width 29 height 21
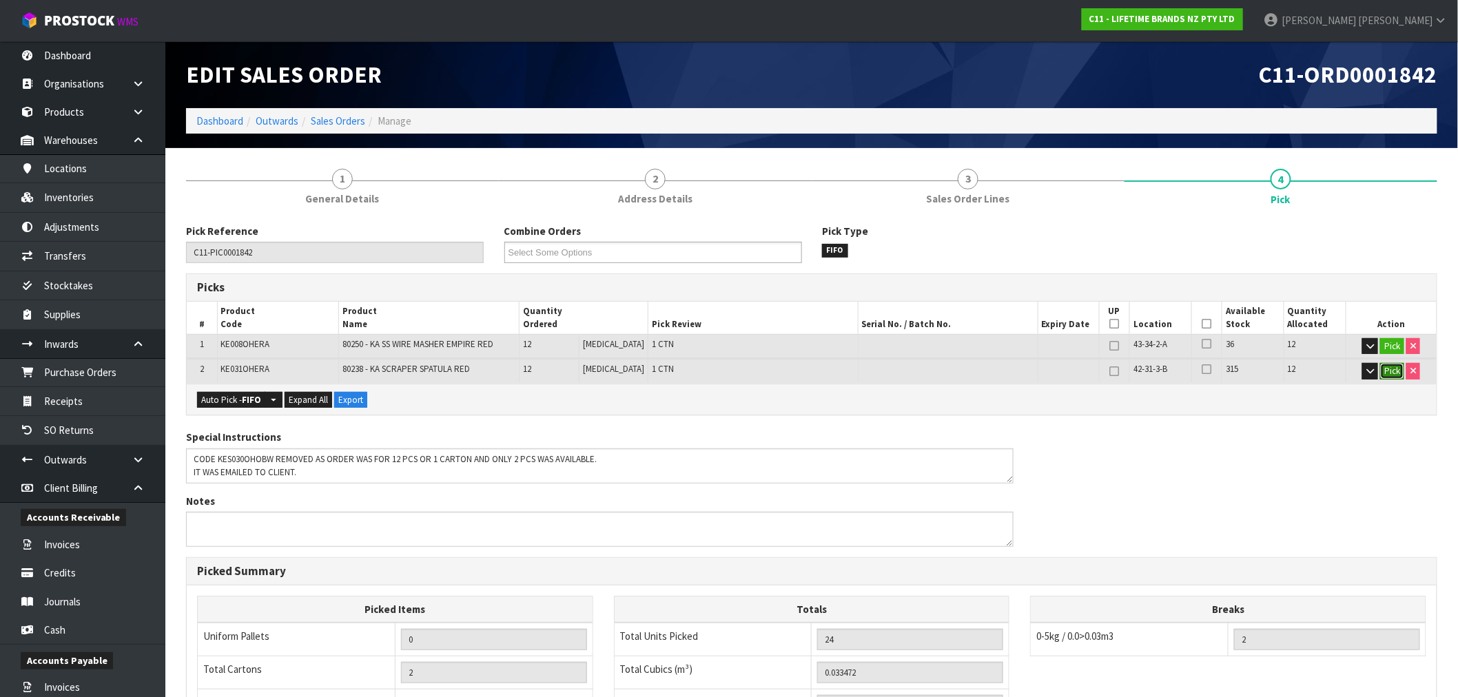
click at [1401, 371] on button "Pick" at bounding box center [1393, 371] width 24 height 17
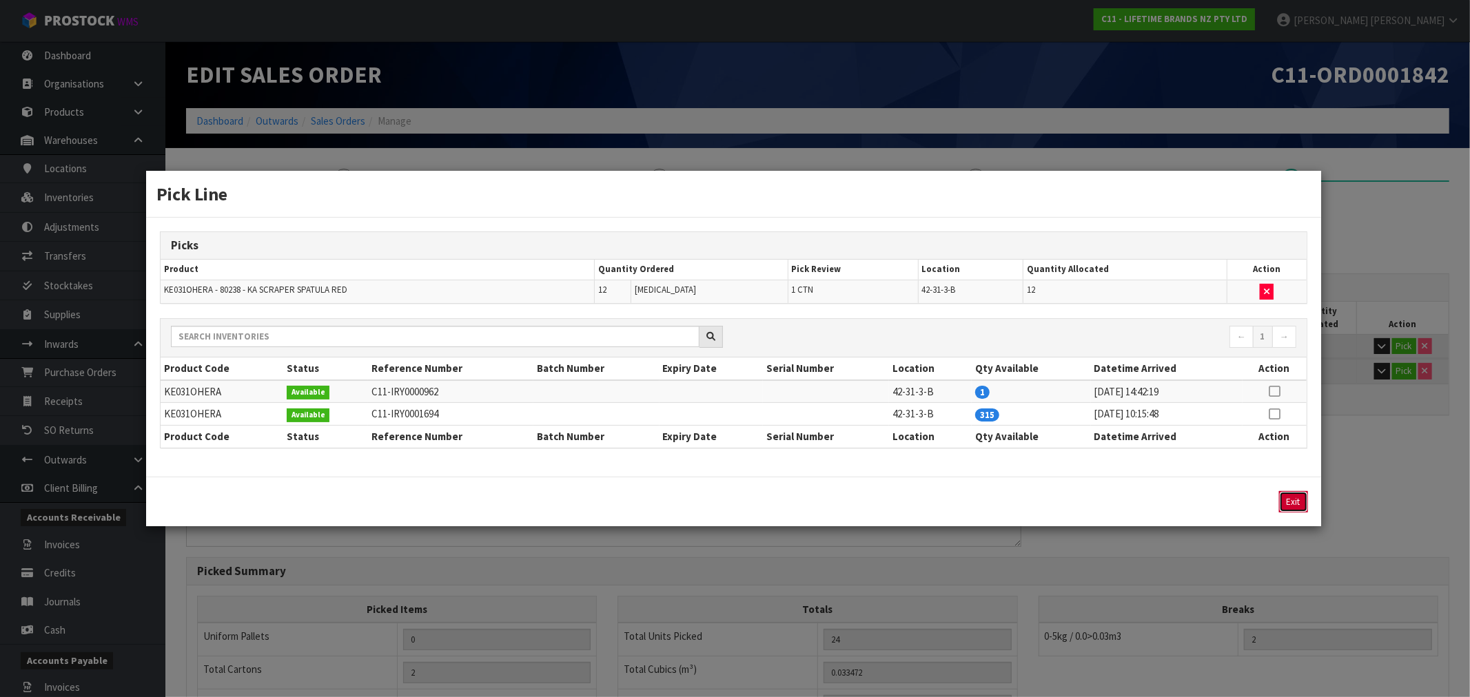
click at [1303, 506] on button "Exit" at bounding box center [1293, 501] width 29 height 21
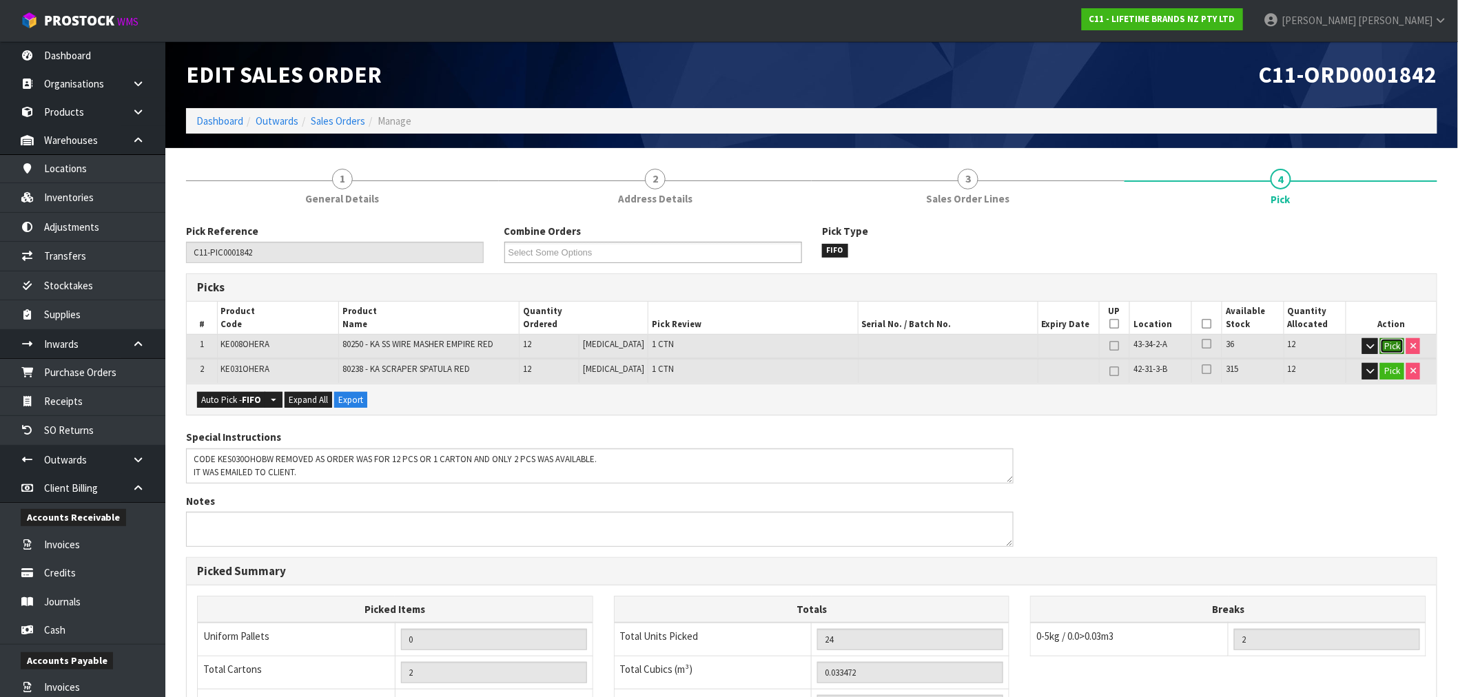
click at [1390, 343] on button "Pick" at bounding box center [1393, 346] width 24 height 17
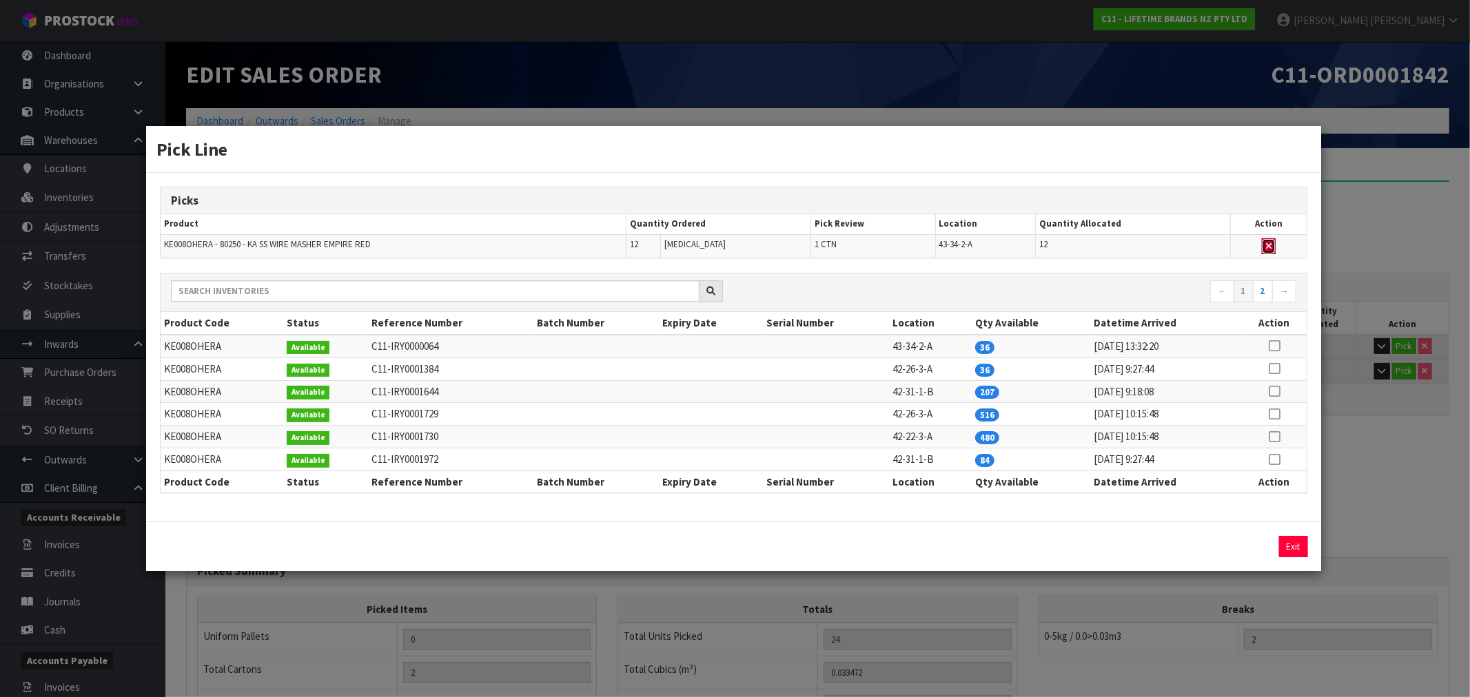
click at [1265, 252] on button "button" at bounding box center [1269, 246] width 14 height 17
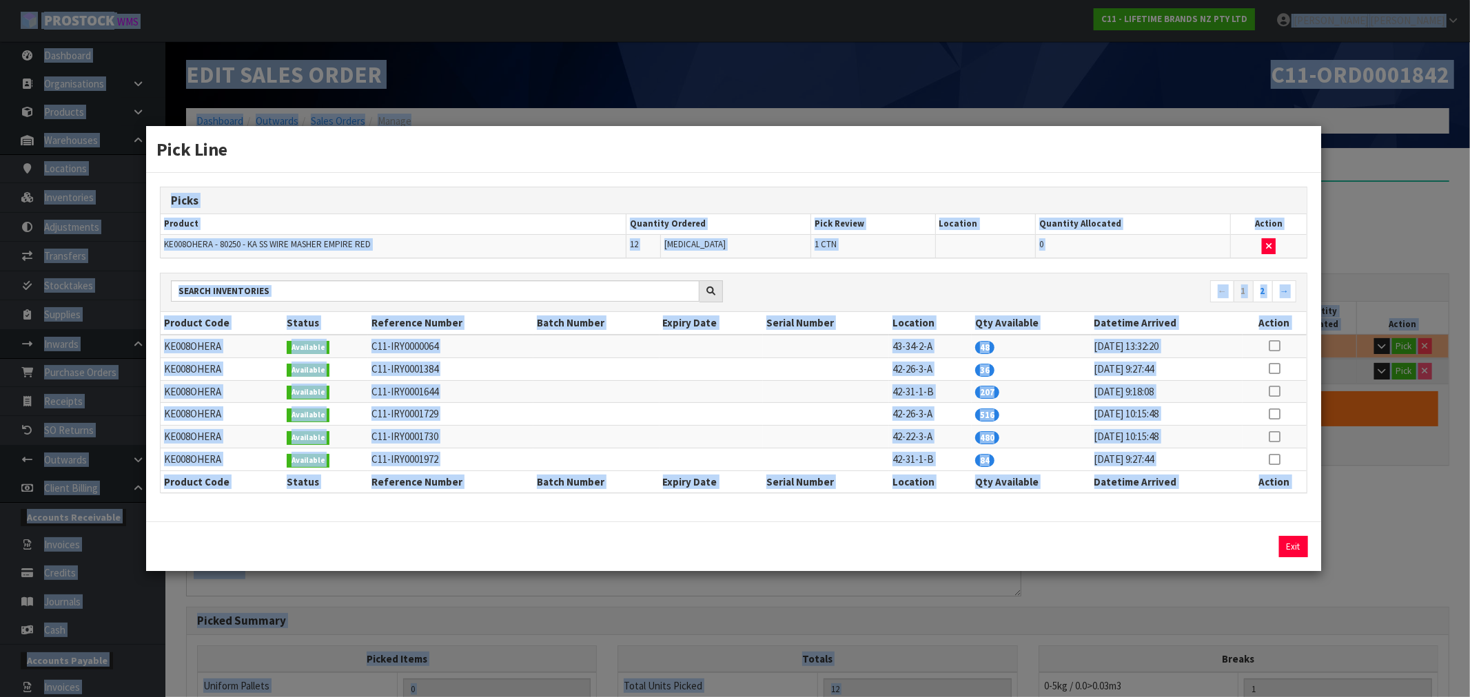
drag, startPoint x: 1108, startPoint y: 148, endPoint x: 1121, endPoint y: 681, distance: 532.9
click at [1106, 697] on html "Pick Line Picks Product Quantity Ordered Pick Review Location Quantity Allocate…" at bounding box center [735, 348] width 1470 height 697
drag, startPoint x: 1285, startPoint y: 557, endPoint x: 1294, endPoint y: 551, distance: 10.5
click at [1286, 557] on button "Exit" at bounding box center [1293, 546] width 29 height 21
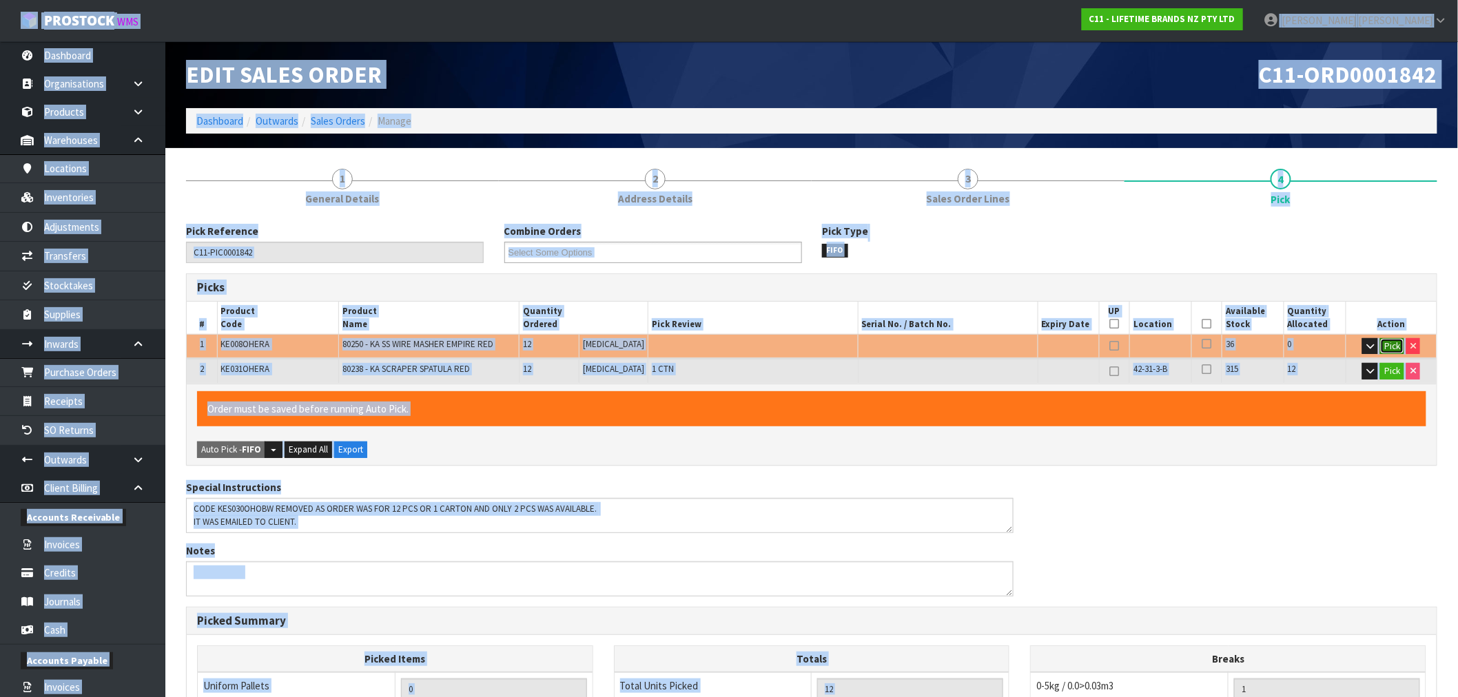
click at [1397, 341] on button "Pick" at bounding box center [1393, 346] width 24 height 17
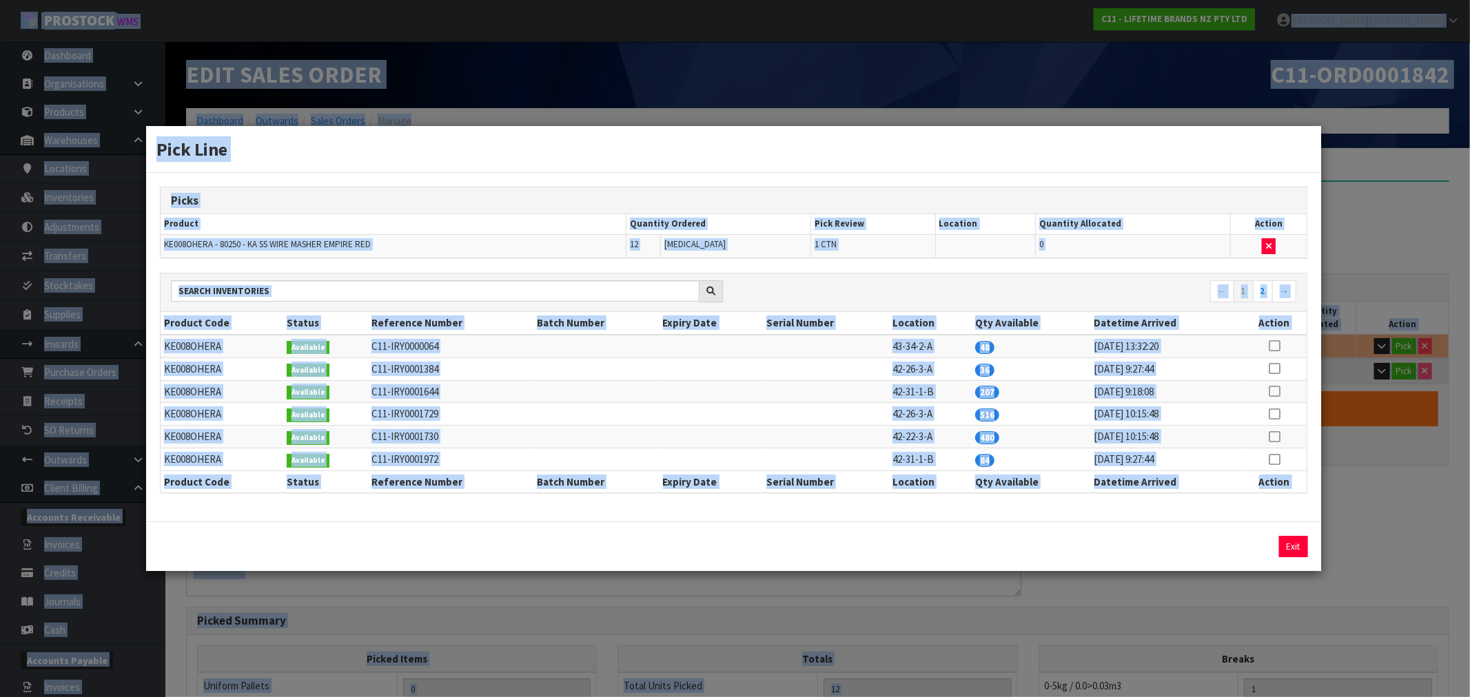
click at [795, 403] on td at bounding box center [826, 414] width 126 height 23
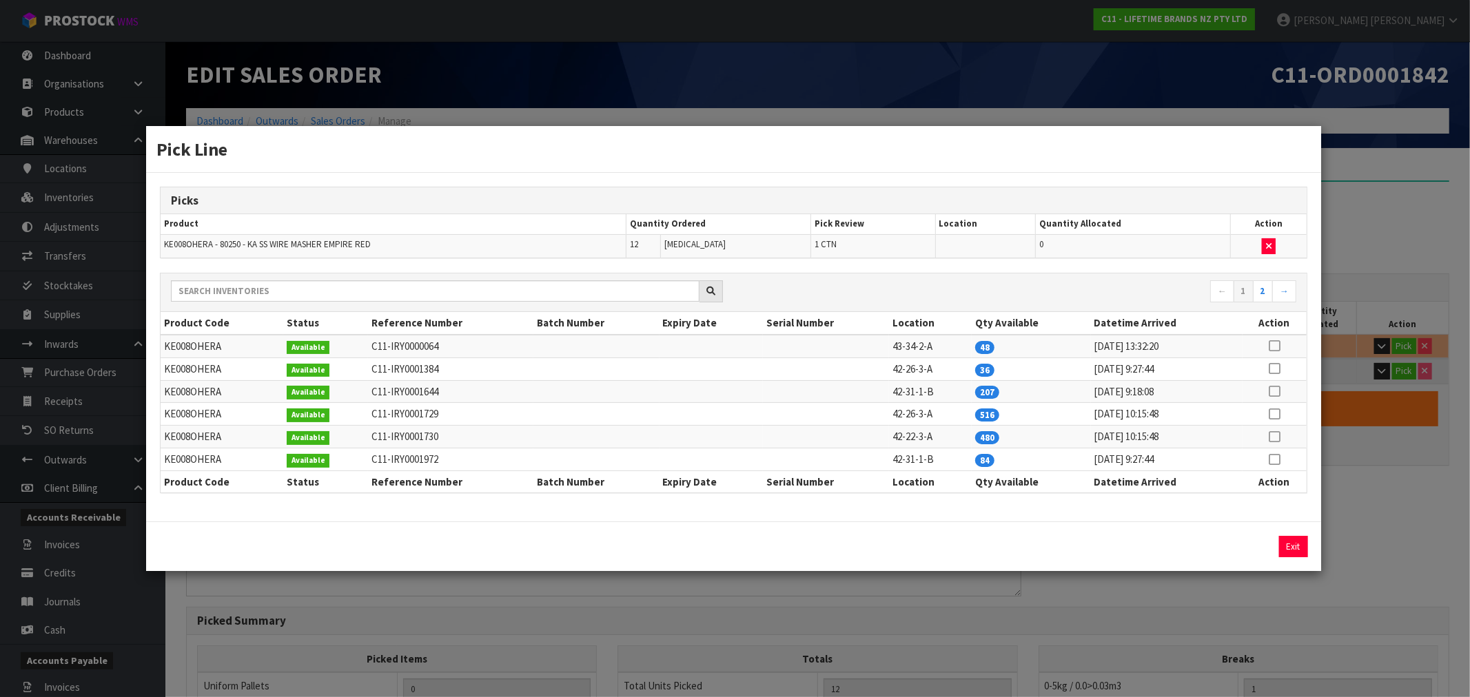
click at [1277, 460] on icon at bounding box center [1274, 460] width 11 height 1
click at [1241, 546] on button "Assign Pick" at bounding box center [1247, 546] width 57 height 21
click at [1294, 547] on button "Exit" at bounding box center [1293, 546] width 29 height 21
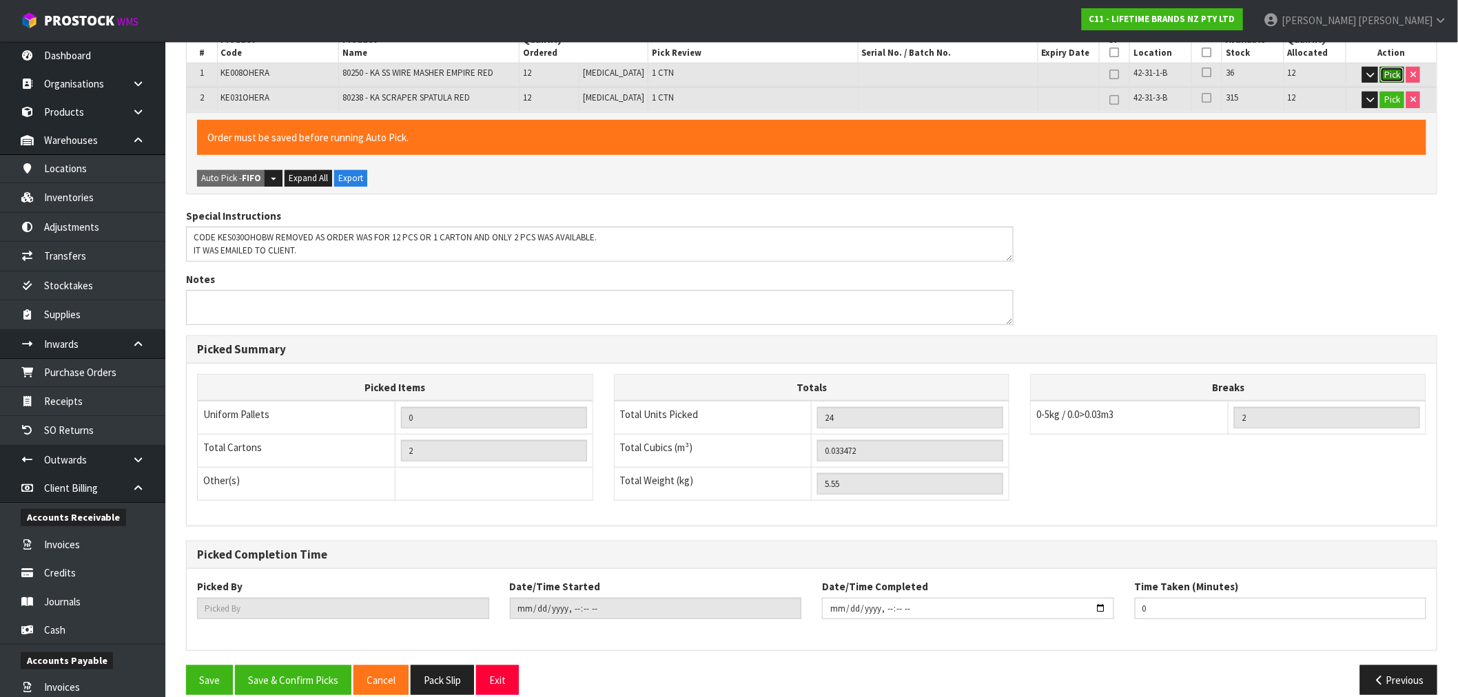
scroll to position [289, 0]
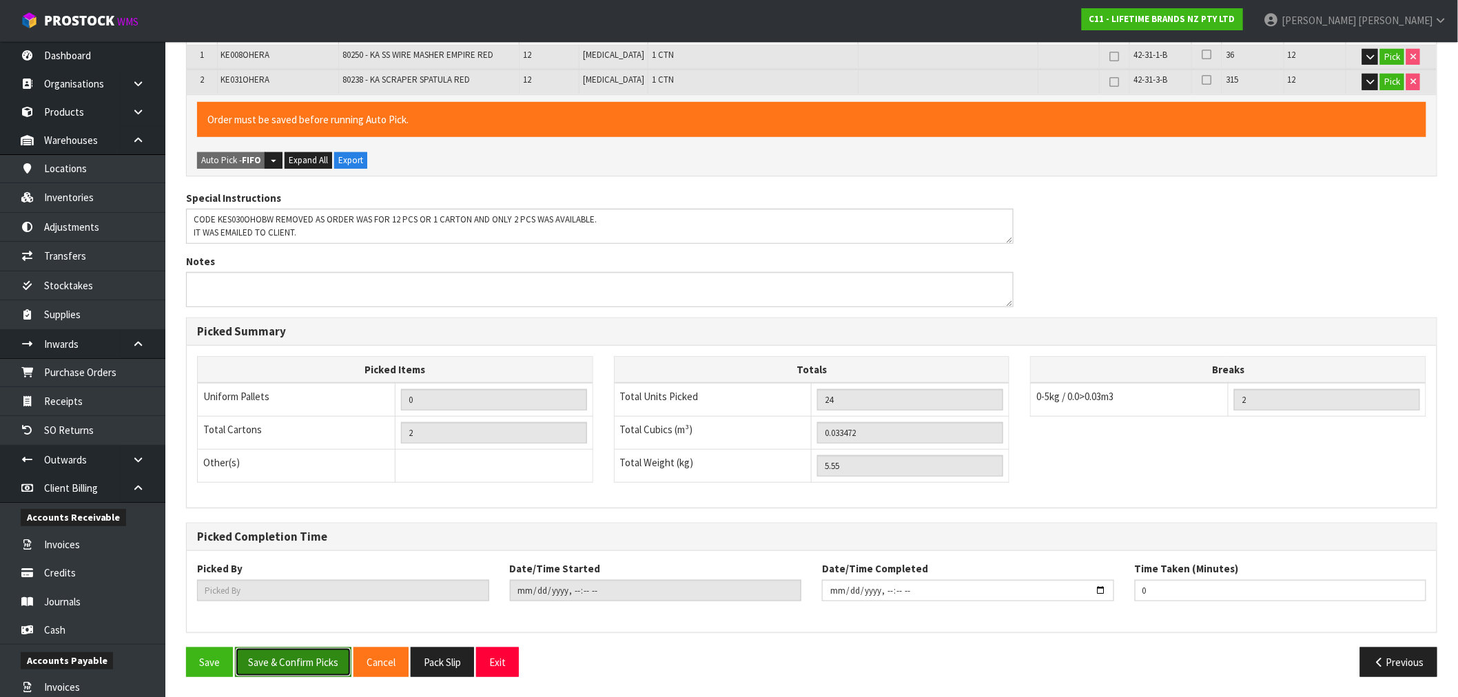
click at [318, 665] on button "Save & Confirm Picks" at bounding box center [293, 663] width 116 height 30
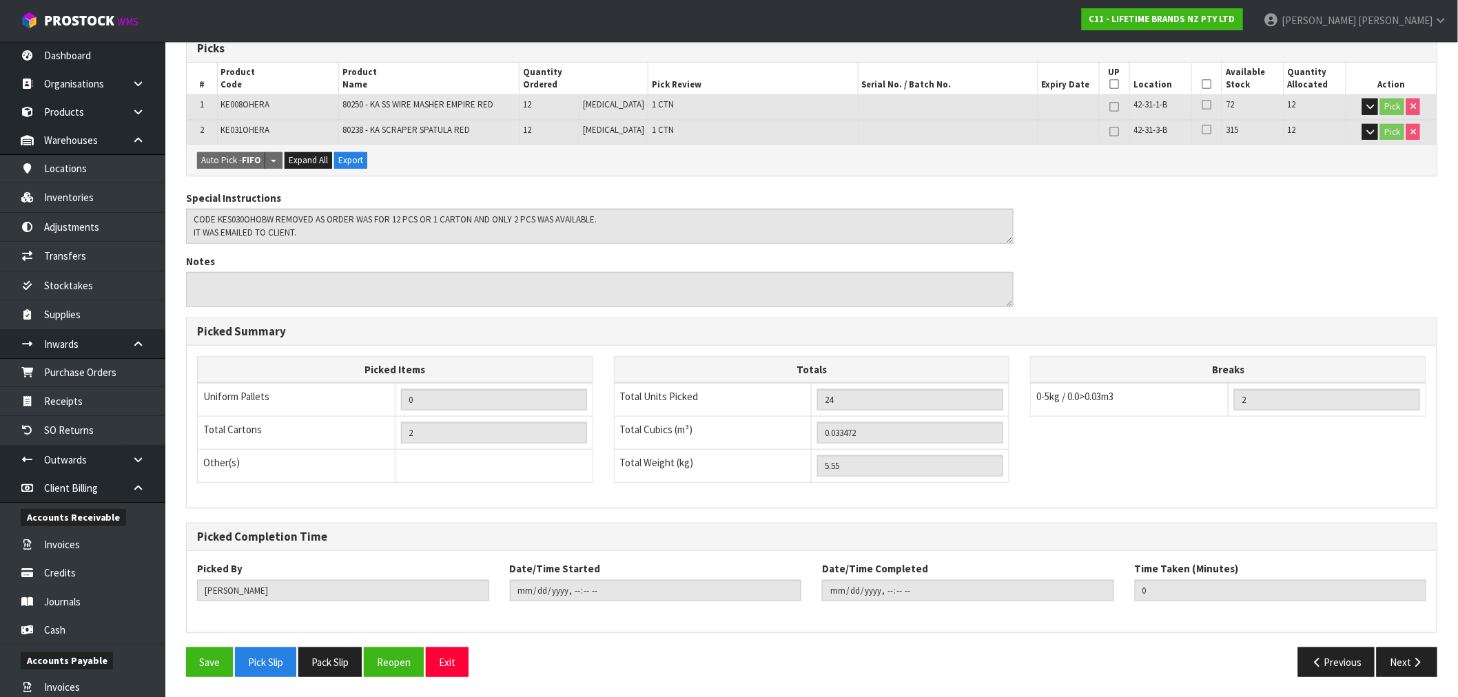
scroll to position [0, 0]
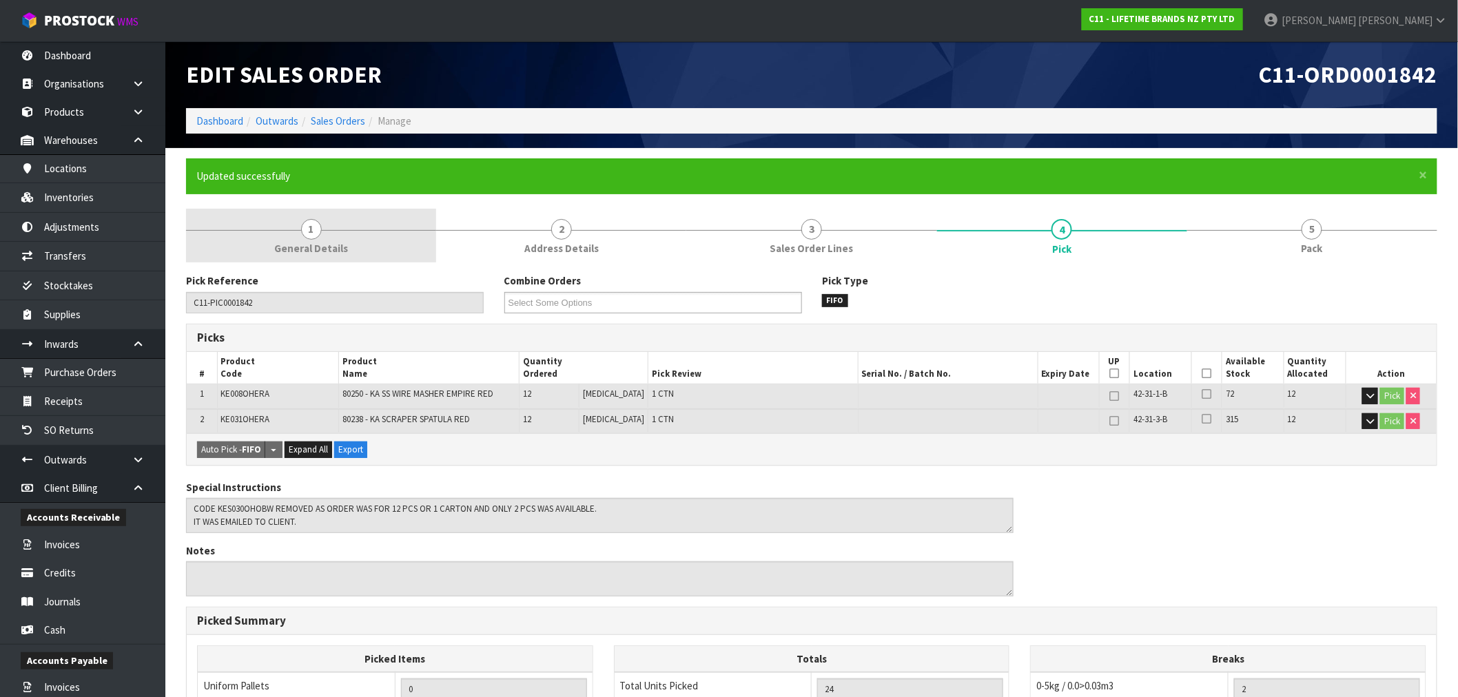
click at [331, 214] on link "1 General Details" at bounding box center [311, 236] width 250 height 54
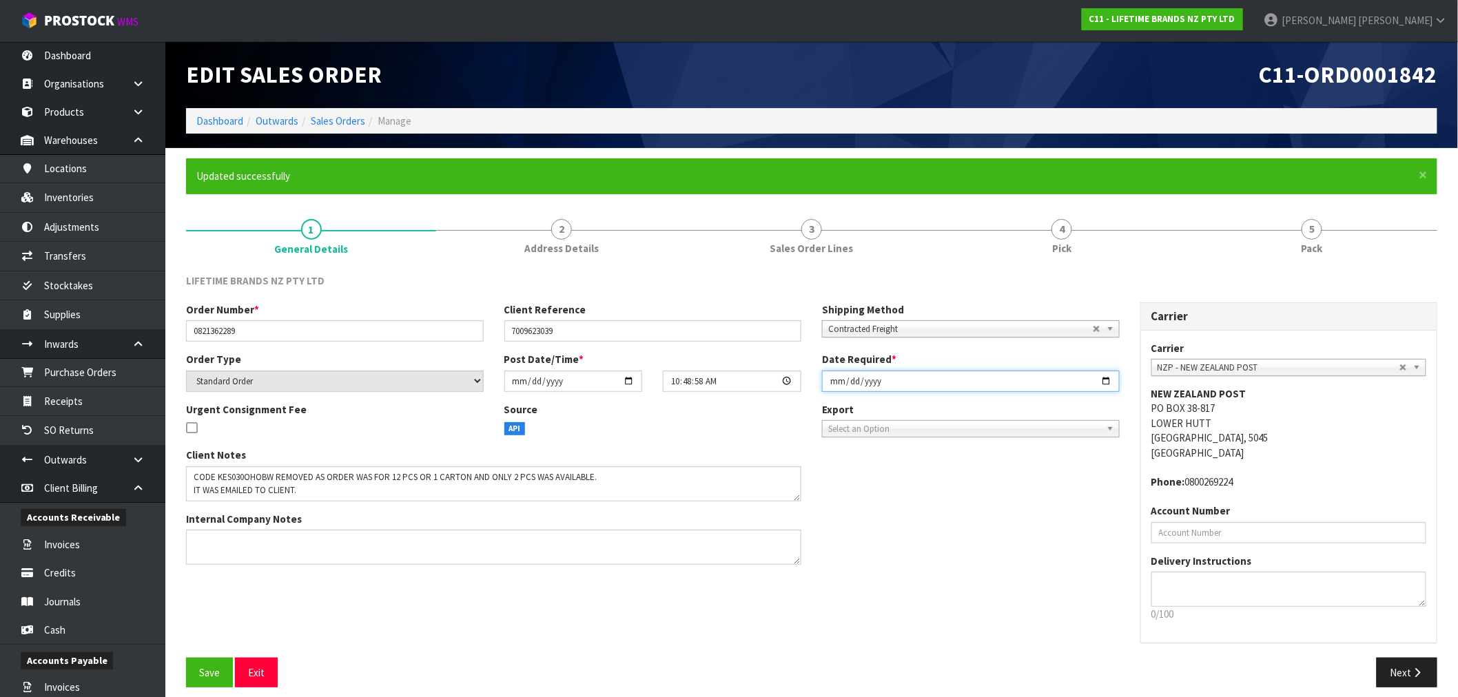
click at [824, 379] on input "[DATE]" at bounding box center [971, 381] width 298 height 21
click at [186, 658] on button "Save" at bounding box center [209, 673] width 47 height 30
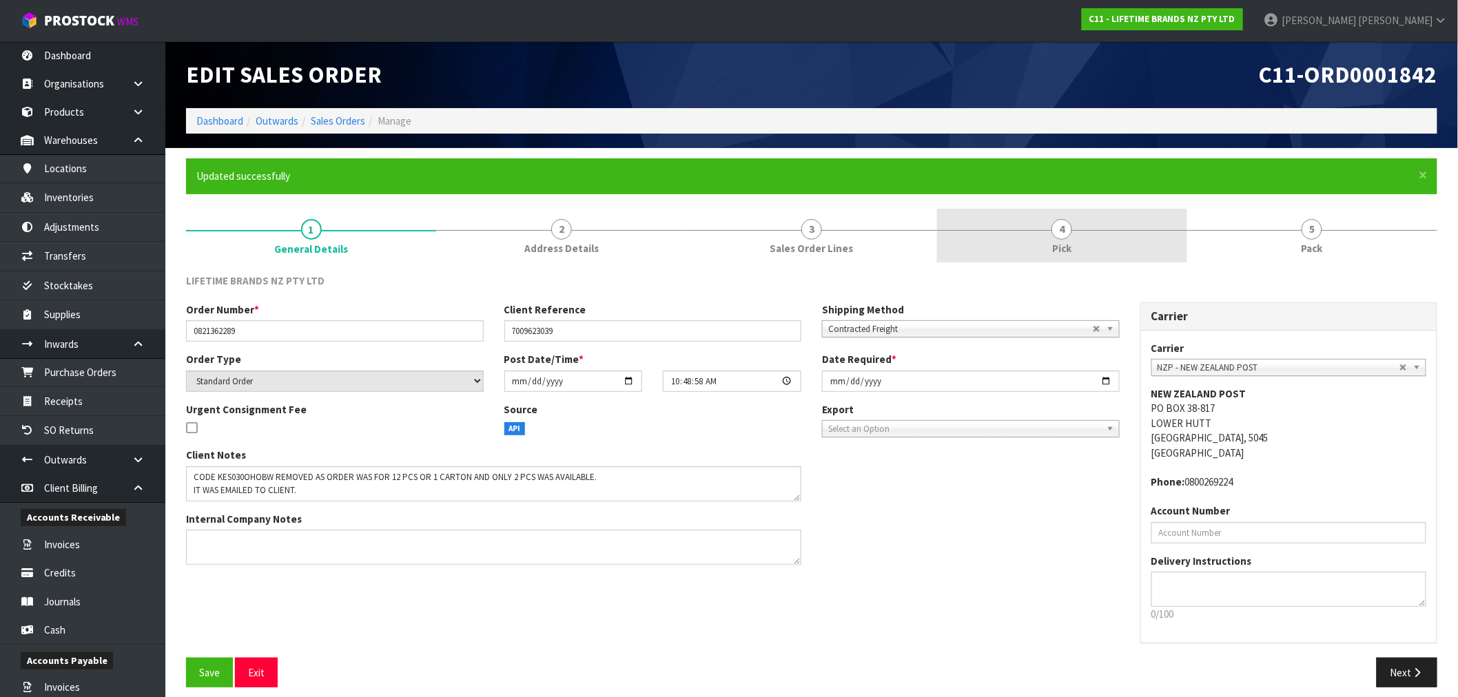
click at [1066, 246] on span "Pick" at bounding box center [1061, 248] width 19 height 14
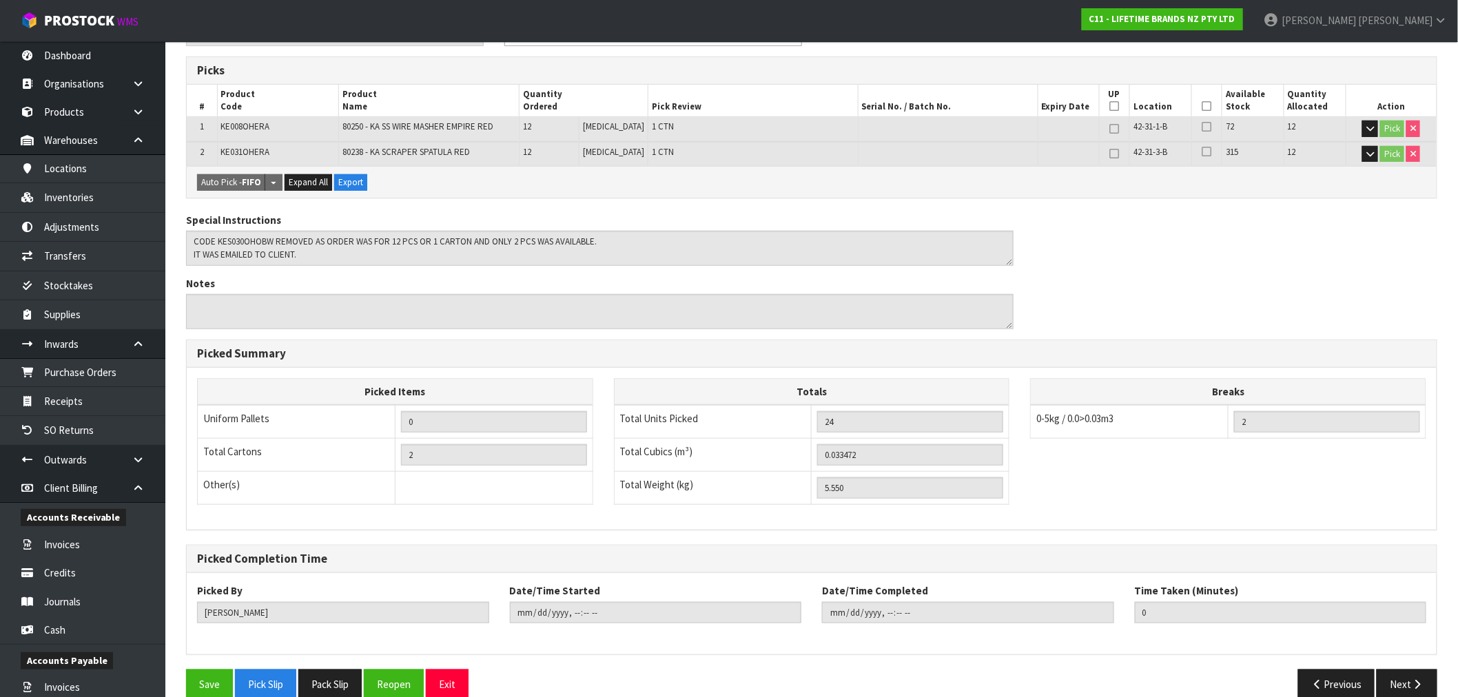
scroll to position [289, 0]
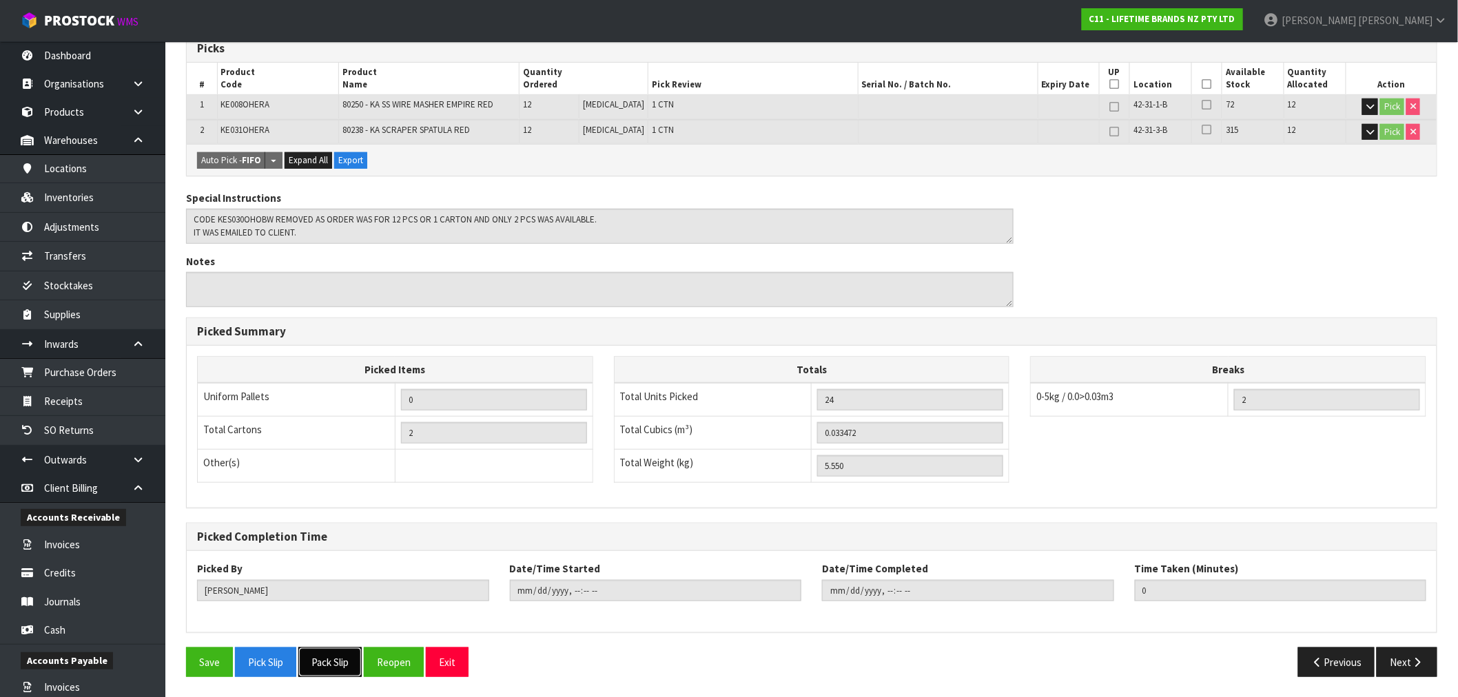
click at [321, 669] on button "Pack Slip" at bounding box center [329, 663] width 63 height 30
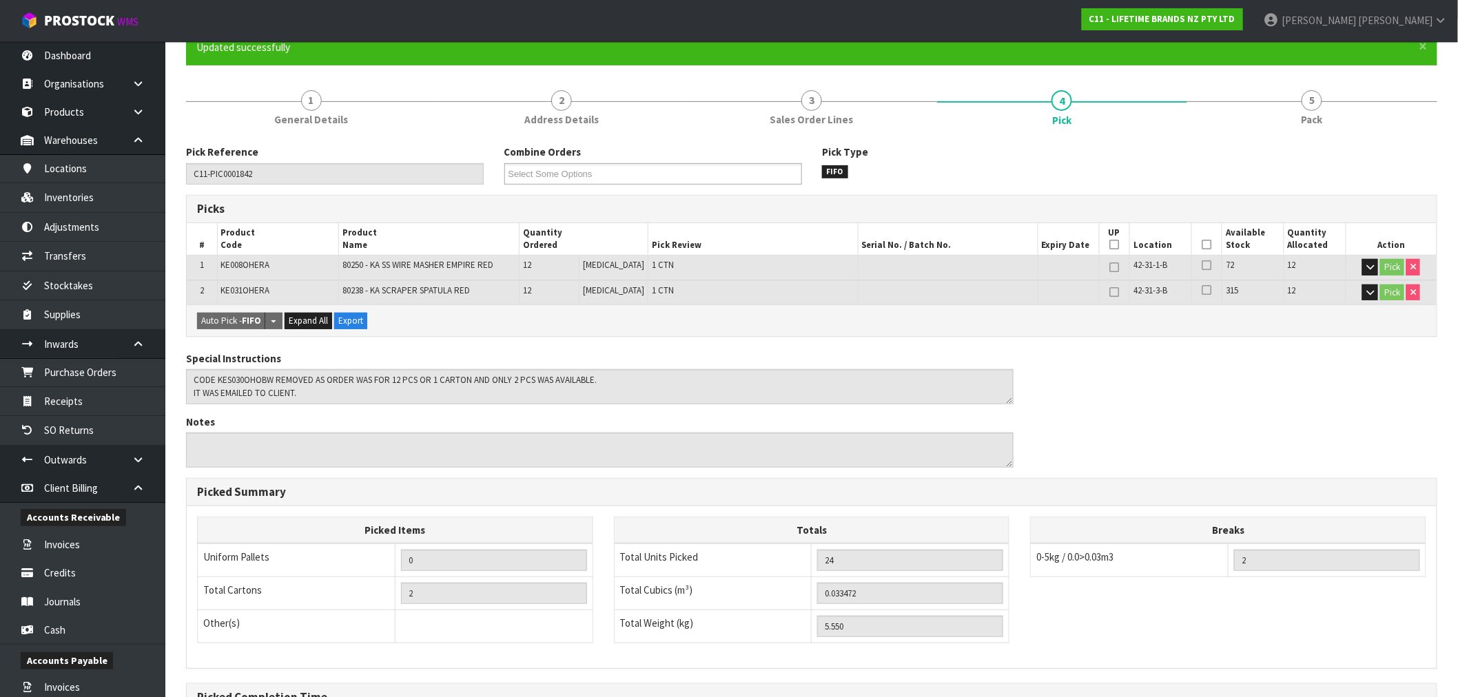
scroll to position [0, 0]
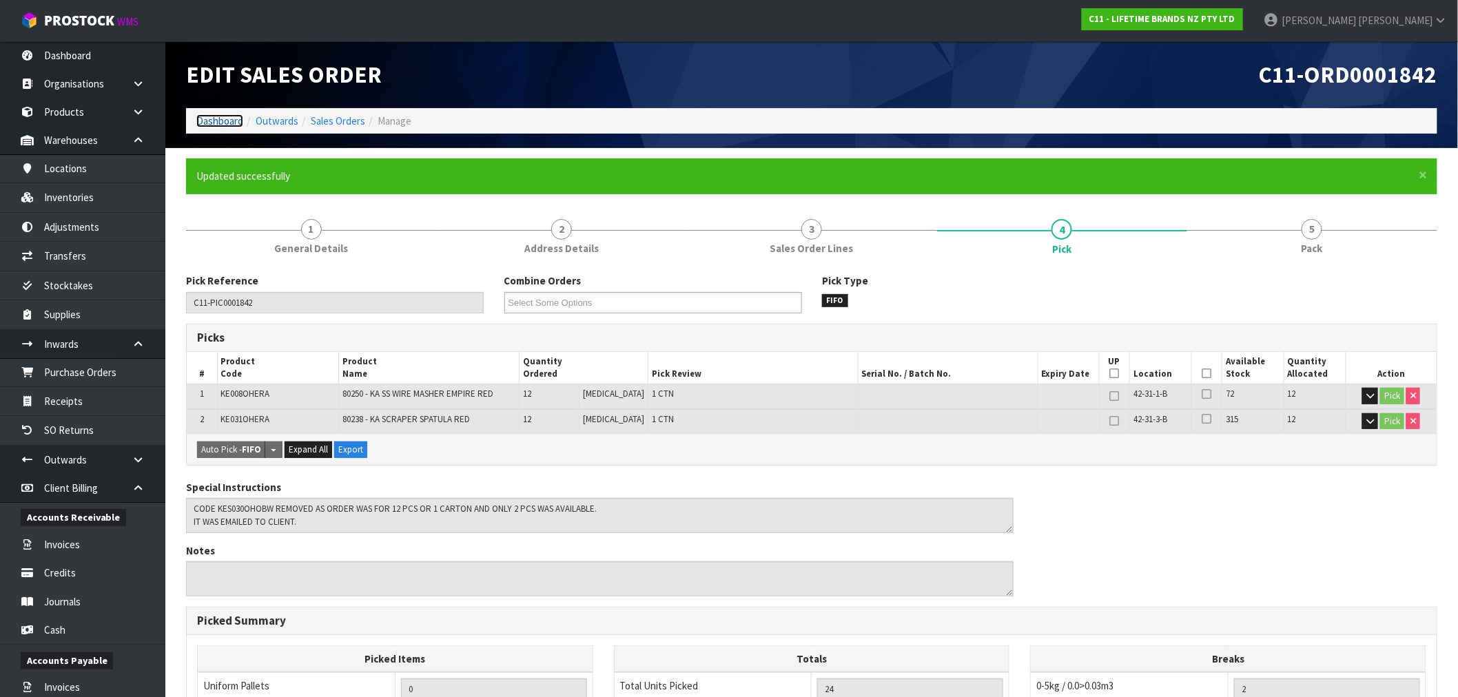
click at [212, 127] on link "Dashboard" at bounding box center [219, 120] width 47 height 13
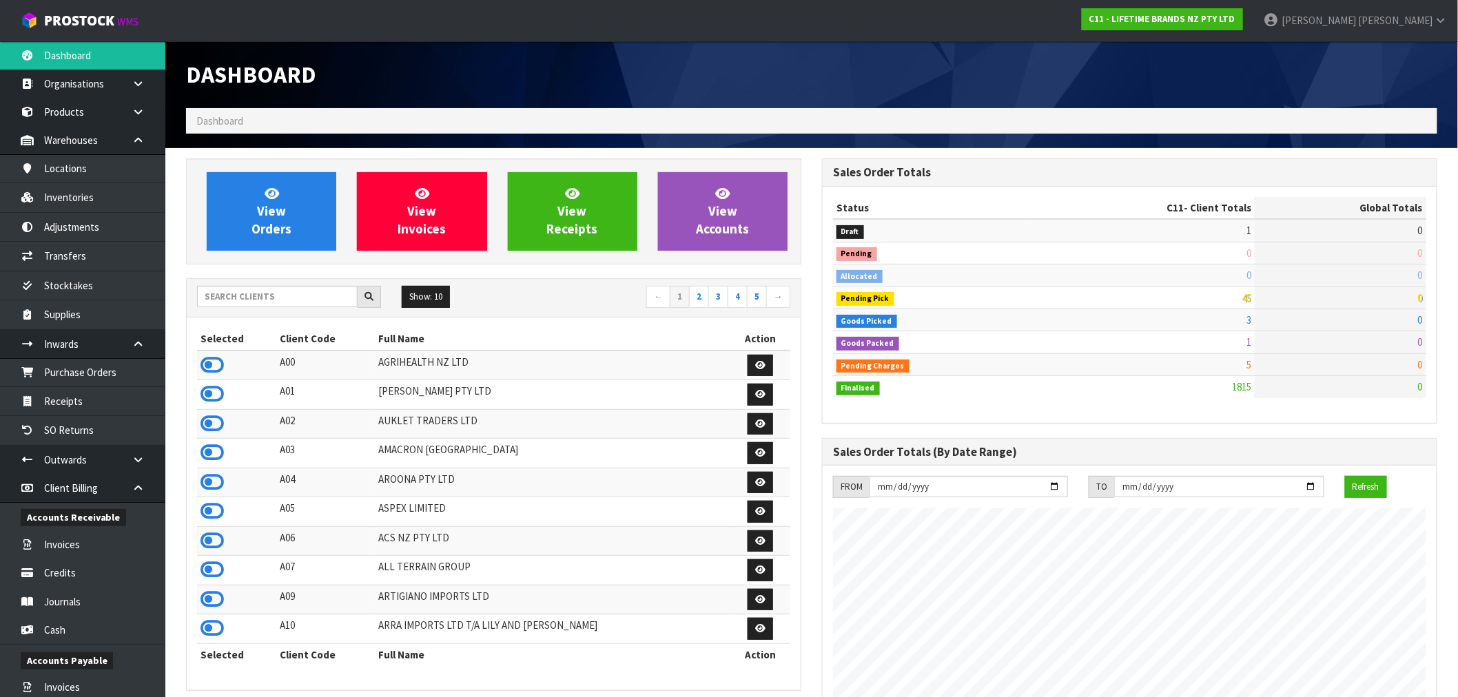
scroll to position [1044, 636]
drag, startPoint x: 252, startPoint y: 295, endPoint x: 236, endPoint y: 312, distance: 22.4
click at [252, 295] on input "text" at bounding box center [277, 296] width 161 height 21
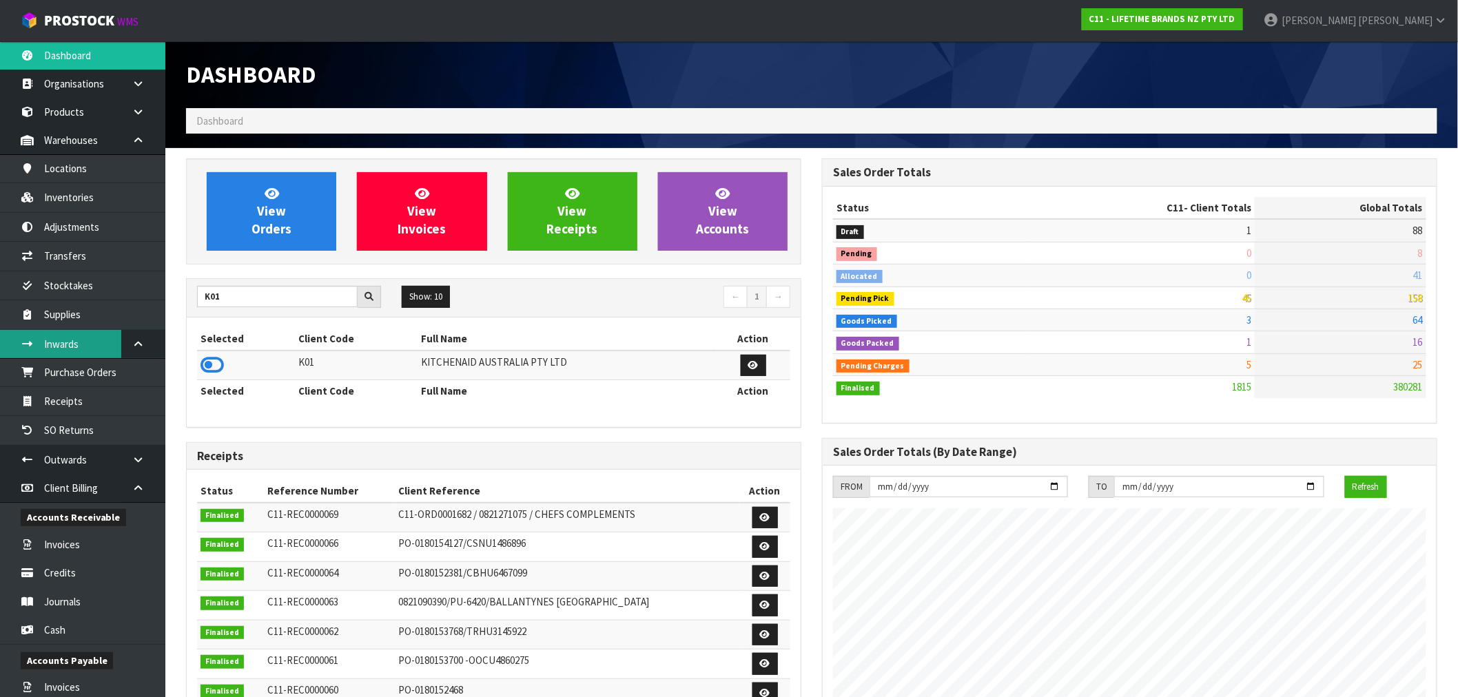
click at [70, 345] on link "Inwards" at bounding box center [82, 344] width 165 height 28
click at [117, 363] on link "Purchase Orders" at bounding box center [82, 372] width 165 height 28
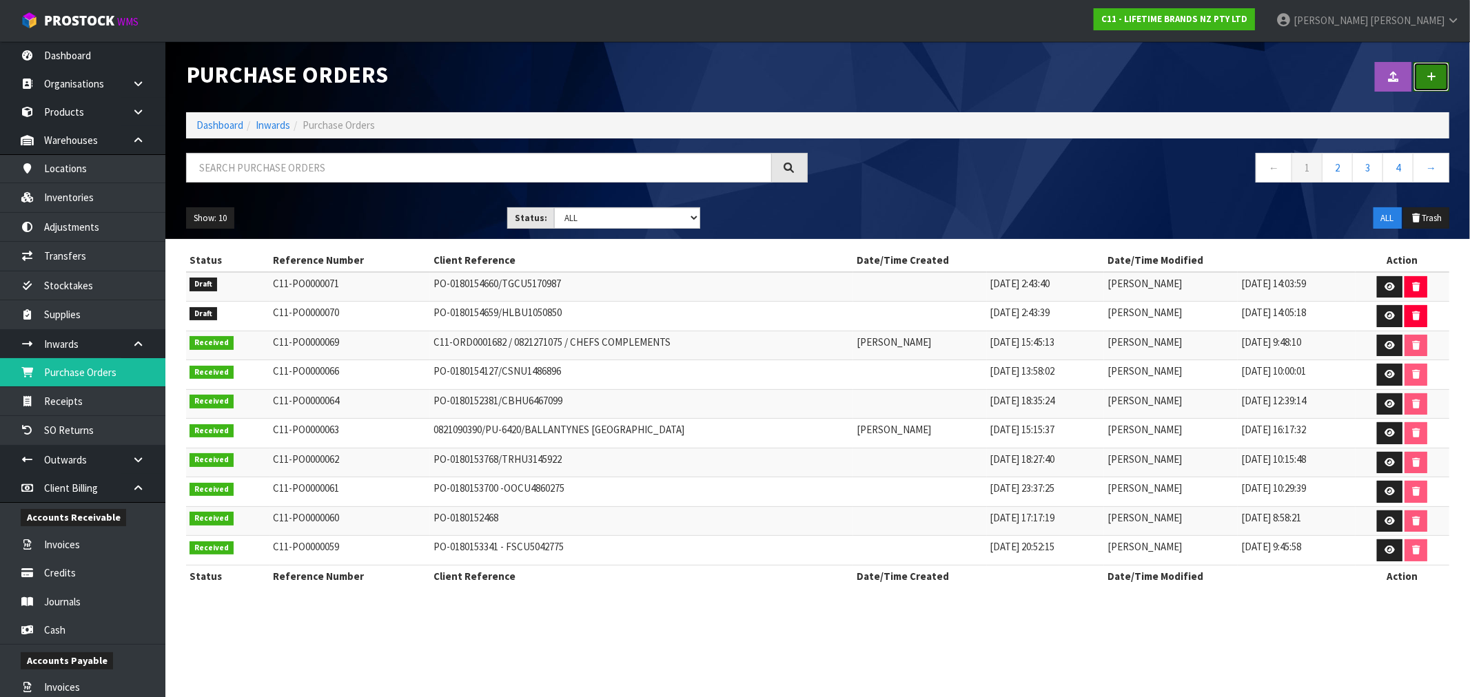
drag, startPoint x: 1427, startPoint y: 70, endPoint x: 930, endPoint y: 188, distance: 510.9
click at [1429, 70] on link at bounding box center [1432, 77] width 36 height 30
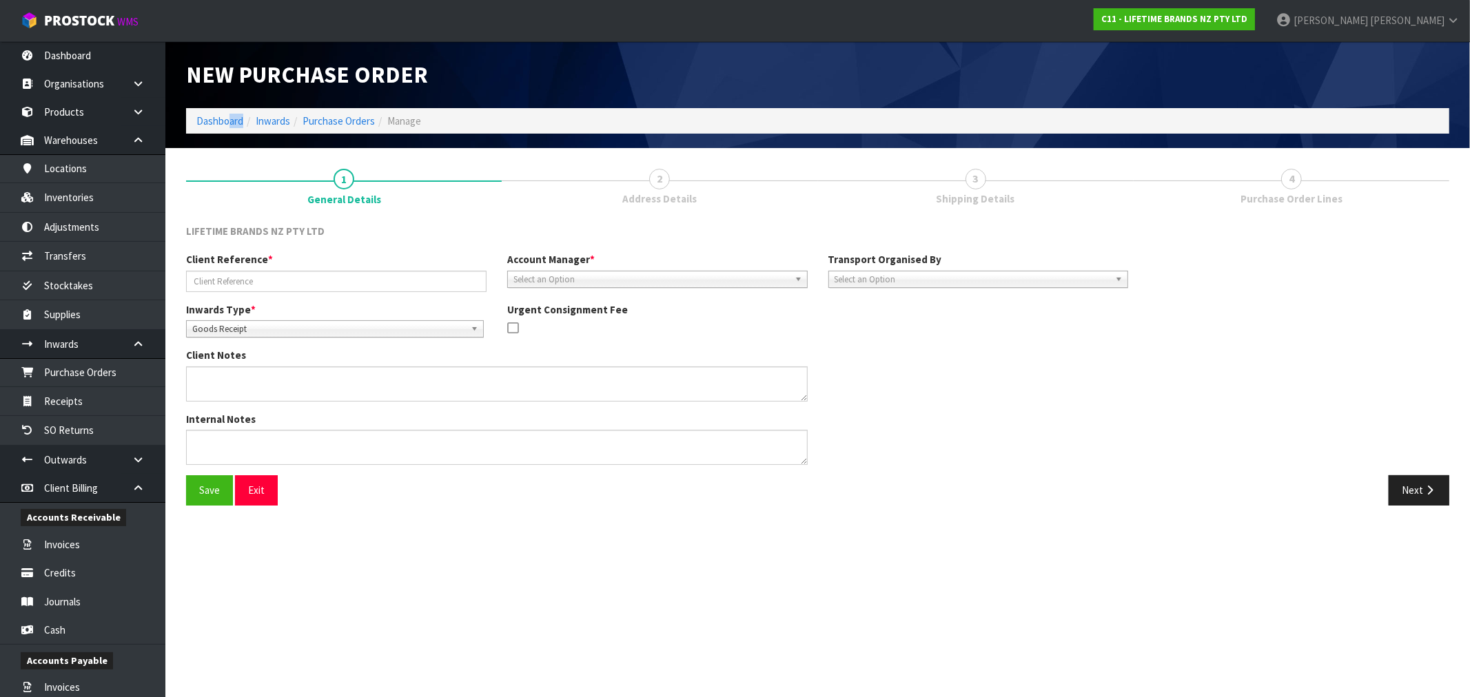
click at [226, 128] on ol "Dashboard Inwards Purchase Orders Manage" at bounding box center [817, 121] width 1263 height 26
click at [221, 119] on link "Dashboard" at bounding box center [219, 120] width 47 height 13
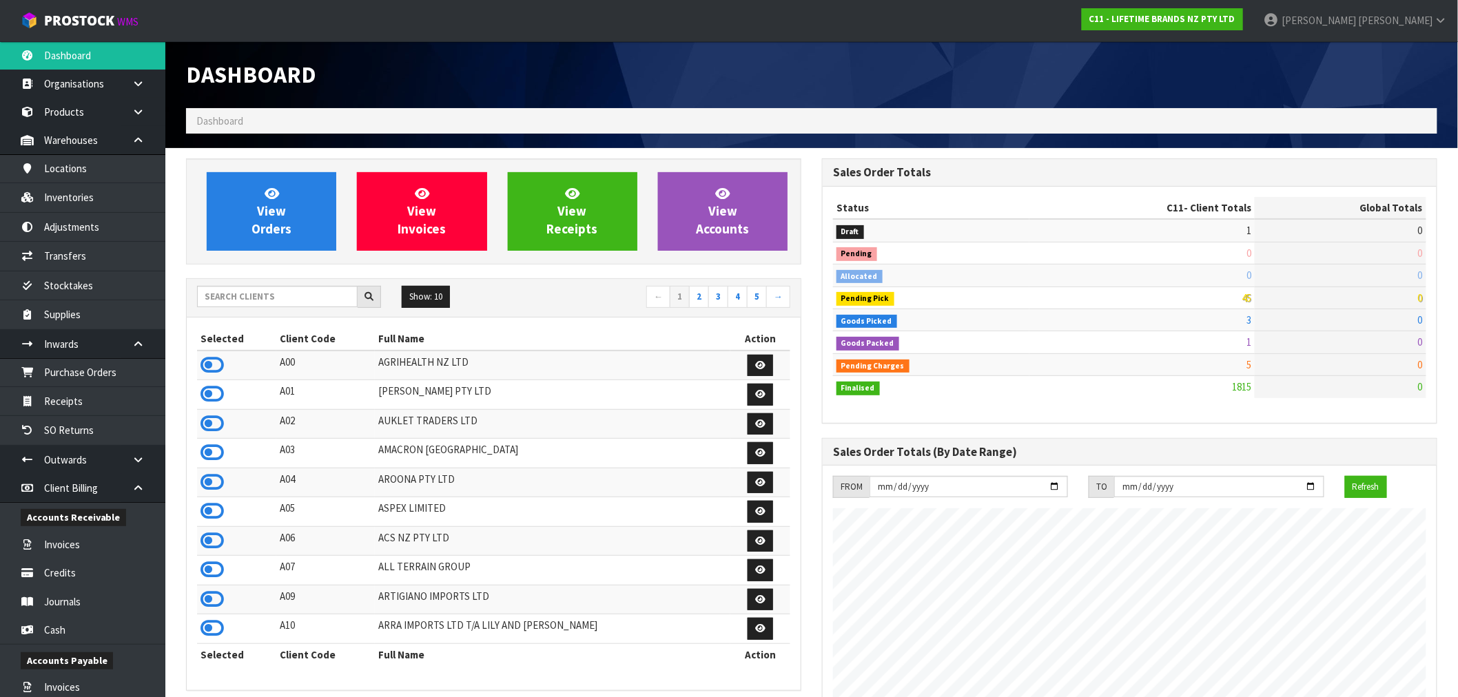
scroll to position [1044, 636]
click at [338, 290] on input "text" at bounding box center [277, 296] width 161 height 21
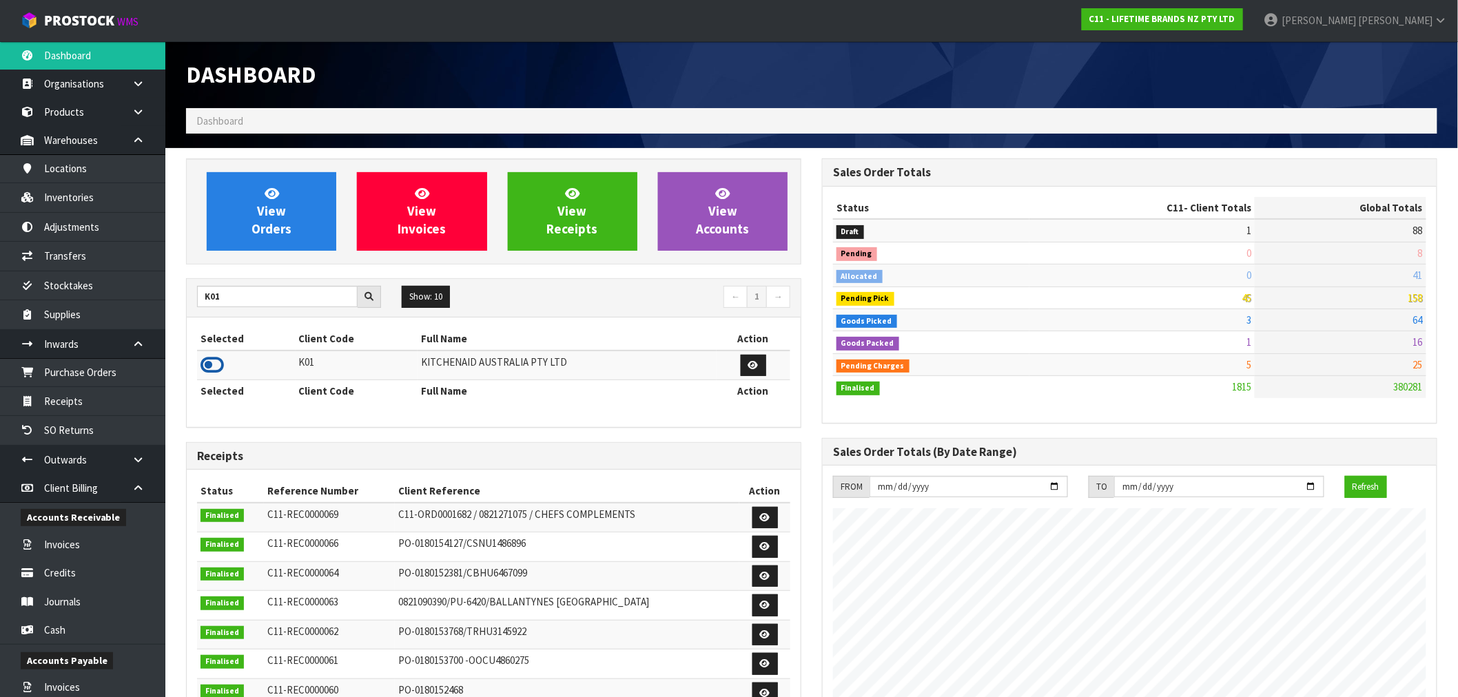
click at [216, 363] on icon at bounding box center [212, 365] width 23 height 21
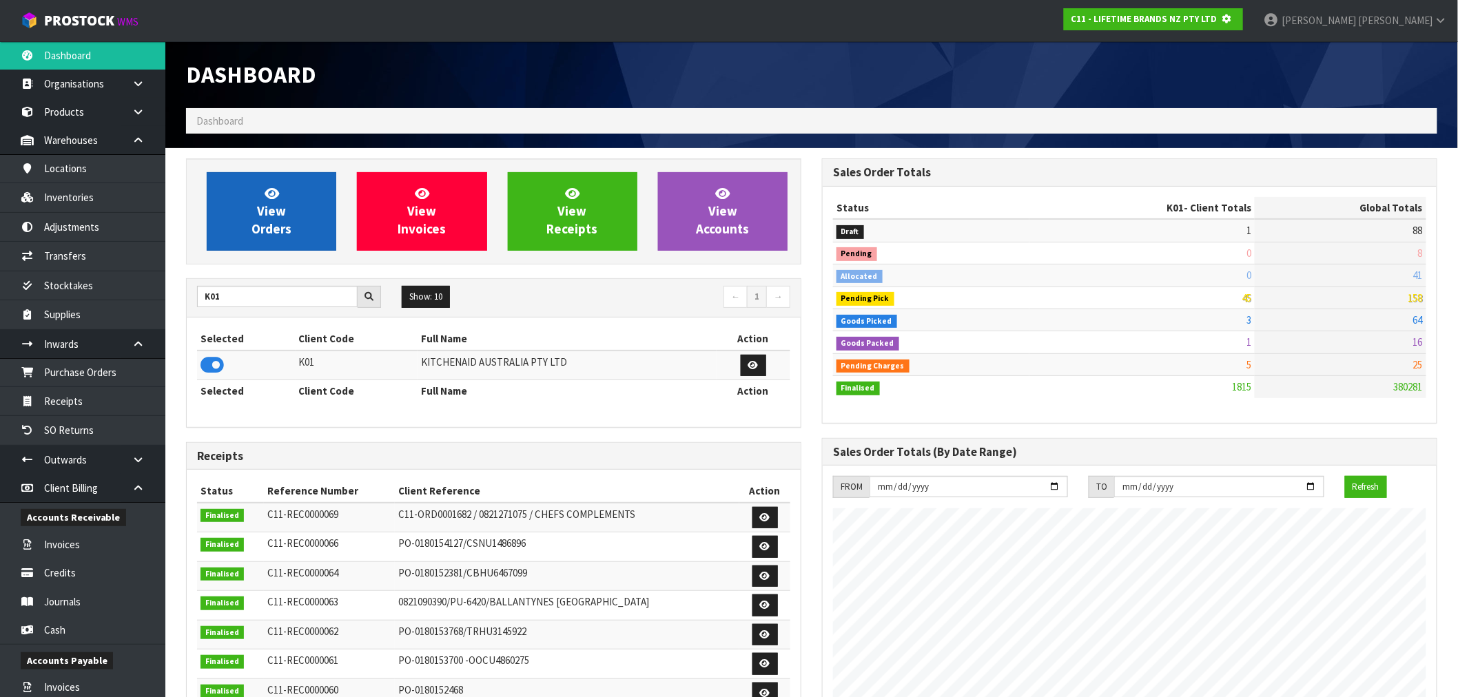
scroll to position [859, 636]
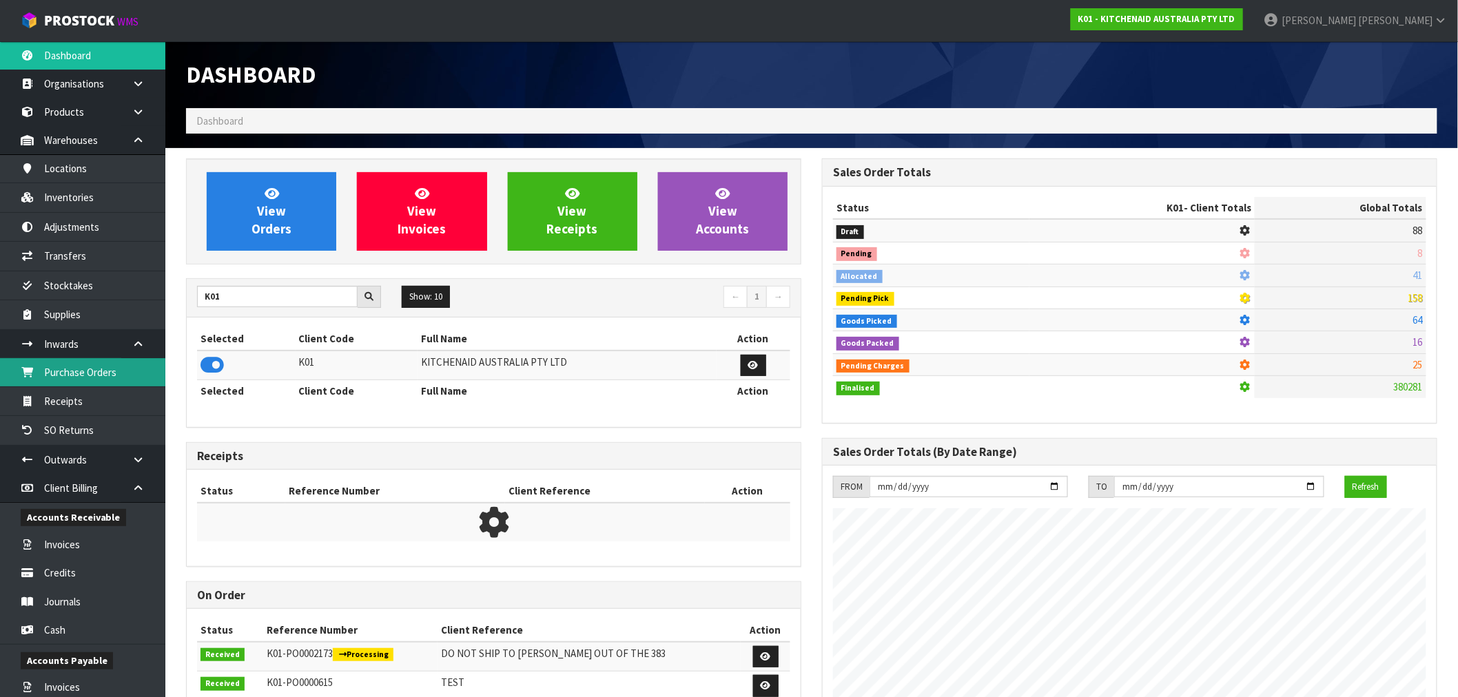
click at [87, 362] on link "Purchase Orders" at bounding box center [82, 372] width 165 height 28
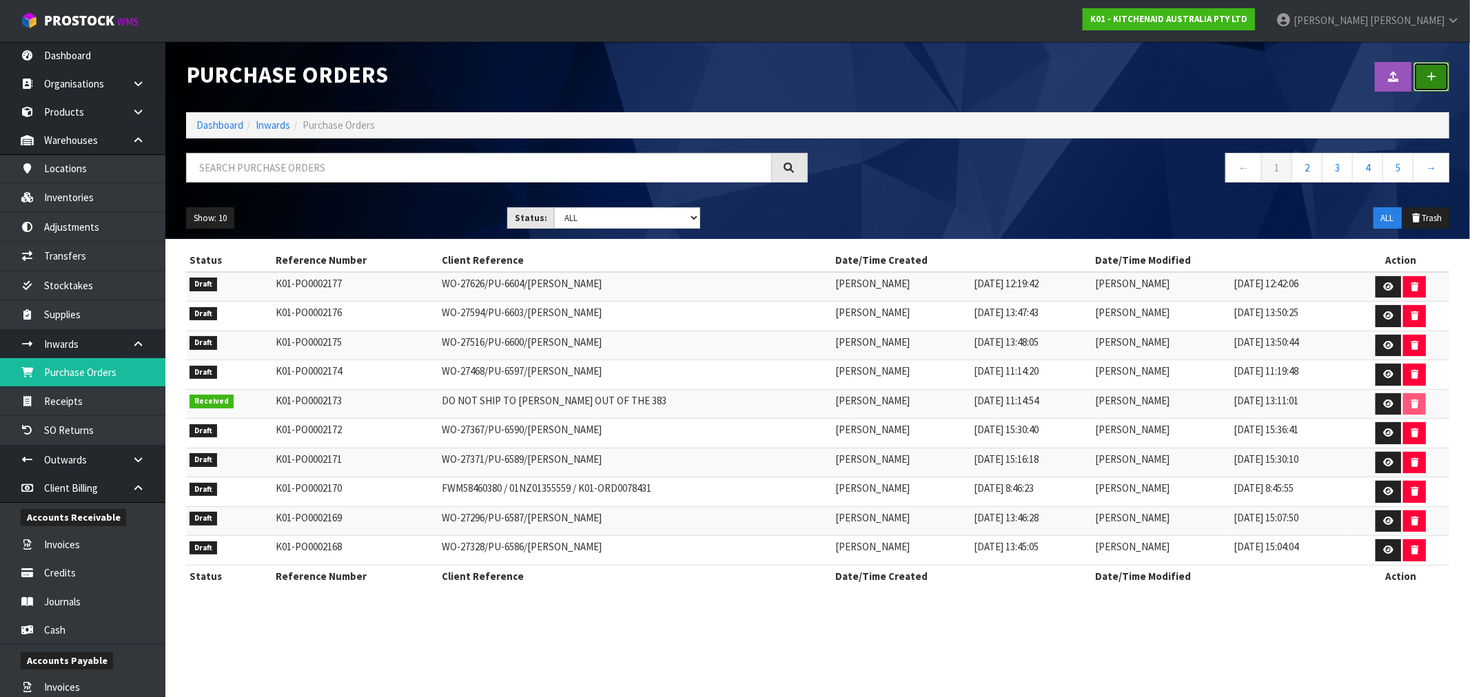
click at [1422, 85] on link at bounding box center [1432, 77] width 36 height 30
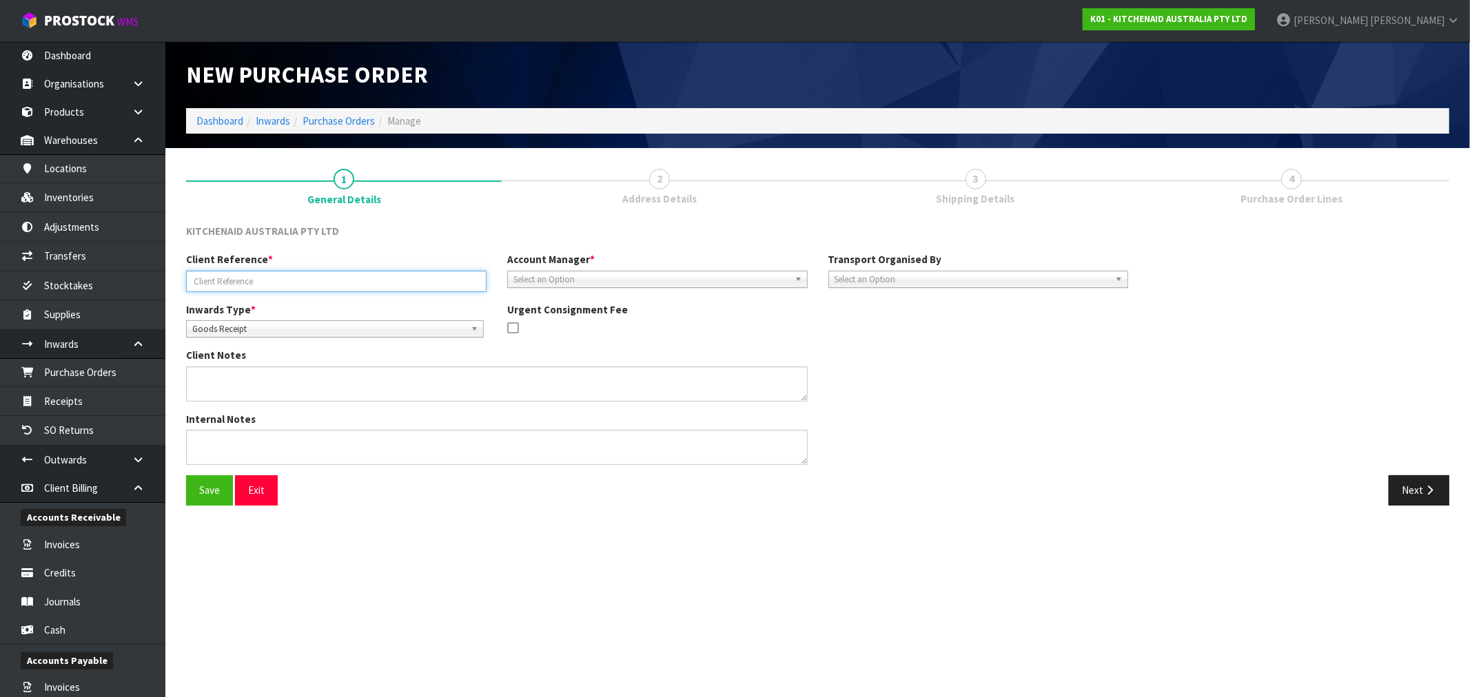
click at [336, 287] on input "text" at bounding box center [336, 281] width 300 height 21
click at [329, 287] on input "text" at bounding box center [336, 281] width 300 height 21
click at [243, 278] on input "text" at bounding box center [336, 281] width 300 height 21
paste input "WO-27662"
click at [348, 273] on input "WO-27662/PU-6607/" at bounding box center [336, 281] width 300 height 21
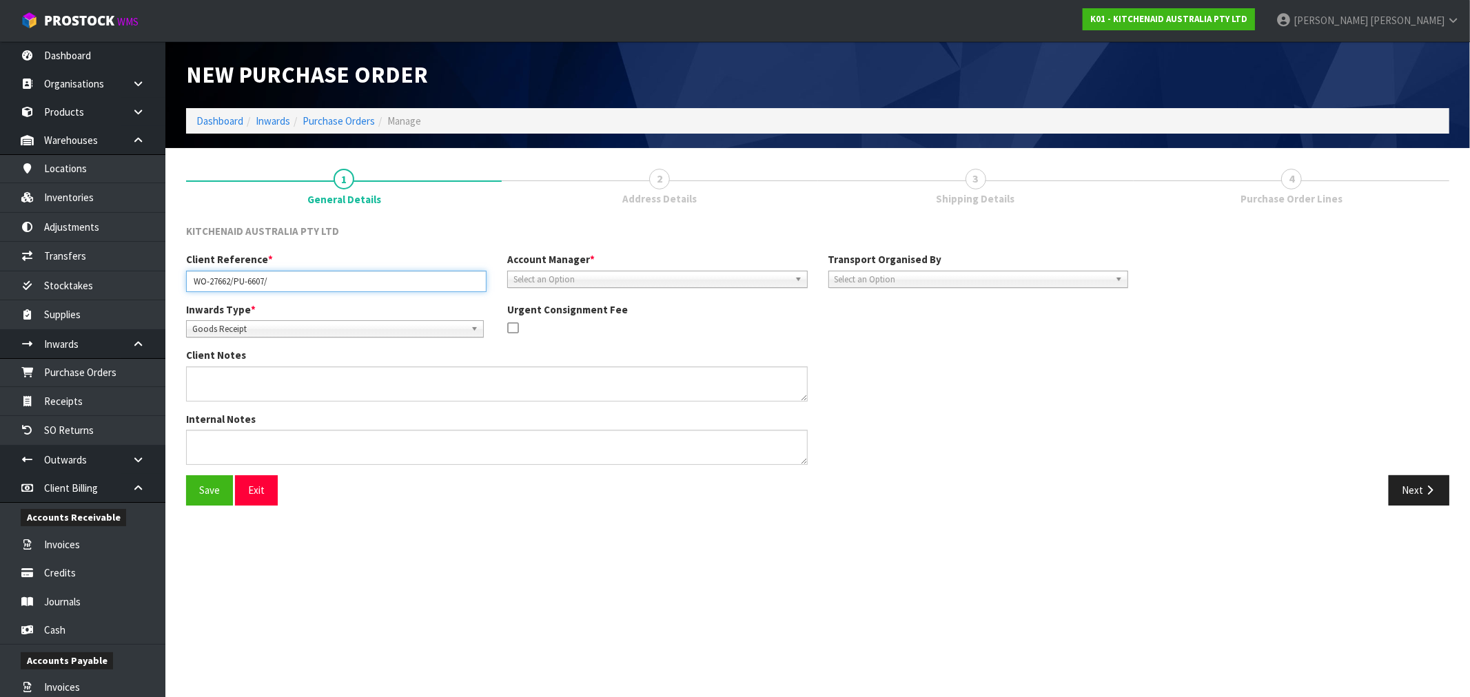
paste input "[PERSON_NAME],"
click at [349, 332] on span "Goods Receipt" at bounding box center [328, 329] width 273 height 17
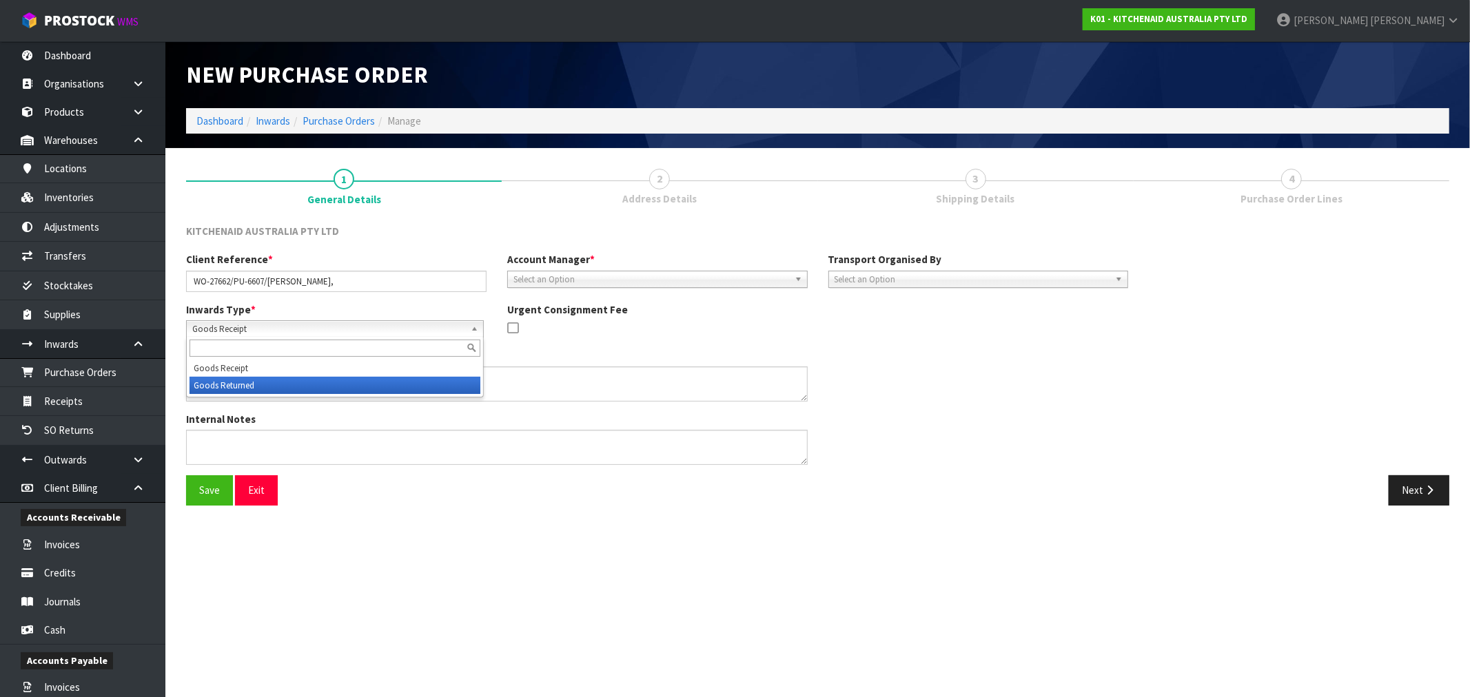
click at [256, 383] on li "Goods Returned" at bounding box center [335, 385] width 291 height 17
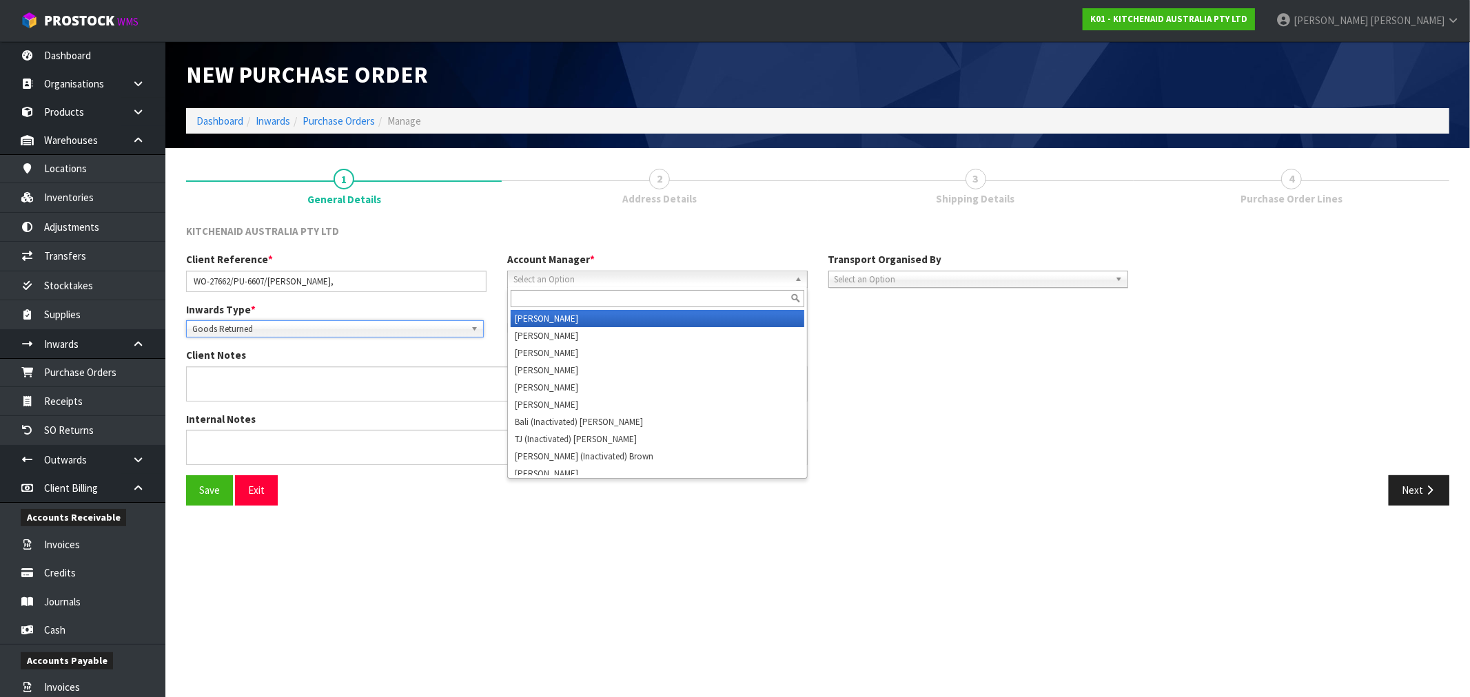
click at [544, 280] on span "Select an Option" at bounding box center [651, 280] width 276 height 17
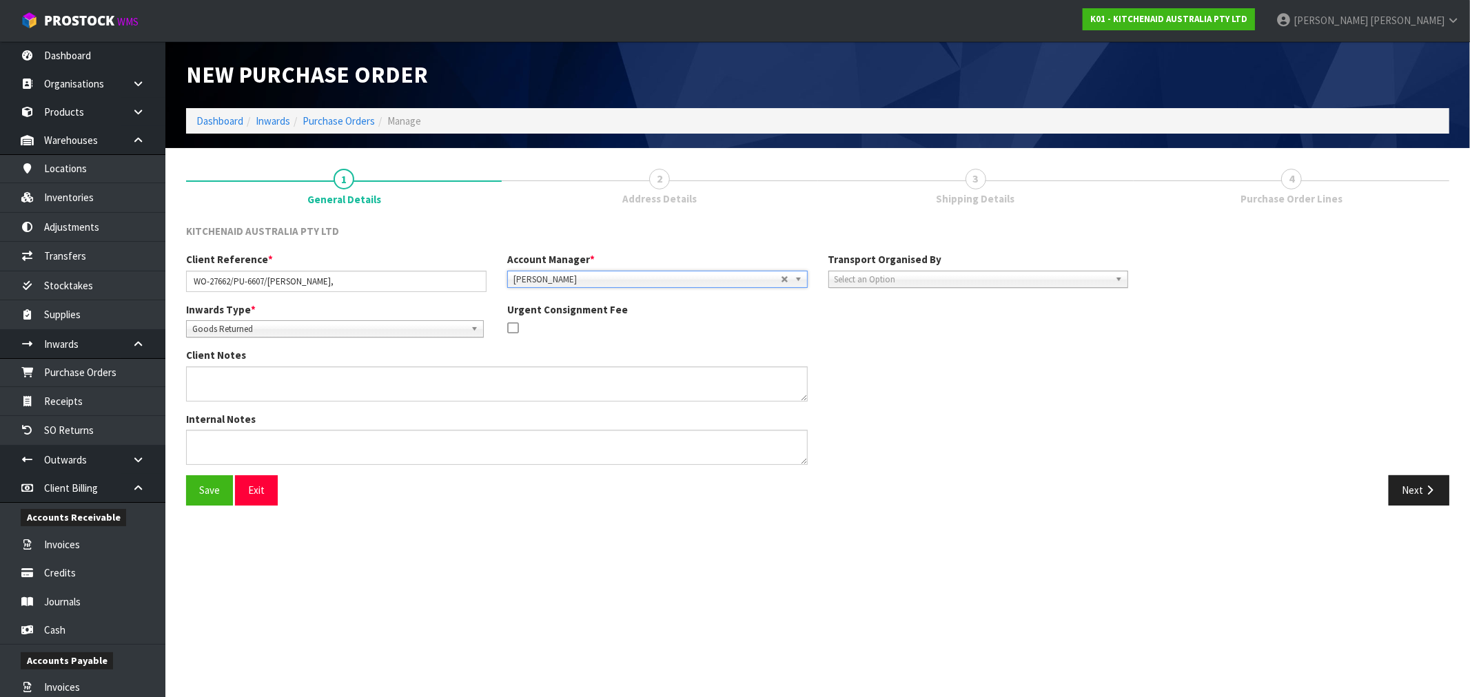
click at [908, 276] on span "Select an Option" at bounding box center [973, 280] width 276 height 17
click at [917, 317] on li "Company" at bounding box center [979, 318] width 294 height 17
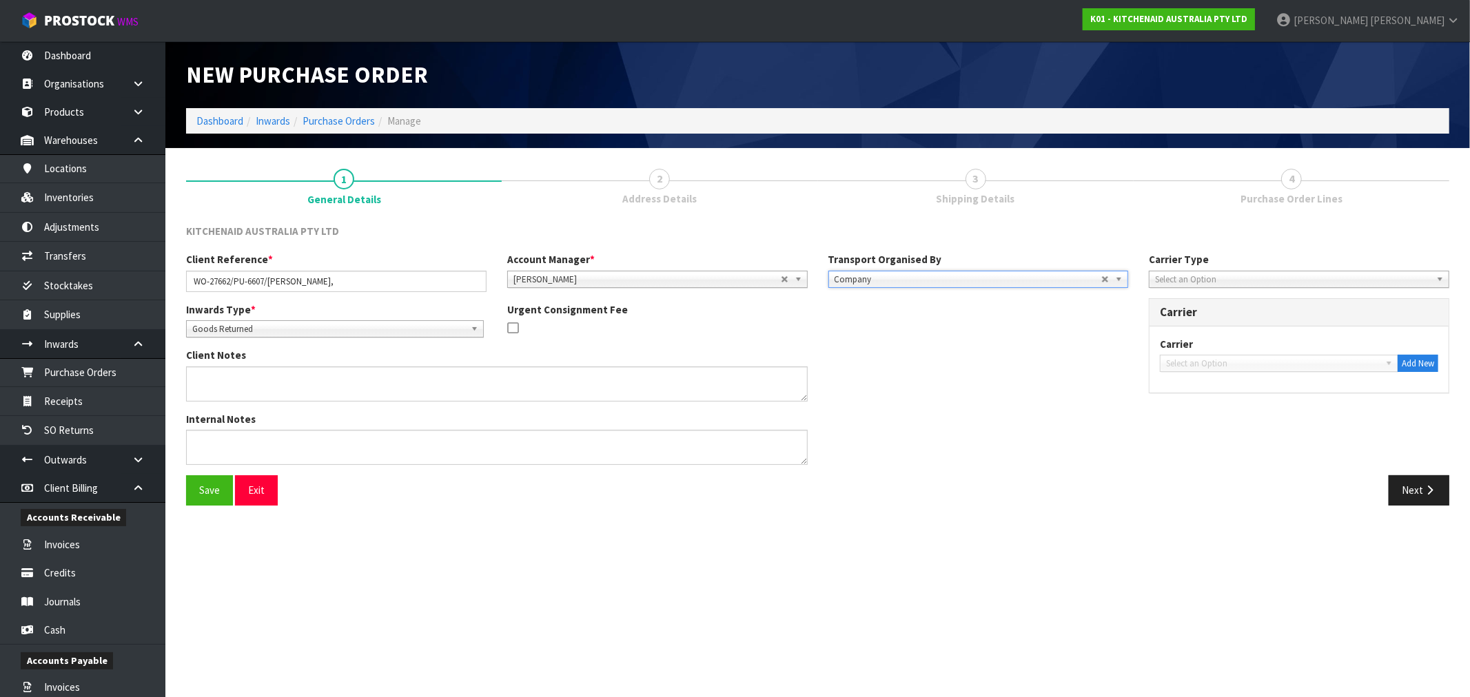
click at [1245, 276] on span "Select an Option" at bounding box center [1293, 280] width 276 height 17
click at [1224, 350] on li "Courier" at bounding box center [1299, 353] width 294 height 17
click at [1262, 365] on span "Select an Option" at bounding box center [1273, 364] width 214 height 17
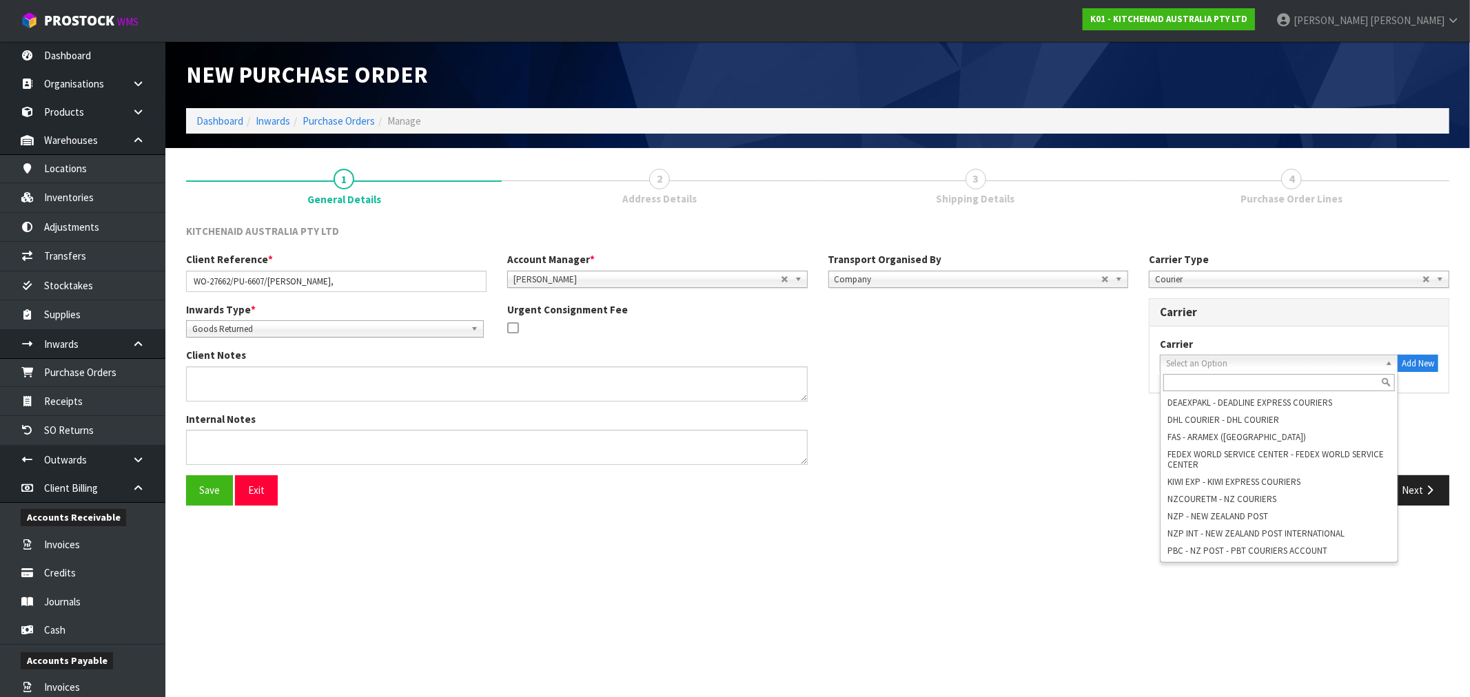
click at [1223, 377] on input "text" at bounding box center [1279, 382] width 232 height 17
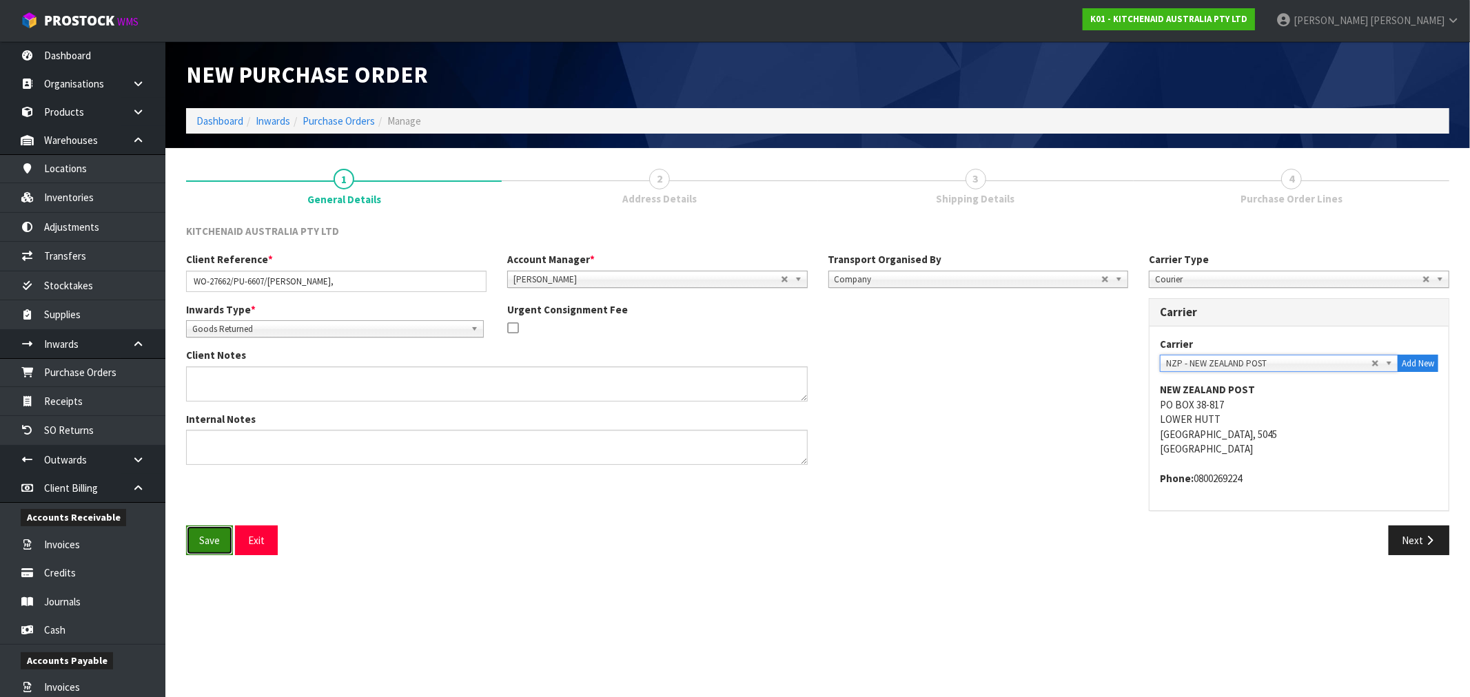
click at [214, 544] on button "Save" at bounding box center [209, 541] width 47 height 30
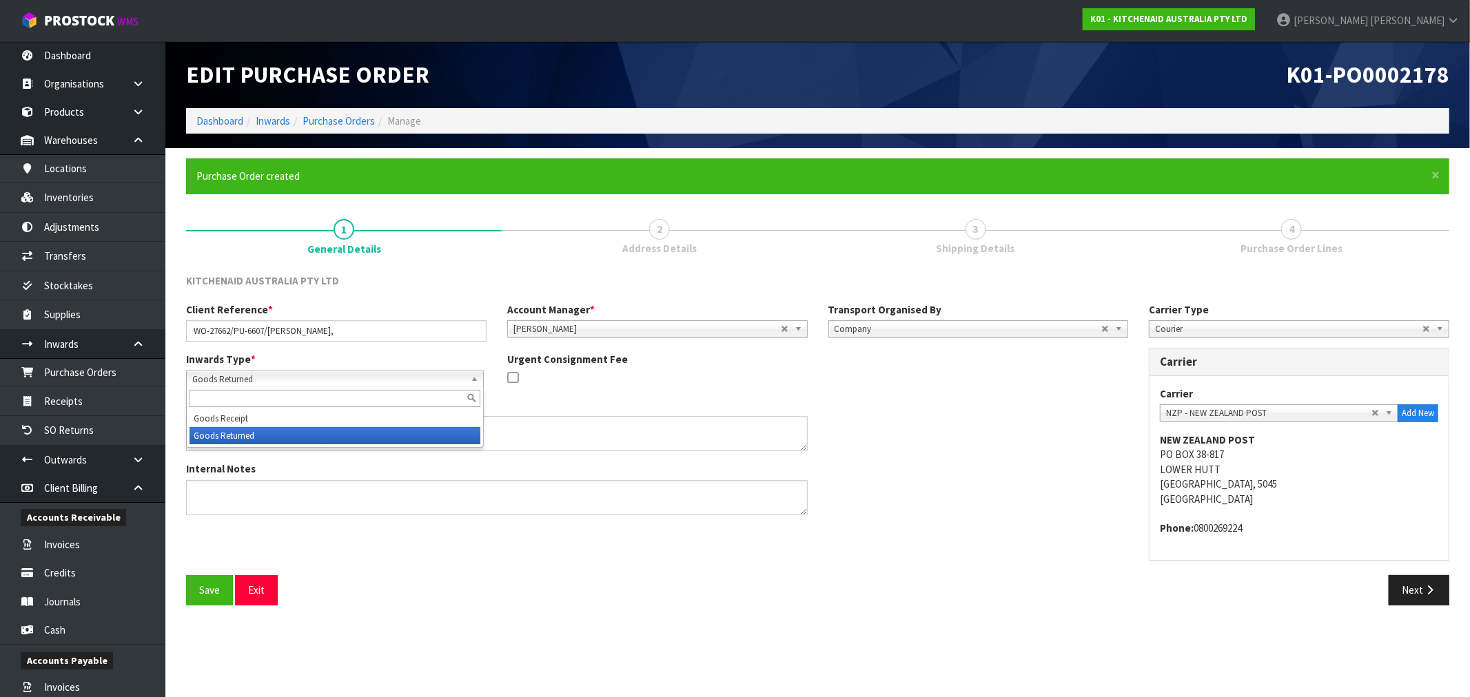
click at [443, 382] on span "Goods Returned" at bounding box center [328, 379] width 273 height 17
click at [955, 493] on div "Internal Notes" at bounding box center [657, 493] width 963 height 63
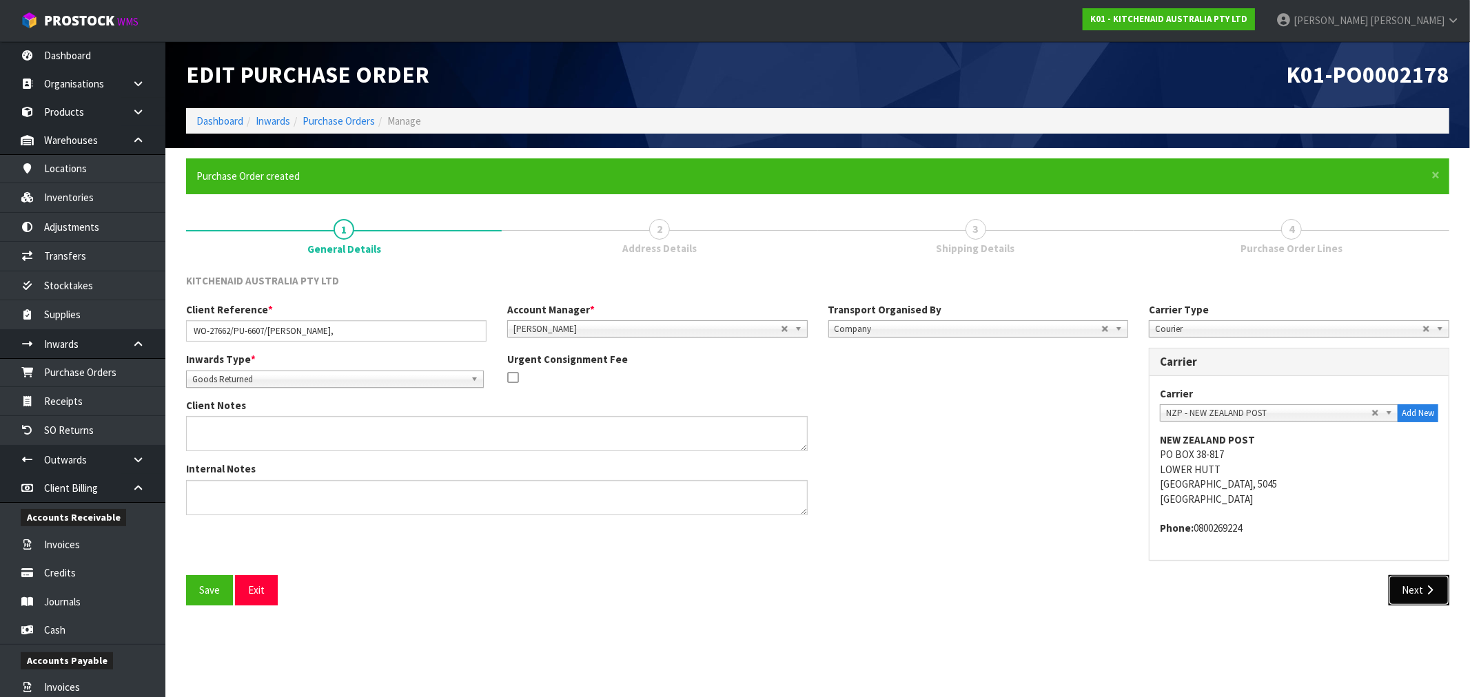
drag, startPoint x: 1414, startPoint y: 588, endPoint x: 1293, endPoint y: 411, distance: 214.7
click at [1415, 588] on button "Next" at bounding box center [1419, 590] width 61 height 30
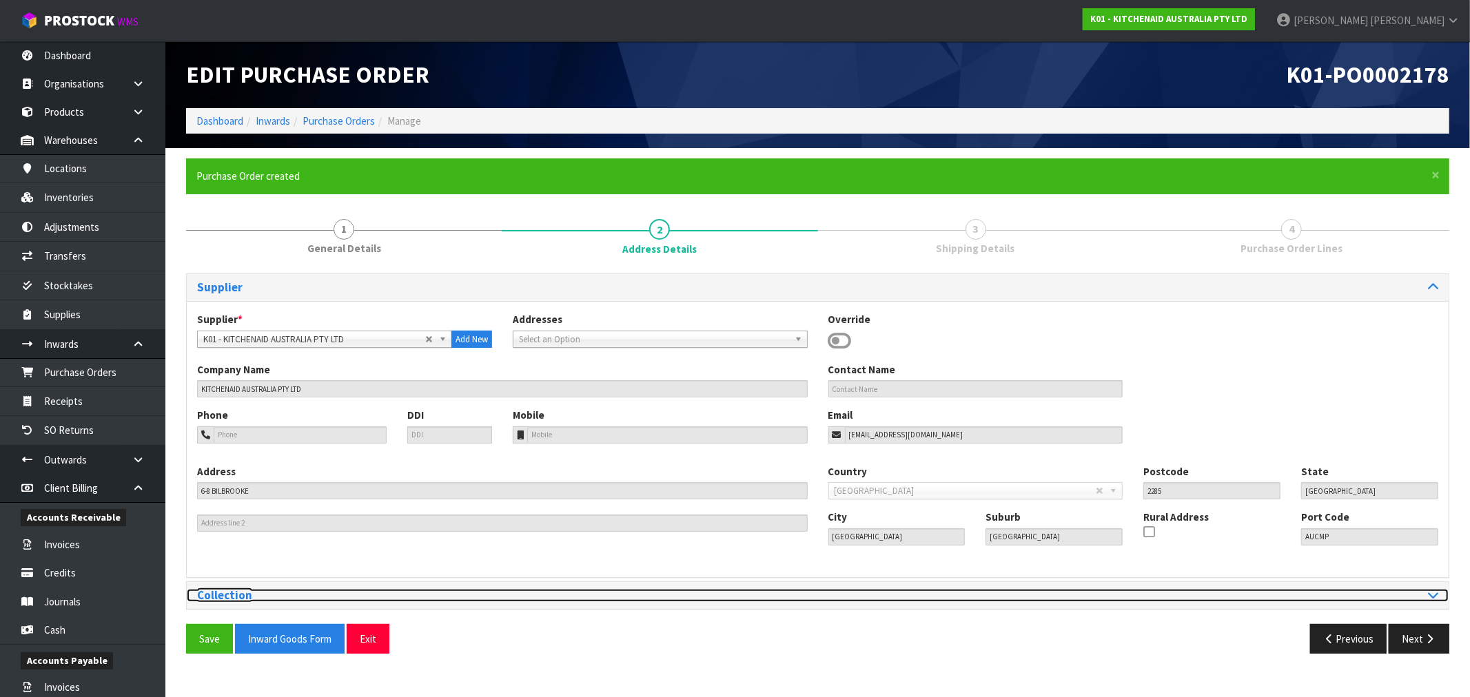
click at [616, 593] on h3 "Collection" at bounding box center [502, 595] width 611 height 13
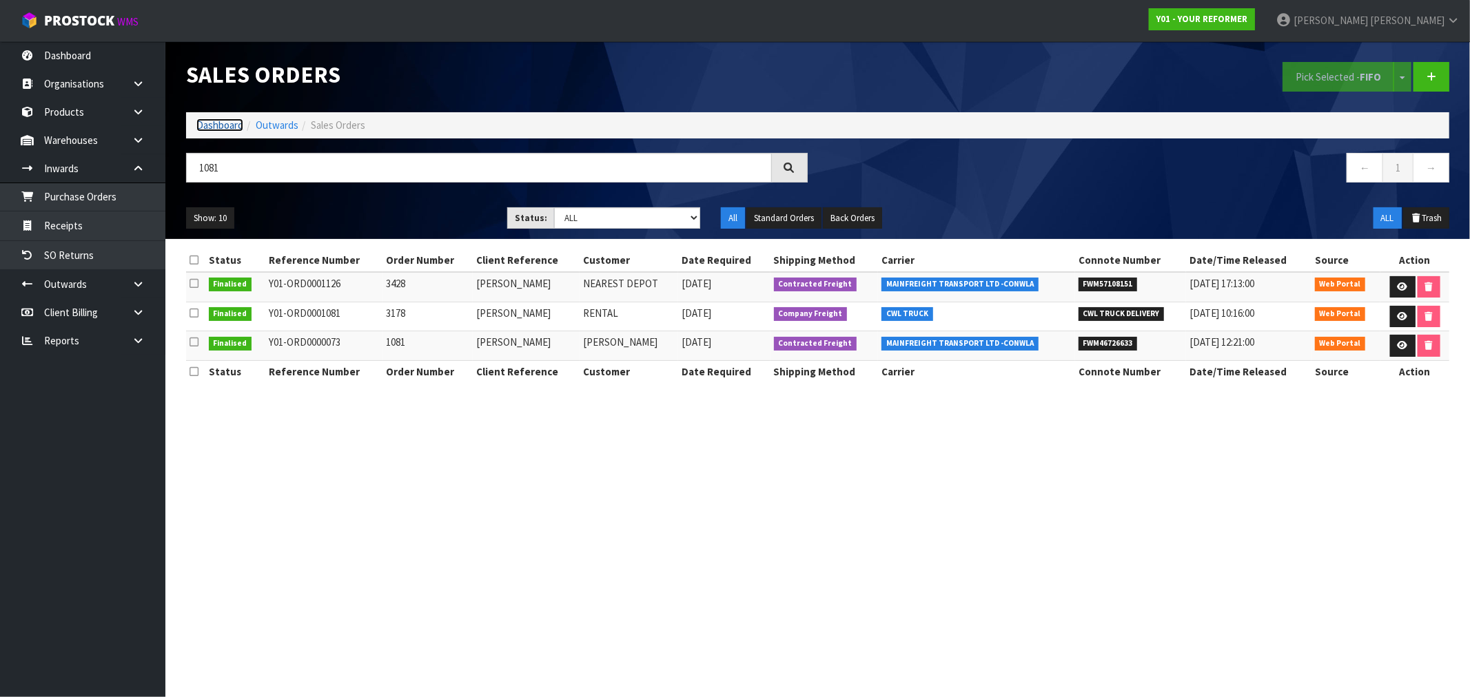
click at [218, 119] on link "Dashboard" at bounding box center [219, 125] width 47 height 13
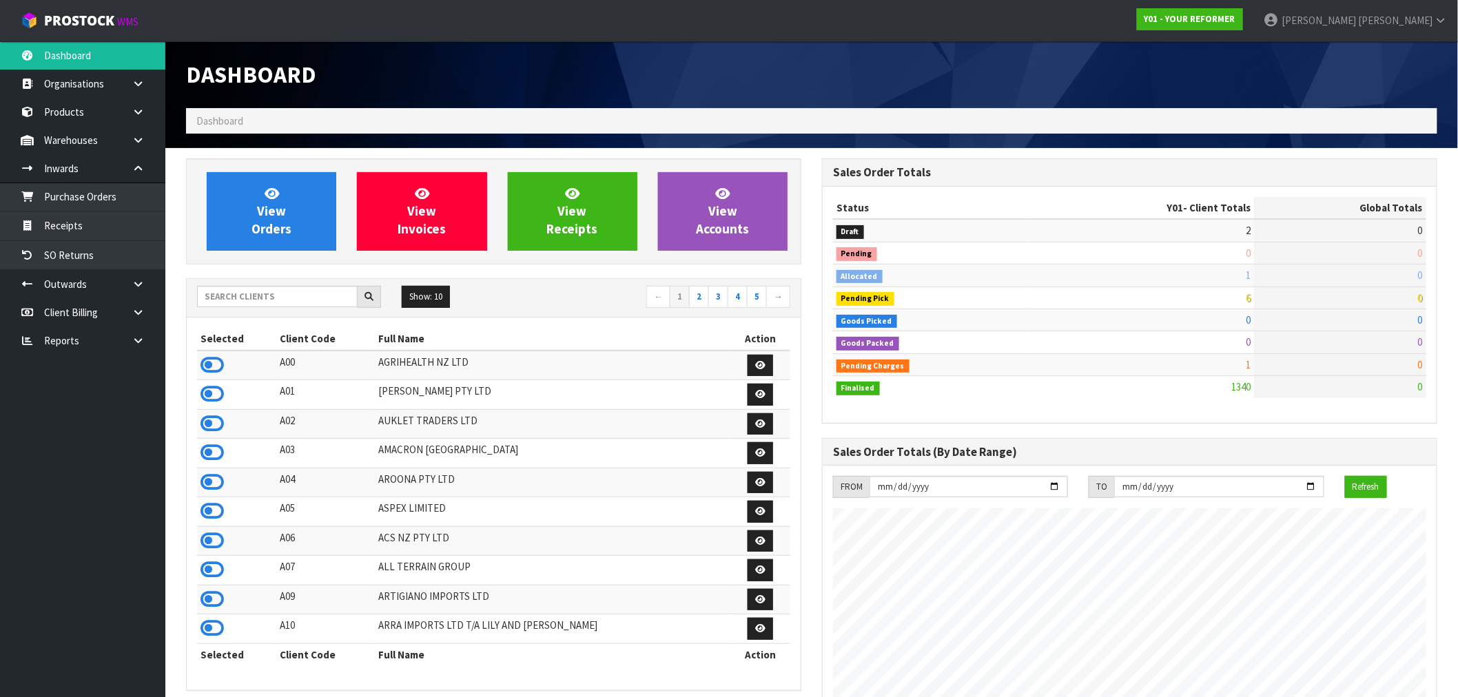
scroll to position [1044, 636]
click at [416, 225] on span "View Invoices" at bounding box center [422, 211] width 48 height 52
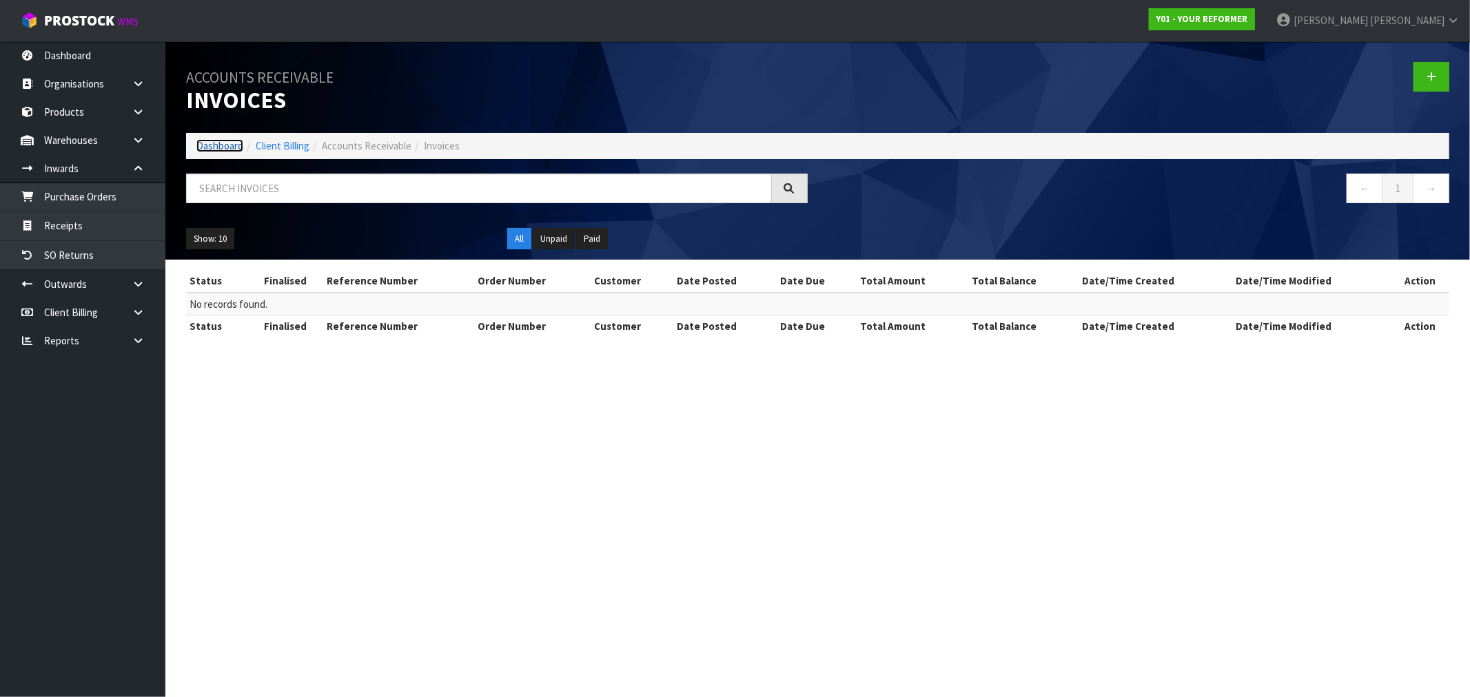
click at [219, 146] on link "Dashboard" at bounding box center [219, 145] width 47 height 13
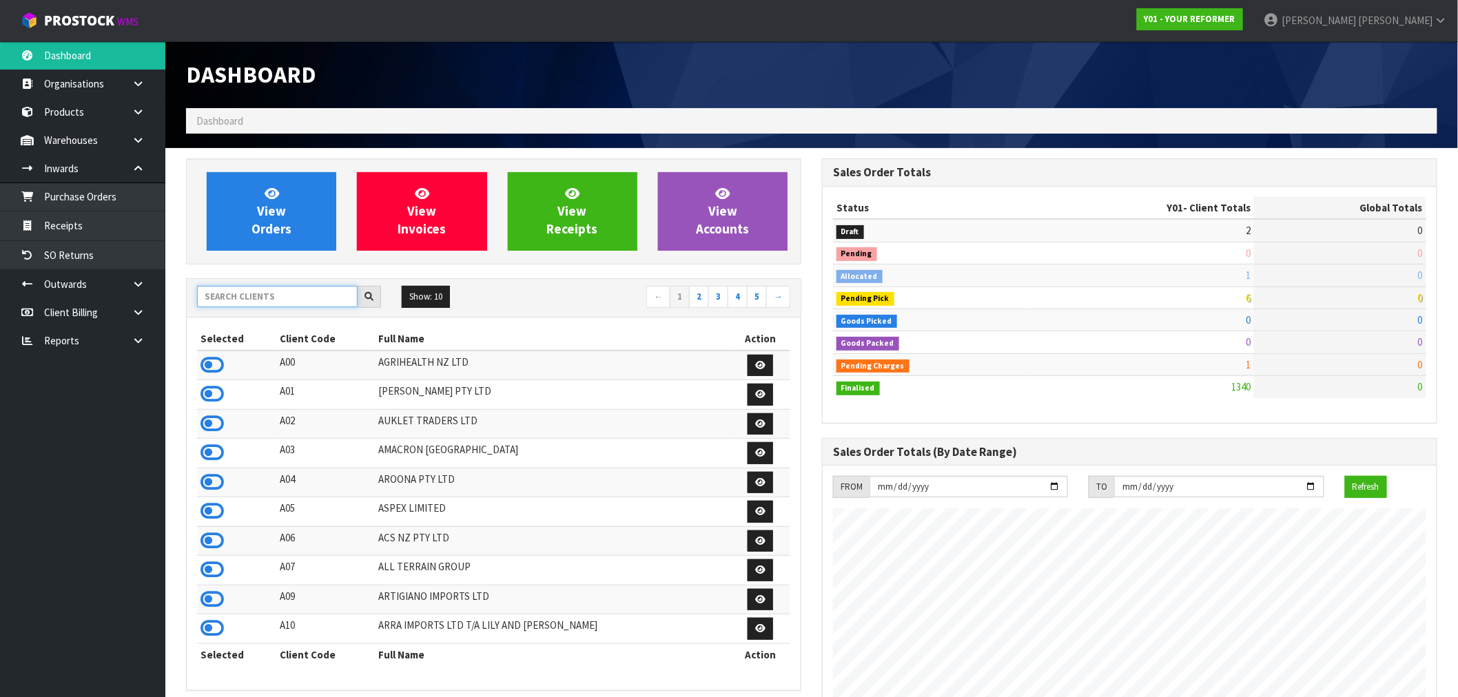
scroll to position [1044, 636]
click at [255, 297] on input "text" at bounding box center [277, 296] width 161 height 21
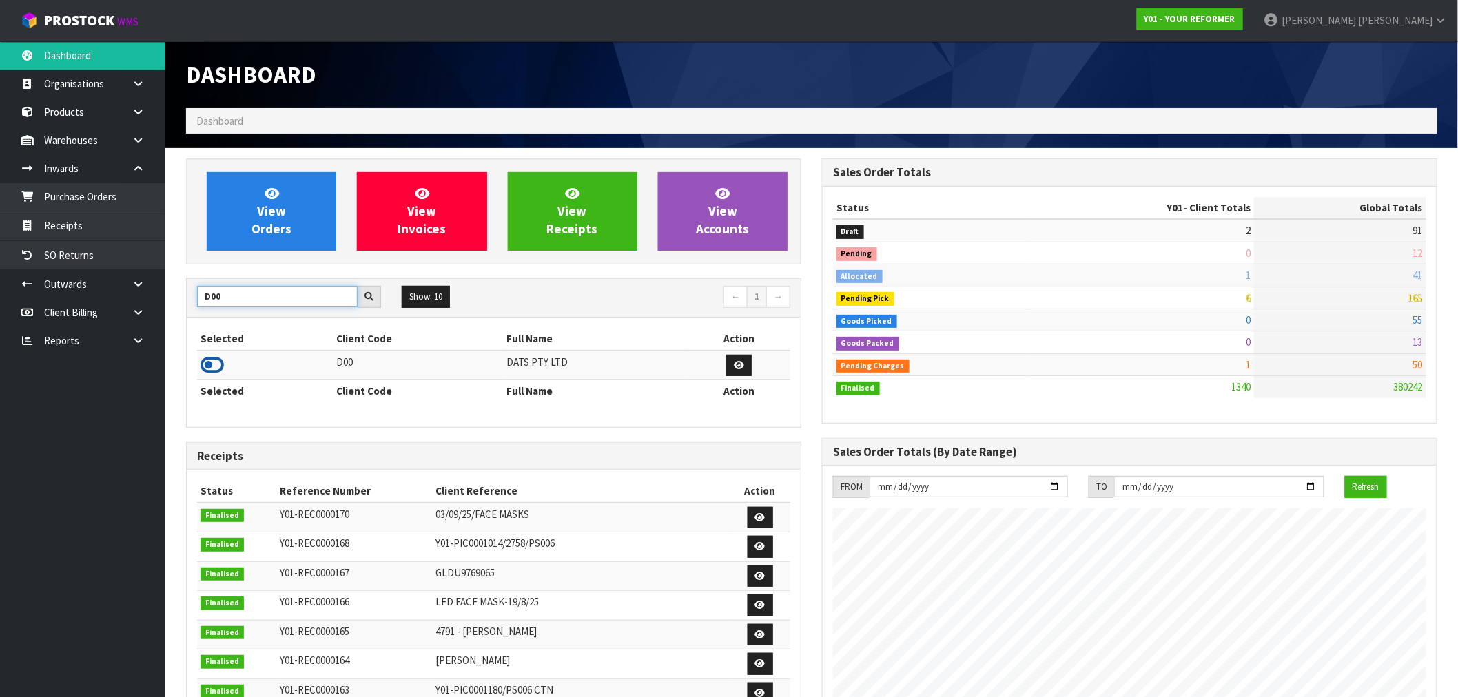
type input "D00"
drag, startPoint x: 218, startPoint y: 369, endPoint x: 185, endPoint y: 370, distance: 33.1
click at [217, 369] on icon at bounding box center [212, 365] width 23 height 21
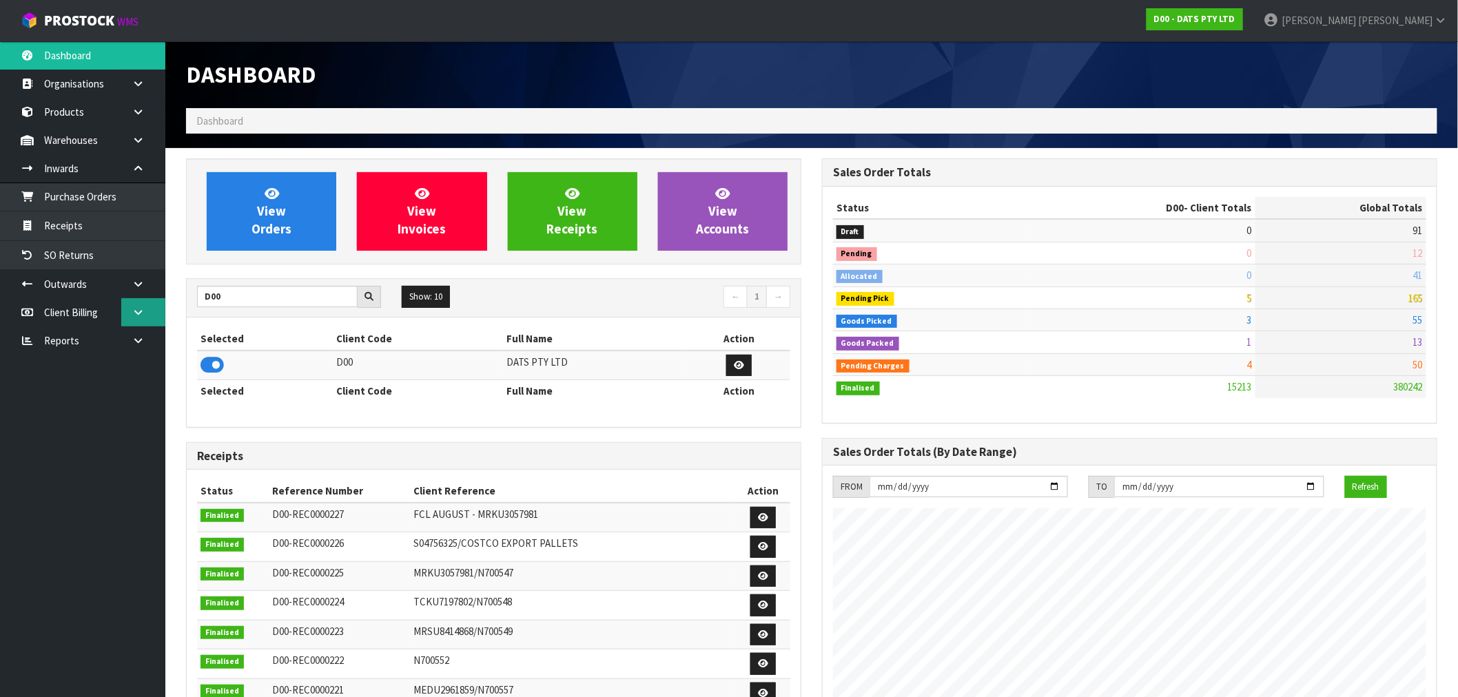
click at [132, 320] on link at bounding box center [143, 312] width 44 height 28
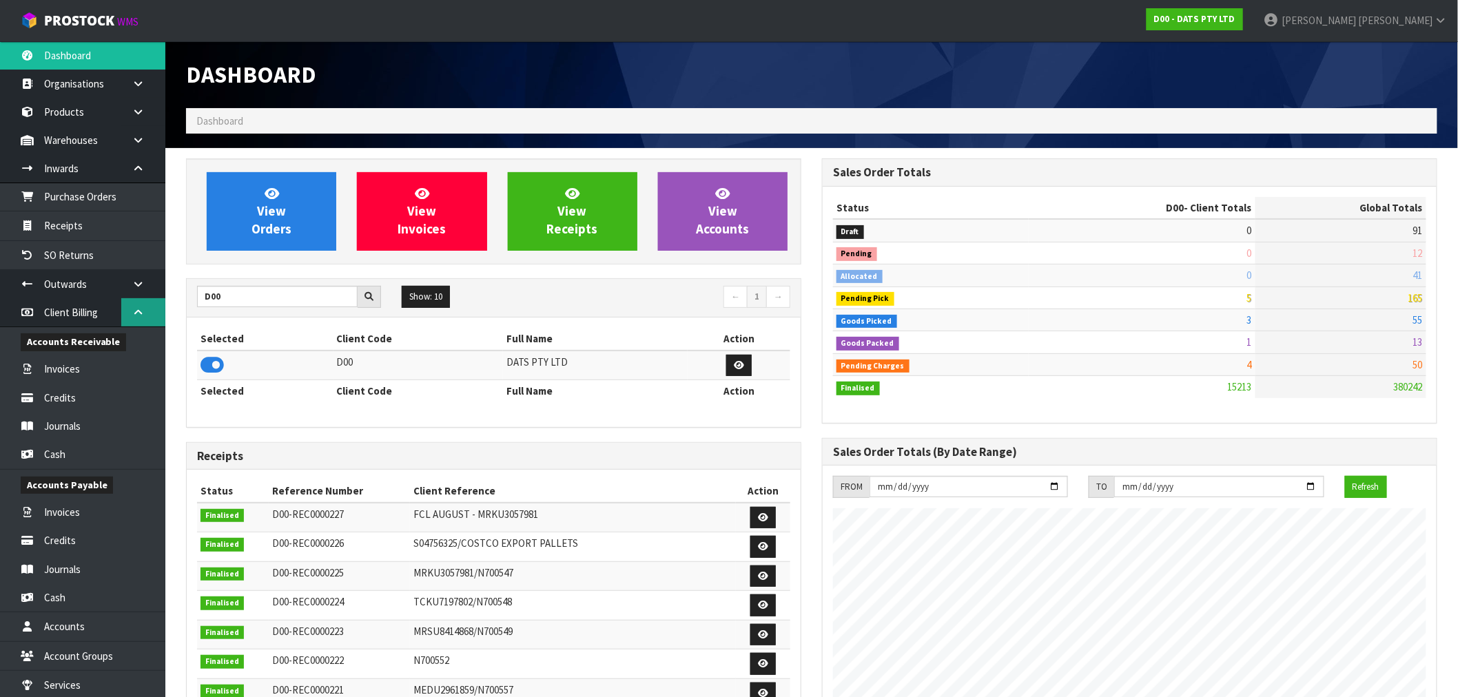
scroll to position [1044, 636]
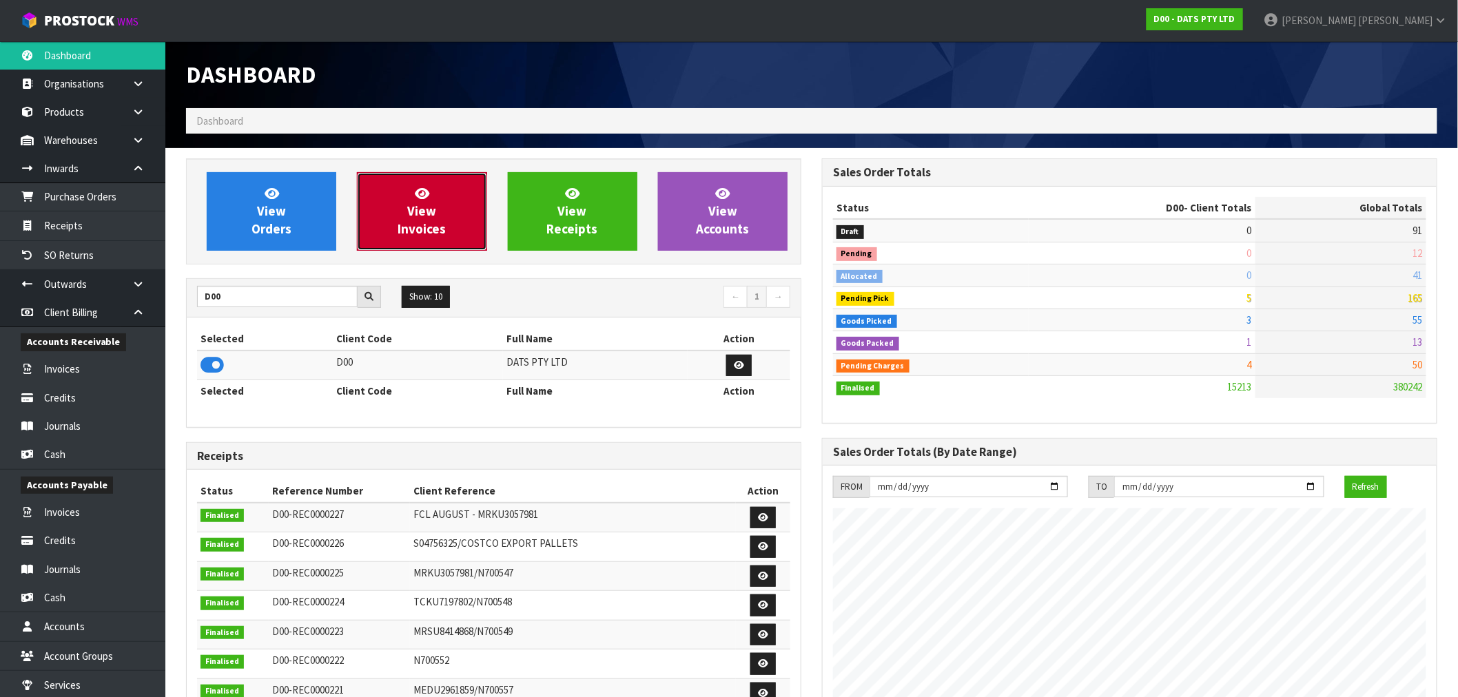
click at [419, 223] on span "View Invoices" at bounding box center [422, 211] width 48 height 52
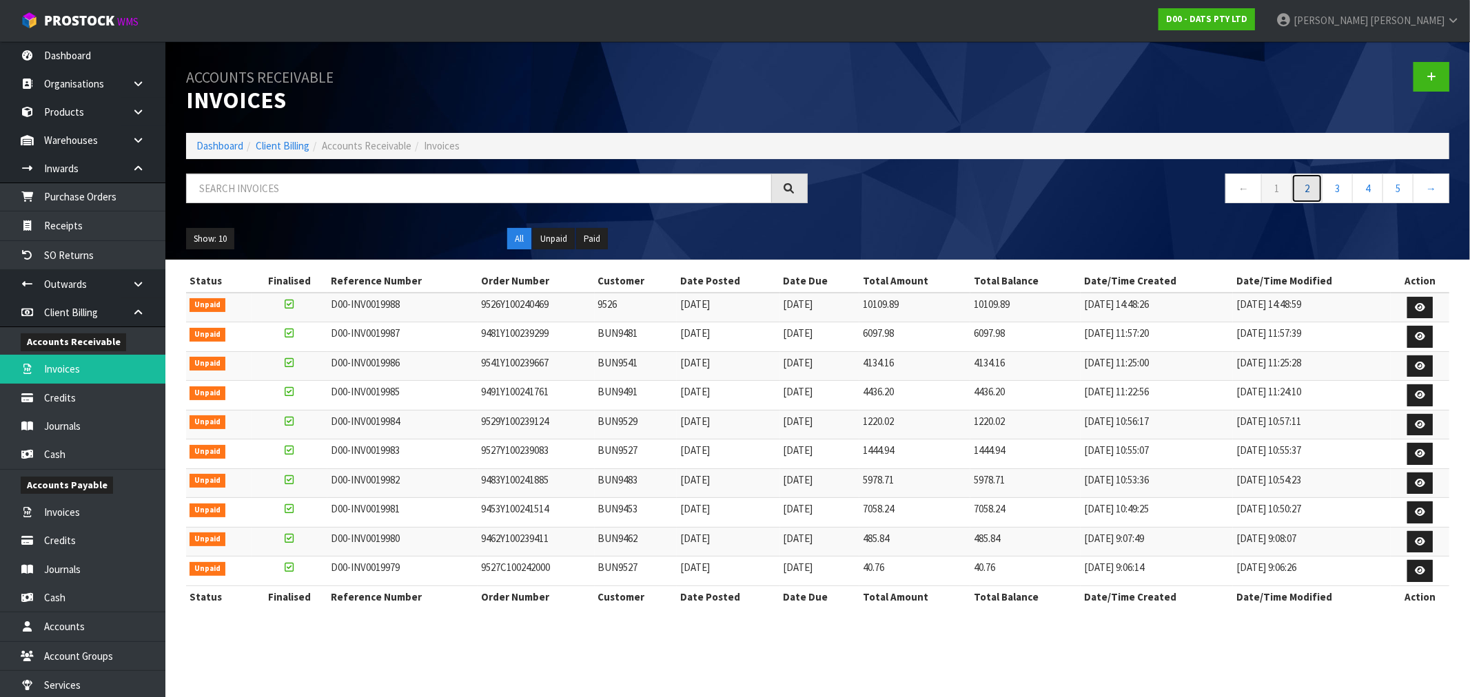
click at [1311, 193] on link "2" at bounding box center [1307, 189] width 31 height 30
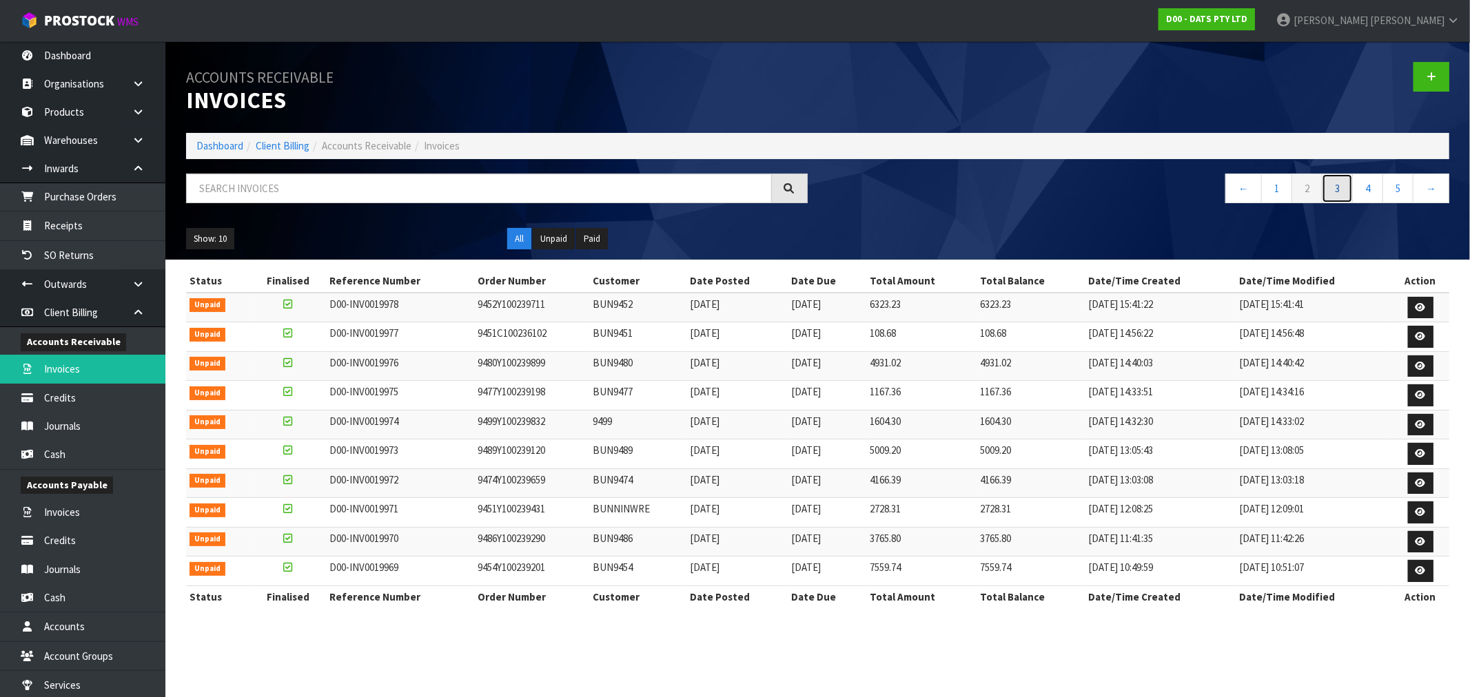
click at [1336, 195] on link "3" at bounding box center [1337, 189] width 31 height 30
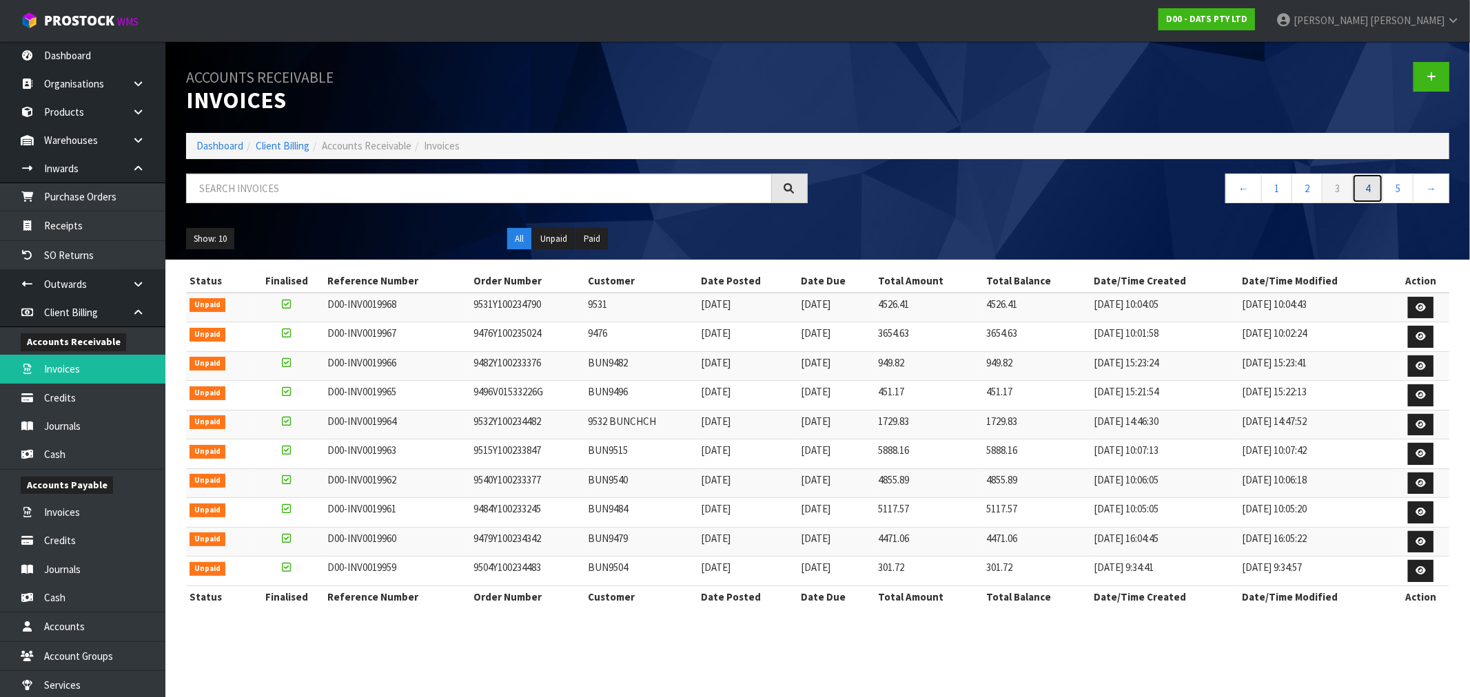
click at [1356, 195] on link "4" at bounding box center [1367, 189] width 31 height 30
click at [1372, 193] on link "5" at bounding box center [1367, 189] width 31 height 30
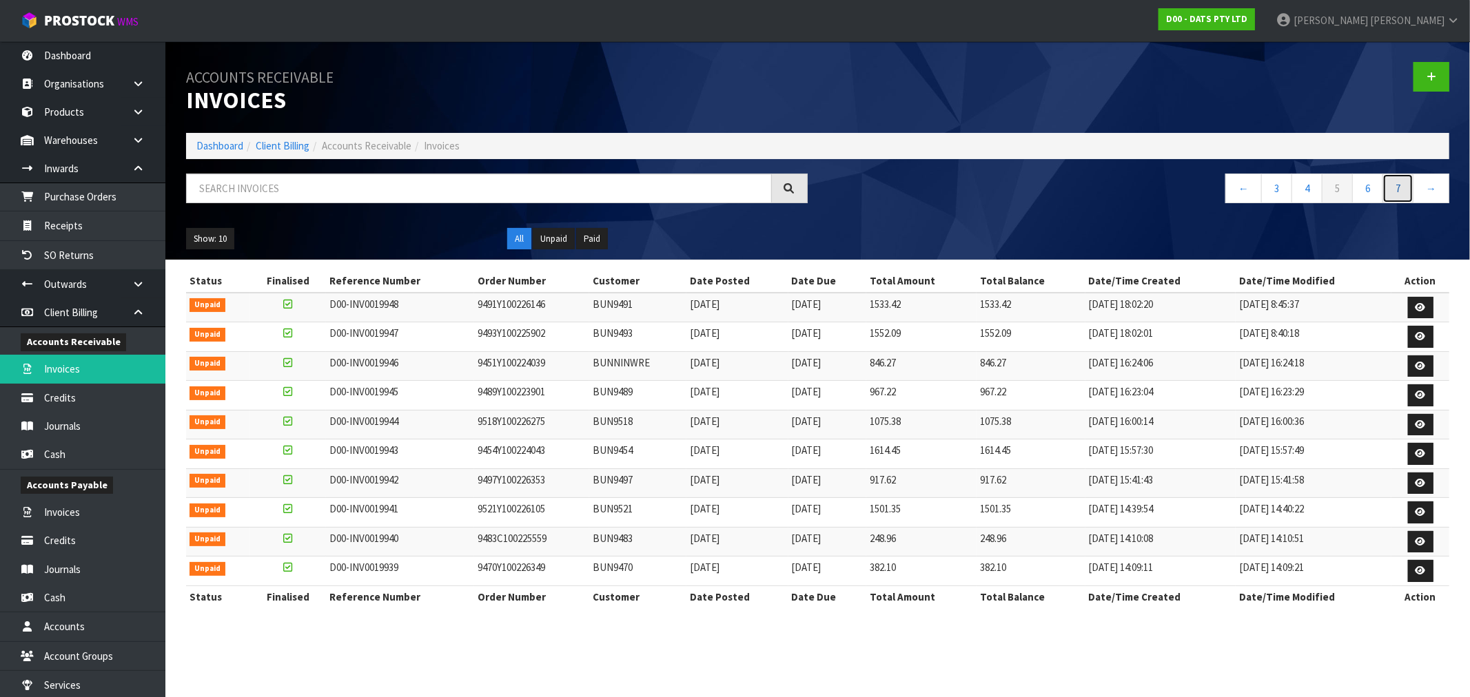
click at [1390, 195] on link "7" at bounding box center [1398, 189] width 31 height 30
click at [1390, 195] on link "9" at bounding box center [1398, 189] width 31 height 30
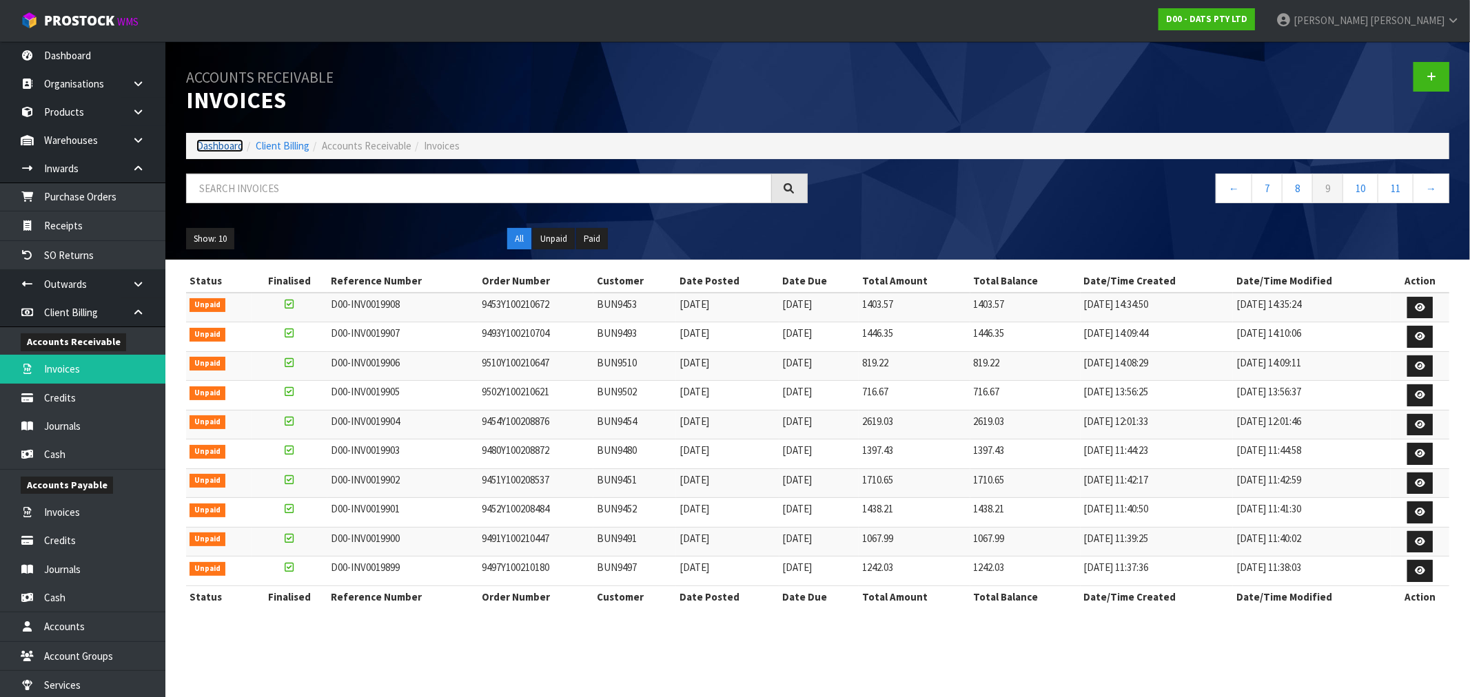
click at [204, 150] on link "Dashboard" at bounding box center [219, 145] width 47 height 13
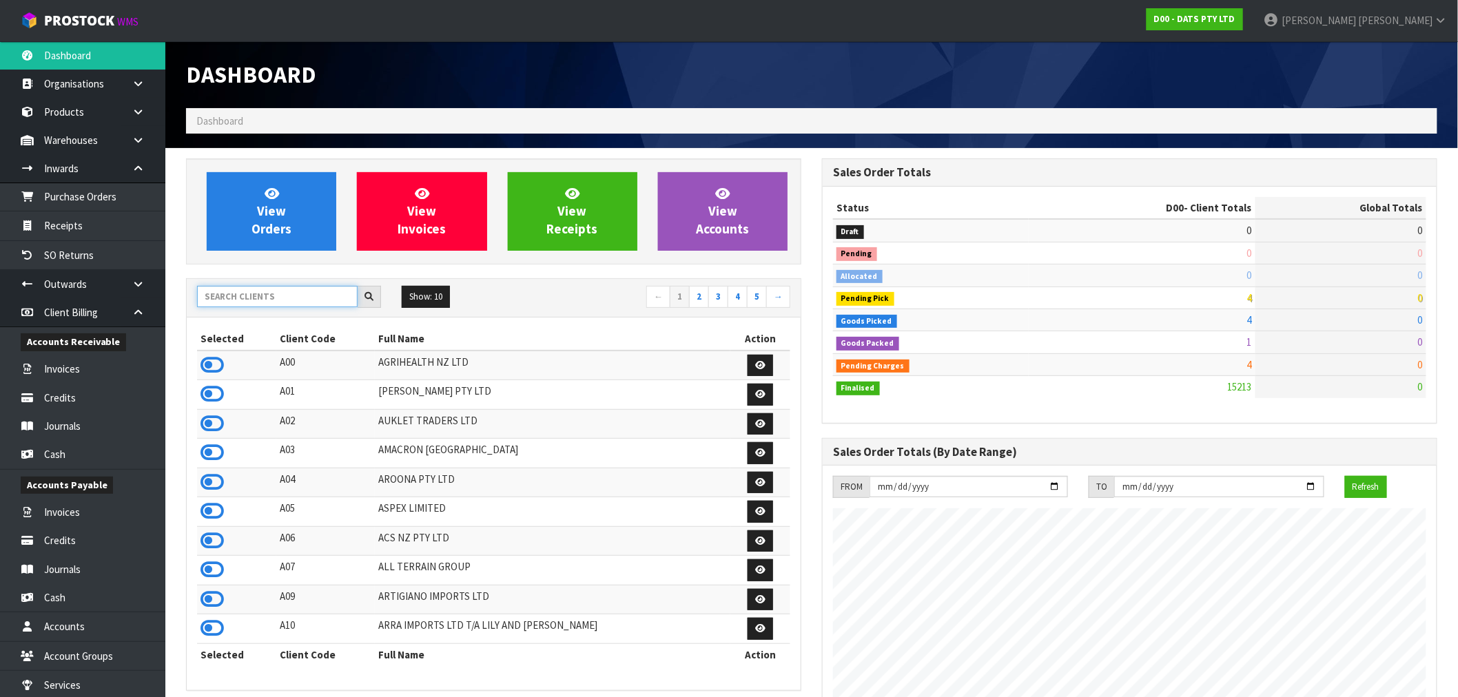
scroll to position [1044, 636]
click at [298, 300] on input "text" at bounding box center [277, 296] width 161 height 21
type input "Y01"
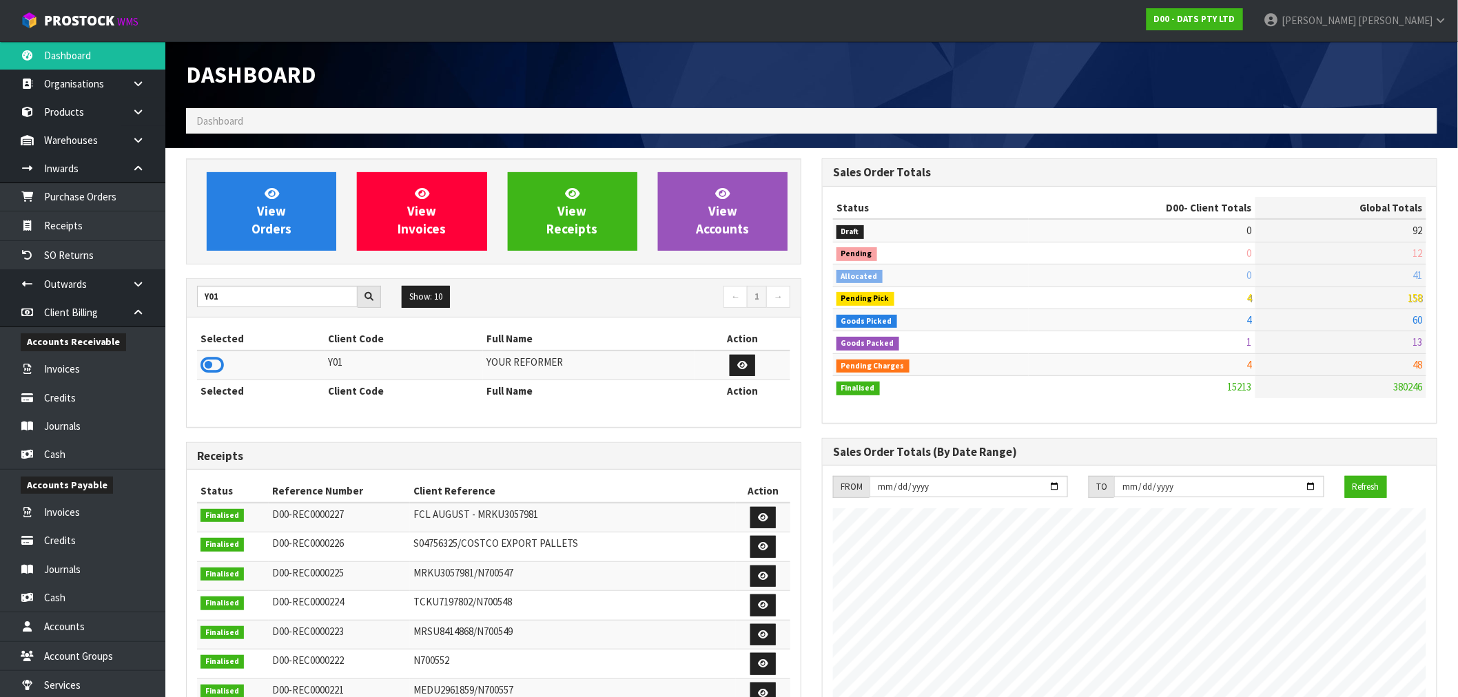
click at [225, 366] on td at bounding box center [261, 366] width 128 height 30
click at [216, 366] on icon at bounding box center [212, 365] width 23 height 21
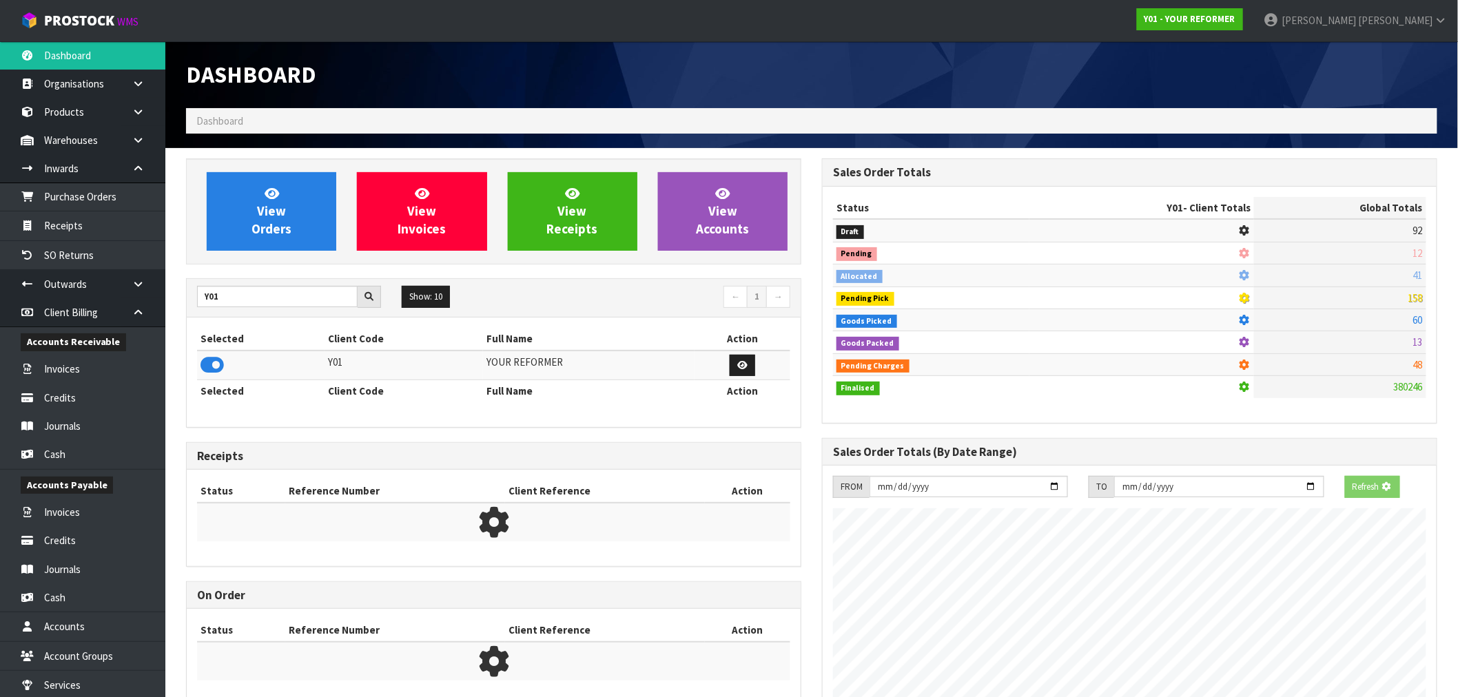
scroll to position [859, 636]
click at [265, 258] on div "View Orders View Invoices View Receipts View Accounts" at bounding box center [493, 212] width 615 height 106
click at [269, 224] on span "View Orders" at bounding box center [272, 211] width 40 height 52
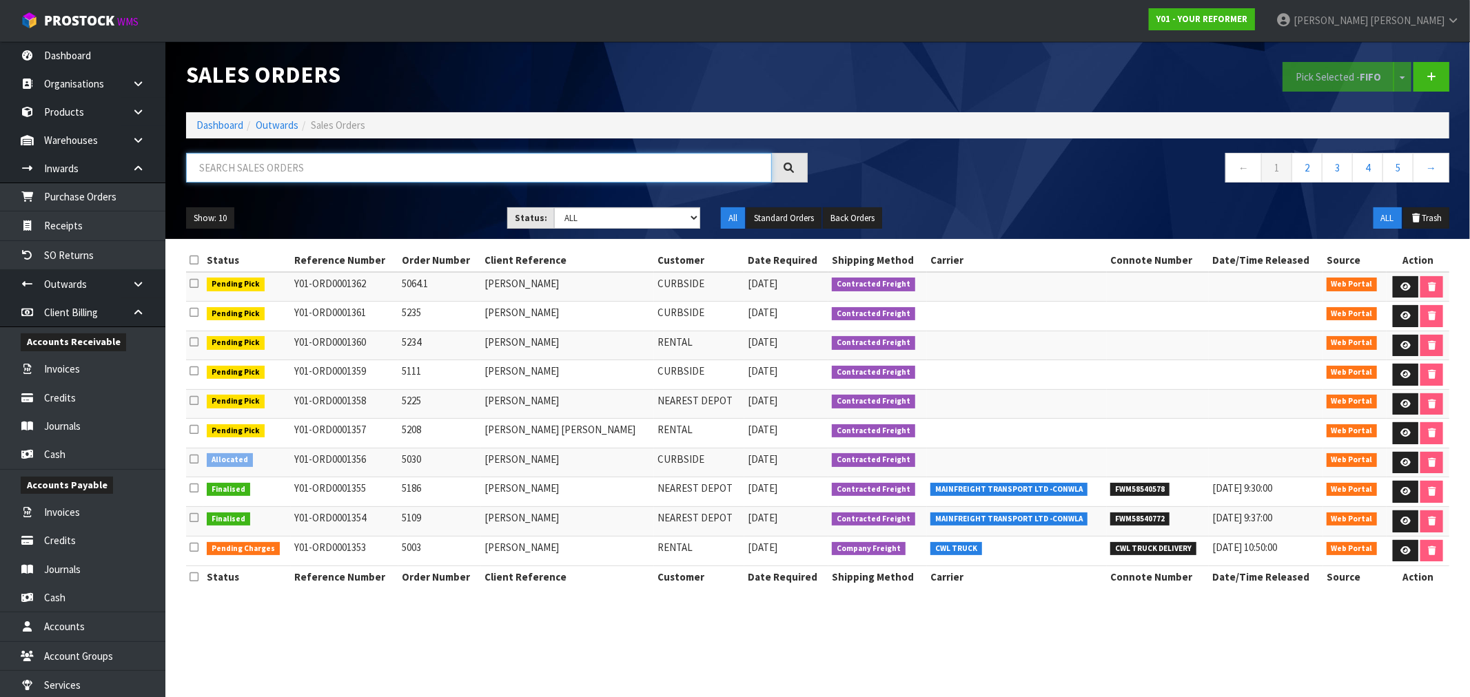
click at [376, 163] on input "text" at bounding box center [479, 168] width 586 height 30
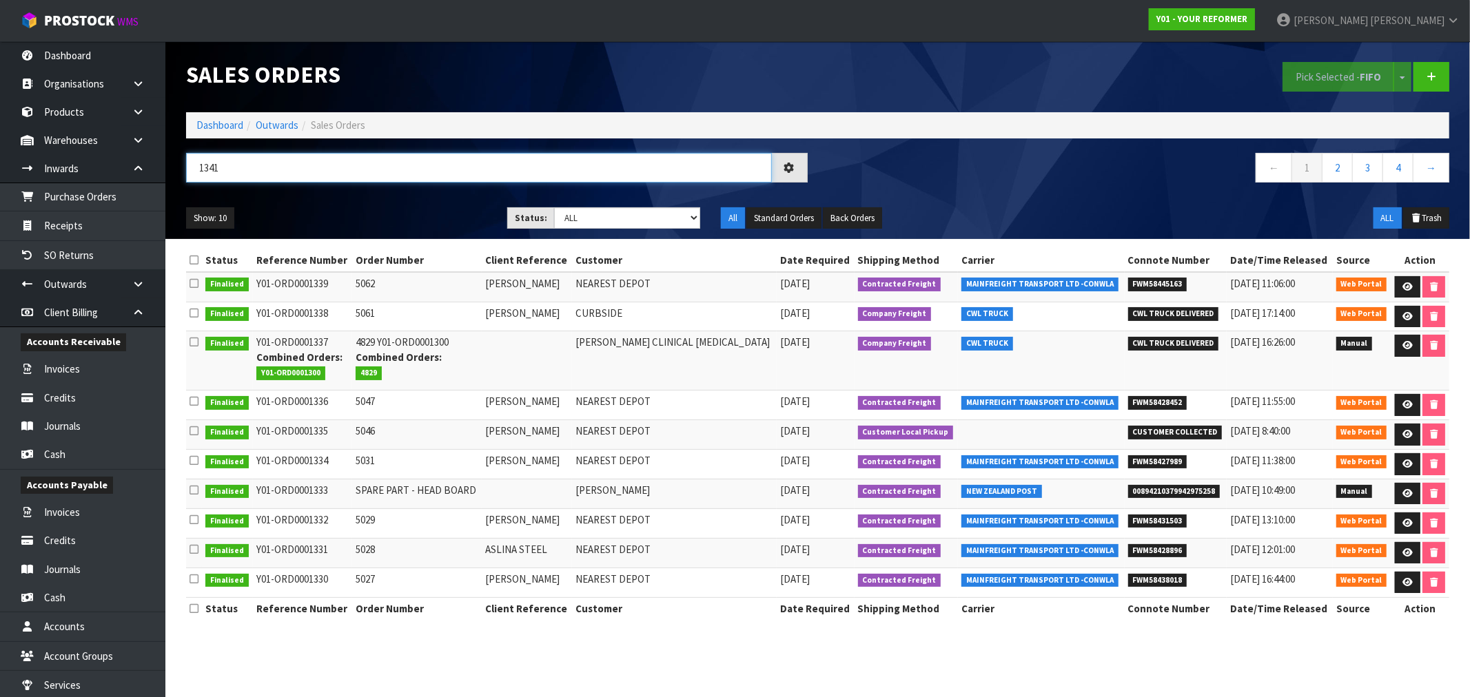
type input "1341"
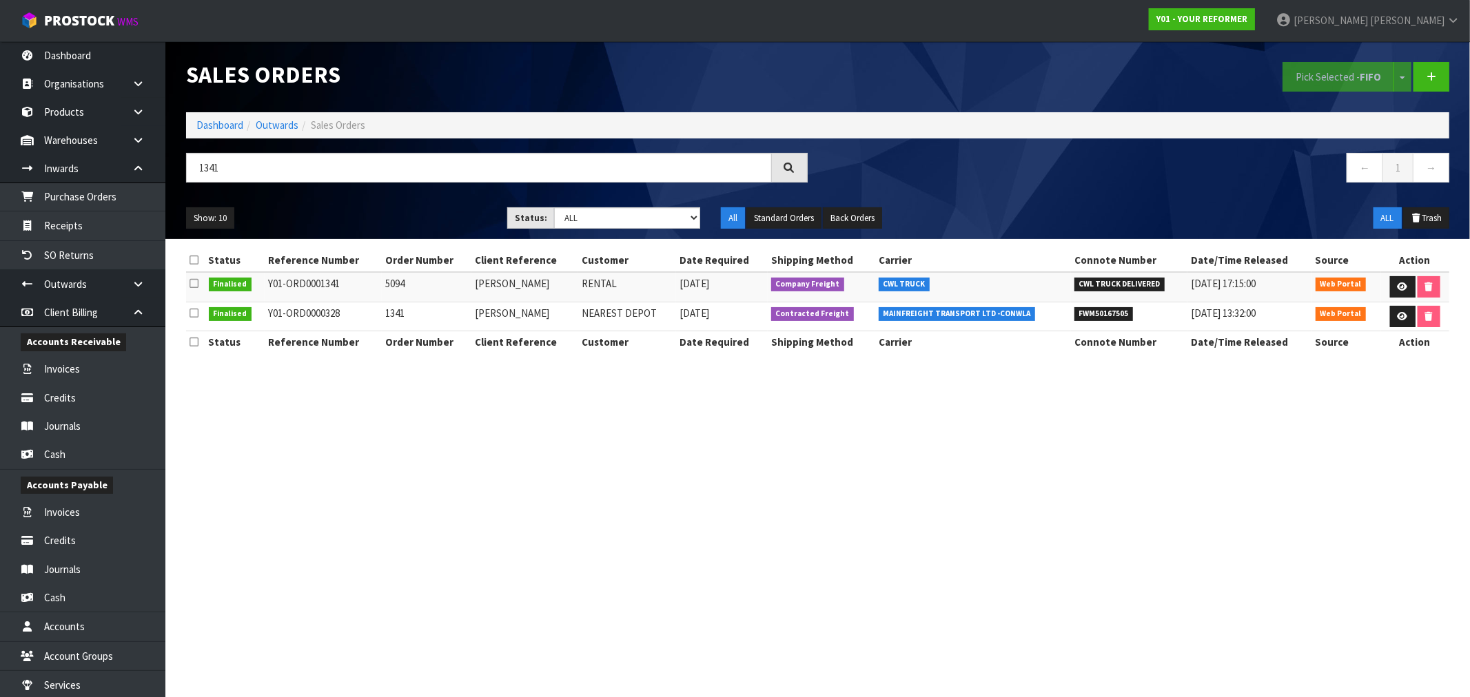
click at [211, 118] on li "Dashboard" at bounding box center [219, 125] width 47 height 14
click at [204, 124] on link "Dashboard" at bounding box center [219, 125] width 47 height 13
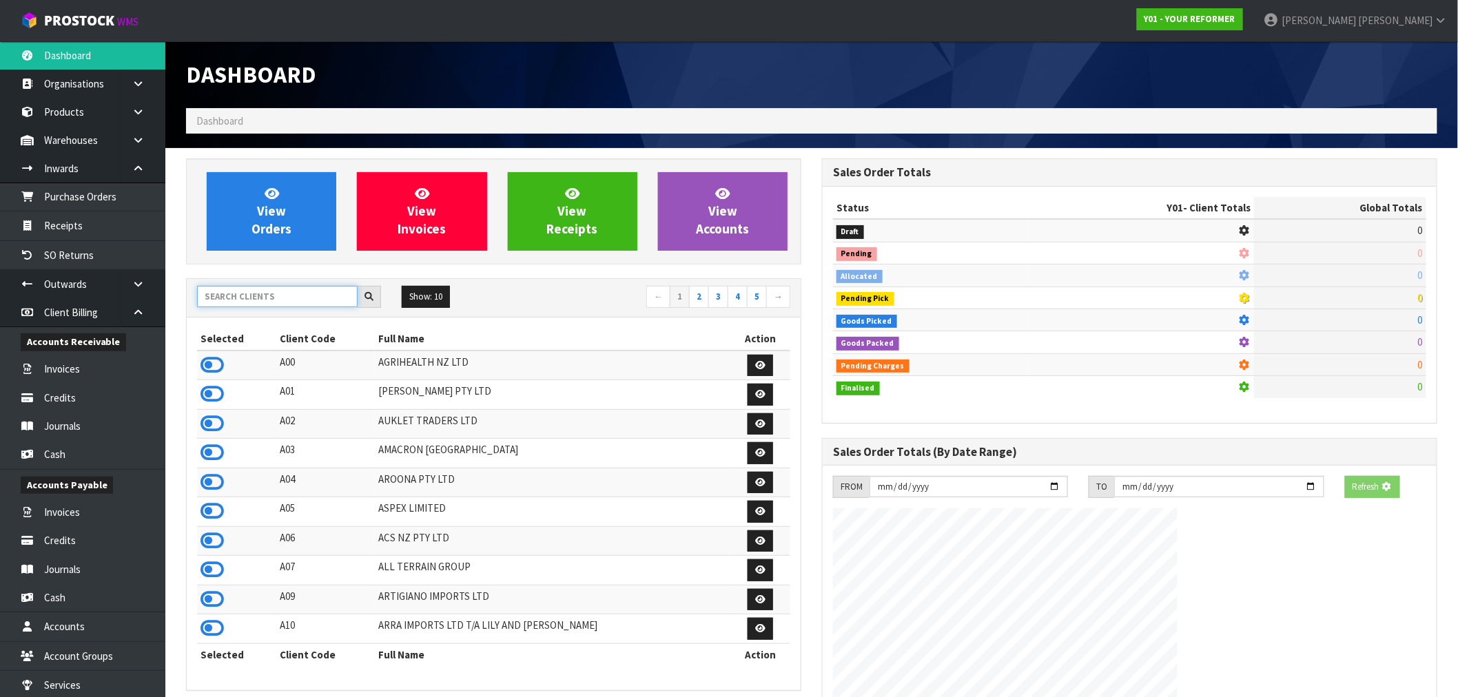
drag, startPoint x: 252, startPoint y: 299, endPoint x: 243, endPoint y: 297, distance: 9.9
click at [249, 299] on input "text" at bounding box center [277, 296] width 161 height 21
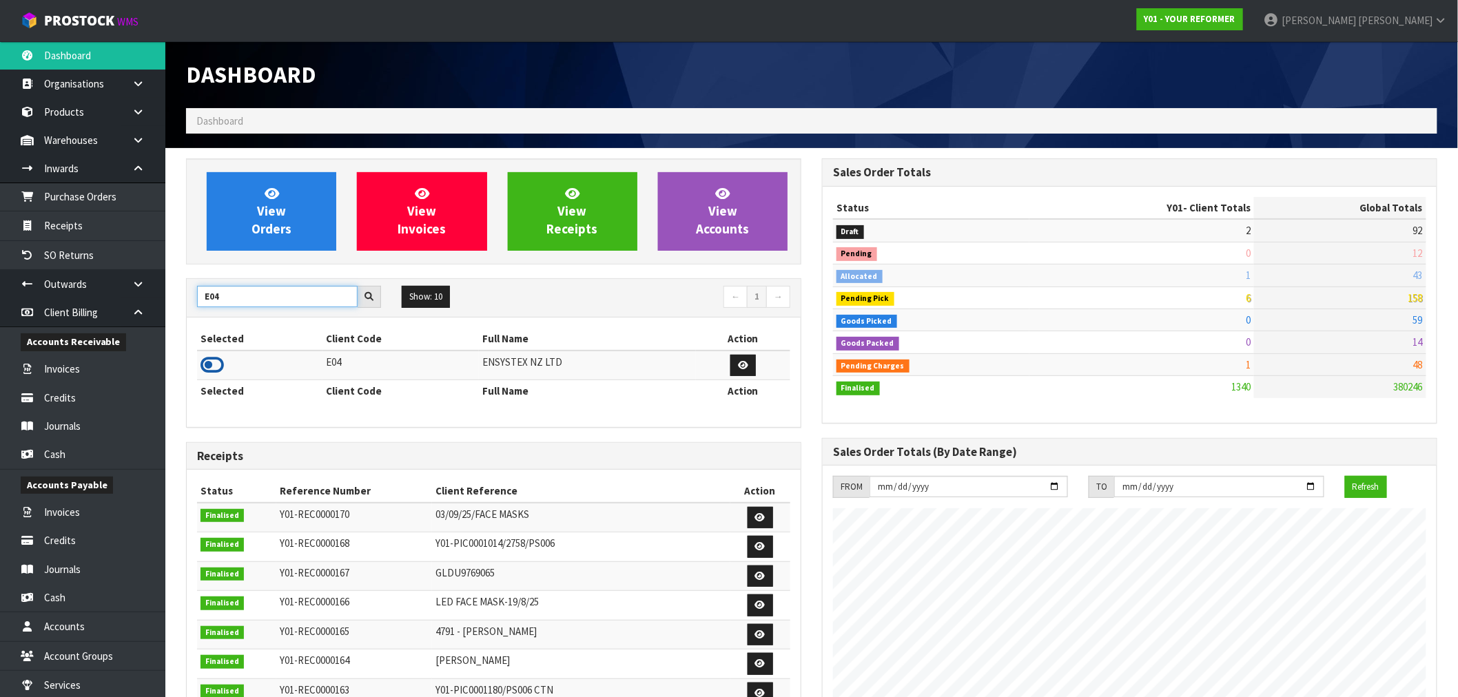
type input "E04"
click at [216, 360] on icon at bounding box center [212, 365] width 23 height 21
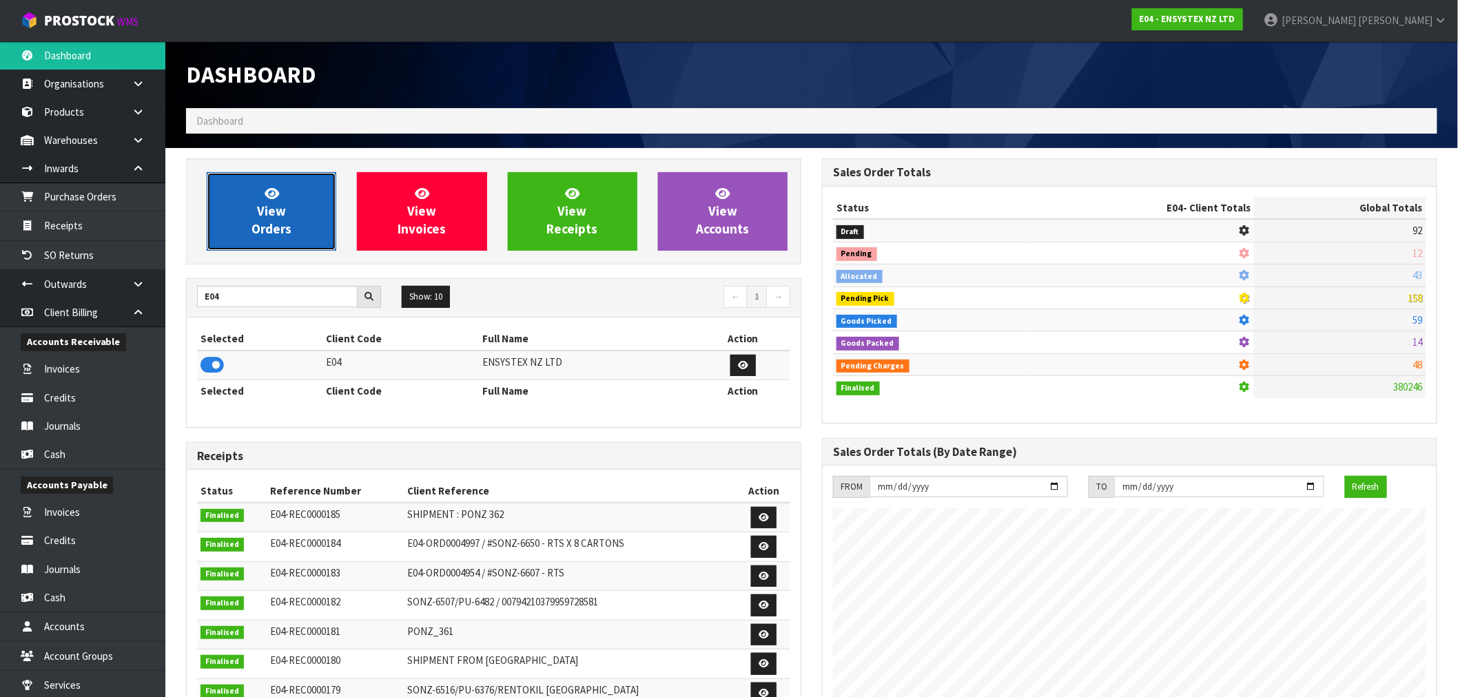
click at [246, 192] on link "View Orders" at bounding box center [272, 211] width 130 height 79
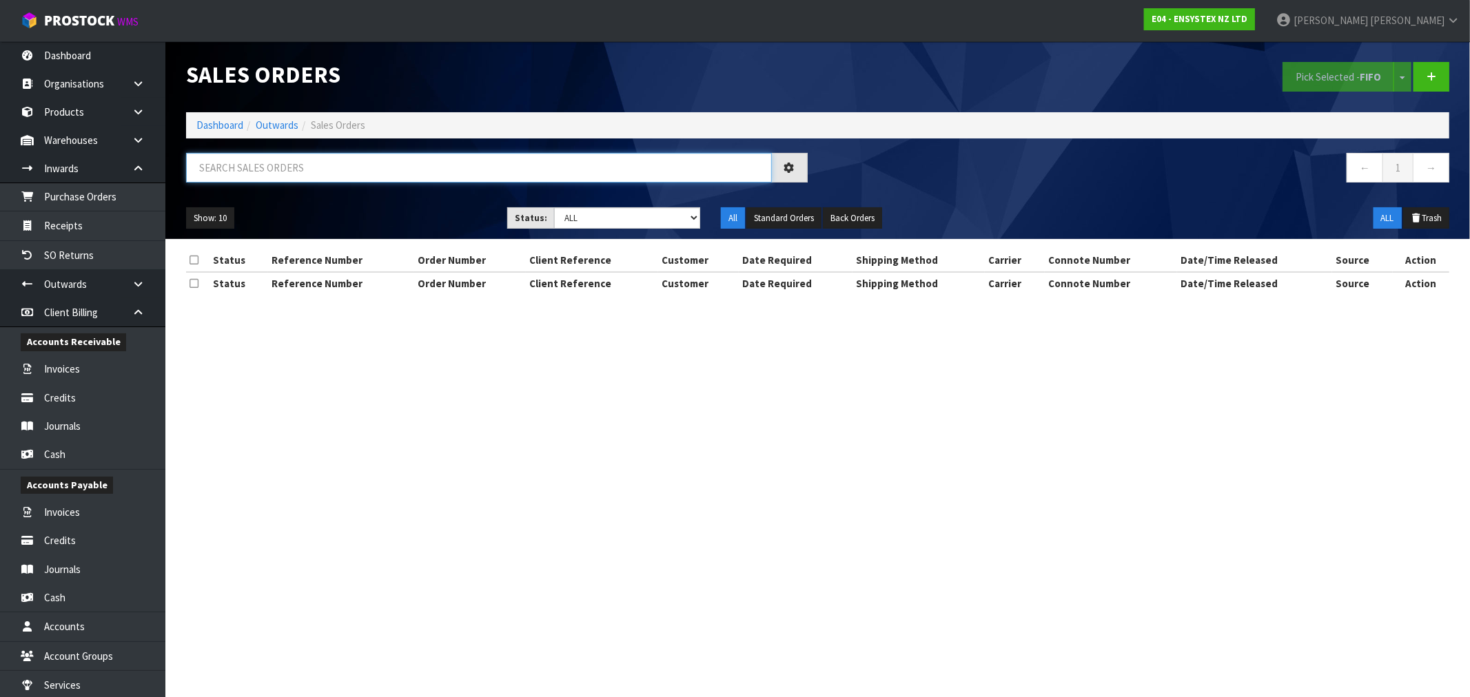
click at [340, 172] on input "text" at bounding box center [479, 168] width 586 height 30
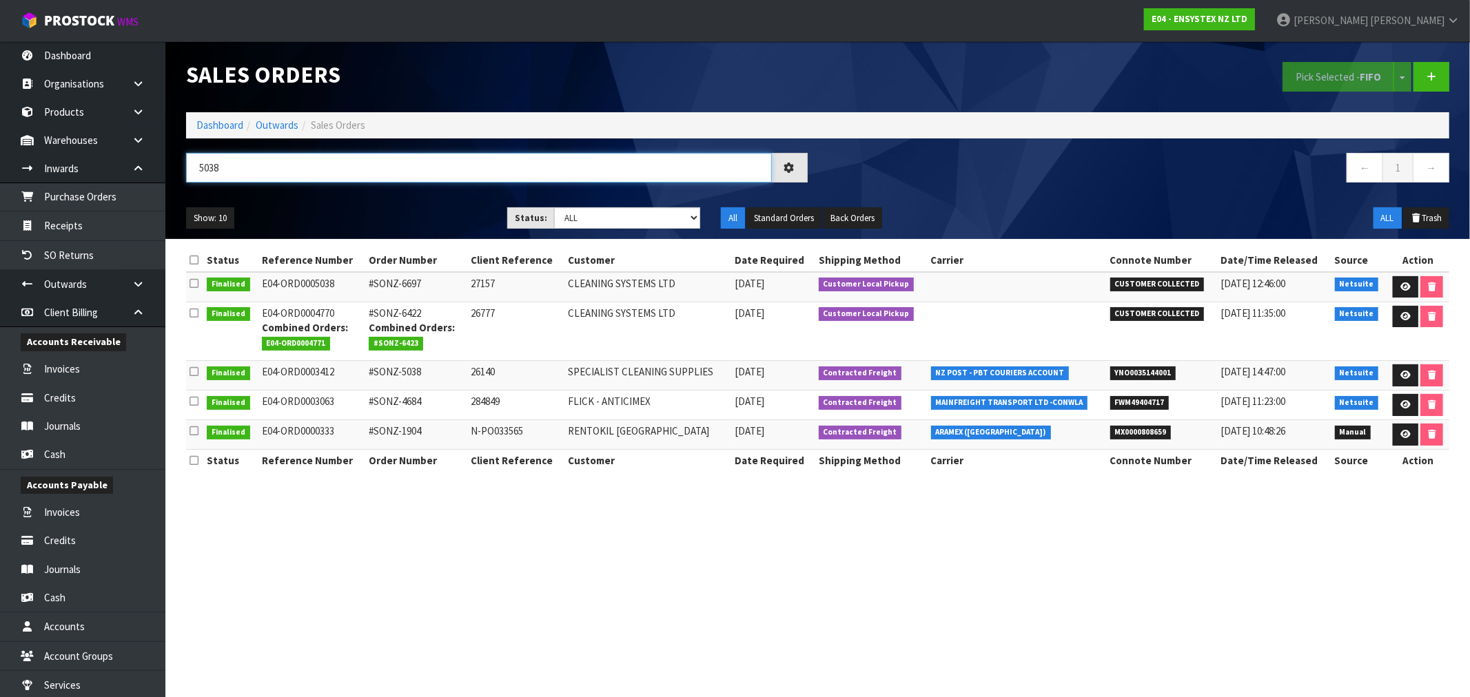
click at [205, 166] on input "5038" at bounding box center [479, 168] width 586 height 30
type input "5035"
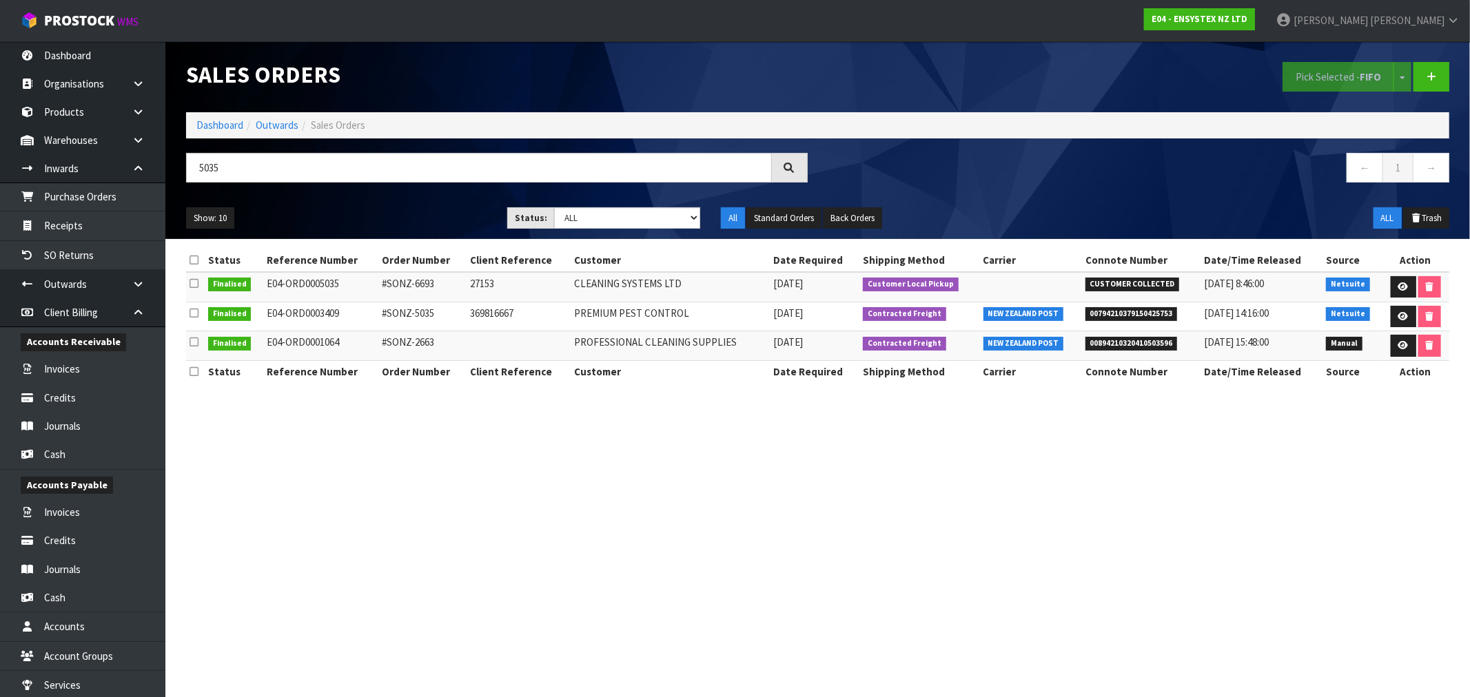
click at [192, 122] on ol "Dashboard Outwards Sales Orders" at bounding box center [817, 125] width 1263 height 26
click at [221, 126] on link "Dashboard" at bounding box center [219, 125] width 47 height 13
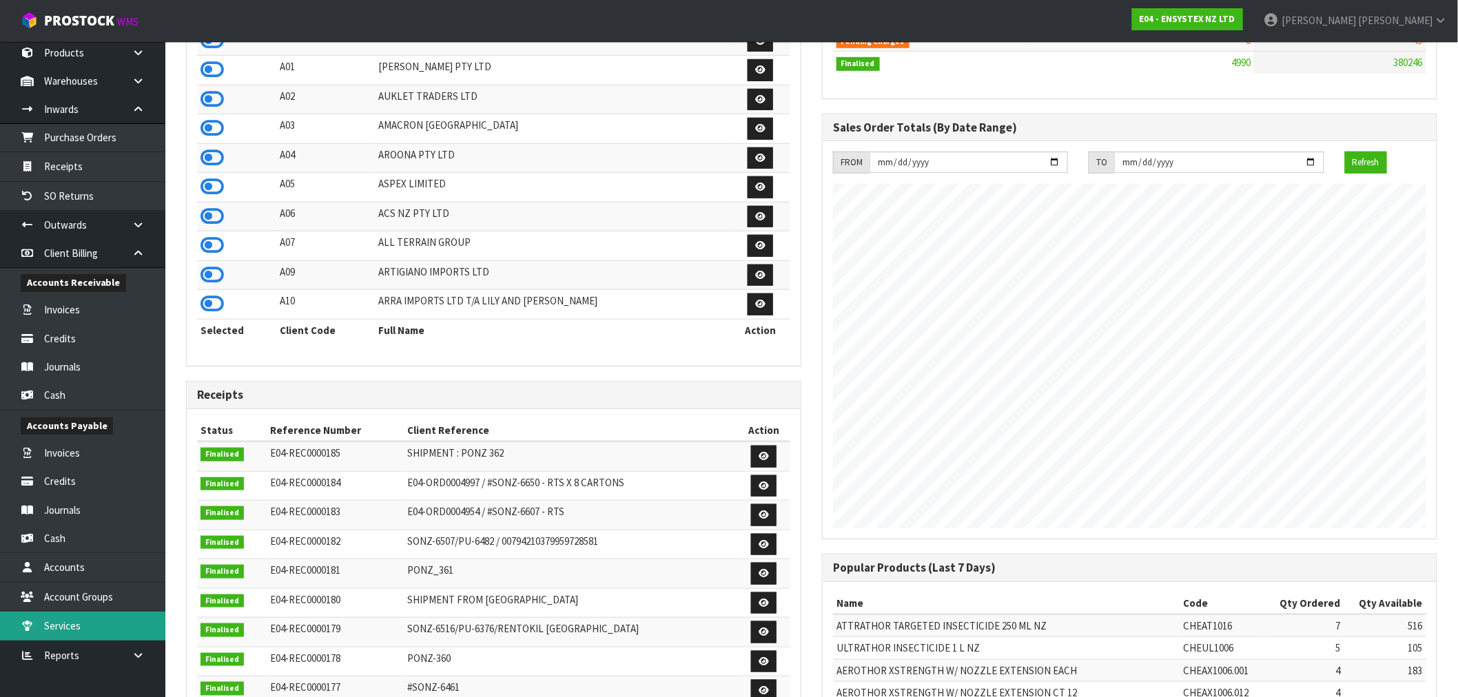
scroll to position [383, 0]
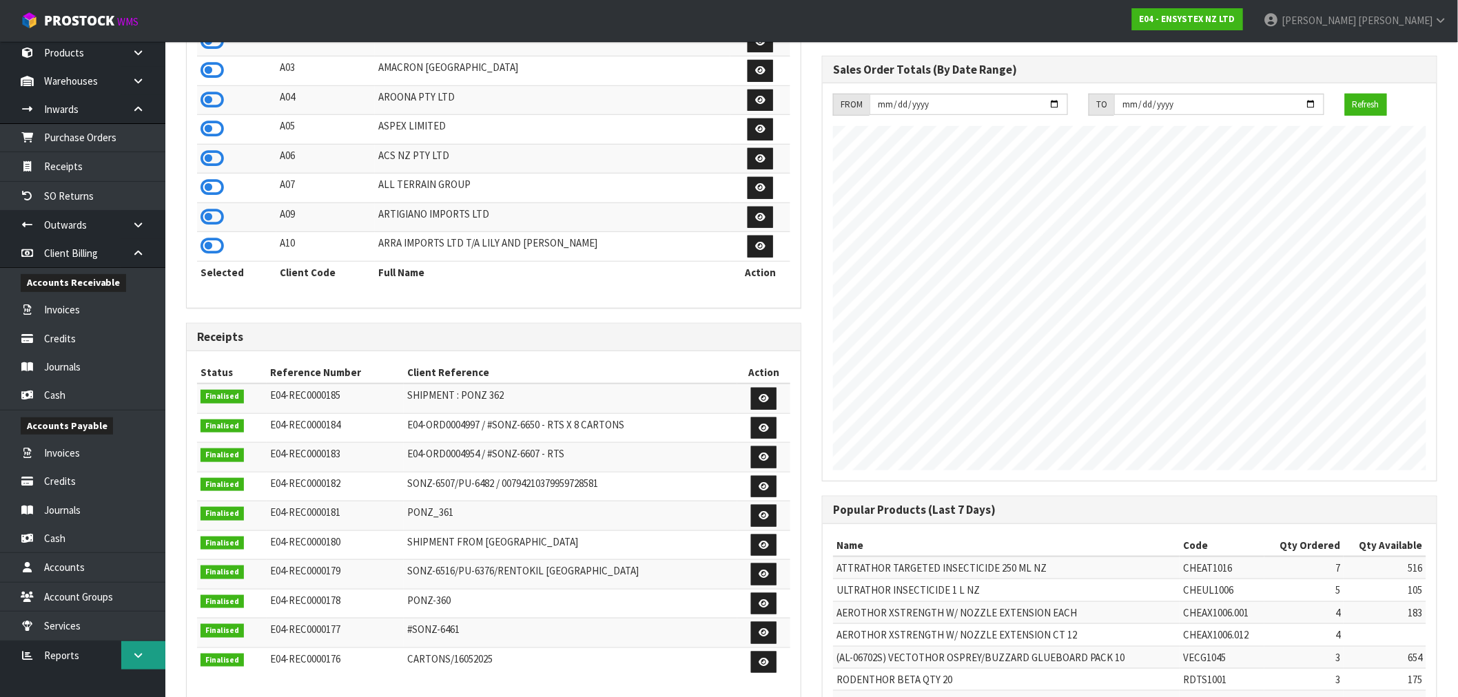
click at [141, 657] on icon at bounding box center [138, 656] width 13 height 10
click at [65, 692] on link "Client" at bounding box center [82, 684] width 165 height 28
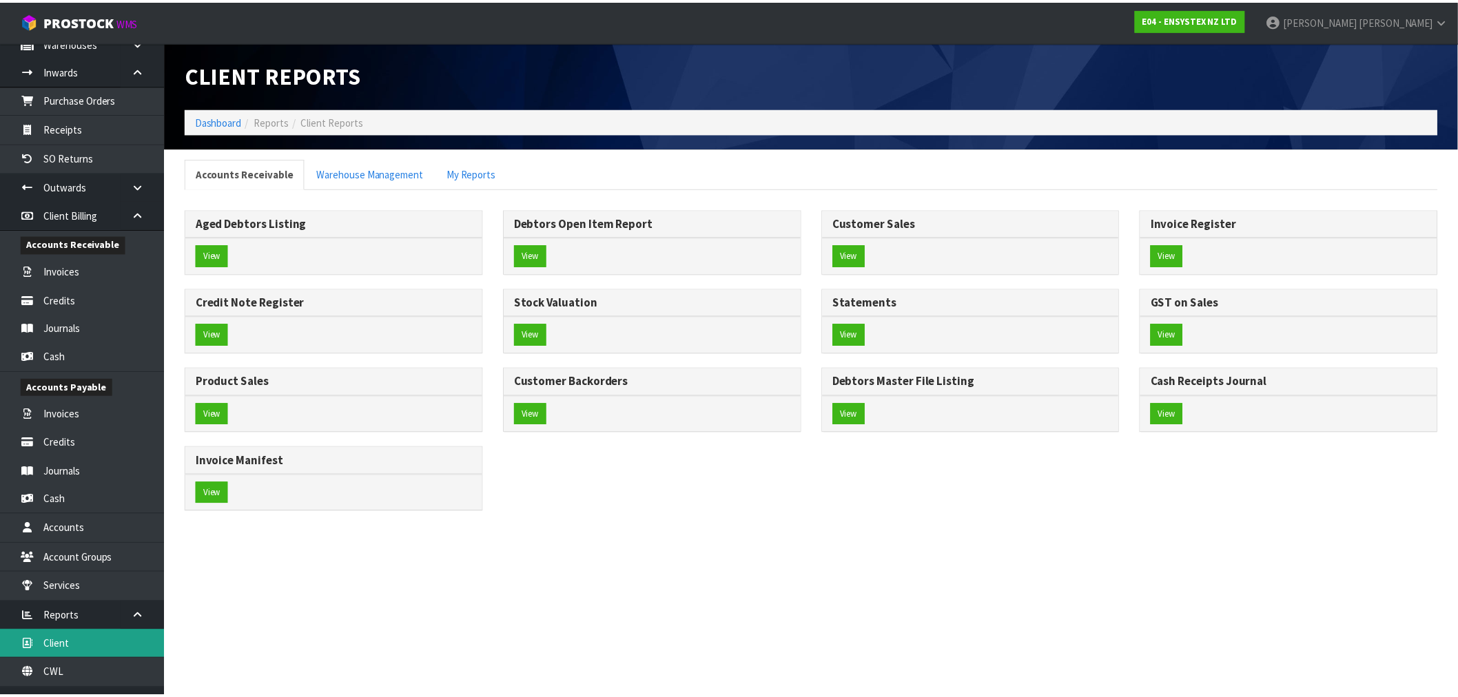
scroll to position [118, 0]
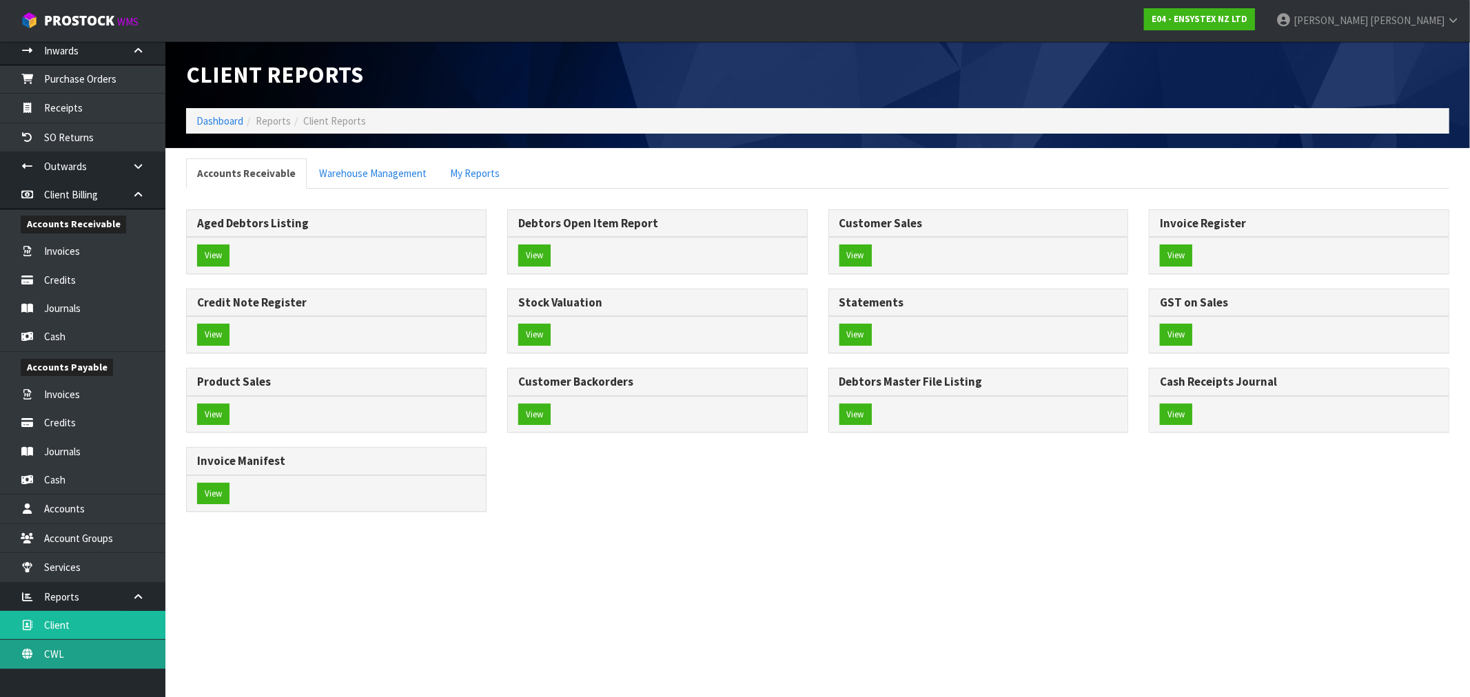
click at [63, 651] on link "CWL" at bounding box center [82, 654] width 165 height 28
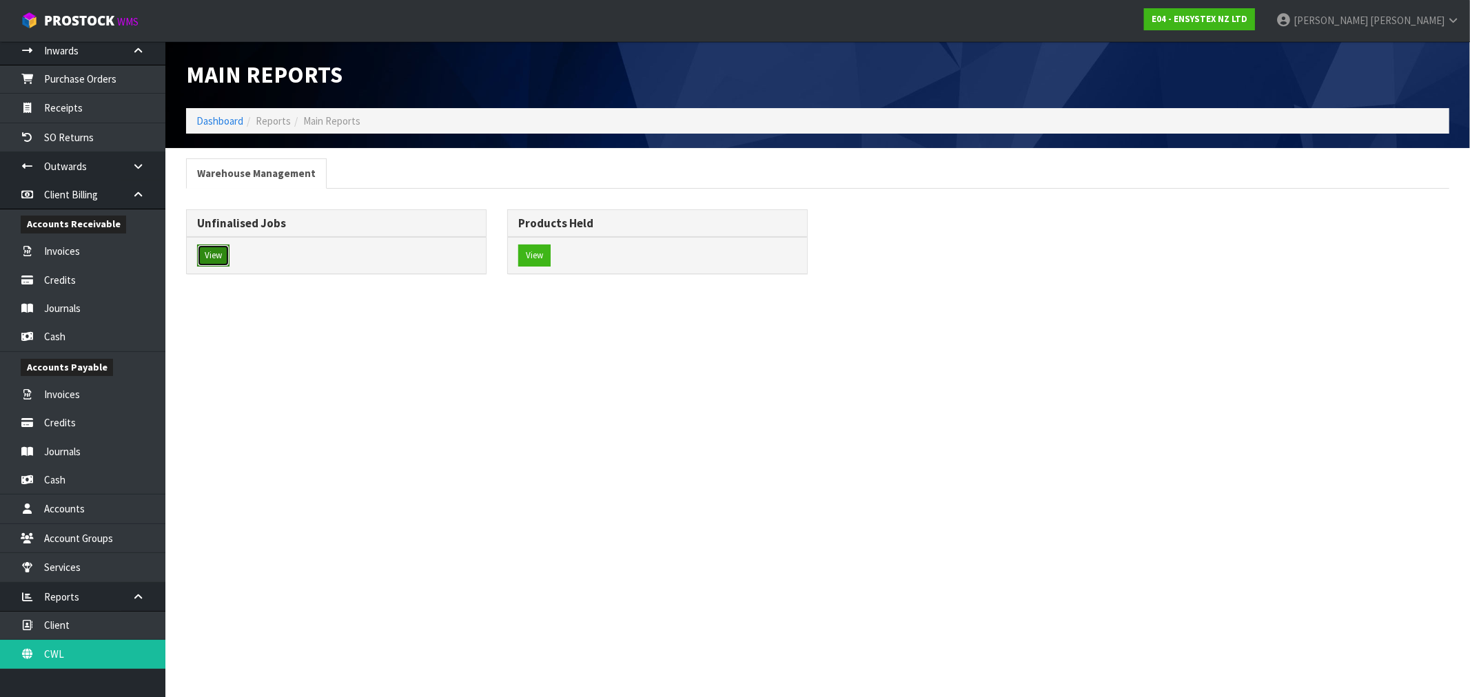
click at [225, 257] on button "View" at bounding box center [213, 256] width 32 height 22
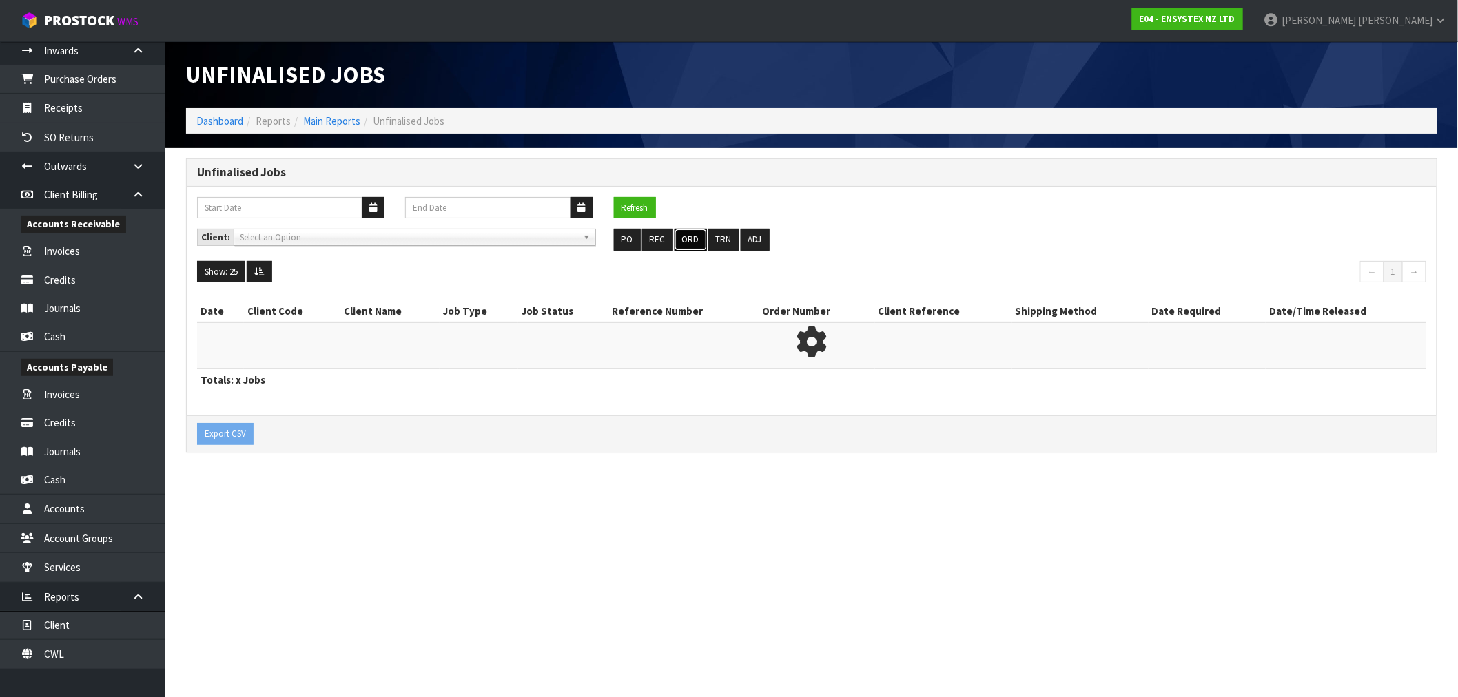
click at [691, 238] on button "ORD" at bounding box center [691, 240] width 32 height 22
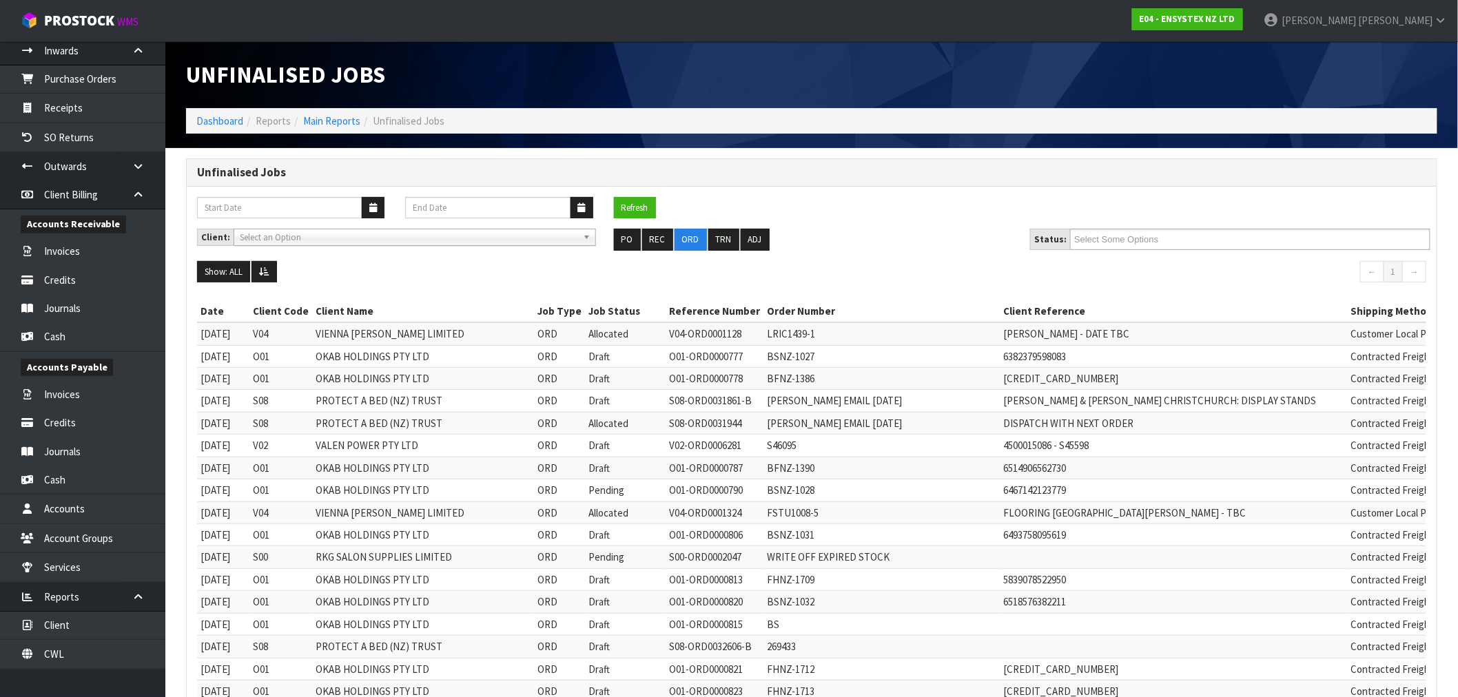
click at [1257, 207] on div "Refresh" at bounding box center [812, 213] width 1250 height 32
click at [1236, 233] on ul at bounding box center [1250, 239] width 360 height 21
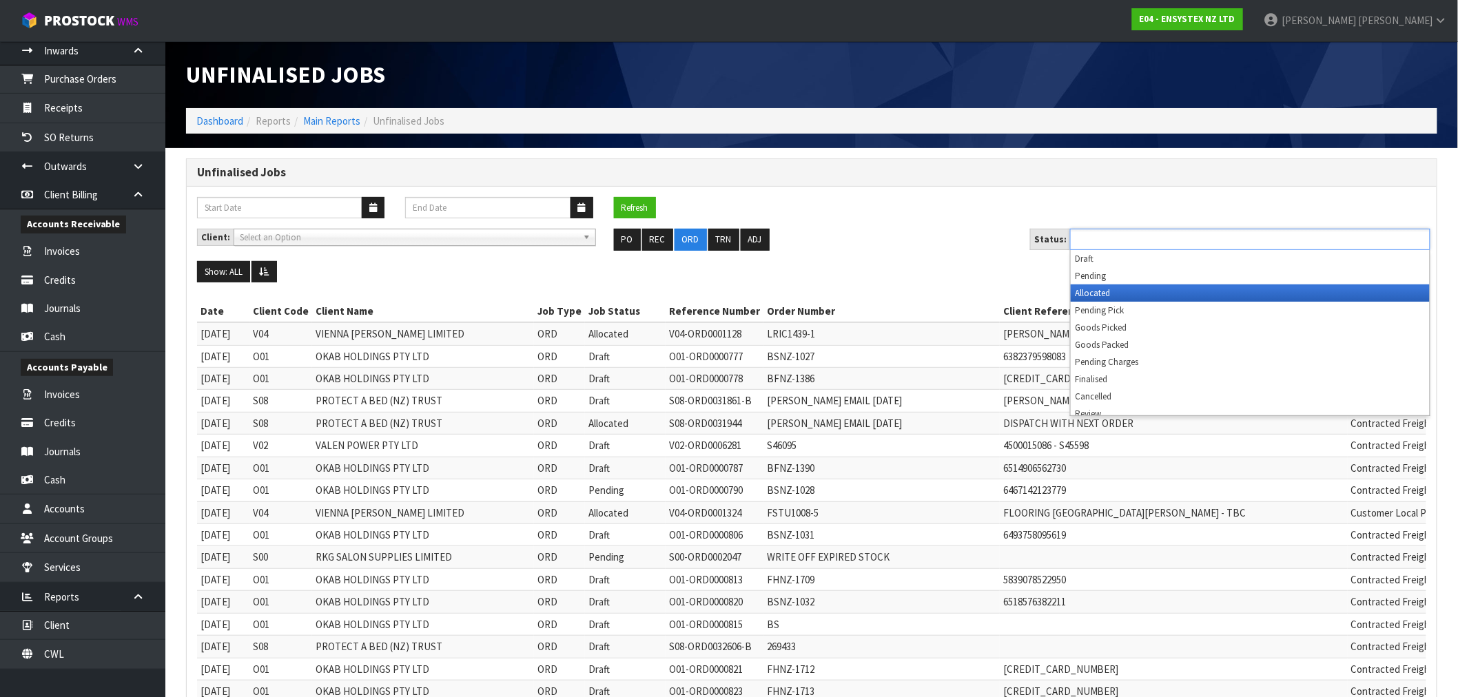
click at [1094, 292] on li "Allocated" at bounding box center [1250, 293] width 359 height 17
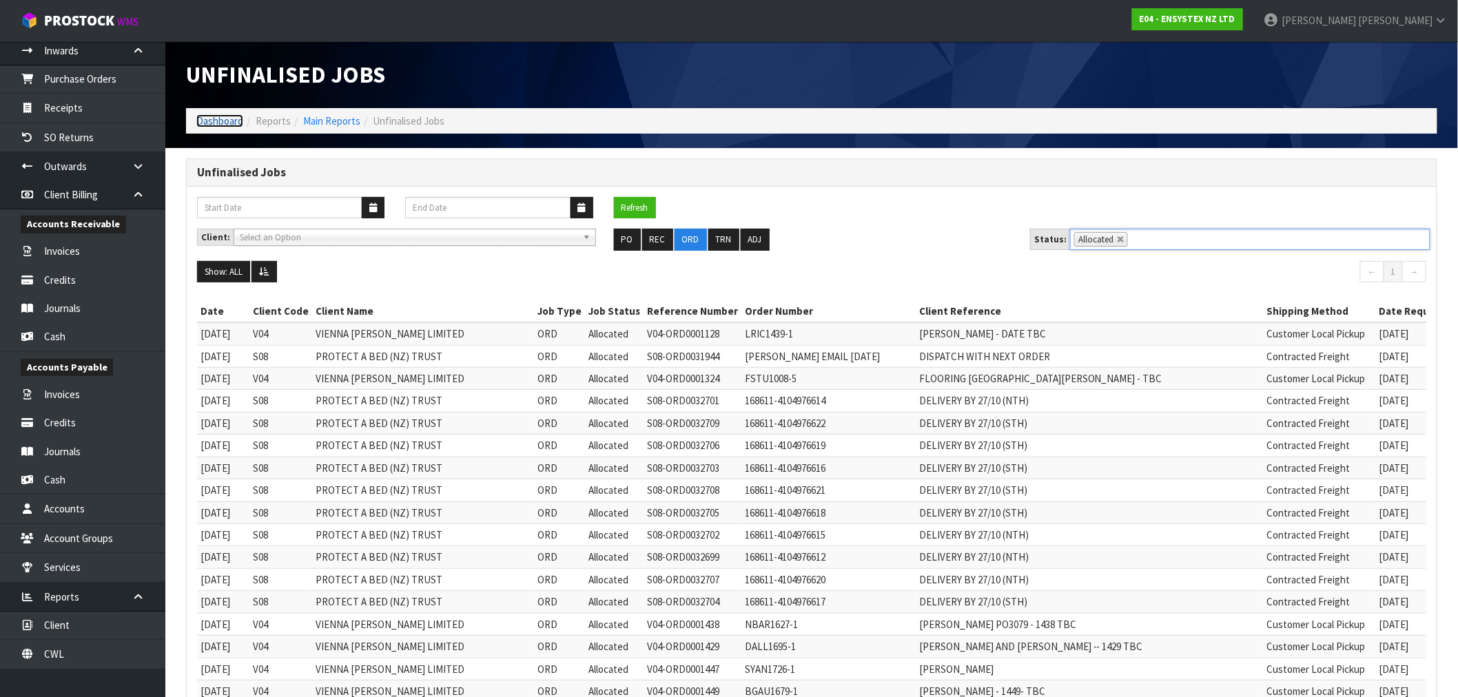
click at [210, 124] on link "Dashboard" at bounding box center [219, 120] width 47 height 13
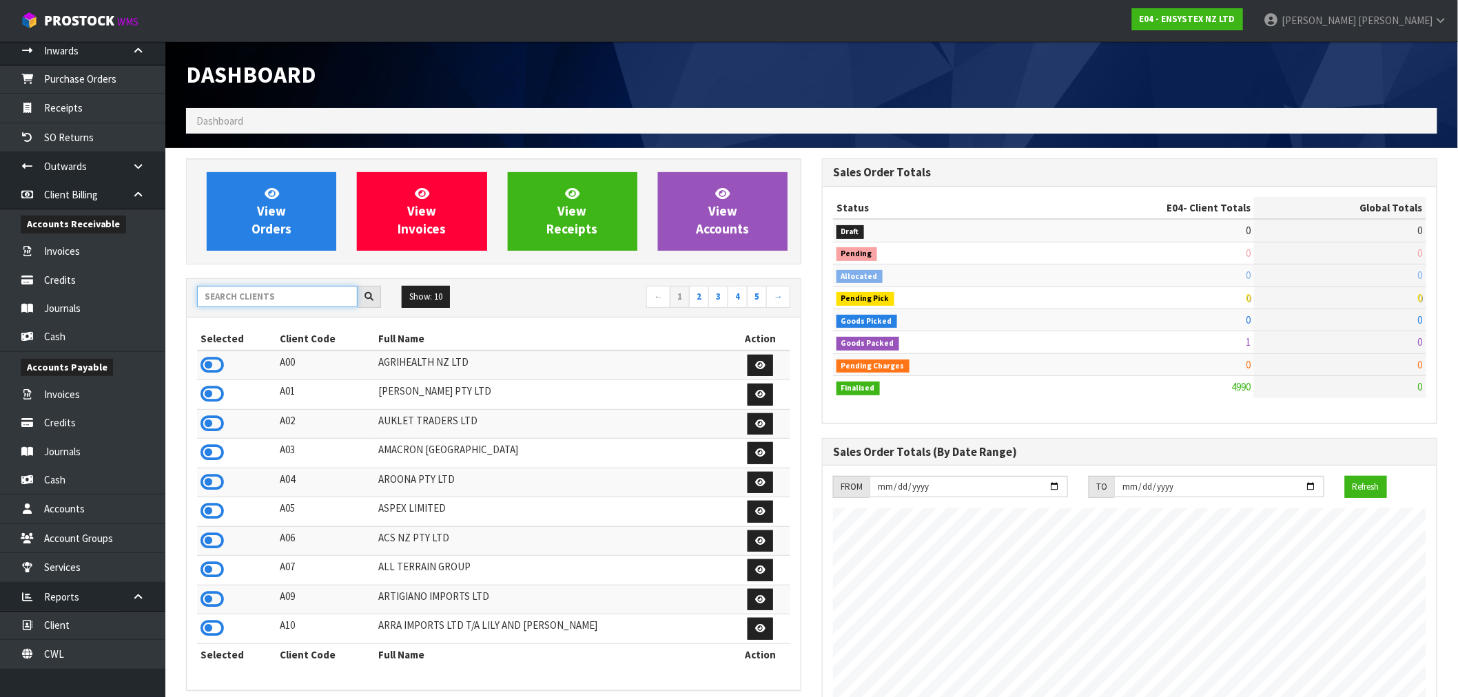
click at [270, 300] on input "text" at bounding box center [277, 296] width 161 height 21
type input "K01"
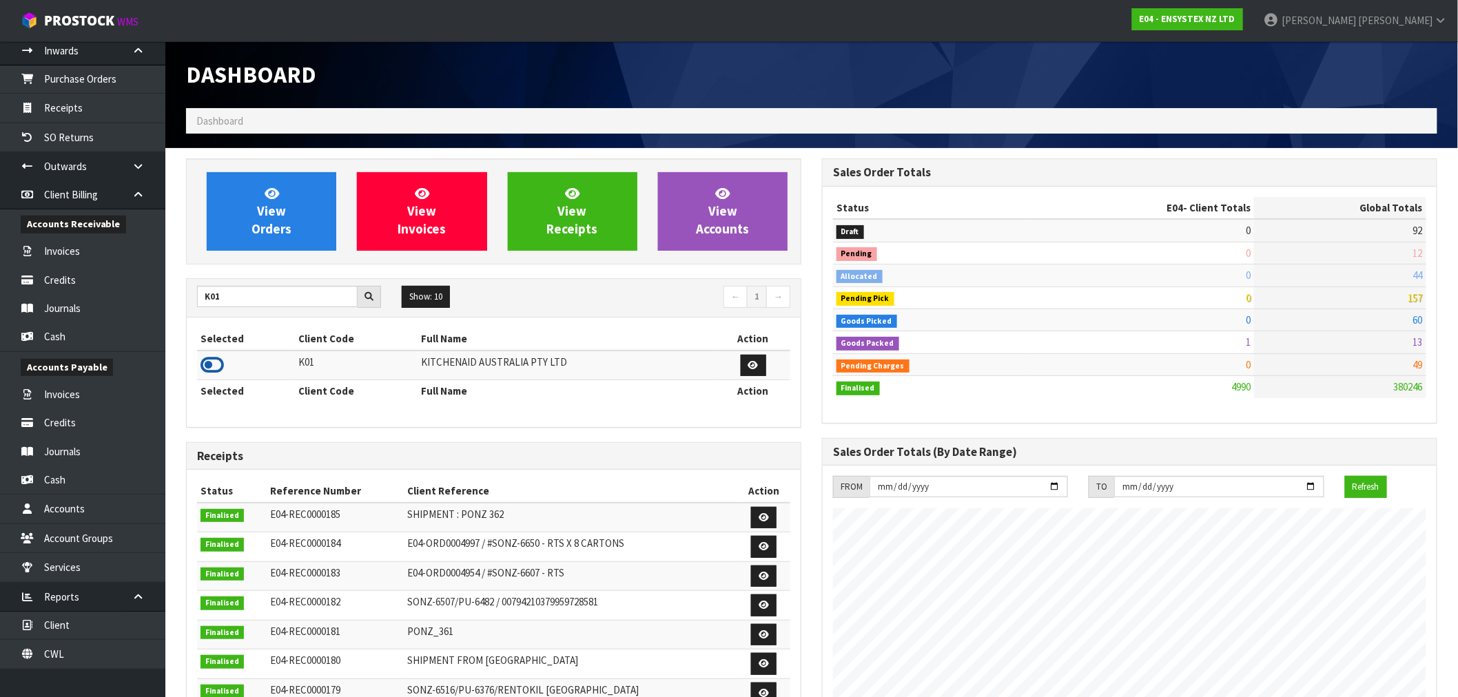
click at [222, 362] on icon at bounding box center [212, 365] width 23 height 21
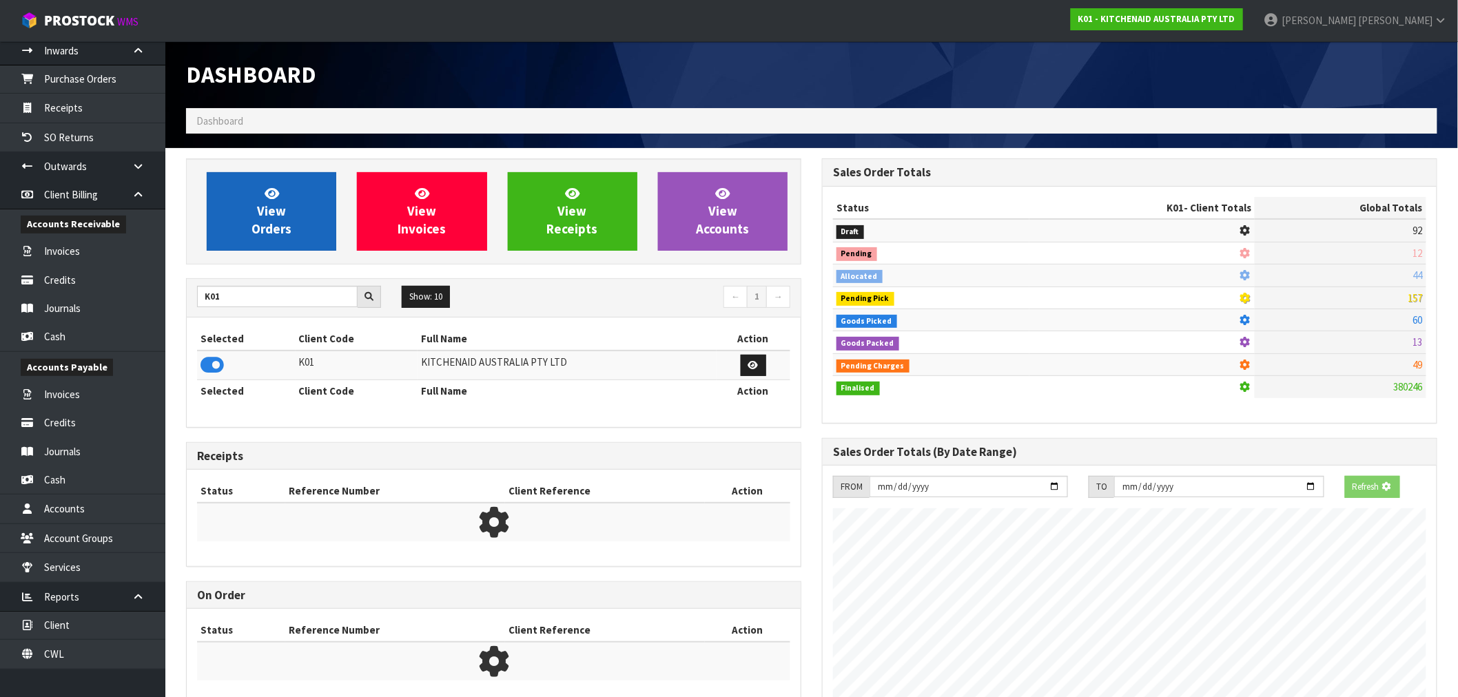
scroll to position [688358, 688581]
click at [292, 219] on link "View Orders" at bounding box center [272, 211] width 130 height 79
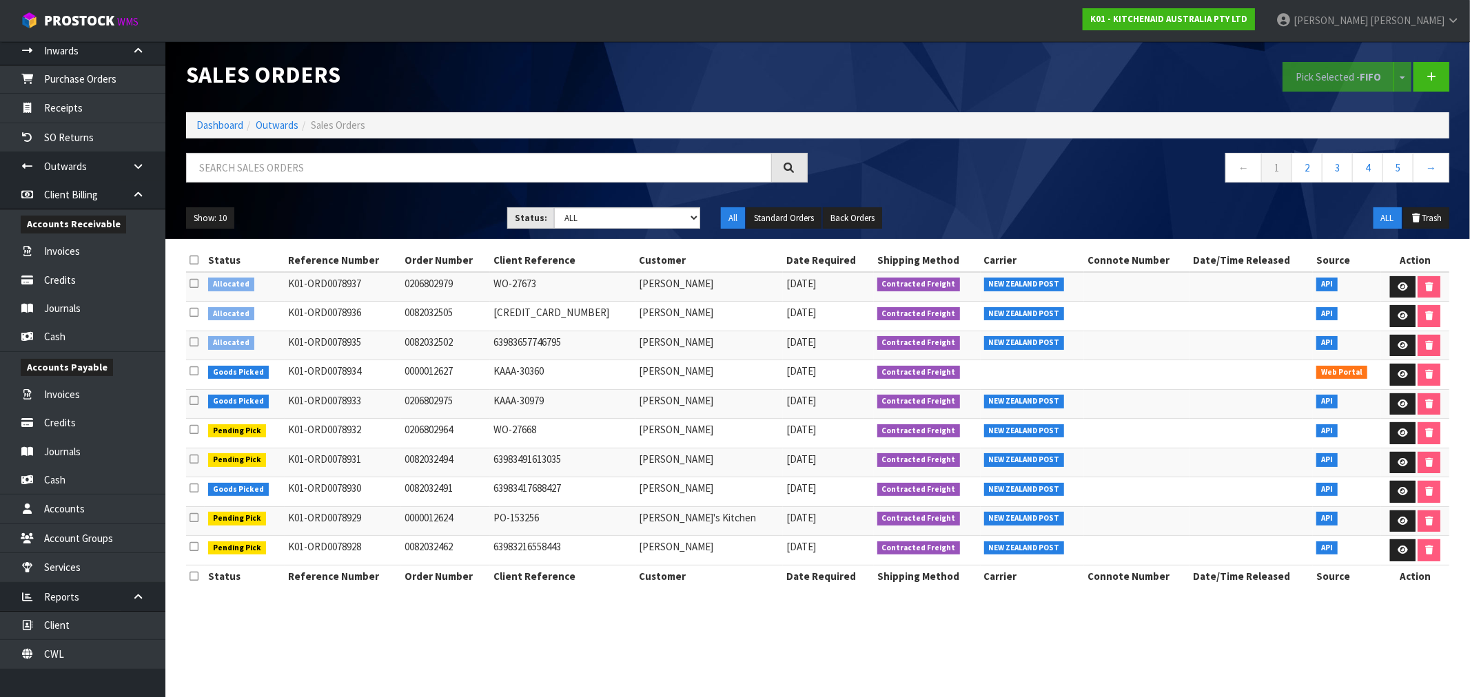
click at [184, 345] on div "Status Reference Number Order Number Client Reference Customer Date Required Sh…" at bounding box center [818, 425] width 1284 height 352
click at [192, 343] on icon at bounding box center [194, 342] width 9 height 10
click at [0, 0] on input "checkbox" at bounding box center [0, 0] width 0 height 0
click at [1310, 85] on button "Pick Selected - FIFO" at bounding box center [1339, 77] width 112 height 30
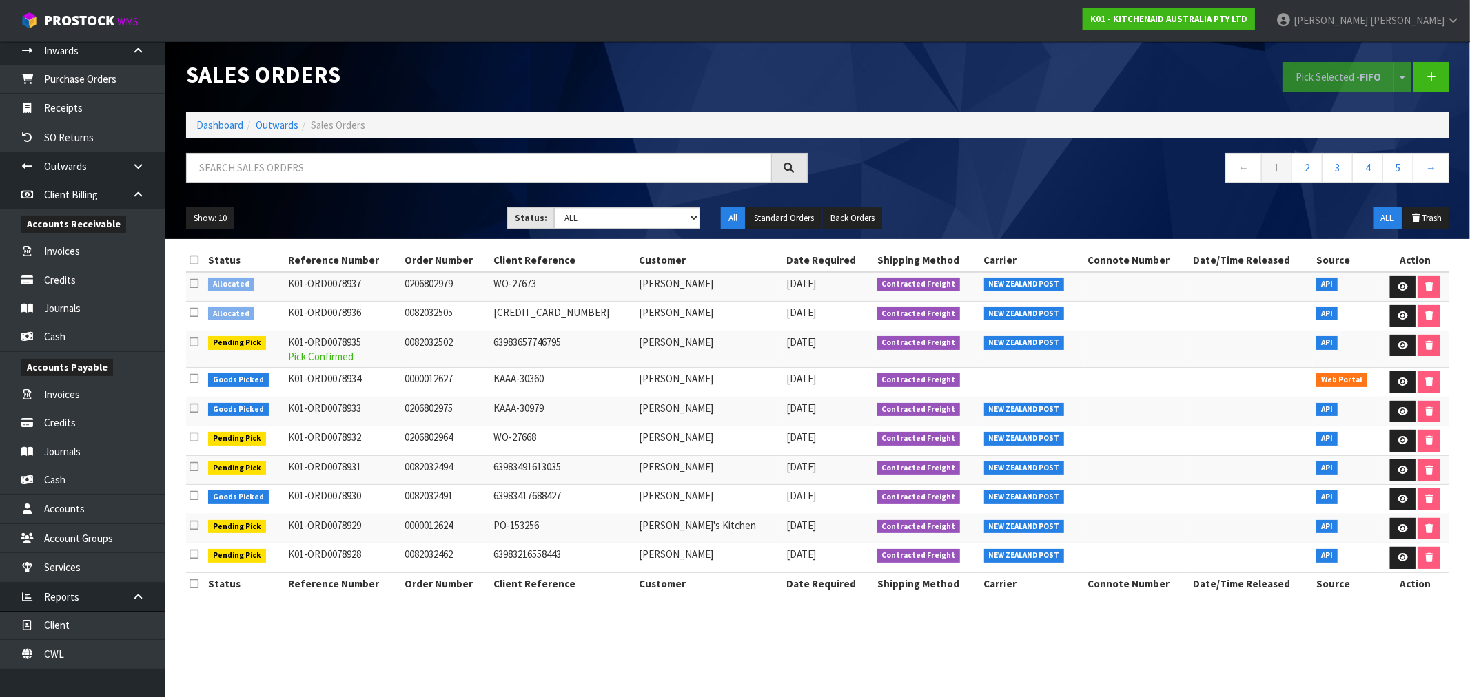
click at [194, 310] on icon at bounding box center [194, 312] width 9 height 10
click at [0, 0] on input "checkbox" at bounding box center [0, 0] width 0 height 0
click at [1355, 70] on button "Pick Selected - FIFO" at bounding box center [1339, 77] width 112 height 30
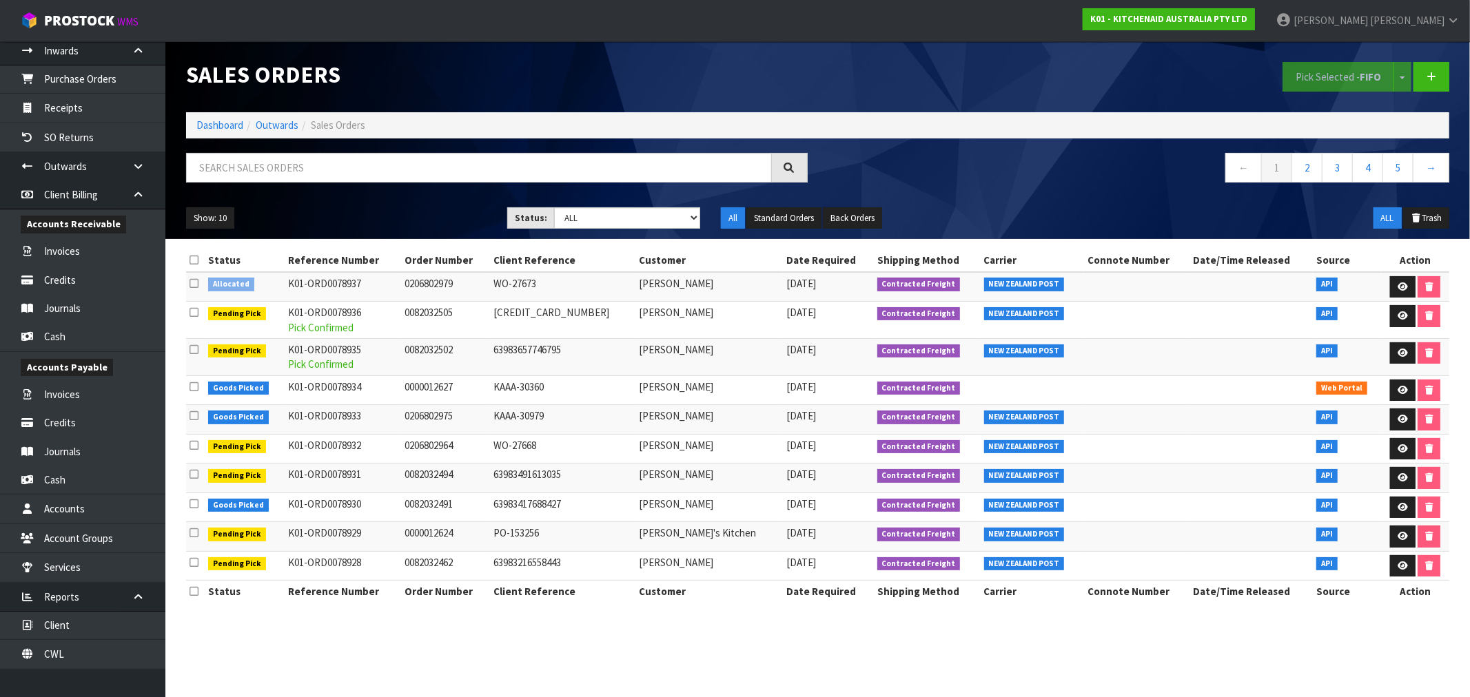
drag, startPoint x: 196, startPoint y: 283, endPoint x: 225, endPoint y: 274, distance: 31.0
click at [196, 283] on icon at bounding box center [194, 283] width 9 height 10
click at [0, 0] on input "checkbox" at bounding box center [0, 0] width 0 height 0
click at [1343, 81] on button "Pick Selected - FIFO" at bounding box center [1339, 77] width 112 height 30
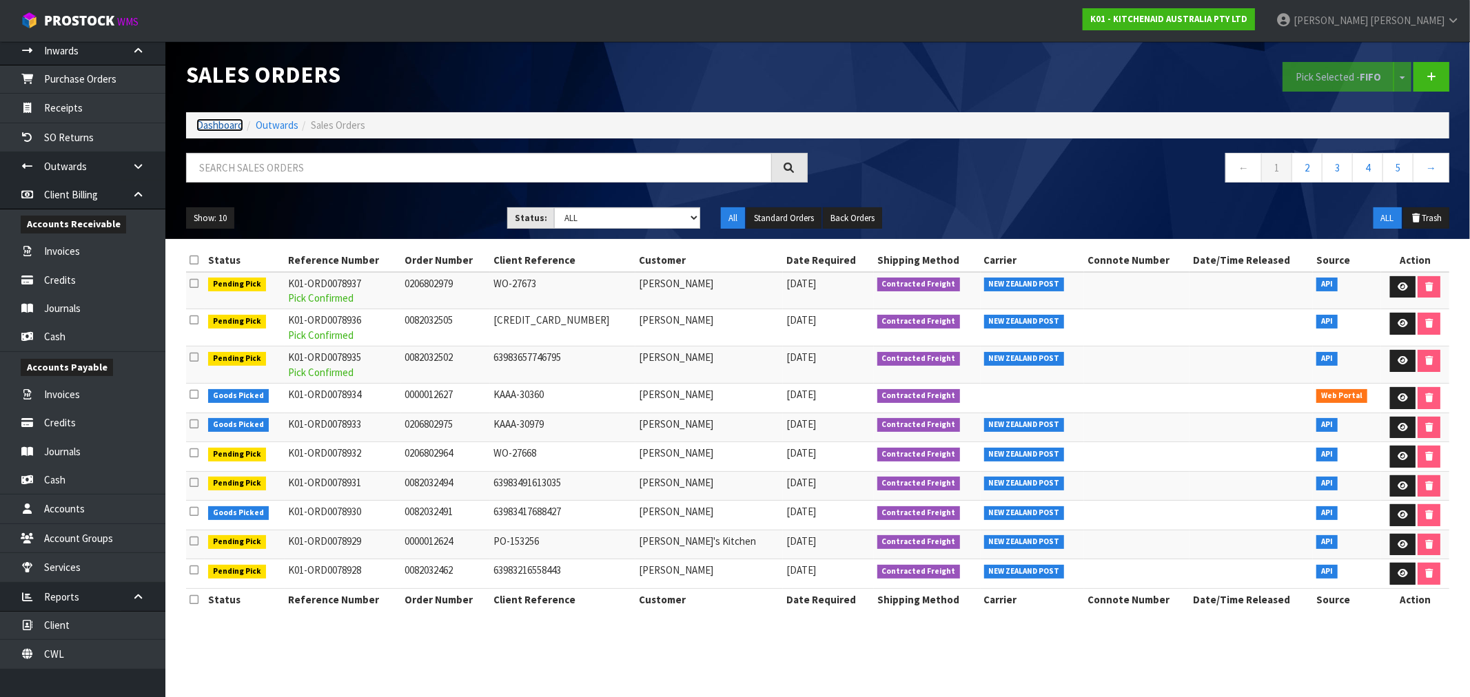
click at [228, 123] on link "Dashboard" at bounding box center [219, 125] width 47 height 13
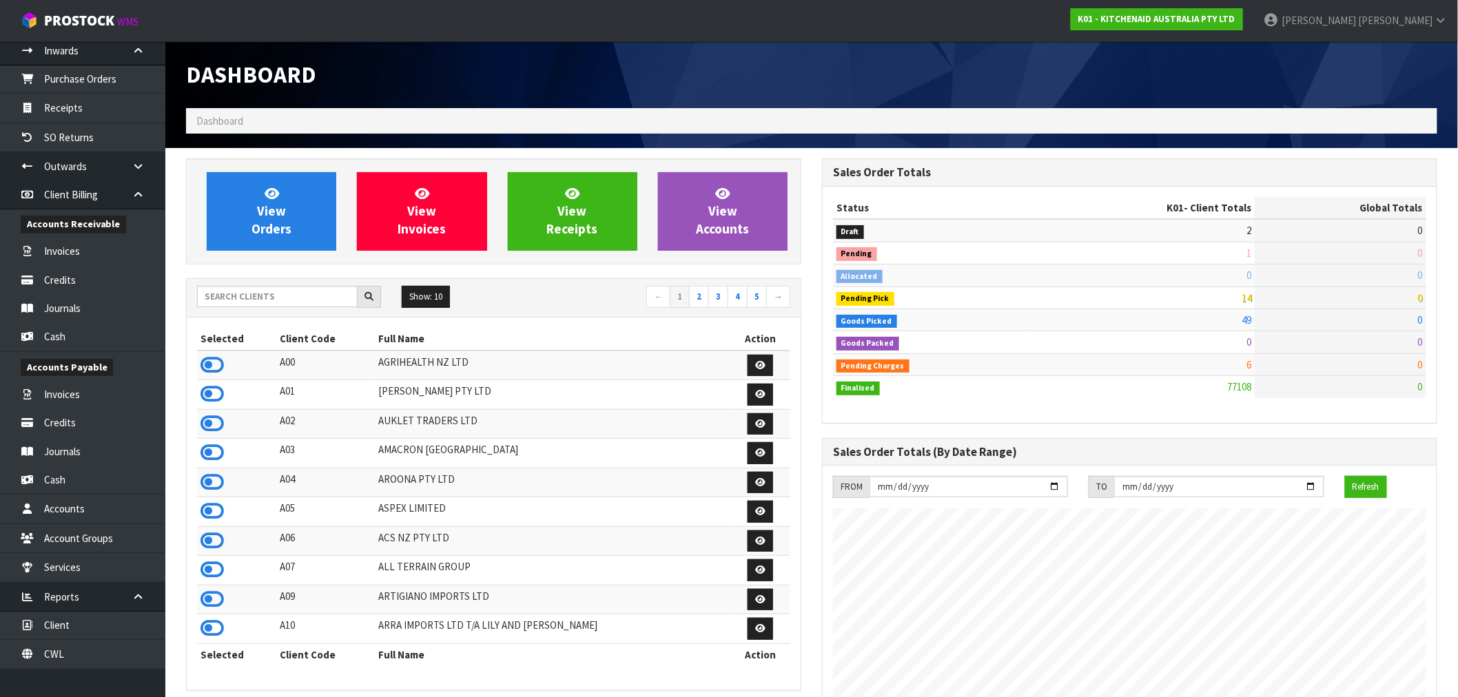
scroll to position [1044, 636]
click at [64, 653] on link "CWL" at bounding box center [82, 654] width 165 height 28
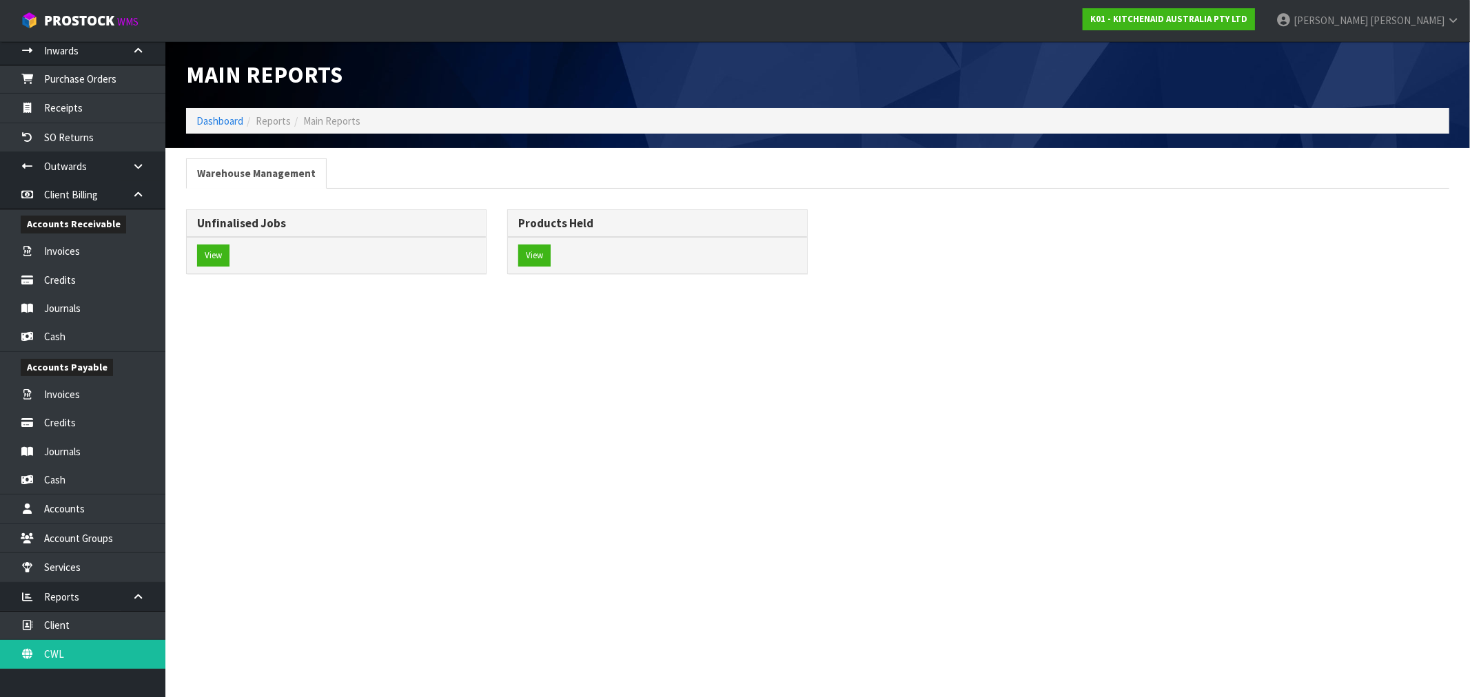
click at [200, 237] on div "View" at bounding box center [336, 255] width 299 height 37
click at [208, 249] on button "View" at bounding box center [213, 256] width 32 height 22
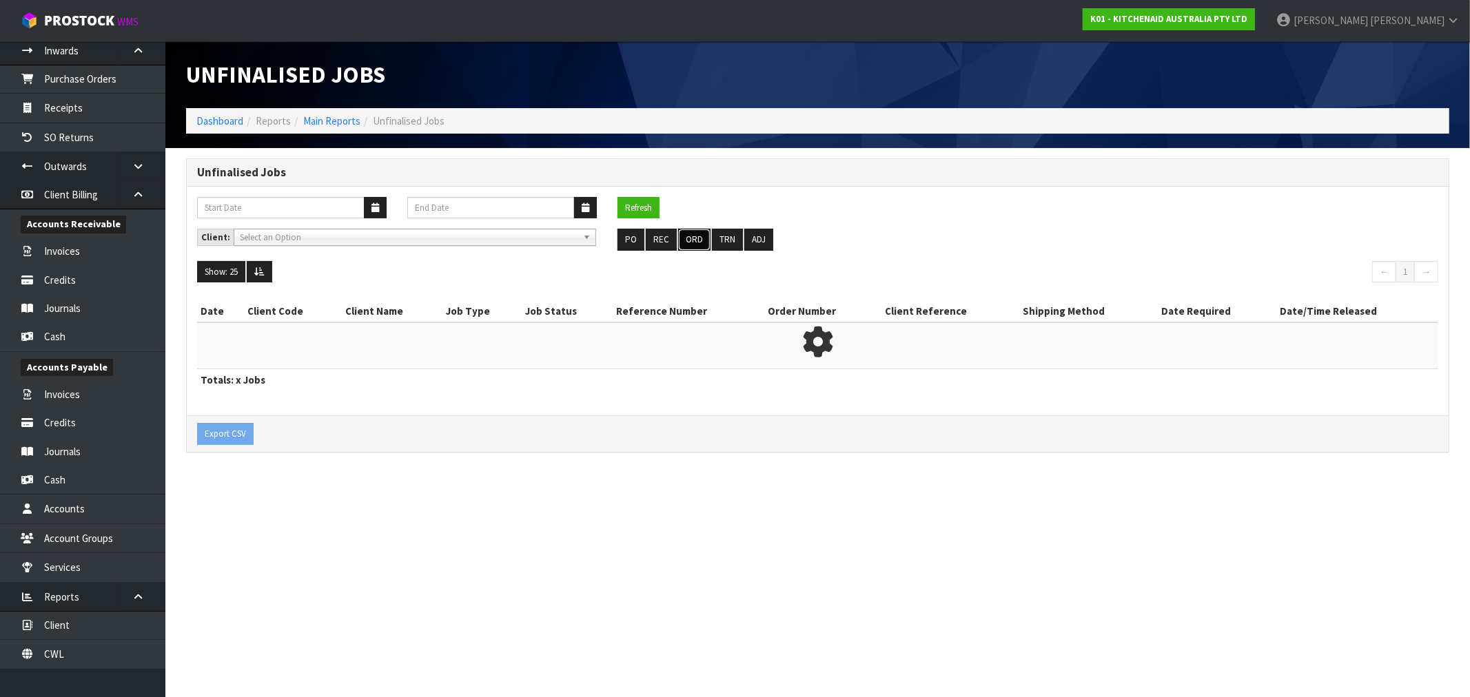
click at [690, 239] on button "ORD" at bounding box center [694, 240] width 32 height 22
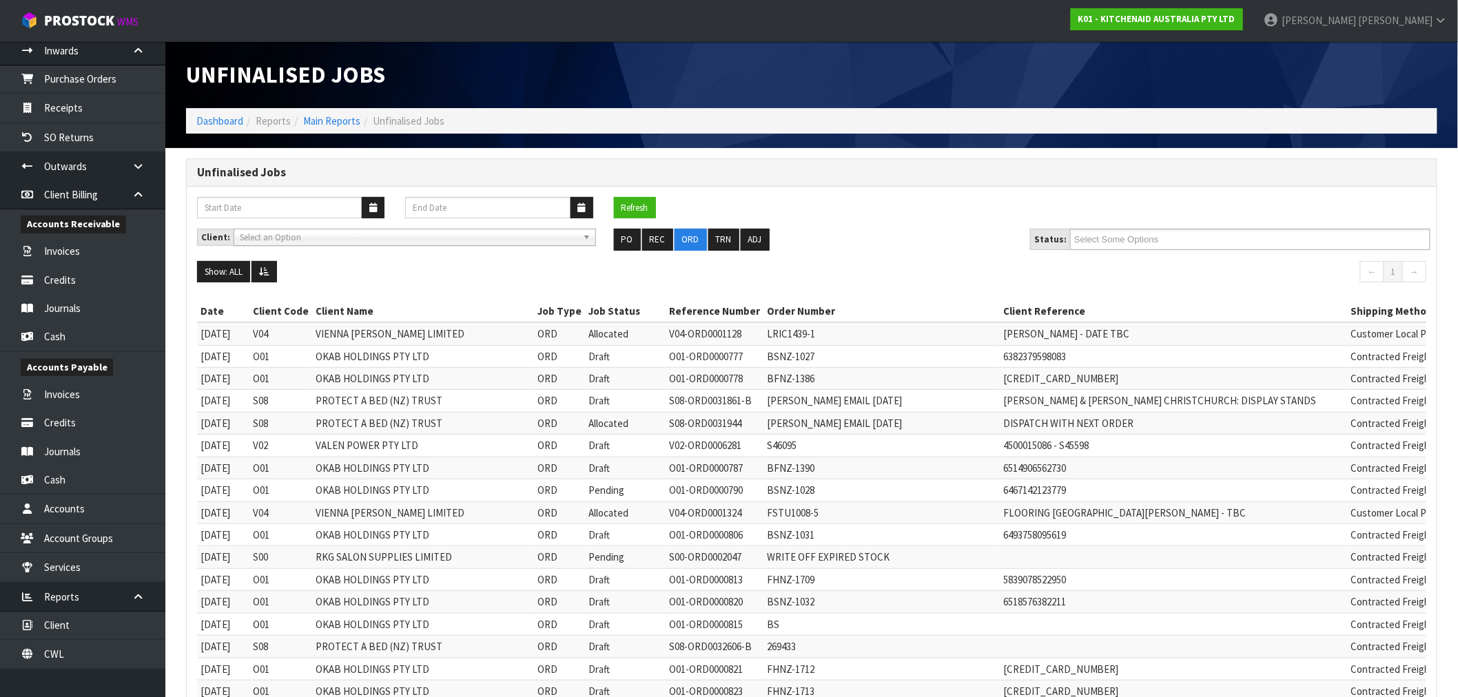
click at [1141, 251] on div "Client: A00 - AGRIHEALTH NZ LTD A01 - AGAIN FASTER PTY LTD A02 - AUKLET TRADERS…" at bounding box center [812, 245] width 1250 height 32
click at [1132, 245] on input "text" at bounding box center [1124, 239] width 101 height 17
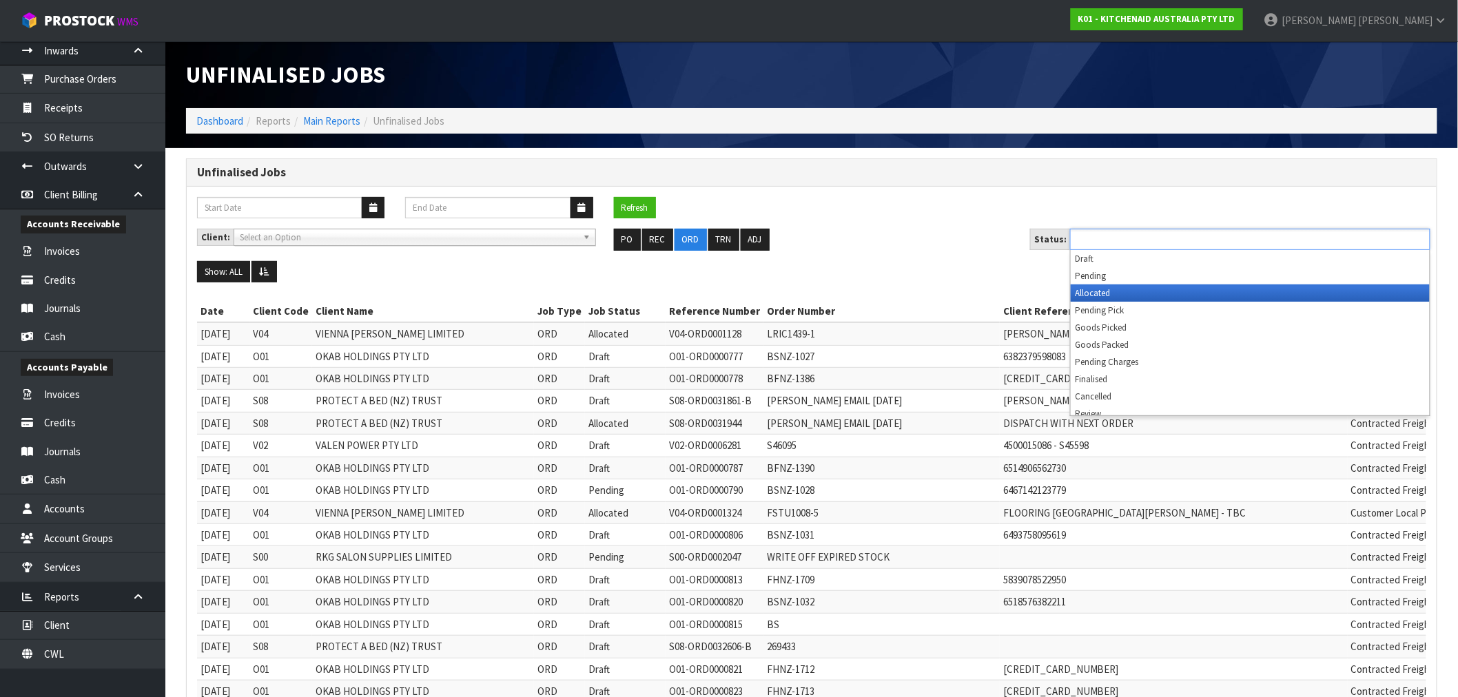
click at [1117, 287] on li "Allocated" at bounding box center [1250, 293] width 359 height 17
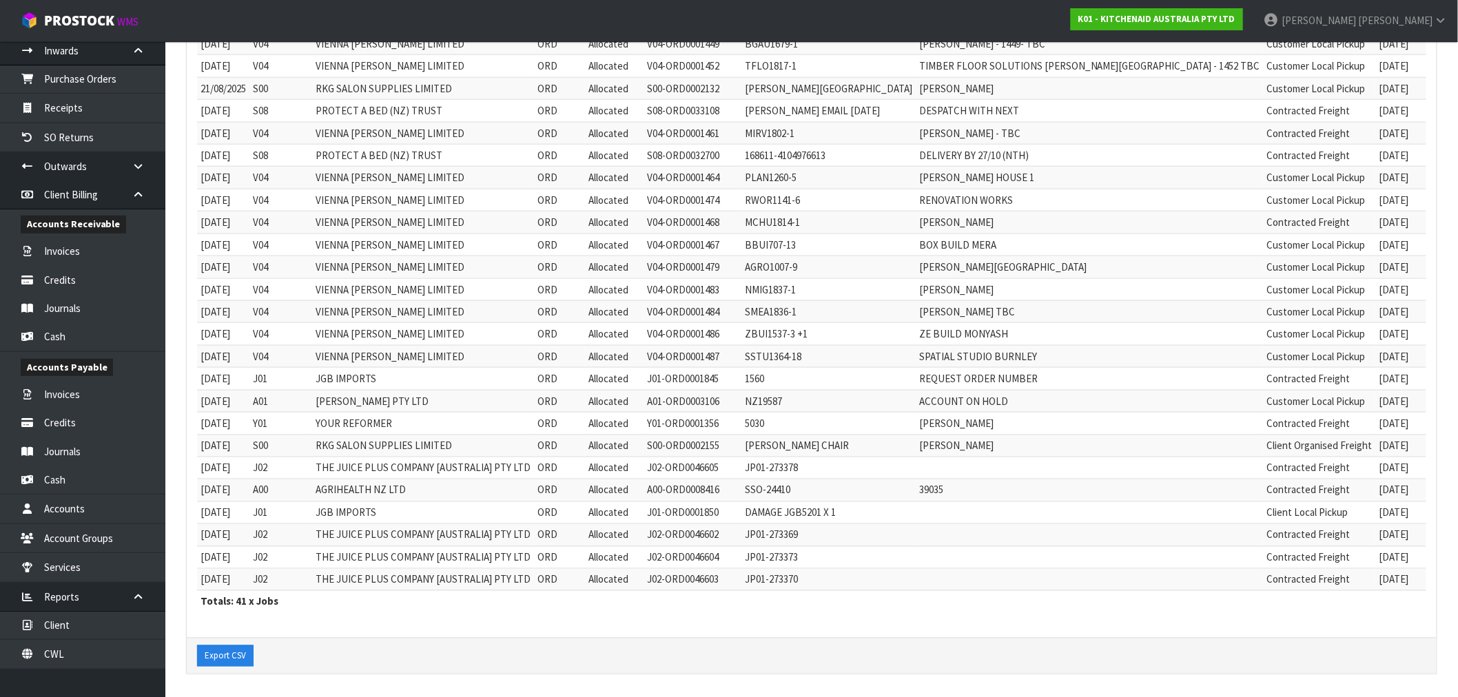
scroll to position [653, 0]
drag, startPoint x: 396, startPoint y: 487, endPoint x: 1301, endPoint y: 518, distance: 904.8
click at [1301, 518] on tbody "19/11/2024 V04 VIENNA WOODS LIMITED ORD Allocated V04-ORD0001128 LRIC1439-1 LIS…" at bounding box center [877, 131] width 1360 height 917
click at [1376, 518] on td "[DATE]" at bounding box center [1414, 511] width 77 height 22
drag, startPoint x: 1308, startPoint y: 520, endPoint x: 284, endPoint y: 438, distance: 1027.5
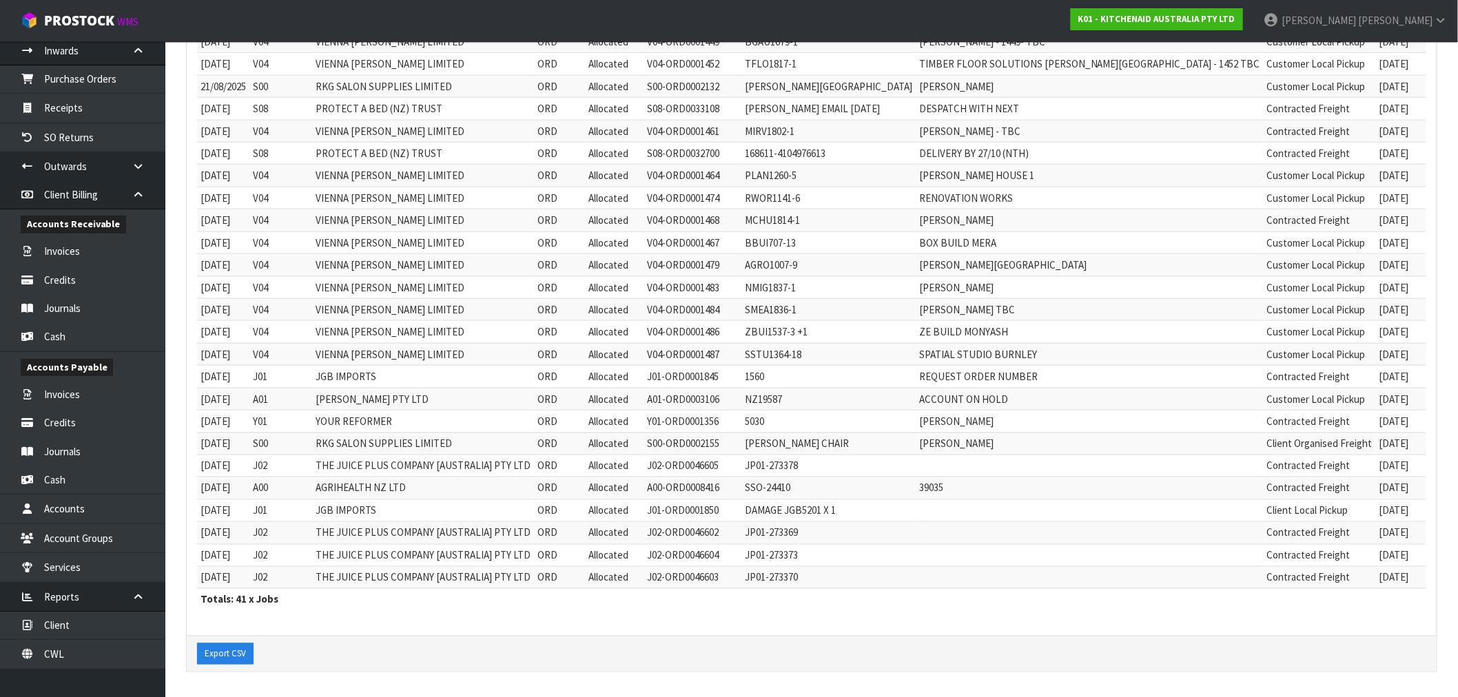
click at [284, 438] on tbody "19/11/2024 V04 VIENNA WOODS LIMITED ORD Allocated V04-ORD0001128 LRIC1439-1 LIS…" at bounding box center [877, 131] width 1360 height 917
click at [808, 507] on td "DAMAGE JGB5201 X 1" at bounding box center [829, 511] width 174 height 22
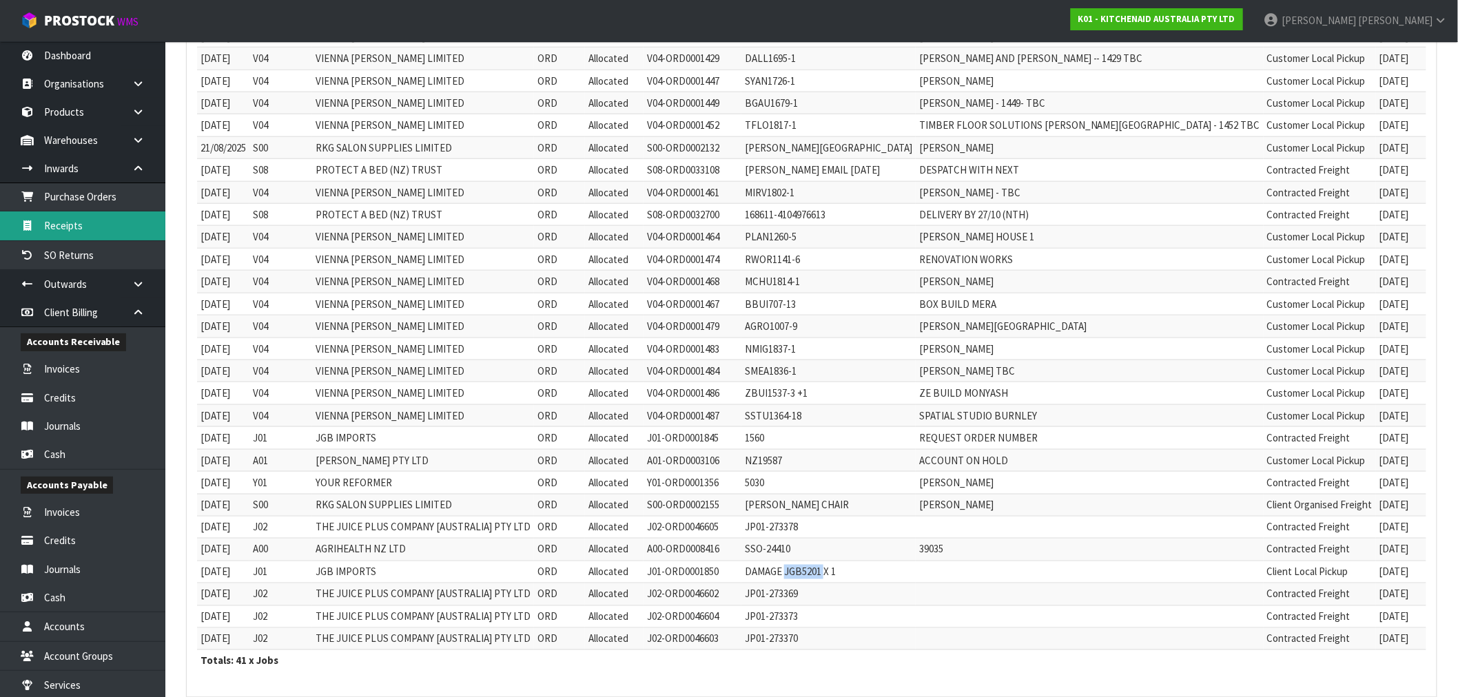
scroll to position [500, 0]
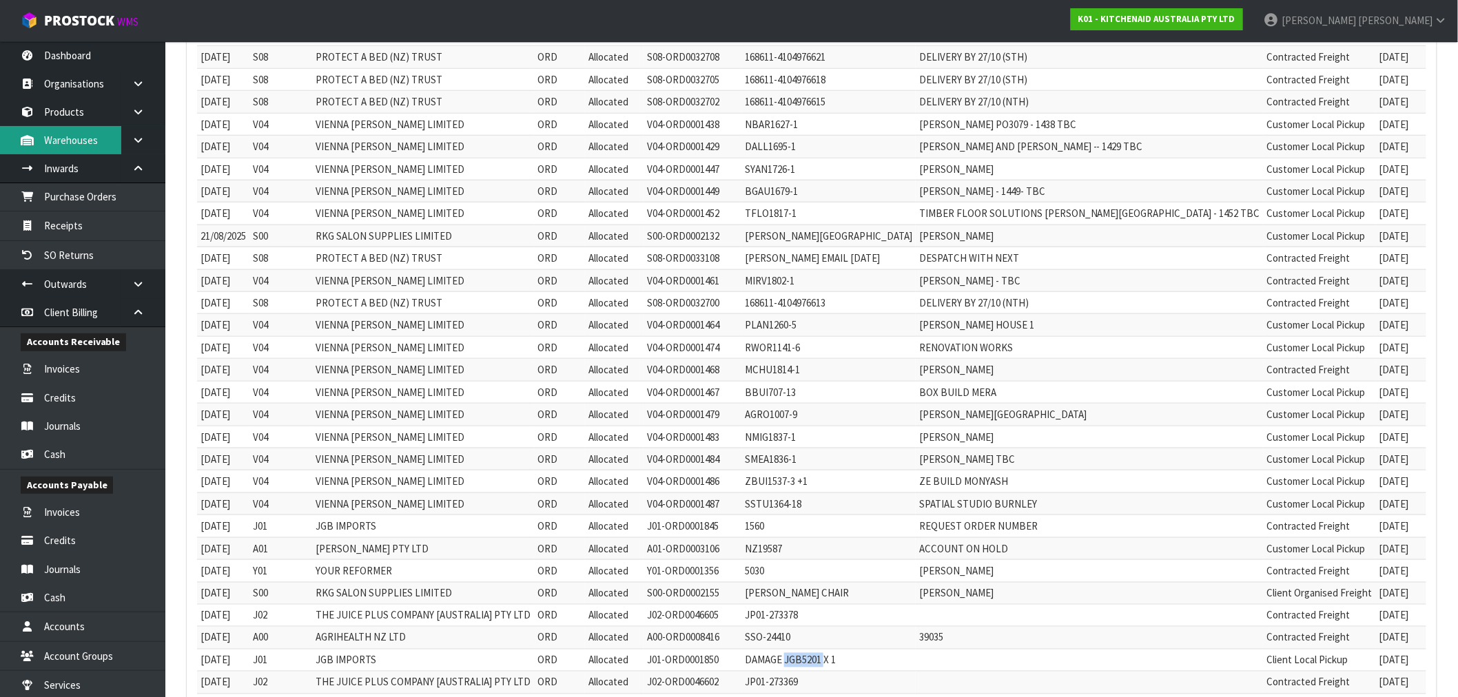
click at [90, 127] on link "Warehouses" at bounding box center [82, 140] width 165 height 28
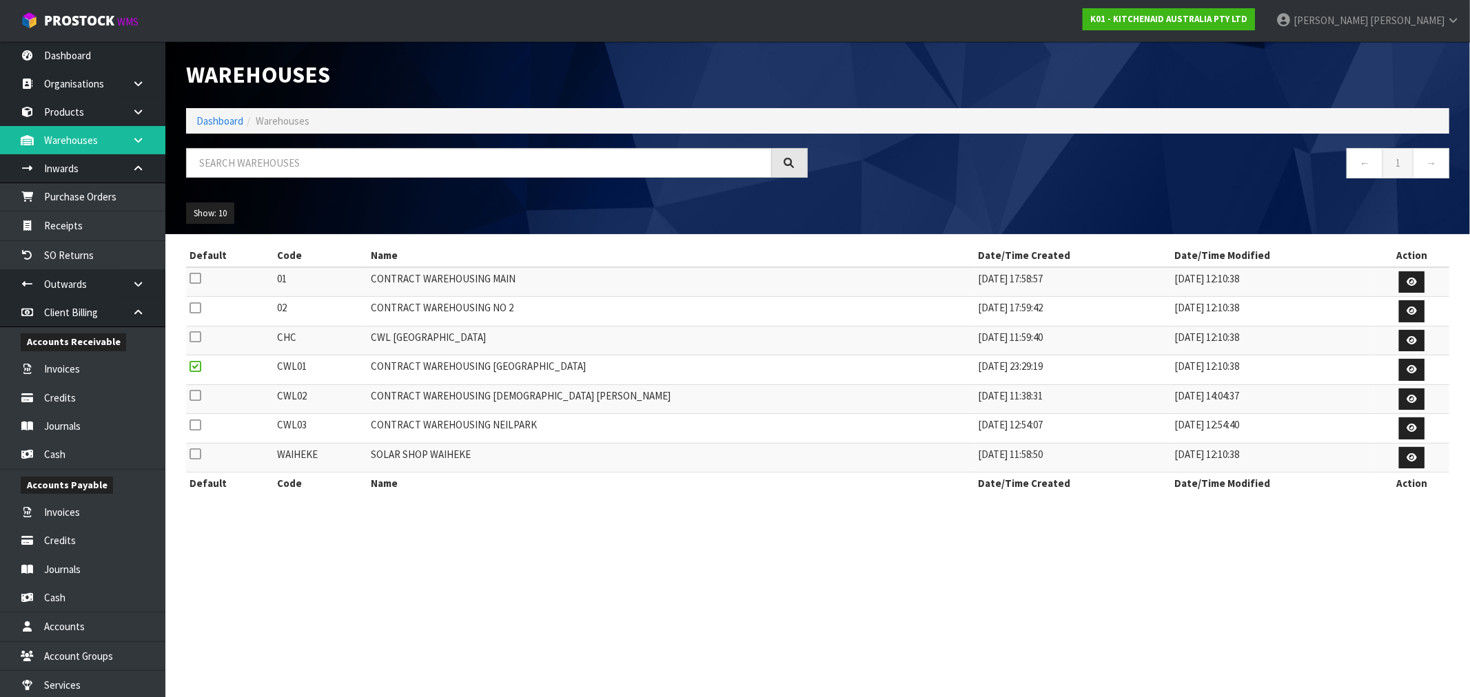
click at [134, 147] on link at bounding box center [143, 140] width 44 height 28
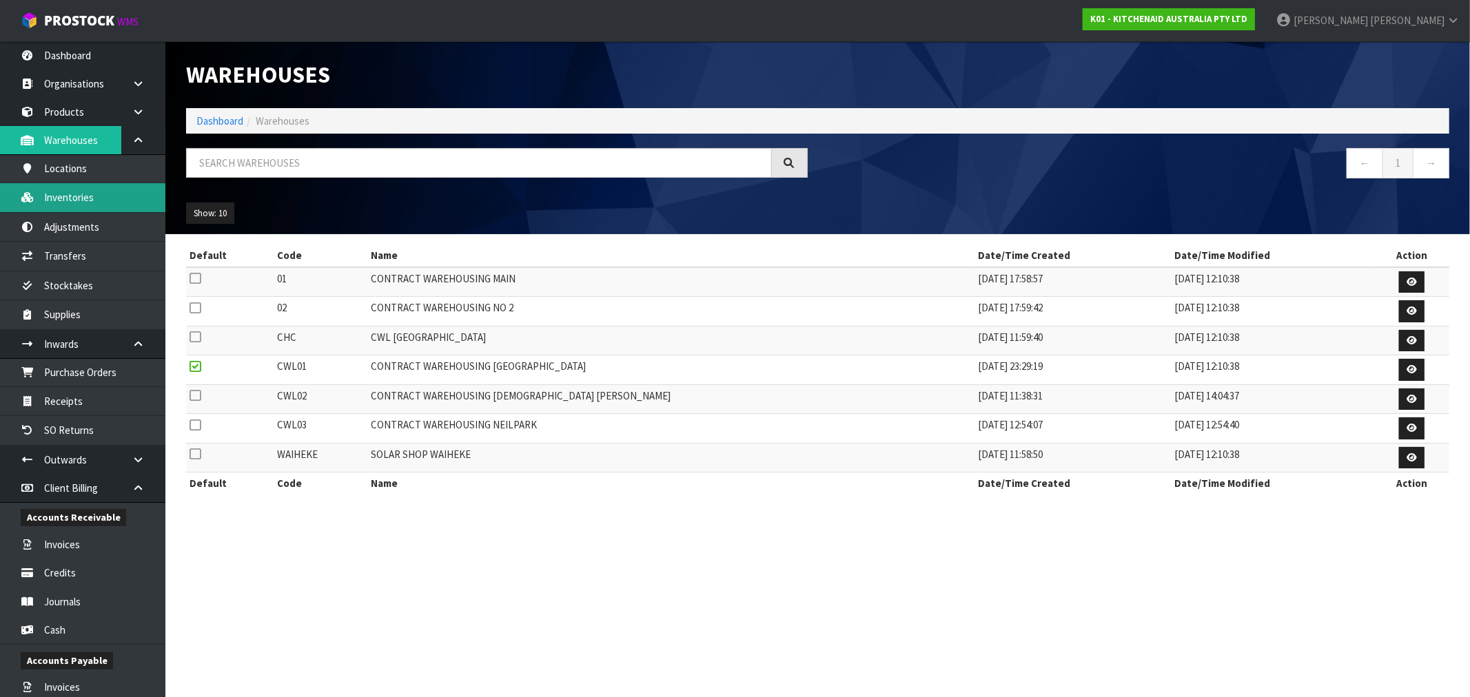
click at [77, 201] on link "Inventories" at bounding box center [82, 197] width 165 height 28
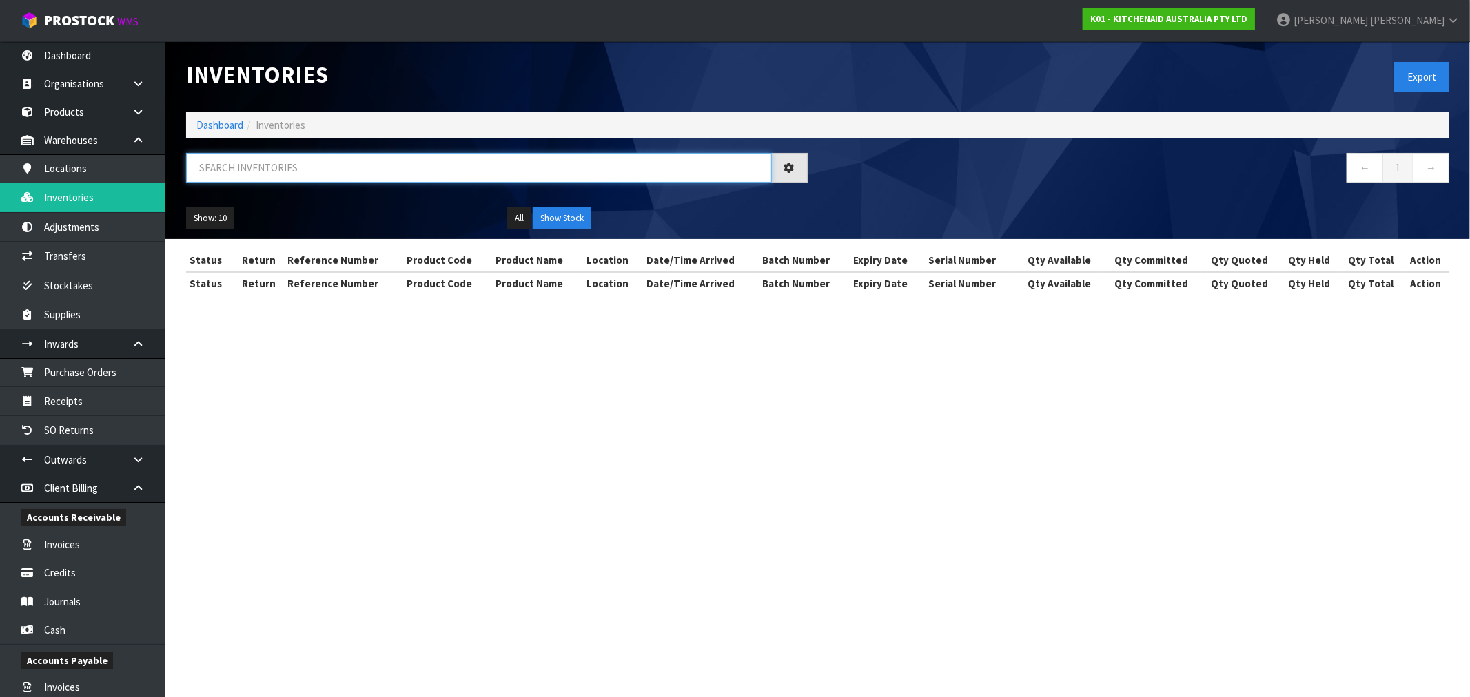
click at [261, 174] on input "text" at bounding box center [479, 168] width 586 height 30
paste input "JGB5201"
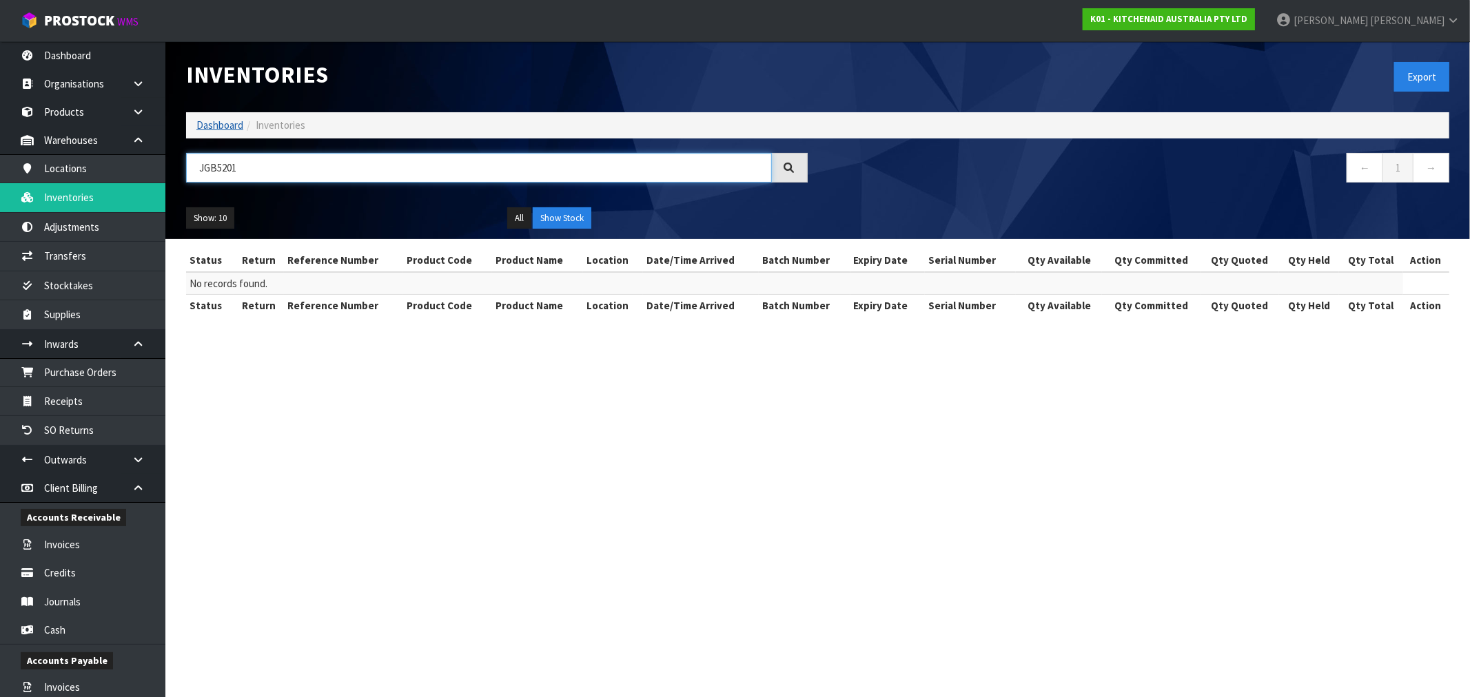
type input "JGB5201"
click at [223, 129] on link "Dashboard" at bounding box center [219, 125] width 47 height 13
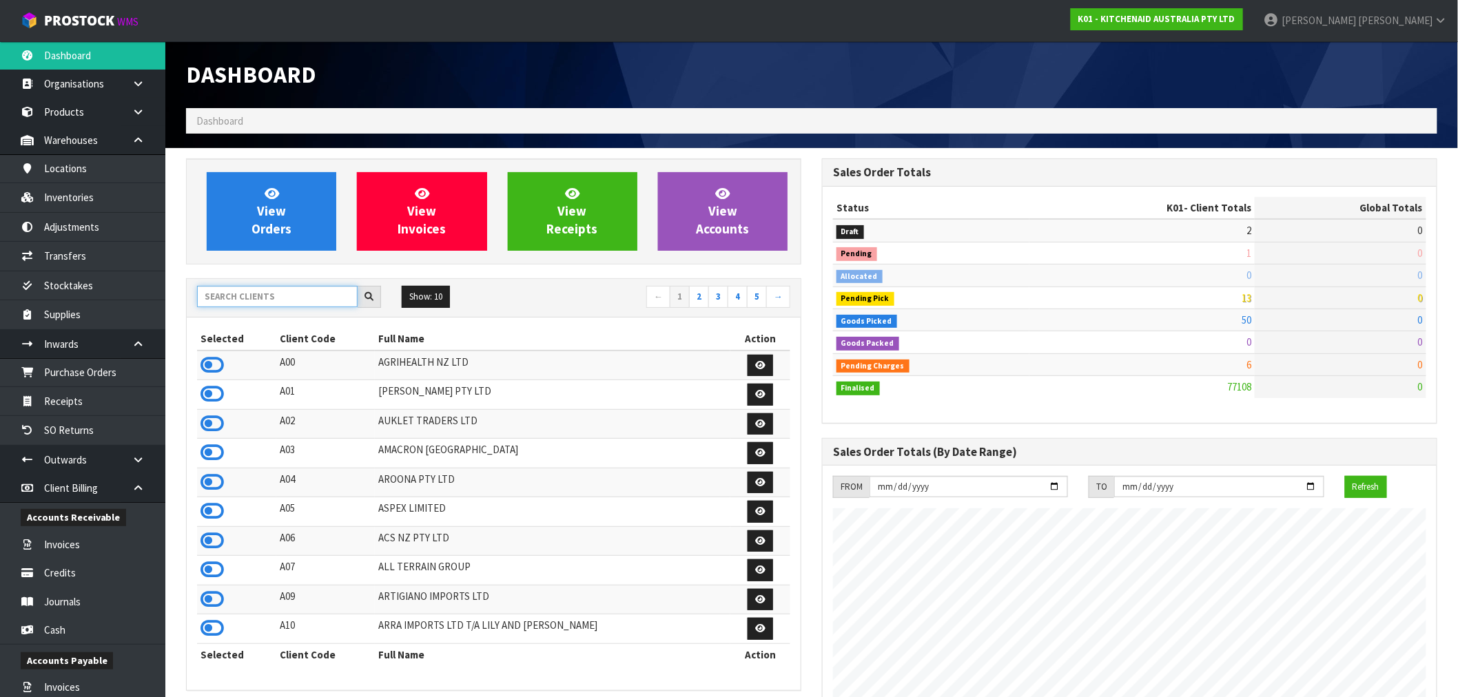
click at [267, 300] on input "text" at bounding box center [277, 296] width 161 height 21
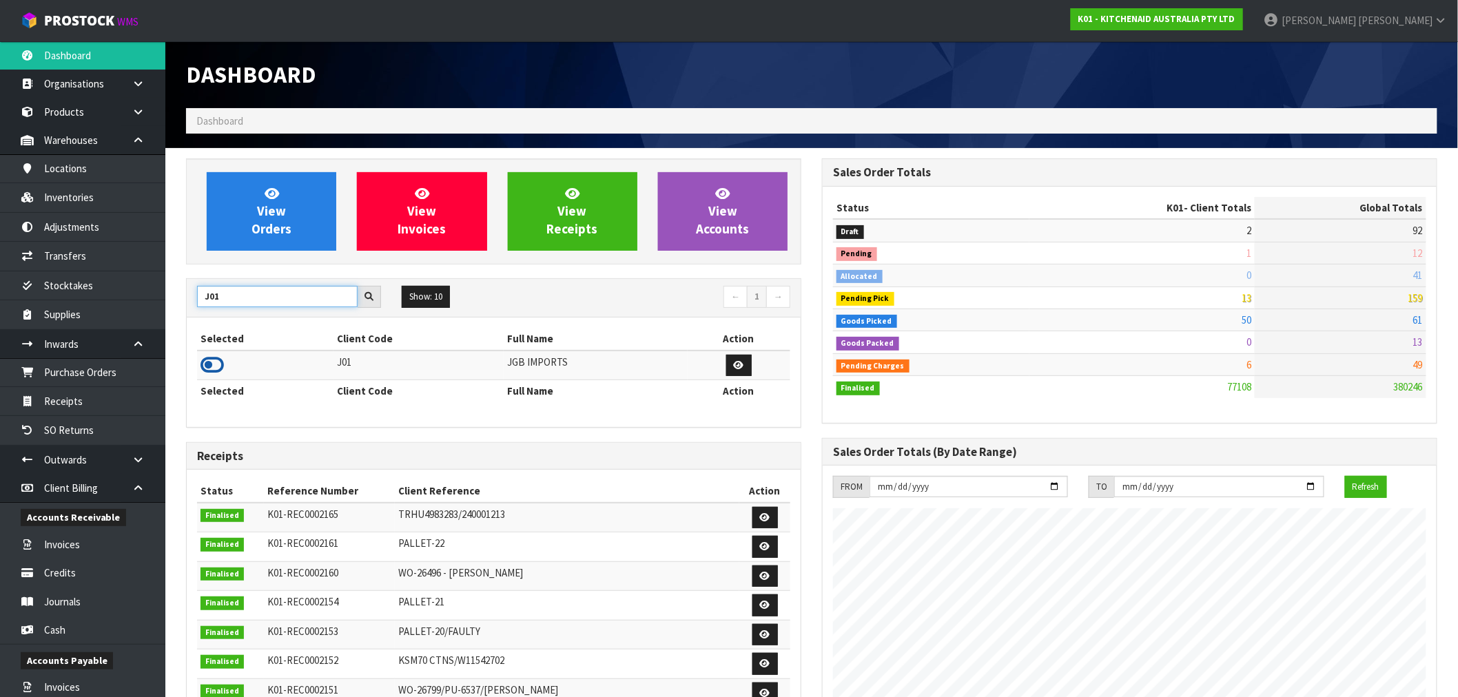
type input "J01"
click at [221, 368] on icon at bounding box center [212, 365] width 23 height 21
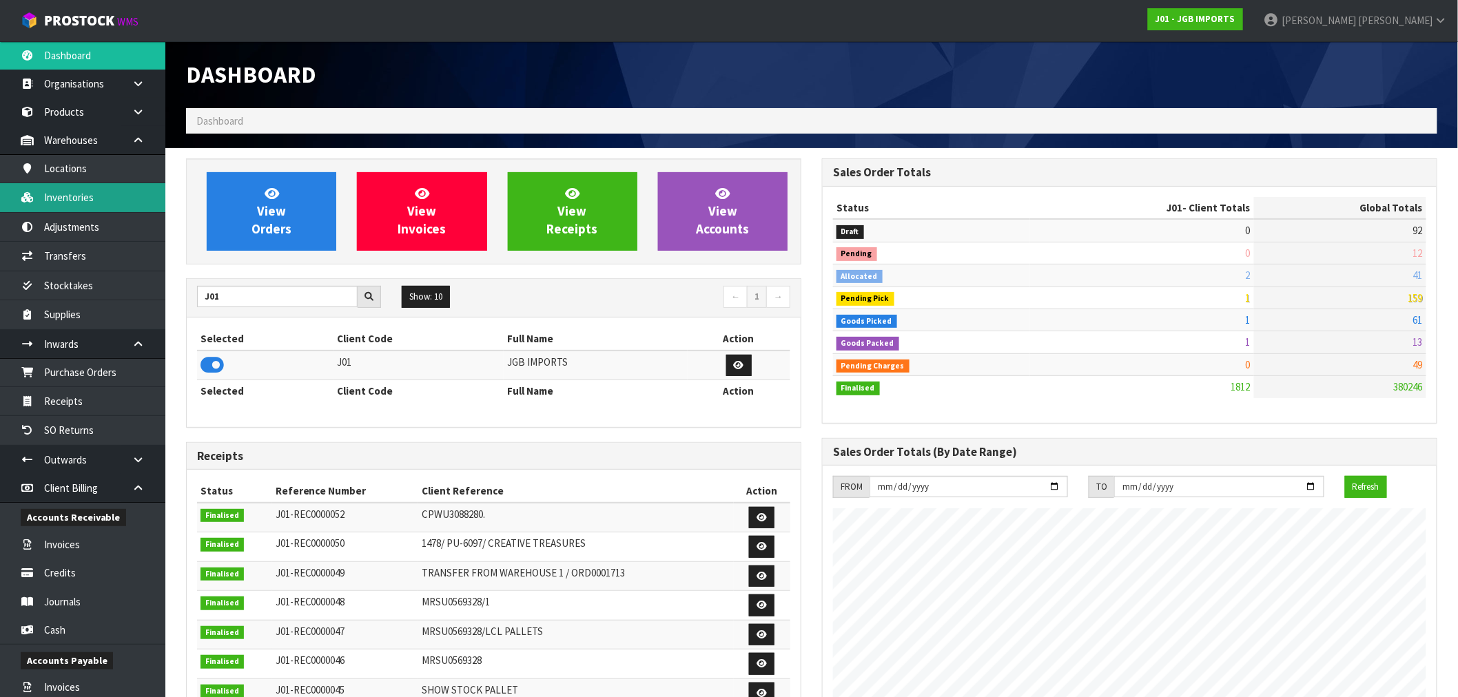
click at [73, 189] on link "Inventories" at bounding box center [82, 197] width 165 height 28
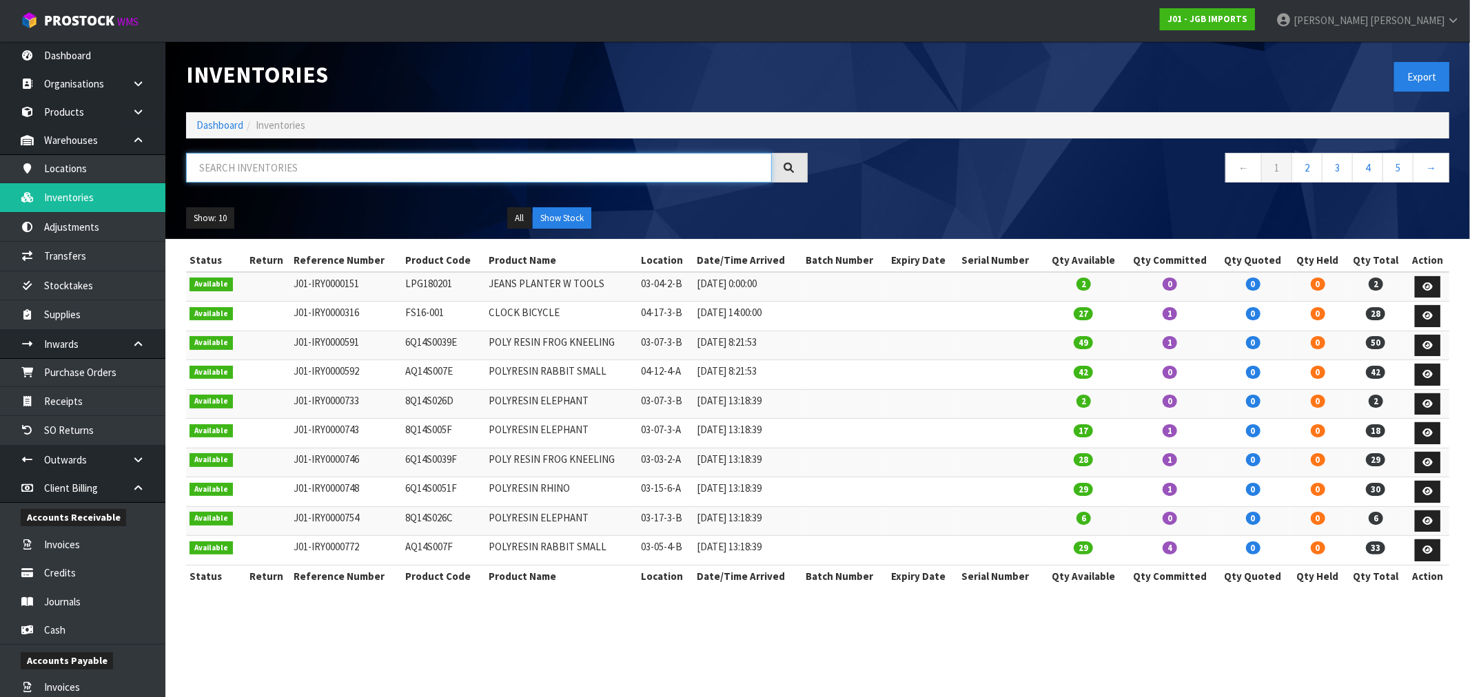
click at [317, 167] on input "text" at bounding box center [479, 168] width 586 height 30
paste input "JGB5201"
type input "JGB5201"
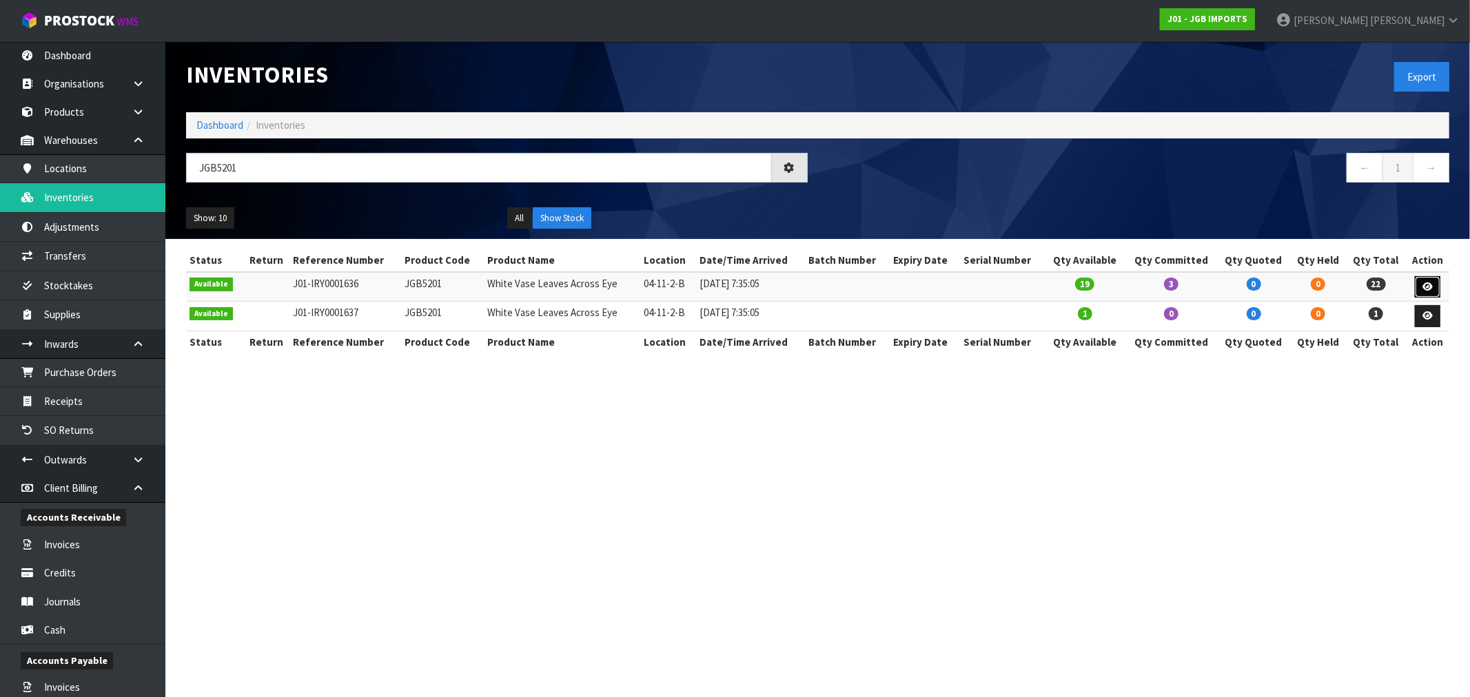
click at [1432, 283] on icon at bounding box center [1428, 287] width 10 height 9
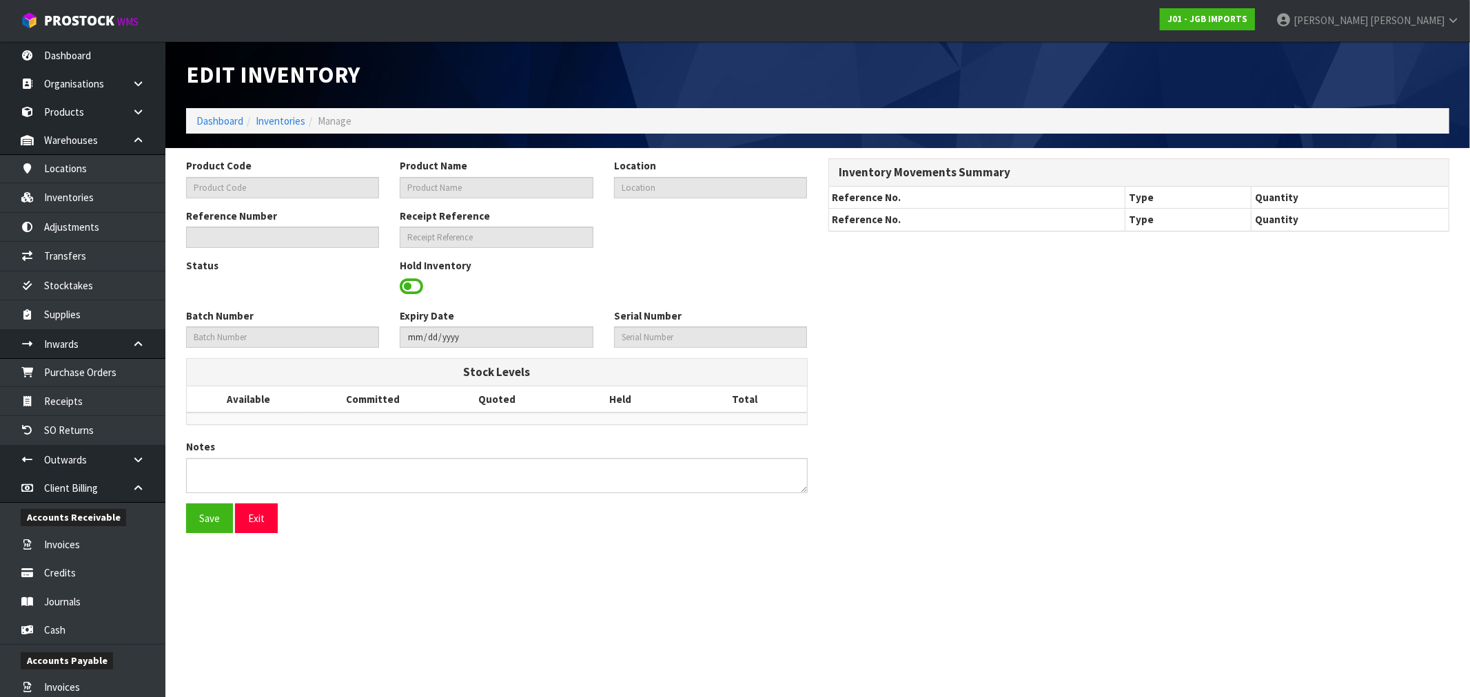
type input "JGB5201"
type input "White Vase Leaves Across Eye"
type input "04-11-2-B"
type input "J01-IRY0001636"
type input "J01-REC0000052"
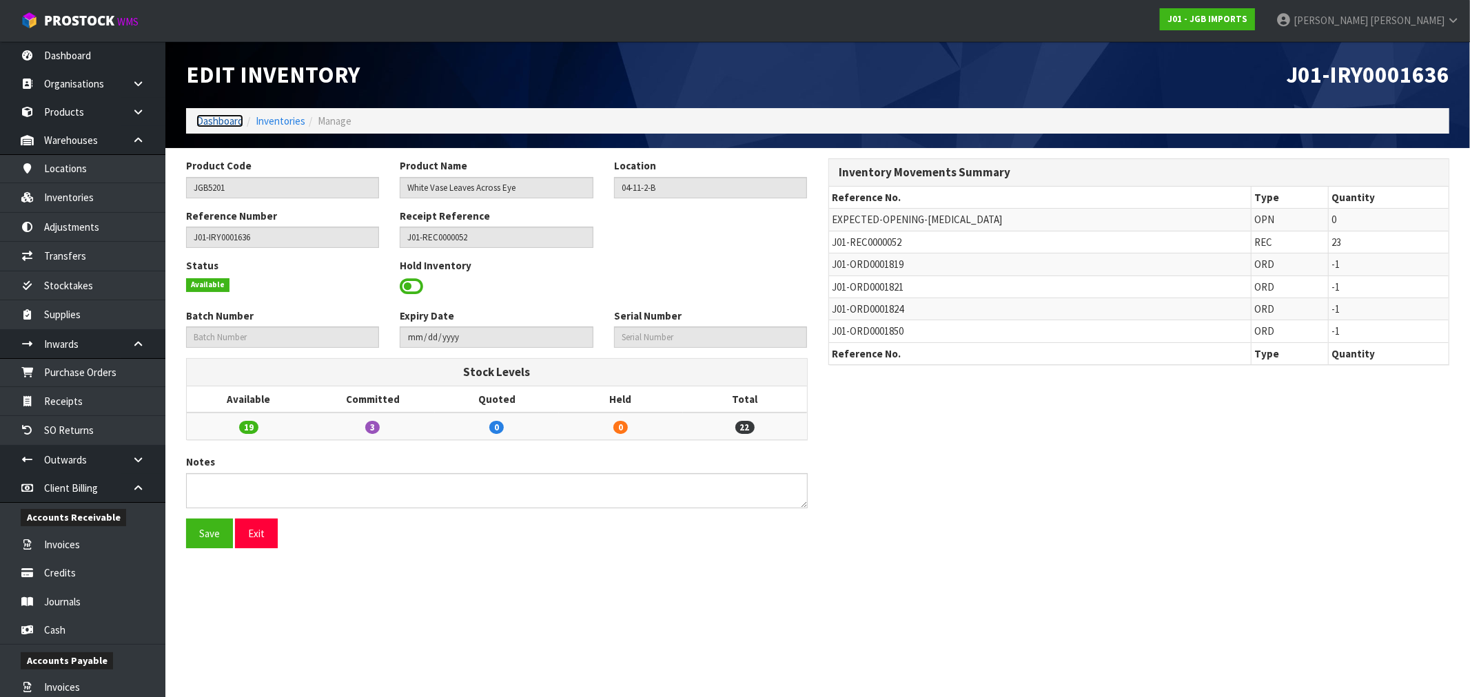
click at [228, 121] on link "Dashboard" at bounding box center [219, 120] width 47 height 13
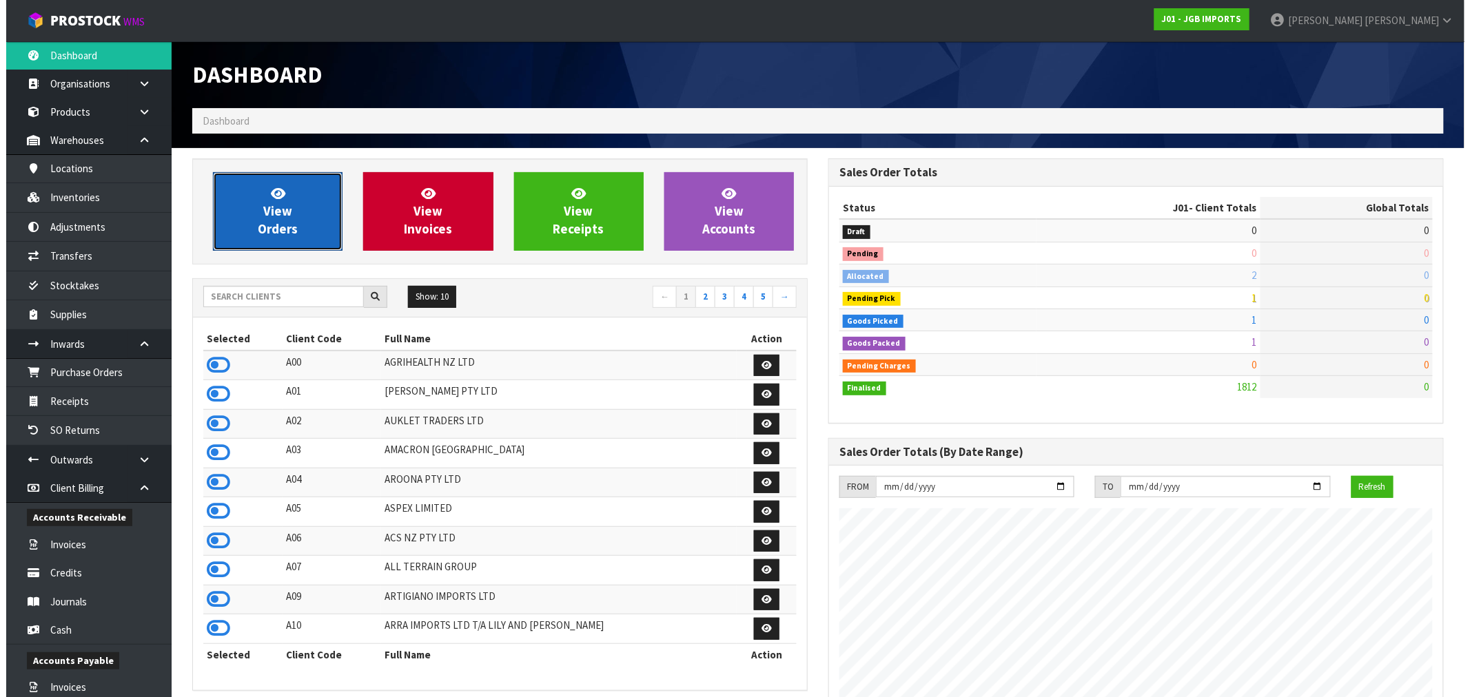
scroll to position [1044, 636]
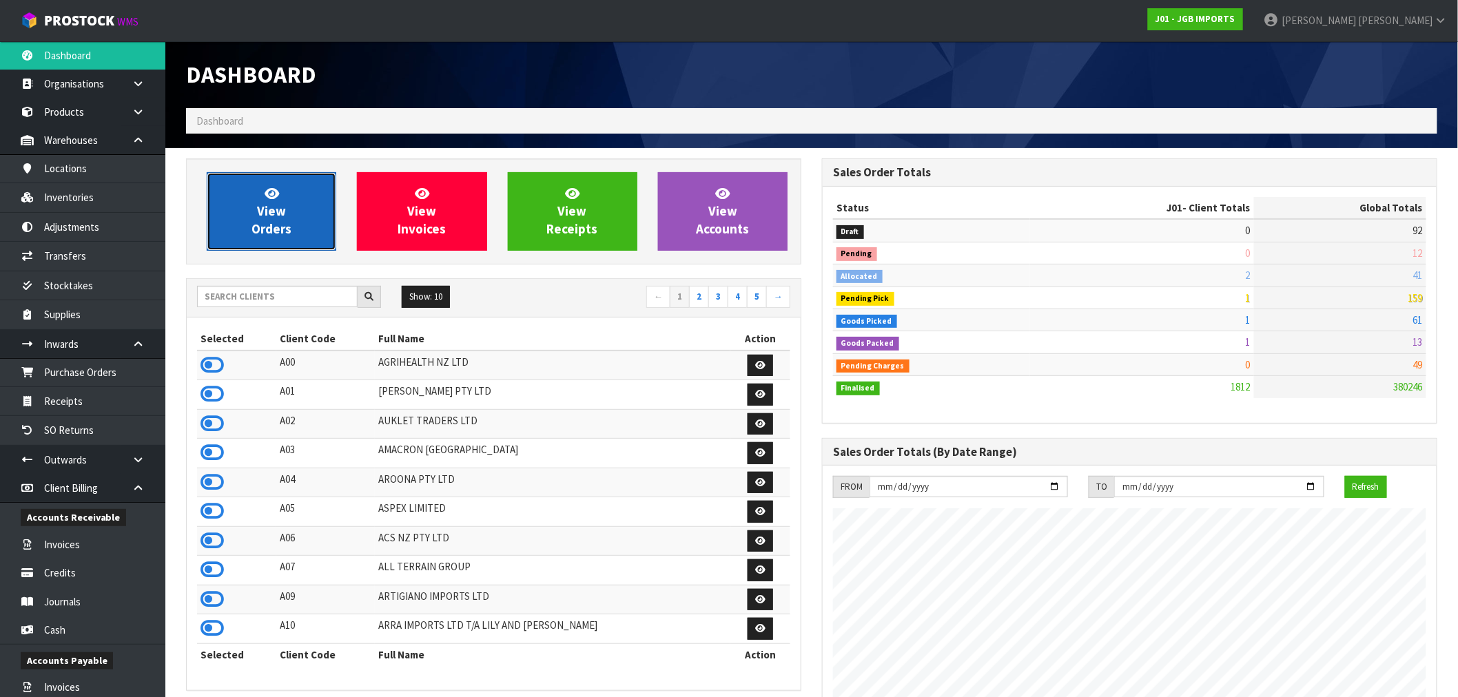
click at [294, 223] on link "View Orders" at bounding box center [272, 211] width 130 height 79
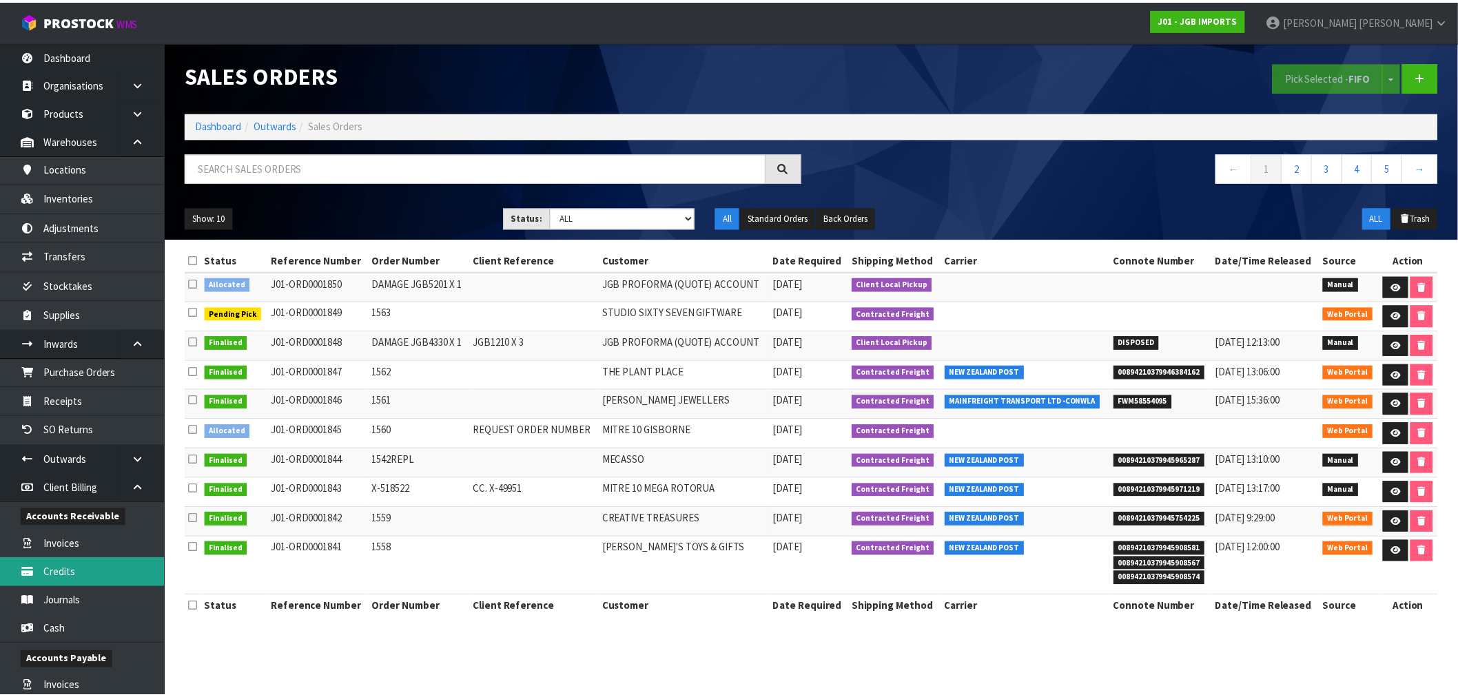
scroll to position [294, 0]
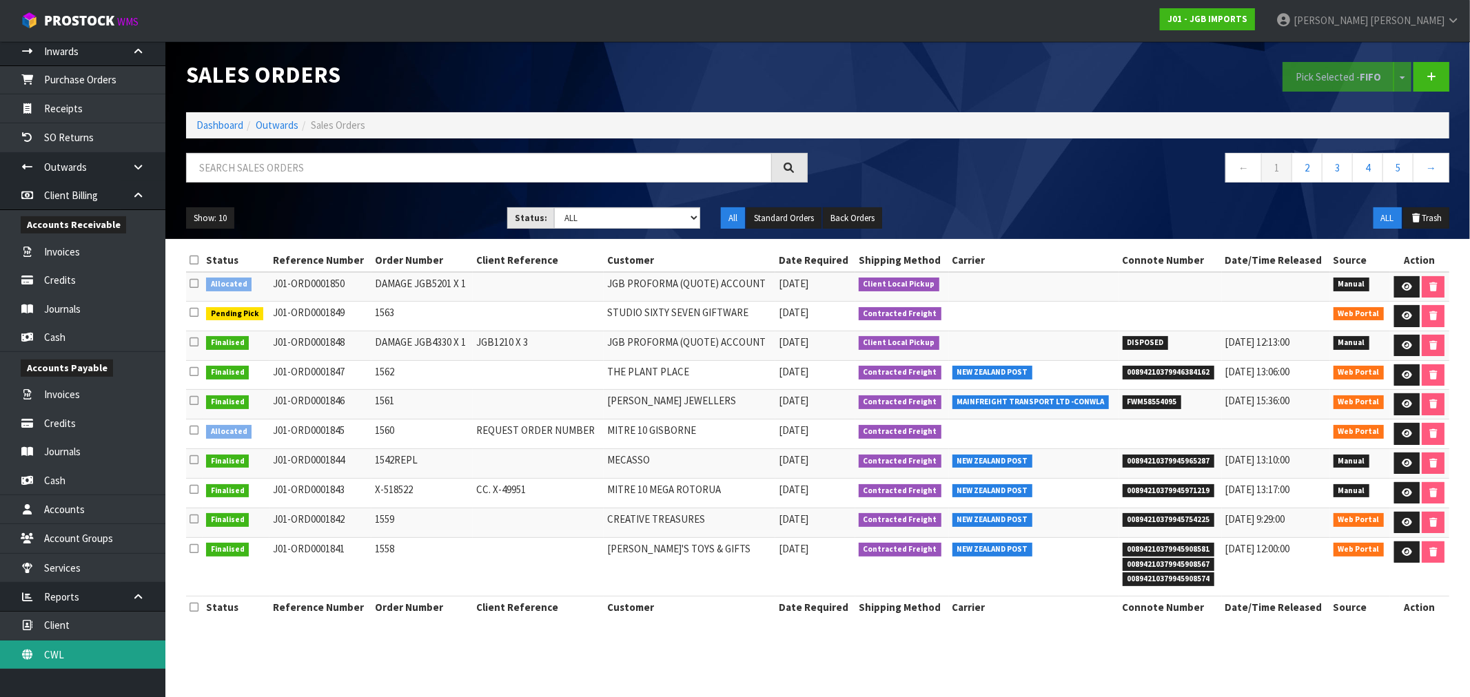
click at [58, 646] on link "CWL" at bounding box center [82, 655] width 165 height 28
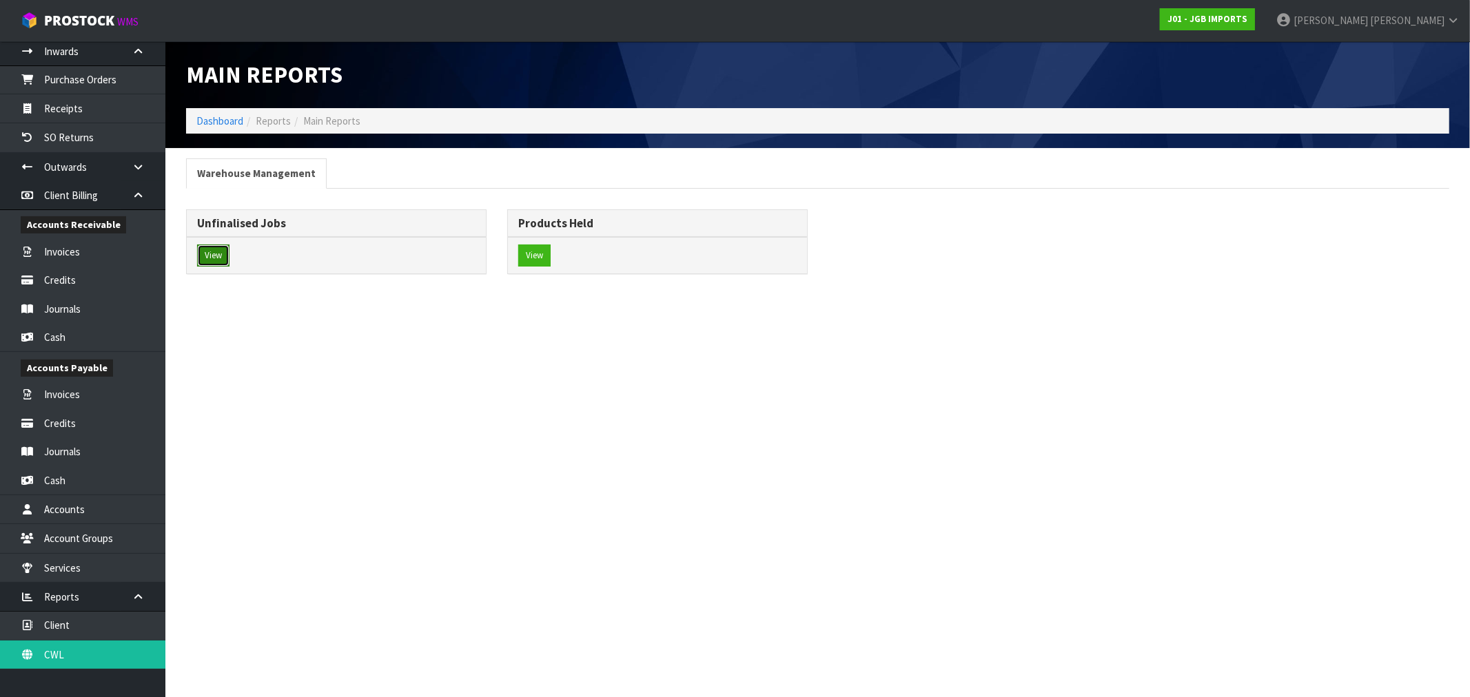
click at [218, 253] on button "View" at bounding box center [213, 256] width 32 height 22
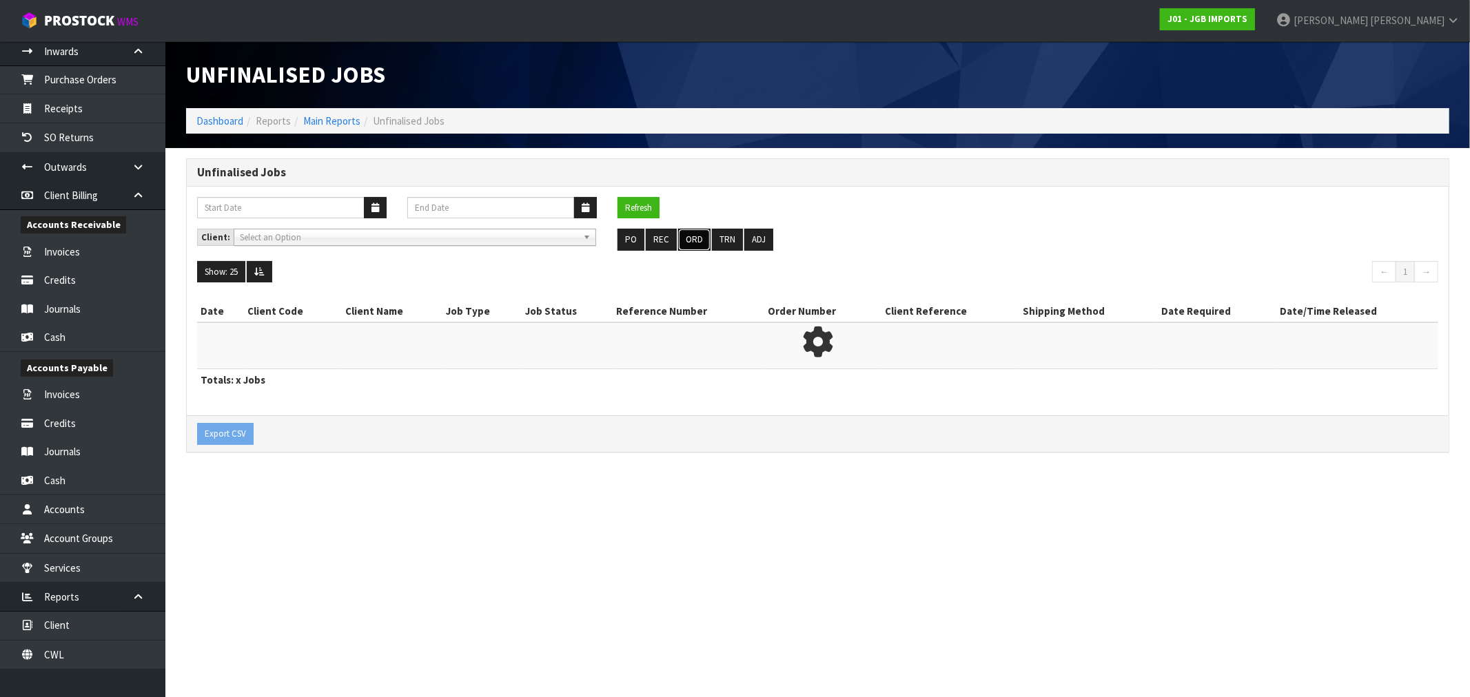
click at [687, 236] on button "ORD" at bounding box center [694, 240] width 32 height 22
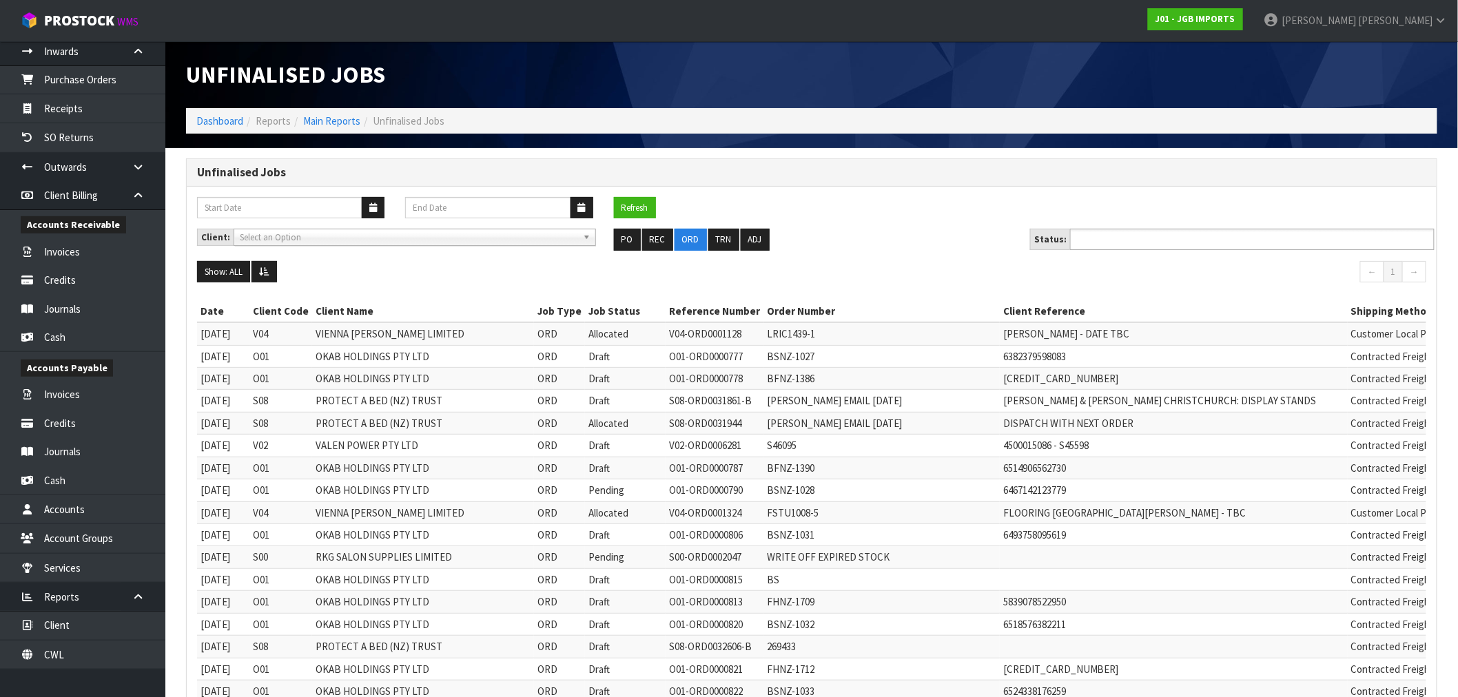
drag, startPoint x: 1129, startPoint y: 245, endPoint x: 1124, endPoint y: 238, distance: 7.9
click at [1126, 243] on input "text" at bounding box center [1124, 239] width 101 height 17
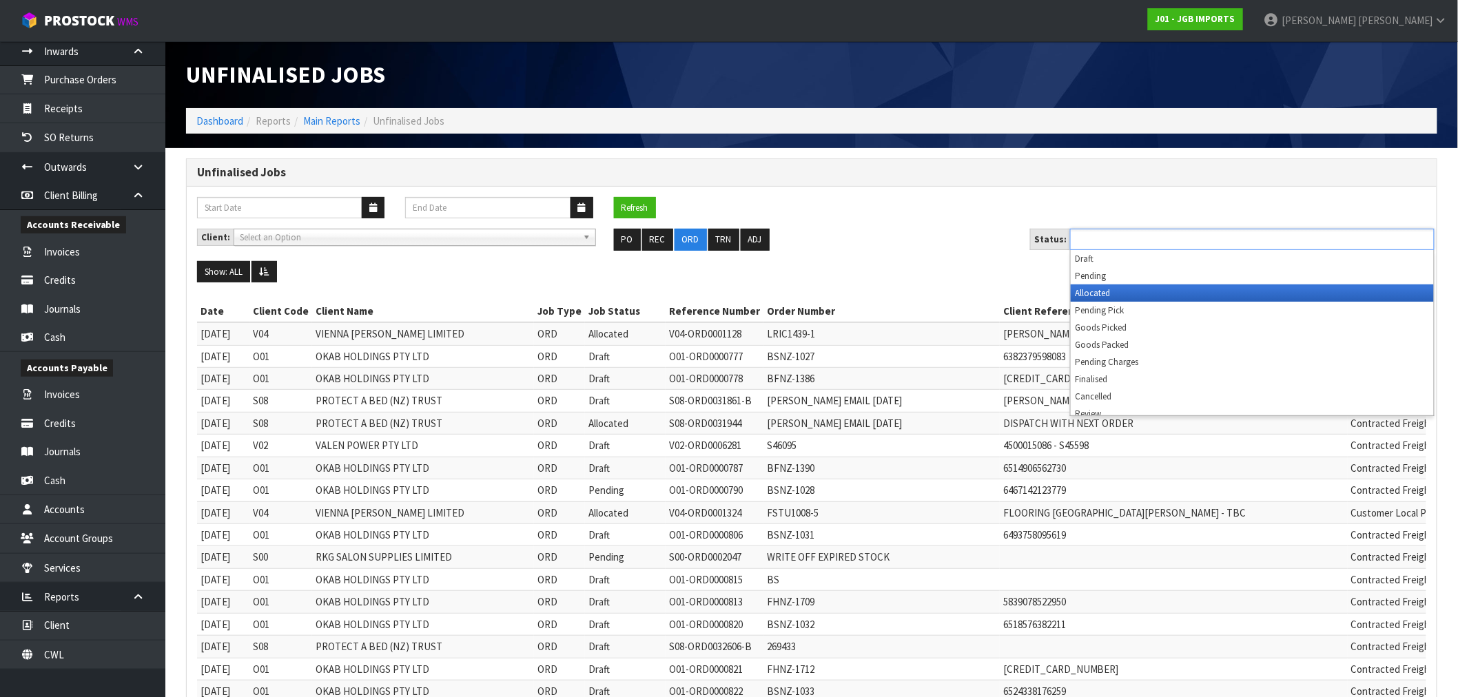
click at [1104, 288] on li "Allocated" at bounding box center [1252, 293] width 363 height 17
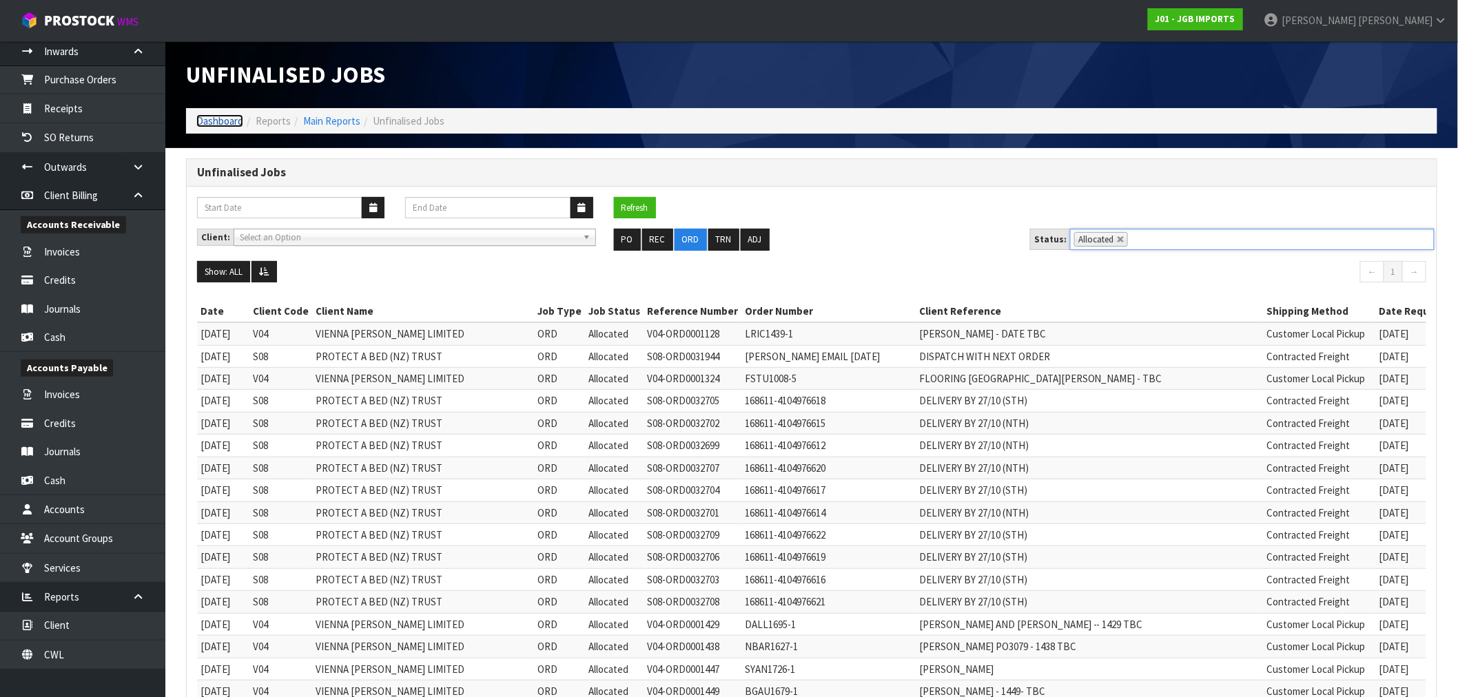
click at [212, 124] on link "Dashboard" at bounding box center [219, 120] width 47 height 13
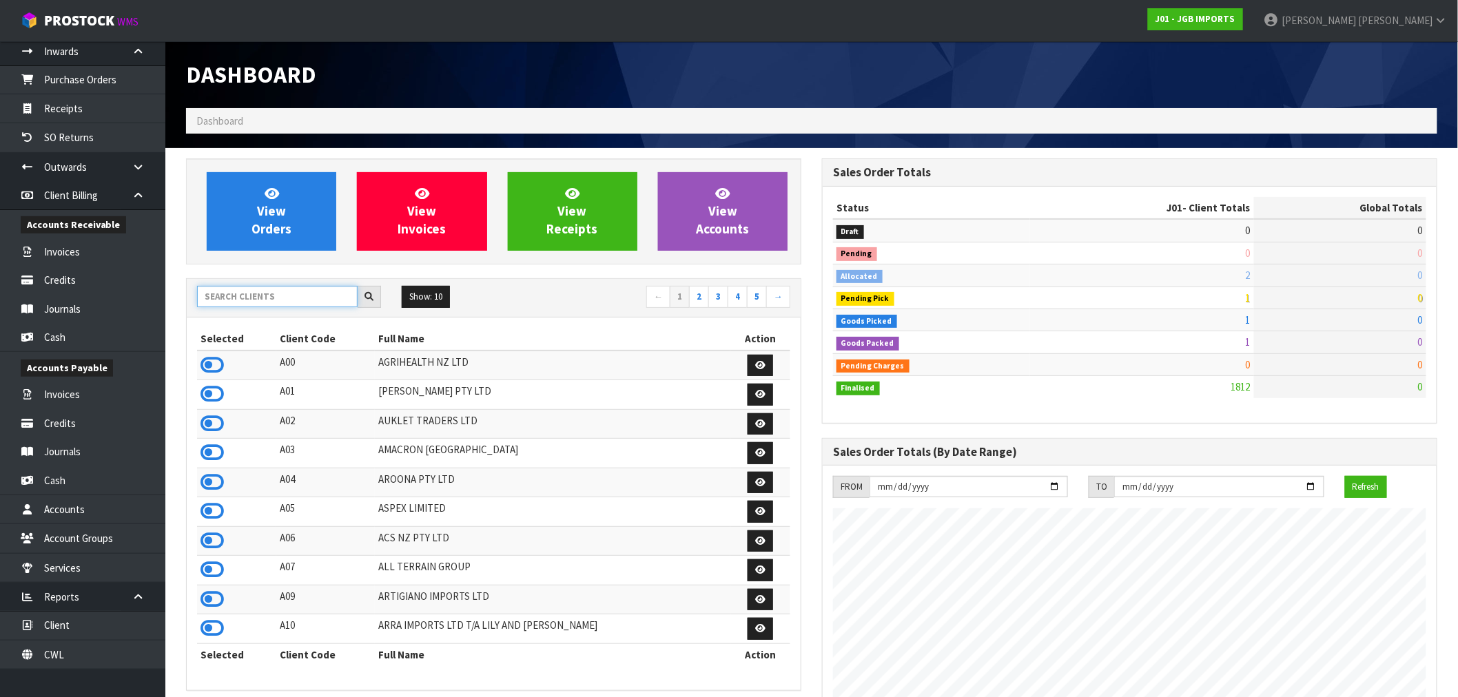
click at [283, 294] on input "text" at bounding box center [277, 296] width 161 height 21
type input "E04"
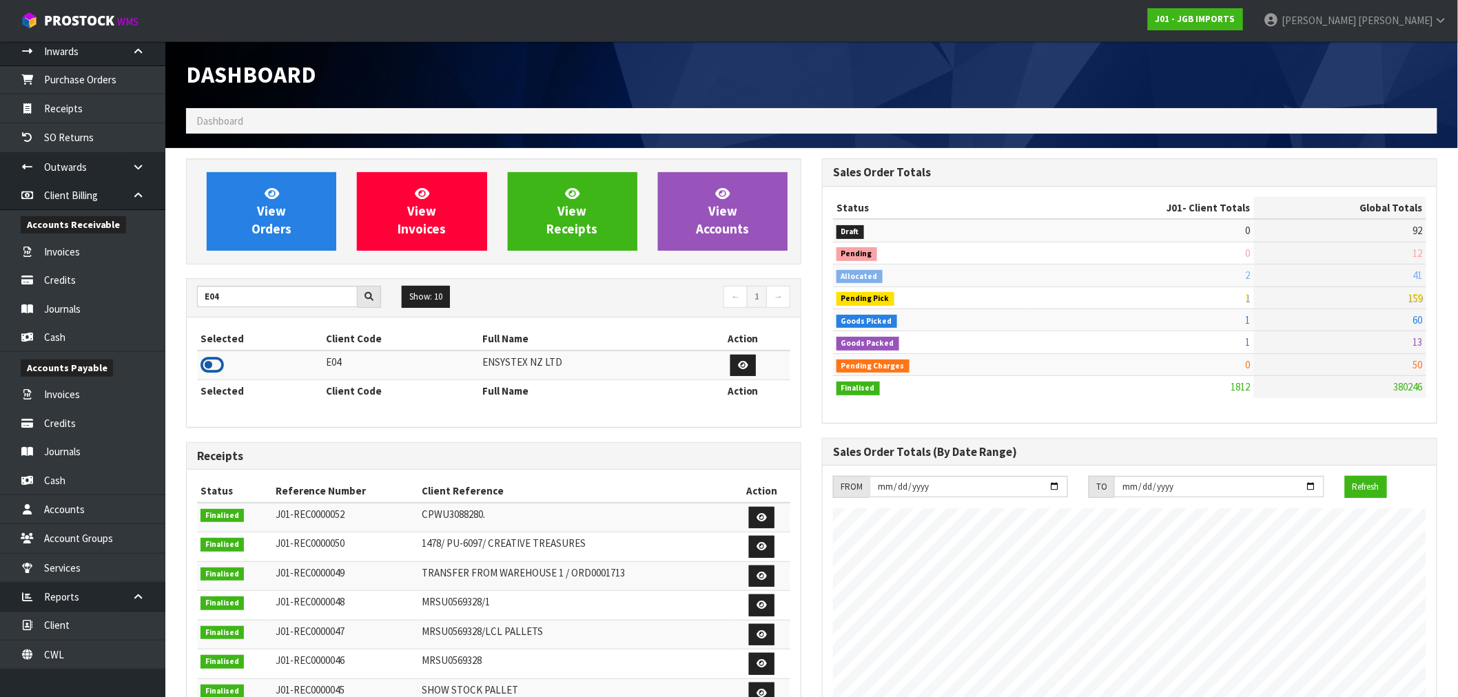
click at [218, 369] on icon at bounding box center [212, 365] width 23 height 21
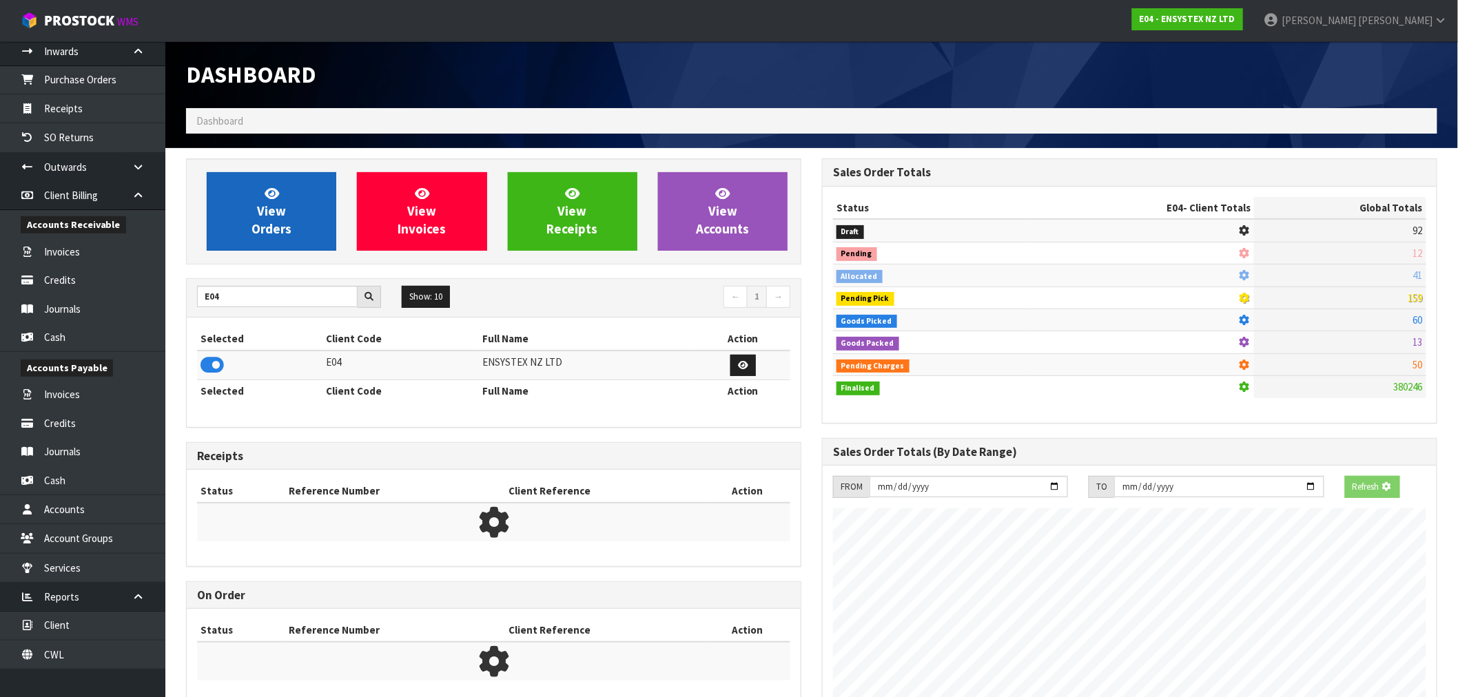
scroll to position [688358, 688581]
click at [271, 183] on link "View Orders" at bounding box center [272, 211] width 130 height 79
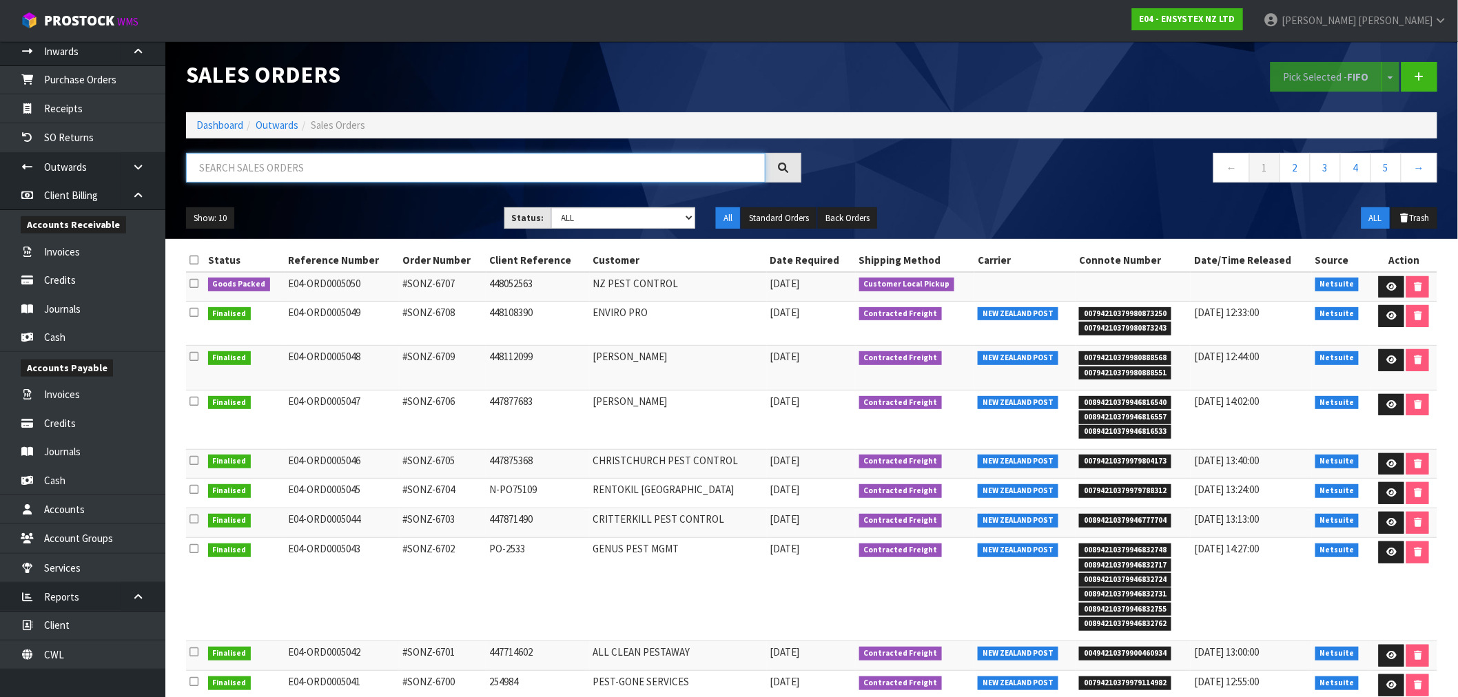
click at [266, 170] on input "text" at bounding box center [476, 168] width 580 height 30
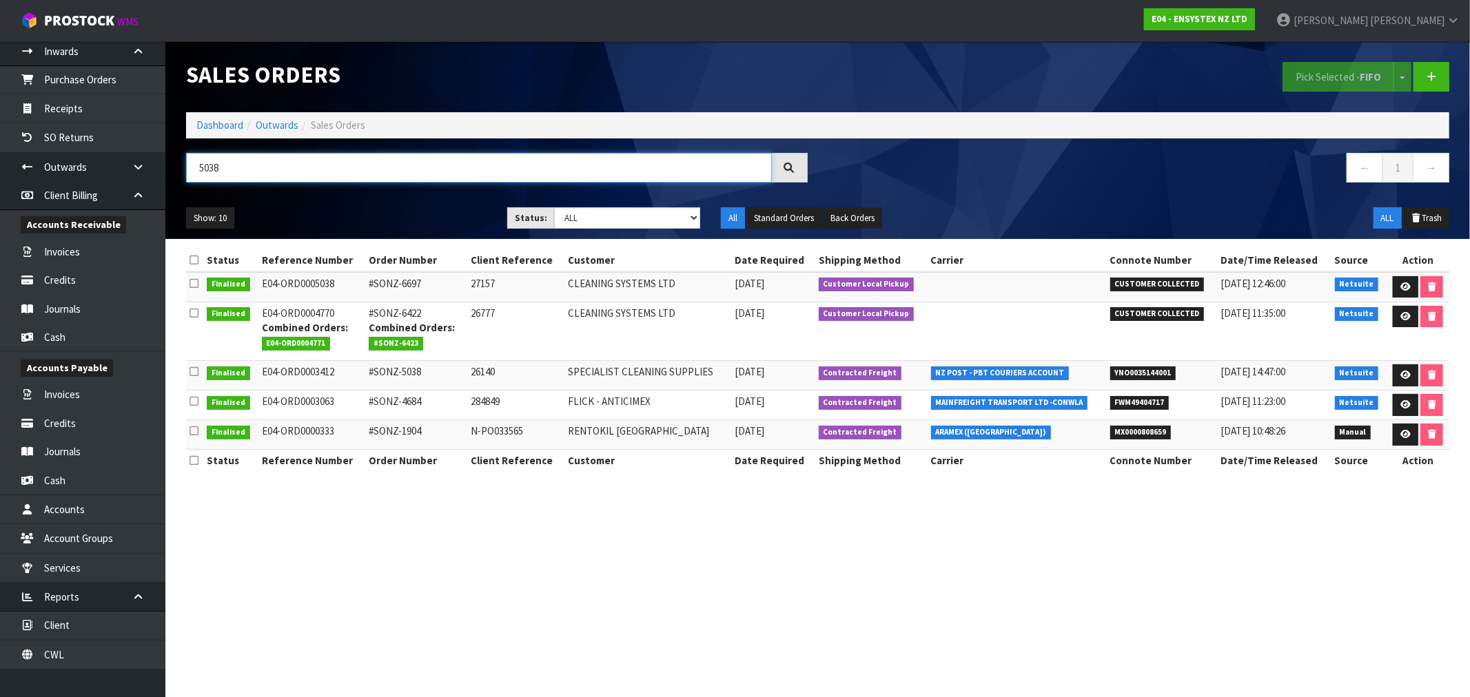
click at [249, 171] on input "5038" at bounding box center [479, 168] width 586 height 30
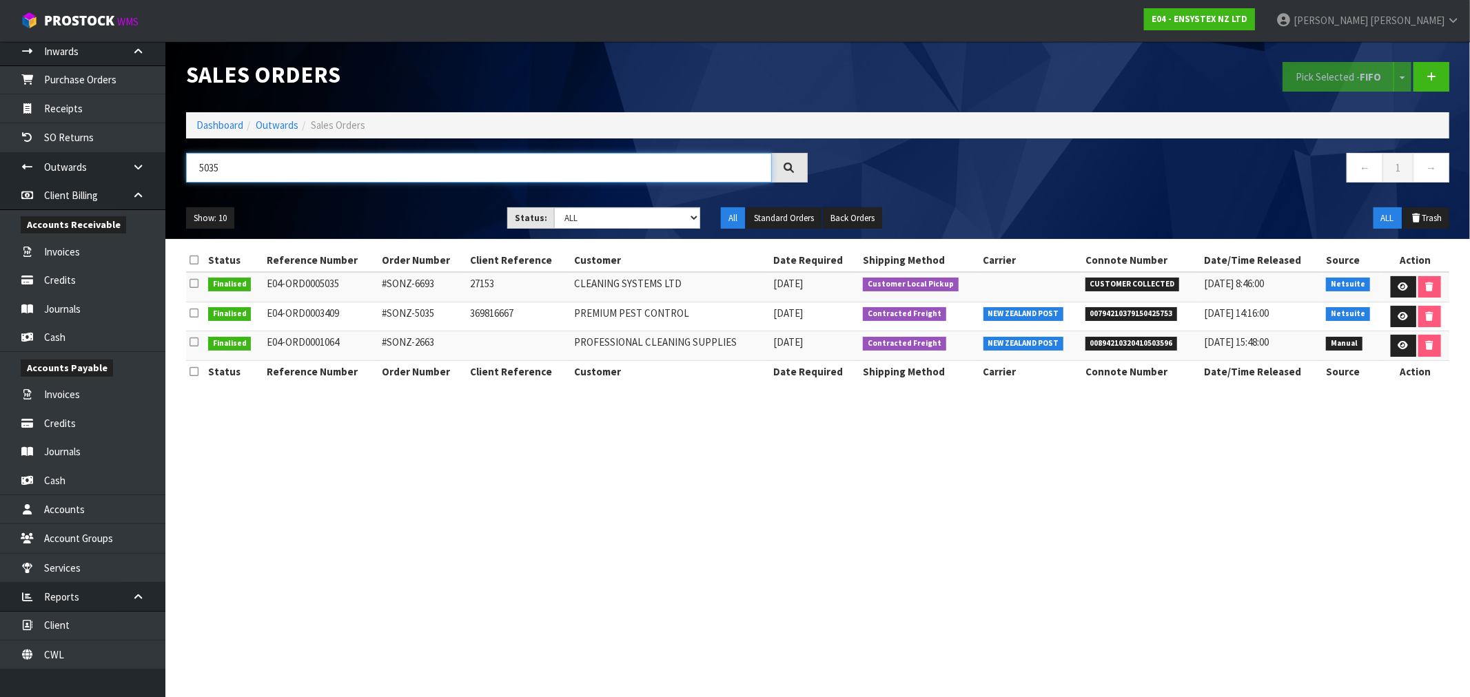
click at [256, 162] on input "5035" at bounding box center [479, 168] width 586 height 30
type input "5038"
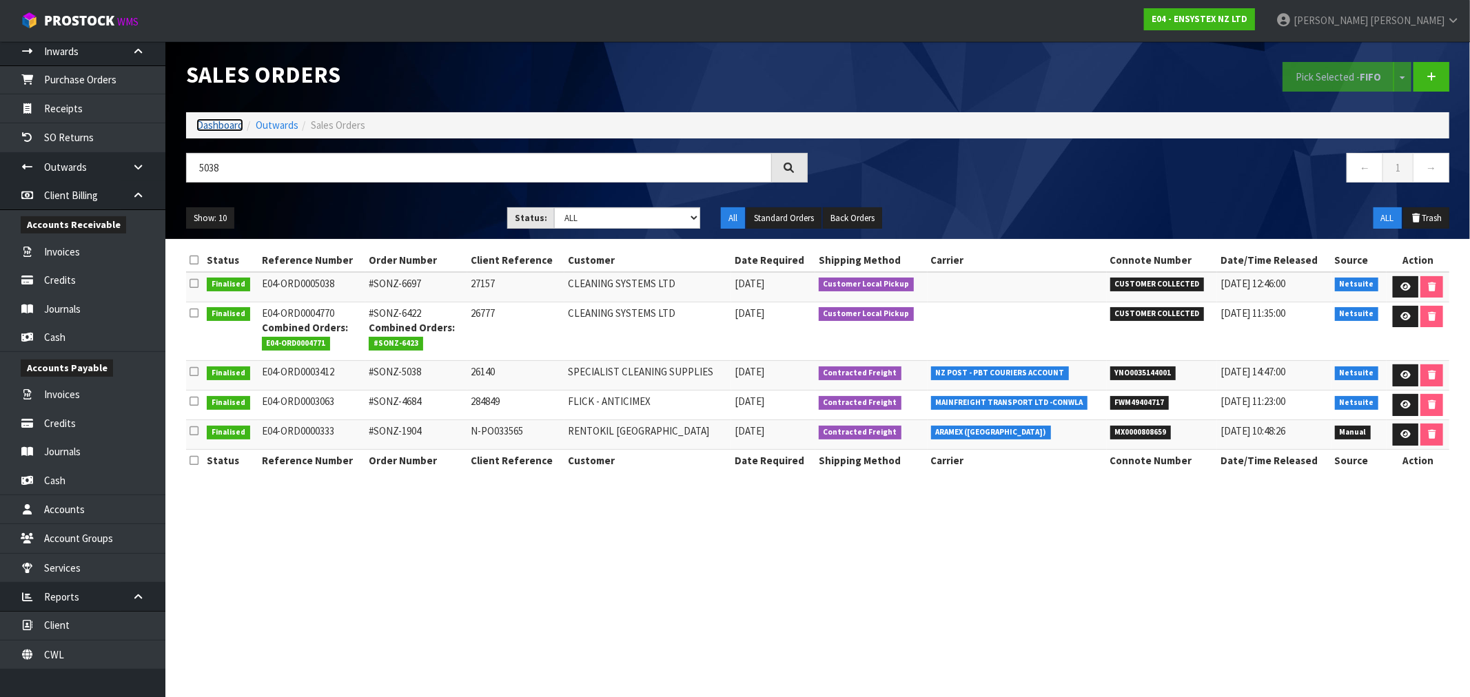
click at [214, 132] on link "Dashboard" at bounding box center [219, 125] width 47 height 13
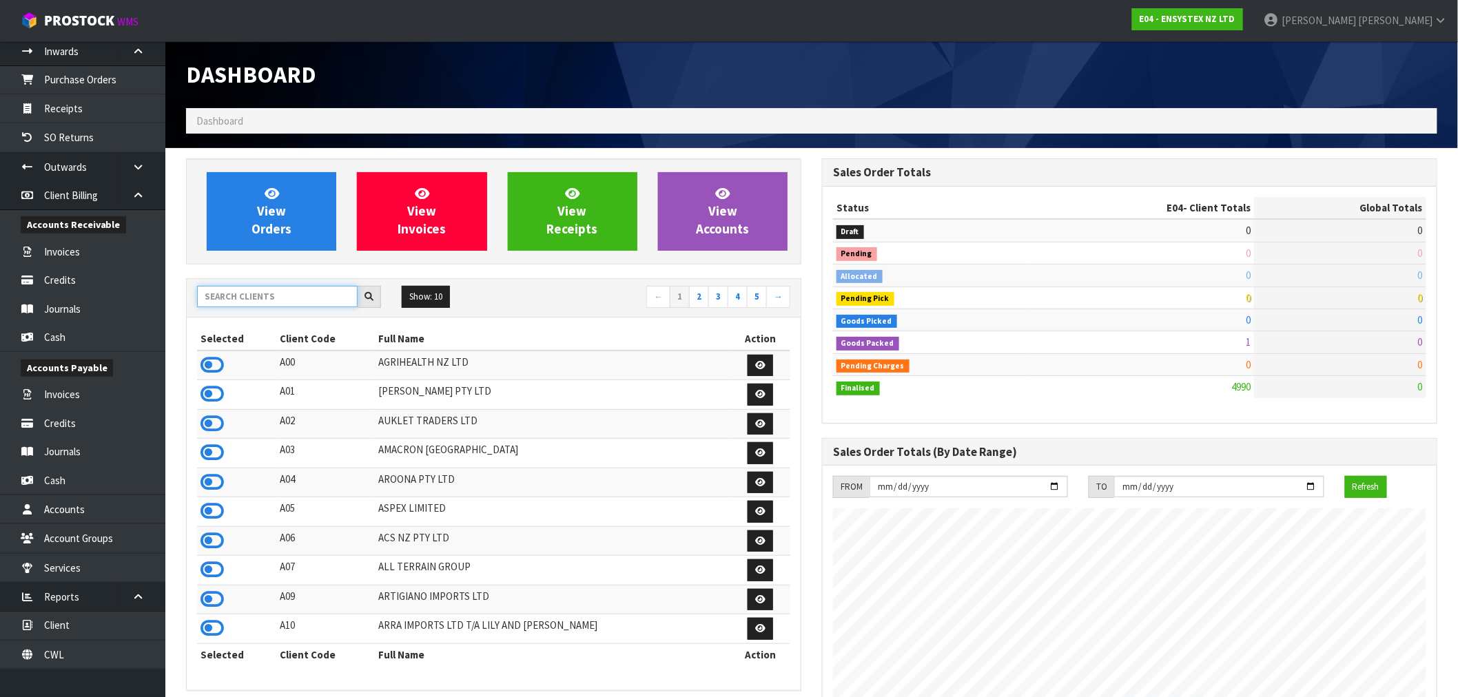
scroll to position [1044, 636]
drag, startPoint x: 261, startPoint y: 298, endPoint x: 249, endPoint y: 296, distance: 11.1
click at [258, 297] on input "text" at bounding box center [277, 296] width 161 height 21
type input "N04"
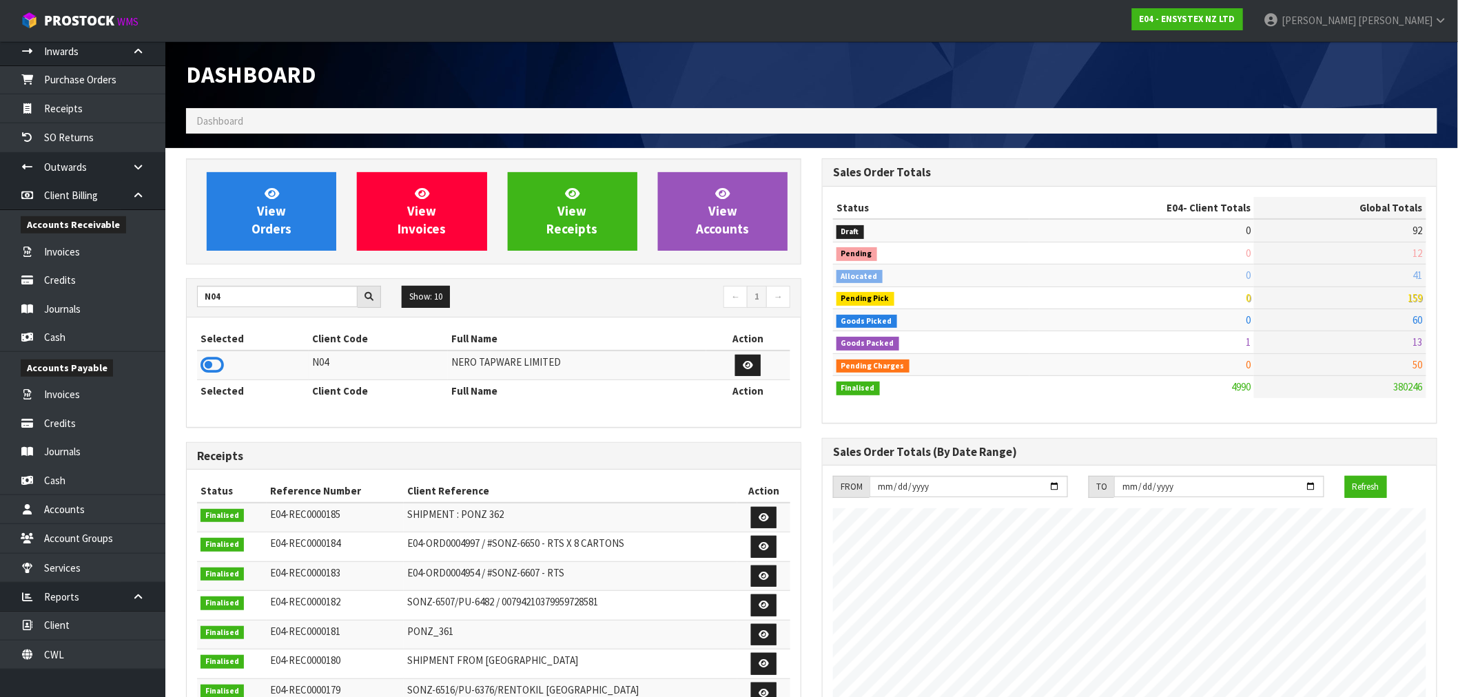
click at [197, 363] on td at bounding box center [253, 366] width 112 height 30
click at [205, 360] on icon at bounding box center [212, 365] width 23 height 21
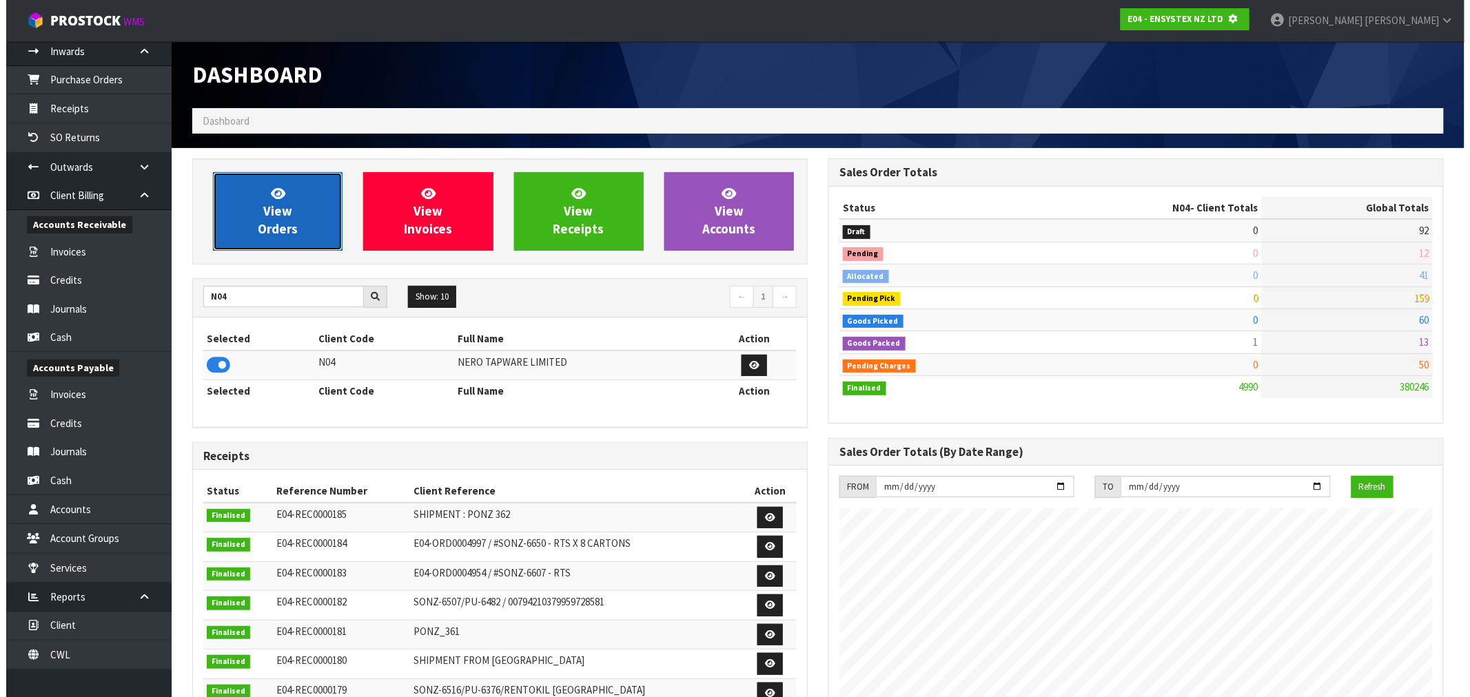
scroll to position [688358, 688581]
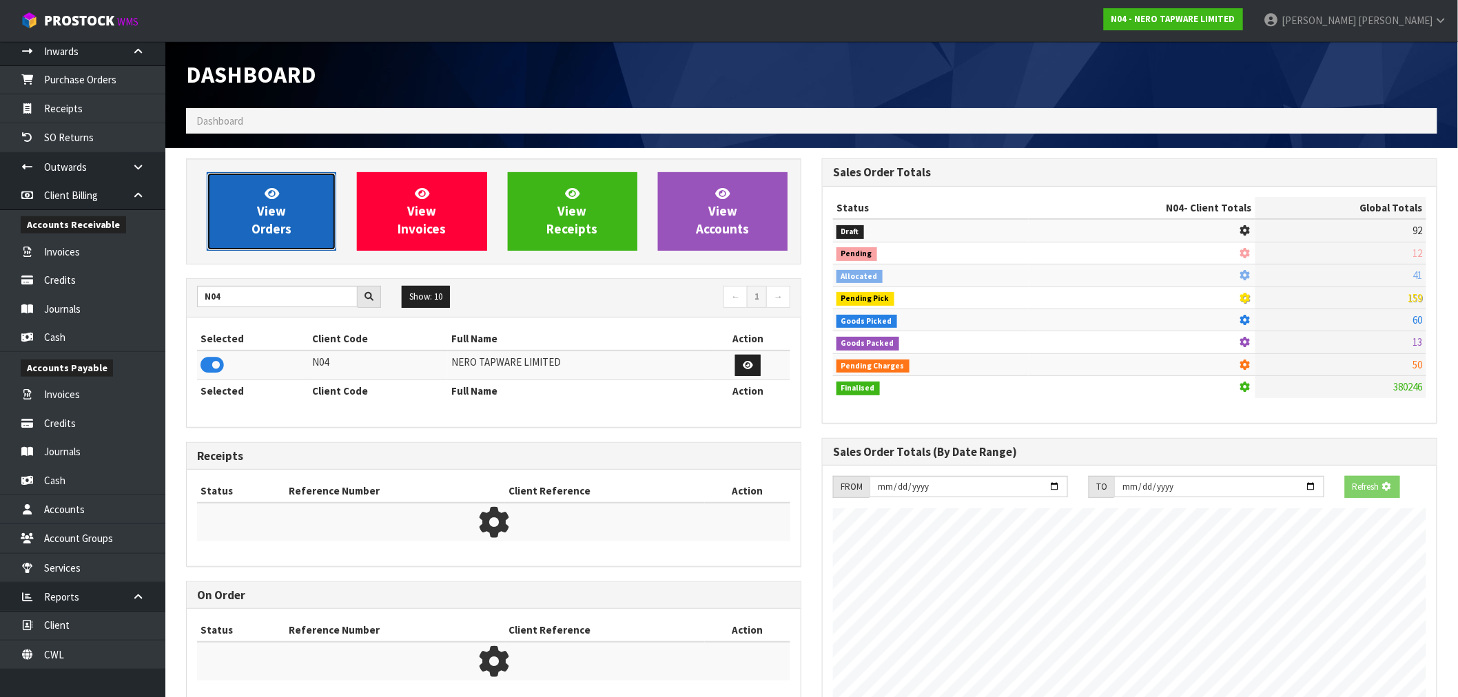
click at [244, 236] on link "View Orders" at bounding box center [272, 211] width 130 height 79
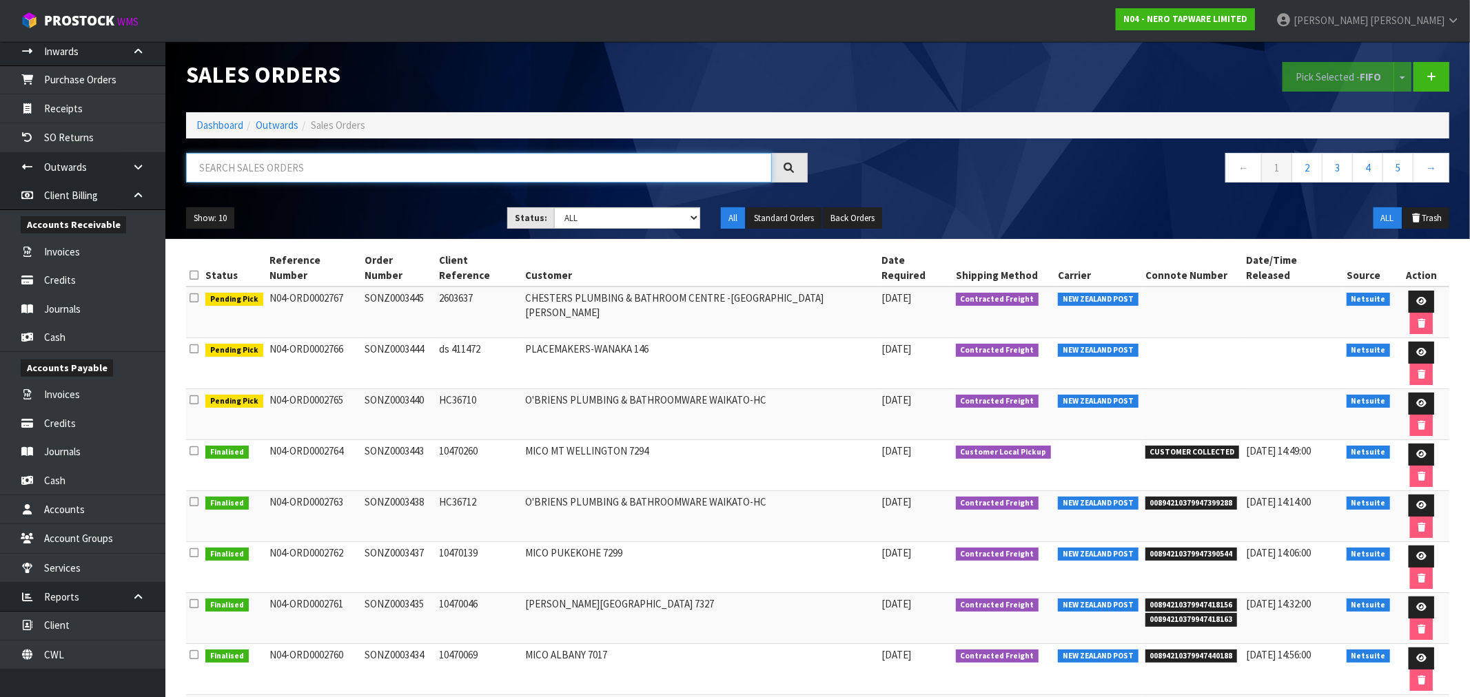
click at [311, 174] on input "text" at bounding box center [479, 168] width 586 height 30
type input "2751"
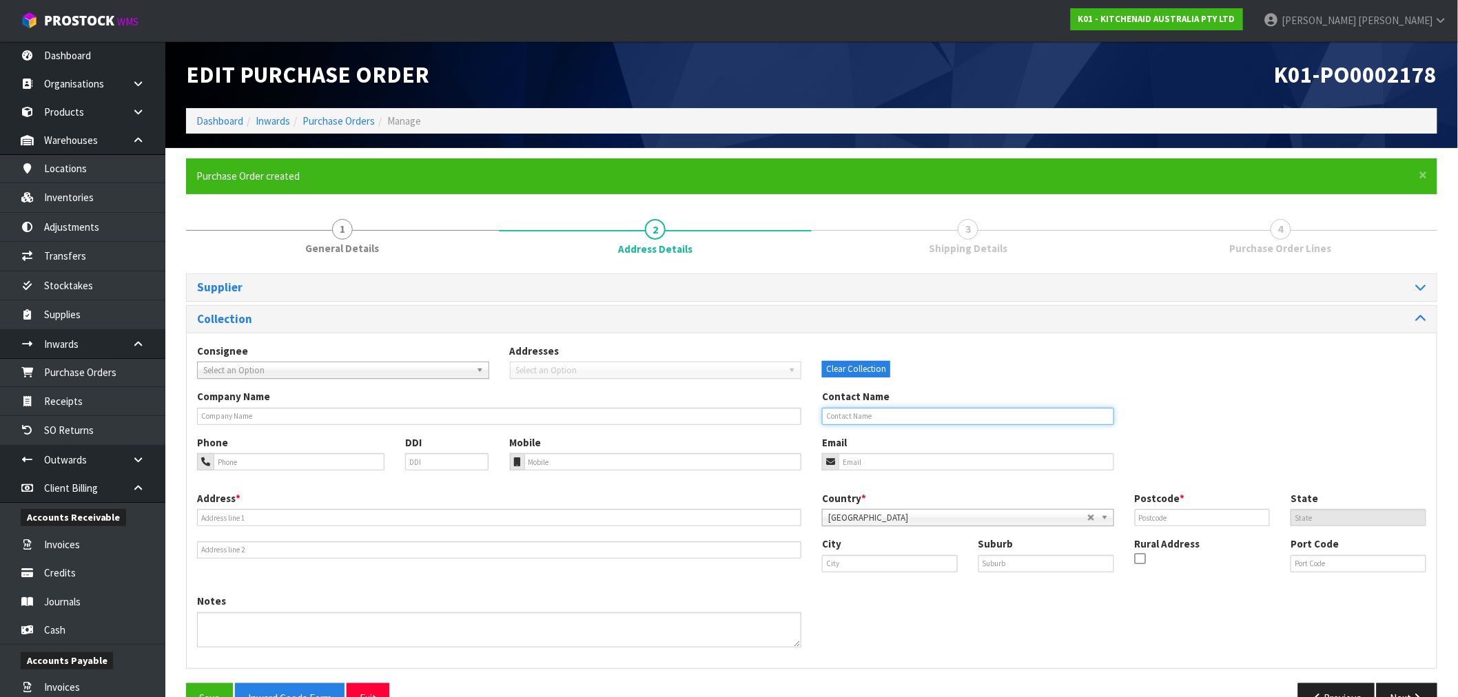
click at [928, 414] on input "text" at bounding box center [968, 416] width 292 height 17
paste input "[PERSON_NAME],"
type input "[PERSON_NAME],"
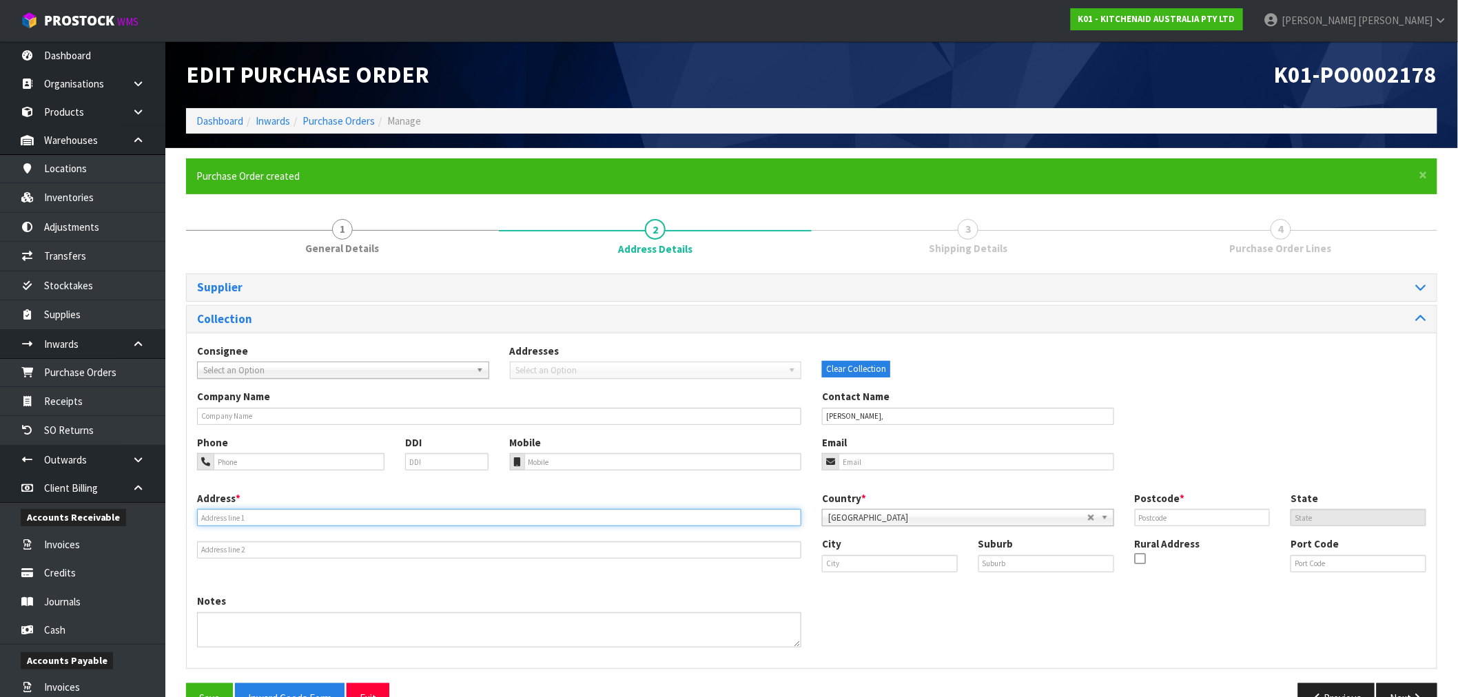
click at [463, 525] on input "text" at bounding box center [499, 517] width 604 height 17
paste input "10 MOTUKARI PLACE, ONAERO, NZ : NORTH ISLAND, 4383"
click at [374, 520] on input "10 MOTUKARI PLACE, ONAERO, NZ : NORTH ISLAND, 4383" at bounding box center [499, 517] width 604 height 17
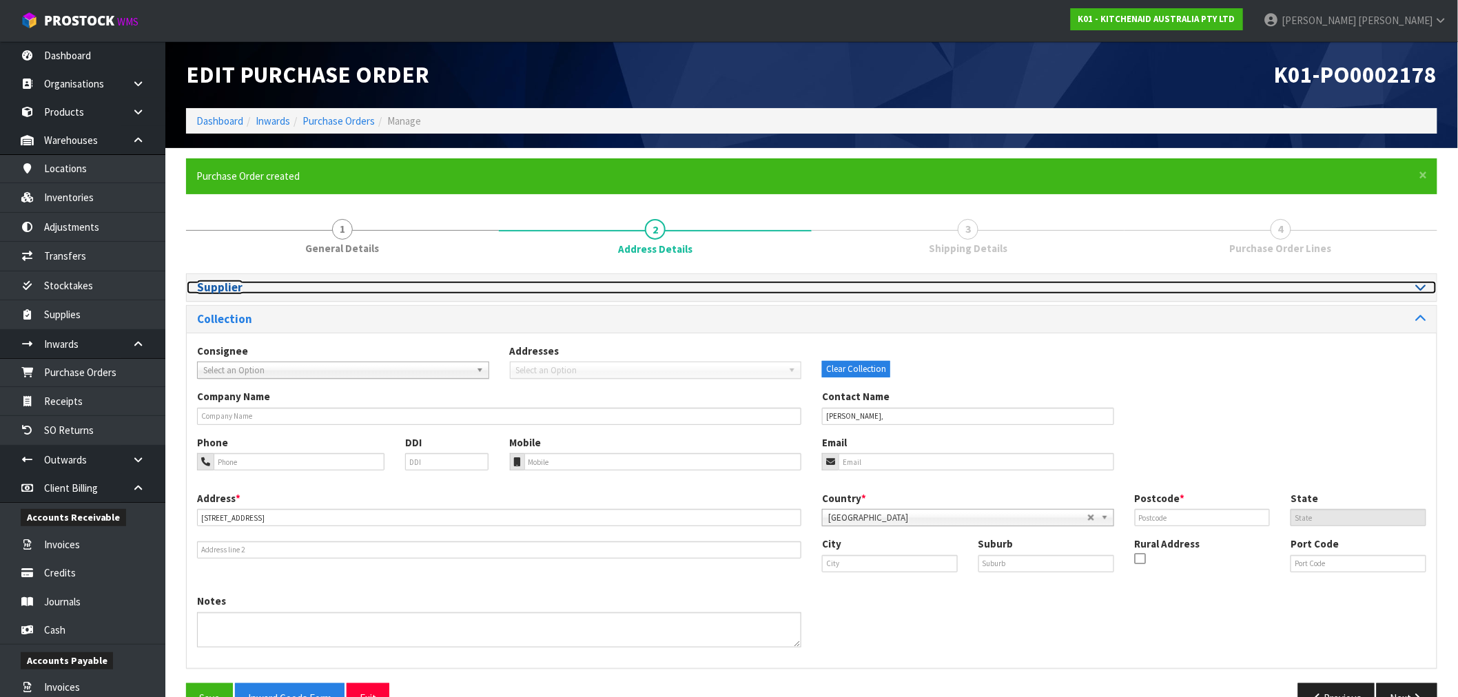
click at [1420, 287] on icon at bounding box center [1421, 287] width 10 height 12
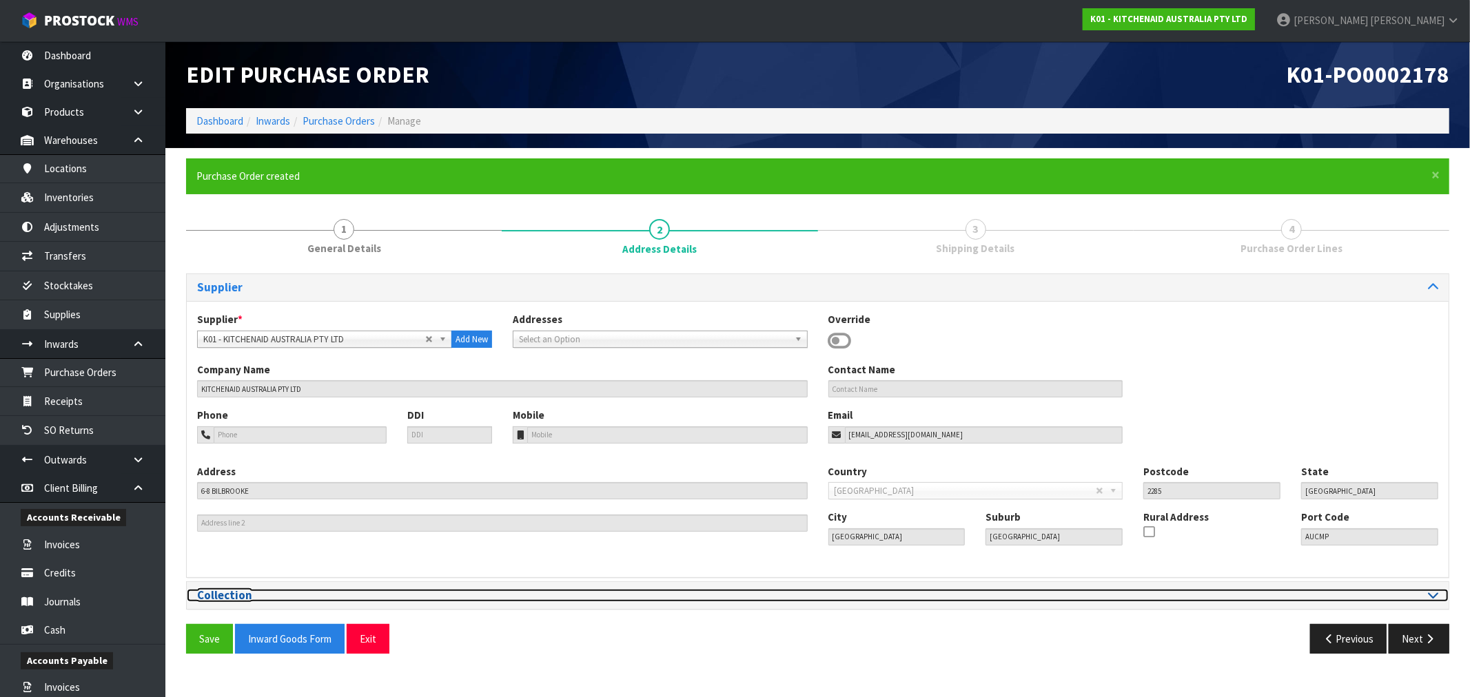
click at [1428, 595] on icon at bounding box center [1433, 595] width 10 height 12
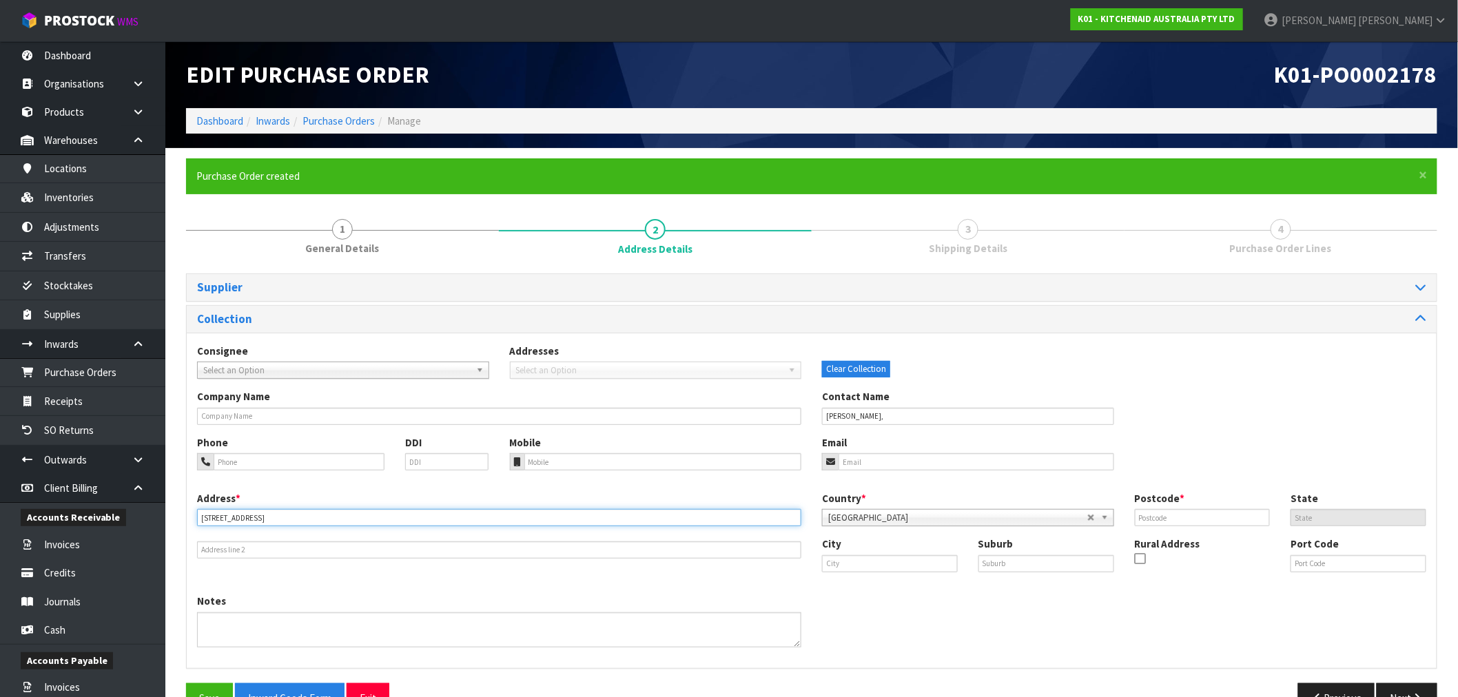
click at [376, 518] on input "10 MOTUKARI PLACE, ONAERO, NZ : NORTH ISLAND, 4383" at bounding box center [499, 517] width 604 height 17
type input "10 MOTUKARI PLACE, ONAERO, NZ : NORTH ISLAND,"
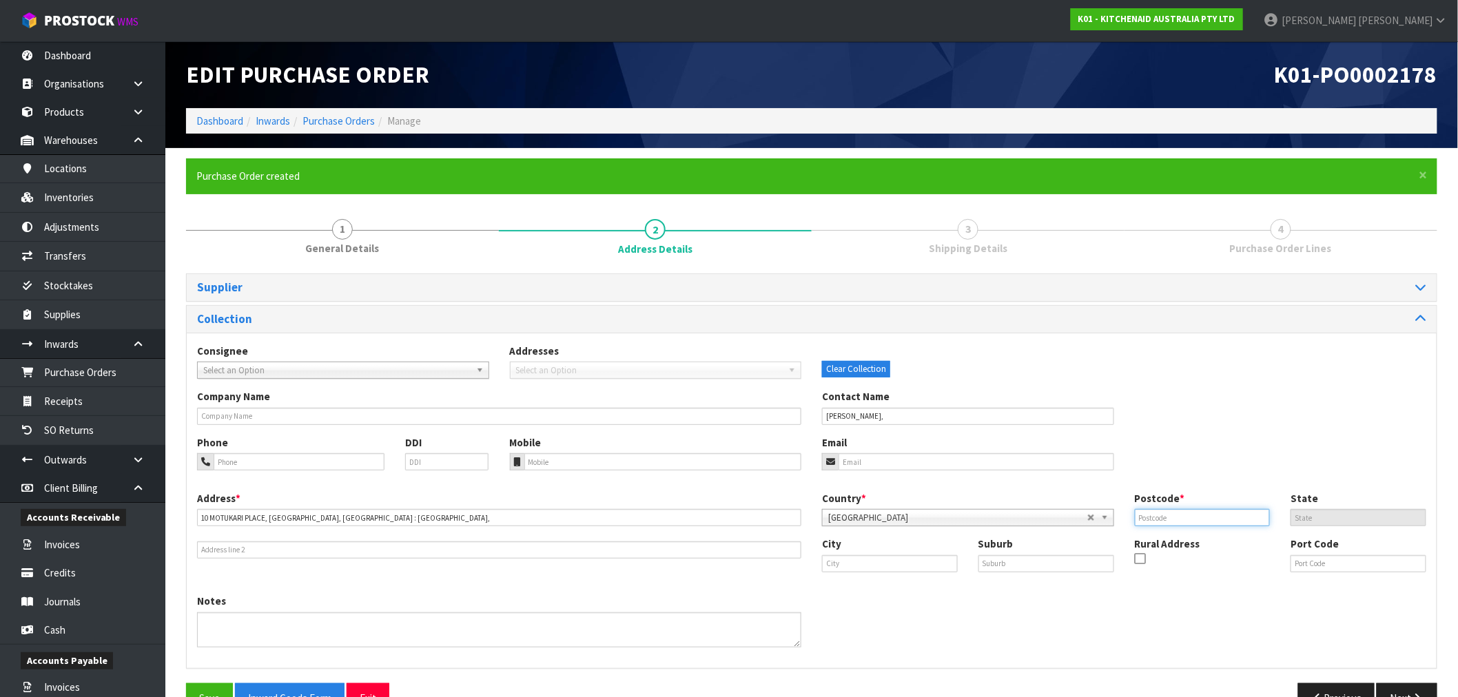
click at [1169, 520] on input "text" at bounding box center [1203, 517] width 136 height 17
paste input "4383"
type input "4383"
click at [225, 689] on button "Save" at bounding box center [209, 699] width 47 height 30
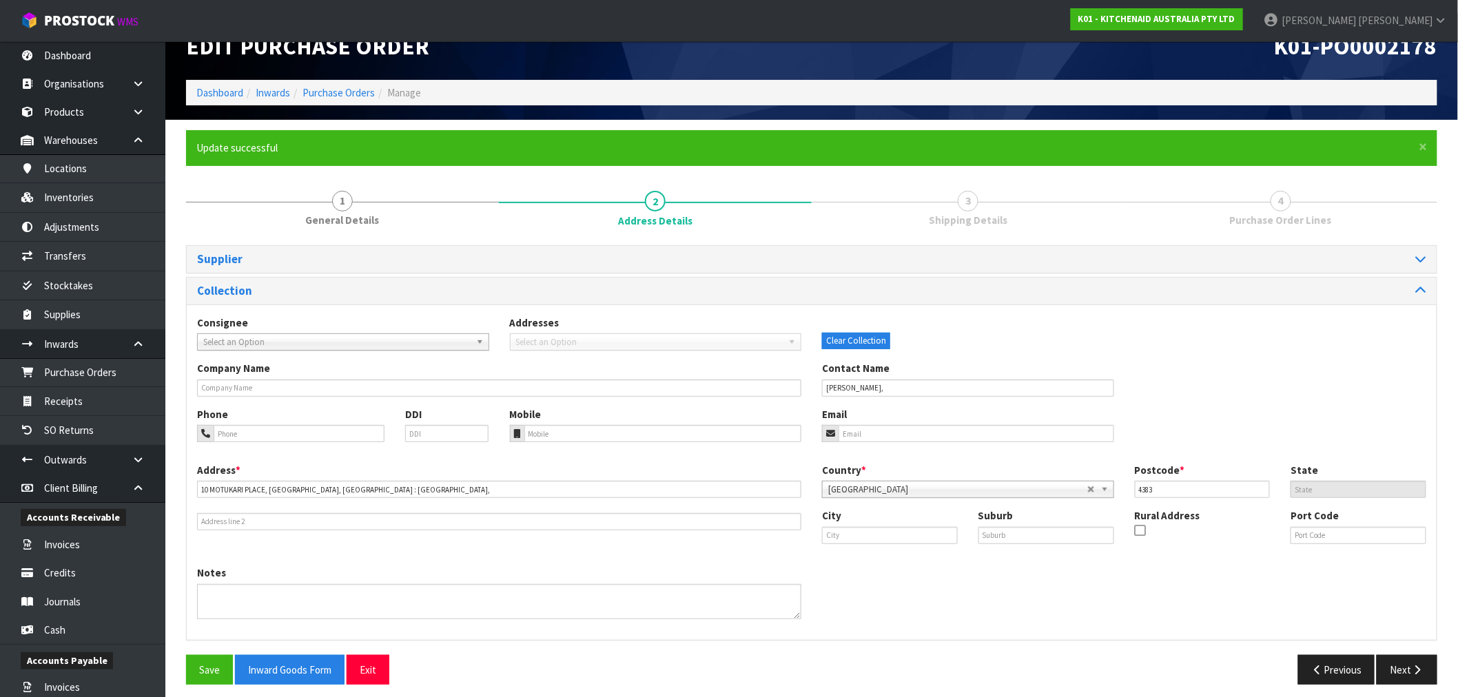
scroll to position [37, 0]
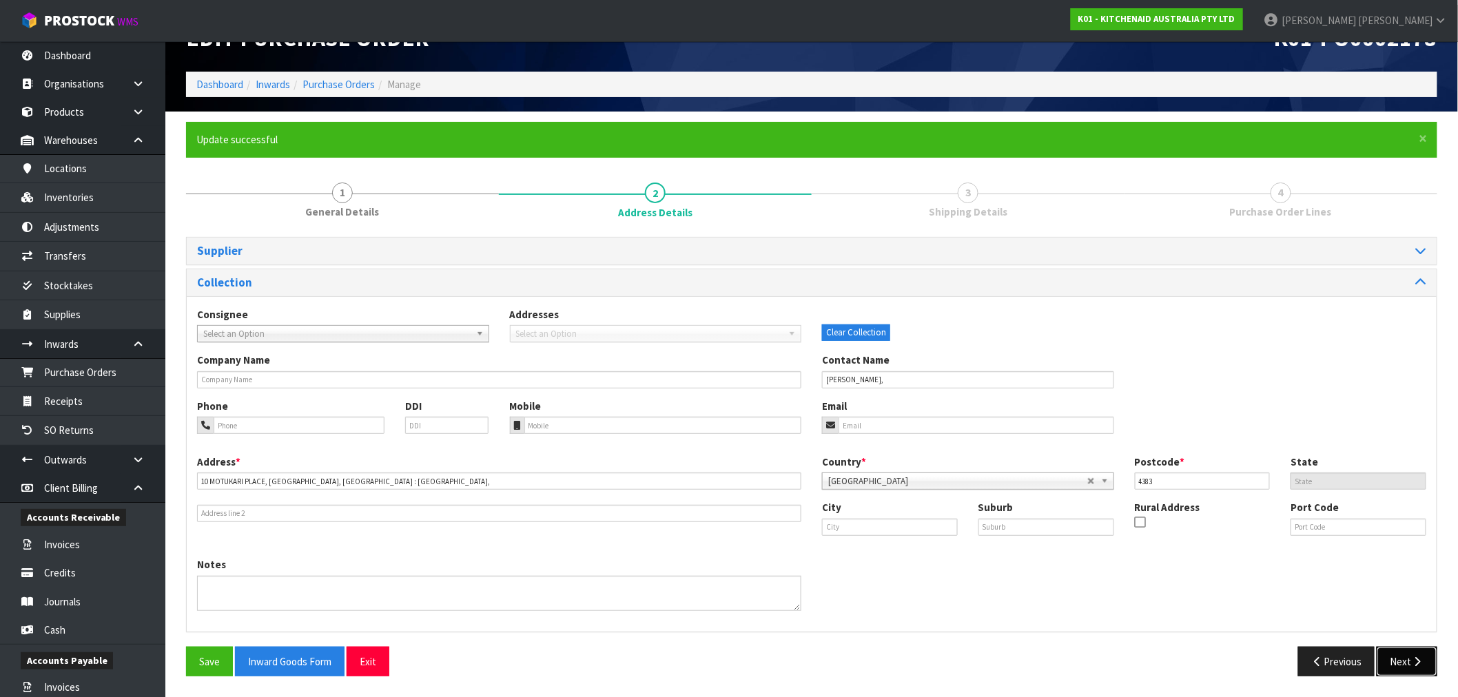
click at [1418, 664] on icon "button" at bounding box center [1418, 662] width 13 height 10
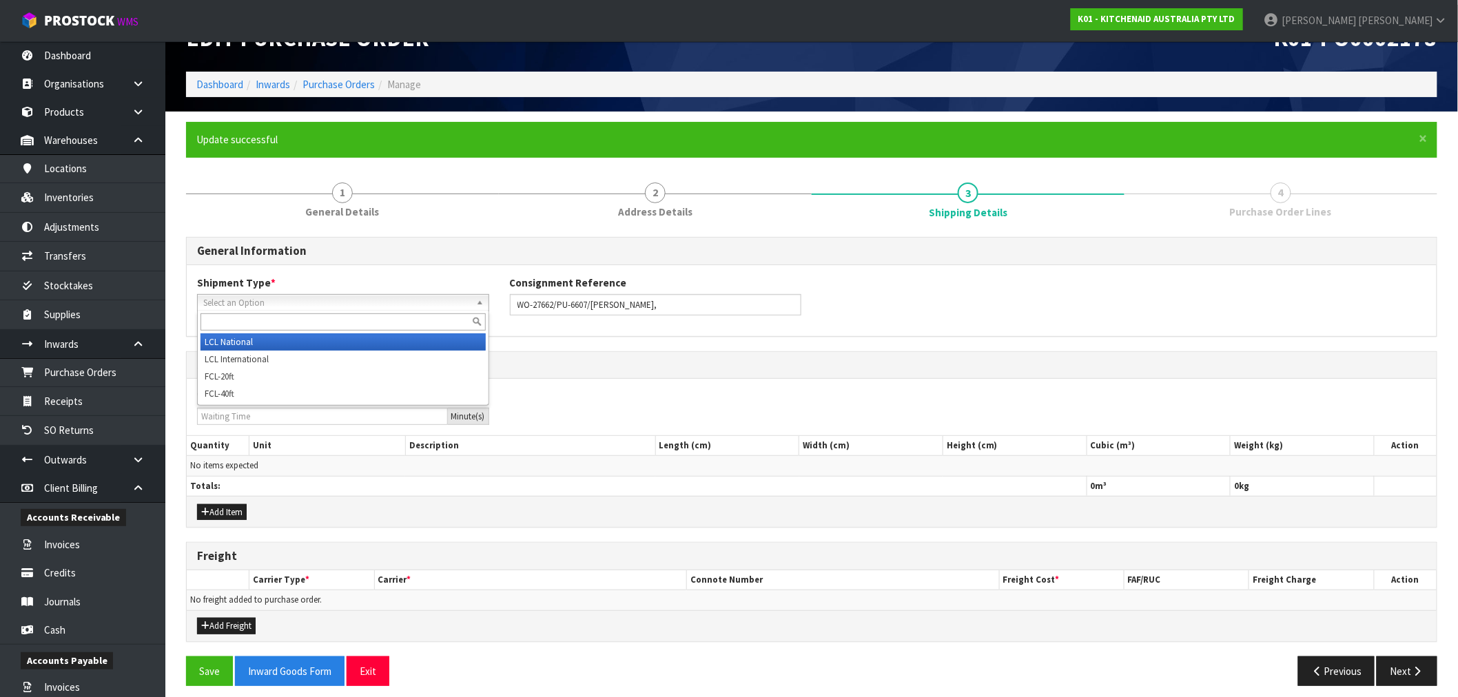
click at [251, 304] on span "Select an Option" at bounding box center [336, 303] width 267 height 17
click at [267, 345] on li "LCL National" at bounding box center [343, 342] width 285 height 17
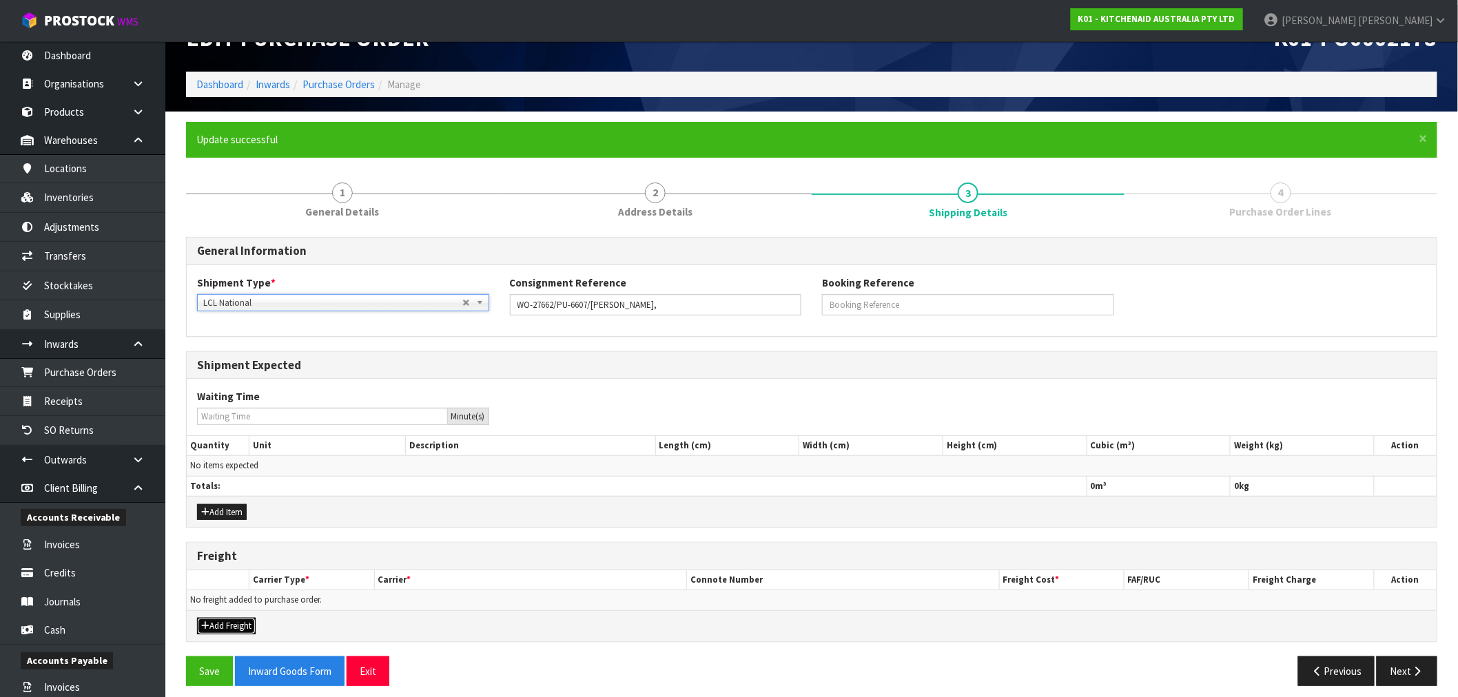
click at [241, 621] on button "Add Freight" at bounding box center [226, 626] width 59 height 17
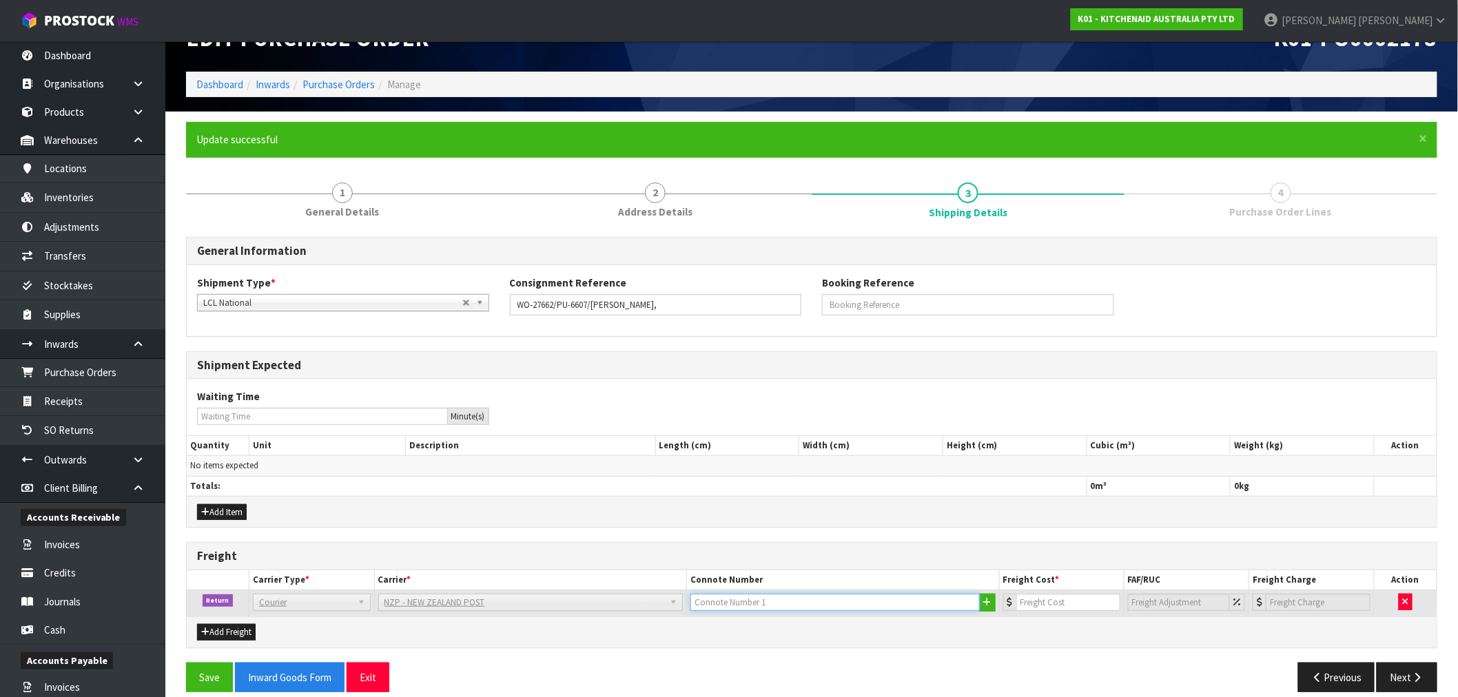
drag, startPoint x: 928, startPoint y: 603, endPoint x: 734, endPoint y: 603, distance: 193.7
click at [737, 603] on input "text" at bounding box center [835, 602] width 289 height 17
drag, startPoint x: 693, startPoint y: 602, endPoint x: 1210, endPoint y: 583, distance: 517.3
click at [873, 603] on input "text" at bounding box center [835, 602] width 289 height 17
drag, startPoint x: 1090, startPoint y: 608, endPoint x: 1041, endPoint y: 609, distance: 48.9
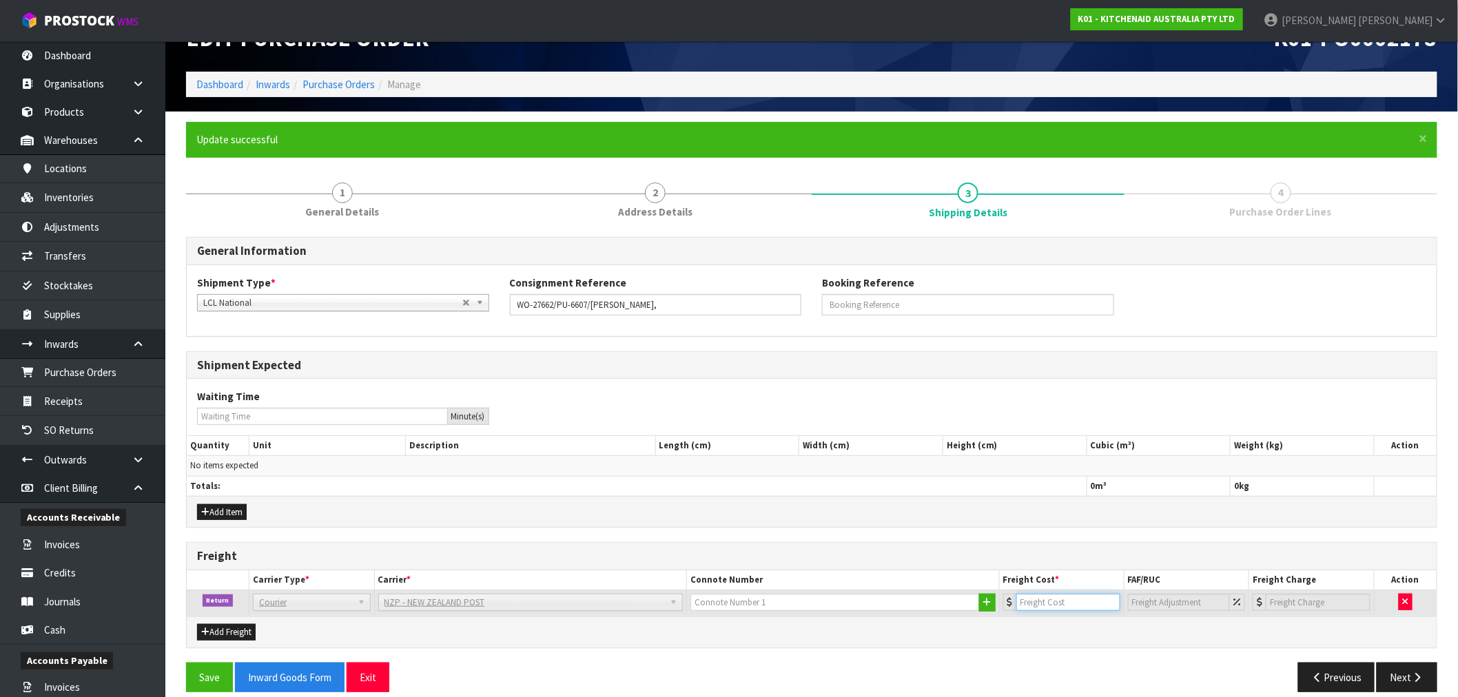
click at [1041, 609] on input "number" at bounding box center [1069, 602] width 104 height 17
click at [1407, 607] on icon "button" at bounding box center [1406, 602] width 6 height 9
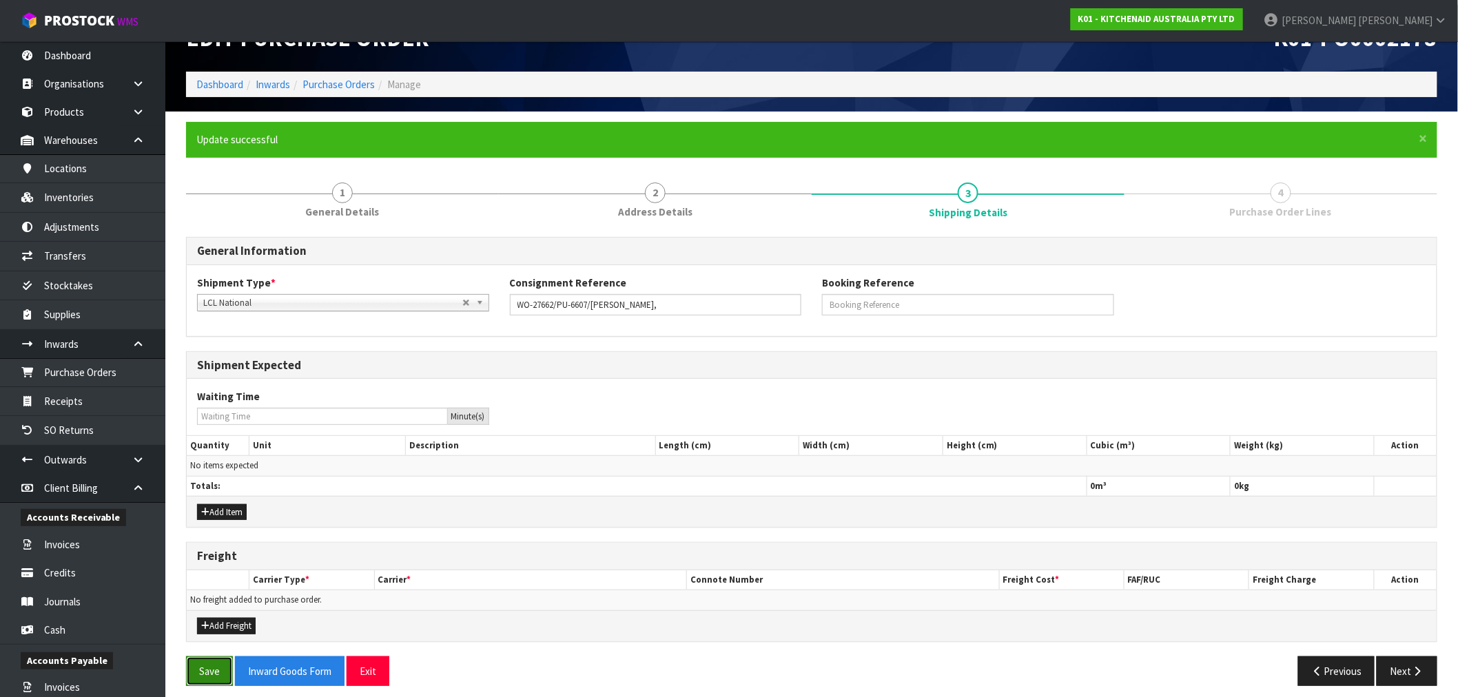
click at [208, 676] on button "Save" at bounding box center [209, 672] width 47 height 30
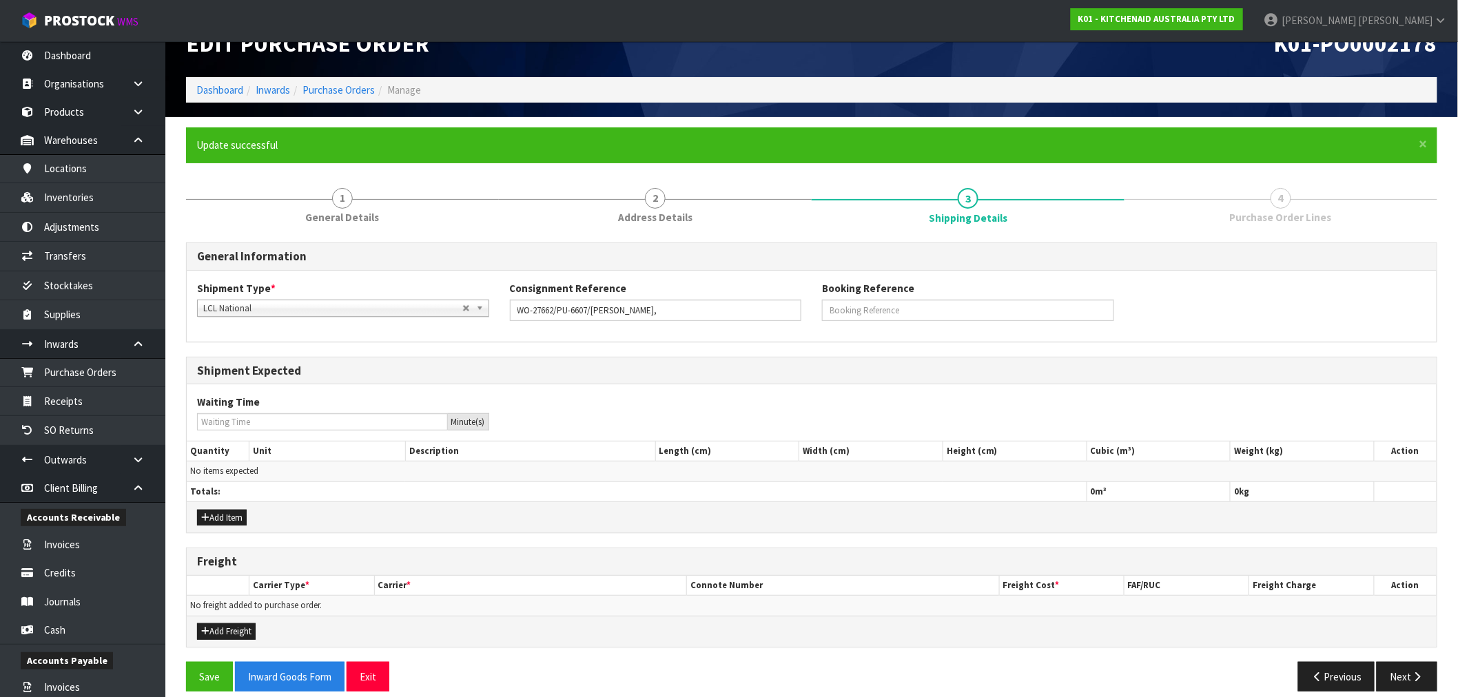
scroll to position [45, 0]
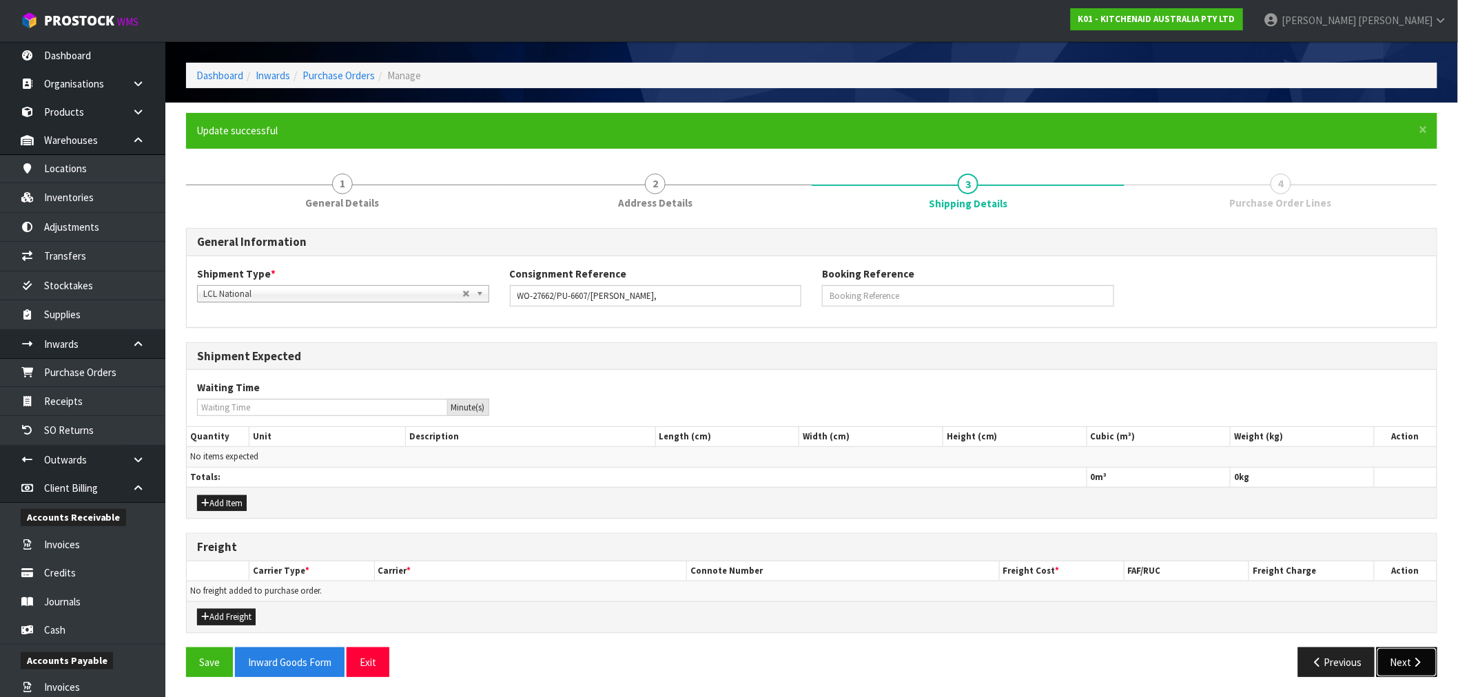
click at [1427, 656] on button "Next" at bounding box center [1407, 663] width 61 height 30
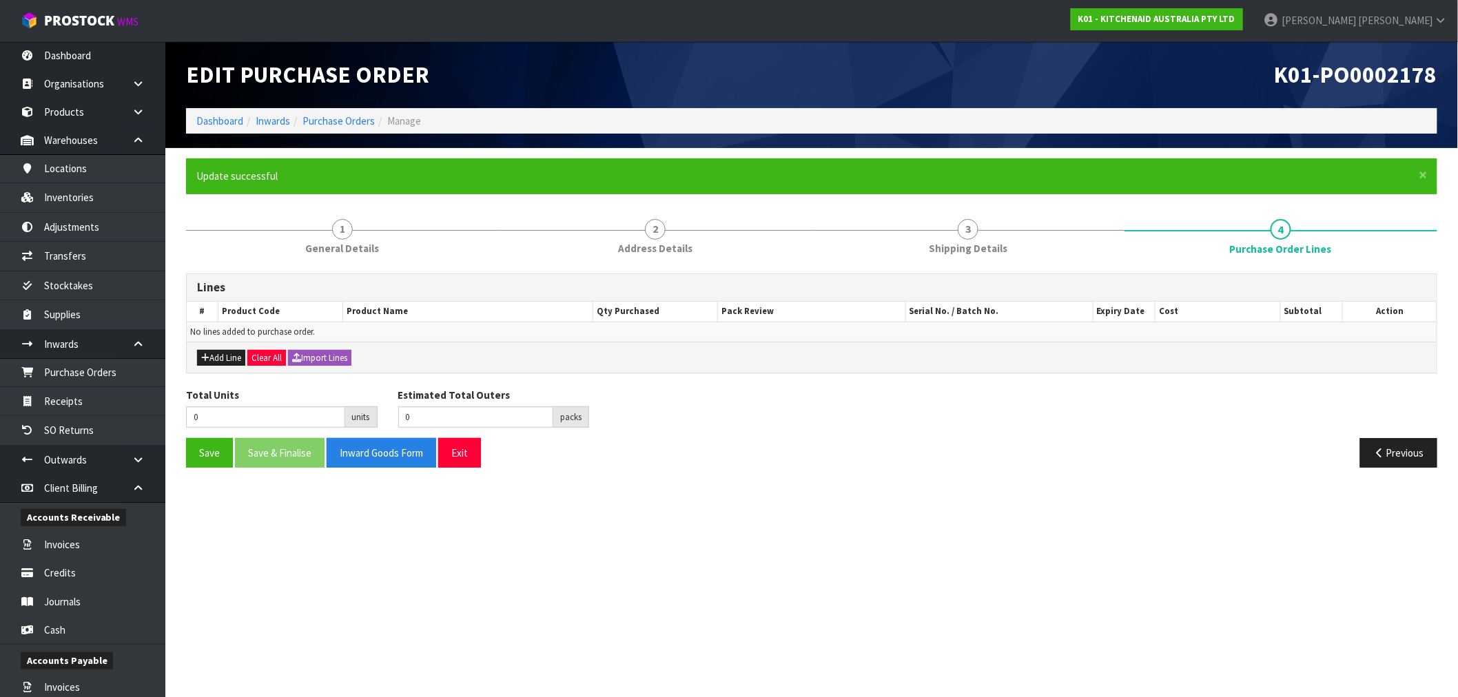
scroll to position [0, 0]
click at [209, 360] on button "Add Line" at bounding box center [221, 358] width 48 height 17
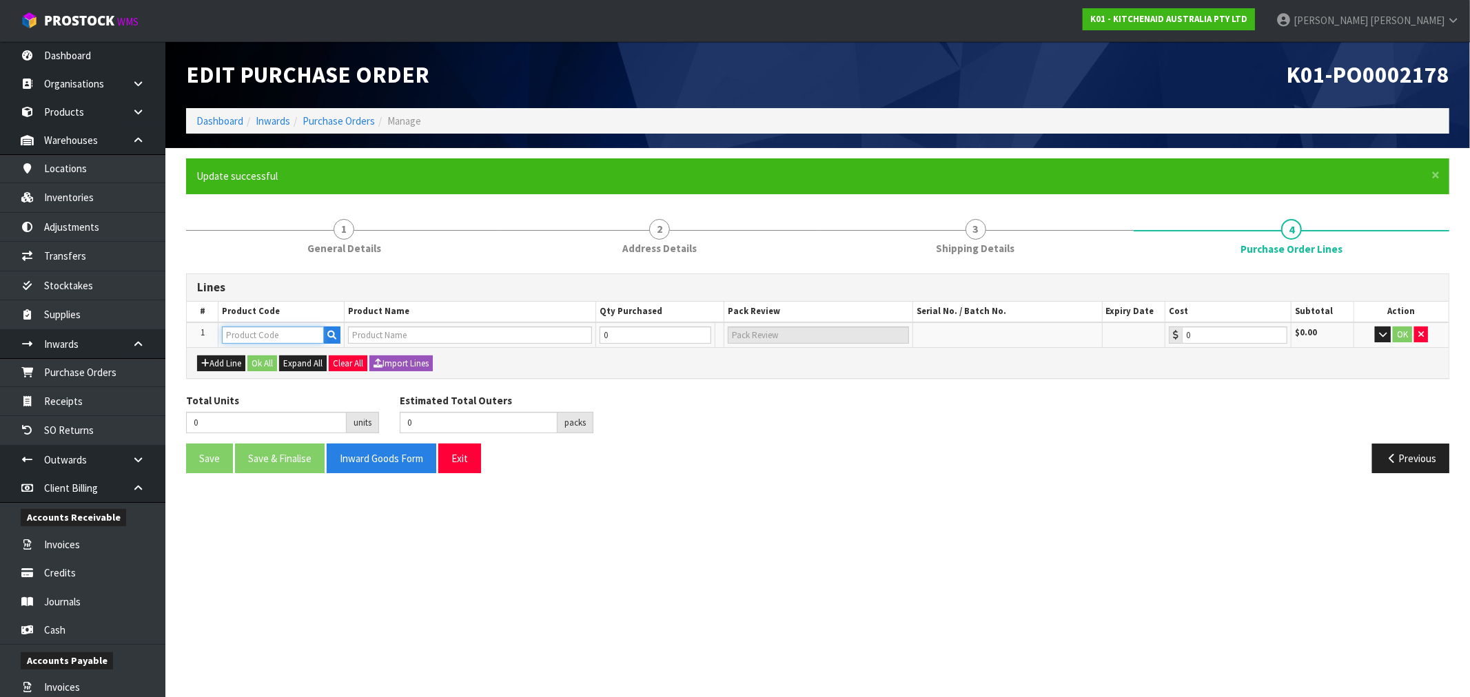
click at [260, 327] on input "text" at bounding box center [273, 335] width 102 height 17
paste input "5KSMBL6W"
type input "5KSMBL6W"
type input "WIRE WHISK FOR BOWL LIFT 6Q"
type input "0.00"
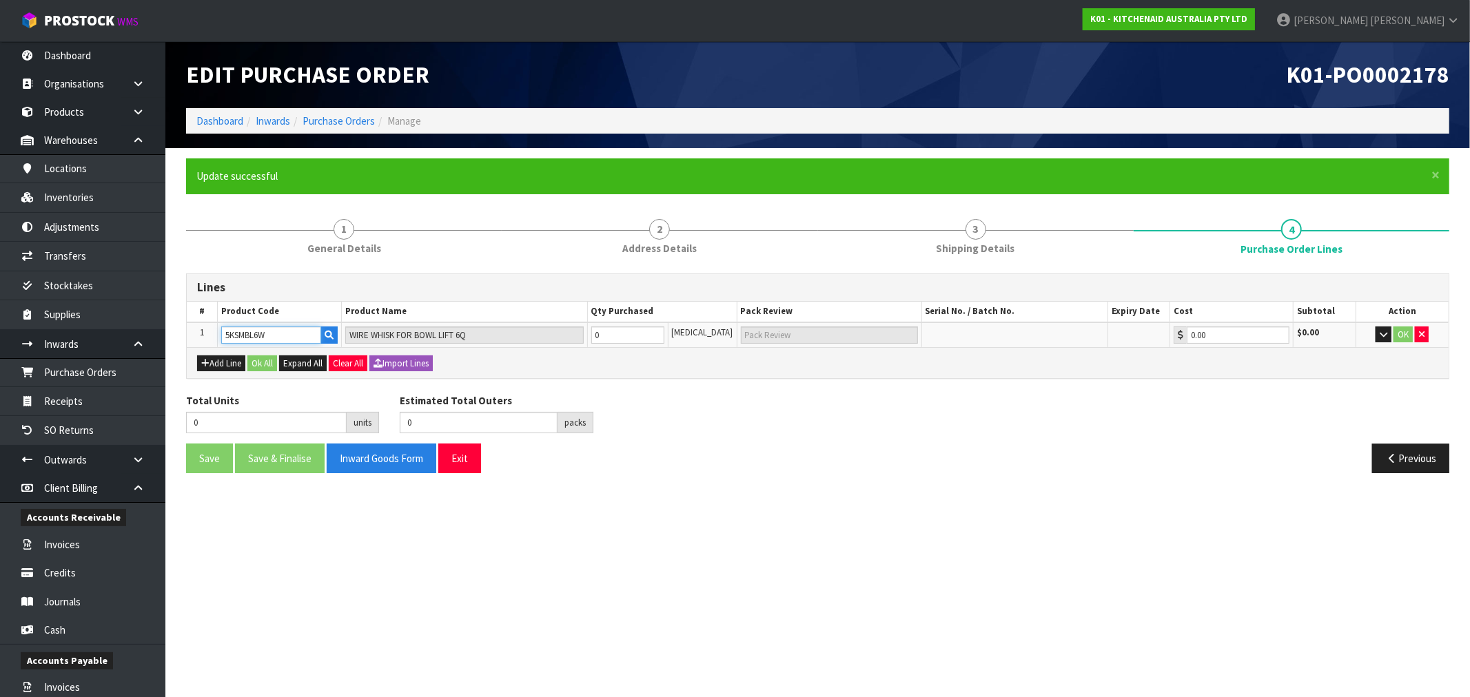
type input "5KSMBL6W"
click at [641, 327] on input "0" at bounding box center [627, 335] width 73 height 17
type input "1"
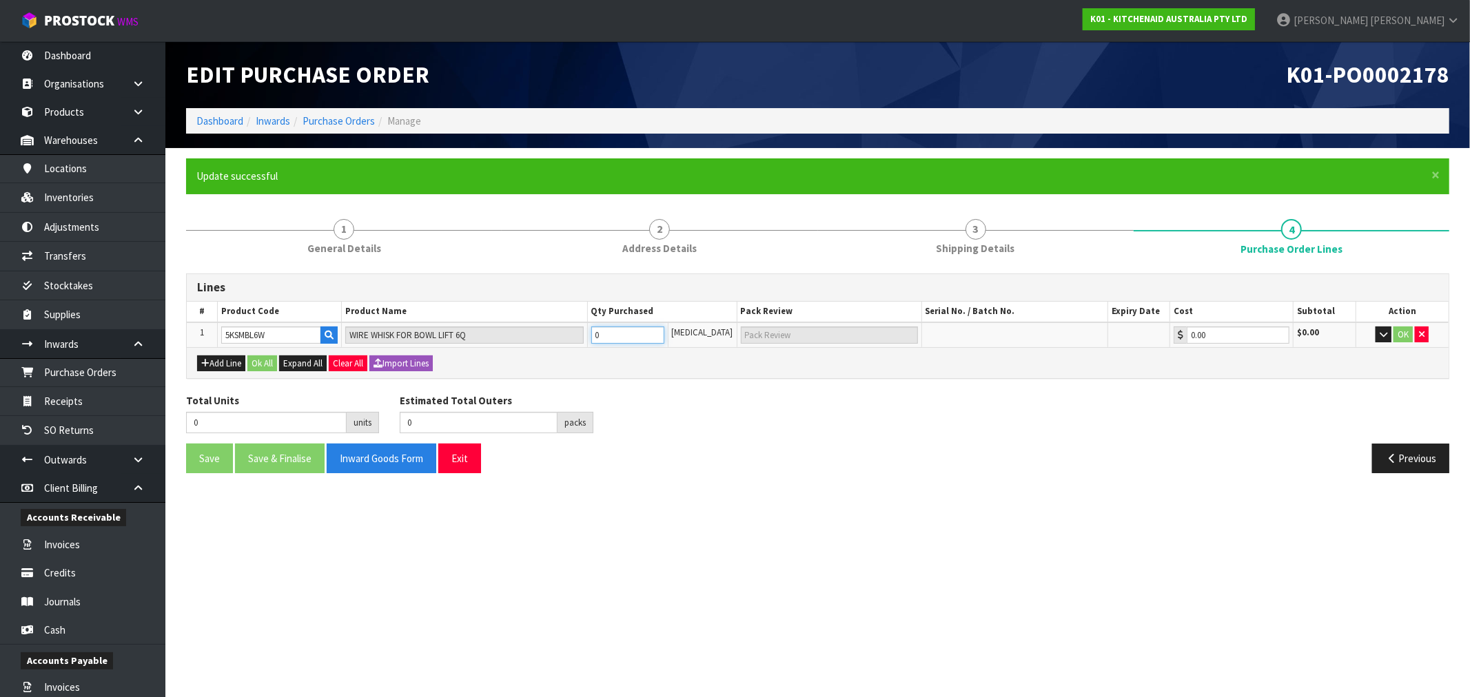
type input "1 CTN"
type input "1"
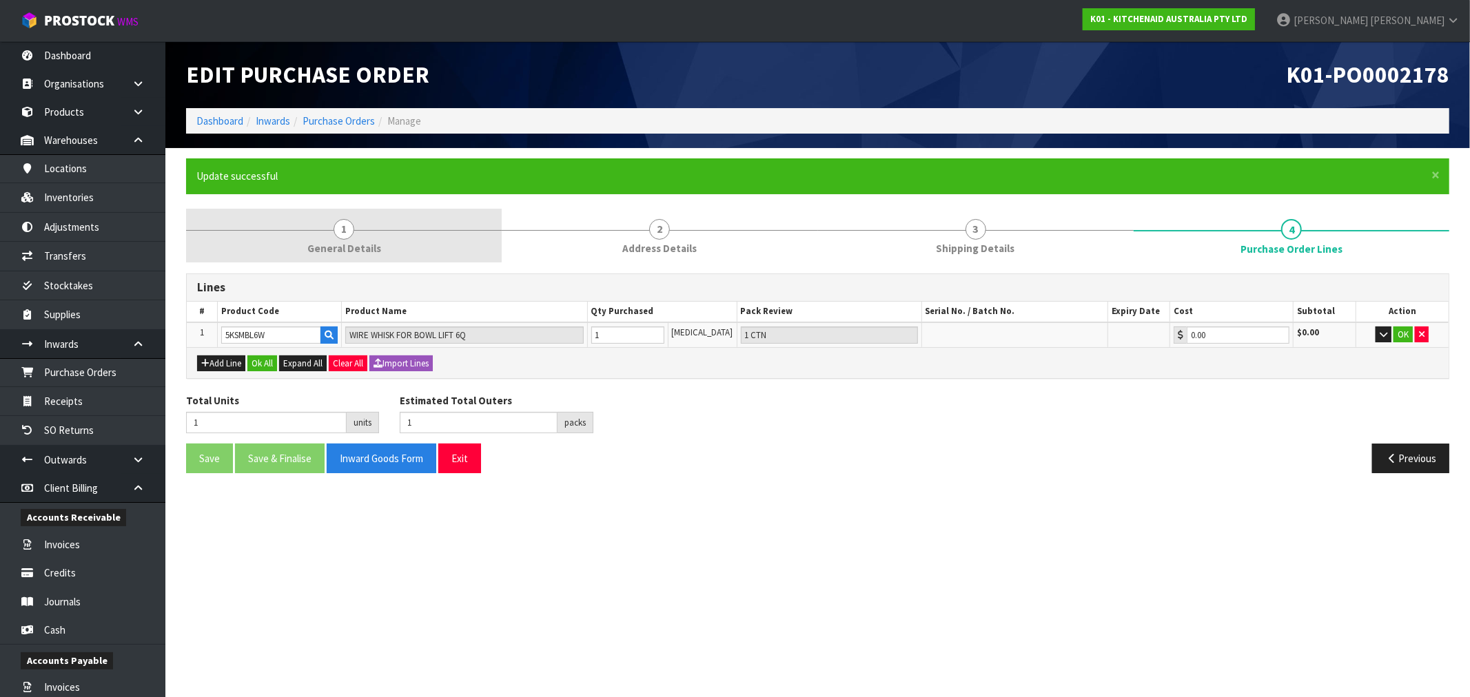
drag, startPoint x: 324, startPoint y: 246, endPoint x: 347, endPoint y: 260, distance: 26.6
click at [325, 246] on span "General Details" at bounding box center [344, 248] width 74 height 14
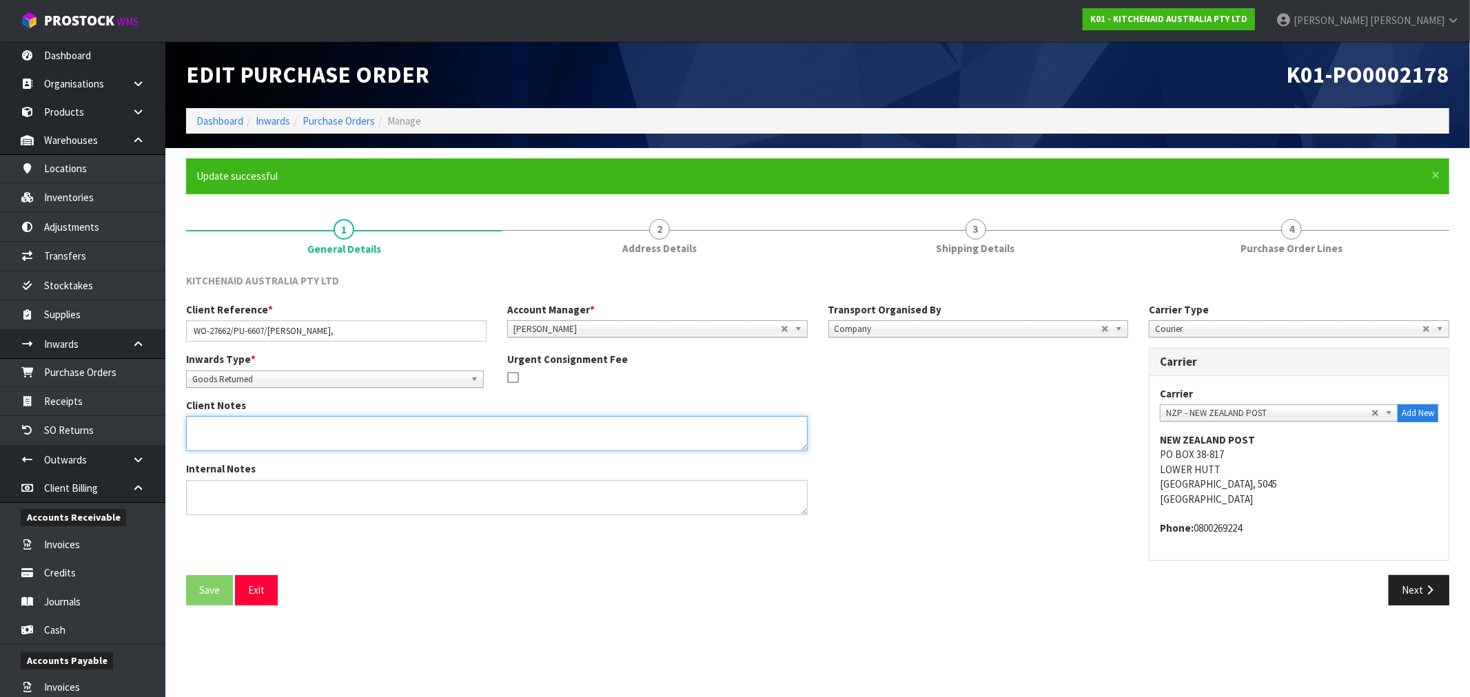
click at [240, 435] on textarea at bounding box center [497, 433] width 622 height 35
paste textarea "SERIAL : NS00005179"
type textarea "SERIAL : NS00005179"
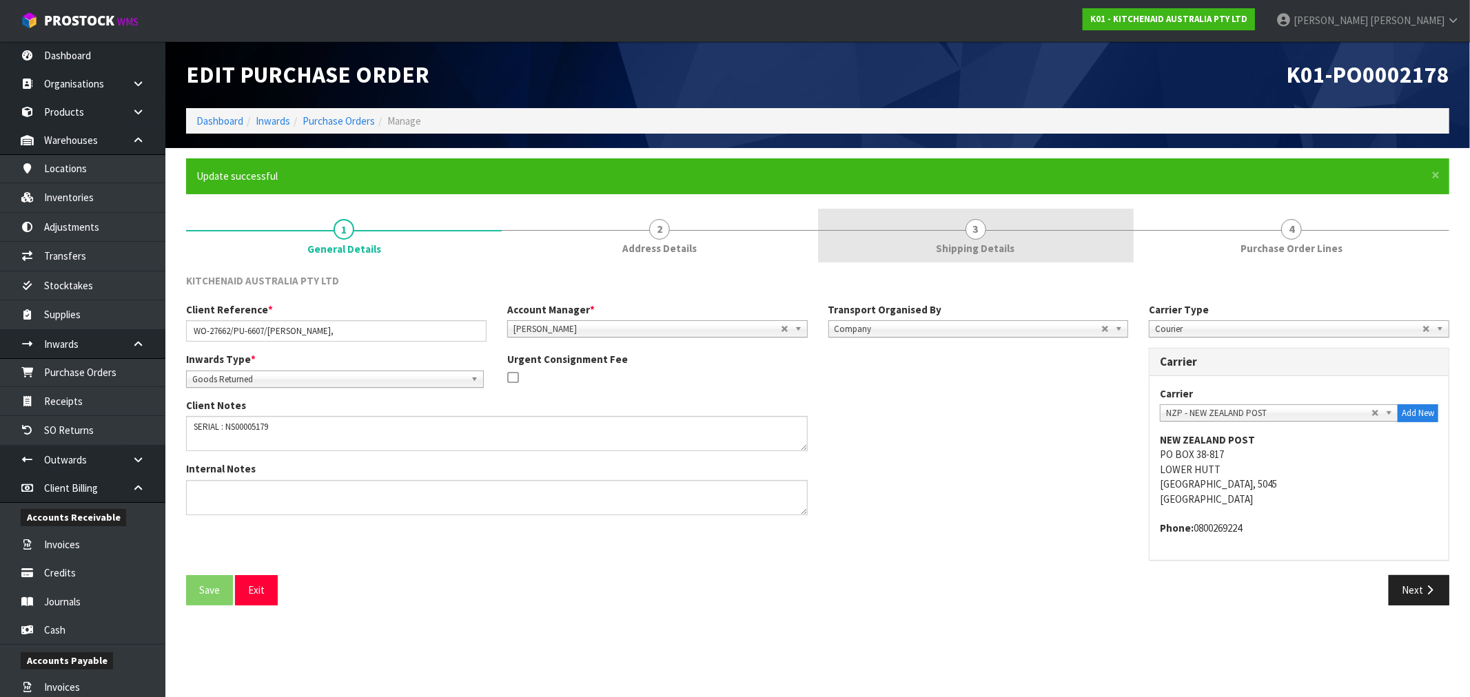
click at [1031, 225] on link "3 Shipping Details" at bounding box center [976, 236] width 316 height 54
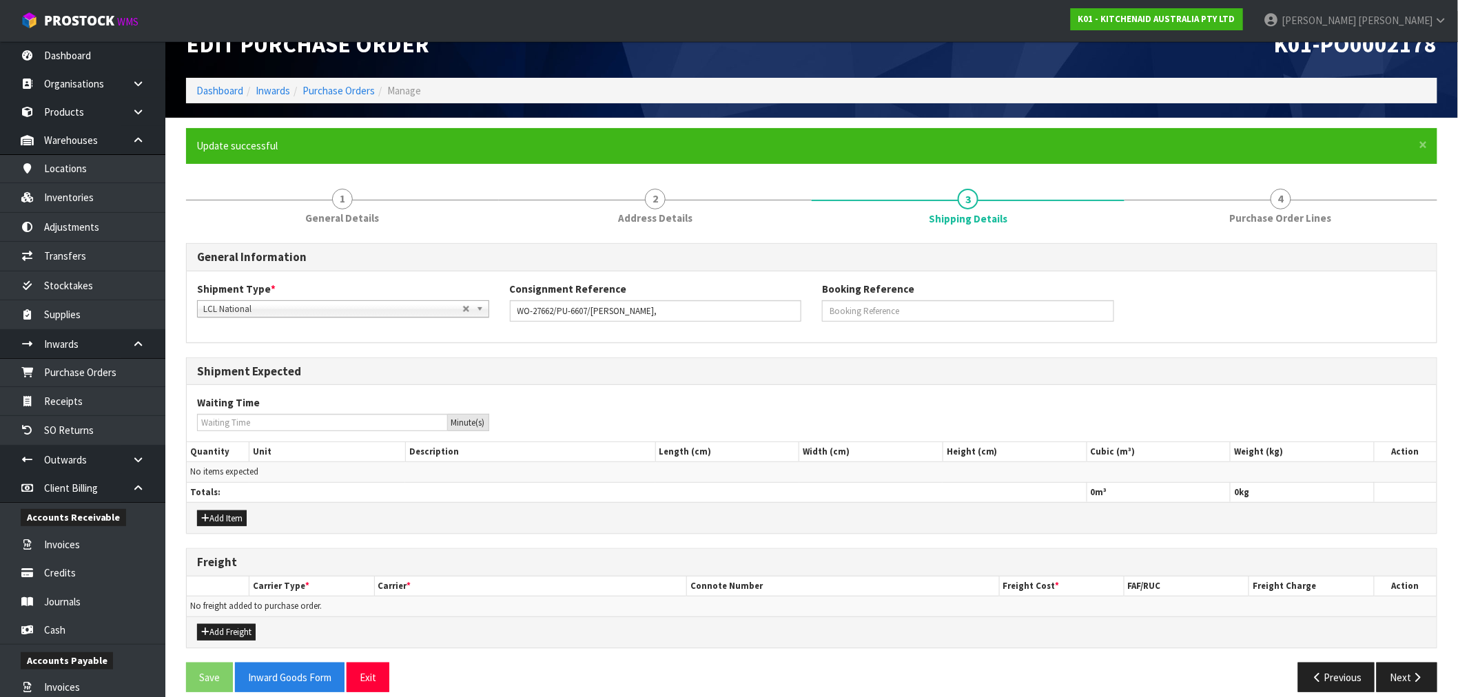
scroll to position [45, 0]
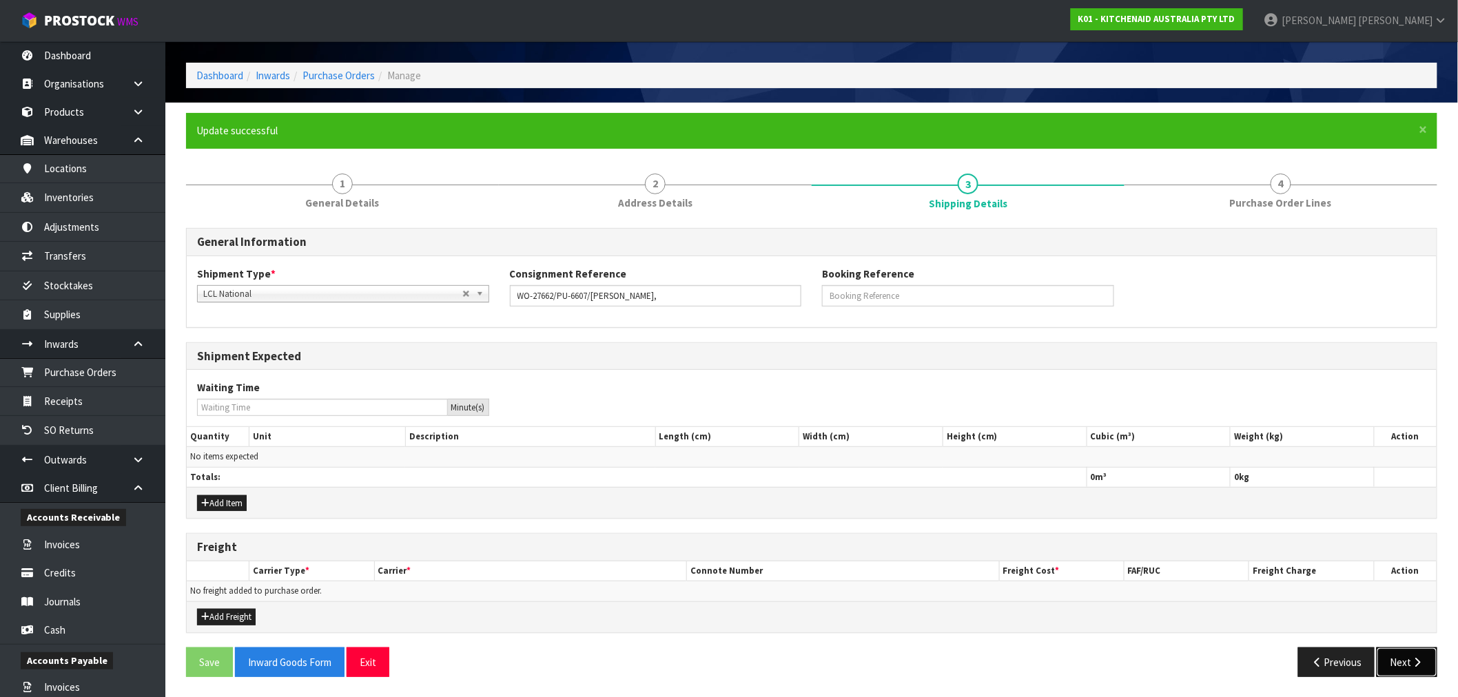
click at [1434, 658] on button "Next" at bounding box center [1407, 663] width 61 height 30
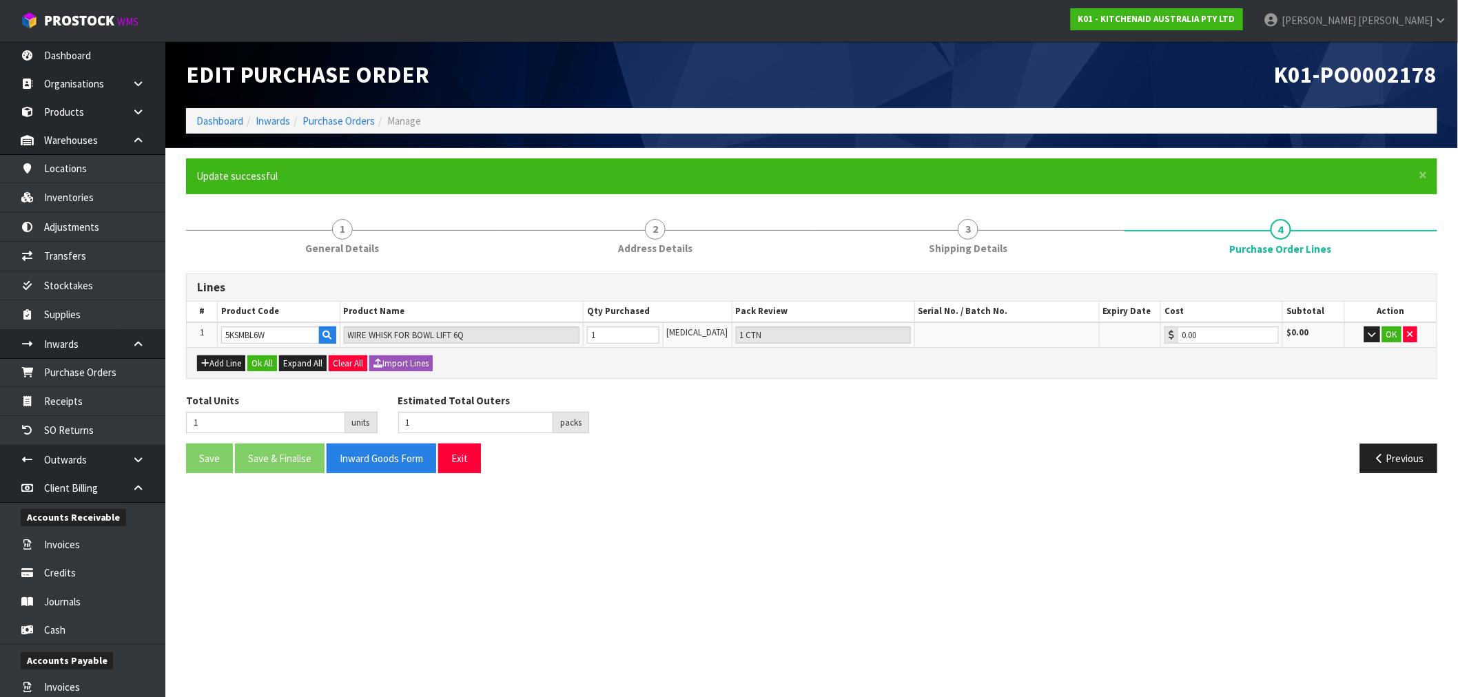
scroll to position [0, 0]
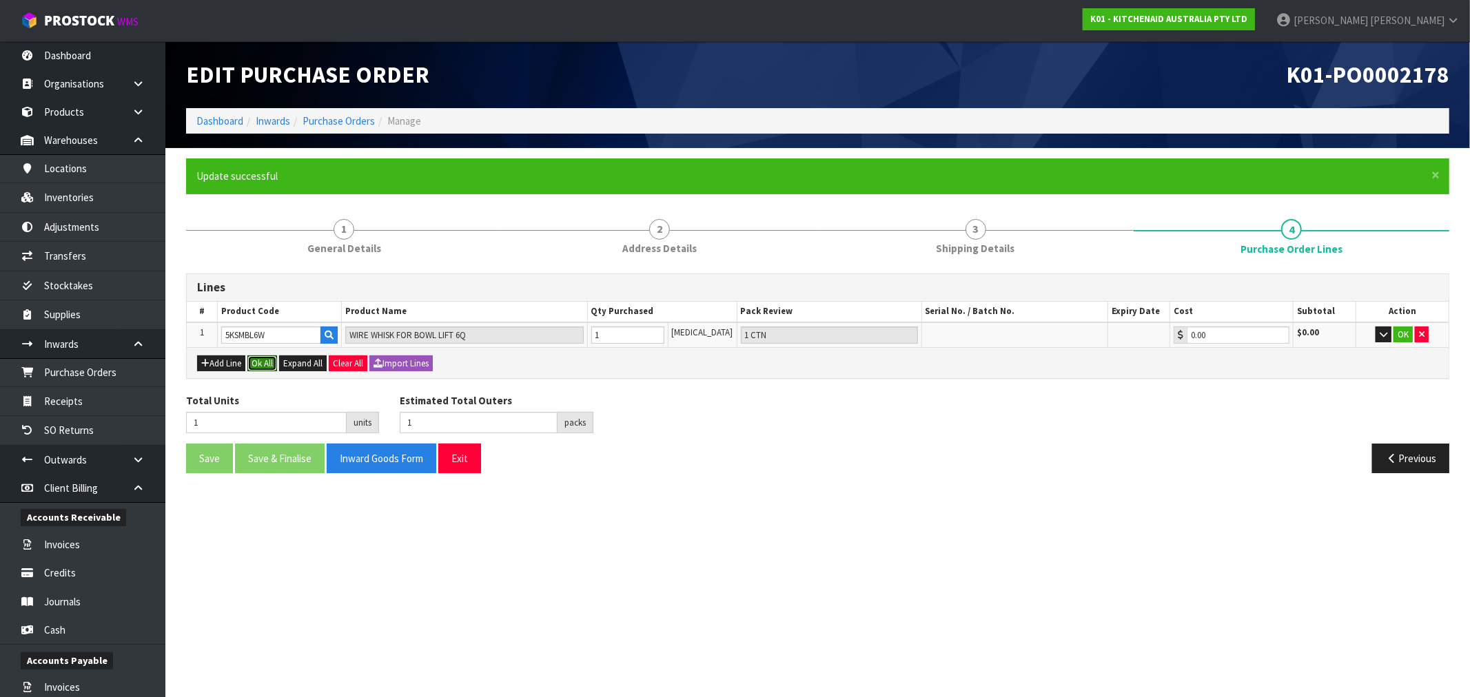
click at [271, 362] on button "Ok All" at bounding box center [262, 364] width 30 height 17
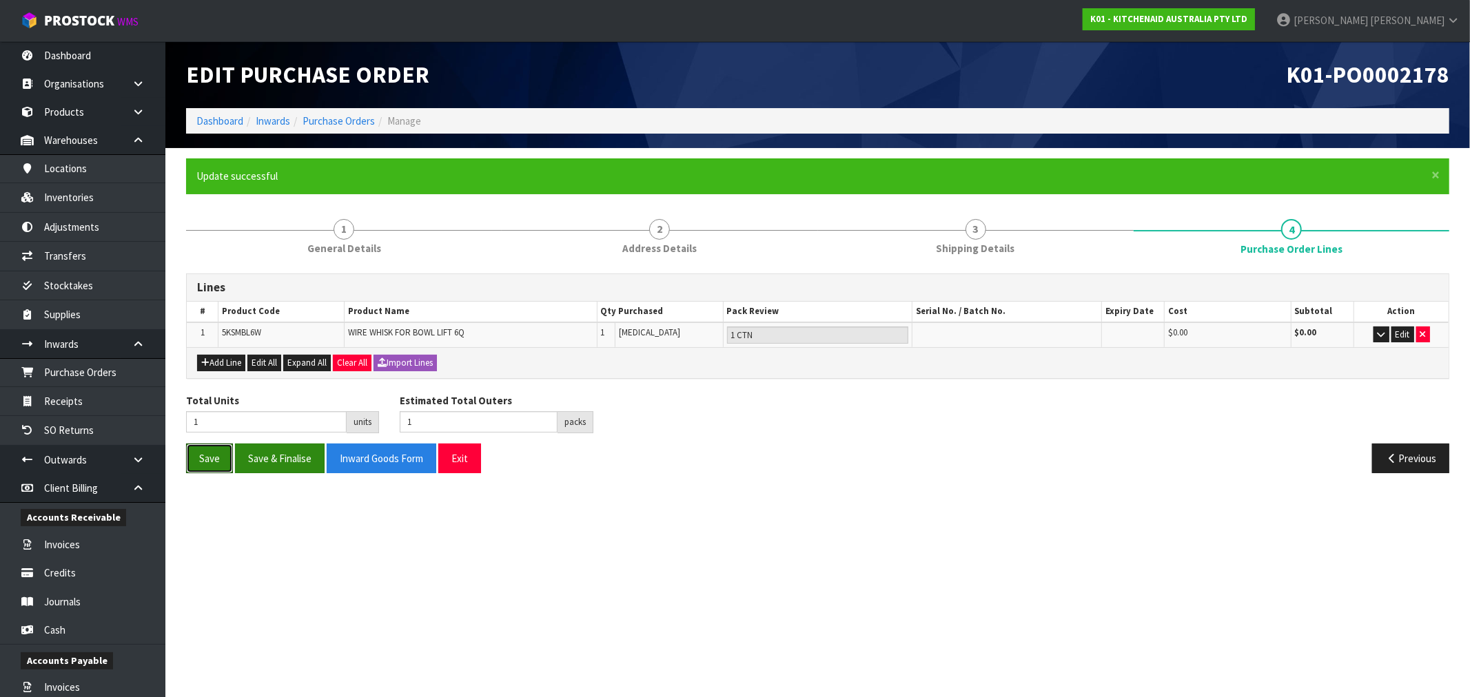
drag, startPoint x: 228, startPoint y: 457, endPoint x: 272, endPoint y: 447, distance: 44.6
click at [227, 457] on button "Save" at bounding box center [209, 459] width 47 height 30
drag, startPoint x: 885, startPoint y: 232, endPoint x: 1147, endPoint y: 297, distance: 269.8
click at [1145, 297] on div "1 General Details 2 Address Details 3 Shipping Details 4 Purchase Order Lines L…" at bounding box center [817, 346] width 1263 height 275
drag, startPoint x: 285, startPoint y: 319, endPoint x: 250, endPoint y: 336, distance: 38.2
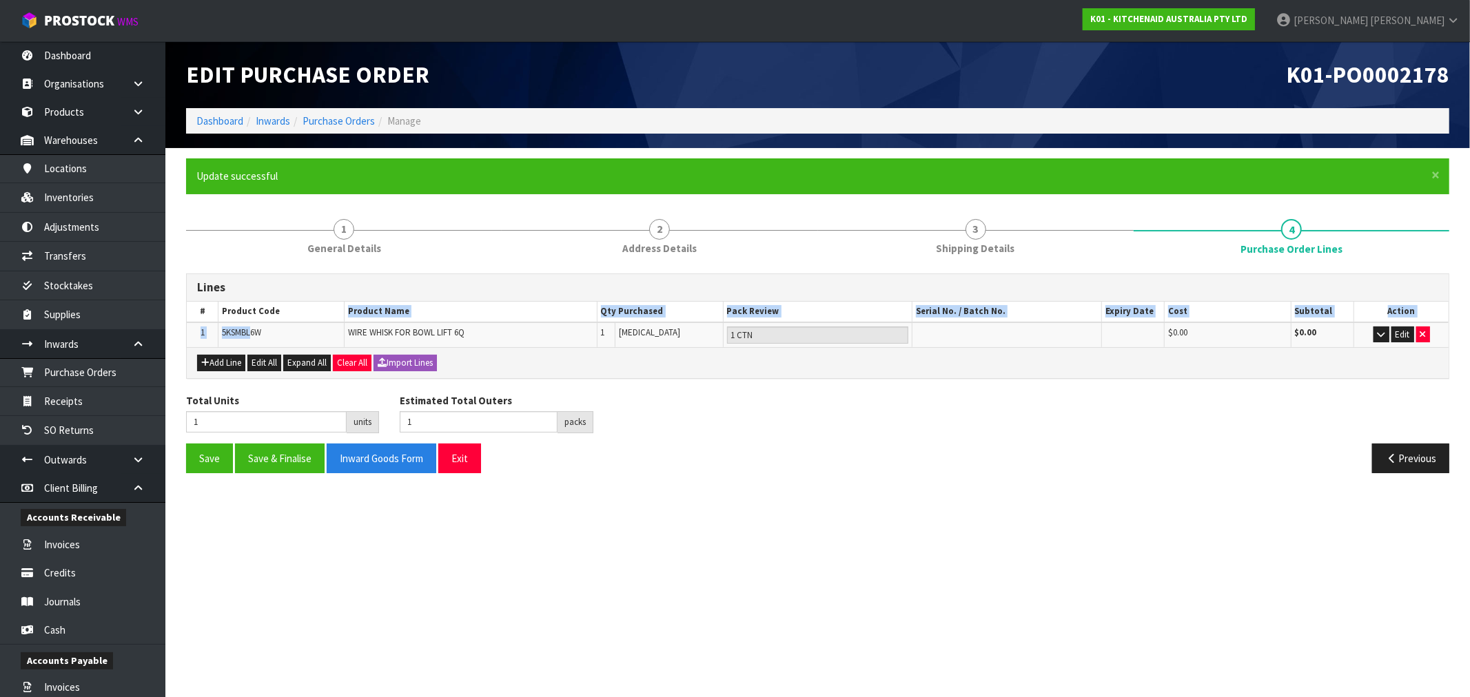
click at [250, 336] on table "# Product Code Product Name Qty Purchased Pack Review Serial No. / Batch No. Ex…" at bounding box center [818, 324] width 1262 height 45
click at [289, 334] on td "5KSMBL6W" at bounding box center [281, 335] width 126 height 25
click at [1380, 331] on icon "button" at bounding box center [1382, 334] width 8 height 9
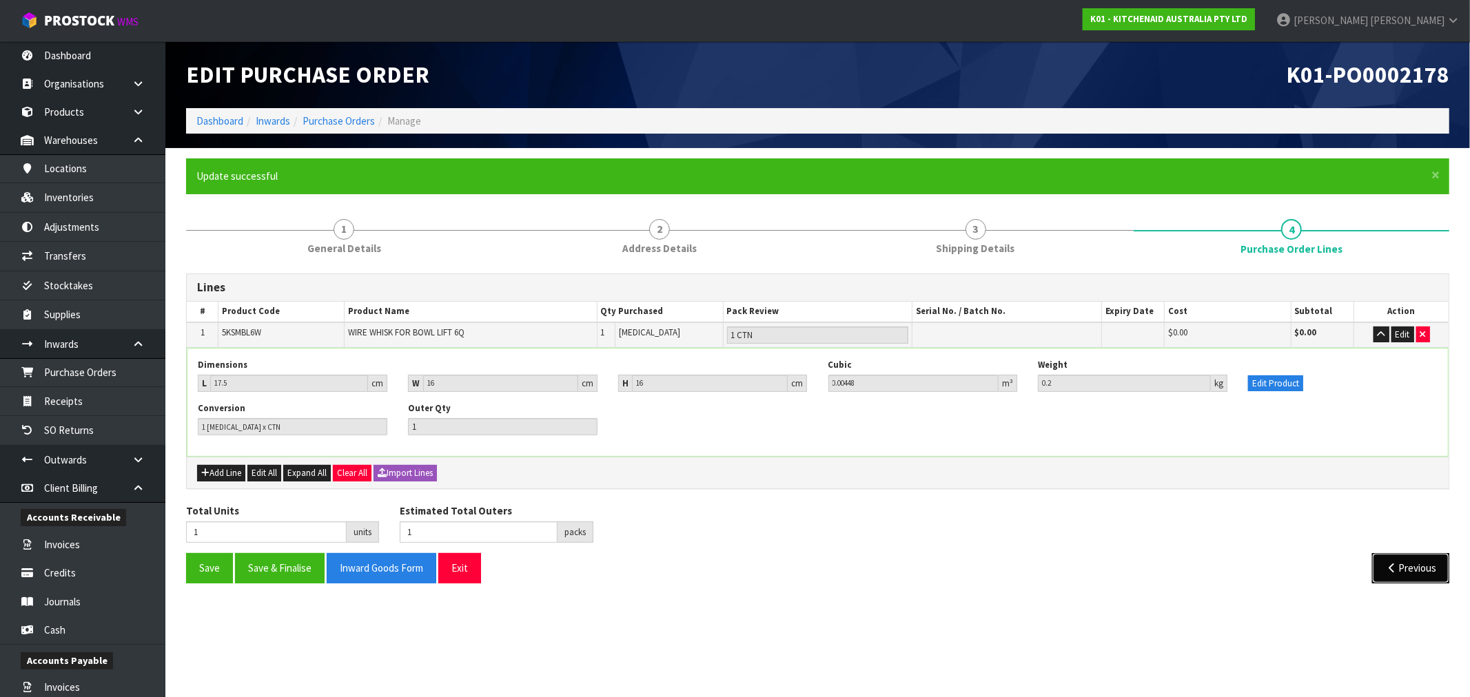
click at [1400, 570] on button "Previous" at bounding box center [1410, 568] width 77 height 30
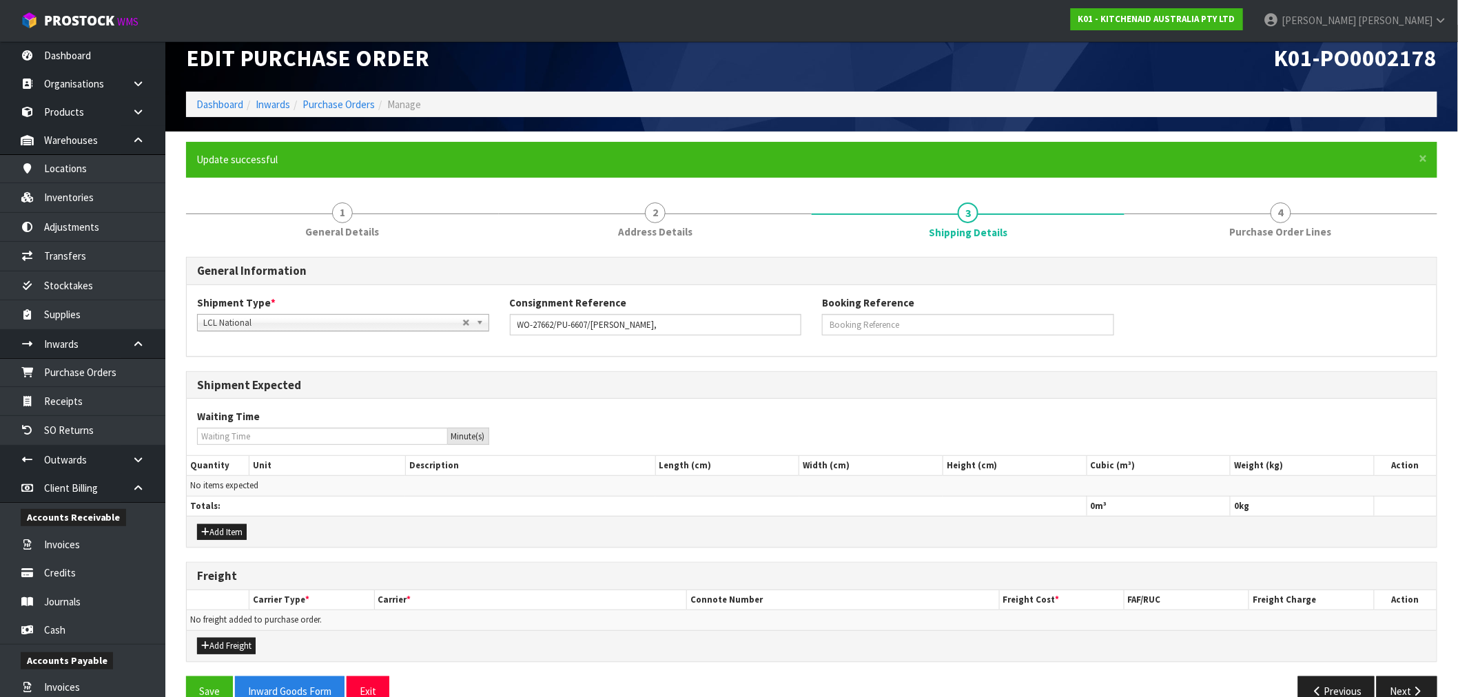
scroll to position [45, 0]
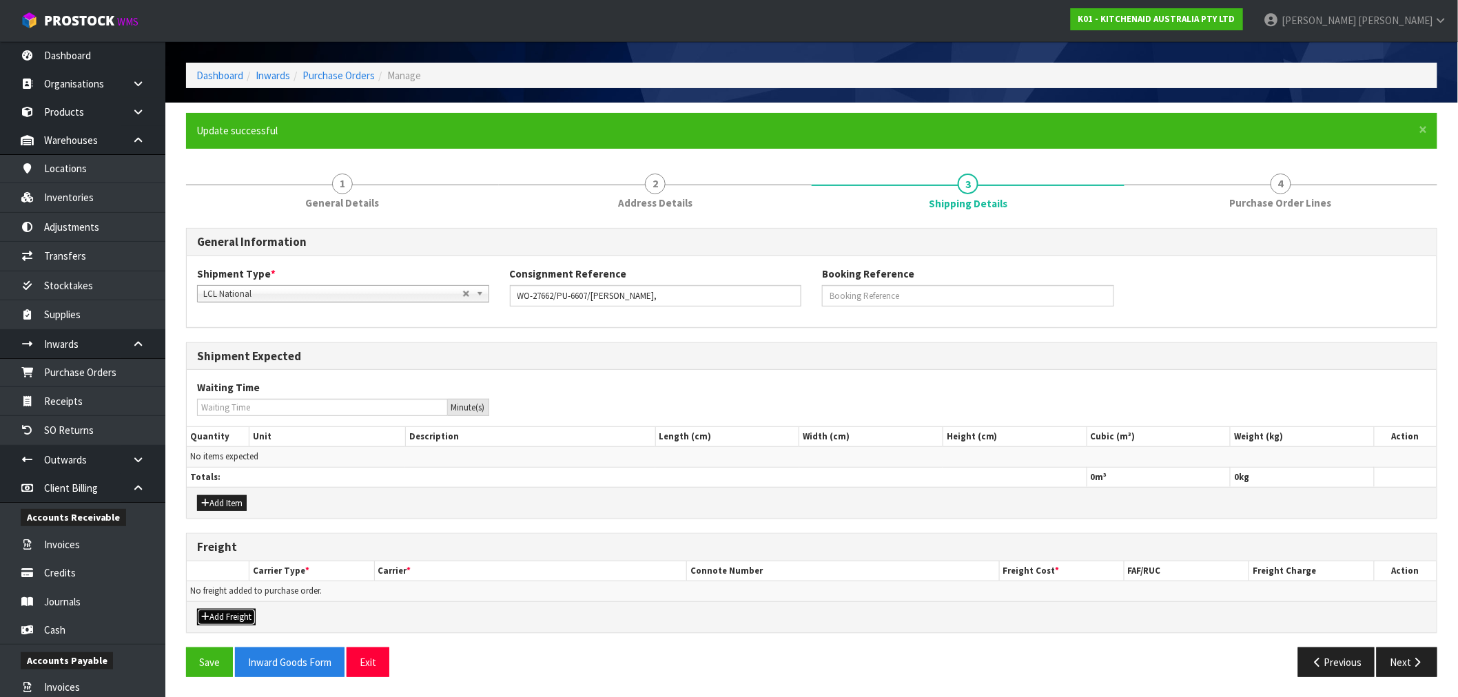
click at [232, 610] on button "Add Freight" at bounding box center [226, 617] width 59 height 17
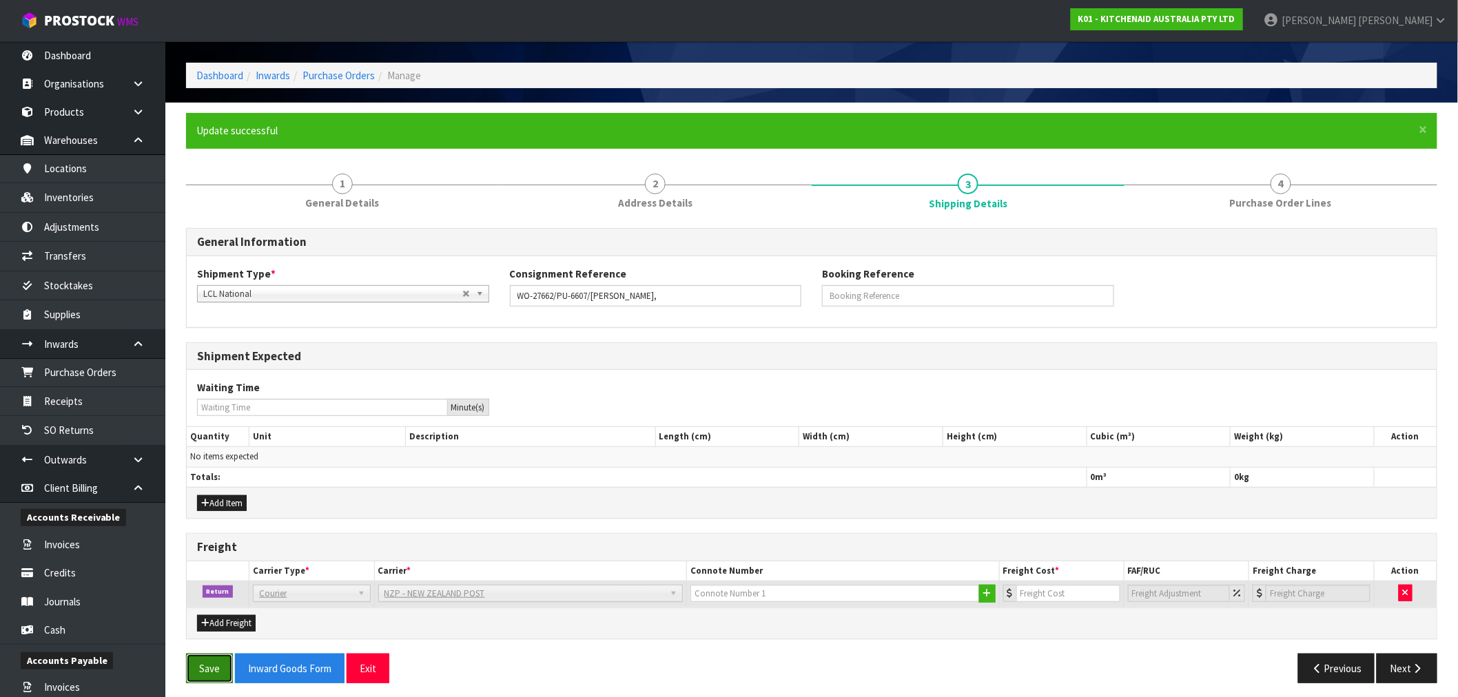
click at [215, 659] on button "Save" at bounding box center [209, 669] width 47 height 30
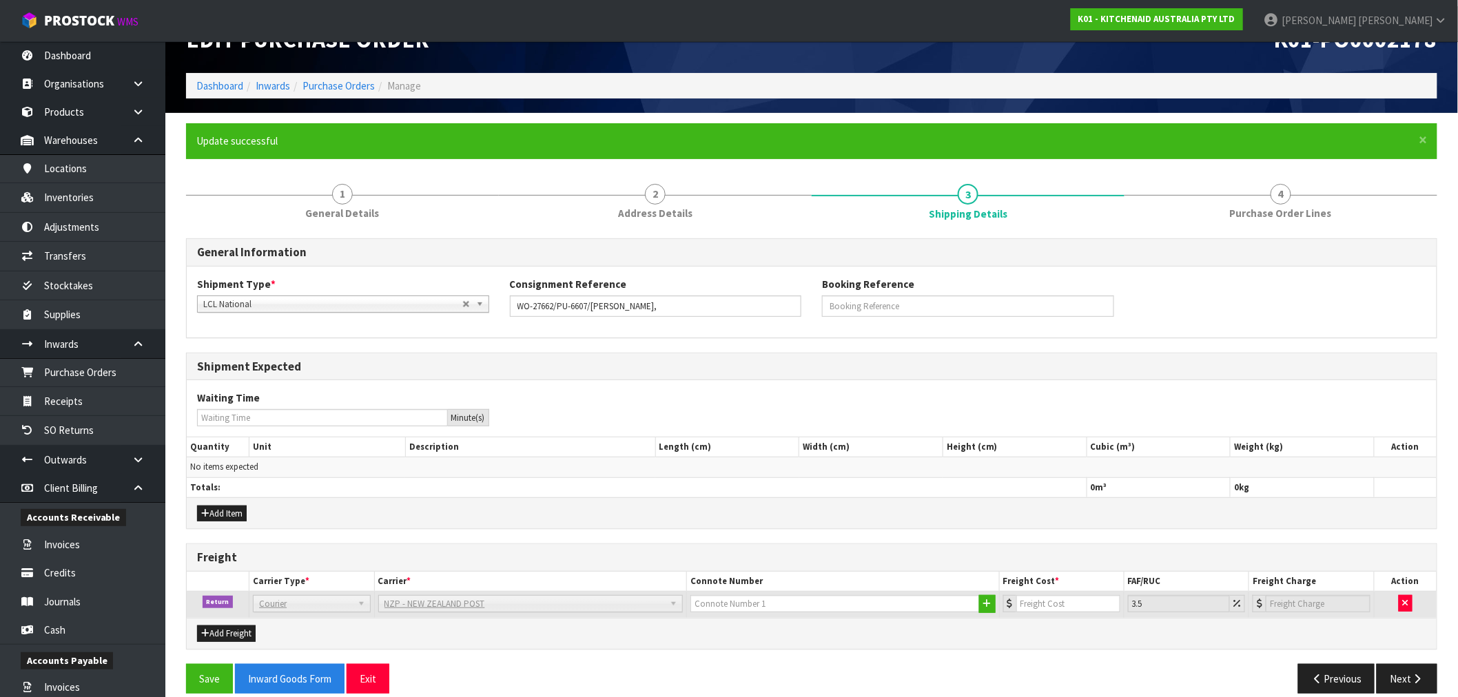
scroll to position [52, 0]
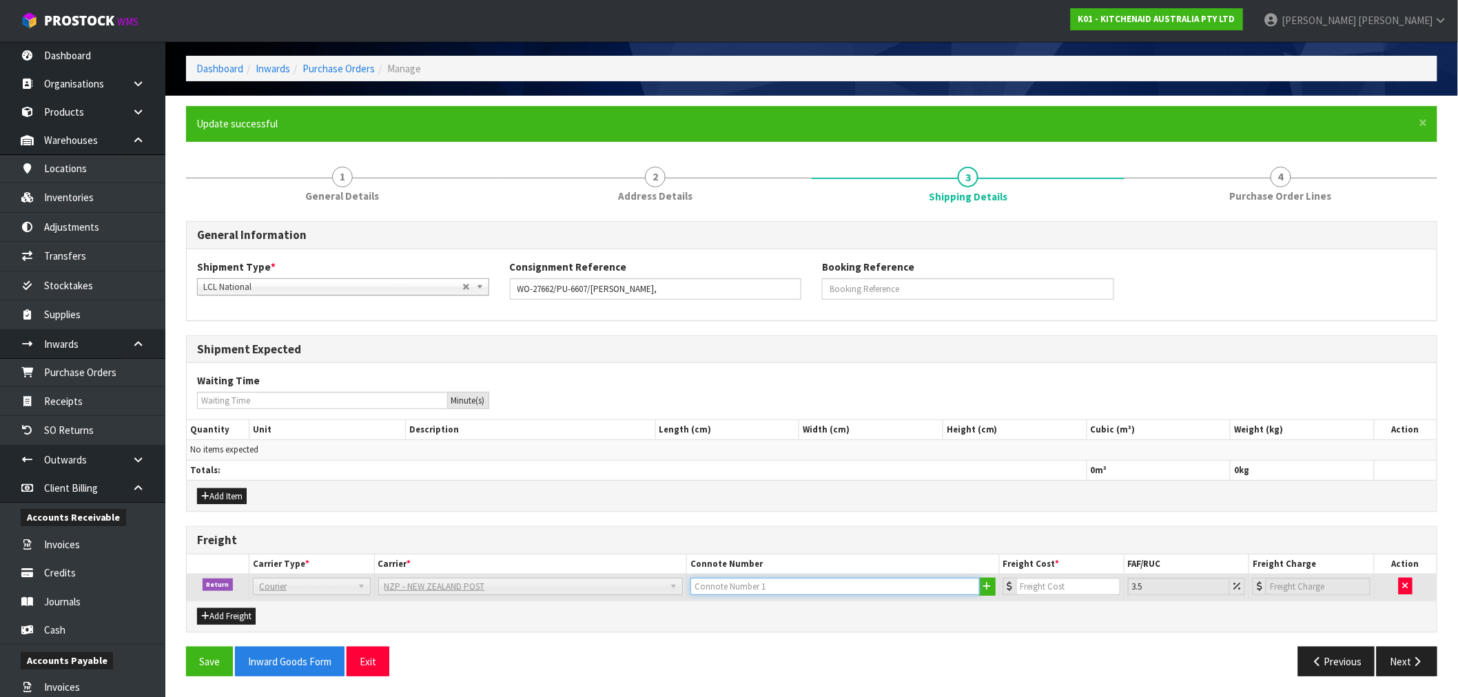
click at [749, 584] on input "text" at bounding box center [835, 586] width 289 height 17
paste input "(00) 89421 03799 47504 750"
type input "(00) 89421 03799 47504 750"
click at [1050, 584] on input "number" at bounding box center [1069, 586] width 104 height 17
type input "1"
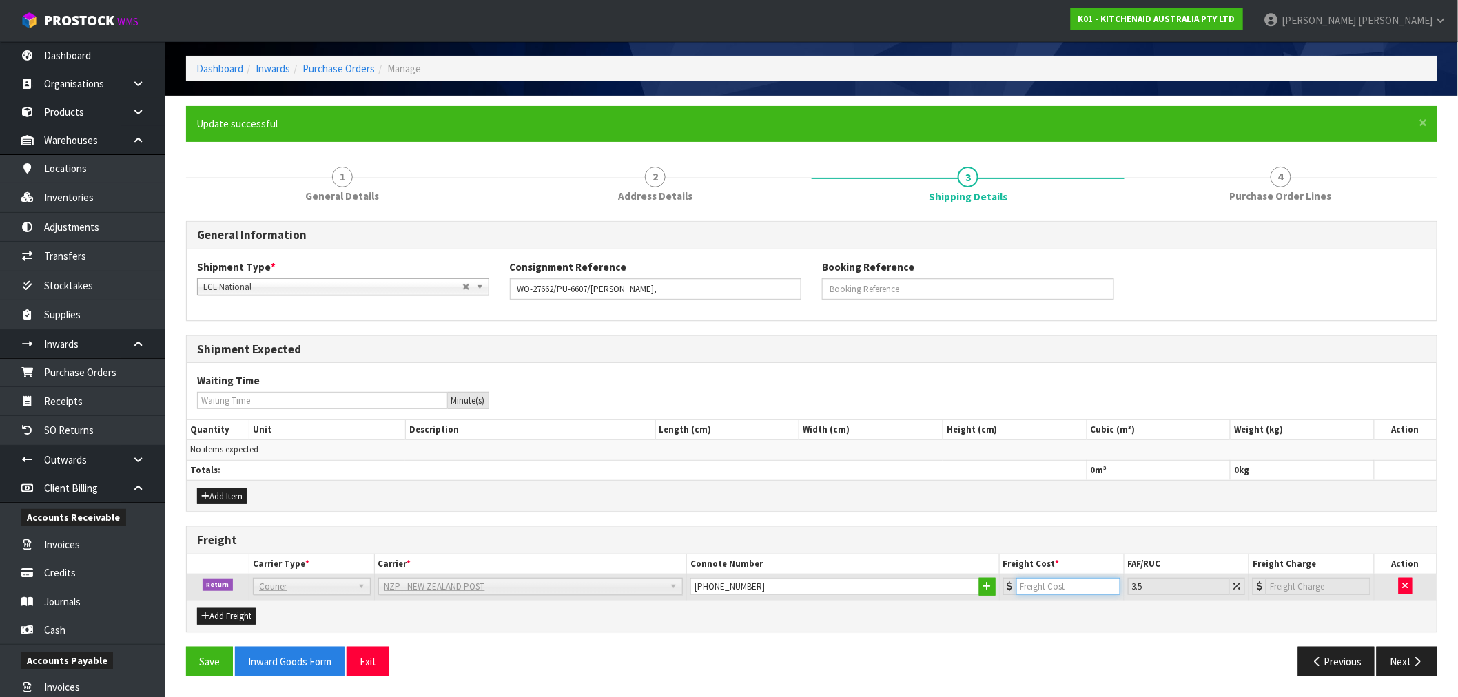
type input "1.04"
type input "13"
type input "13.45"
type input "13.04"
type input "13.5"
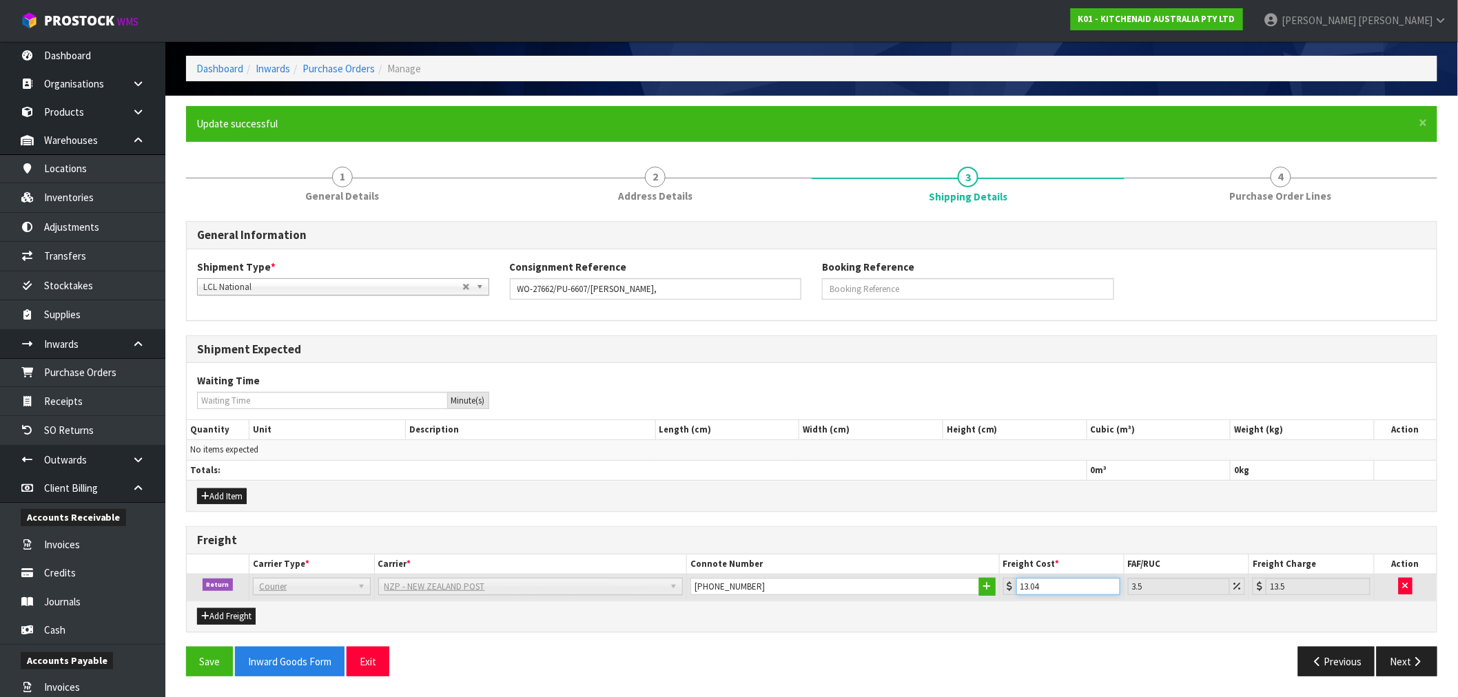
type input "13.04"
click at [186, 647] on button "Save" at bounding box center [209, 662] width 47 height 30
click at [216, 667] on button "Save" at bounding box center [209, 662] width 47 height 30
click at [1416, 660] on icon "button" at bounding box center [1418, 662] width 13 height 10
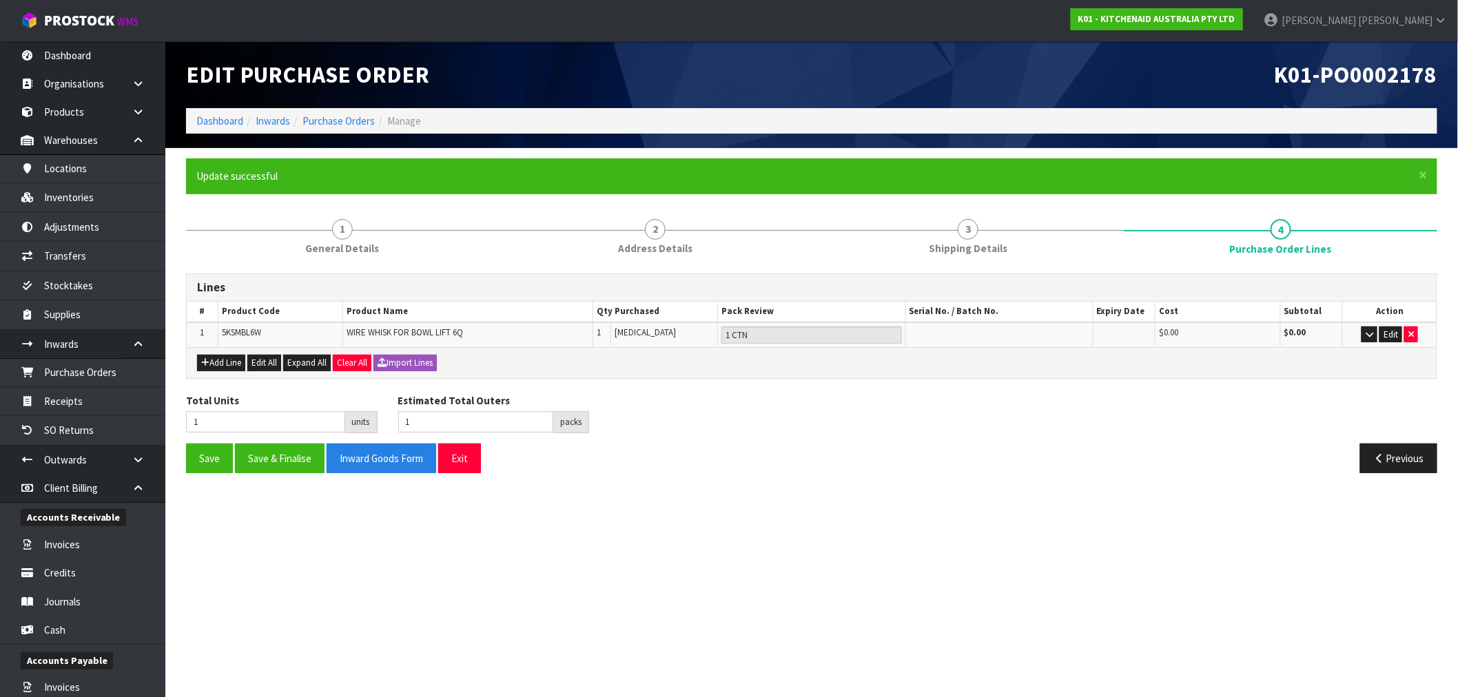
scroll to position [0, 0]
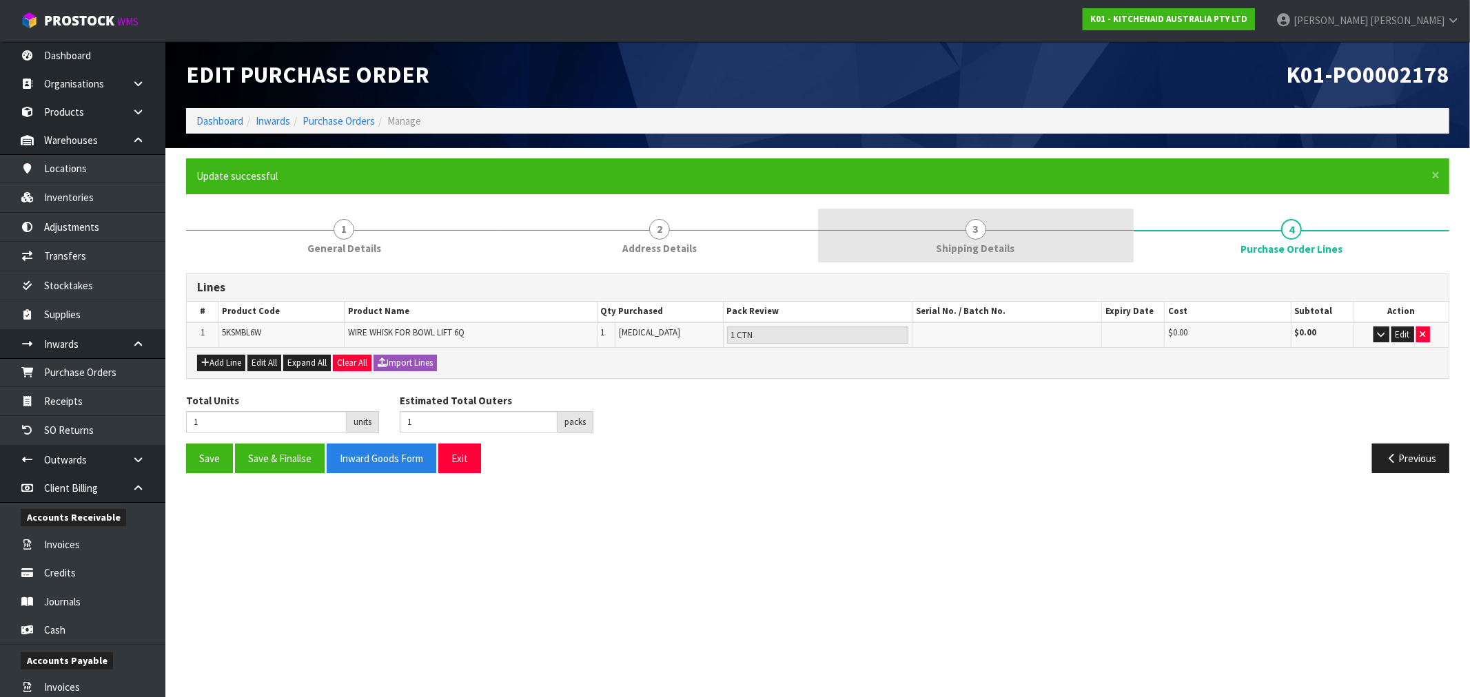
click at [1079, 244] on link "3 Shipping Details" at bounding box center [976, 236] width 316 height 54
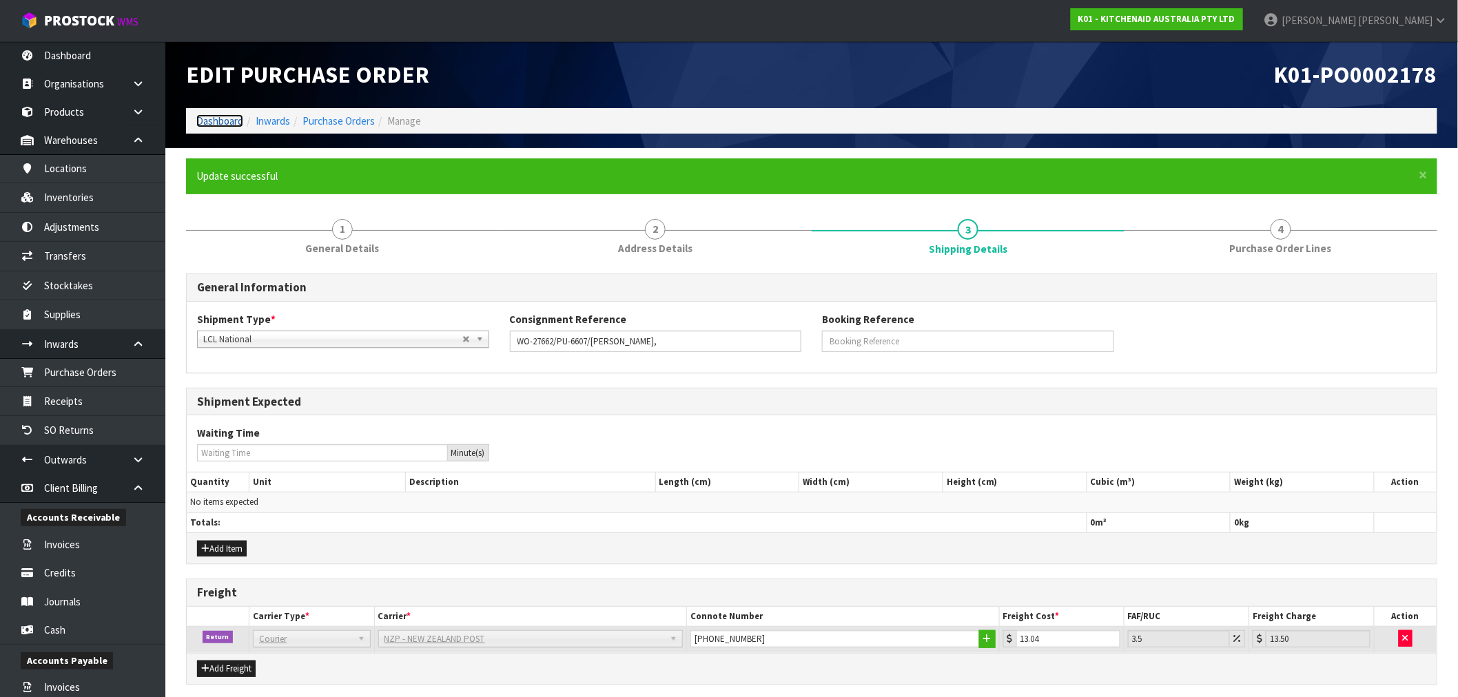
click at [209, 124] on link "Dashboard" at bounding box center [219, 120] width 47 height 13
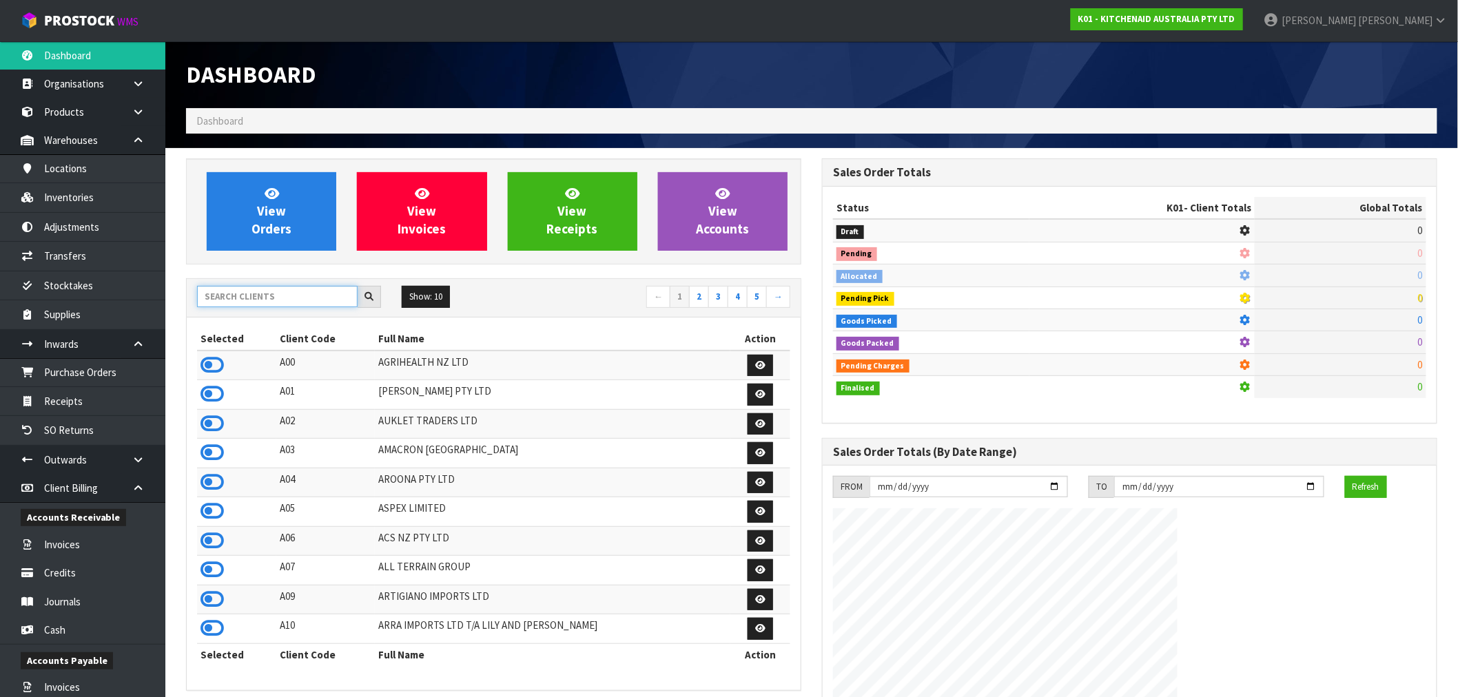
click at [233, 290] on input "text" at bounding box center [277, 296] width 161 height 21
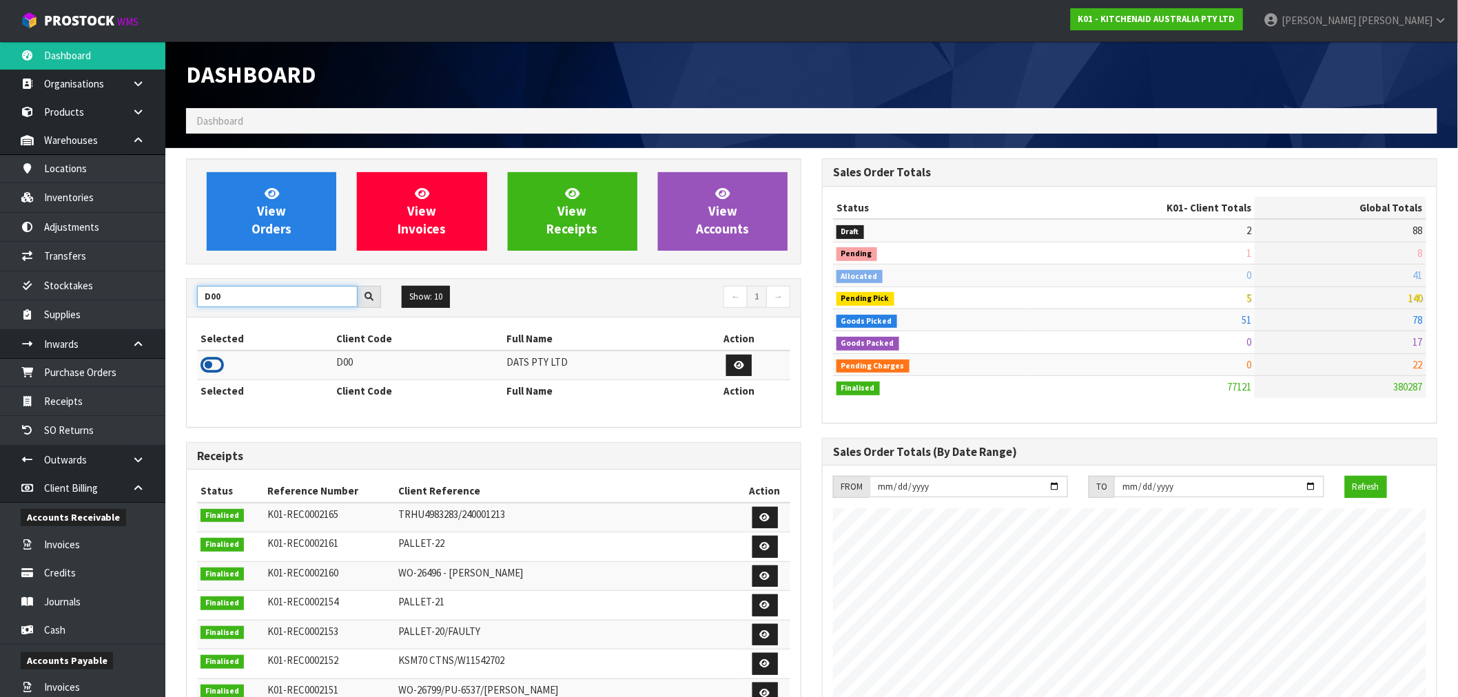
type input "D00"
click at [210, 374] on icon at bounding box center [212, 365] width 23 height 21
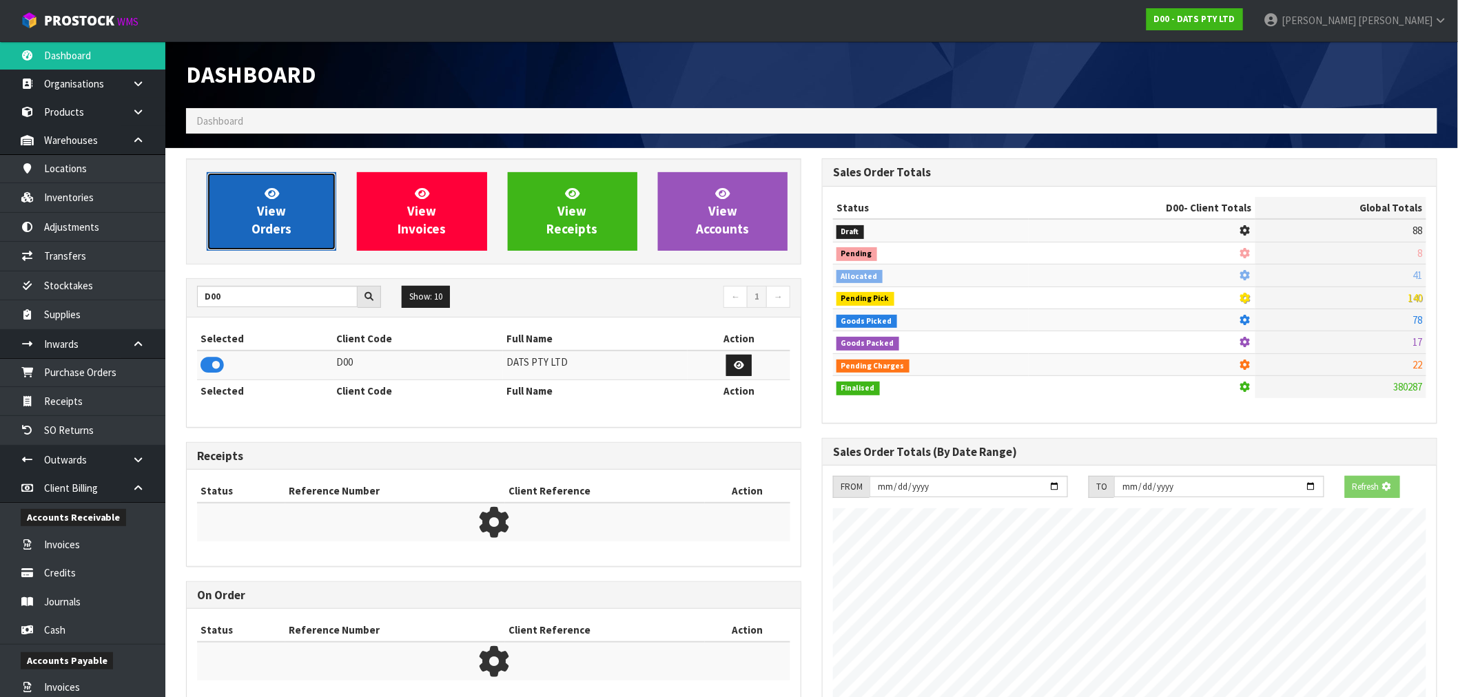
click at [258, 232] on span "View Orders" at bounding box center [272, 211] width 40 height 52
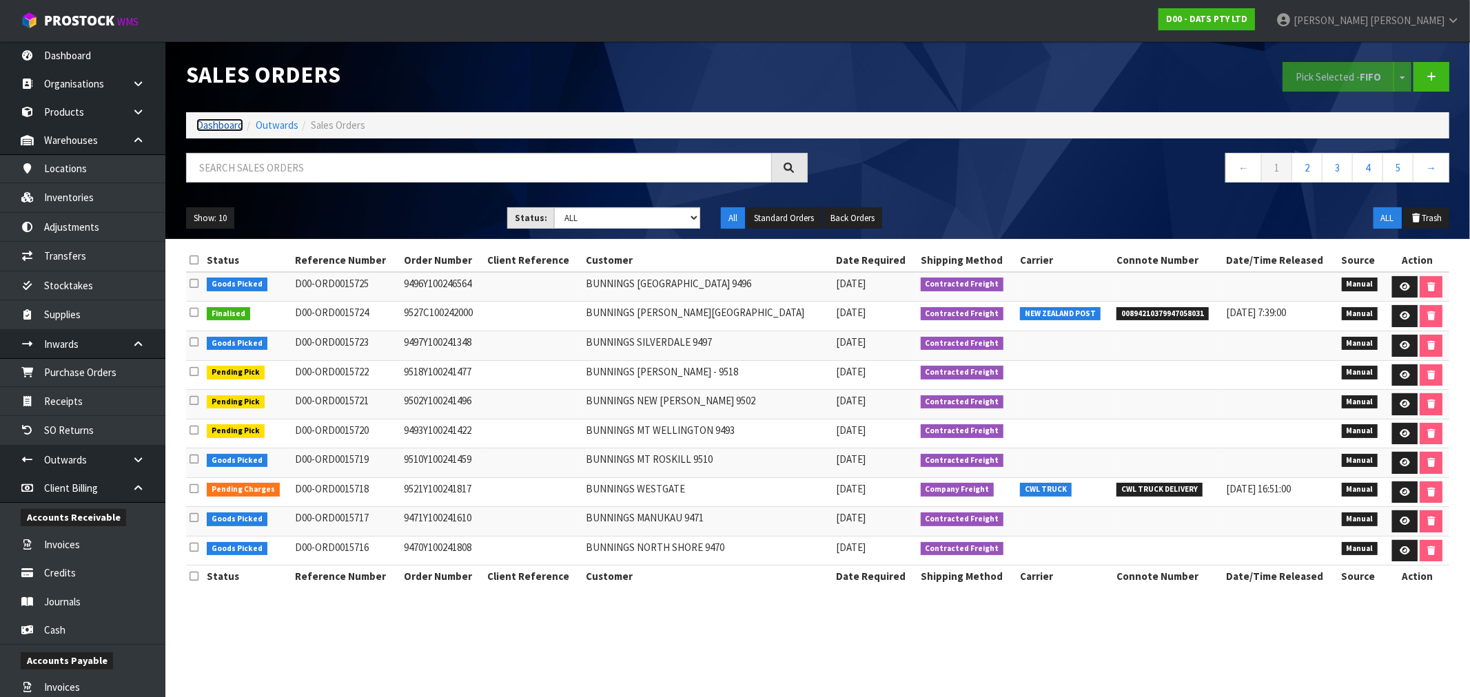
click at [216, 125] on link "Dashboard" at bounding box center [219, 125] width 47 height 13
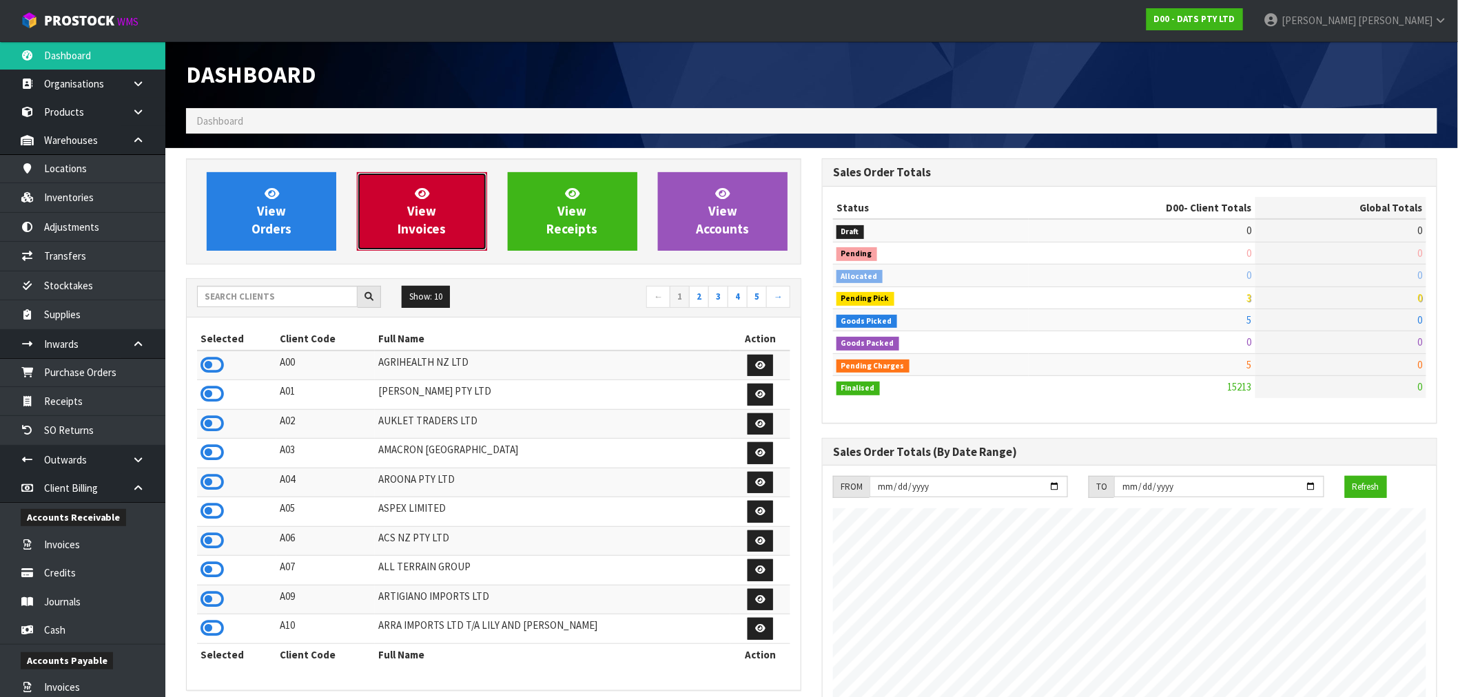
click at [425, 204] on span "View Invoices" at bounding box center [422, 211] width 48 height 52
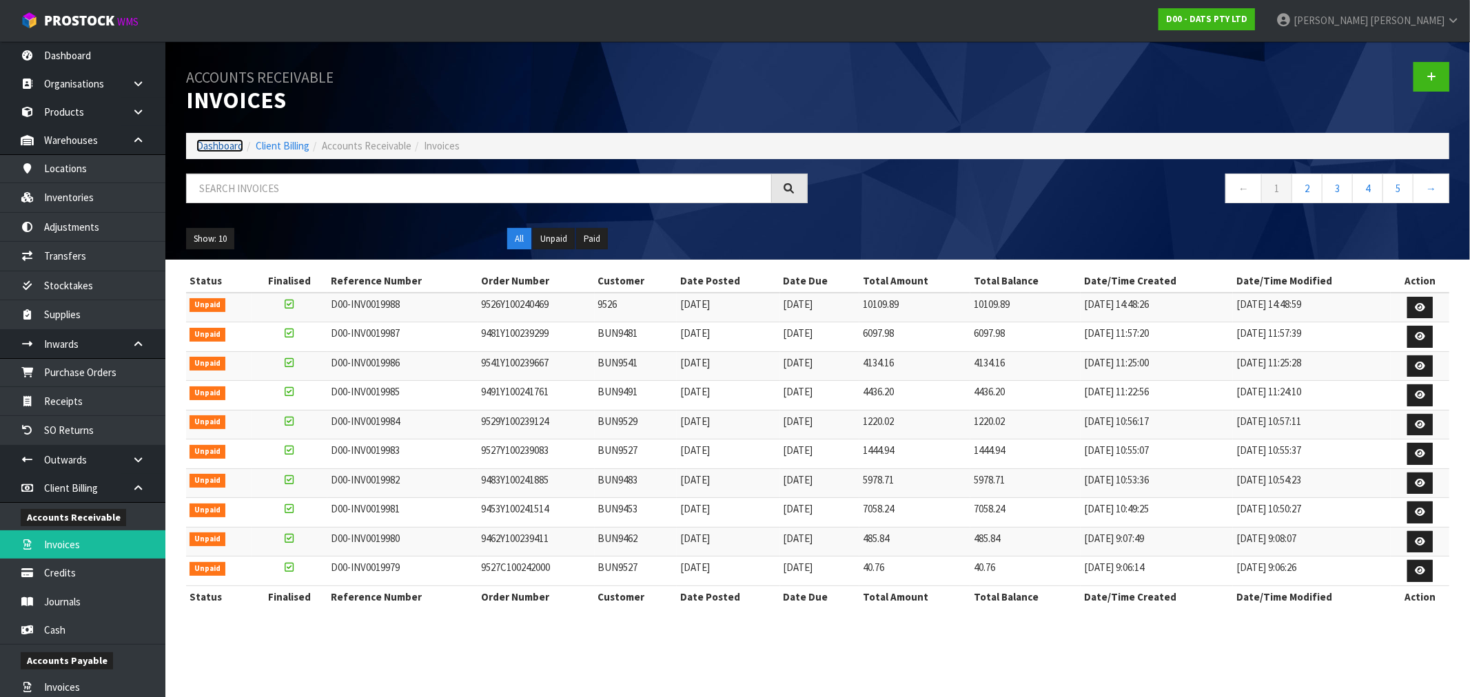
click at [216, 146] on link "Dashboard" at bounding box center [219, 145] width 47 height 13
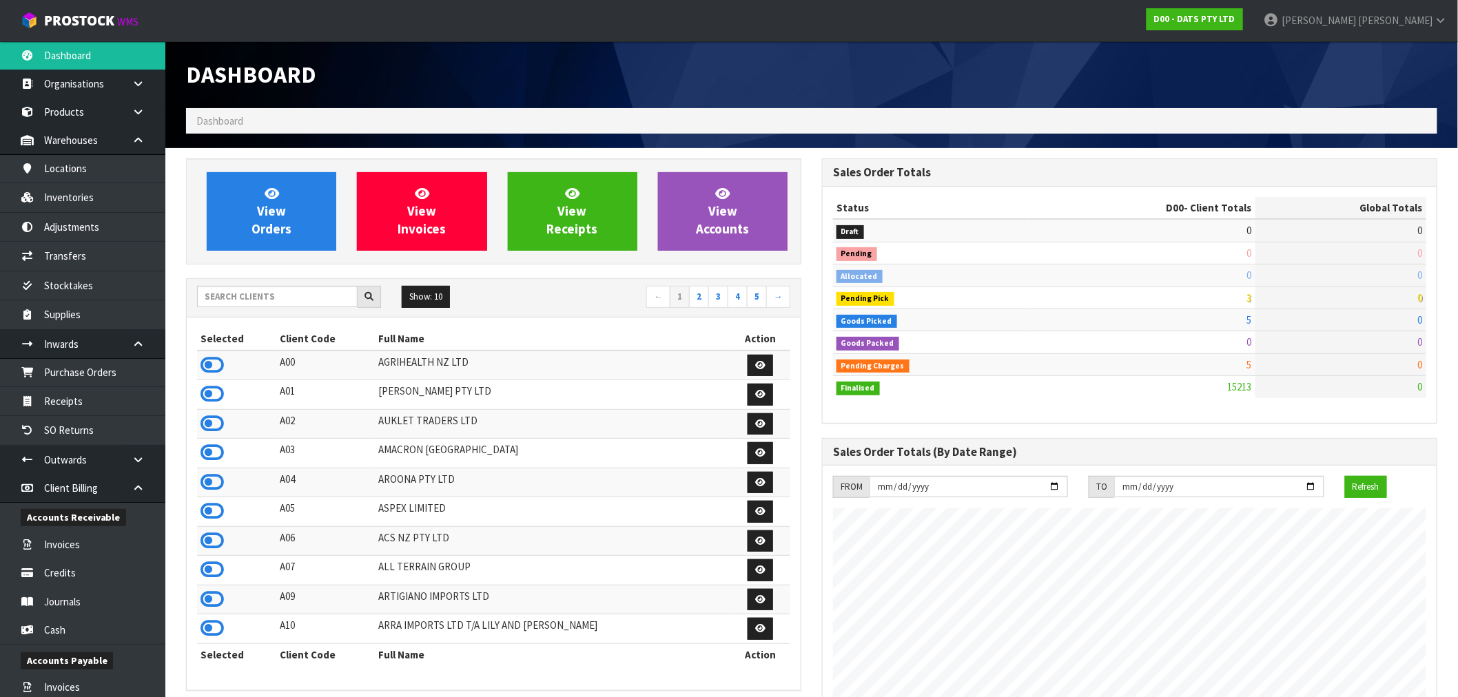
scroll to position [1044, 636]
click at [251, 301] on input "text" at bounding box center [277, 296] width 161 height 21
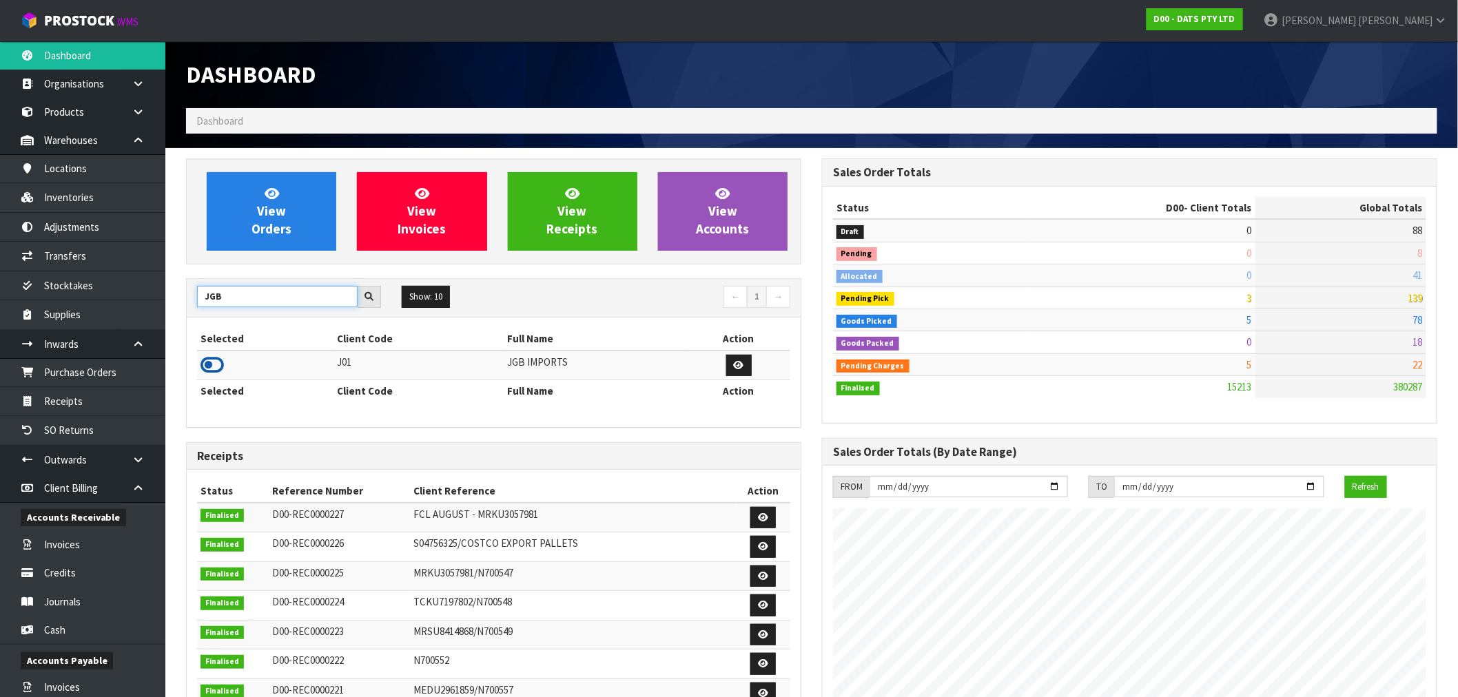
type input "JGB"
click at [218, 369] on icon at bounding box center [212, 365] width 23 height 21
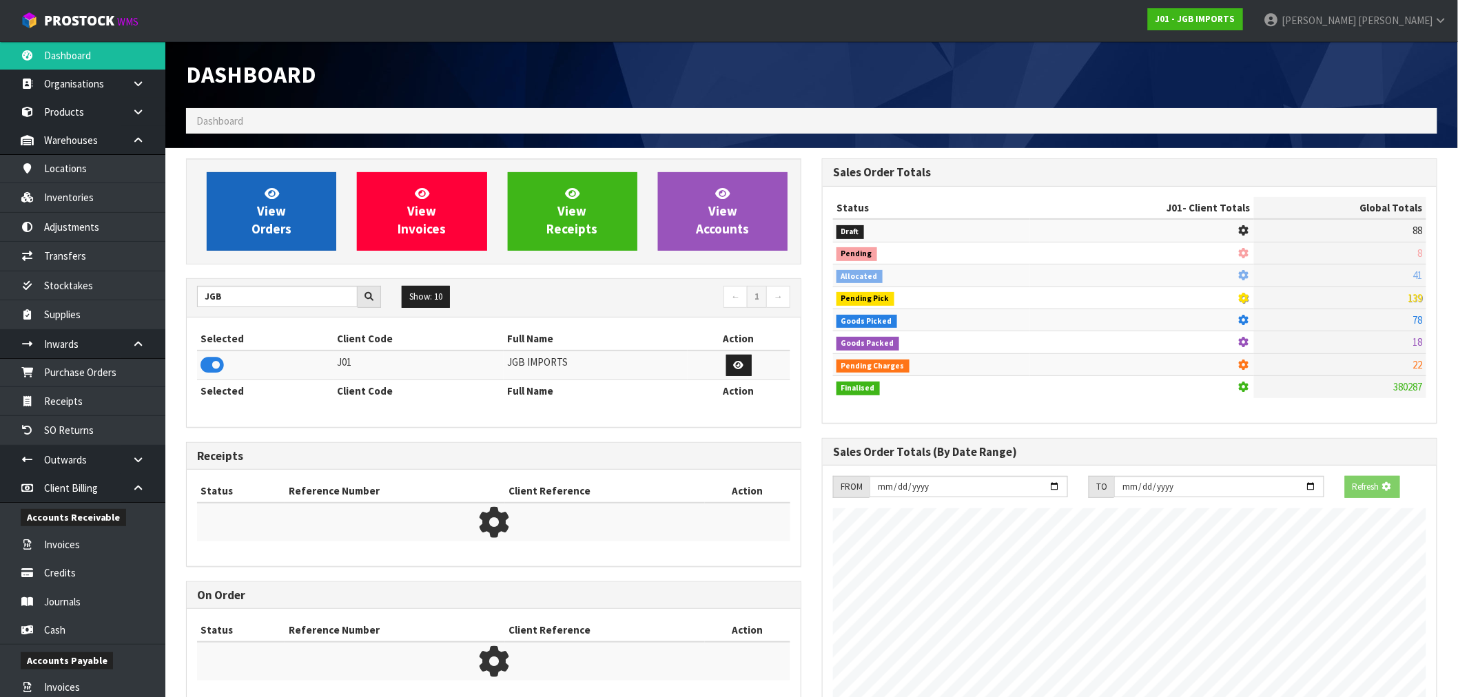
scroll to position [688358, 688581]
click at [256, 202] on link "View Orders" at bounding box center [272, 211] width 130 height 79
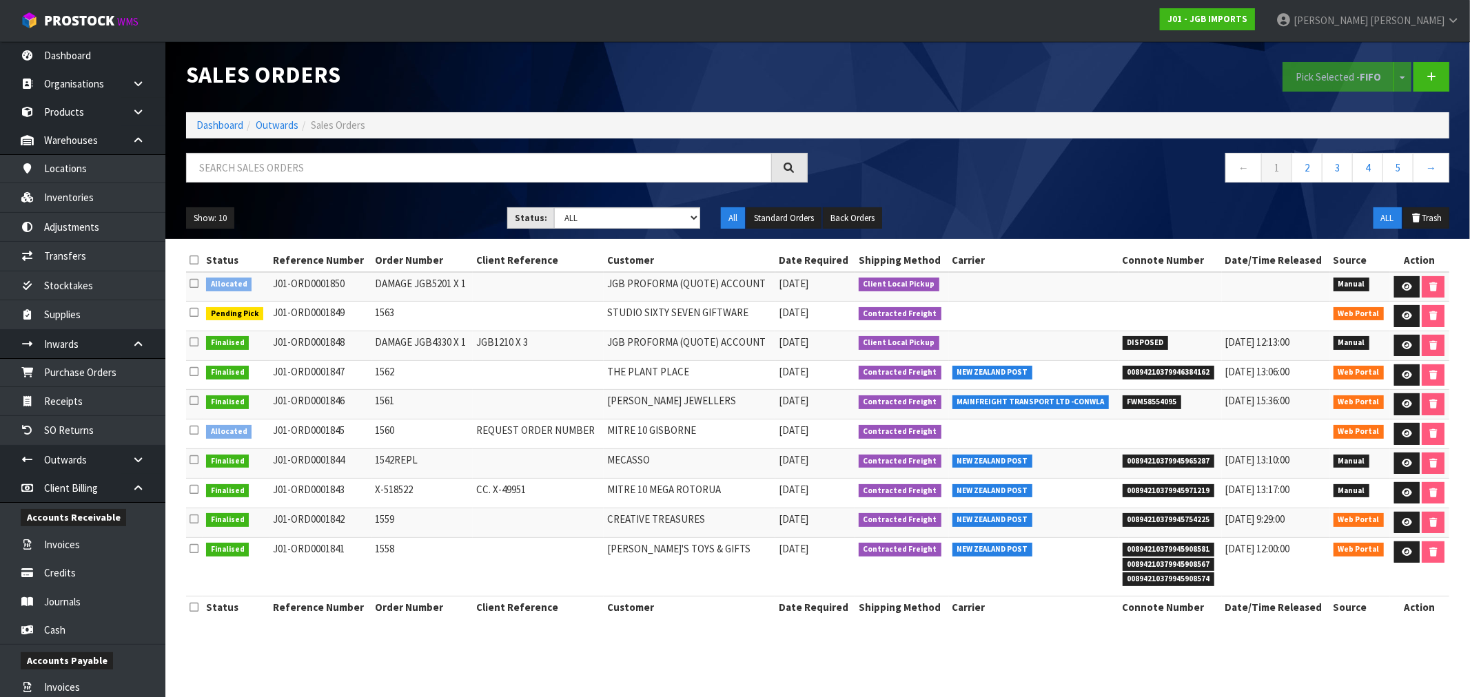
click at [217, 114] on ol "Dashboard Outwards Sales Orders" at bounding box center [817, 125] width 1263 height 26
click at [226, 123] on link "Dashboard" at bounding box center [219, 125] width 47 height 13
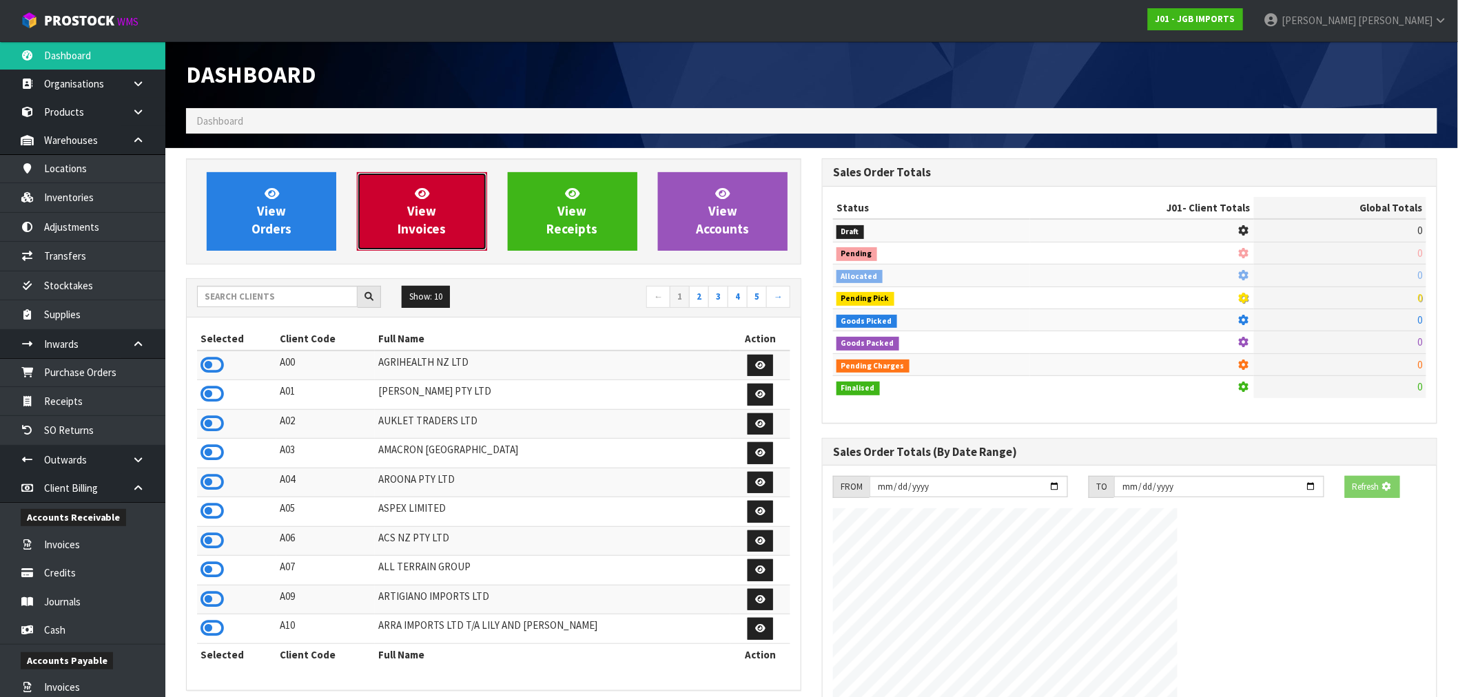
click at [441, 198] on link "View Invoices" at bounding box center [422, 211] width 130 height 79
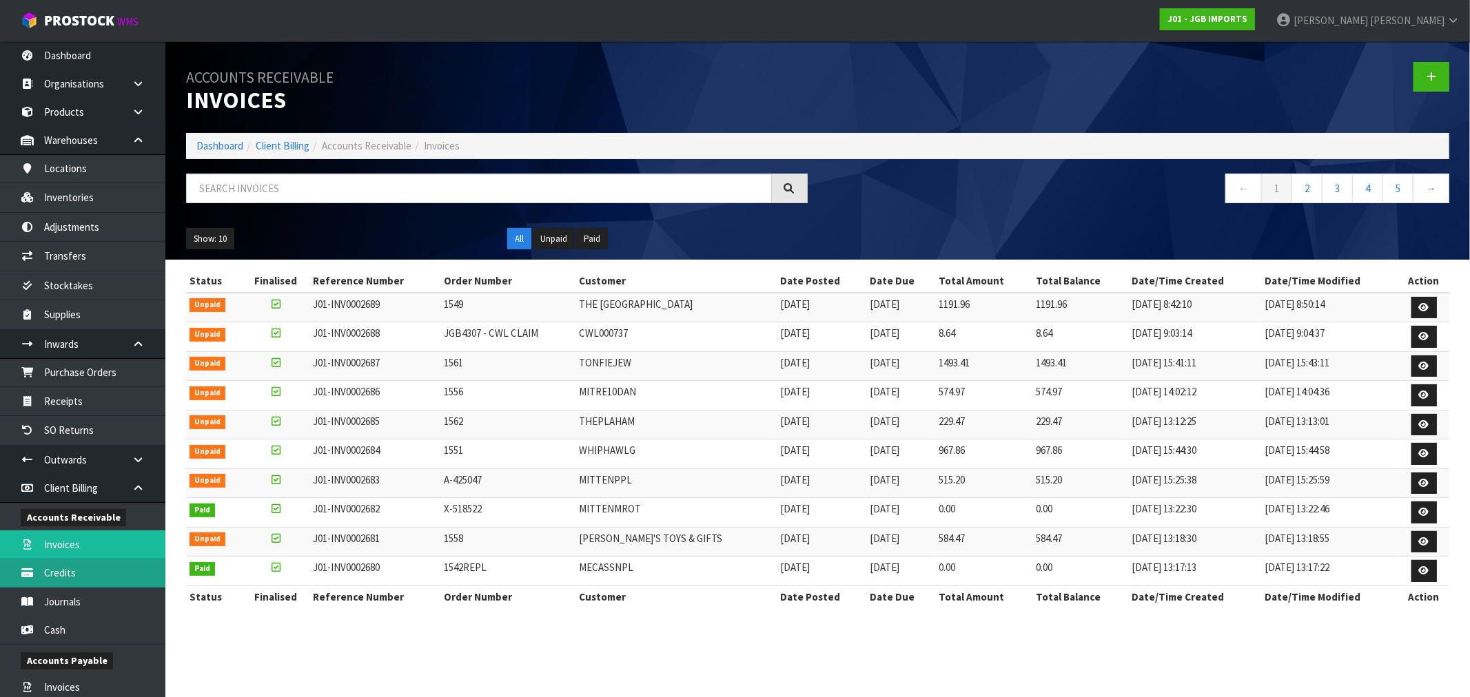
click at [86, 583] on link "Credits" at bounding box center [82, 573] width 165 height 28
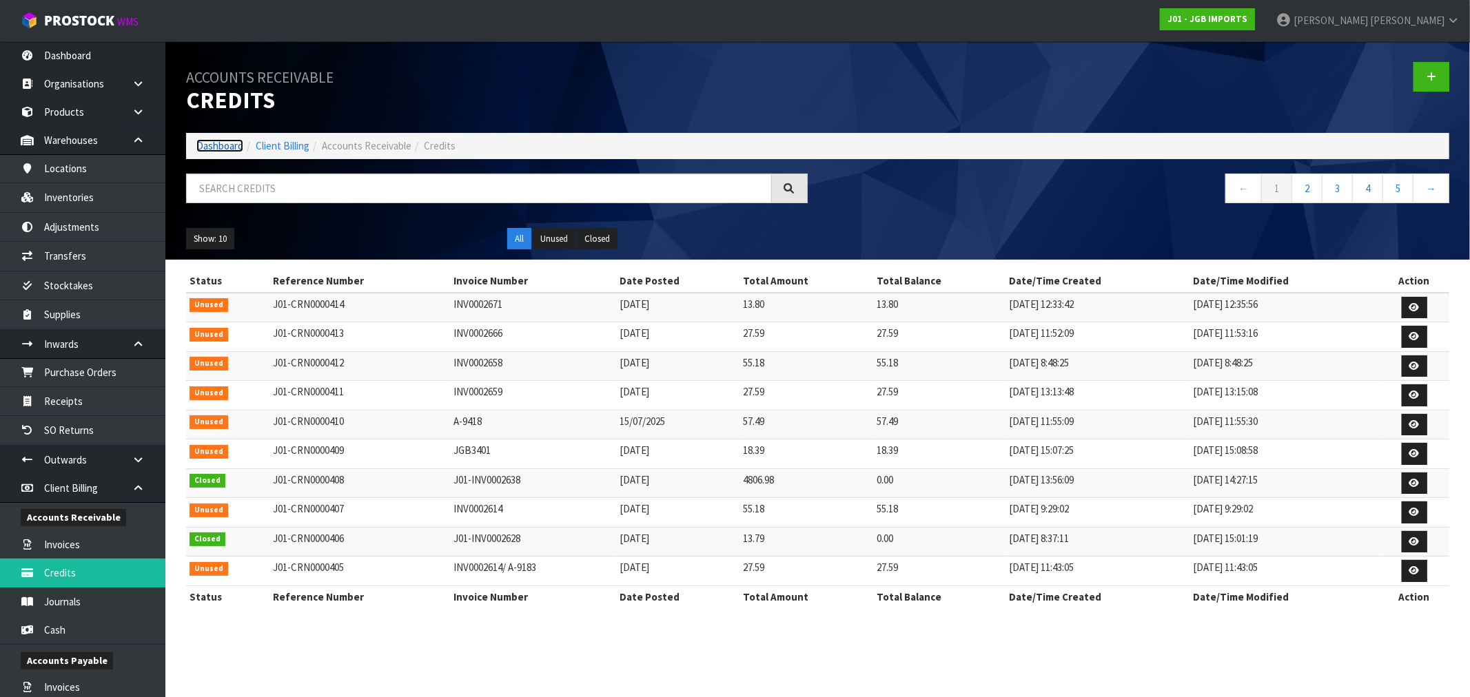
click at [221, 148] on link "Dashboard" at bounding box center [219, 145] width 47 height 13
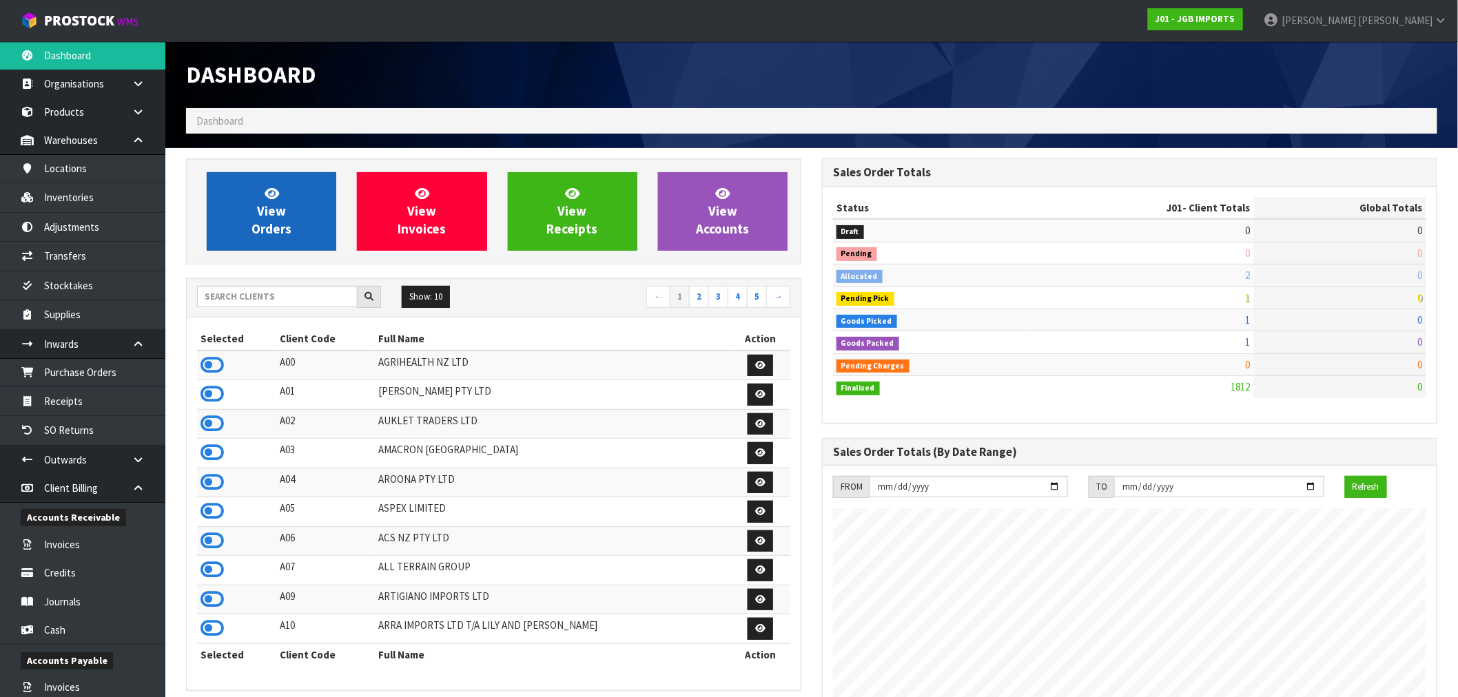
scroll to position [1044, 636]
click at [300, 223] on link "View Orders" at bounding box center [272, 211] width 130 height 79
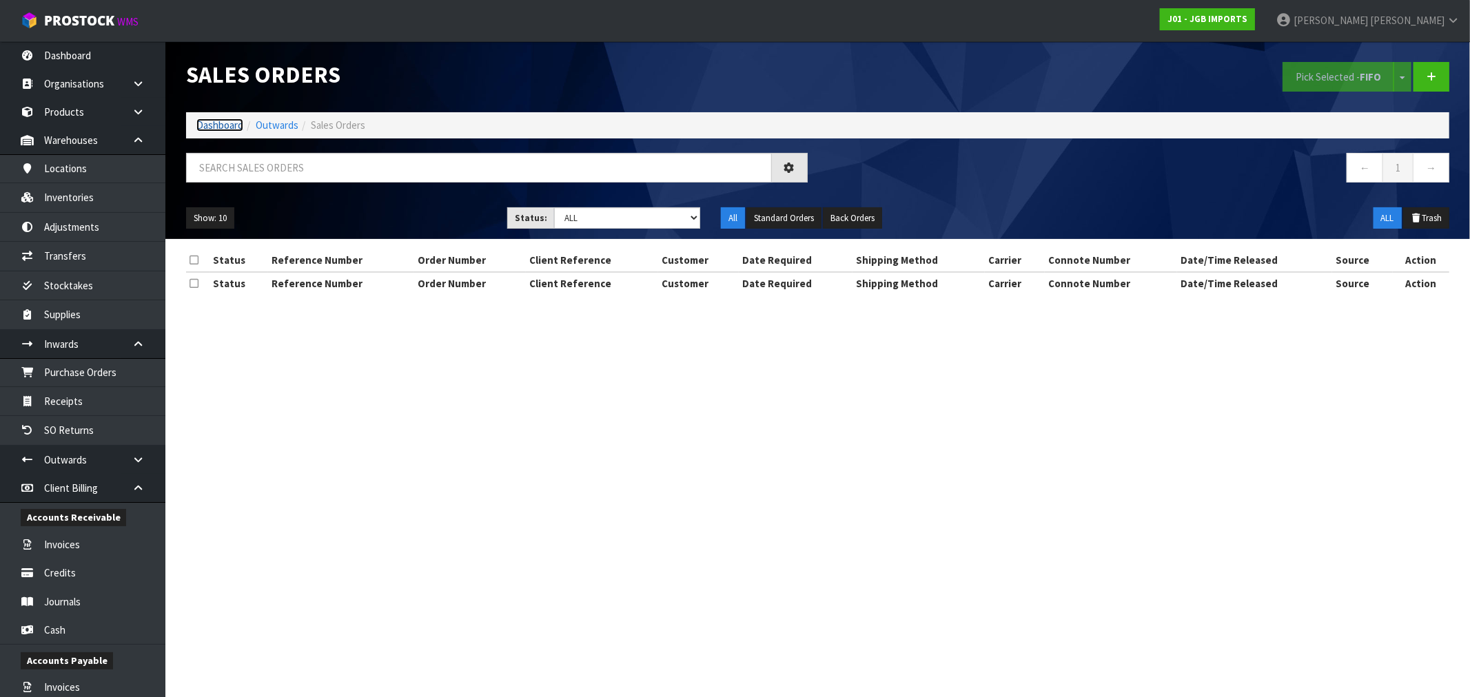
click at [235, 128] on link "Dashboard" at bounding box center [219, 125] width 47 height 13
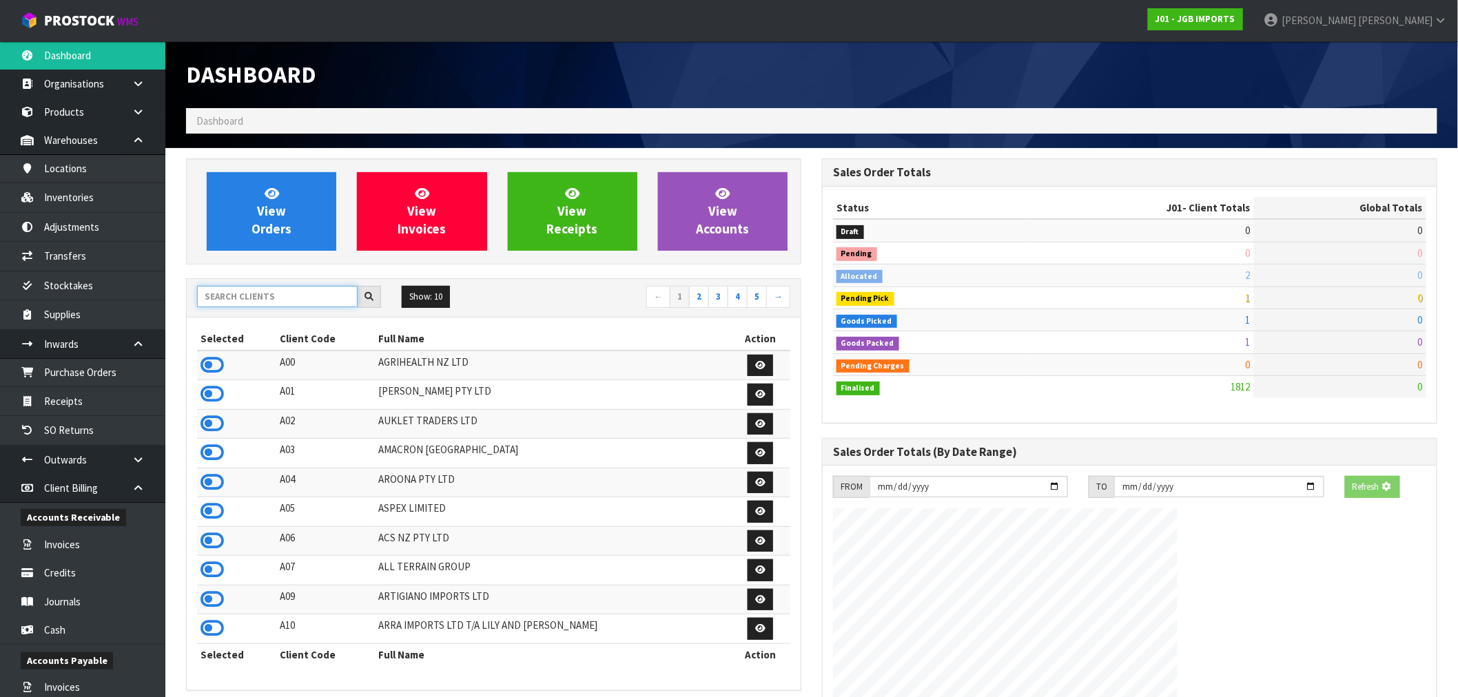
click at [296, 297] on input "text" at bounding box center [277, 296] width 161 height 21
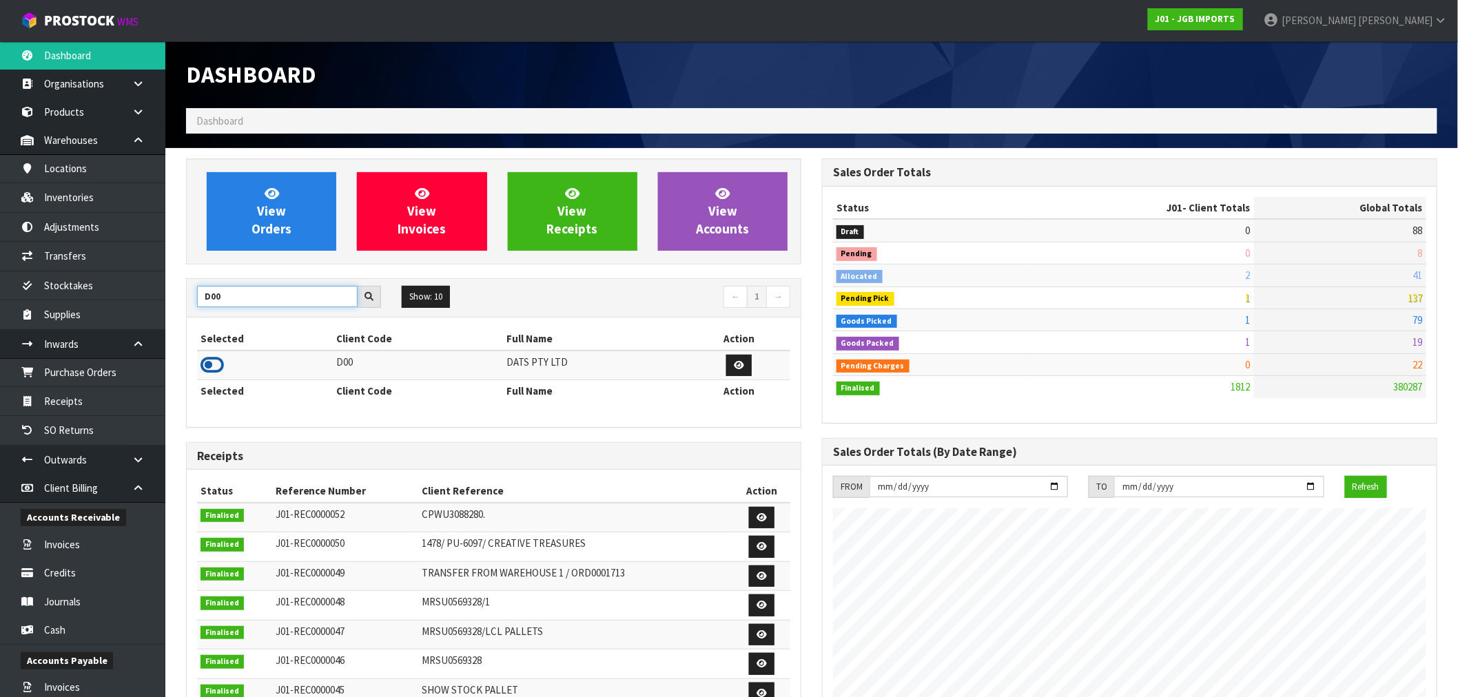
type input "D00"
click at [217, 365] on icon at bounding box center [212, 365] width 23 height 21
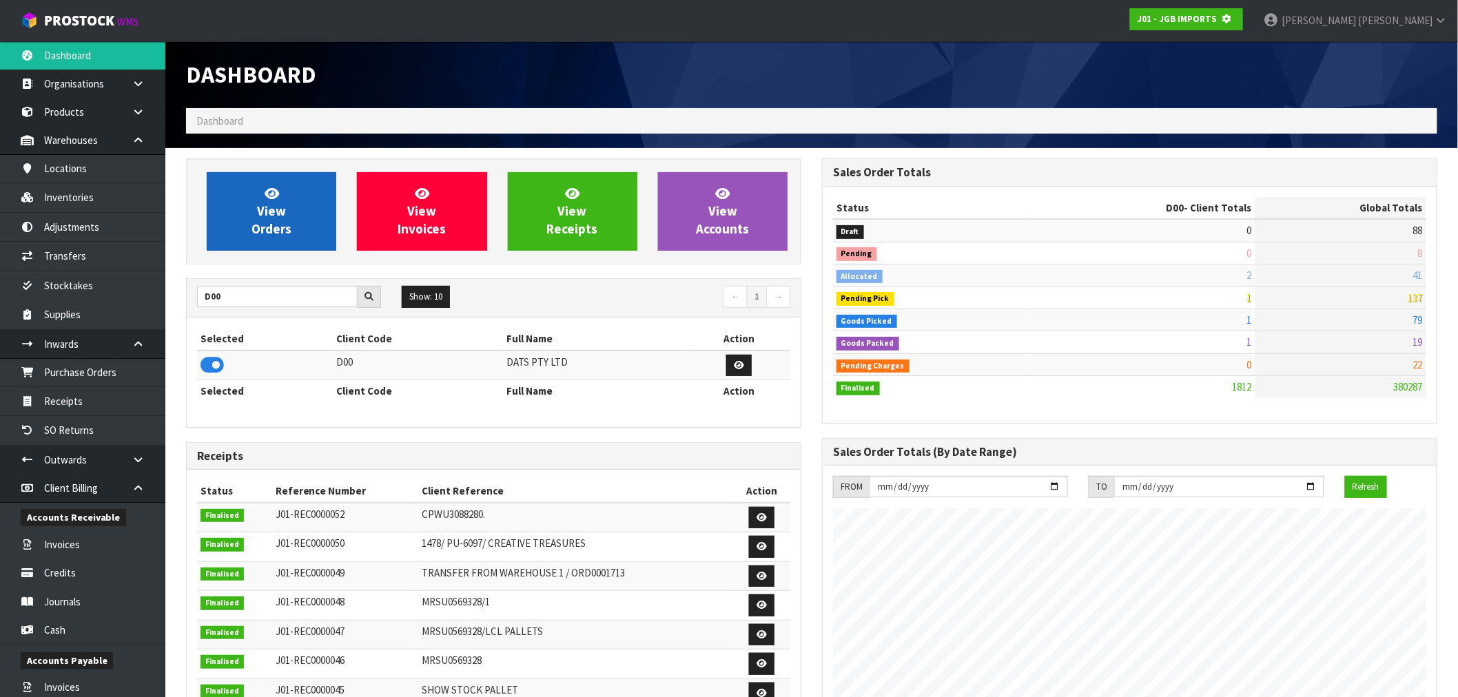
scroll to position [688358, 688581]
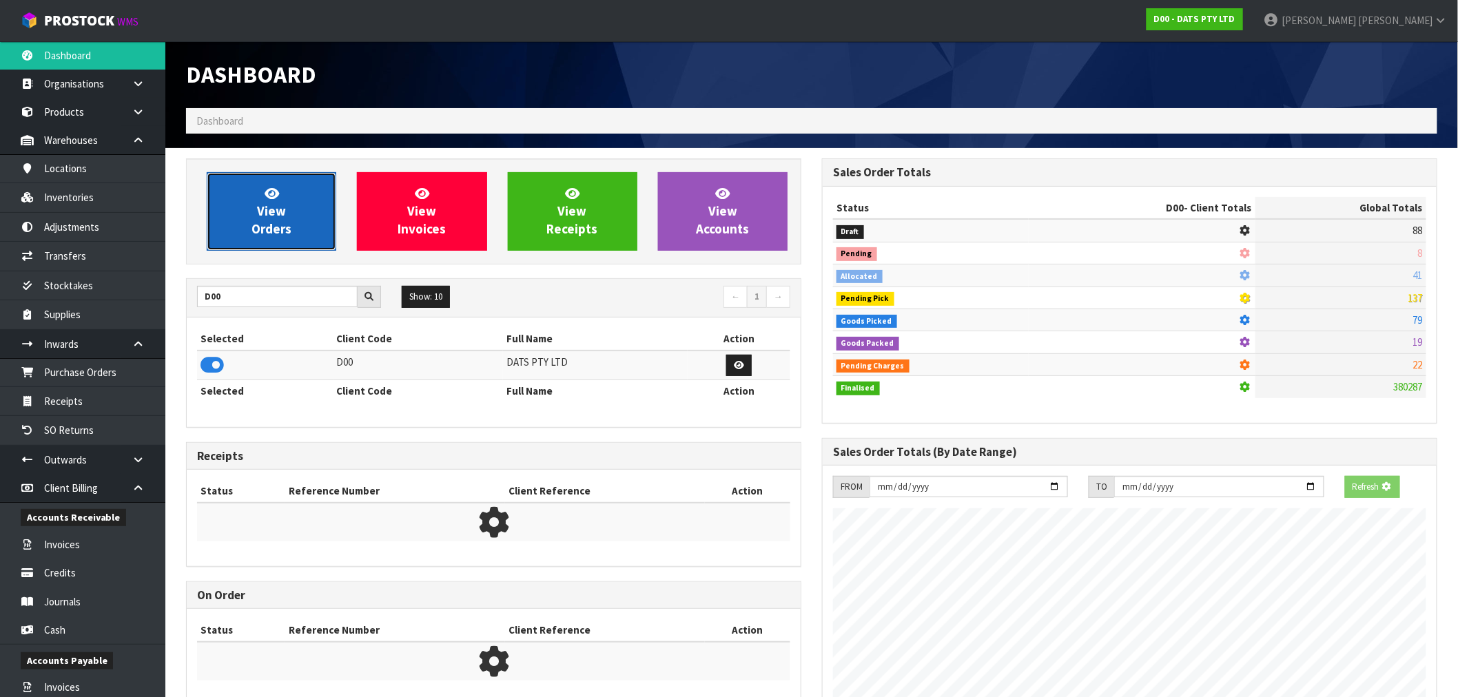
click at [301, 203] on link "View Orders" at bounding box center [272, 211] width 130 height 79
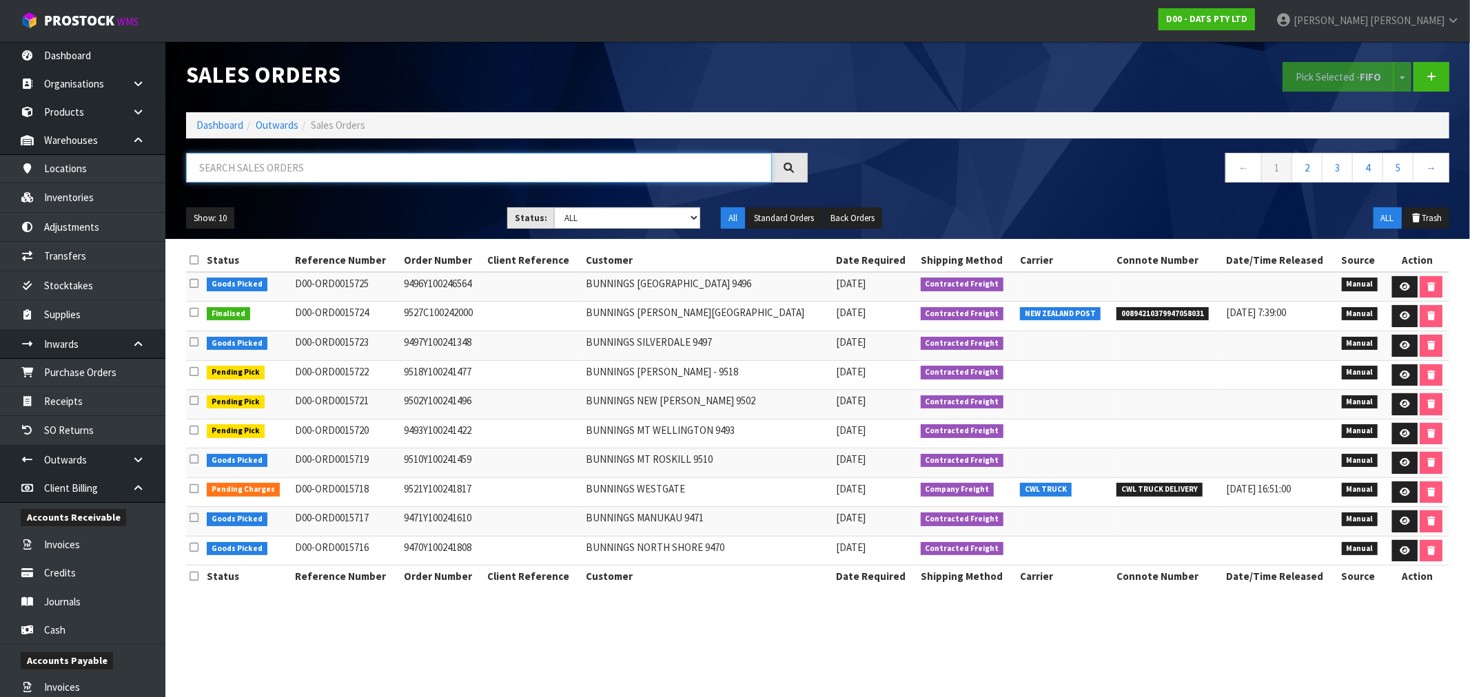
click at [325, 171] on input "text" at bounding box center [479, 168] width 586 height 30
type input "15718"
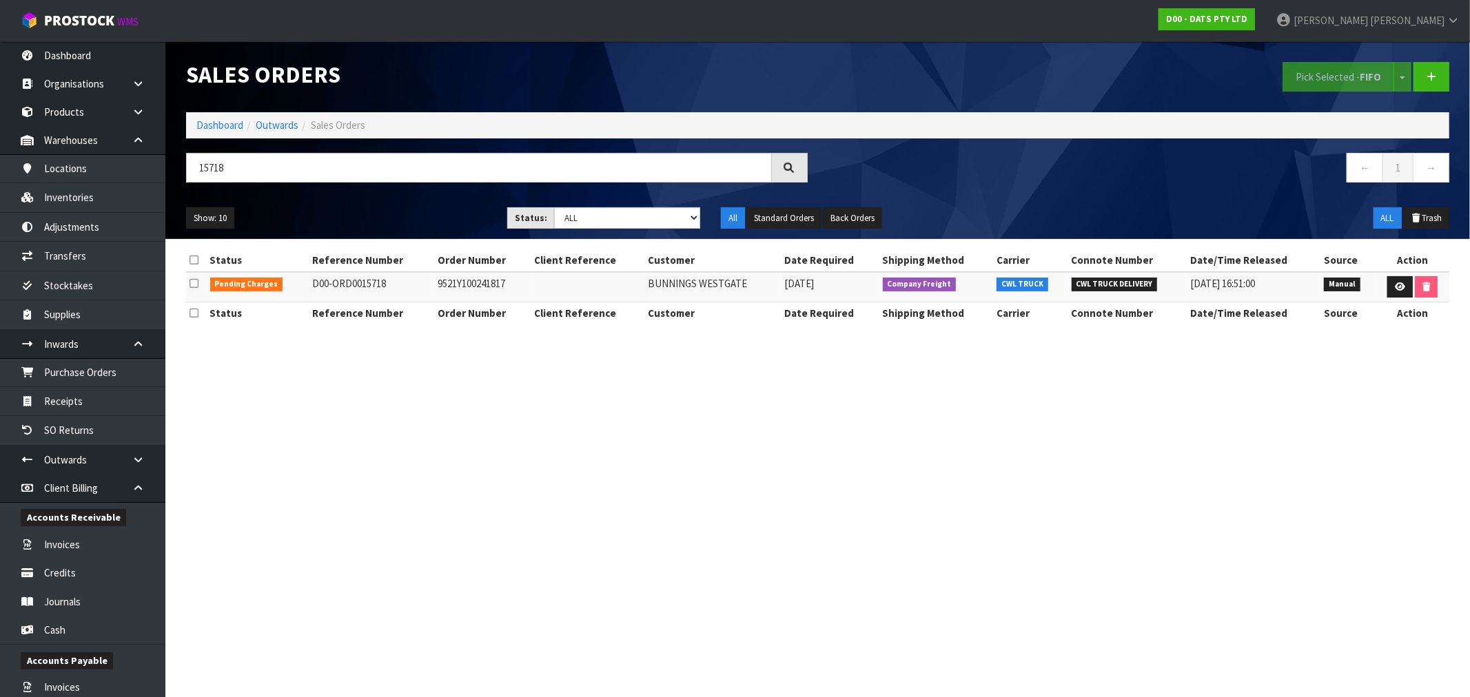
click at [446, 281] on td "9521Y100241817" at bounding box center [482, 287] width 96 height 30
copy td "9521Y100241817"
click at [1397, 287] on icon at bounding box center [1400, 287] width 10 height 9
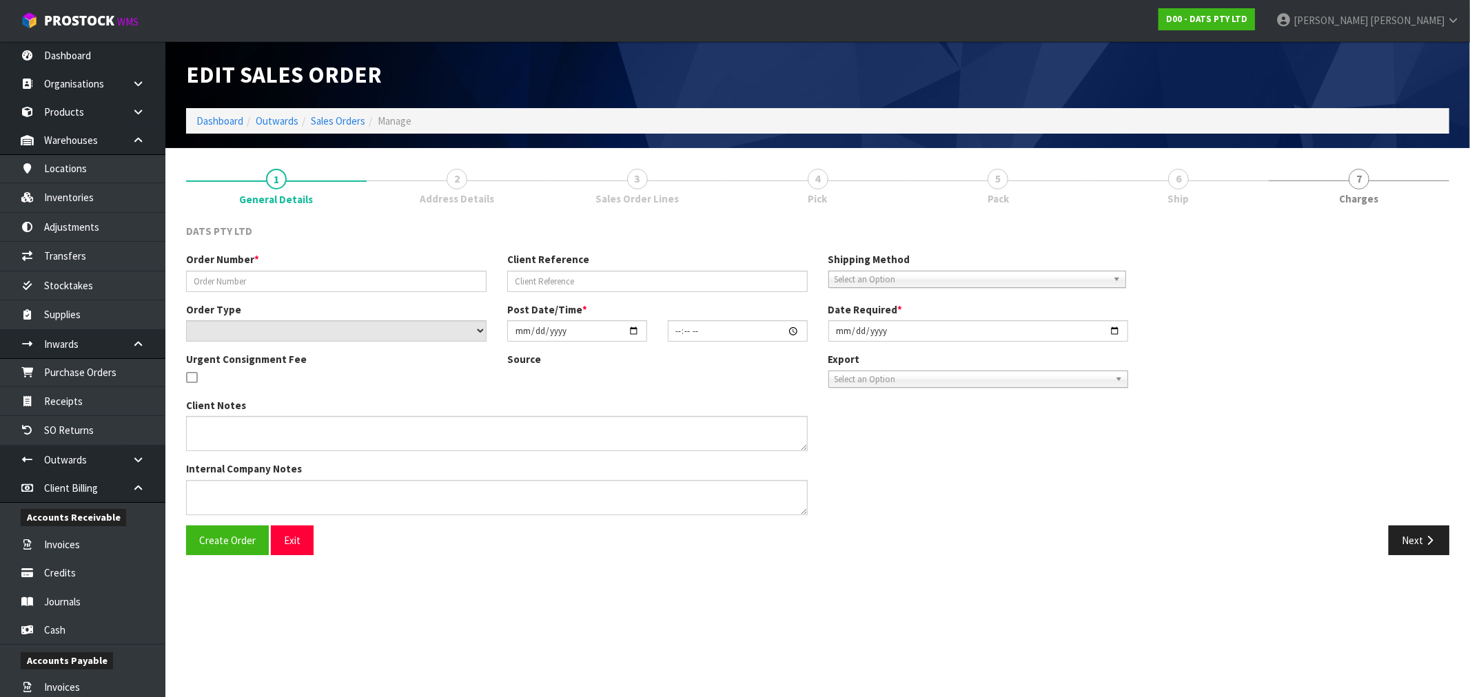
type input "9521Y100241817"
select select "number:0"
type input "2025-09-05"
type input "08:51:00.000"
type input "2025-09-05"
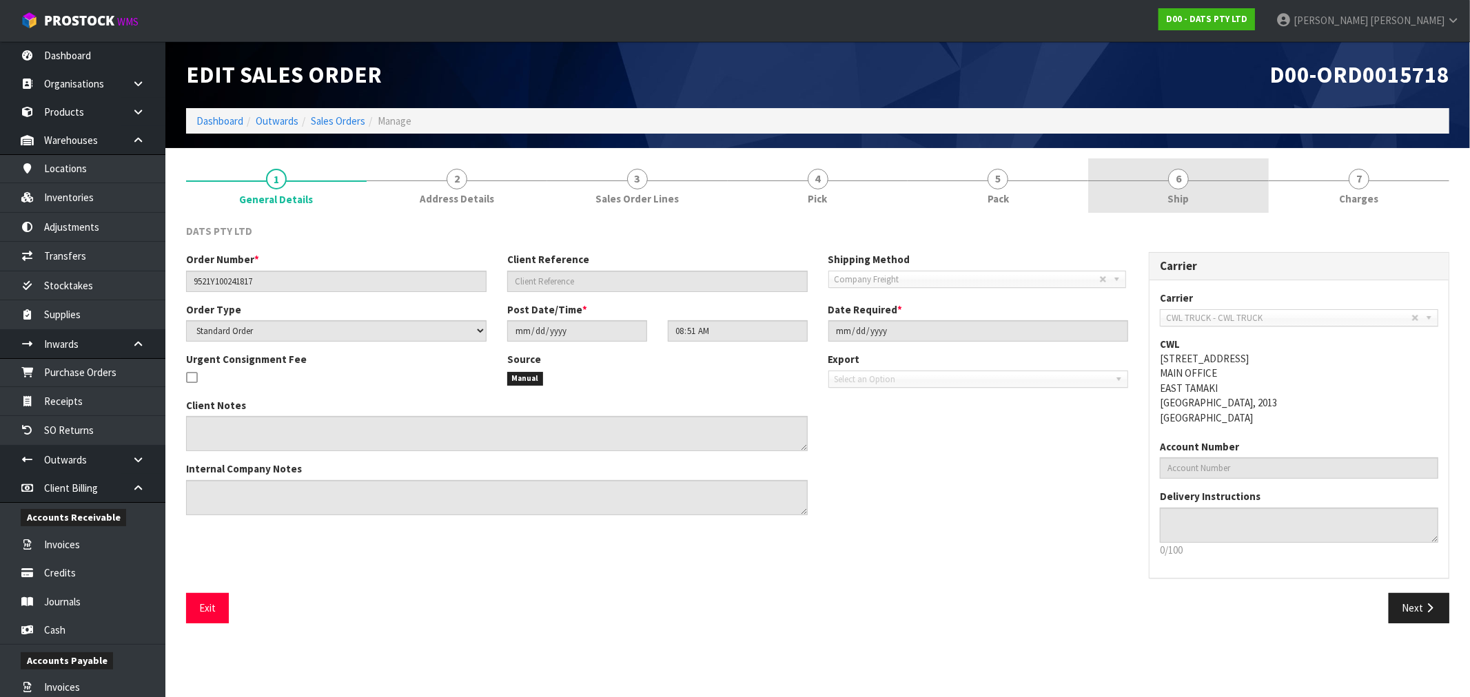
click at [1159, 183] on link "6 Ship" at bounding box center [1178, 186] width 181 height 54
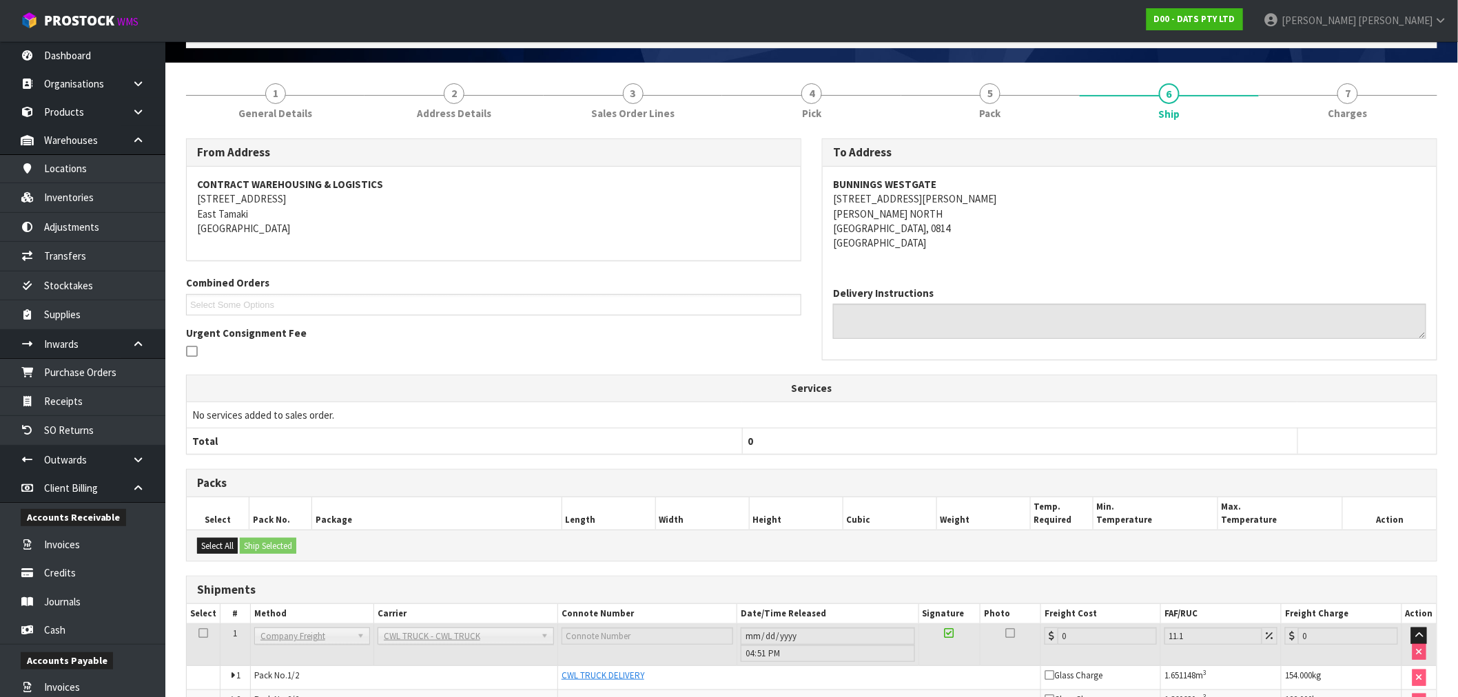
scroll to position [167, 0]
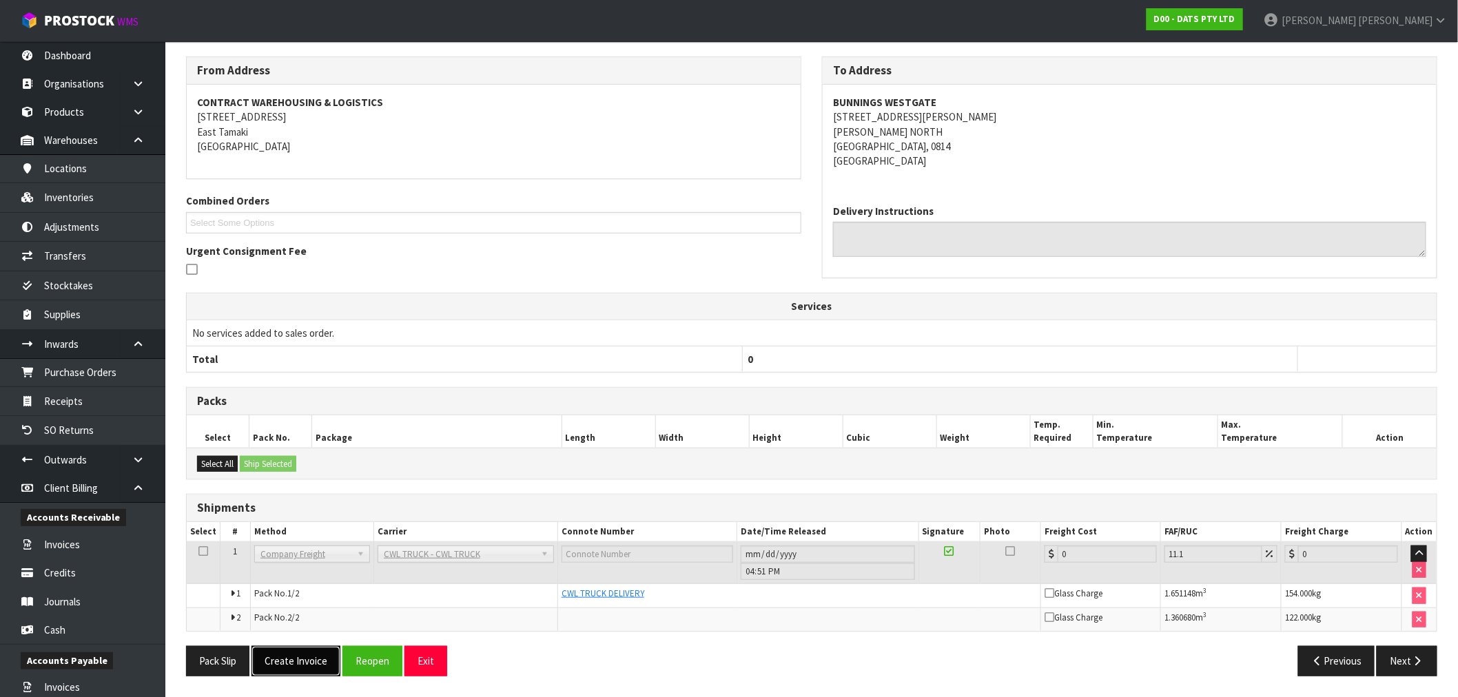
click at [304, 671] on button "Create Invoice" at bounding box center [296, 661] width 89 height 30
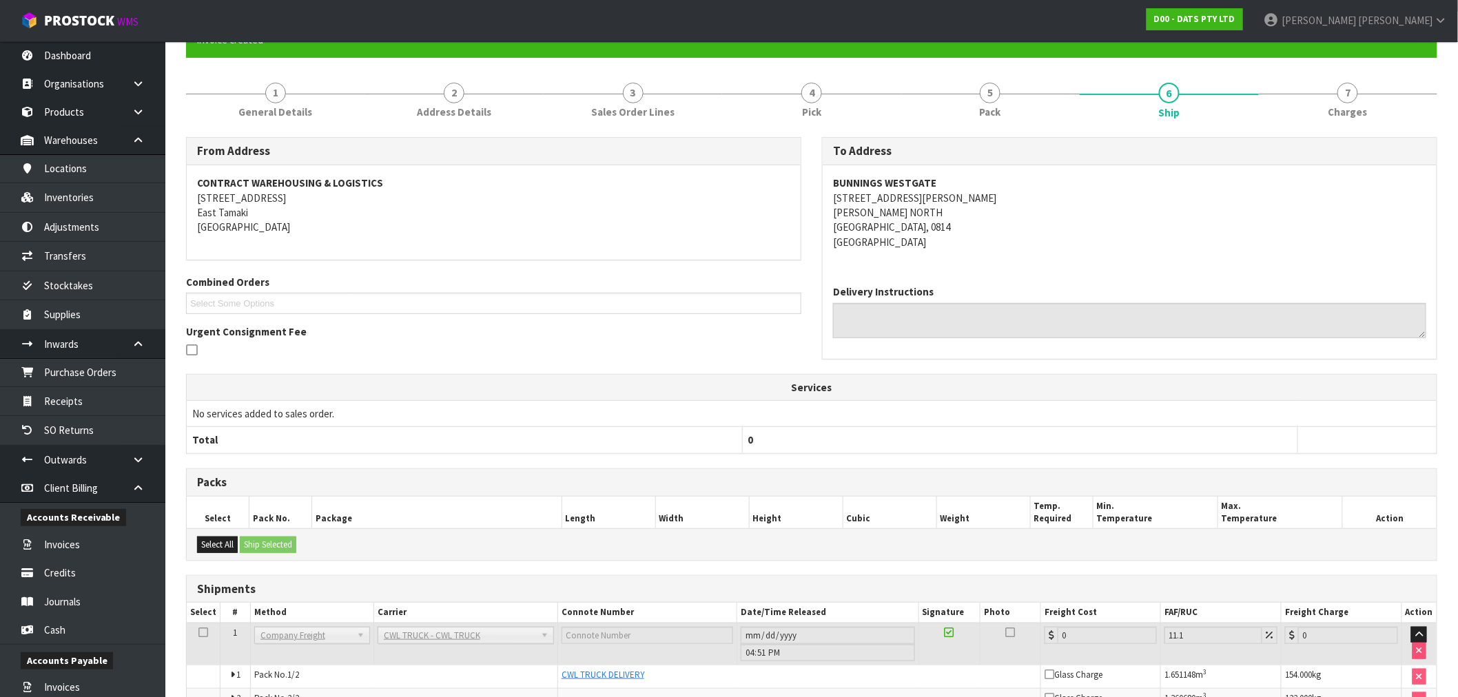
scroll to position [218, 0]
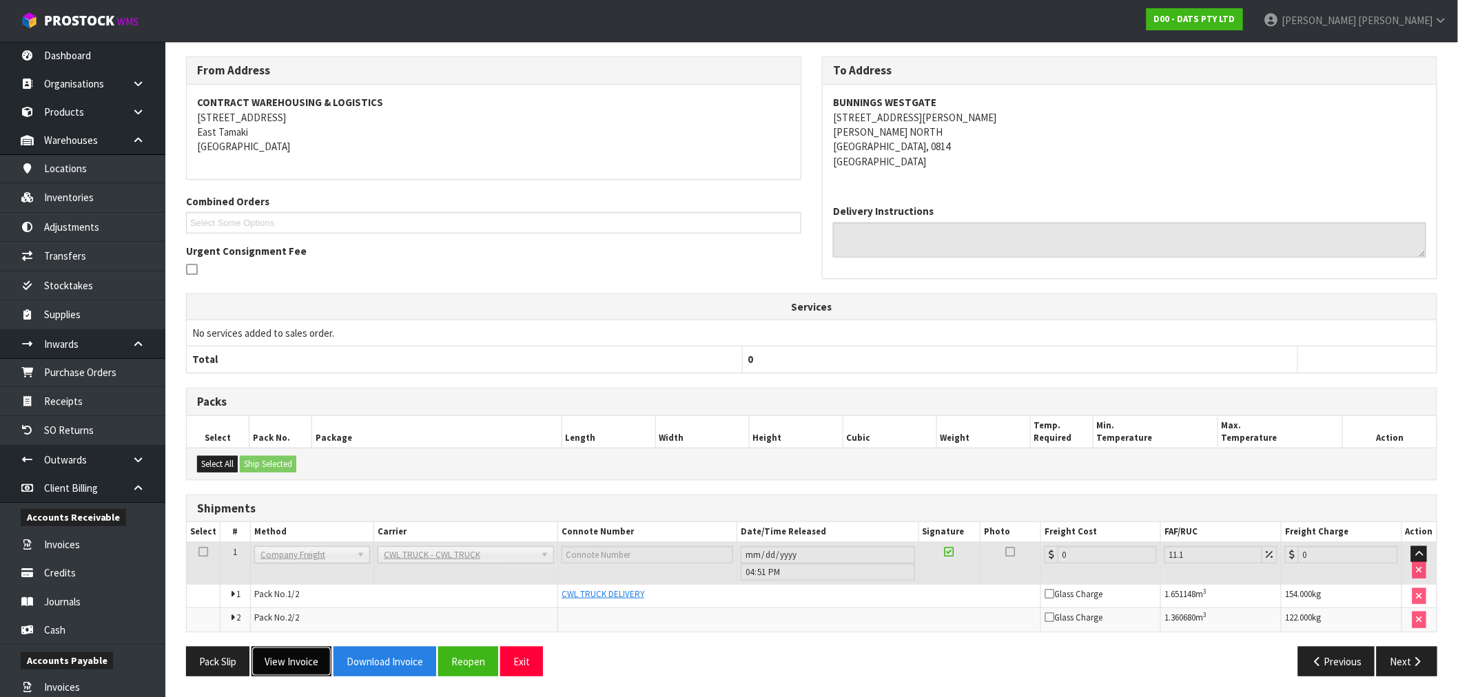
click at [297, 676] on button "View Invoice" at bounding box center [292, 662] width 80 height 30
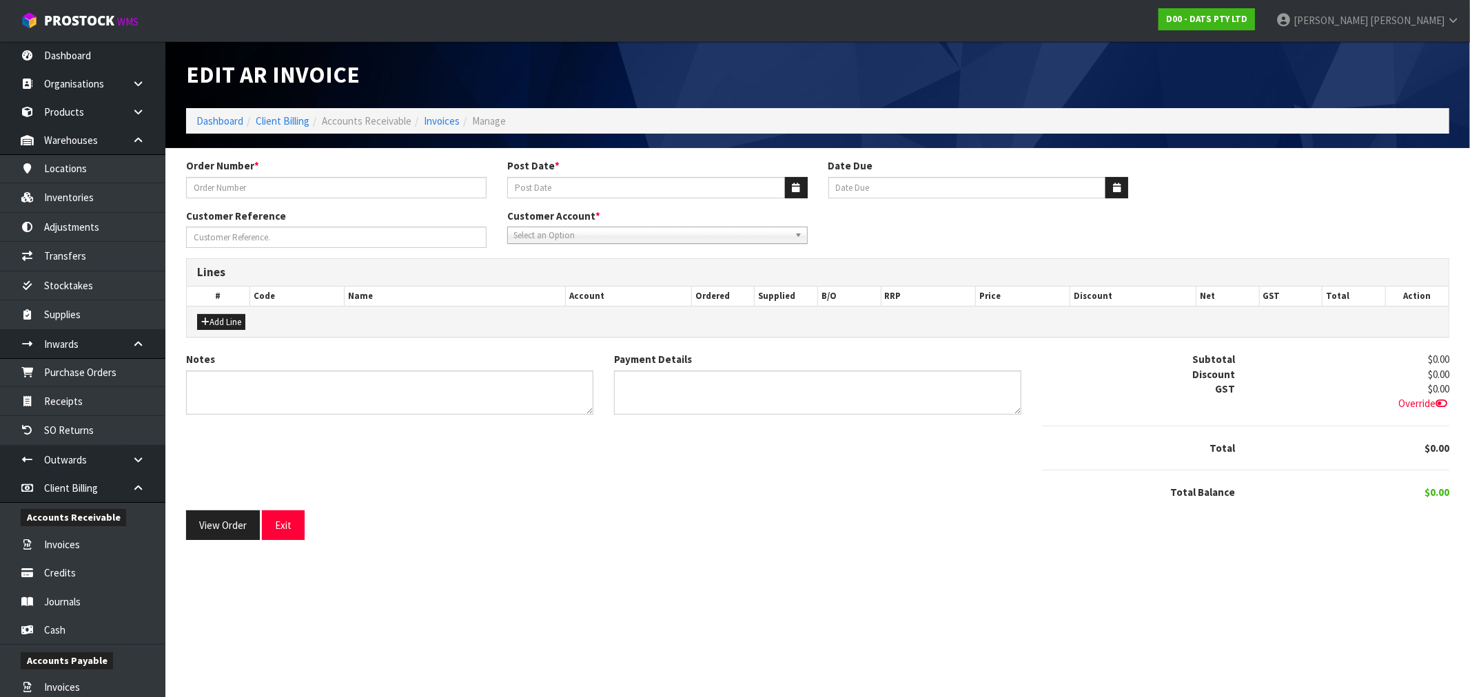
type input "9521Y100241817"
type input "[DATE]"
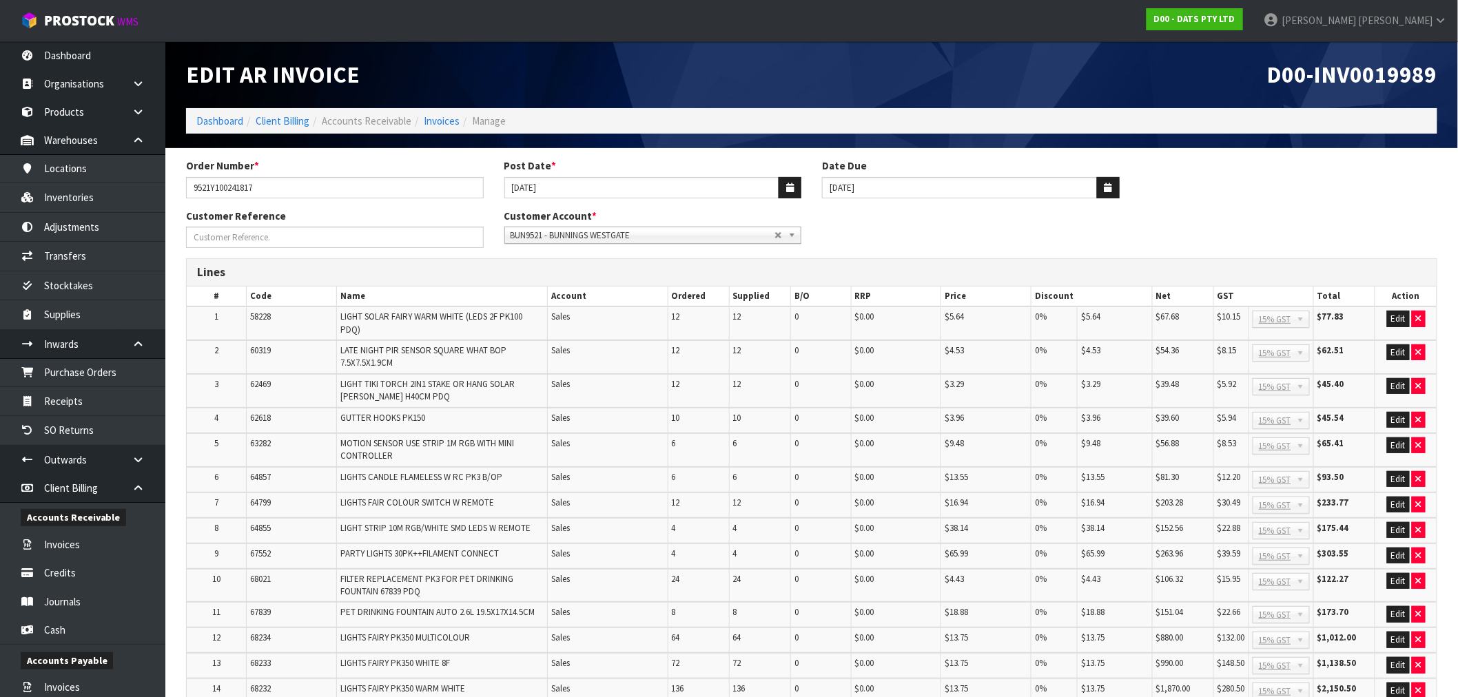
click at [1387, 67] on span "D00-INV0019989" at bounding box center [1352, 74] width 170 height 29
copy span "INV0019989"
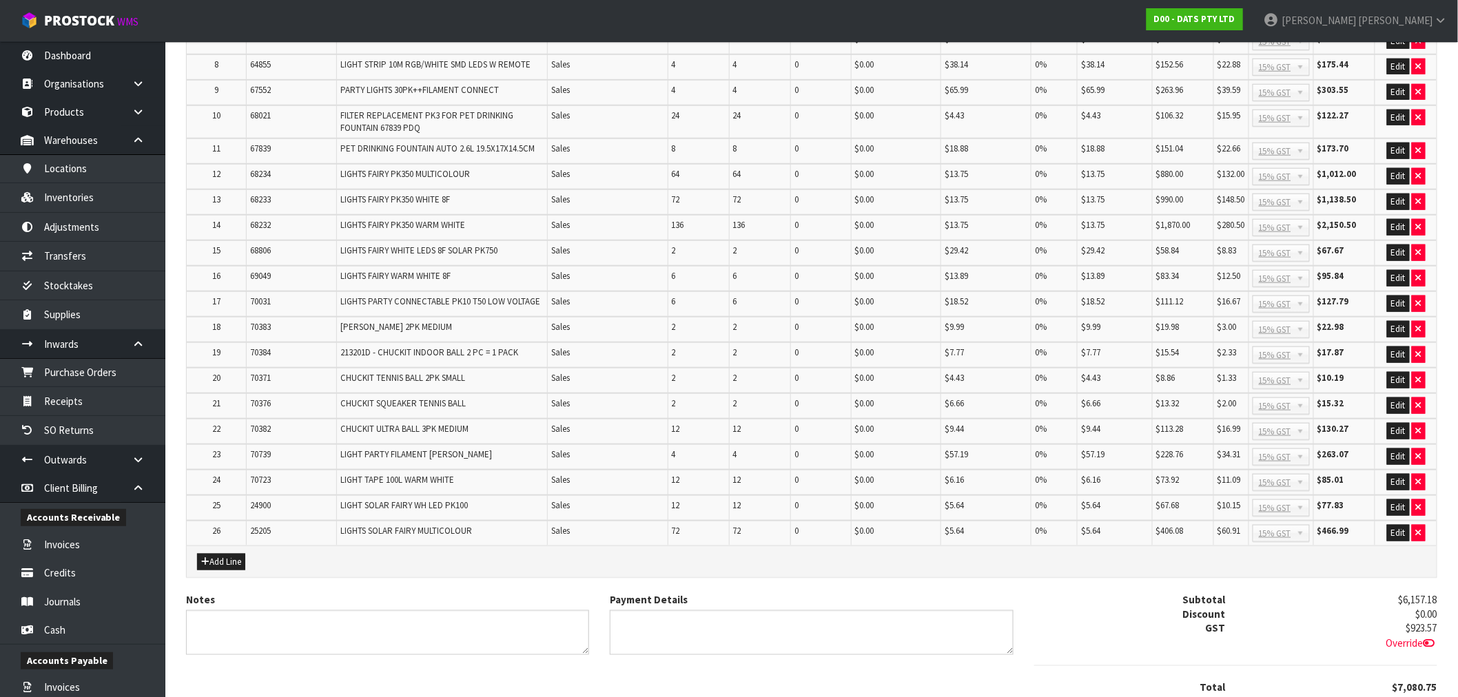
scroll to position [551, 0]
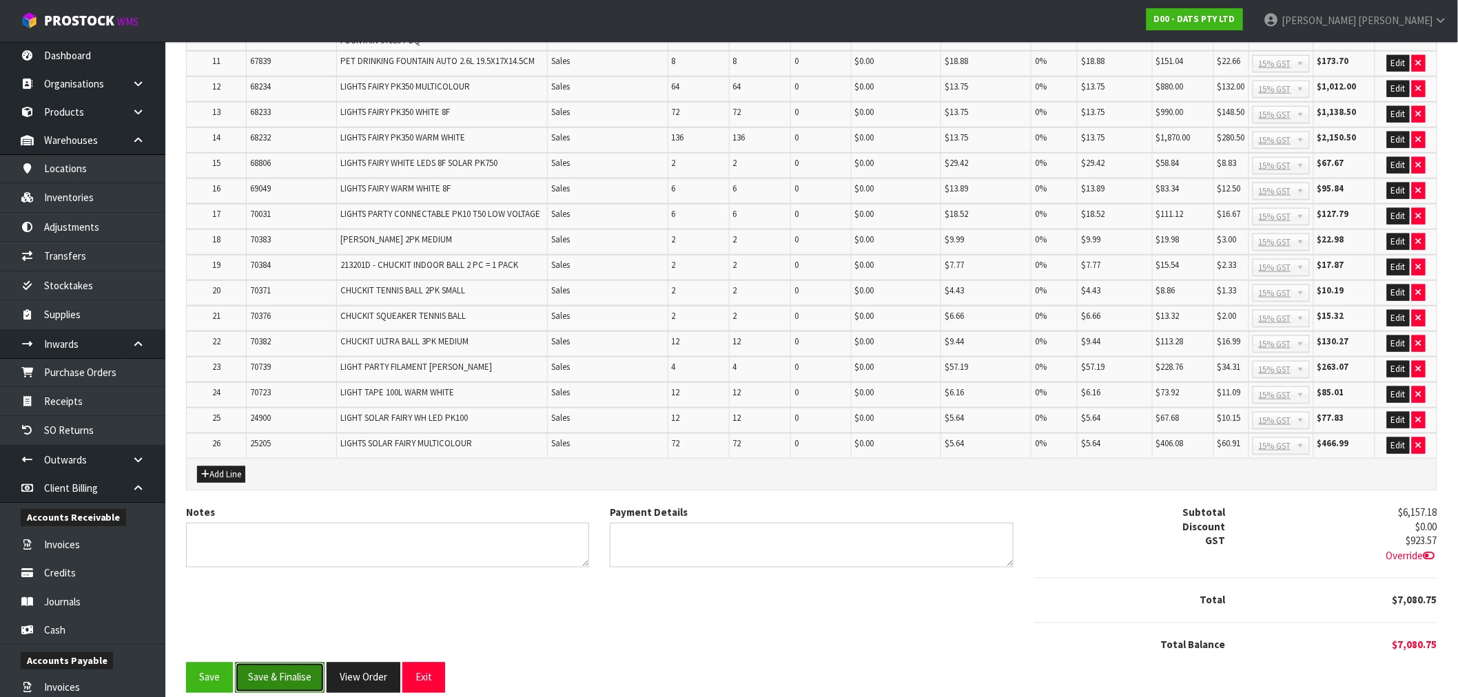
click at [313, 663] on button "Save & Finalise" at bounding box center [280, 678] width 90 height 30
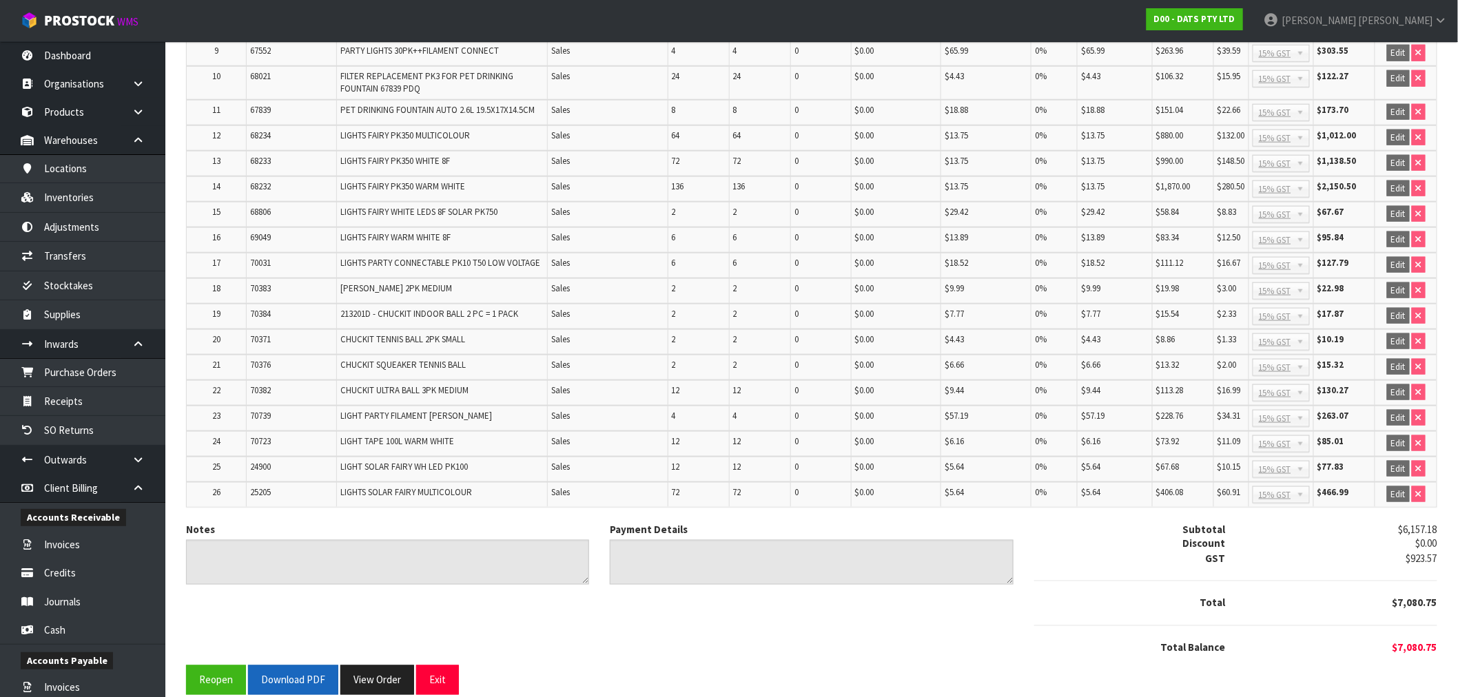
scroll to position [556, 0]
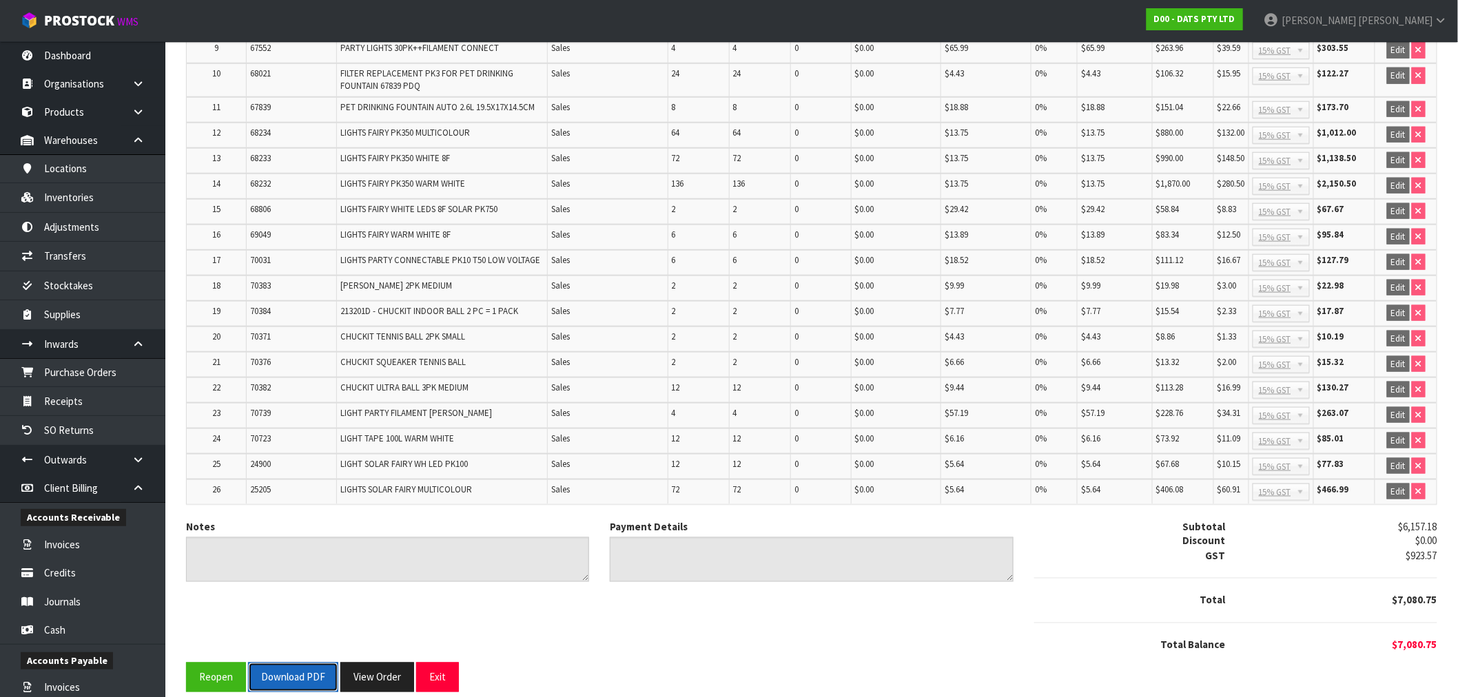
click at [308, 666] on button "Download PDF" at bounding box center [293, 678] width 90 height 30
click at [389, 666] on button "View Order" at bounding box center [377, 678] width 74 height 30
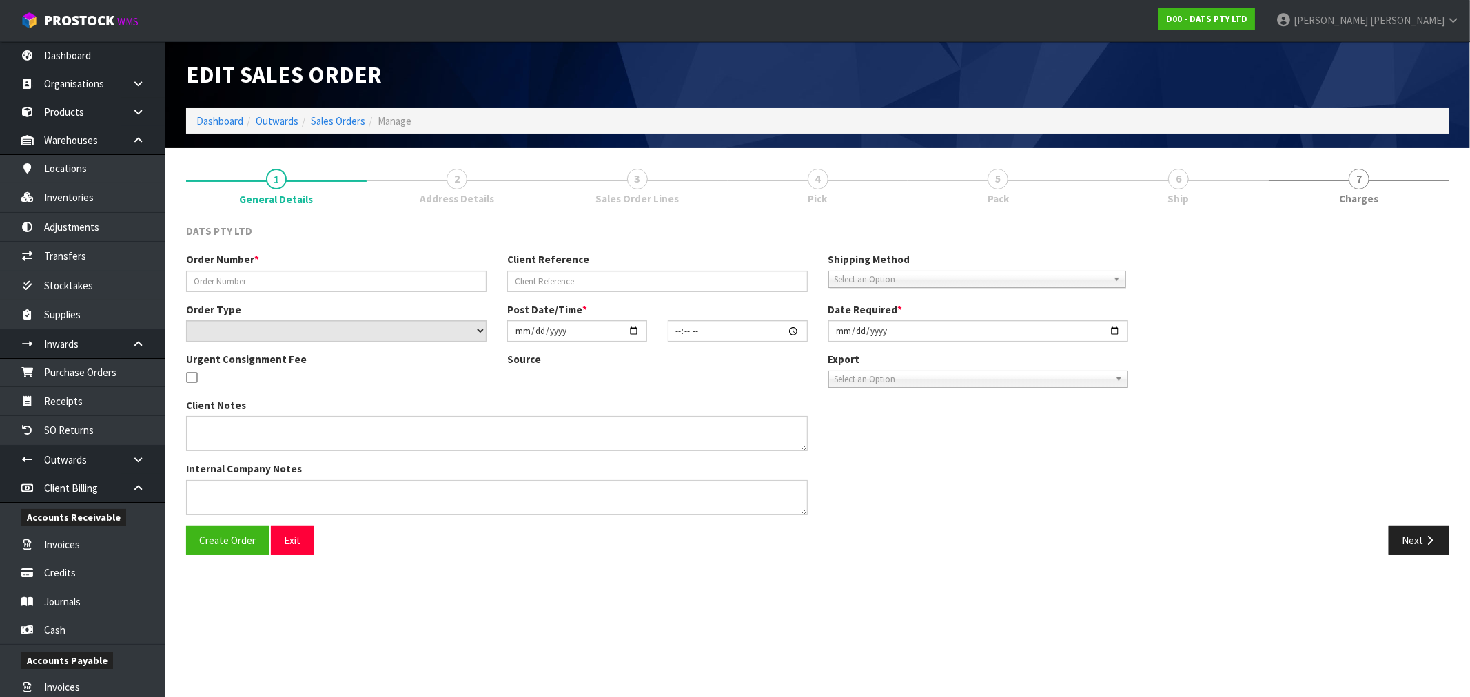
type input "9521Y100241817"
select select "number:0"
type input "2025-09-05"
type input "08:51:00.000"
type input "2025-09-05"
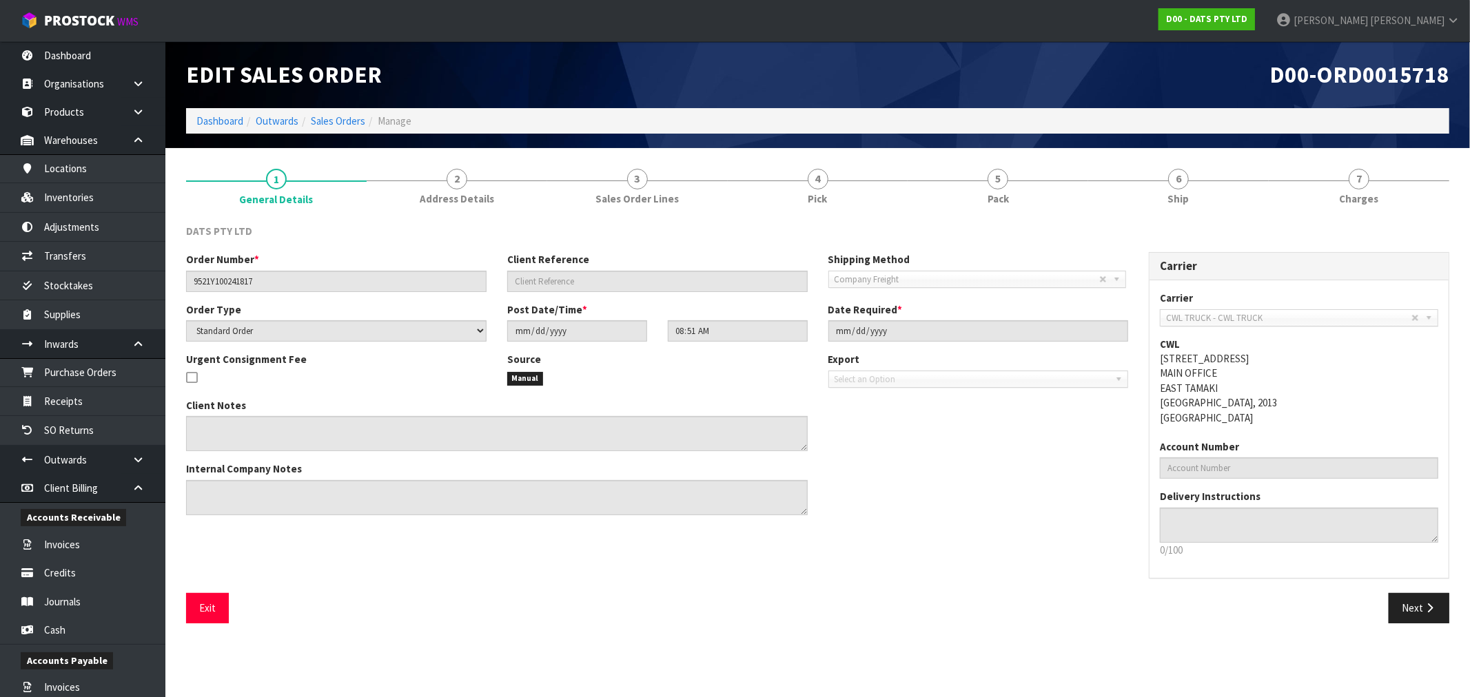
click at [1188, 156] on section "1 General Details 2 Address Details 3 Sales Order Lines 4 Pick 5 Pack 6 Ship 7 …" at bounding box center [817, 396] width 1305 height 496
click at [1183, 176] on span "6" at bounding box center [1178, 179] width 21 height 21
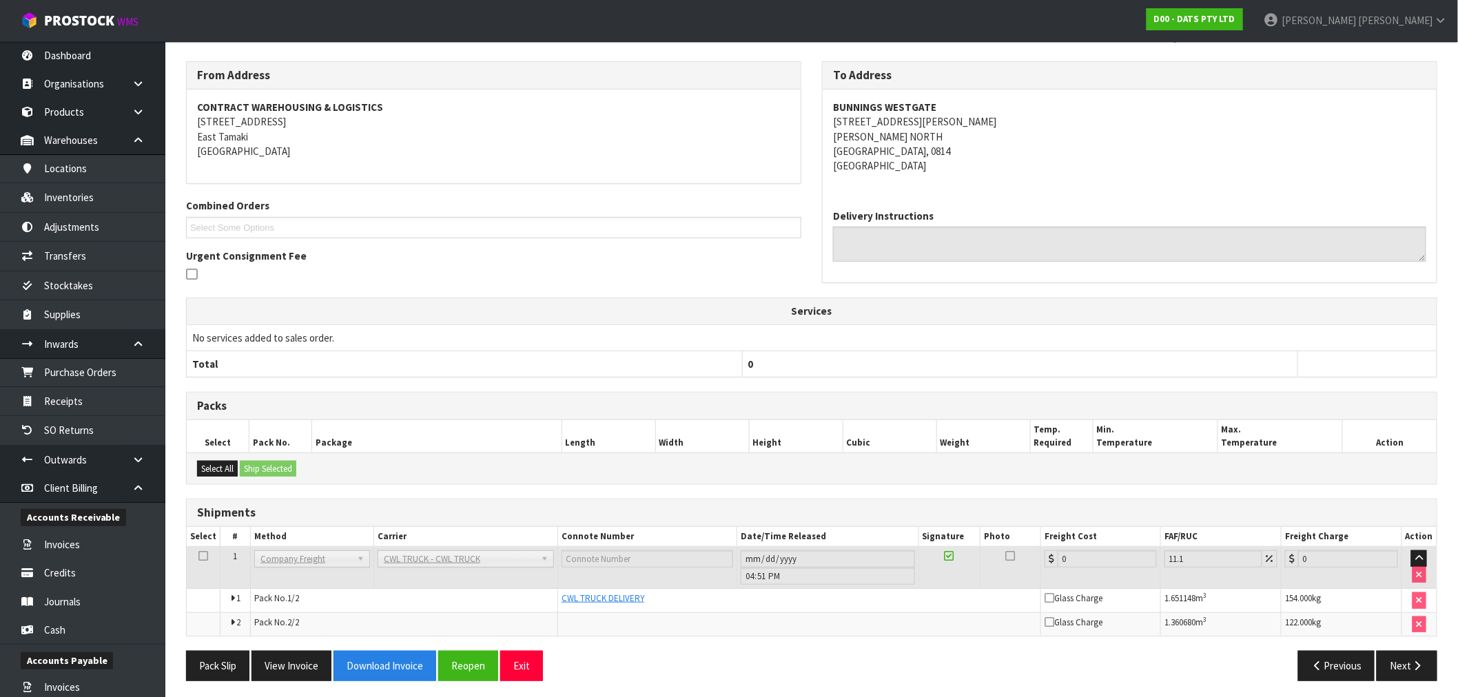
scroll to position [167, 0]
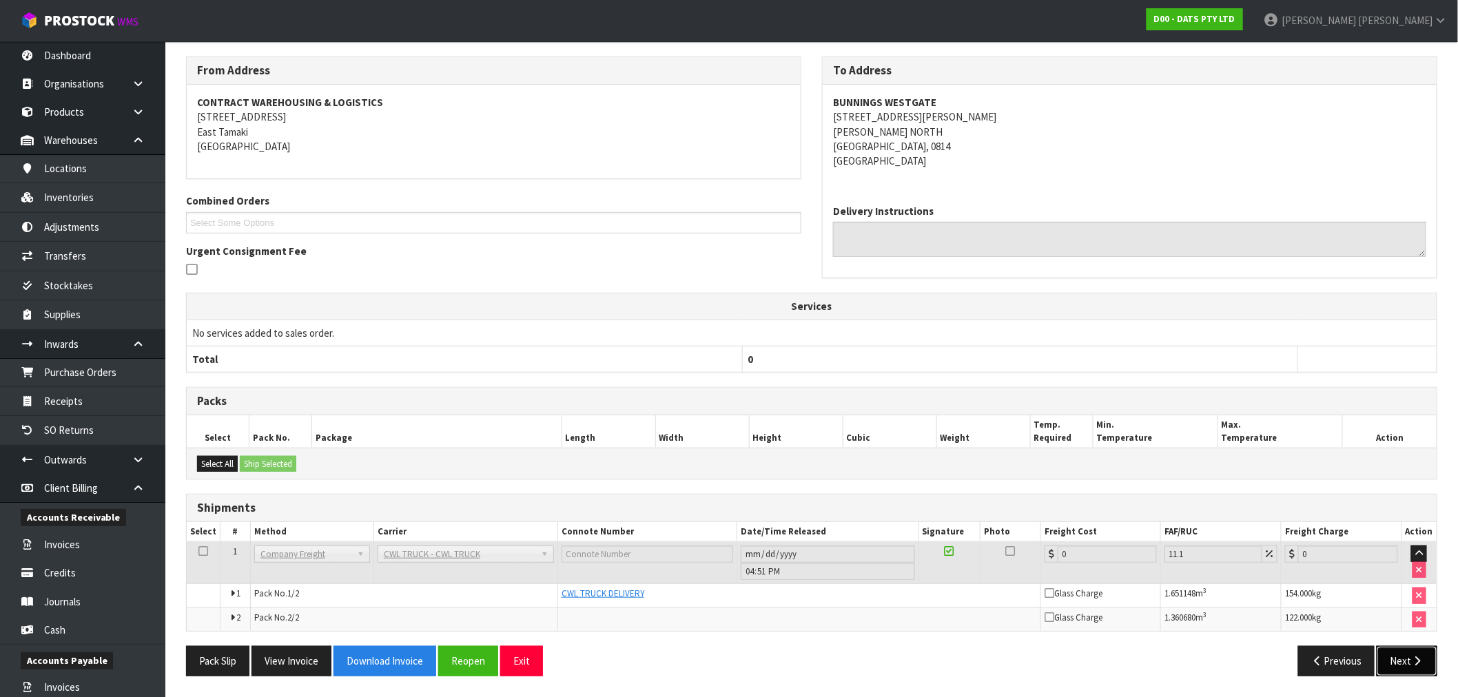
click at [1418, 657] on icon "button" at bounding box center [1418, 661] width 13 height 10
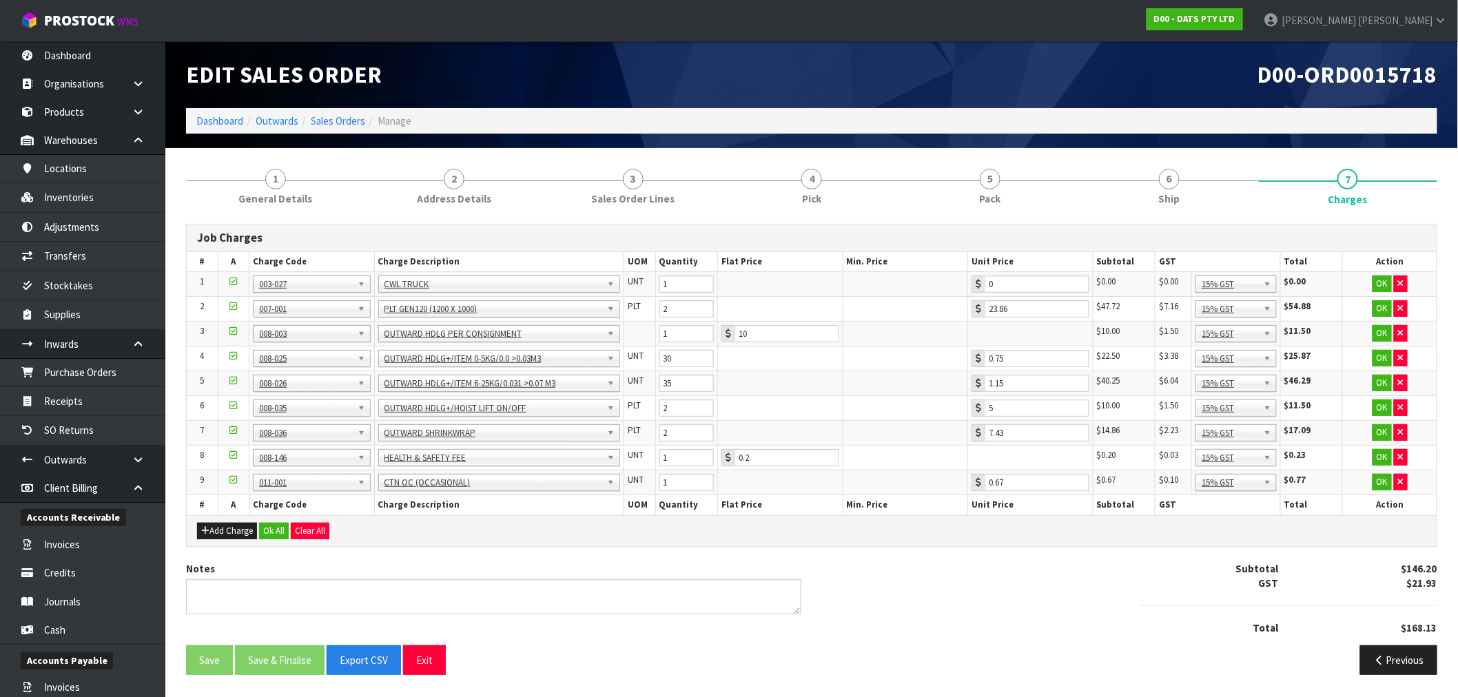
scroll to position [0, 0]
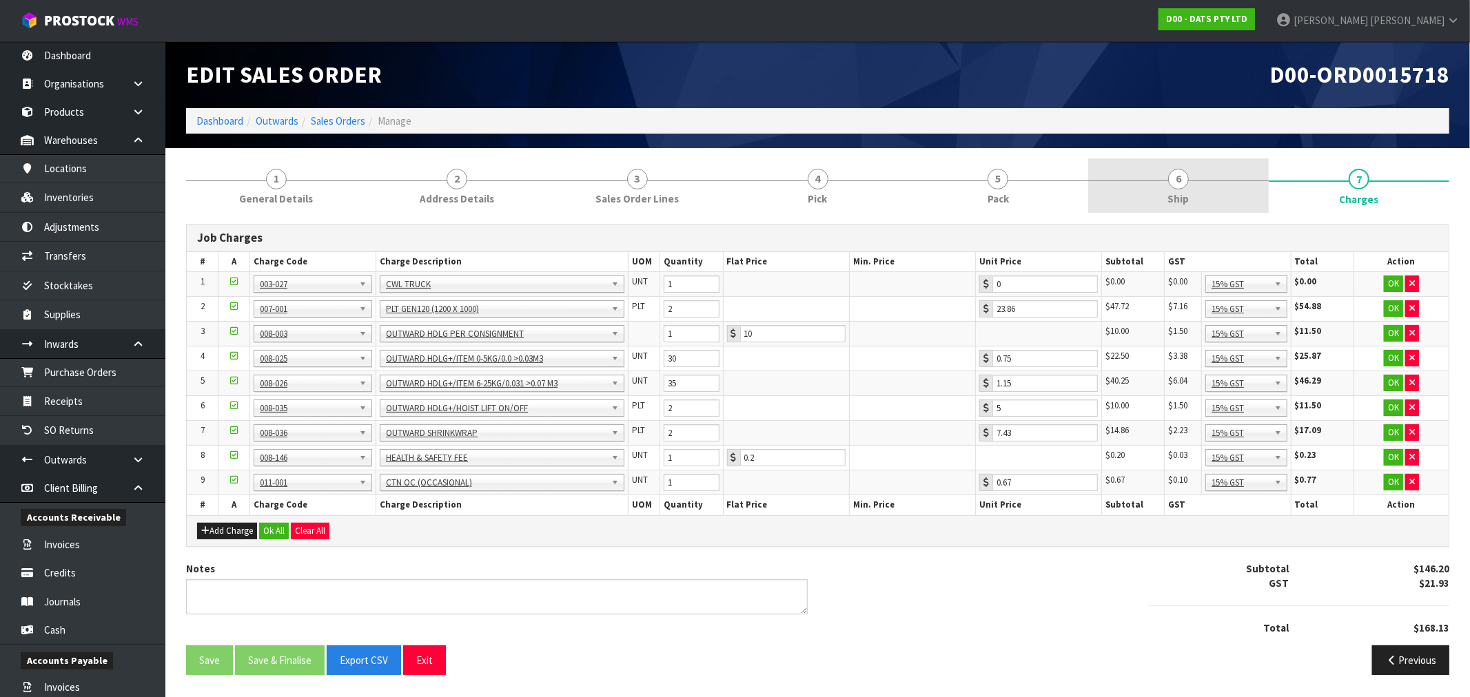
click at [1161, 189] on link "6 Ship" at bounding box center [1178, 186] width 181 height 54
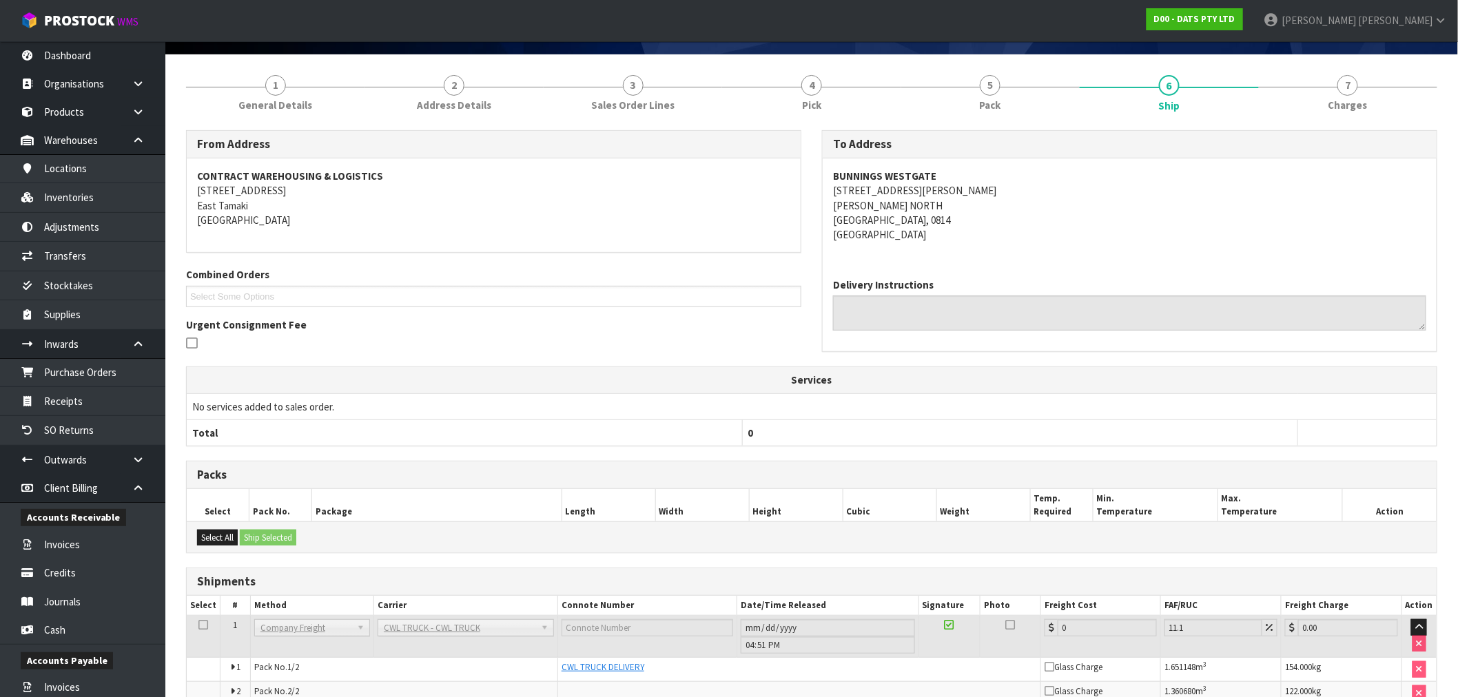
scroll to position [167, 0]
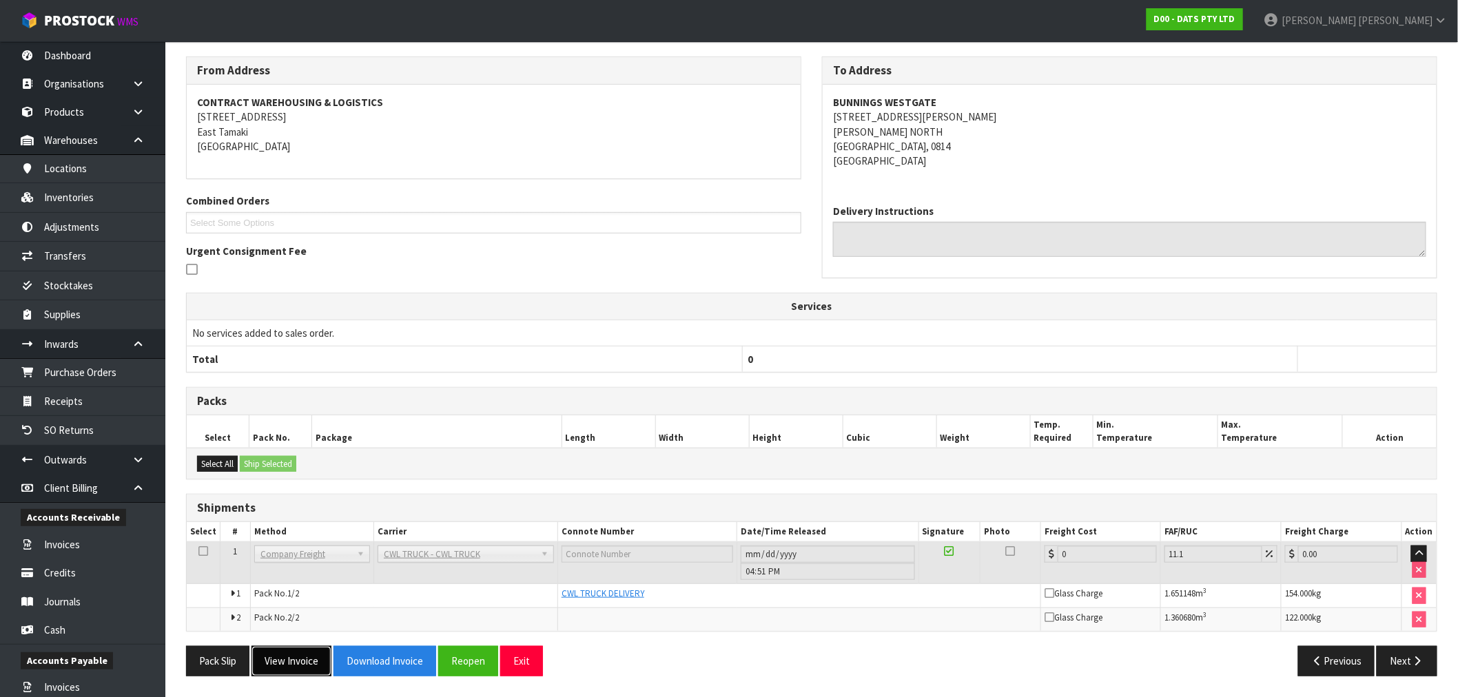
click at [326, 663] on button "View Invoice" at bounding box center [292, 661] width 80 height 30
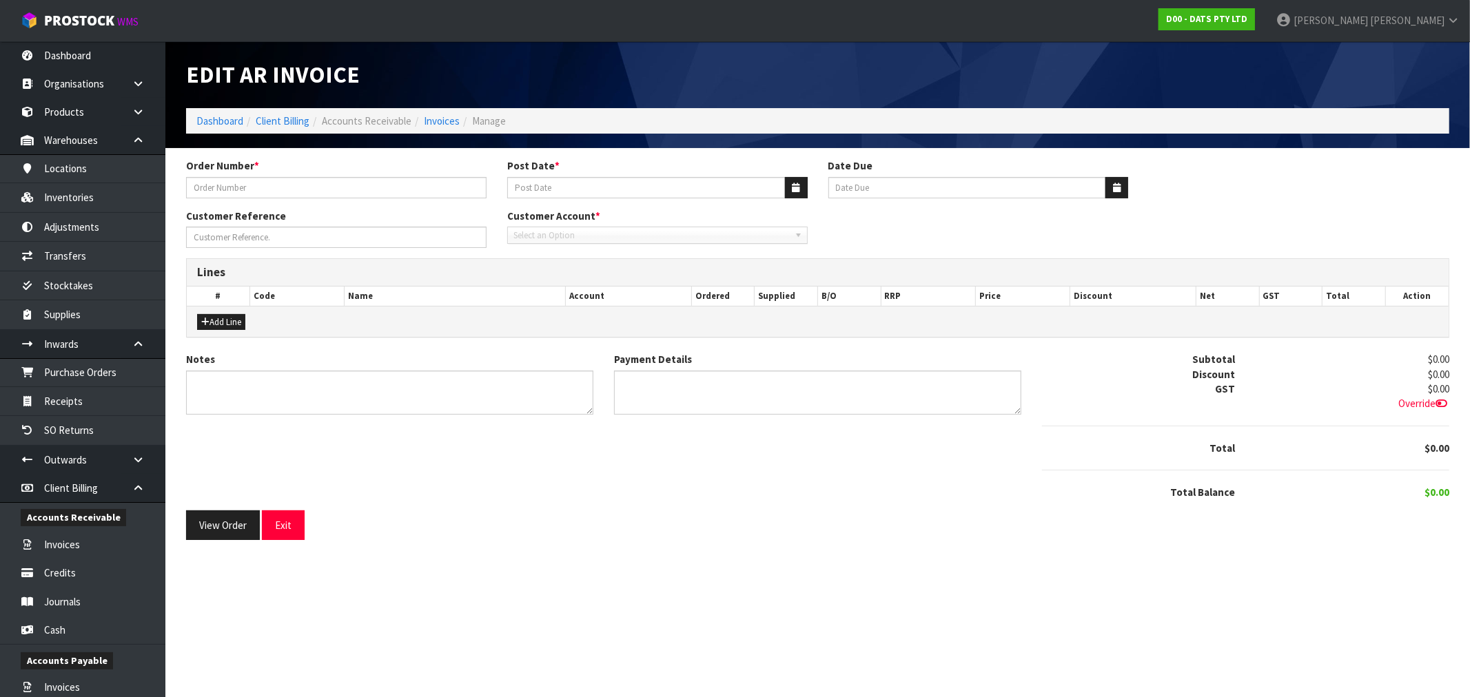
type input "9521Y100241817"
type input "[DATE]"
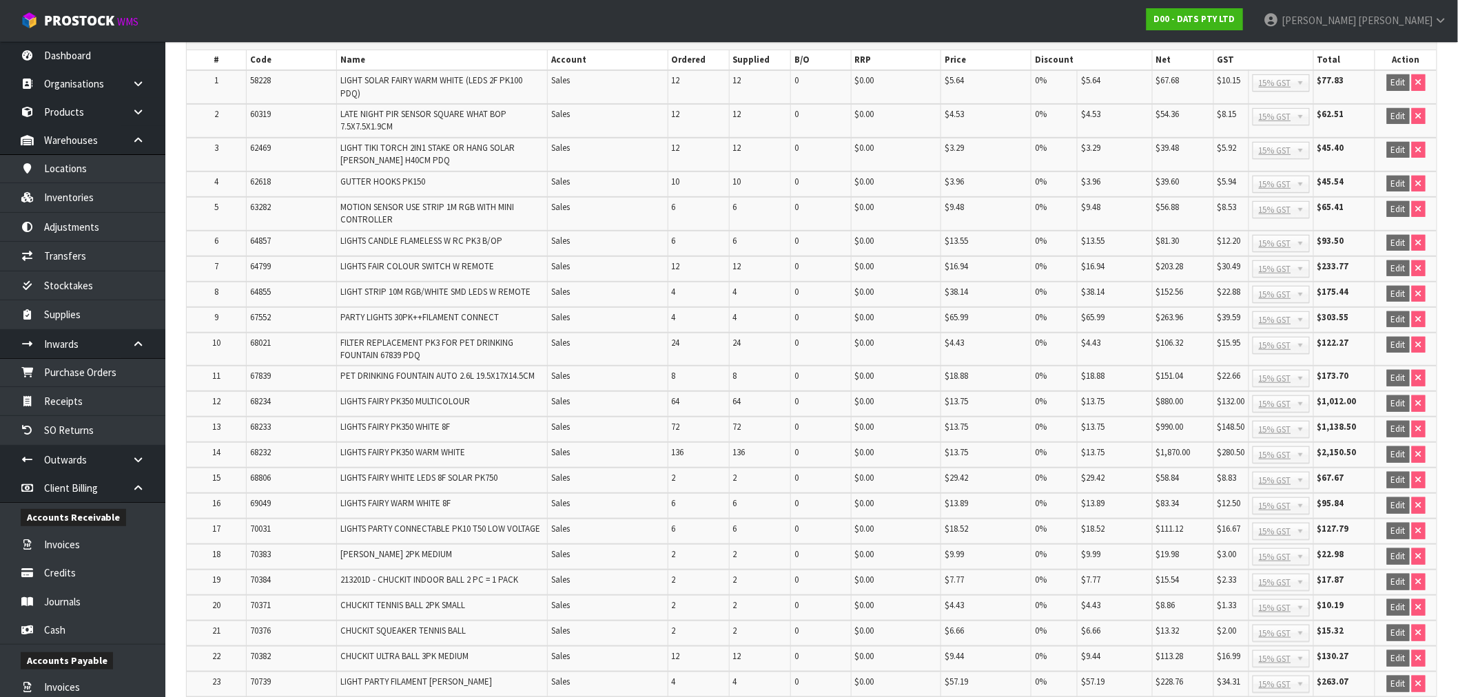
scroll to position [459, 0]
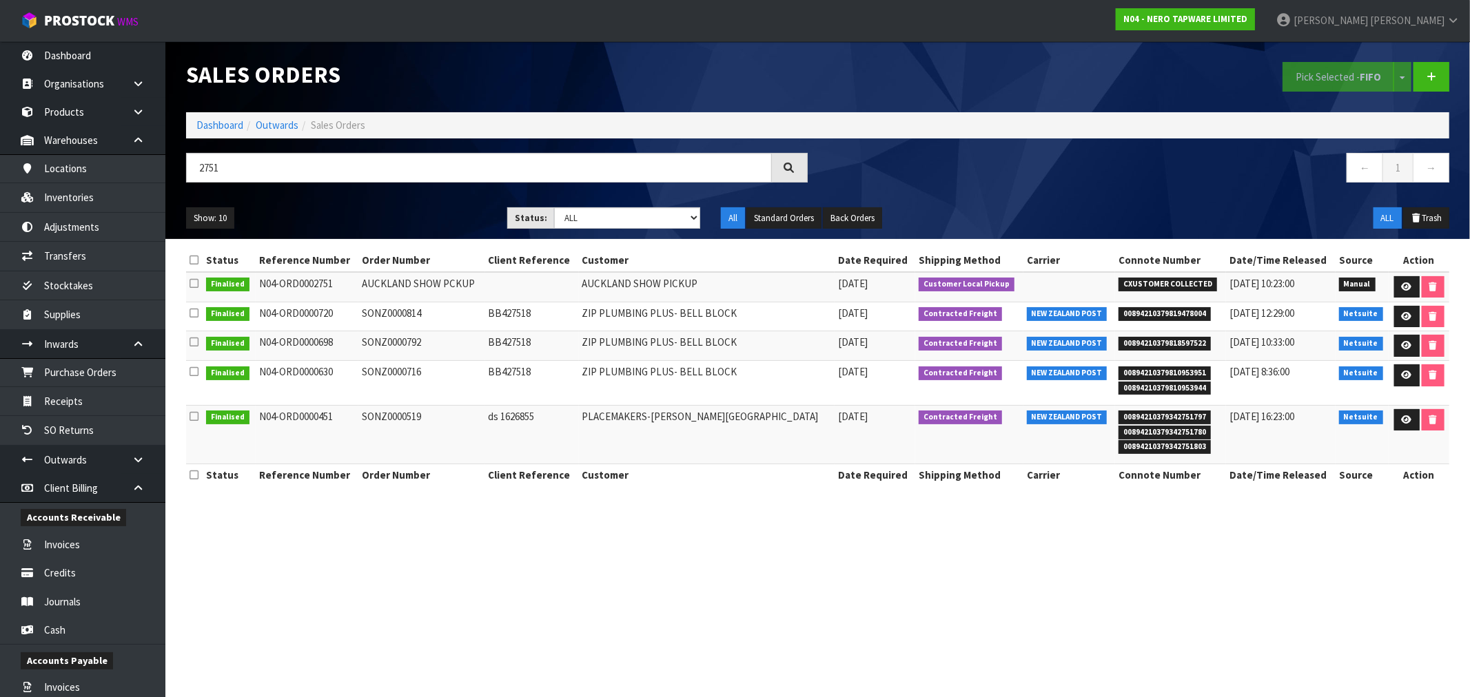
scroll to position [294, 0]
